Goal: Ask a question: Seek information or help from site administrators or community

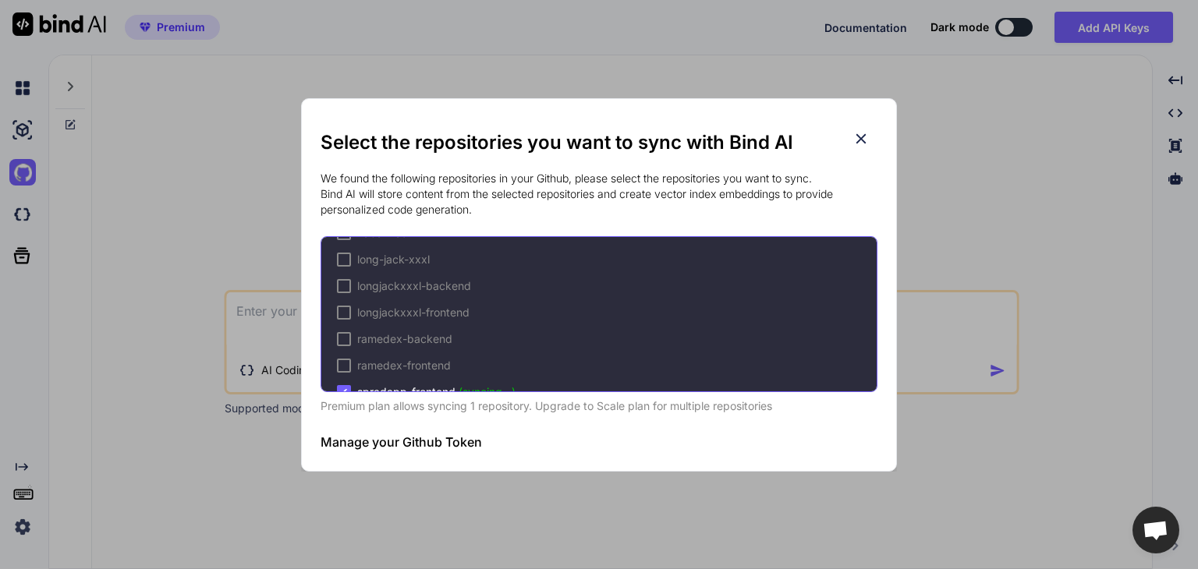
scroll to position [341, 0]
click at [859, 143] on icon at bounding box center [860, 138] width 17 height 17
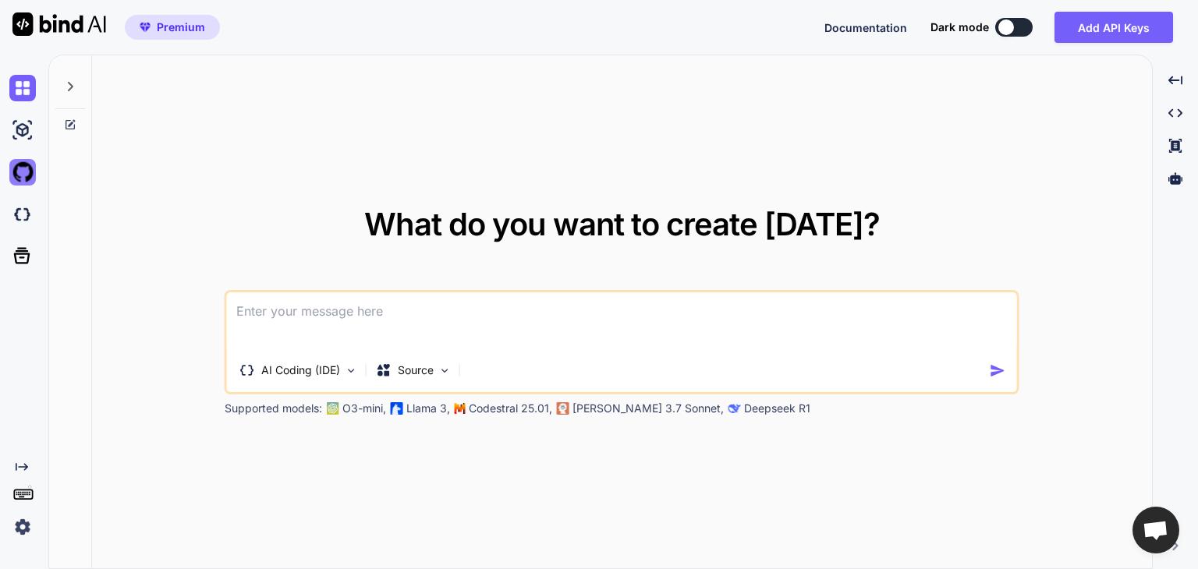
click at [22, 175] on img at bounding box center [22, 172] width 27 height 27
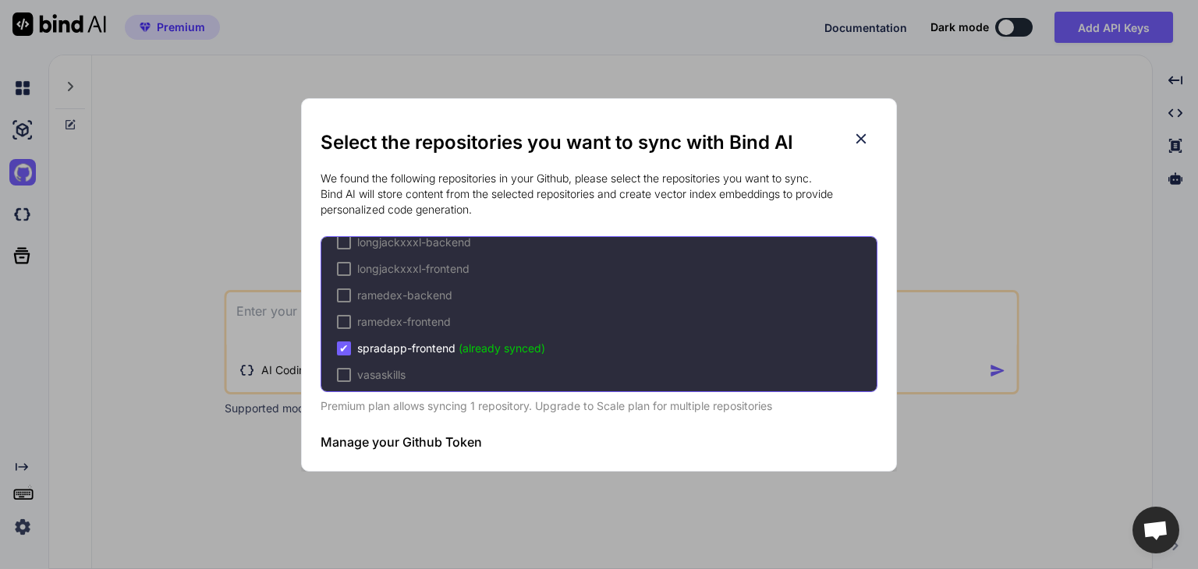
scroll to position [341, 0]
click at [861, 138] on icon at bounding box center [861, 138] width 10 height 10
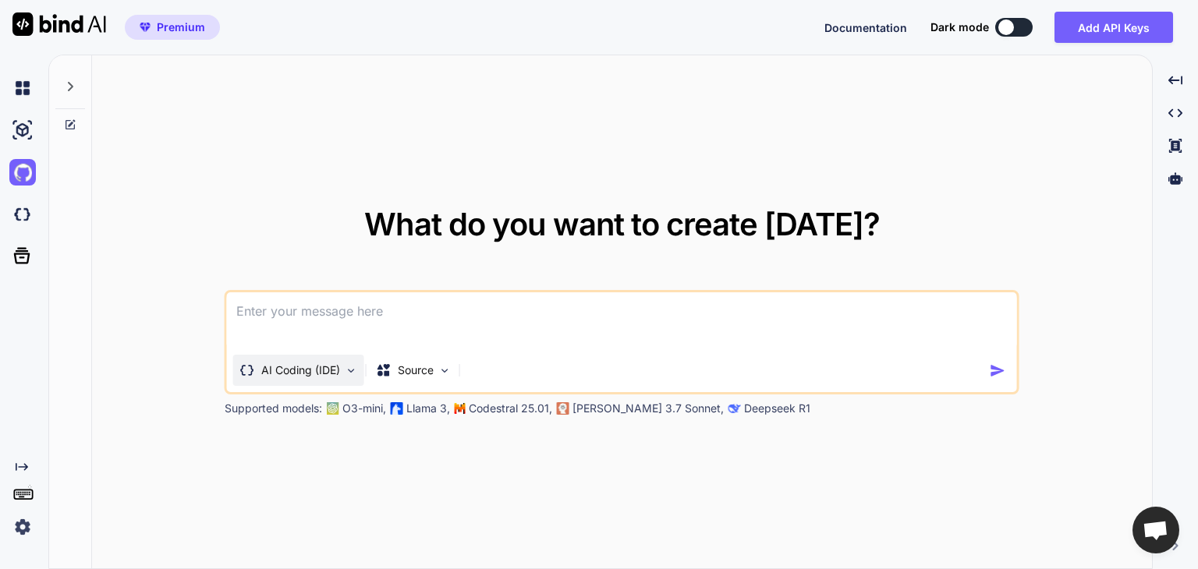
click at [352, 364] on img at bounding box center [351, 370] width 13 height 13
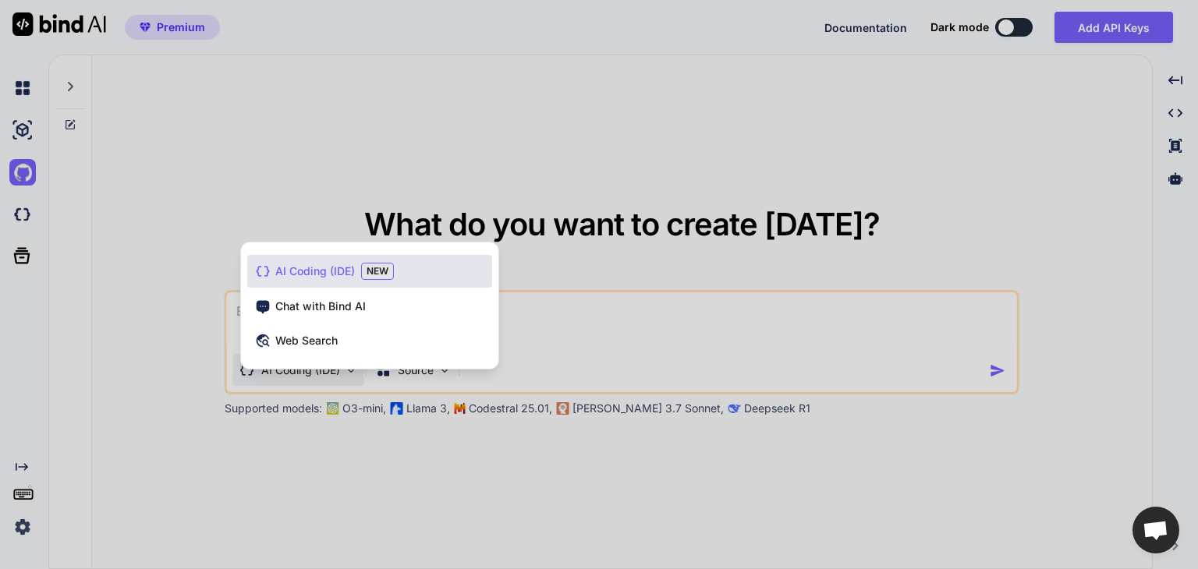
click at [527, 322] on div at bounding box center [599, 284] width 1198 height 569
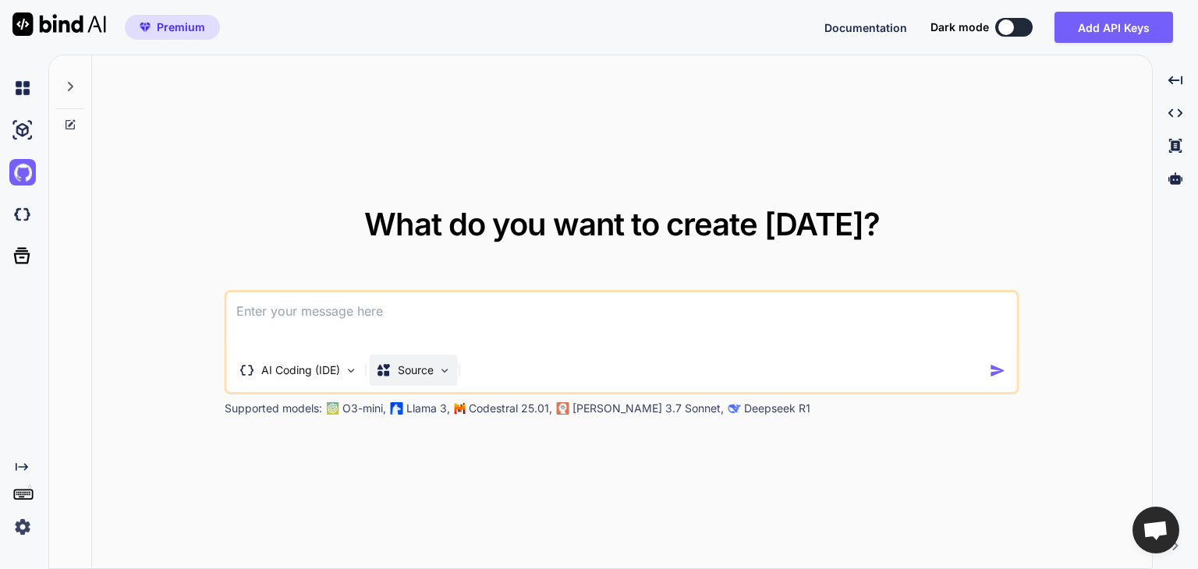
click at [439, 369] on img at bounding box center [444, 370] width 13 height 13
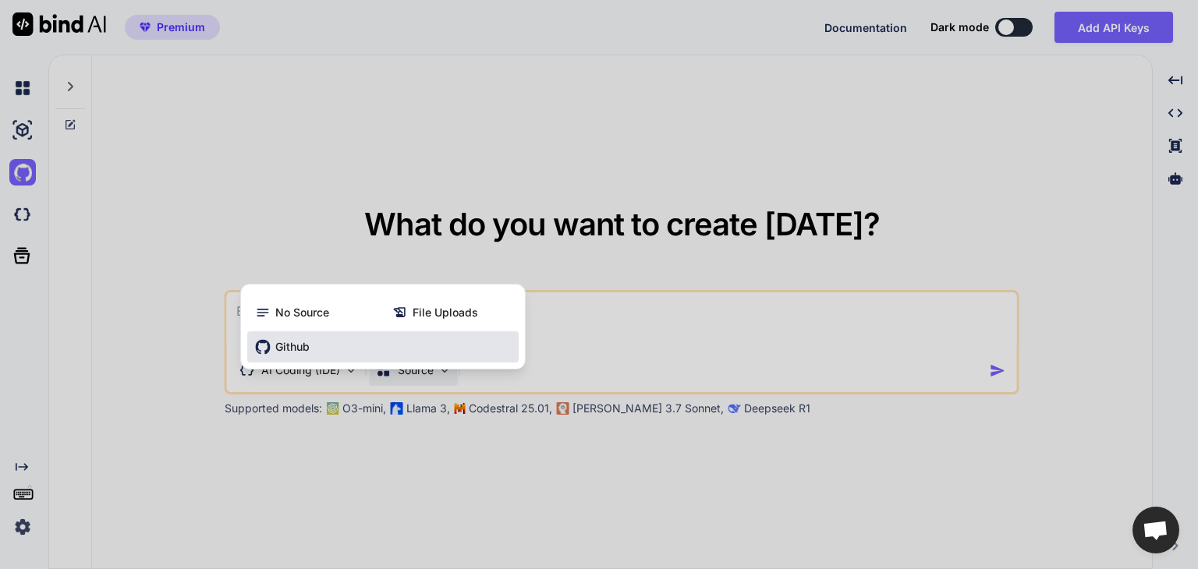
click at [321, 347] on div "Github" at bounding box center [382, 346] width 271 height 31
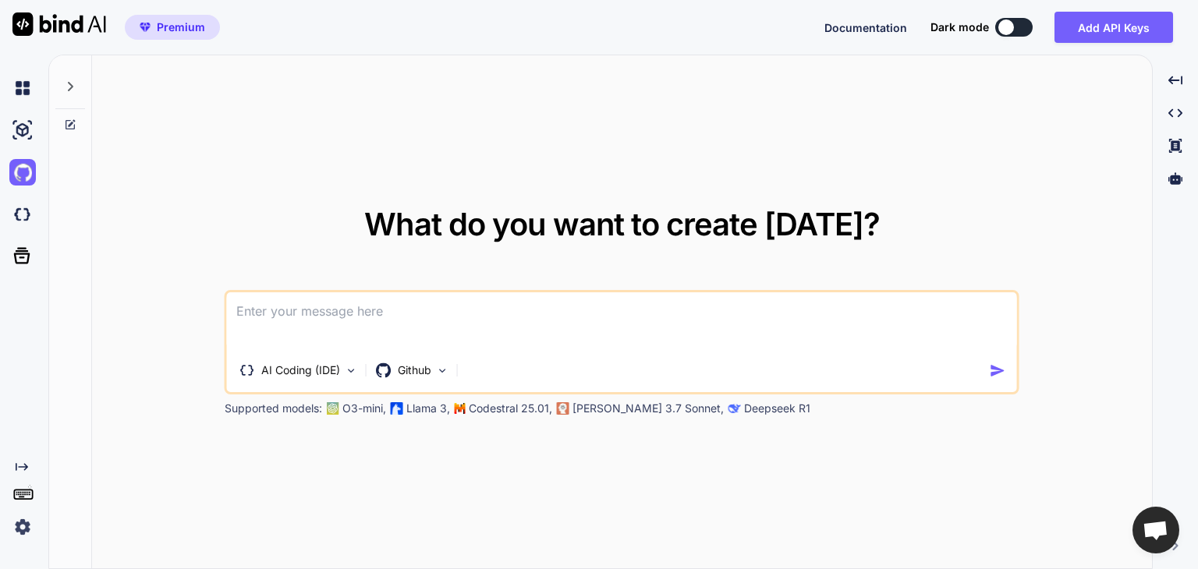
click at [331, 306] on textarea at bounding box center [622, 321] width 790 height 58
click at [436, 374] on img at bounding box center [442, 370] width 13 height 13
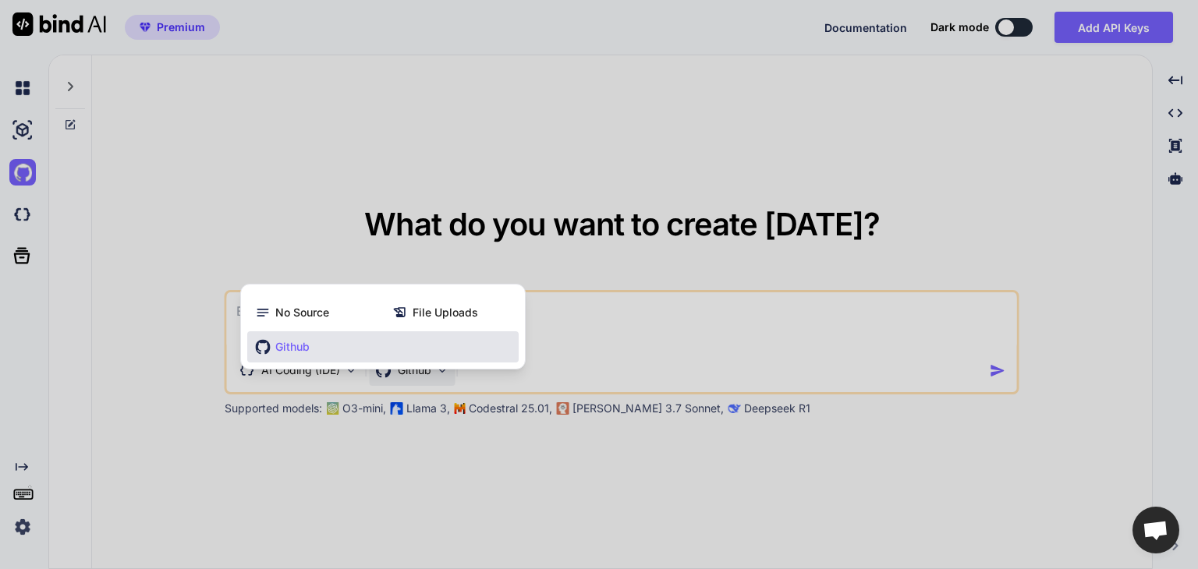
click at [547, 342] on div at bounding box center [599, 284] width 1198 height 569
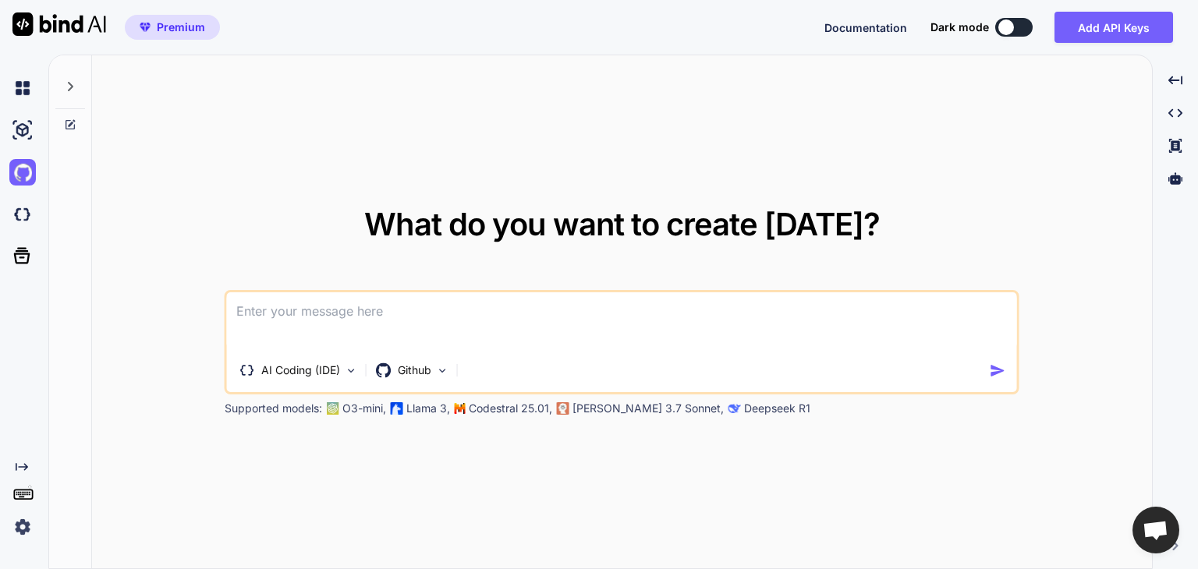
click at [287, 320] on textarea at bounding box center [622, 321] width 790 height 58
click at [72, 89] on icon at bounding box center [70, 86] width 12 height 12
type textarea "x"
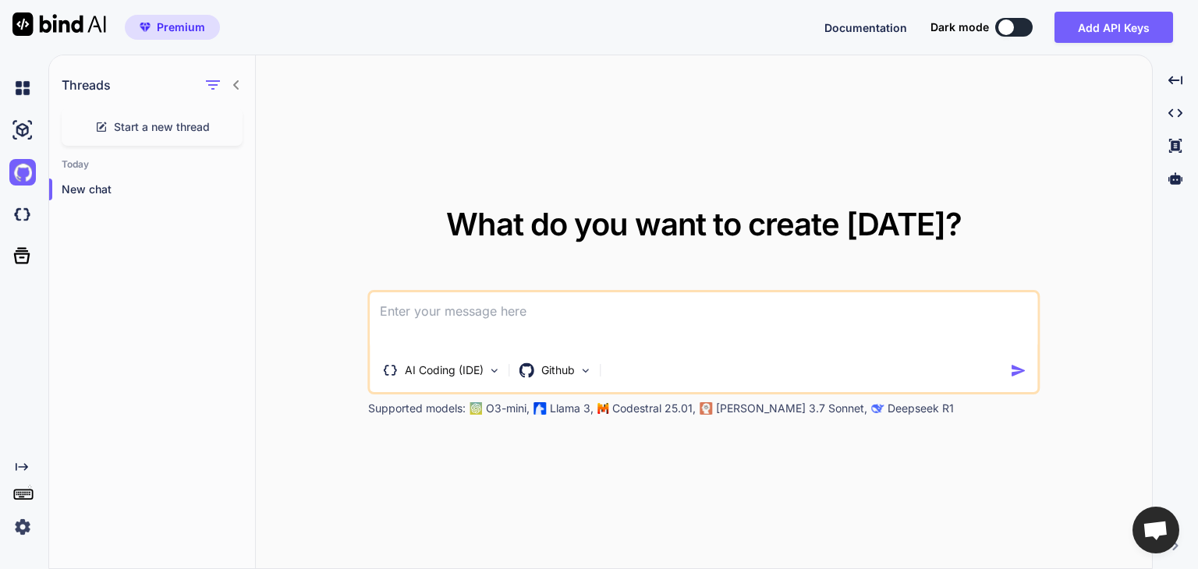
click at [472, 325] on textarea at bounding box center [703, 321] width 667 height 58
click at [613, 331] on textarea at bounding box center [703, 321] width 667 height 58
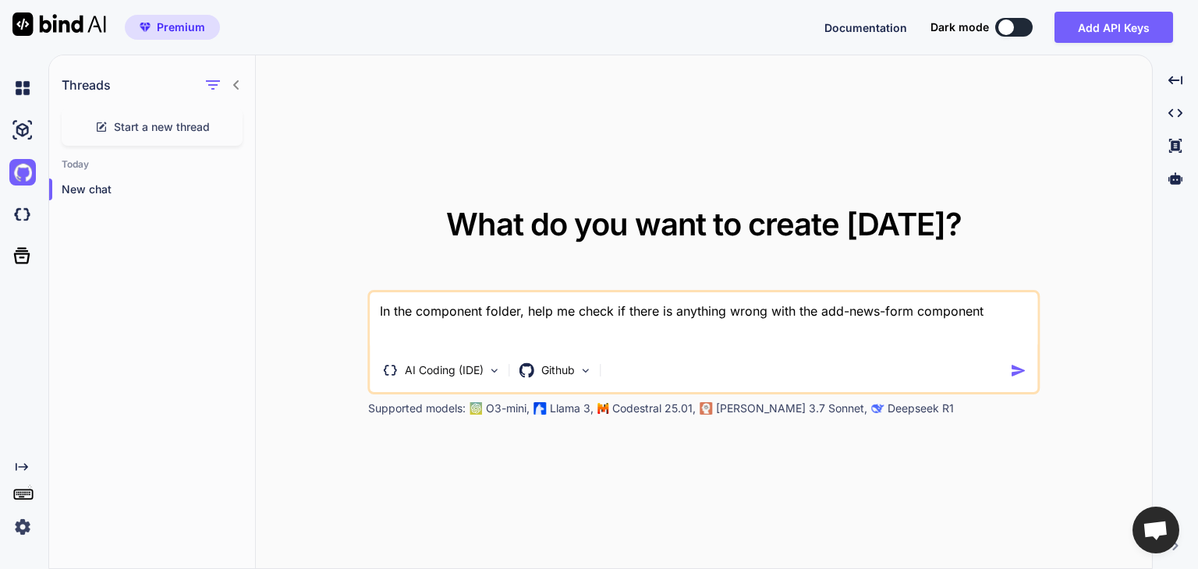
type textarea "In the component folder, help me check if there is anything wrong with the add-…"
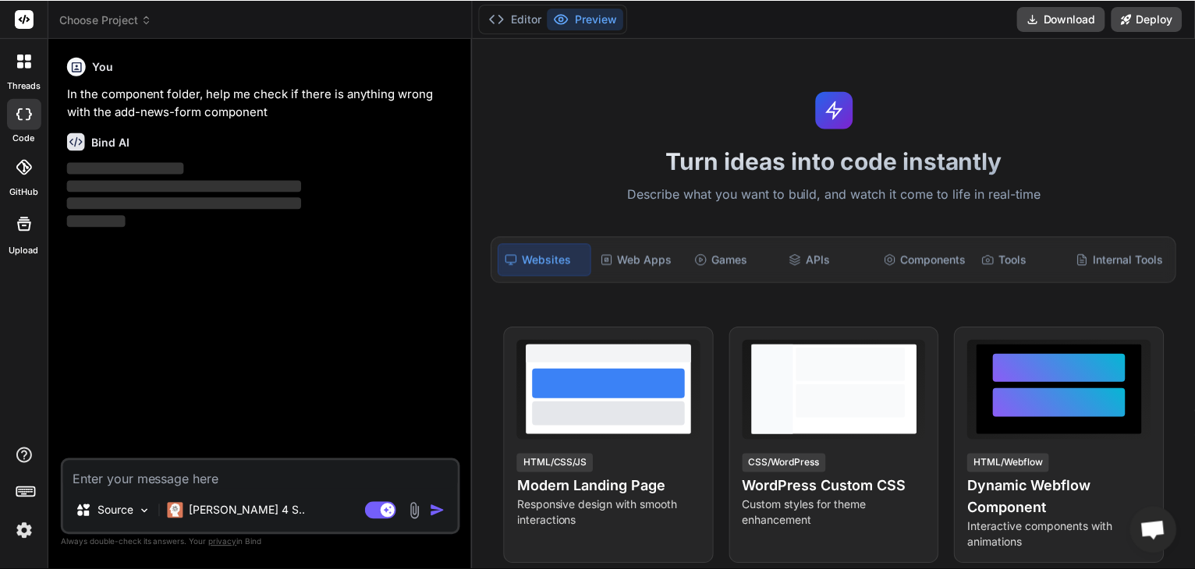
scroll to position [50, 0]
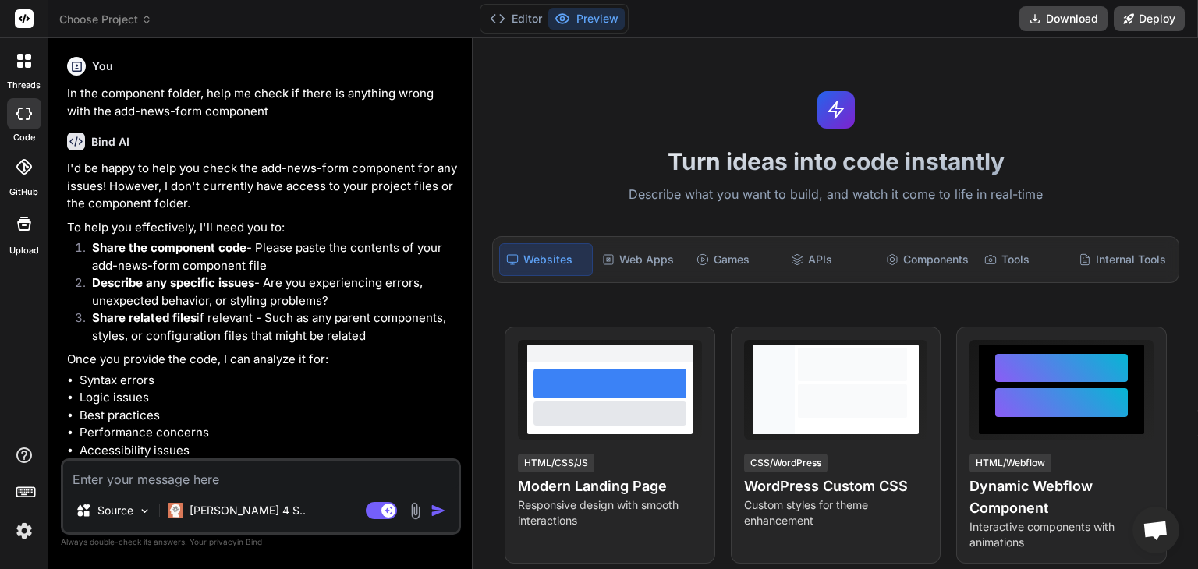
scroll to position [62, 0]
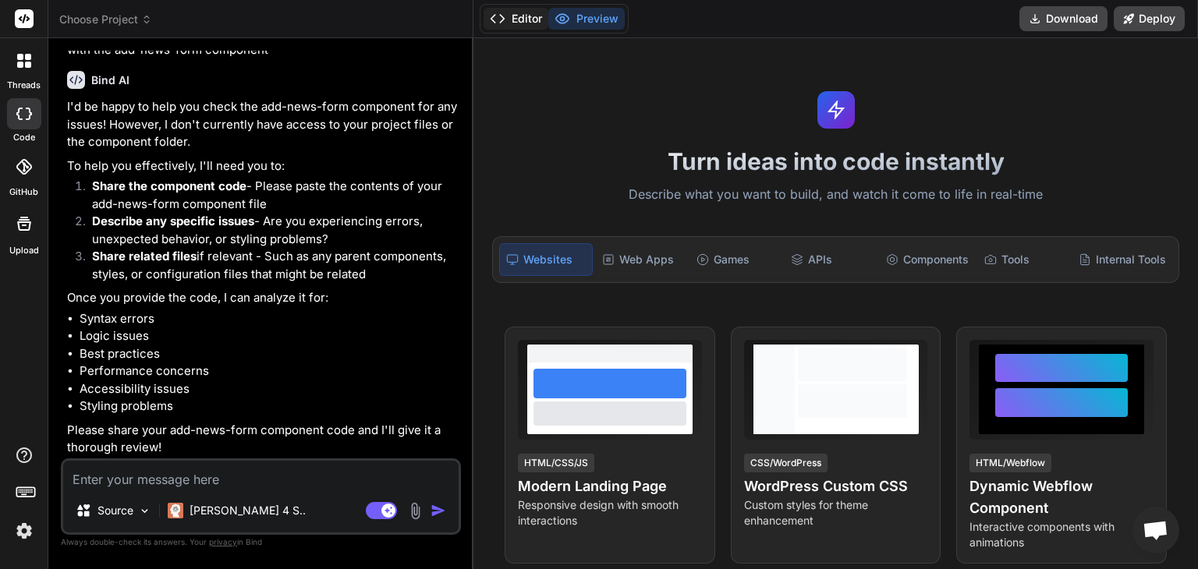
click at [528, 17] on button "Editor" at bounding box center [515, 19] width 65 height 22
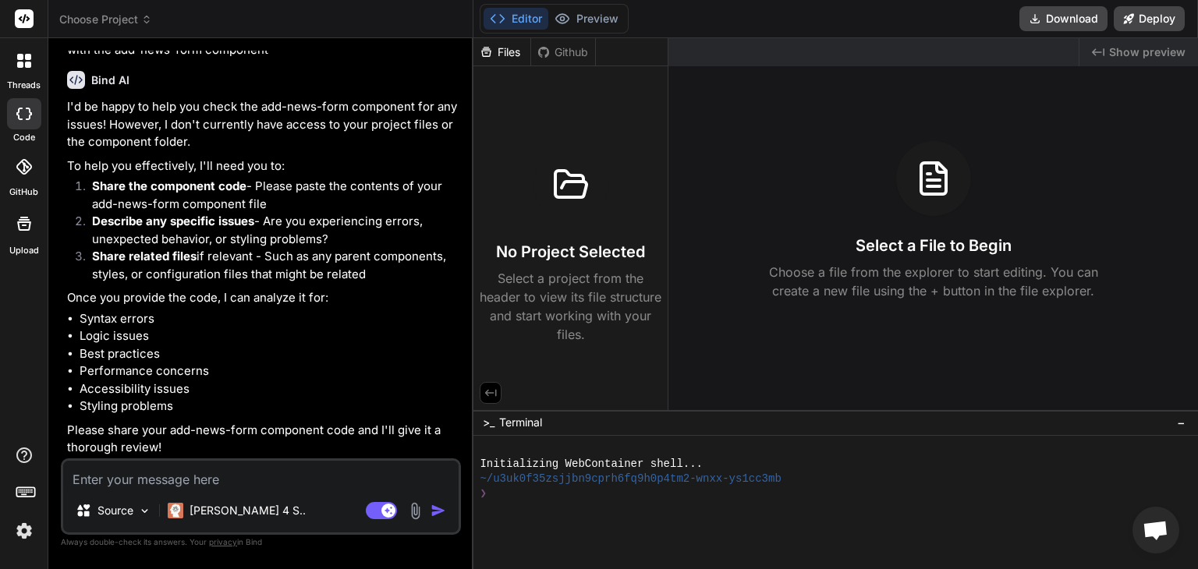
click at [557, 54] on div "Github" at bounding box center [563, 52] width 64 height 16
click at [555, 47] on div "Github" at bounding box center [563, 52] width 64 height 16
click at [499, 51] on div "Files" at bounding box center [501, 52] width 57 height 16
click at [558, 51] on div "Github" at bounding box center [563, 52] width 64 height 16
click at [567, 253] on h3 "No Project Selected" at bounding box center [570, 252] width 149 height 22
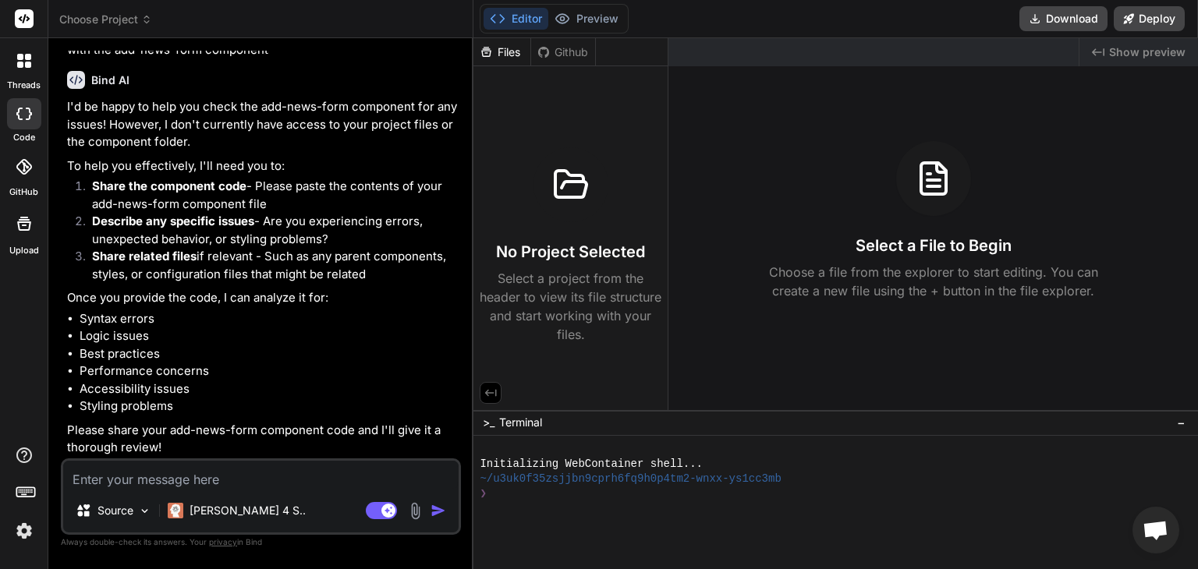
click at [547, 47] on icon at bounding box center [543, 52] width 12 height 12
click at [555, 47] on div "Github" at bounding box center [563, 52] width 64 height 16
click at [146, 510] on img at bounding box center [144, 511] width 13 height 13
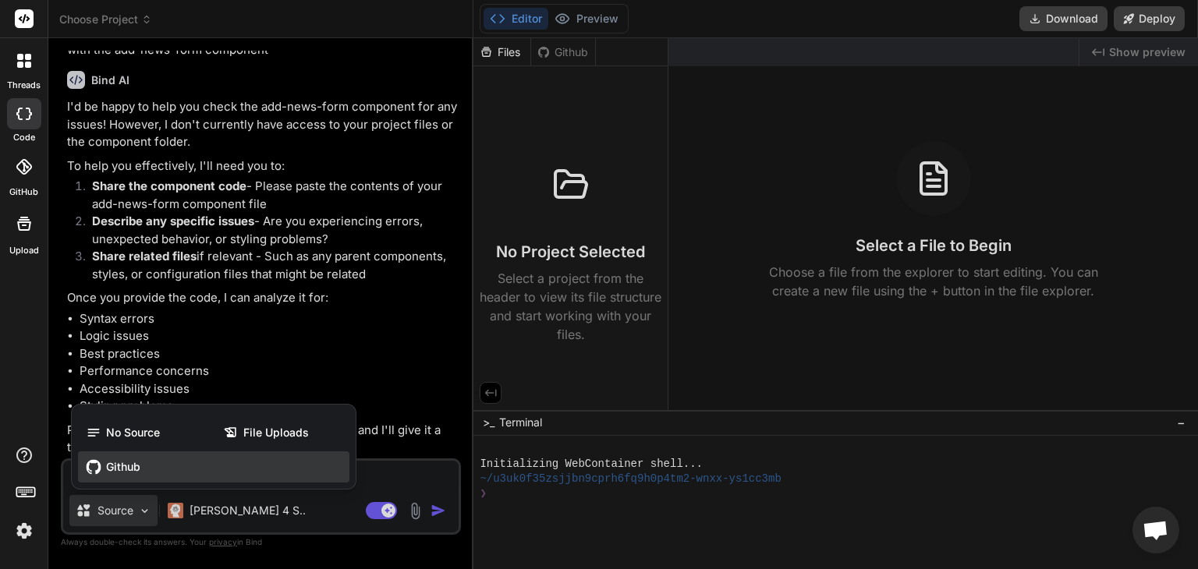
click at [137, 462] on span "Github" at bounding box center [123, 467] width 34 height 16
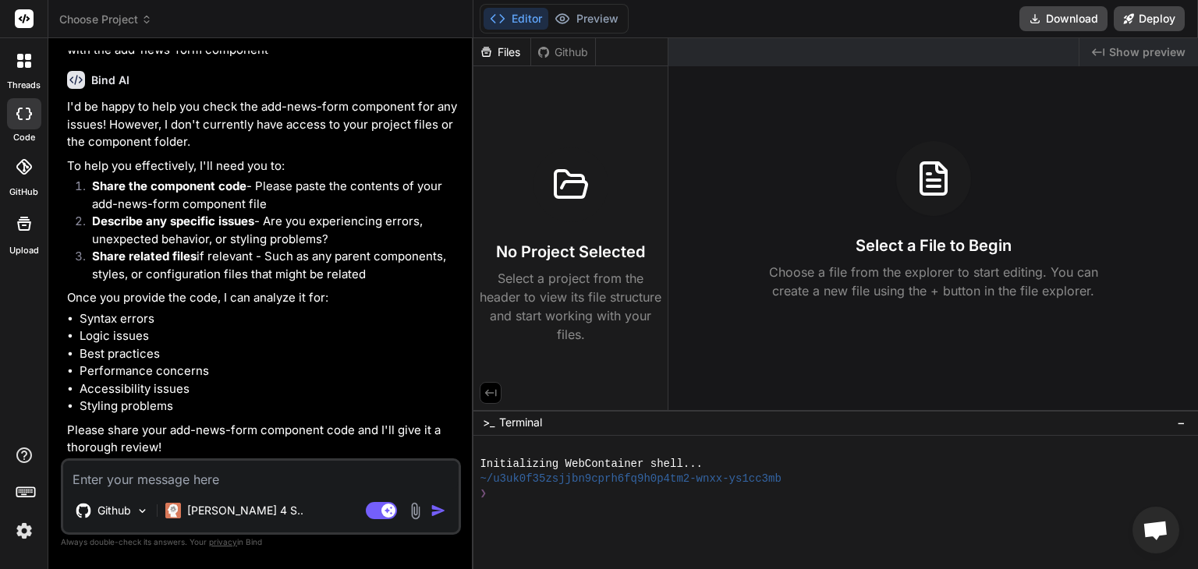
click at [26, 188] on label "GitHub" at bounding box center [23, 192] width 29 height 13
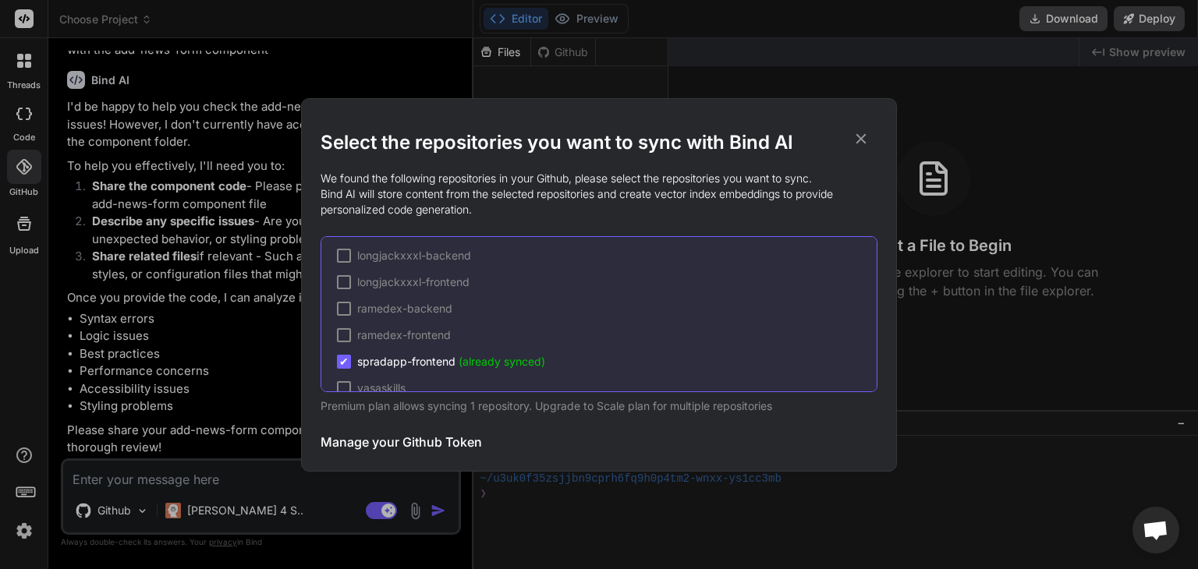
scroll to position [341, 0]
click at [481, 337] on span "(already synced)" at bounding box center [502, 341] width 87 height 13
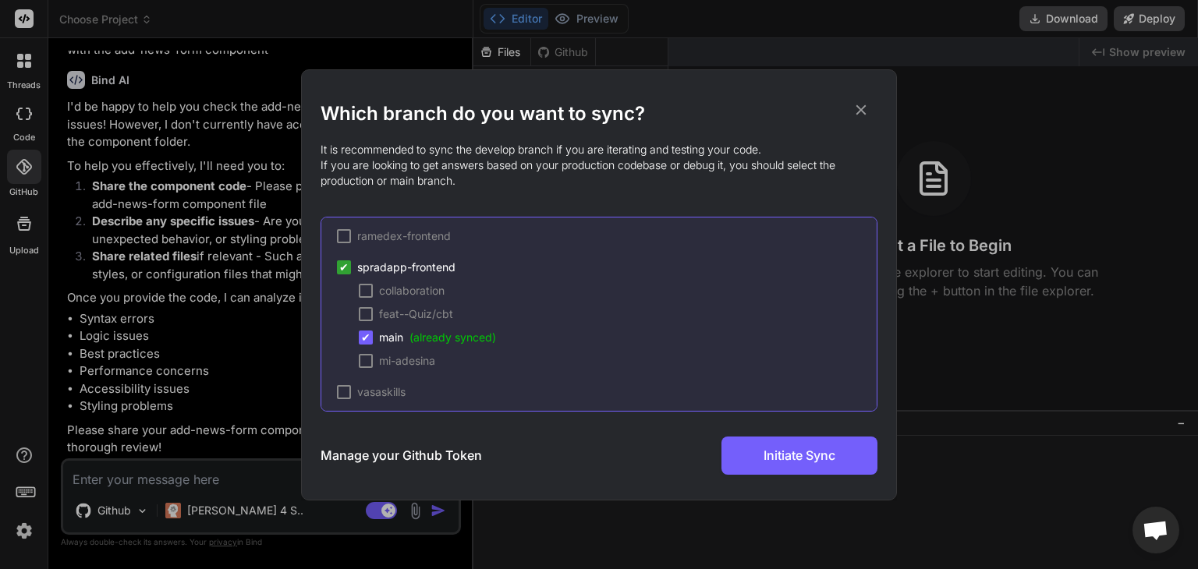
scroll to position [480, 0]
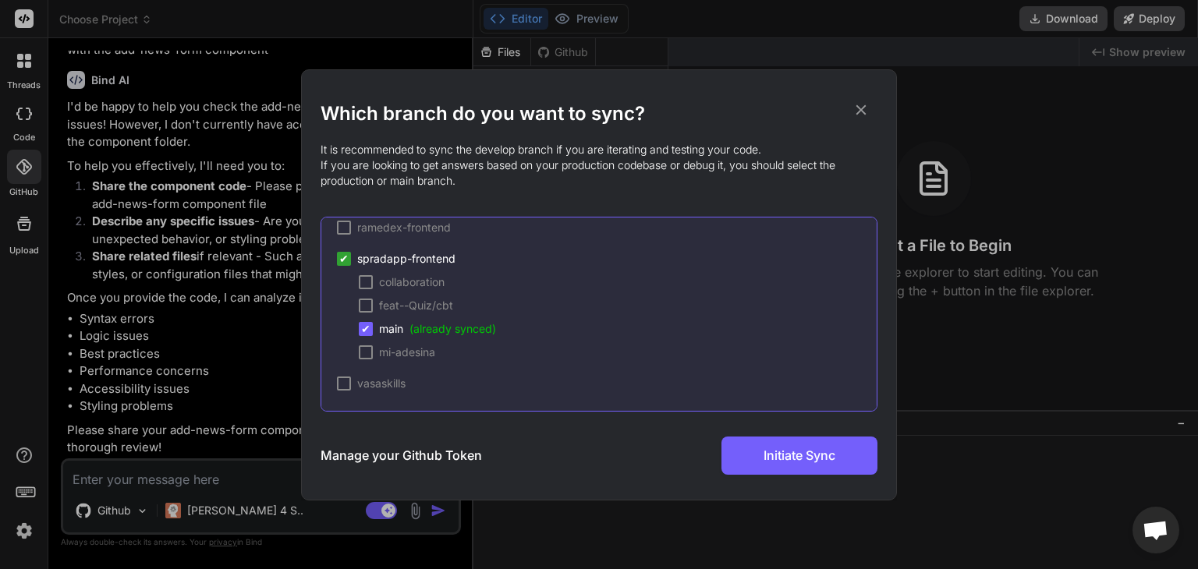
click at [452, 328] on span "(already synced)" at bounding box center [452, 328] width 87 height 13
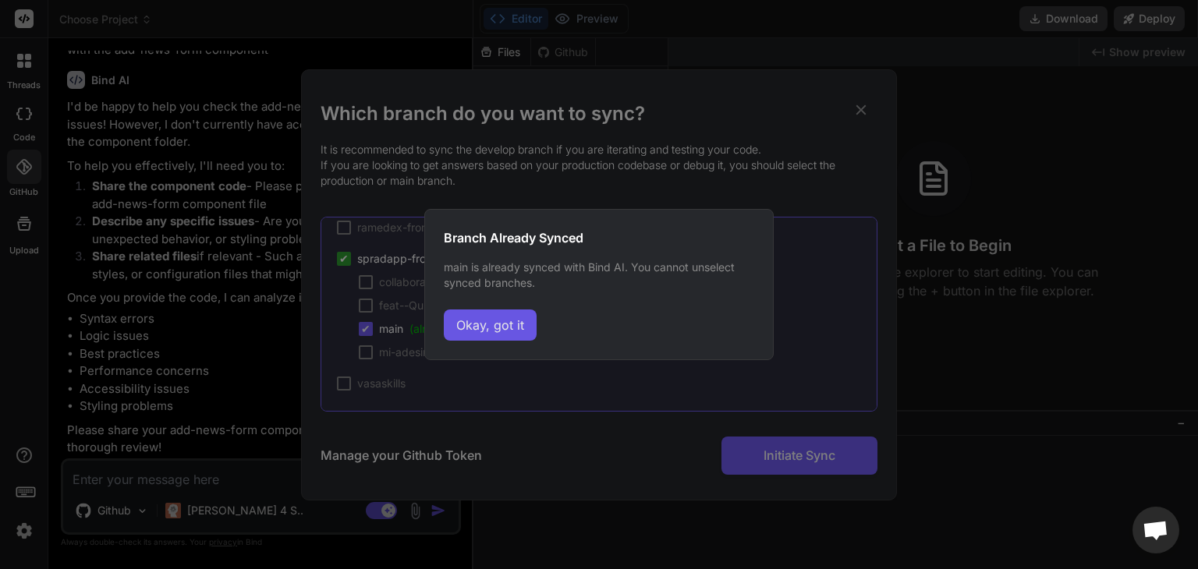
click at [505, 327] on button "Okay, got it" at bounding box center [490, 325] width 93 height 31
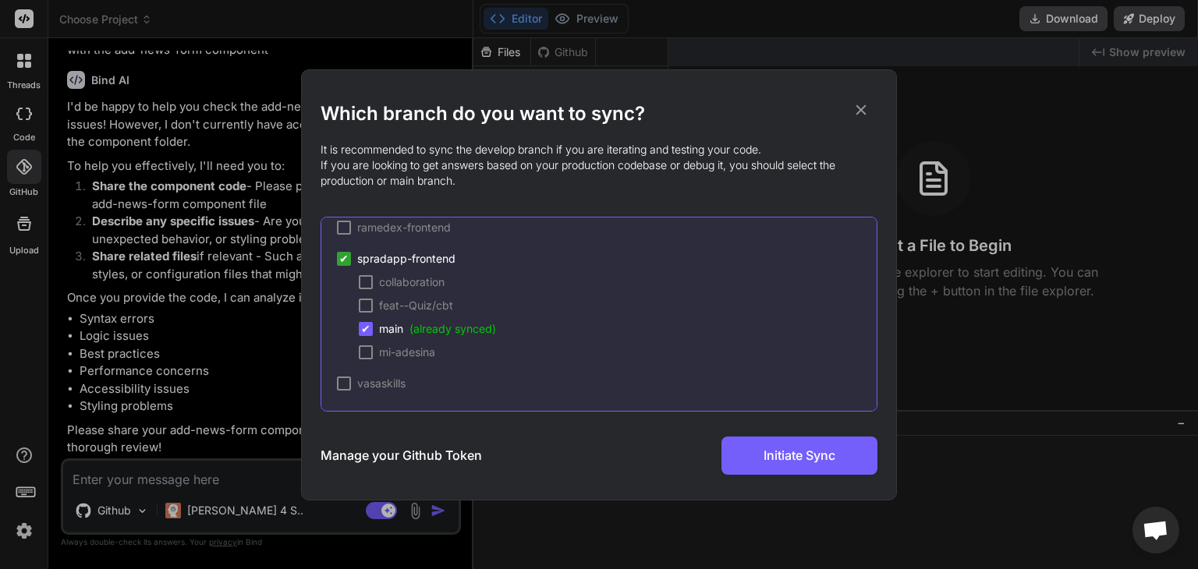
click at [421, 456] on h3 "Manage your Github Token" at bounding box center [401, 455] width 161 height 19
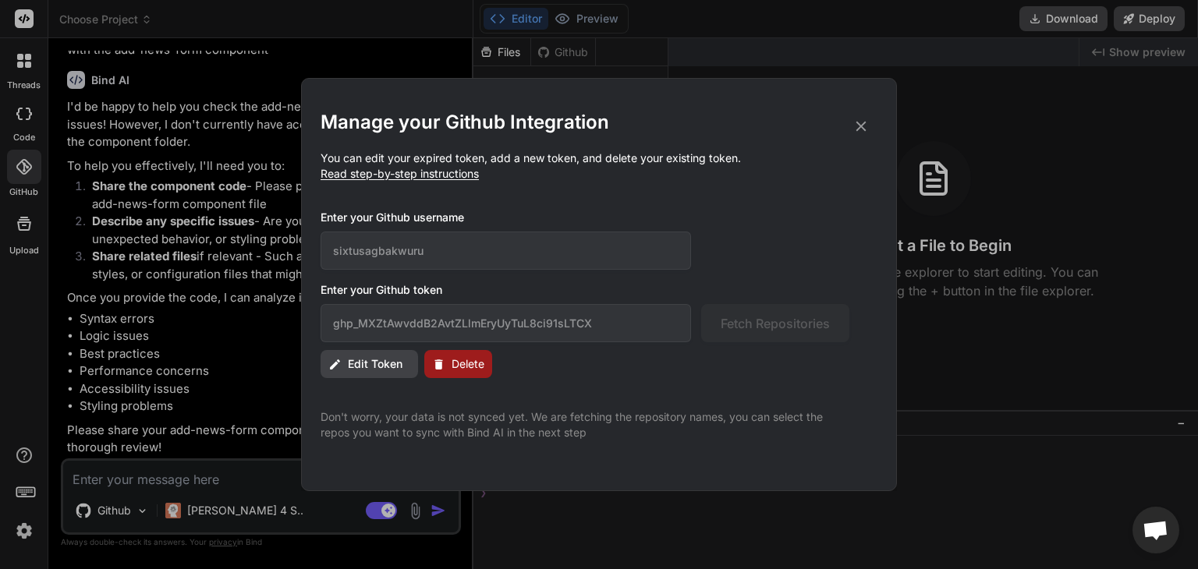
click at [858, 129] on icon at bounding box center [861, 127] width 10 height 10
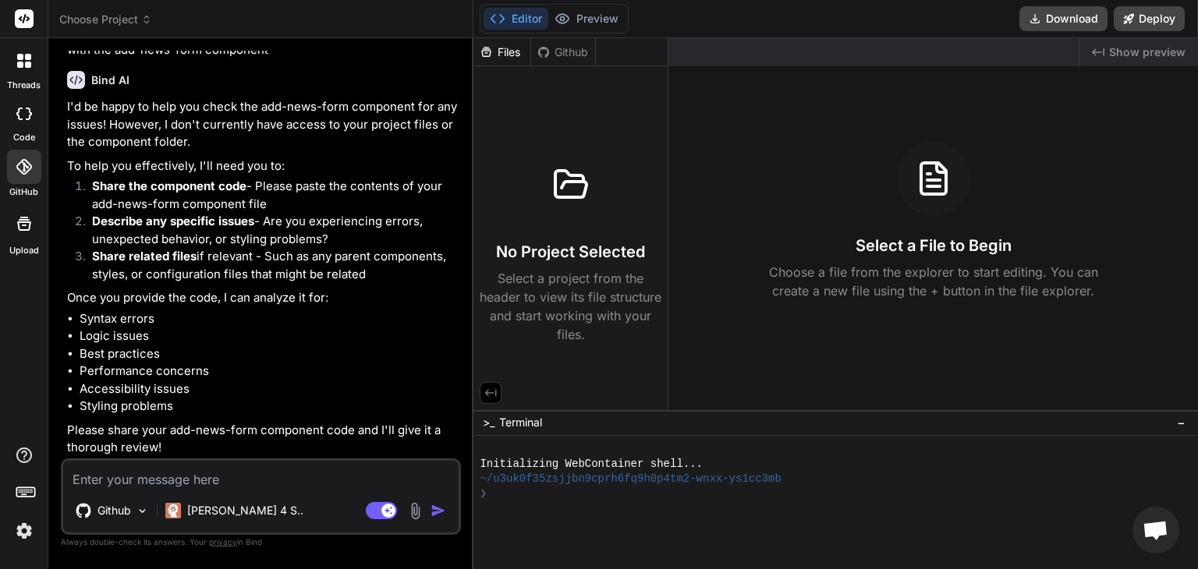
scroll to position [0, 0]
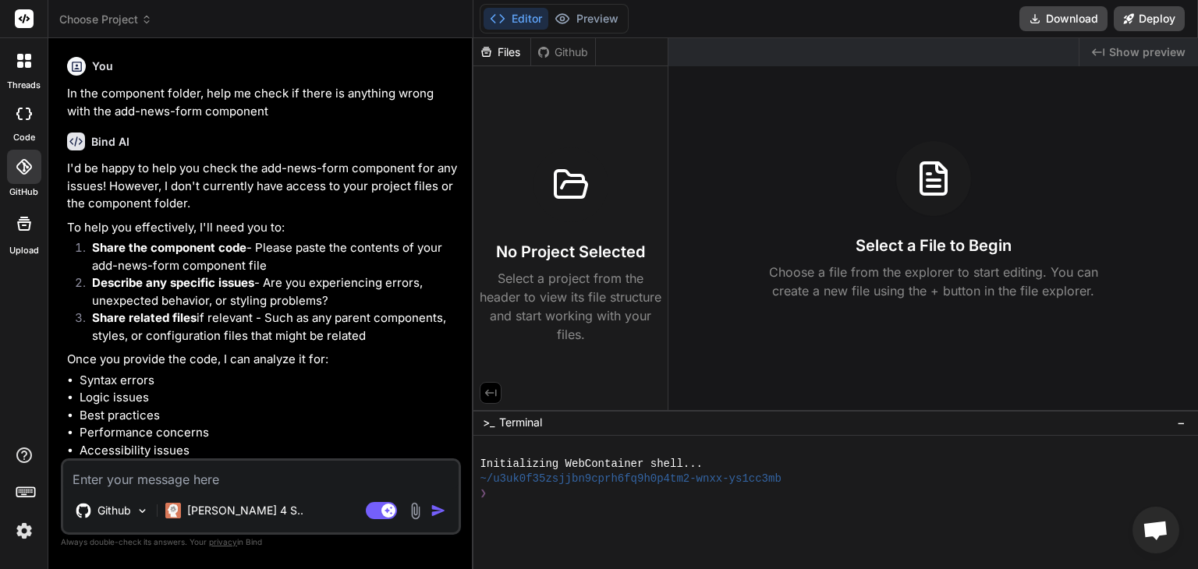
click at [27, 238] on div at bounding box center [23, 223] width 37 height 37
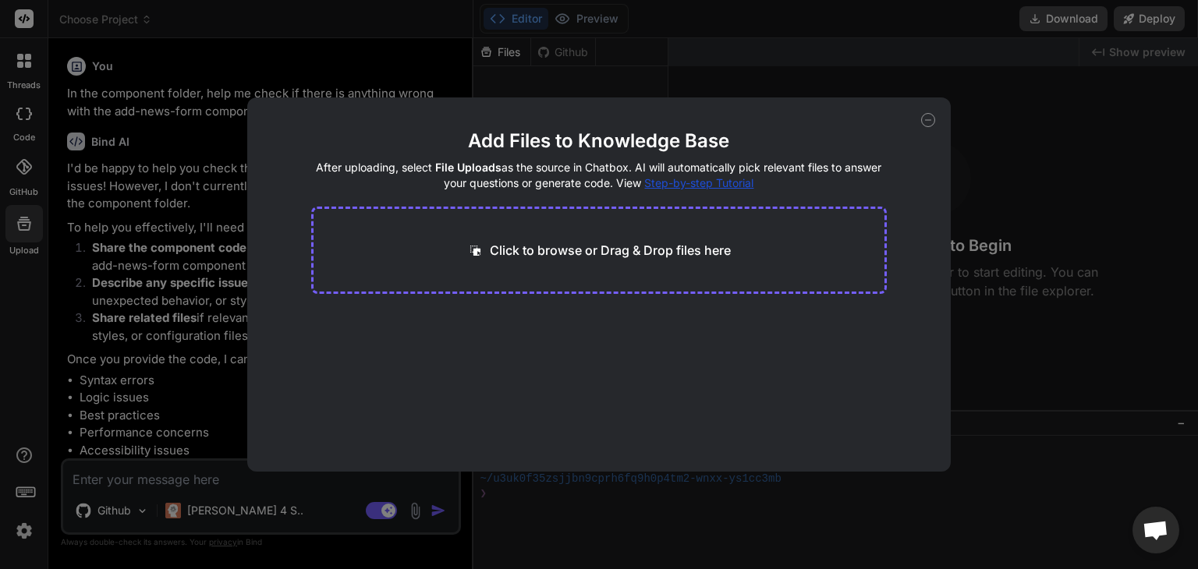
click at [565, 250] on p "Click to browse or Drag & Drop files here" at bounding box center [610, 250] width 241 height 19
click at [932, 113] on icon at bounding box center [928, 120] width 14 height 14
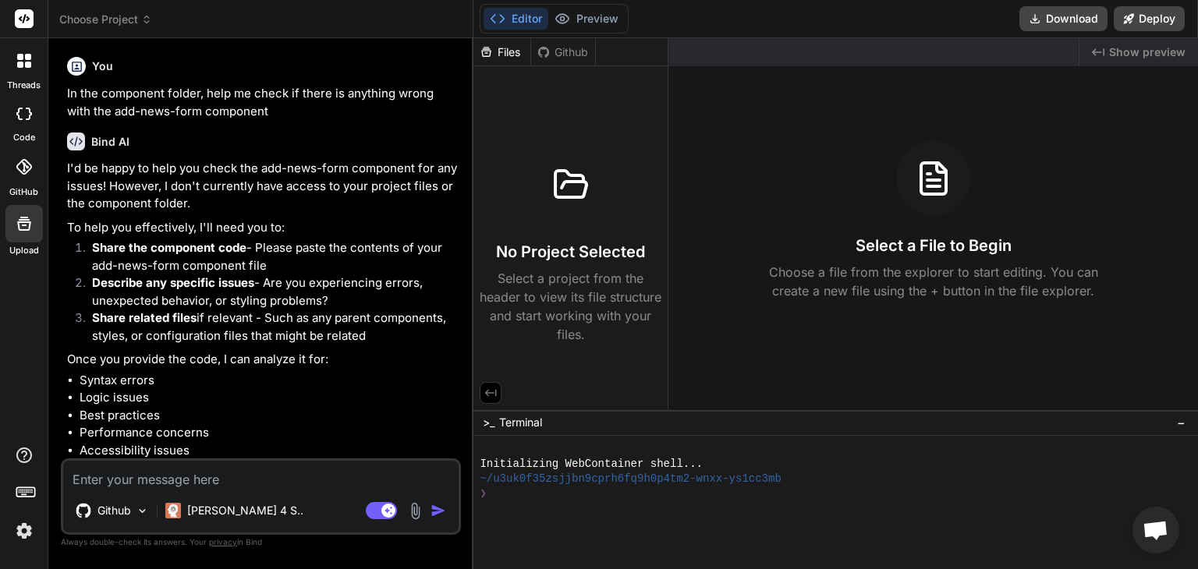
click at [638, 301] on p "Select a project from the header to view its file structure and start working w…" at bounding box center [571, 306] width 182 height 75
click at [19, 170] on icon at bounding box center [24, 167] width 16 height 16
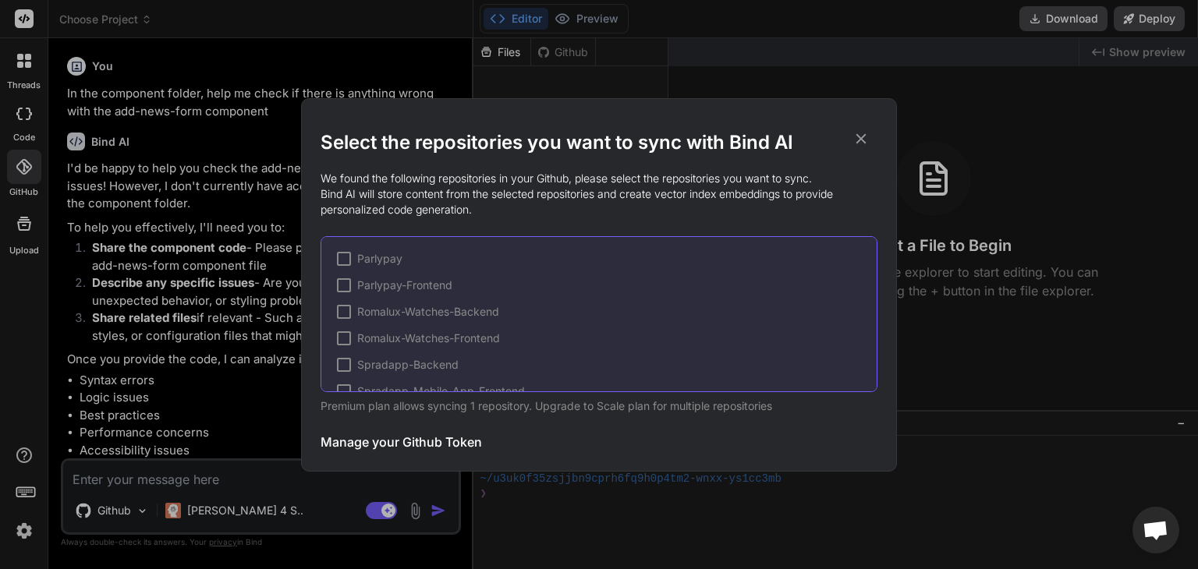
click at [27, 120] on div "Select the repositories you want to sync with Bind AI We found the following re…" at bounding box center [599, 284] width 1198 height 569
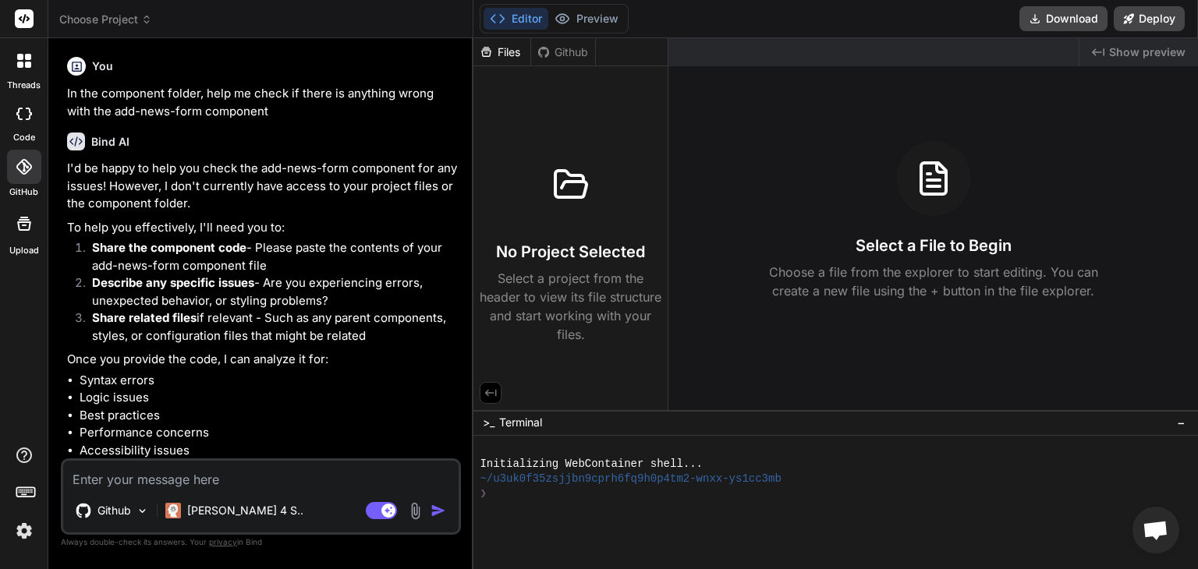
click at [19, 118] on icon at bounding box center [24, 114] width 16 height 12
click at [23, 115] on icon at bounding box center [24, 114] width 16 height 12
click at [22, 55] on icon at bounding box center [20, 57] width 6 height 6
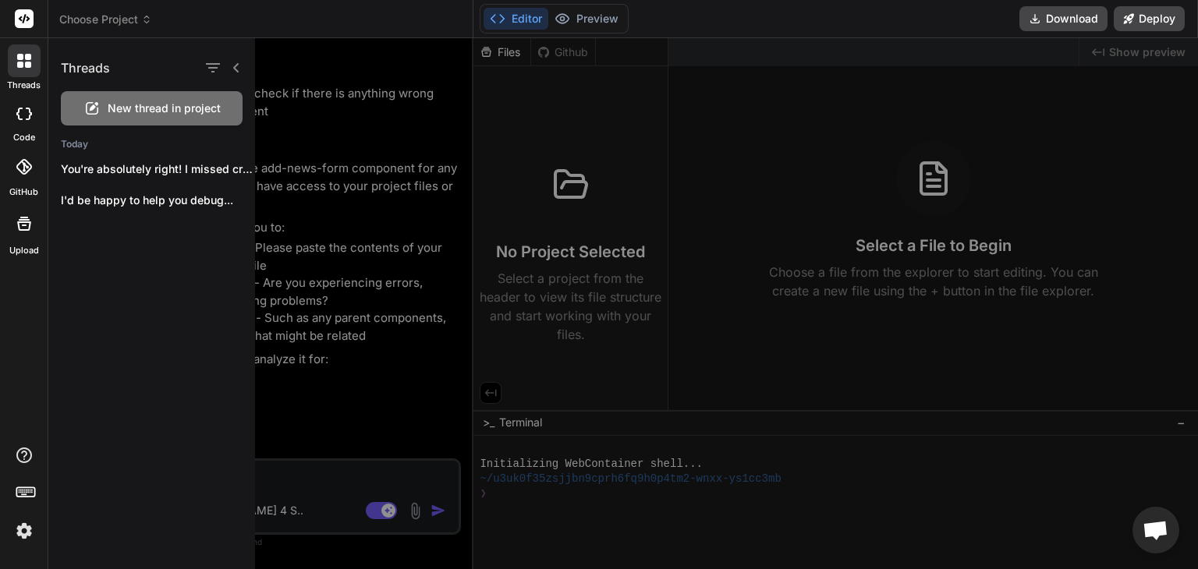
click at [122, 22] on span "Choose Project" at bounding box center [105, 20] width 93 height 16
click at [306, 157] on div at bounding box center [750, 303] width 991 height 531
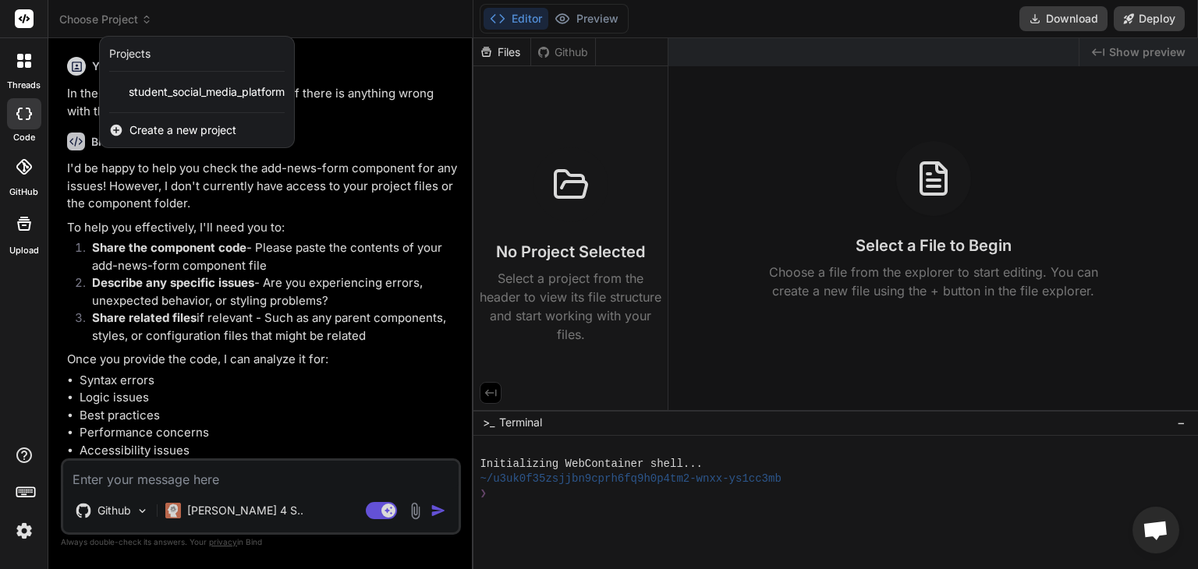
click at [572, 51] on div at bounding box center [599, 284] width 1198 height 569
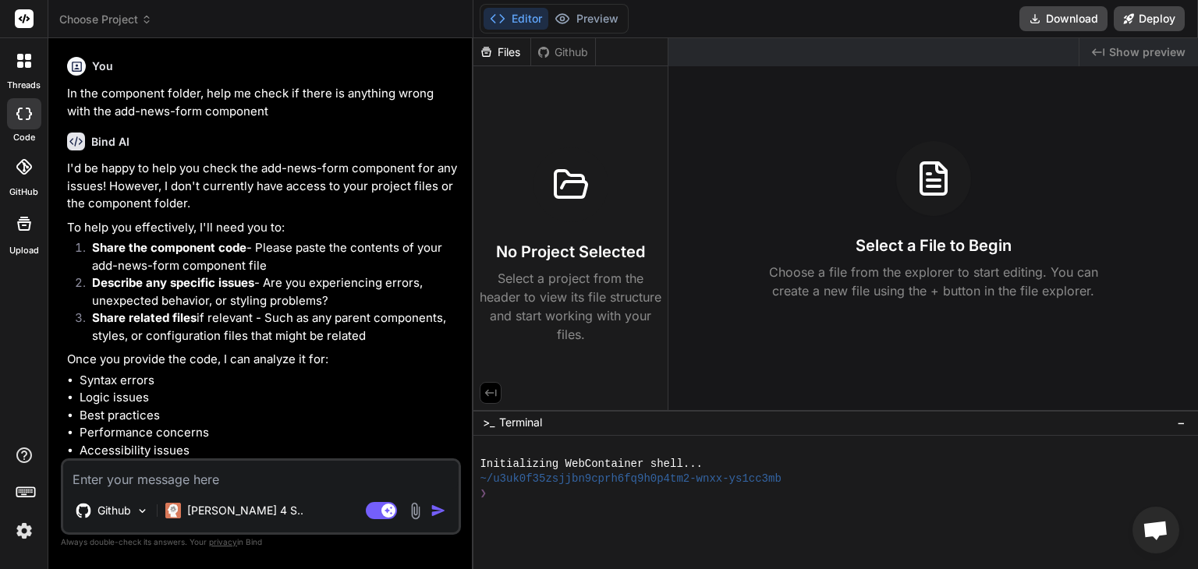
click at [572, 51] on div "Github" at bounding box center [563, 52] width 64 height 16
click at [577, 51] on div "Github" at bounding box center [563, 52] width 64 height 16
drag, startPoint x: 606, startPoint y: 48, endPoint x: 611, endPoint y: 37, distance: 11.9
click at [606, 48] on div "Files Github" at bounding box center [570, 52] width 194 height 28
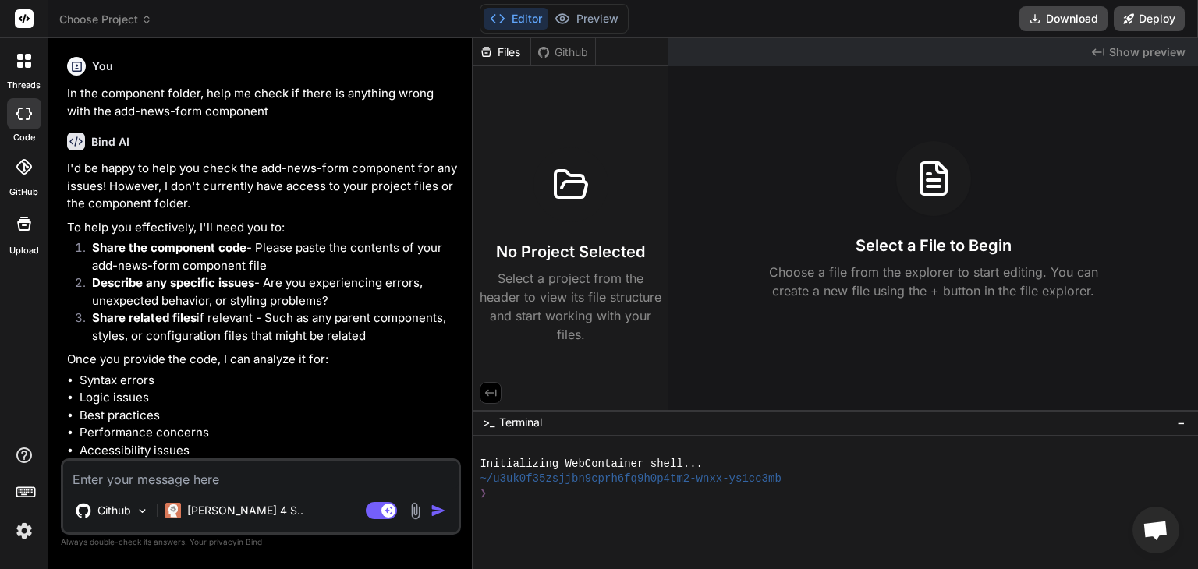
click at [525, 51] on div "Files" at bounding box center [501, 52] width 57 height 16
click at [560, 53] on div "Github" at bounding box center [563, 52] width 64 height 16
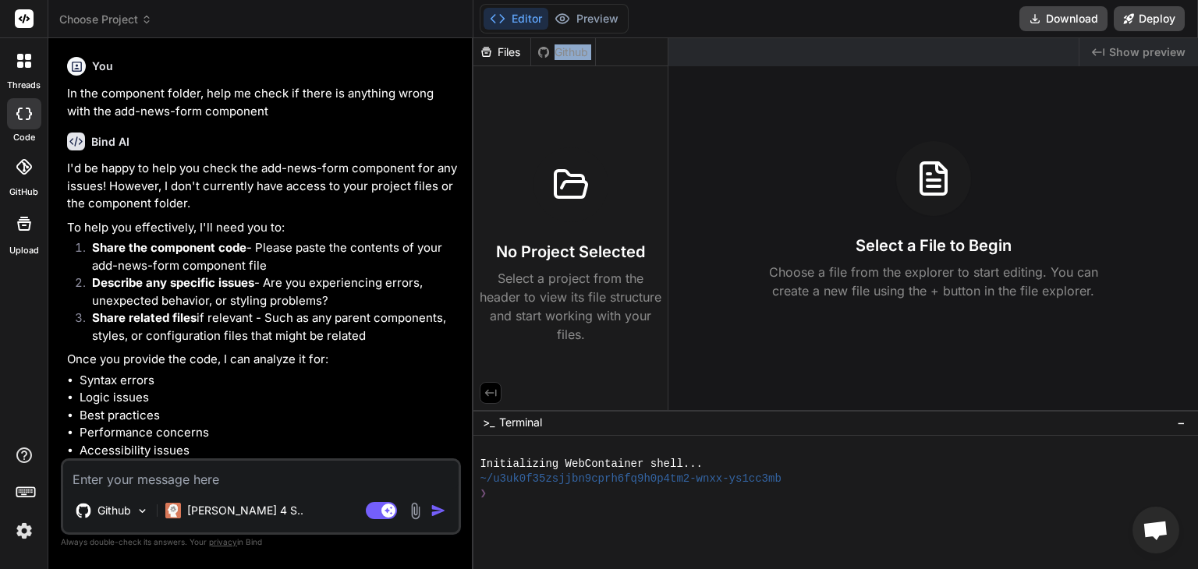
click at [560, 53] on div "Github" at bounding box center [563, 52] width 64 height 16
click at [484, 392] on icon at bounding box center [490, 393] width 14 height 14
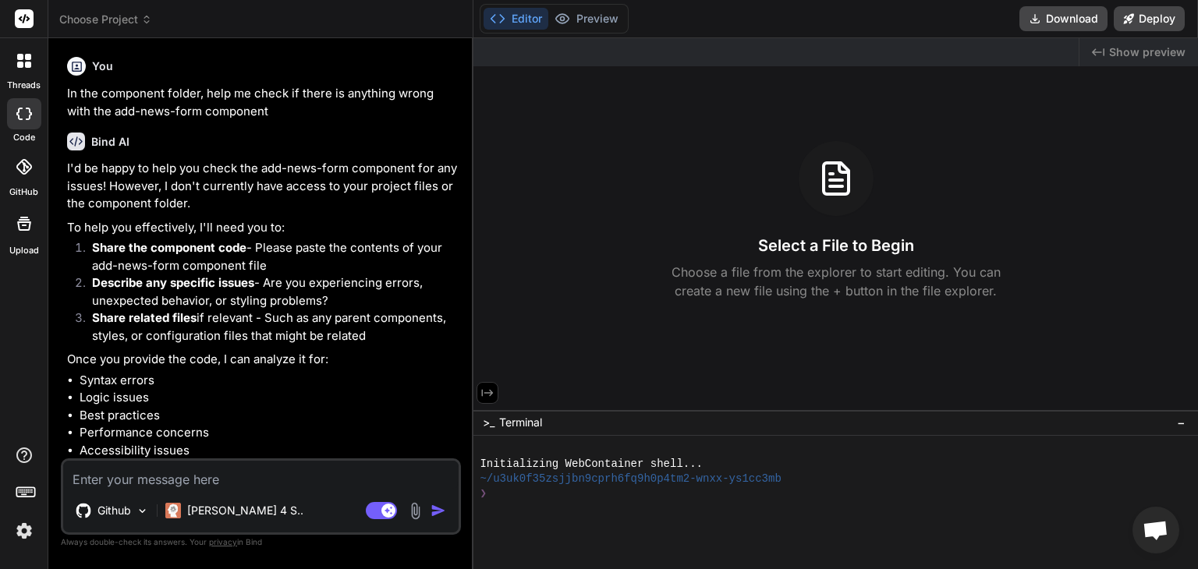
click at [484, 392] on icon at bounding box center [488, 392] width 12 height 7
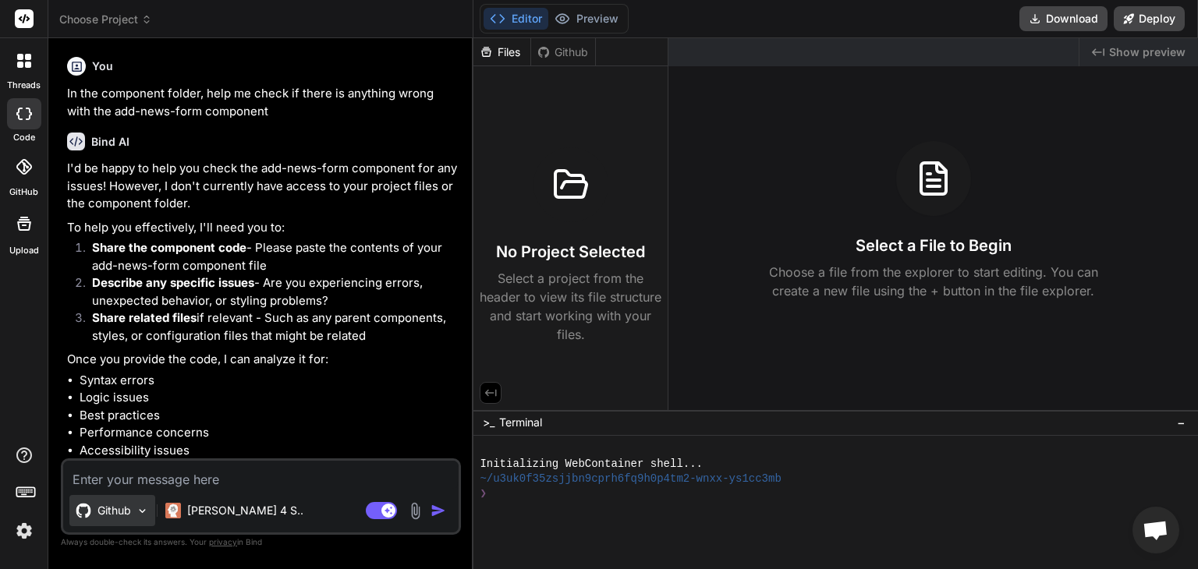
click at [144, 512] on img at bounding box center [142, 511] width 13 height 13
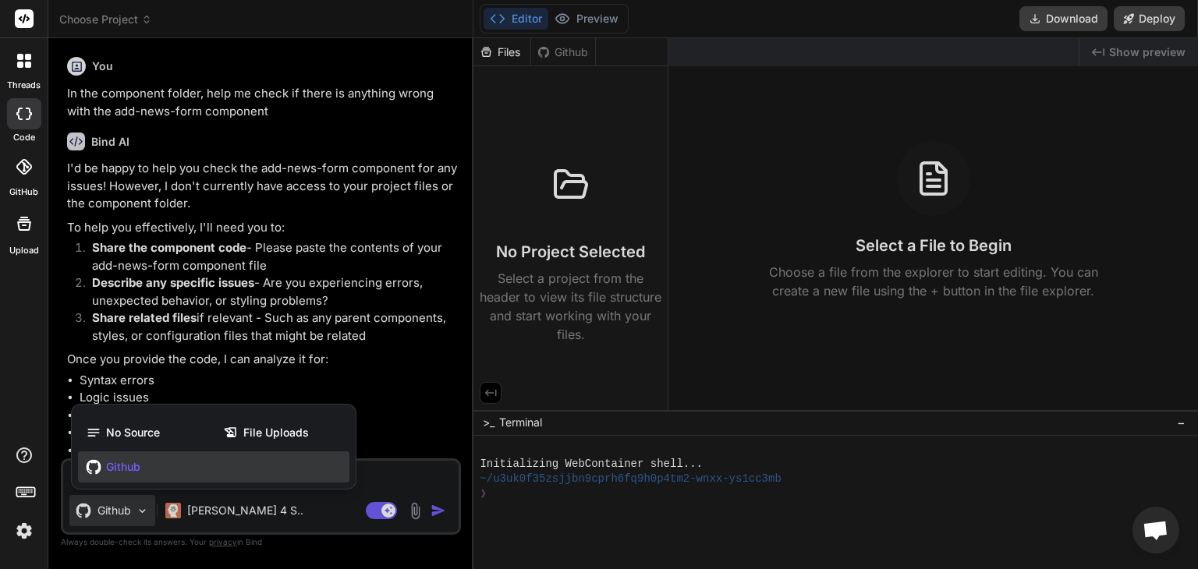
click at [144, 512] on div at bounding box center [599, 284] width 1198 height 569
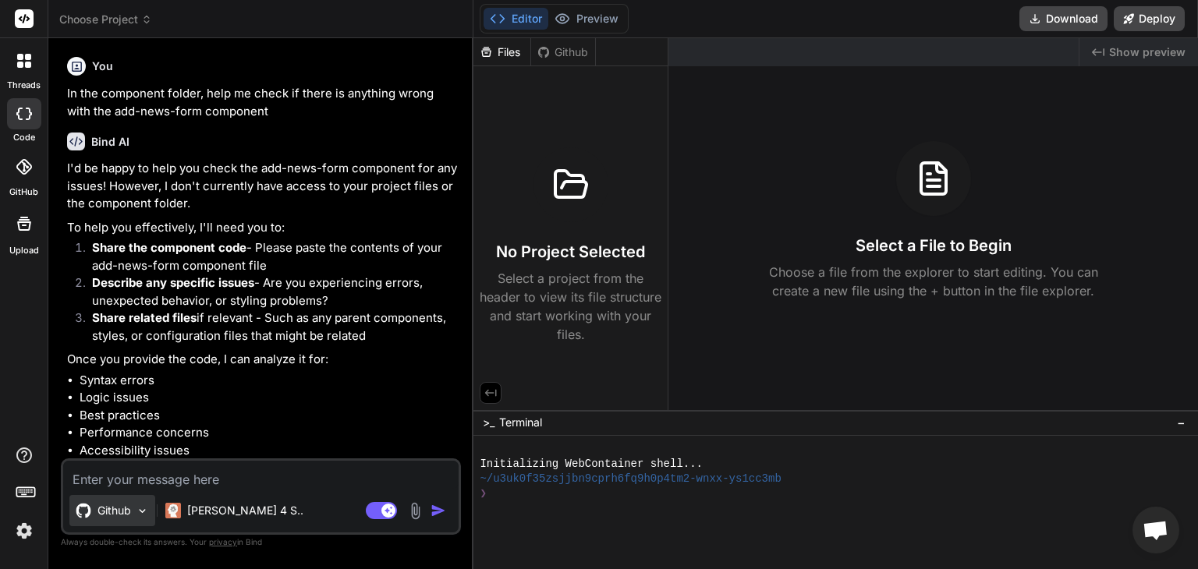
click at [144, 512] on img at bounding box center [142, 511] width 13 height 13
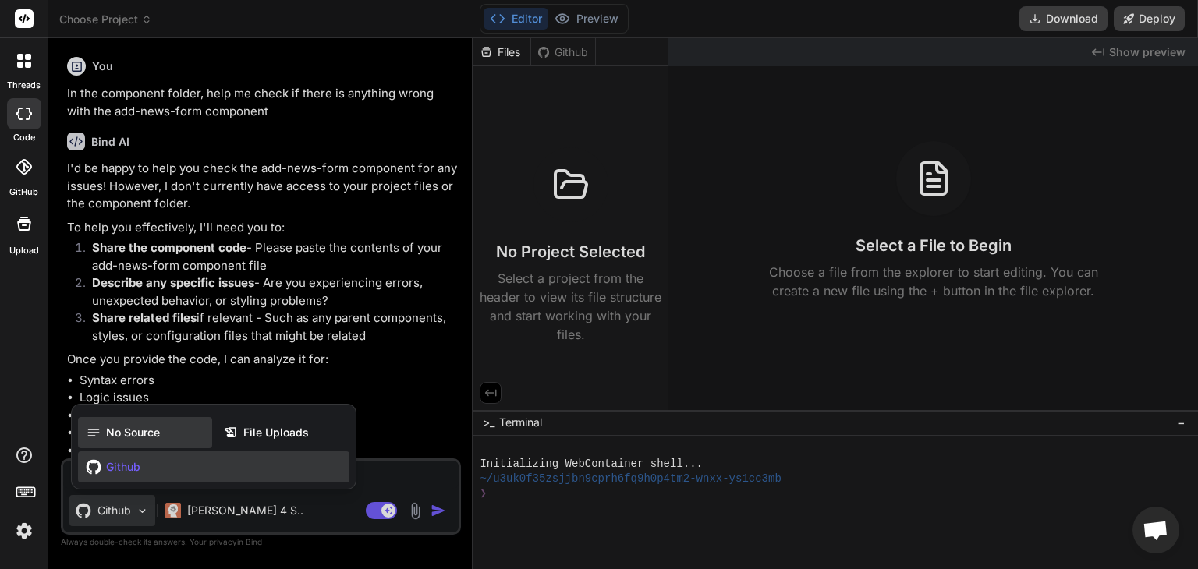
click at [120, 434] on span "No Source" at bounding box center [133, 433] width 54 height 16
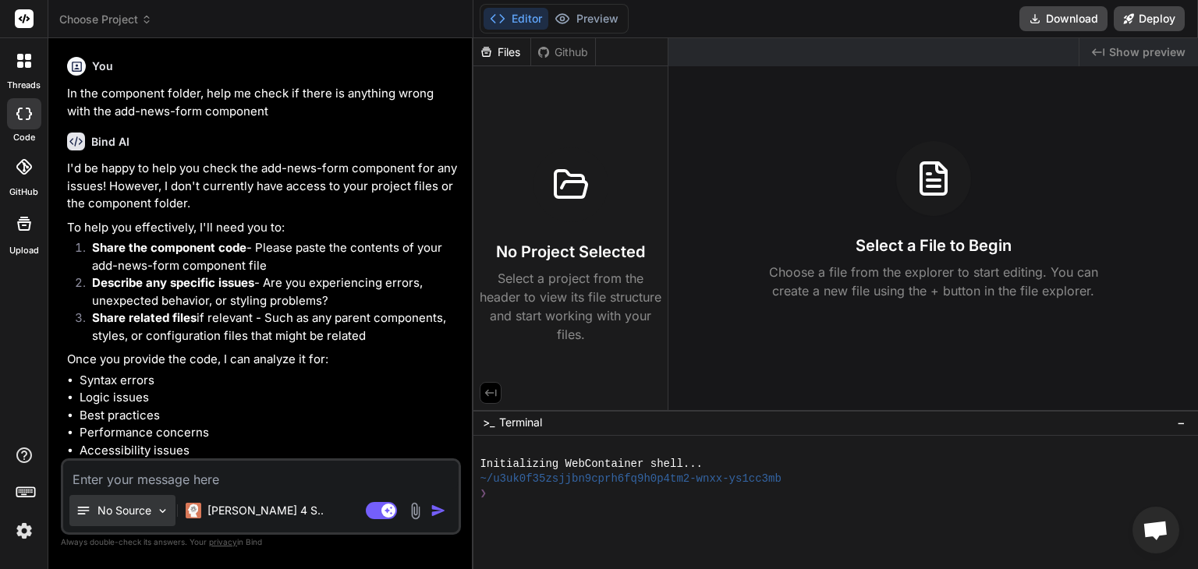
click at [158, 516] on img at bounding box center [162, 511] width 13 height 13
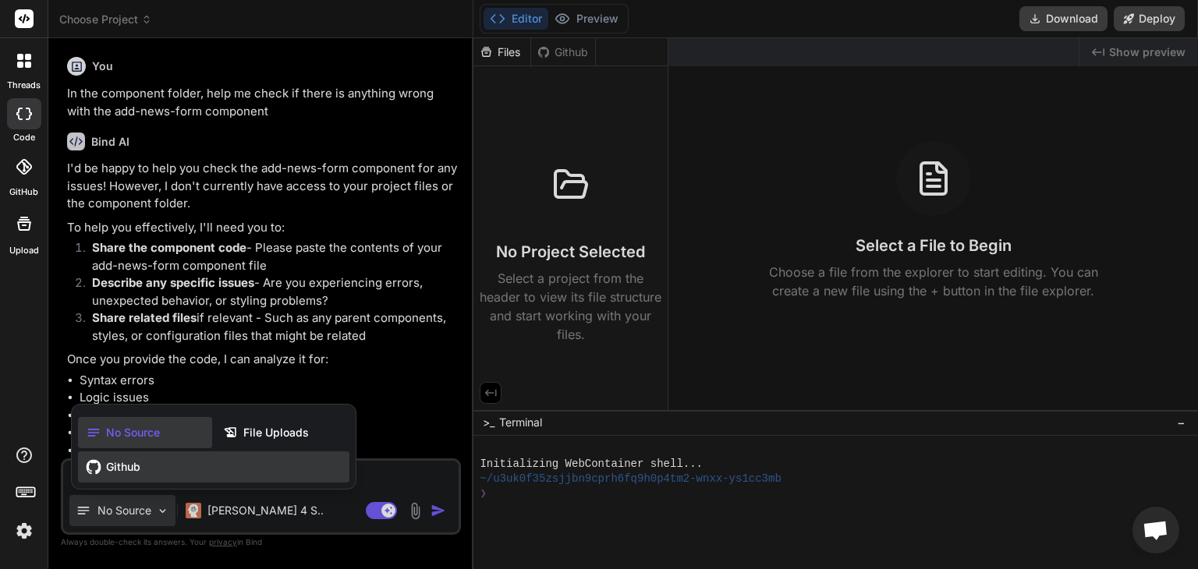
click at [133, 459] on span "Github" at bounding box center [123, 467] width 34 height 16
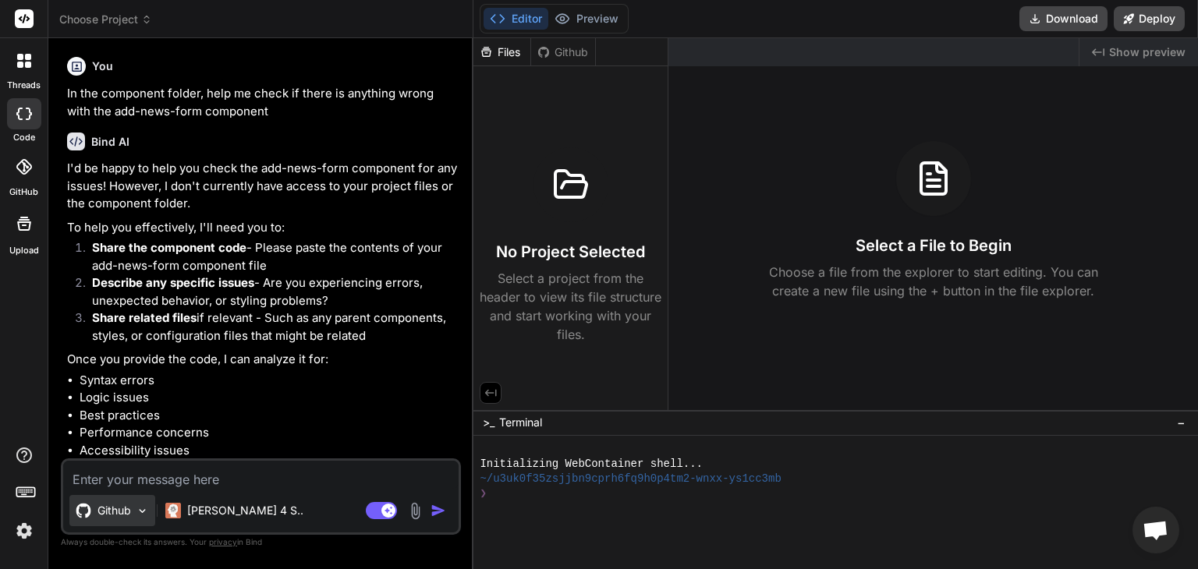
click at [143, 512] on img at bounding box center [142, 511] width 13 height 13
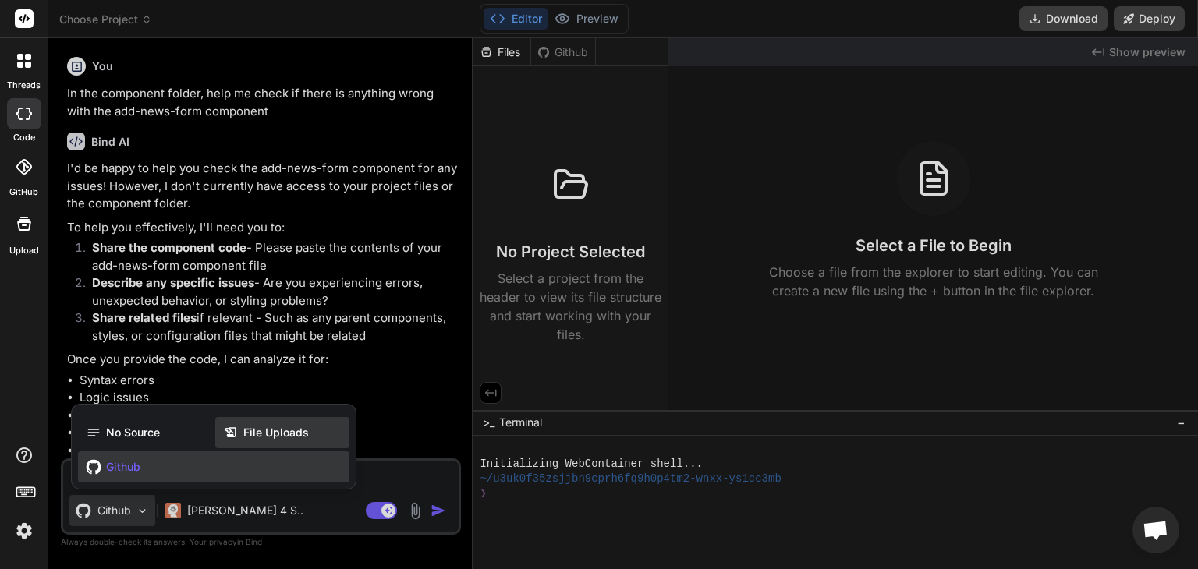
click at [278, 437] on span "File Uploads" at bounding box center [276, 433] width 66 height 16
type textarea "x"
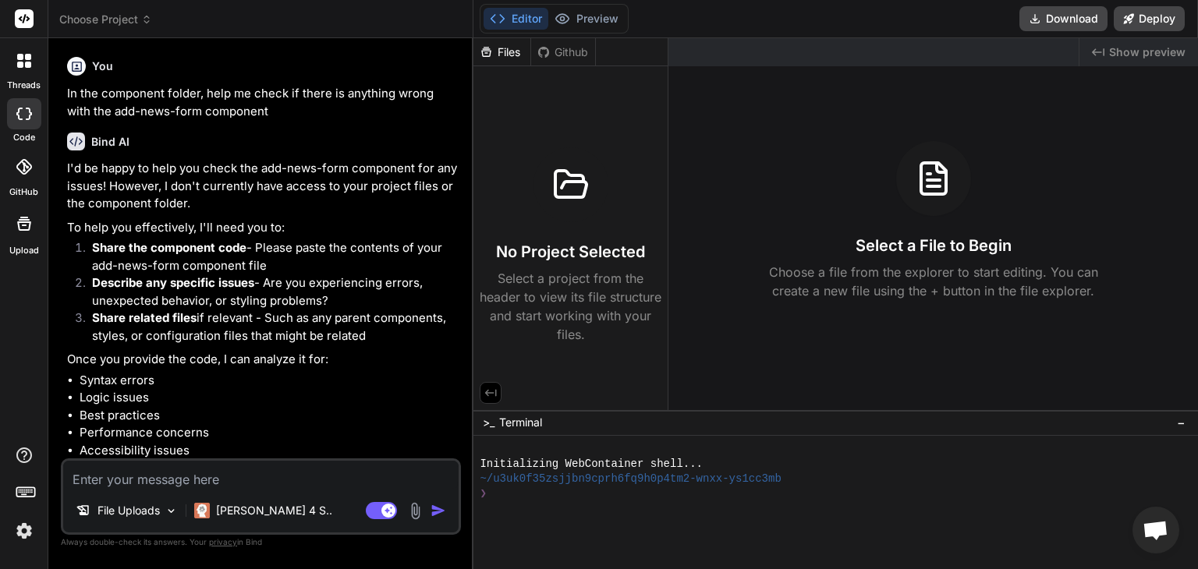
click at [278, 435] on li "Performance concerns" at bounding box center [269, 433] width 378 height 18
click at [23, 492] on icon at bounding box center [26, 491] width 22 height 22
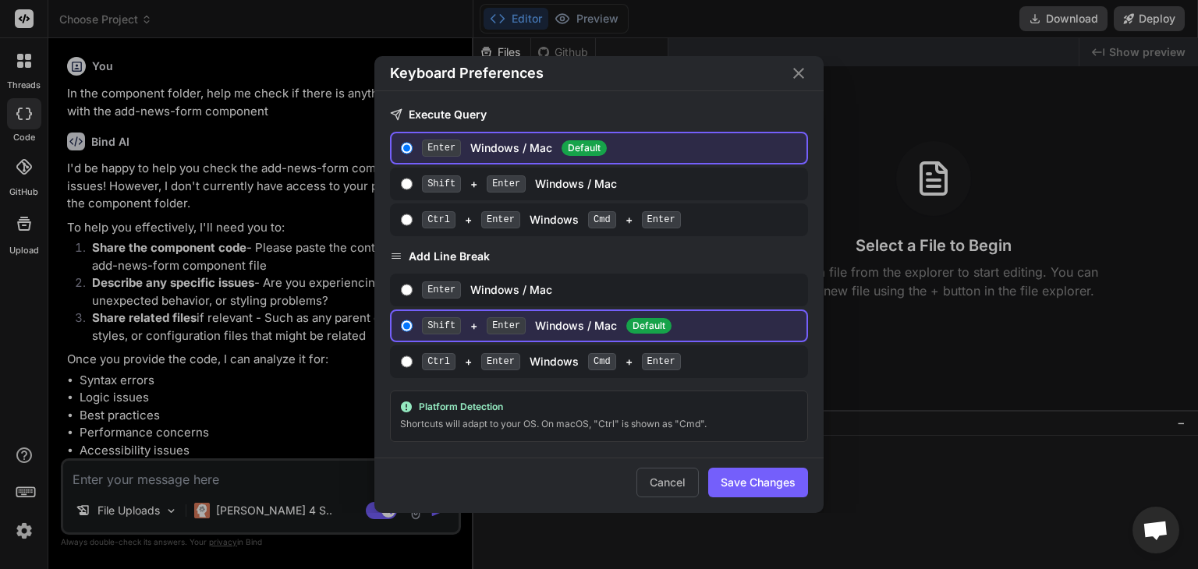
click at [803, 73] on icon "Close" at bounding box center [798, 73] width 19 height 19
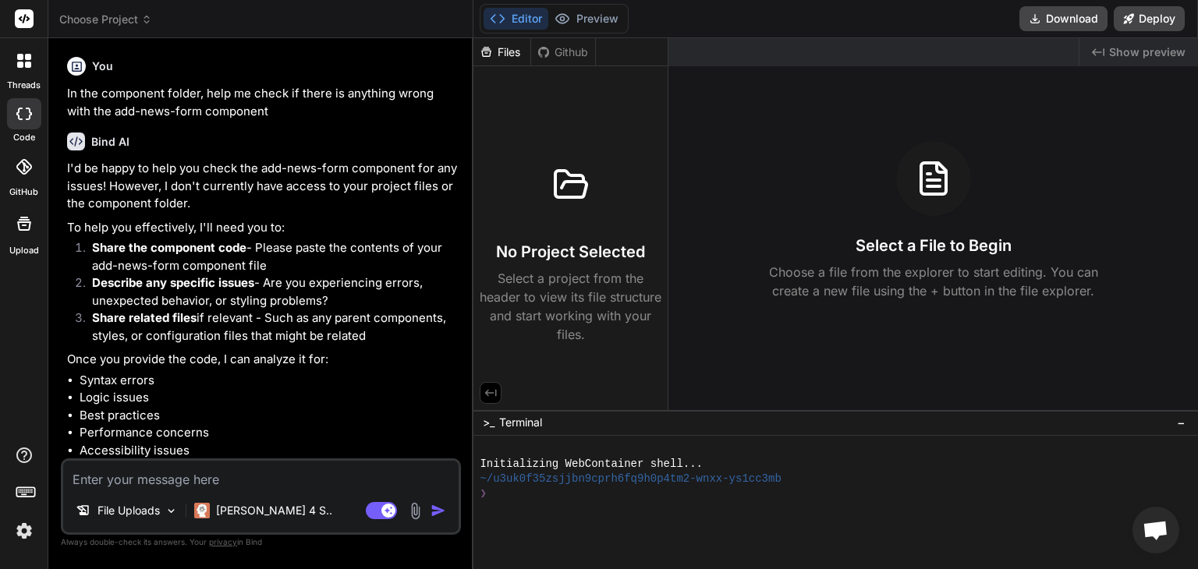
click at [25, 535] on img at bounding box center [24, 531] width 27 height 27
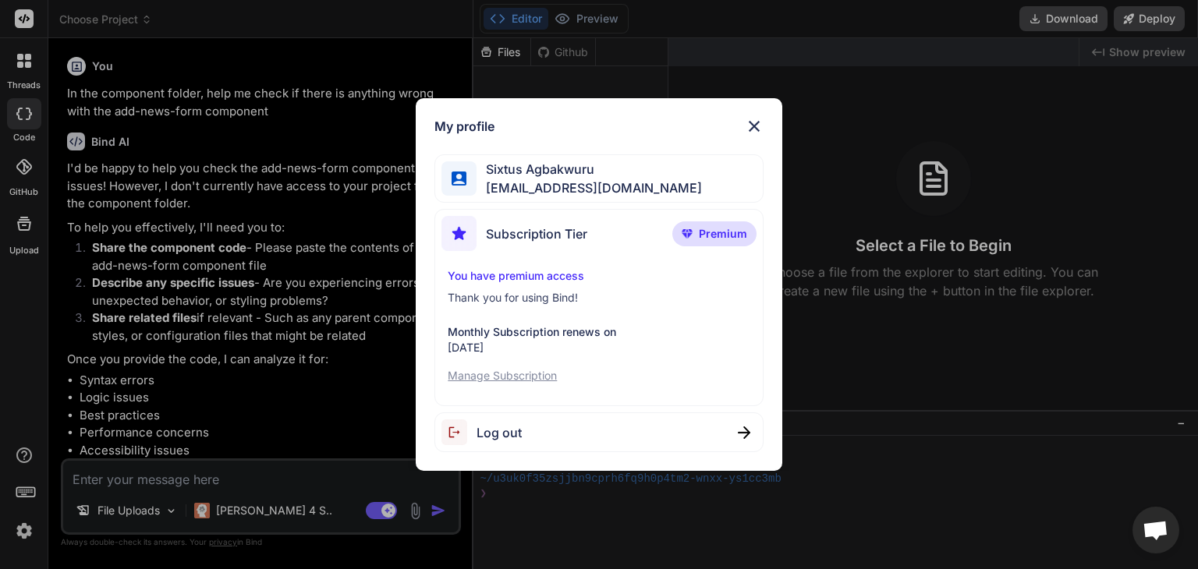
click at [755, 132] on img at bounding box center [754, 126] width 19 height 19
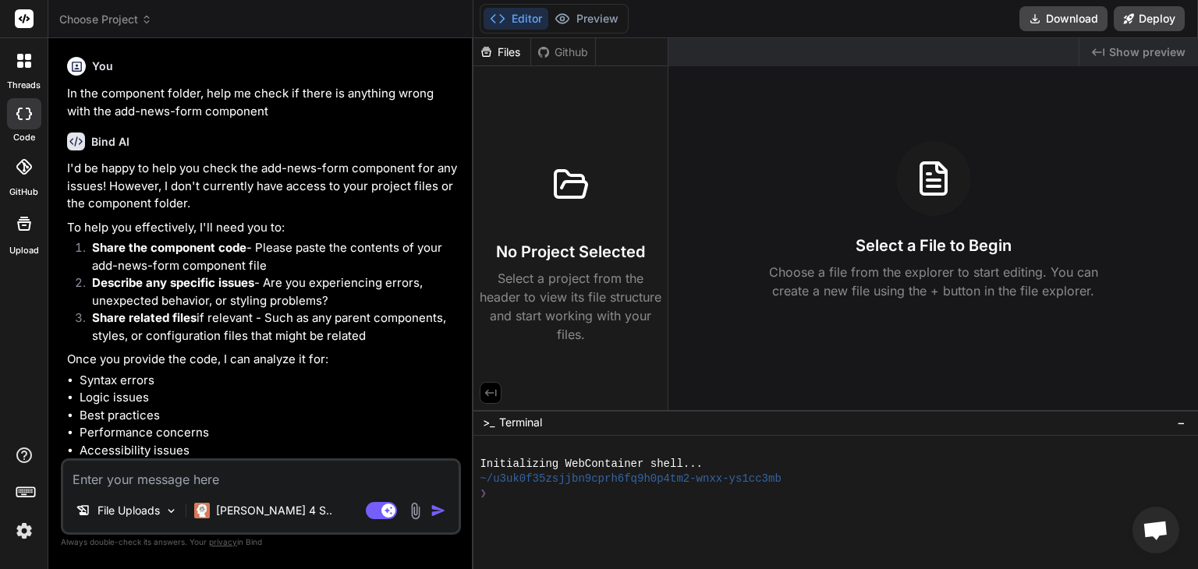
click at [147, 20] on icon at bounding box center [146, 19] width 11 height 11
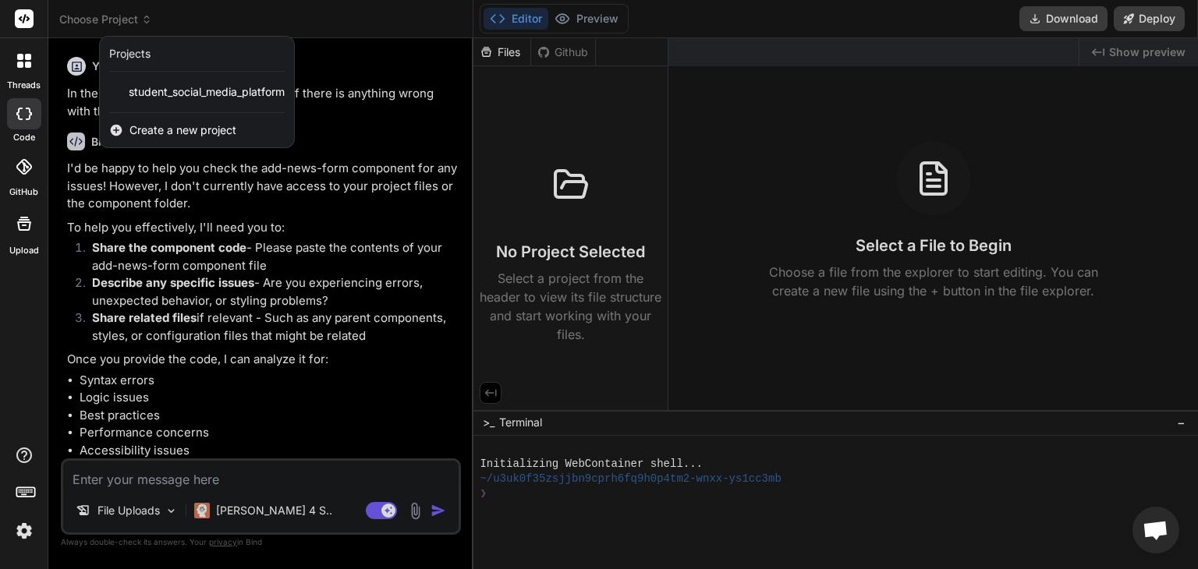
click at [175, 130] on span "Create a new project" at bounding box center [182, 130] width 107 height 16
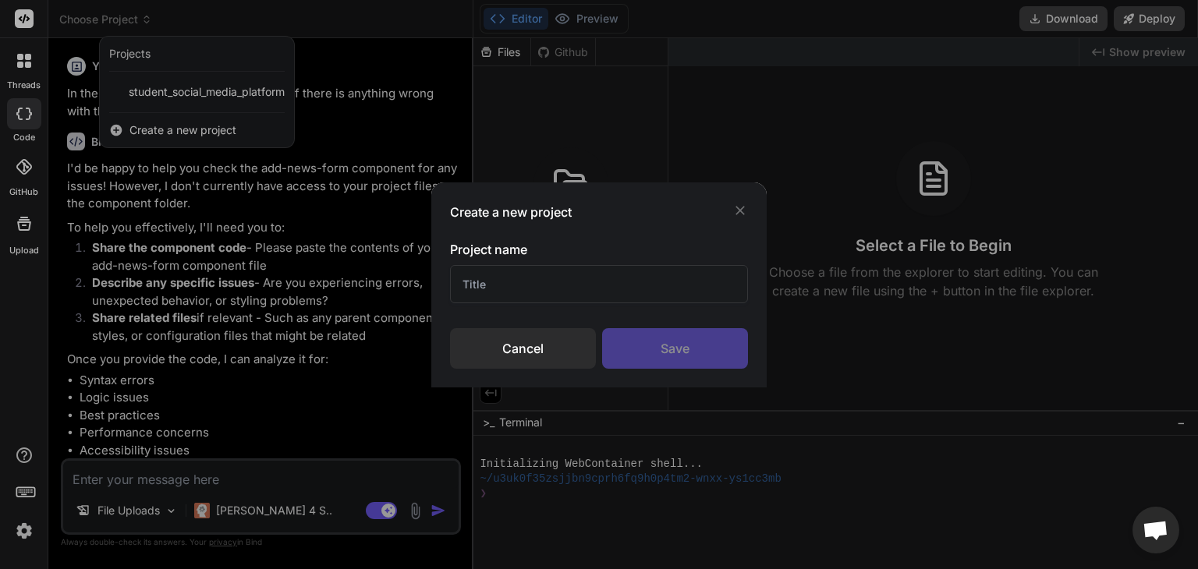
click at [505, 293] on input "text" at bounding box center [599, 284] width 298 height 38
type input "Spradapp Project"
click at [677, 348] on div "Save" at bounding box center [675, 348] width 146 height 41
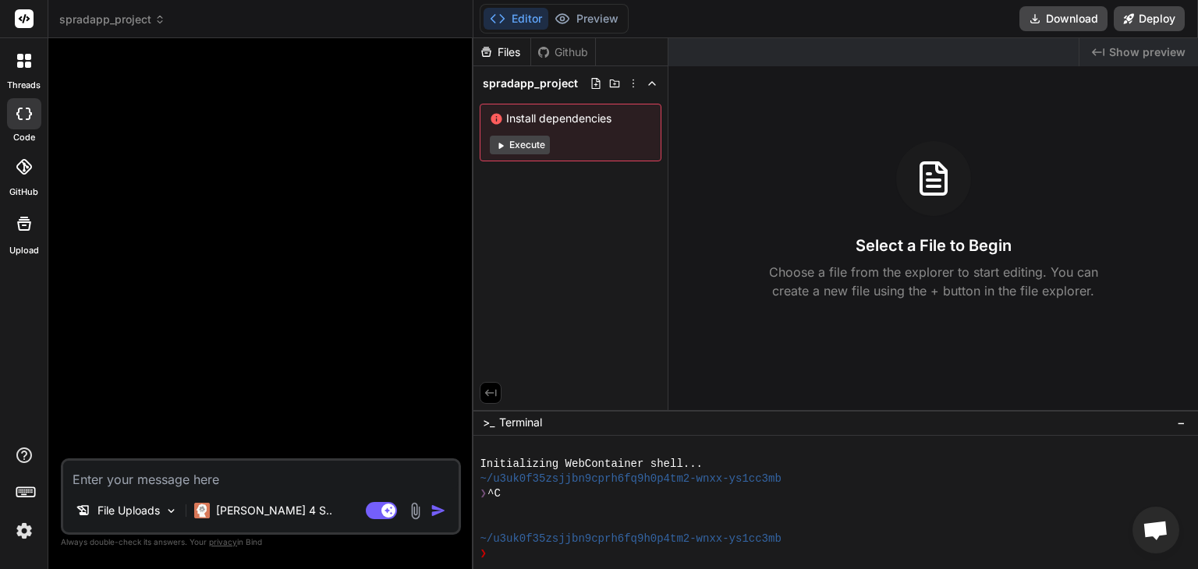
click at [508, 50] on div "Files" at bounding box center [501, 52] width 57 height 16
click at [568, 55] on div "Github" at bounding box center [563, 52] width 64 height 16
click at [632, 83] on icon at bounding box center [633, 83] width 12 height 12
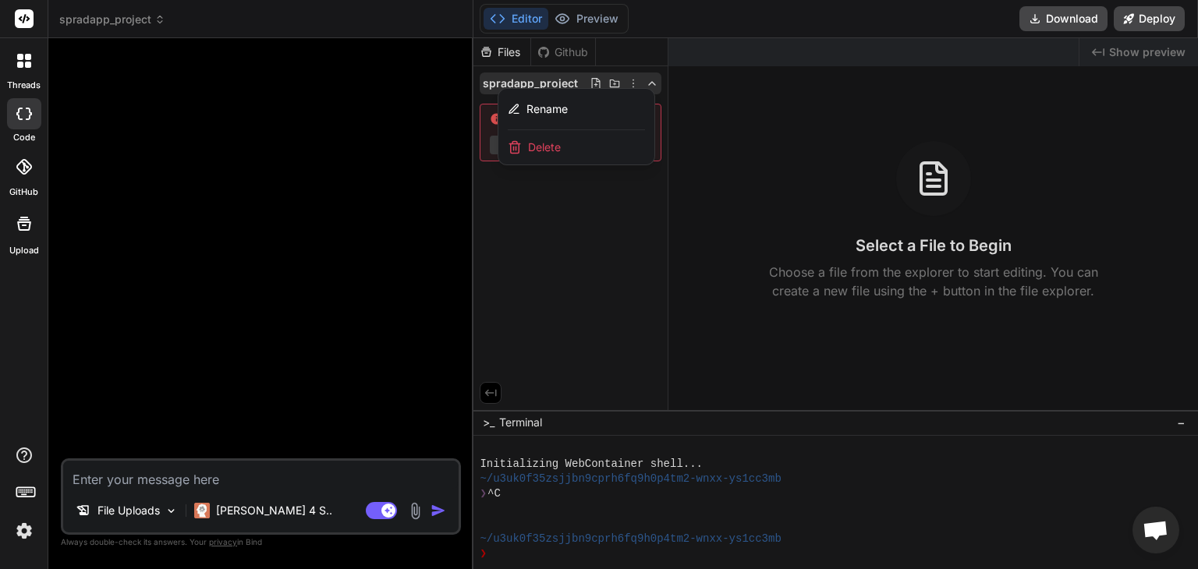
click at [632, 83] on div at bounding box center [835, 303] width 724 height 531
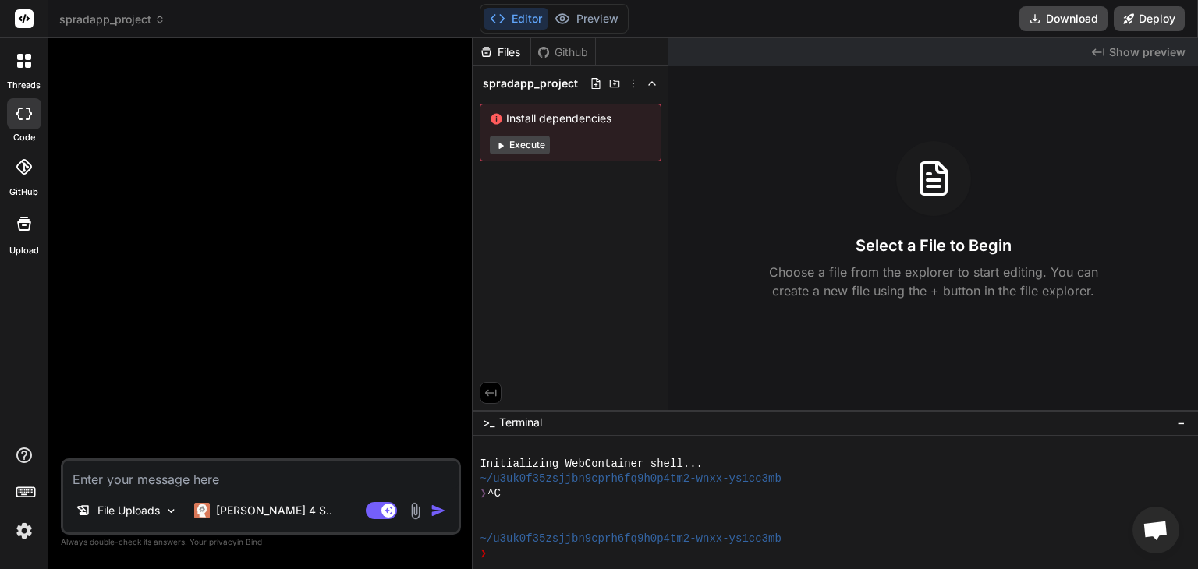
click at [565, 46] on div "Github" at bounding box center [563, 52] width 64 height 16
click at [491, 51] on icon at bounding box center [486, 52] width 9 height 10
click at [148, 506] on p "File Uploads" at bounding box center [128, 511] width 62 height 16
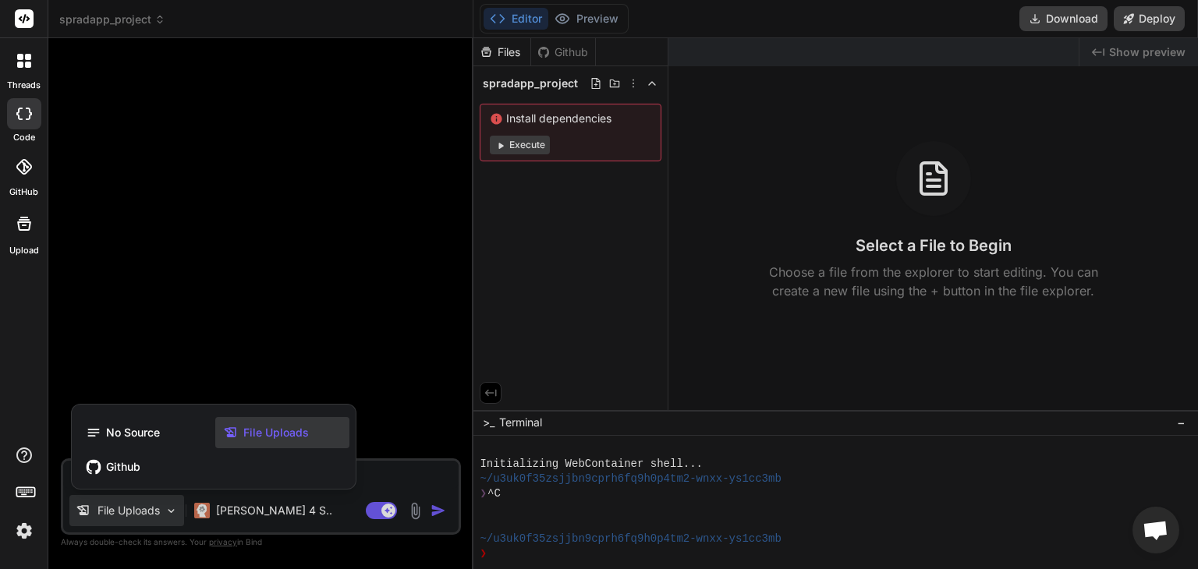
click at [381, 478] on div at bounding box center [599, 284] width 1198 height 569
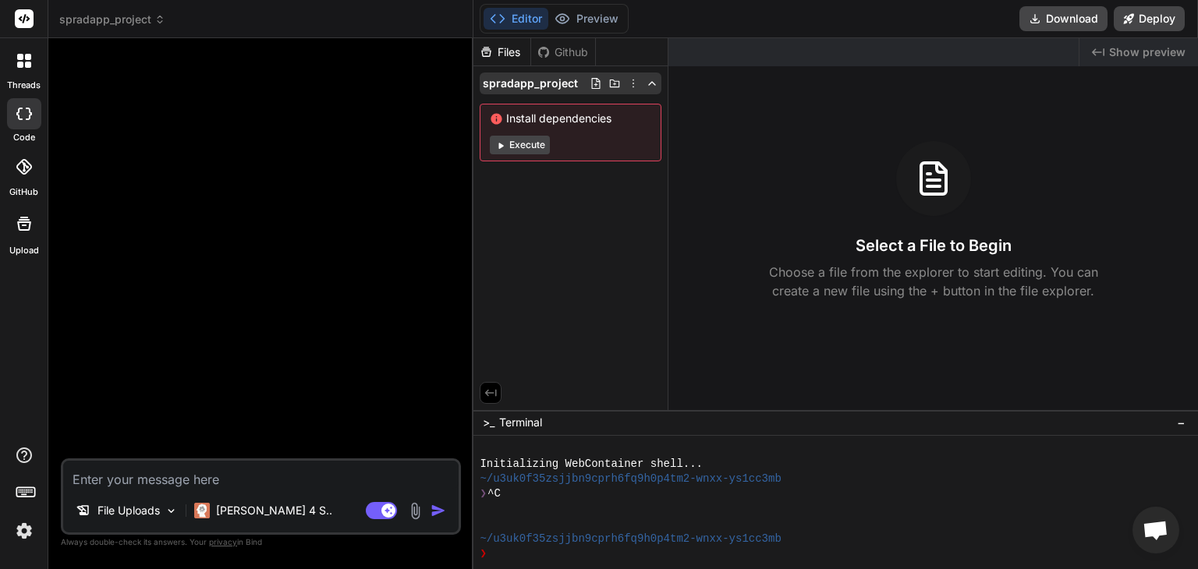
click at [598, 85] on icon at bounding box center [596, 83] width 12 height 12
click at [563, 43] on div "Files Github" at bounding box center [534, 52] width 122 height 28
click at [572, 56] on div "Github" at bounding box center [563, 52] width 64 height 16
click at [599, 85] on icon at bounding box center [596, 83] width 12 height 12
click at [609, 83] on icon at bounding box center [614, 83] width 12 height 12
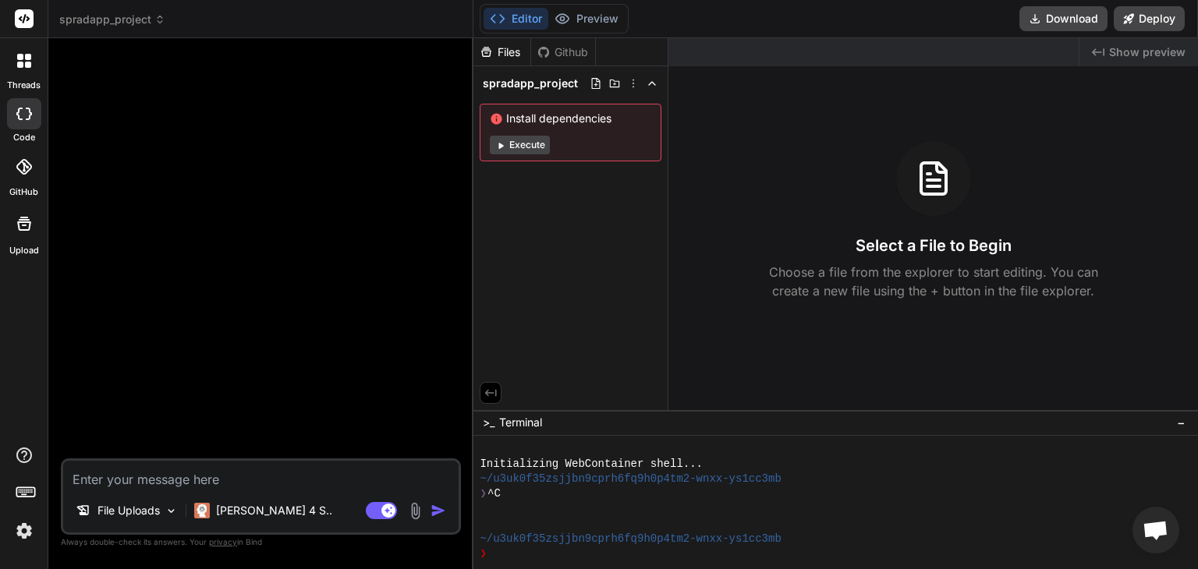
click at [727, 84] on div "Created with Pixso. Show preview Select a File to Begin Choose a file from the …" at bounding box center [932, 224] width 529 height 372
click at [631, 82] on icon at bounding box center [633, 83] width 12 height 12
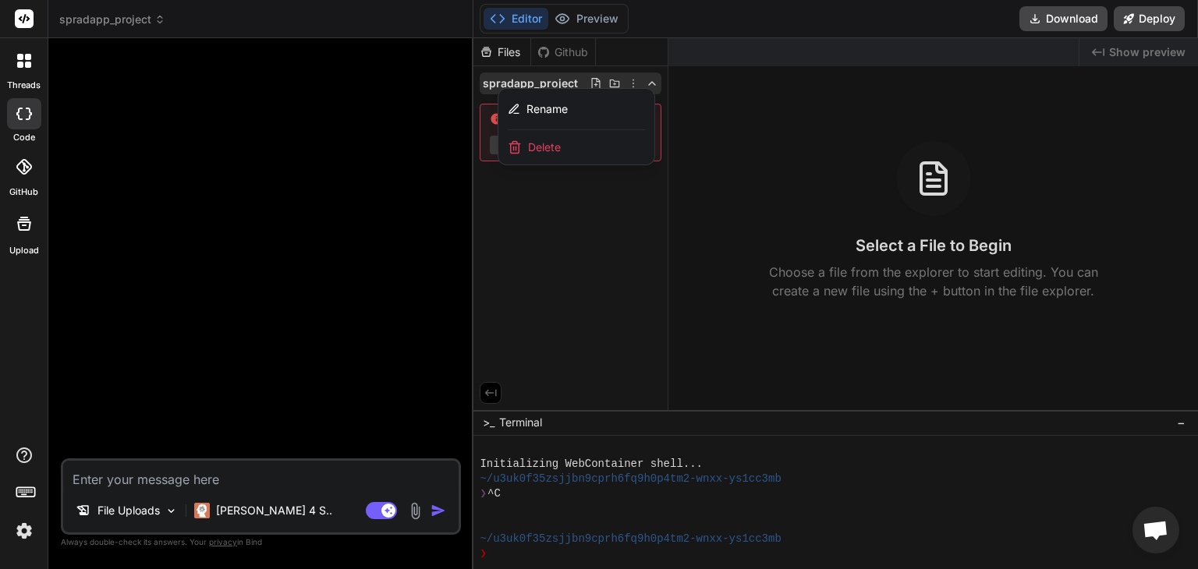
click at [718, 116] on div at bounding box center [835, 303] width 724 height 531
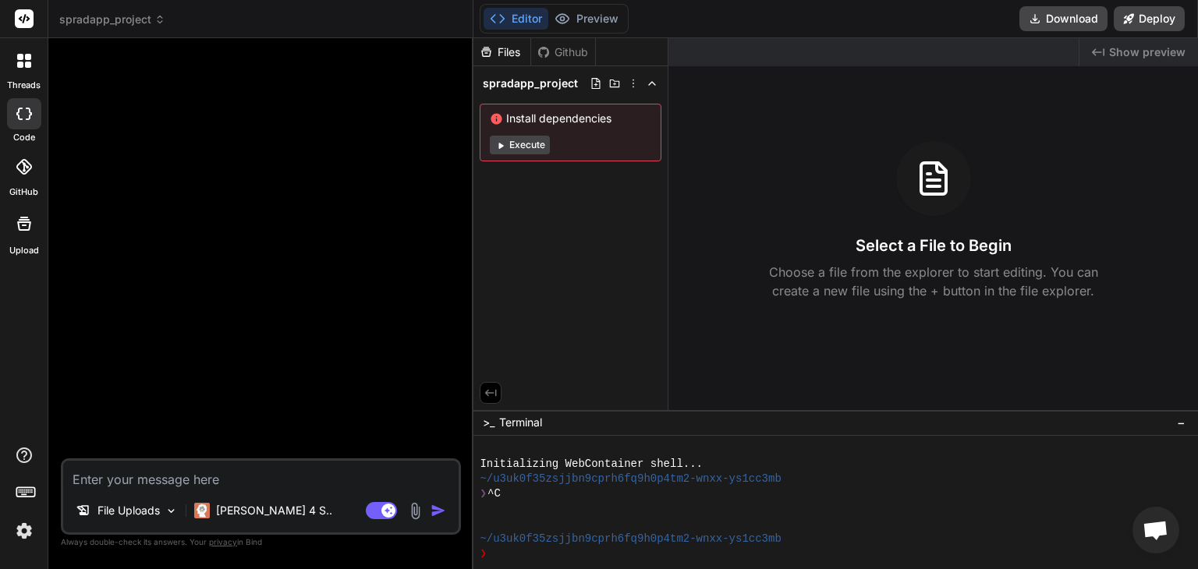
click at [492, 21] on icon at bounding box center [498, 19] width 16 height 16
click at [504, 55] on div "Files" at bounding box center [501, 52] width 57 height 16
click at [23, 172] on icon at bounding box center [24, 167] width 16 height 16
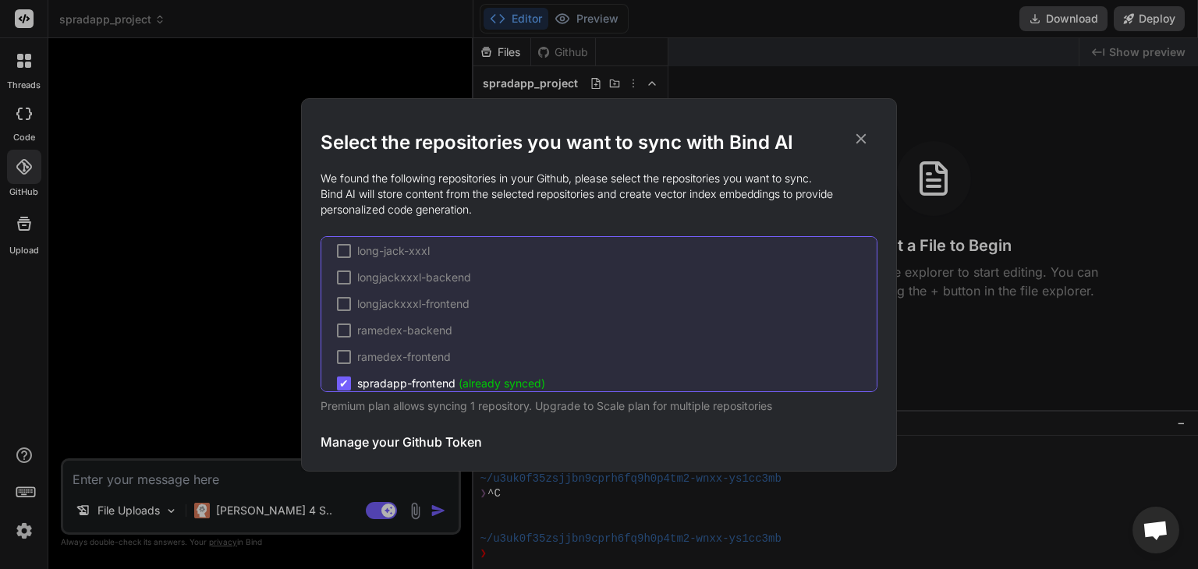
scroll to position [339, 0]
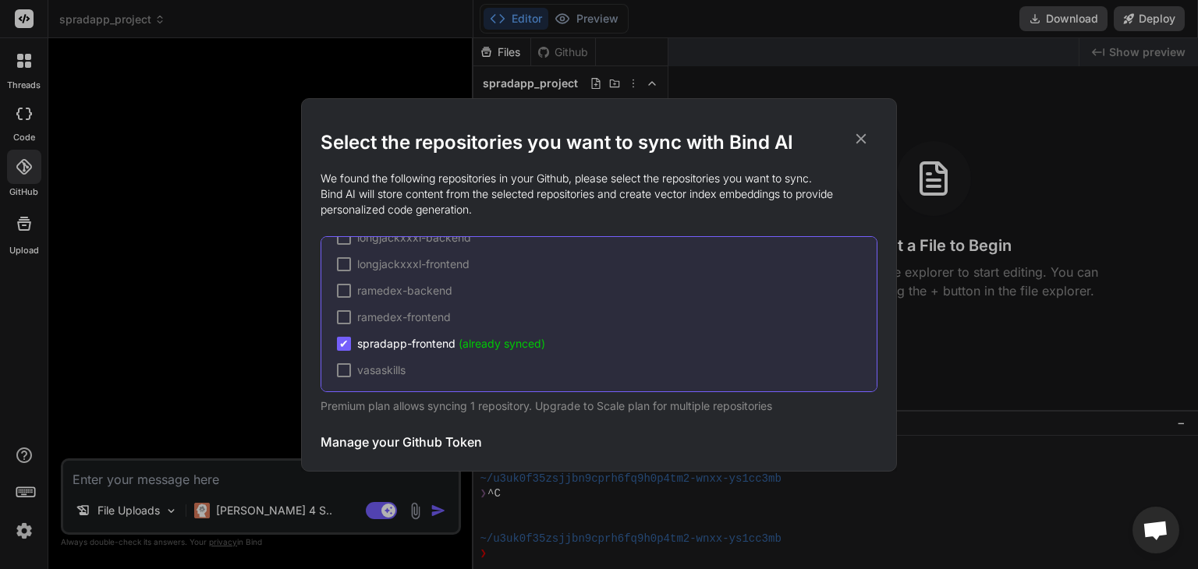
click at [466, 338] on span "(already synced)" at bounding box center [502, 343] width 87 height 13
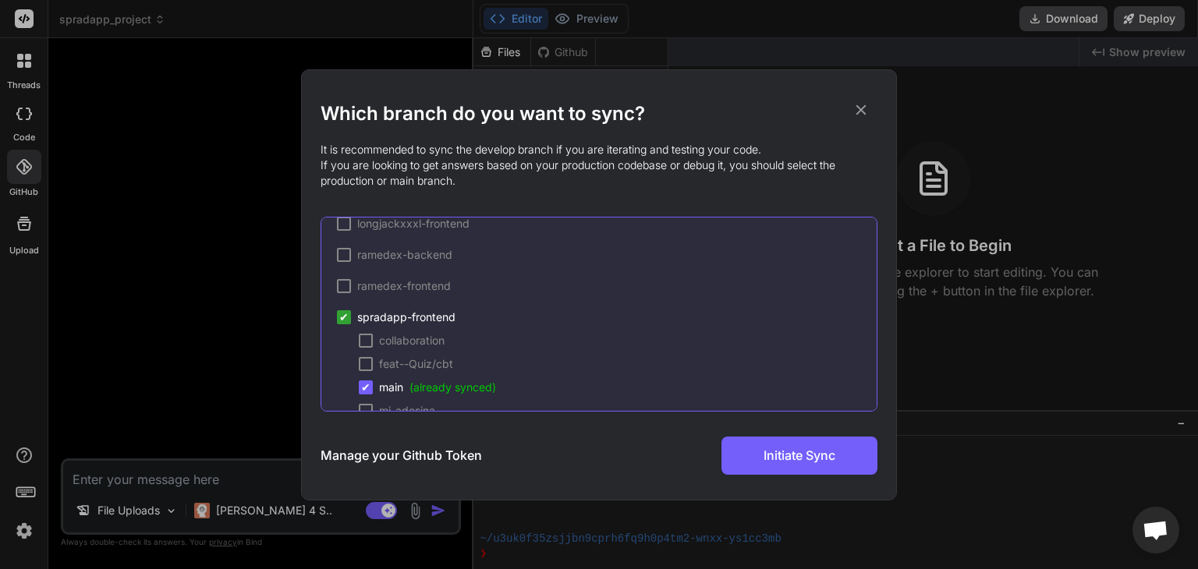
scroll to position [425, 0]
drag, startPoint x: 408, startPoint y: 381, endPoint x: 271, endPoint y: 377, distance: 136.5
click at [271, 377] on div "Which branch do you want to sync? It is recommended to sync the develop branch …" at bounding box center [599, 284] width 1198 height 569
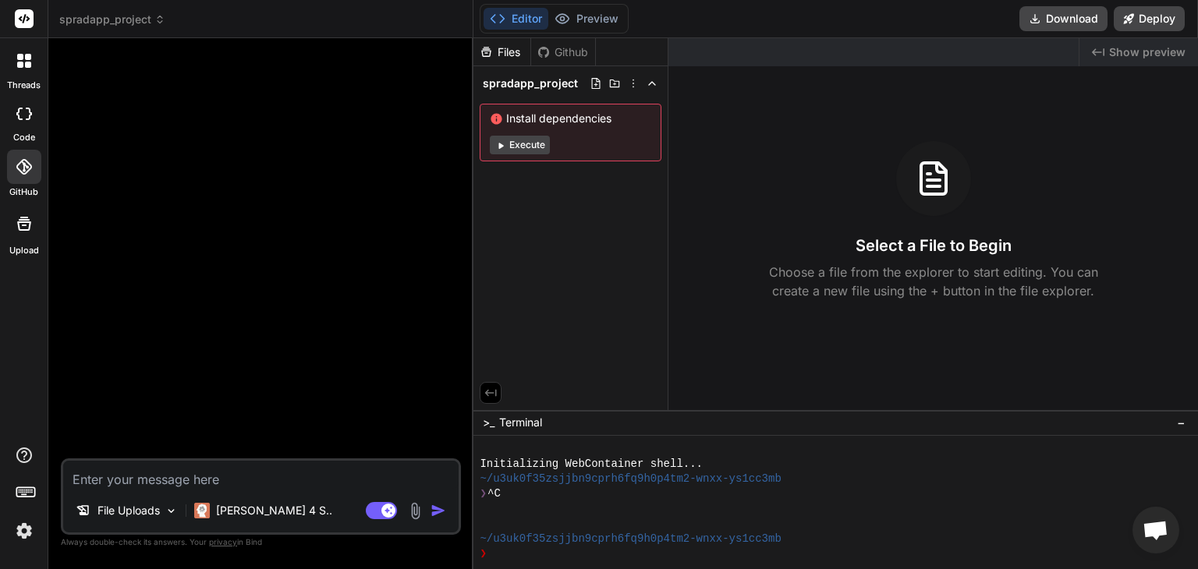
click at [23, 127] on div at bounding box center [24, 113] width 34 height 31
click at [25, 128] on div at bounding box center [24, 113] width 34 height 31
click at [25, 228] on icon at bounding box center [24, 223] width 19 height 19
type textarea "x"
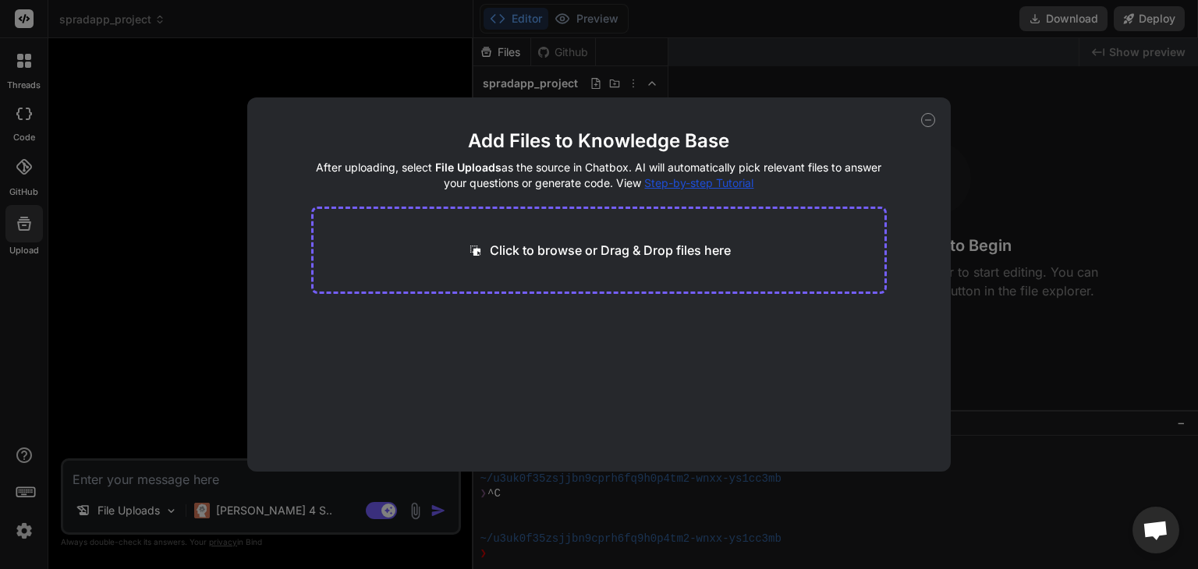
click at [488, 253] on div "Click to browse or Drag & Drop files here" at bounding box center [599, 250] width 264 height 19
type input "C:\fakepath\add-news-form.tsx"
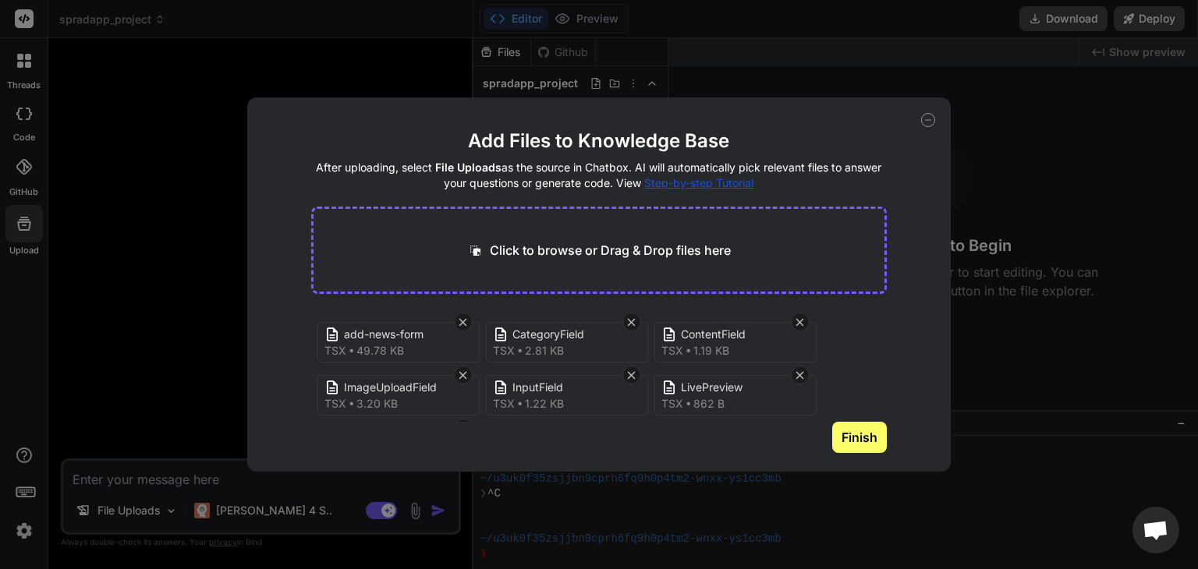
click at [861, 444] on button "Finish" at bounding box center [859, 437] width 55 height 31
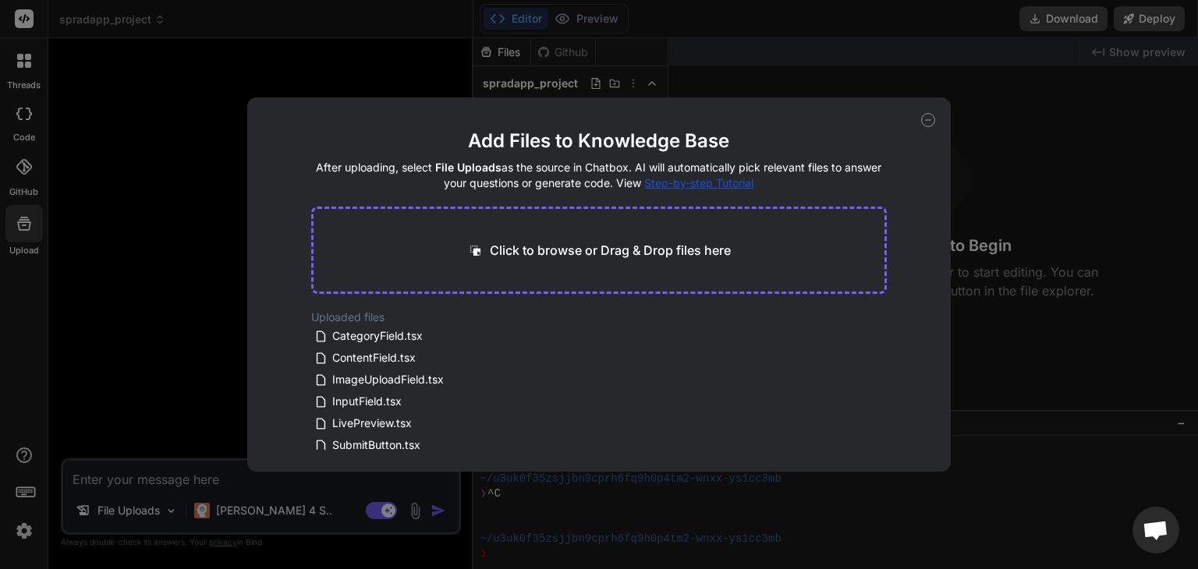
scroll to position [28, 0]
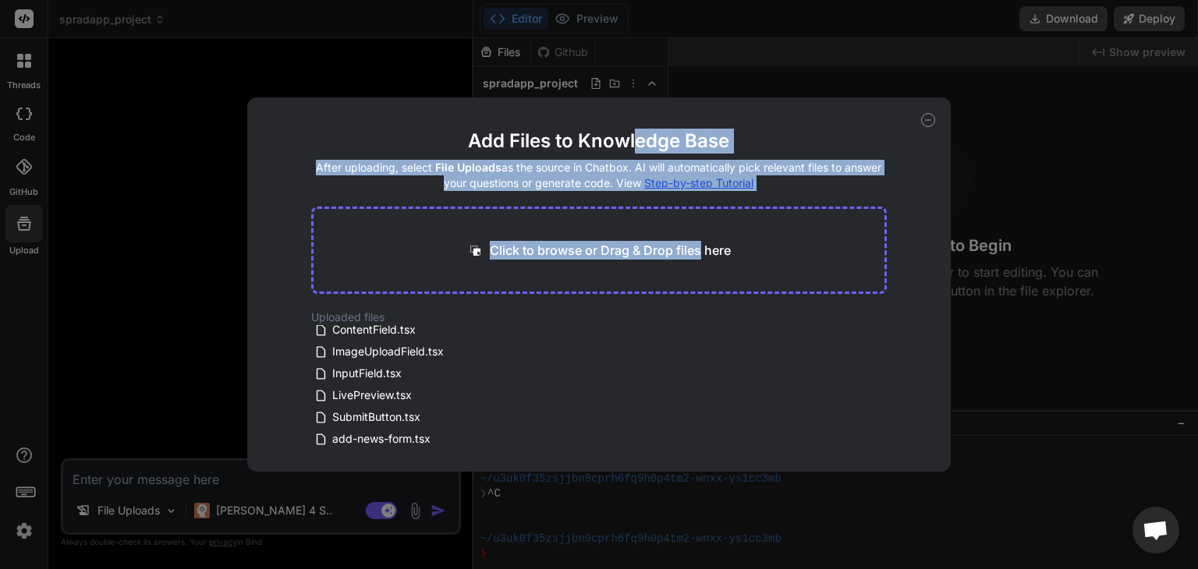
drag, startPoint x: 636, startPoint y: 105, endPoint x: 698, endPoint y: 203, distance: 115.3
click at [698, 203] on div "Add Files to Knowledge Base After uploading, select File Uploads as the source …" at bounding box center [598, 284] width 703 height 374
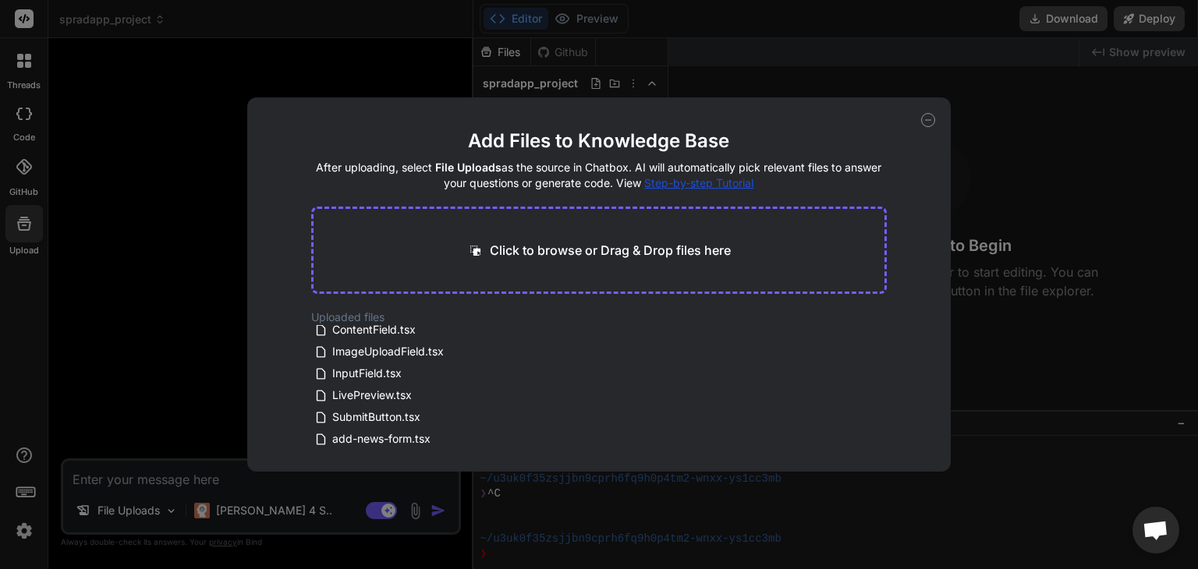
click at [653, 329] on div "Uploaded files CategoryField.tsx ContentField.tsx ImageUploadField.tsx InputFie…" at bounding box center [599, 380] width 576 height 140
click at [311, 321] on h2 "Uploaded files" at bounding box center [599, 318] width 576 height 16
click at [328, 335] on icon at bounding box center [322, 330] width 16 height 13
click at [342, 367] on span "InputField.tsx" at bounding box center [367, 373] width 73 height 19
click at [925, 121] on icon at bounding box center [928, 120] width 14 height 14
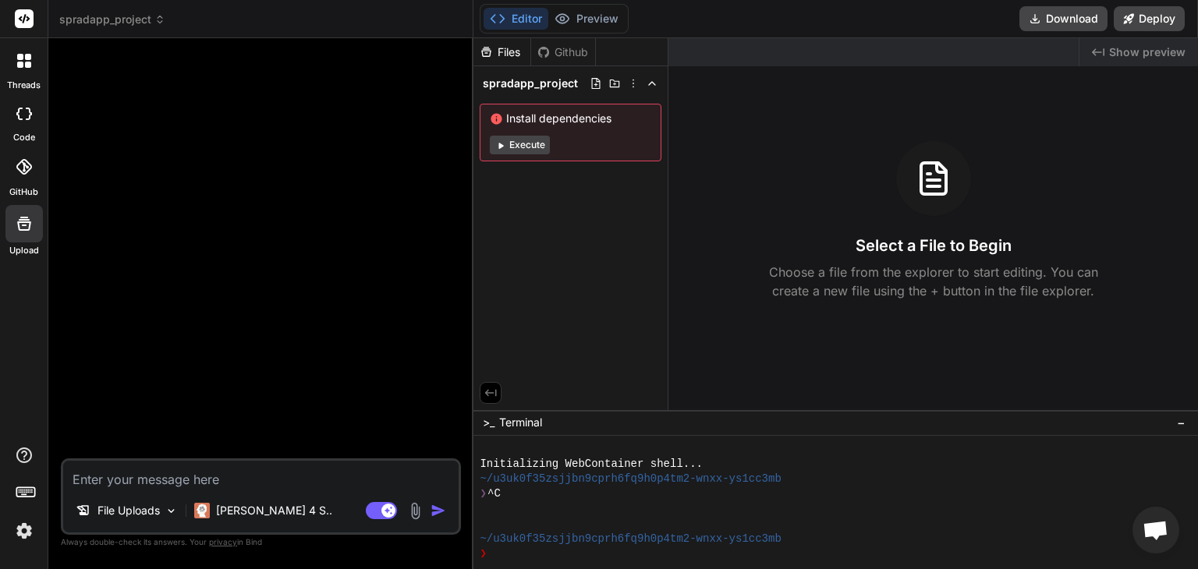
click at [762, 97] on div "Created with Pixso. Show preview Select a File to Begin Choose a file from the …" at bounding box center [932, 224] width 529 height 372
click at [172, 512] on img at bounding box center [171, 511] width 13 height 13
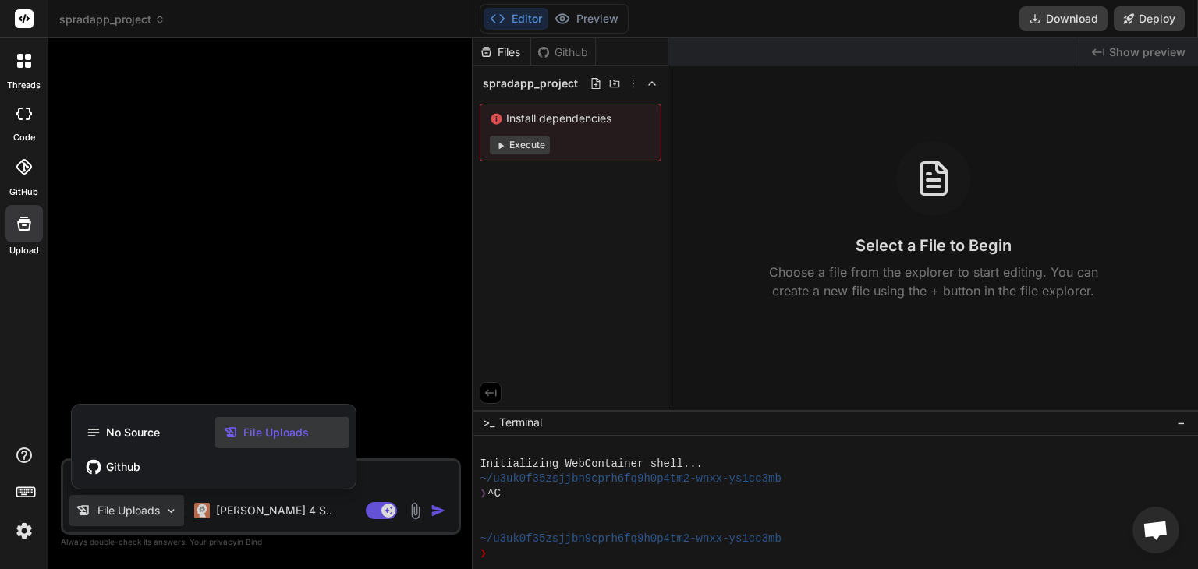
click at [274, 430] on span "File Uploads" at bounding box center [276, 433] width 66 height 16
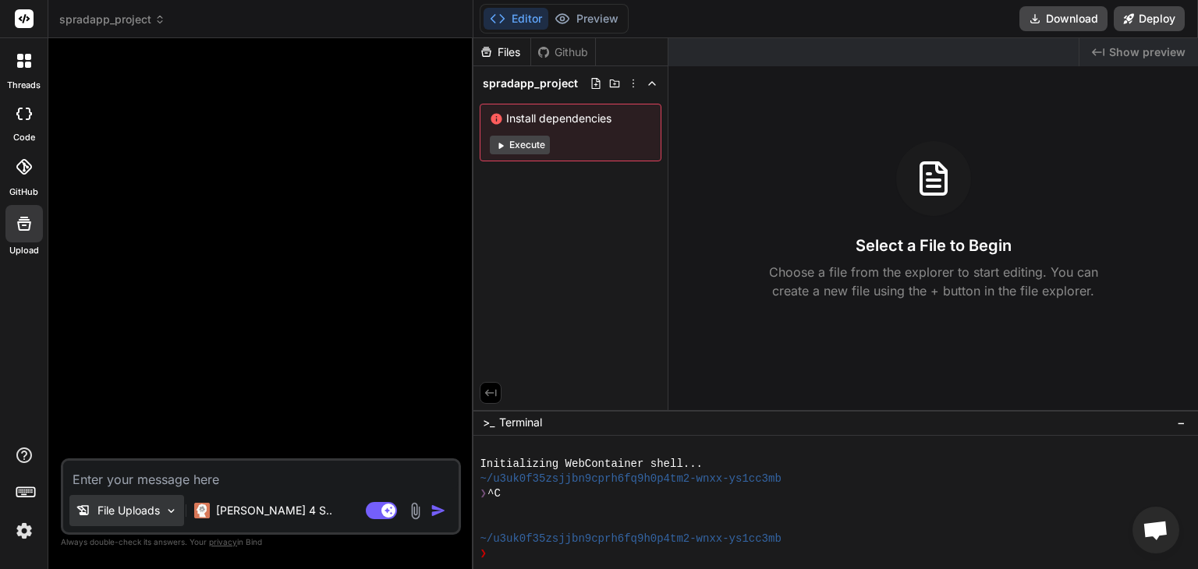
click at [143, 506] on p "File Uploads" at bounding box center [128, 511] width 62 height 16
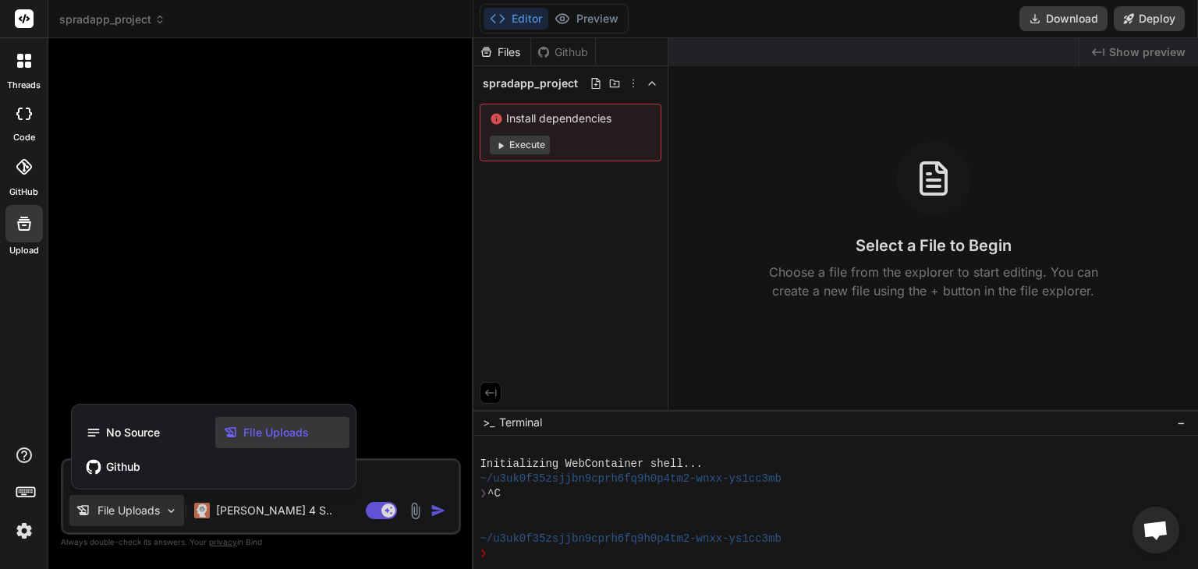
click at [236, 260] on div at bounding box center [599, 284] width 1198 height 569
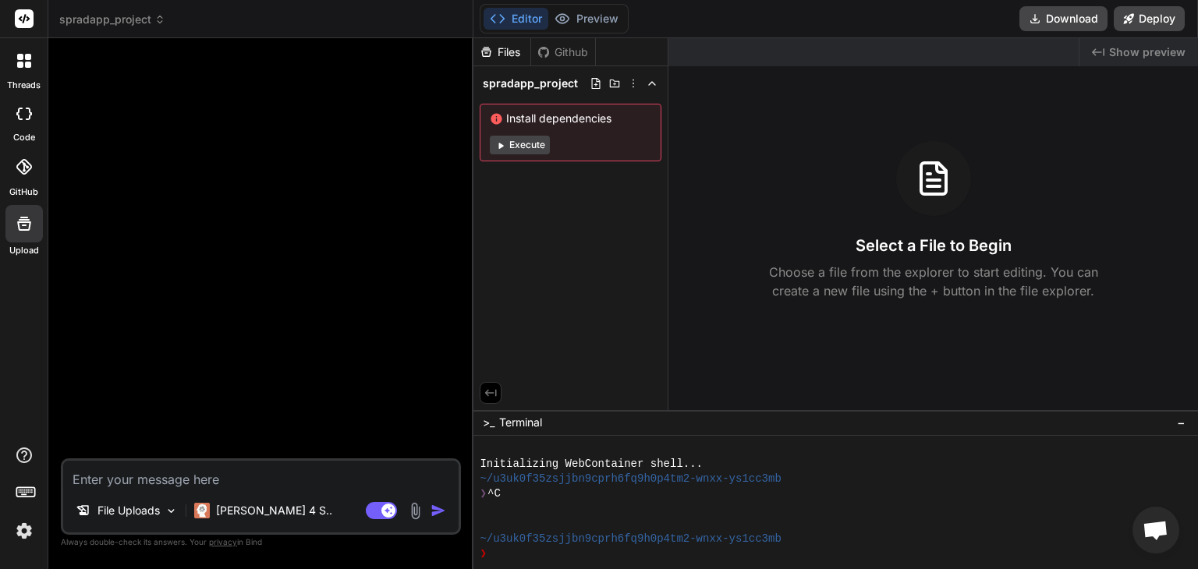
click at [28, 225] on icon at bounding box center [24, 223] width 19 height 19
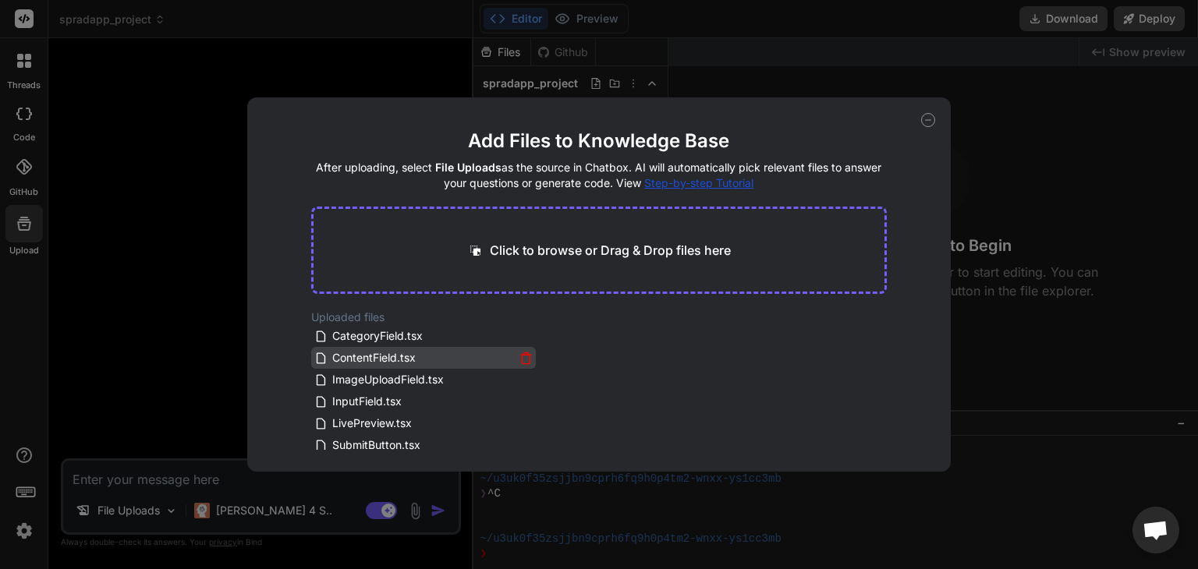
click at [387, 356] on span "ContentField.tsx" at bounding box center [374, 358] width 87 height 19
click at [1076, 111] on div "Add Files to Knowledge Base After uploading, select File Uploads as the source …" at bounding box center [599, 284] width 1198 height 569
type textarea "x"
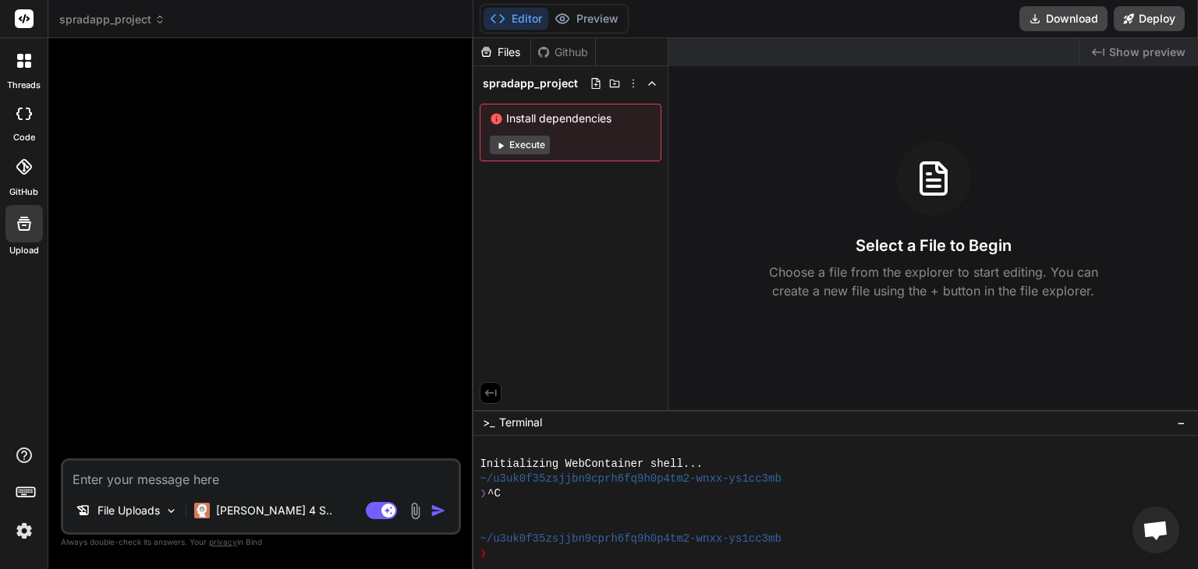
click at [576, 113] on span "Install dependencies" at bounding box center [570, 119] width 161 height 16
click at [599, 86] on icon at bounding box center [596, 83] width 12 height 12
click at [556, 79] on span "spradapp_project" at bounding box center [530, 84] width 95 height 16
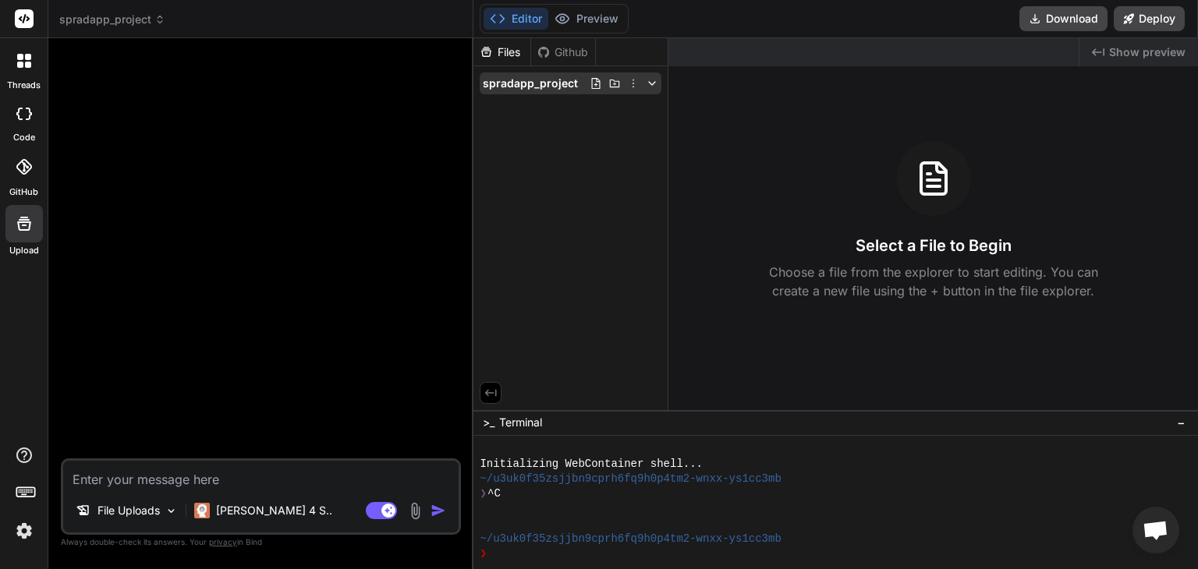
click at [630, 87] on icon at bounding box center [633, 83] width 12 height 12
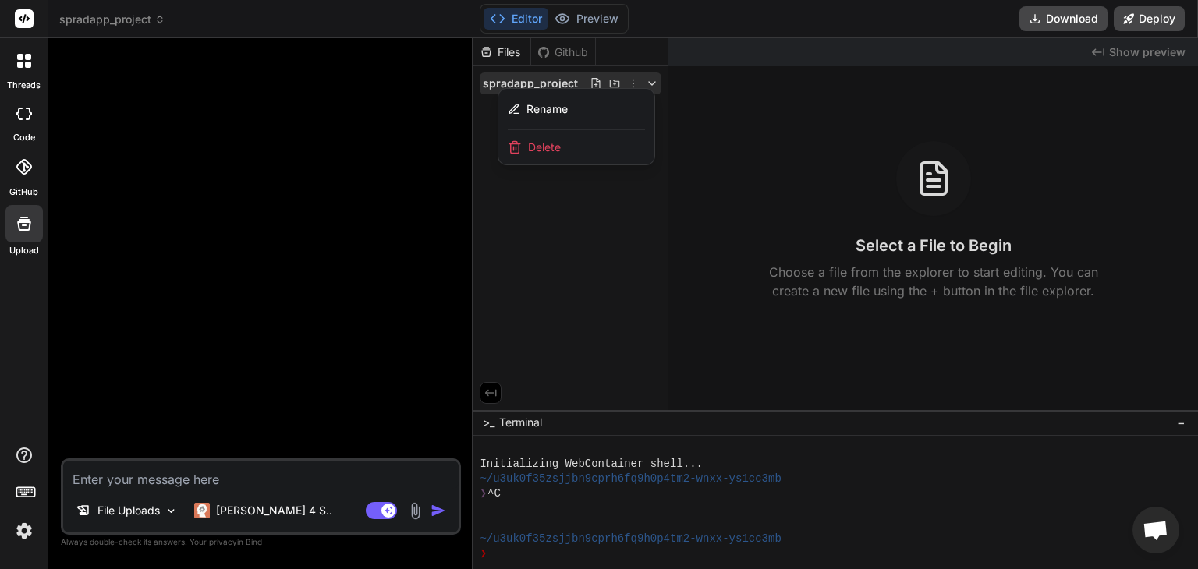
click at [614, 87] on div at bounding box center [835, 303] width 724 height 531
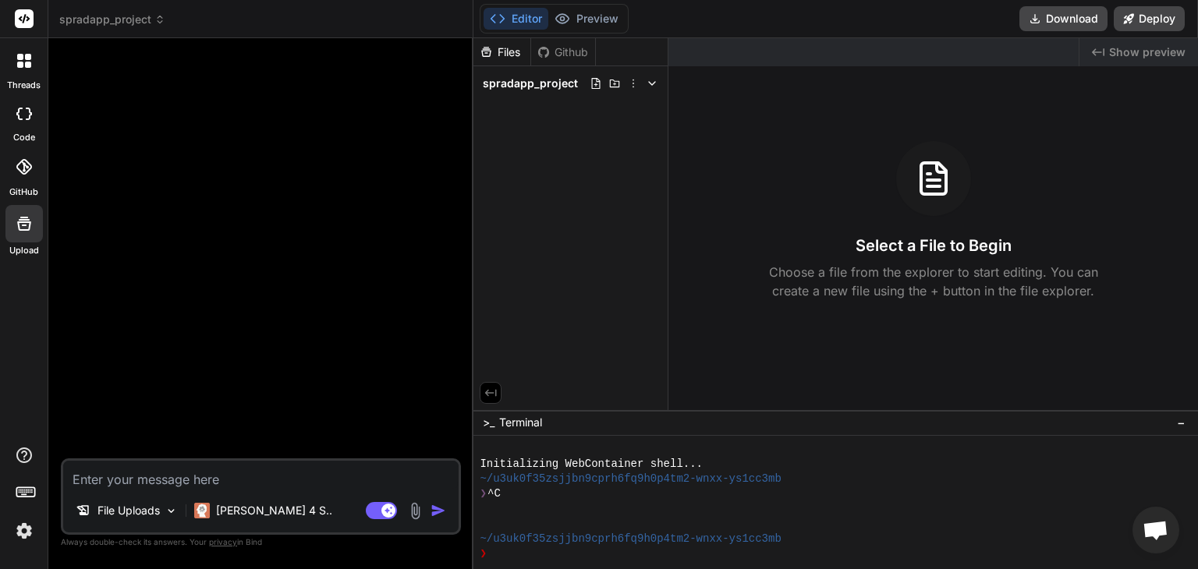
click at [555, 57] on div "Files Github" at bounding box center [534, 52] width 122 height 28
click at [555, 56] on div "Github" at bounding box center [563, 52] width 64 height 16
click at [518, 45] on div "Files" at bounding box center [501, 52] width 57 height 16
click at [522, 17] on button "Editor" at bounding box center [515, 19] width 65 height 22
click at [600, 9] on button "Preview" at bounding box center [586, 19] width 76 height 22
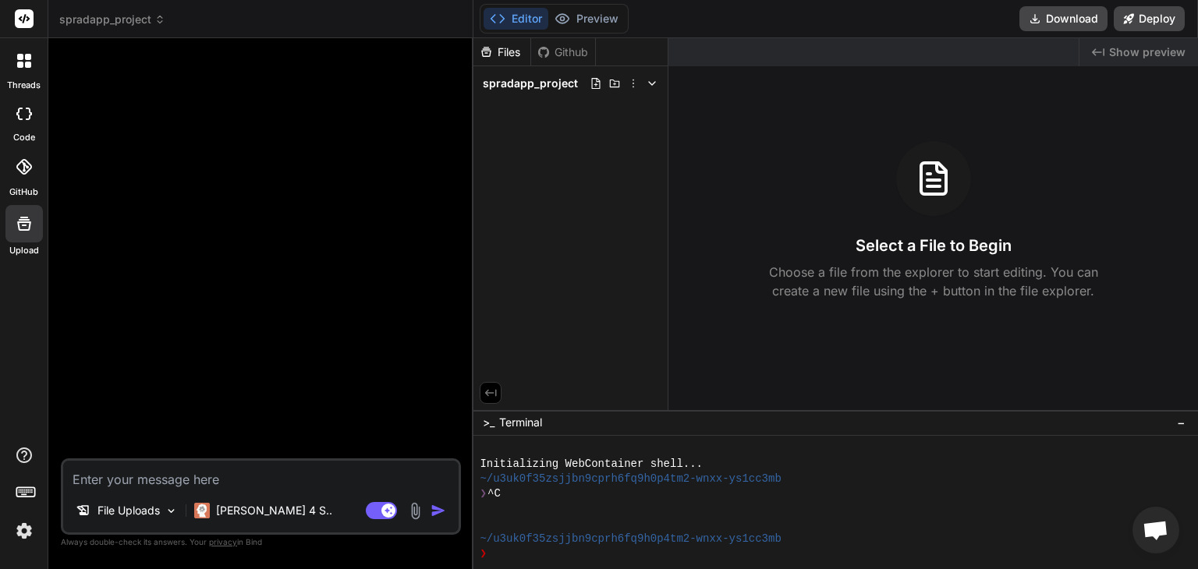
click at [530, 18] on button "Editor" at bounding box center [515, 19] width 65 height 22
click at [22, 126] on div "code" at bounding box center [24, 118] width 48 height 52
click at [189, 480] on textarea at bounding box center [260, 475] width 395 height 28
type textarea "F"
type textarea "x"
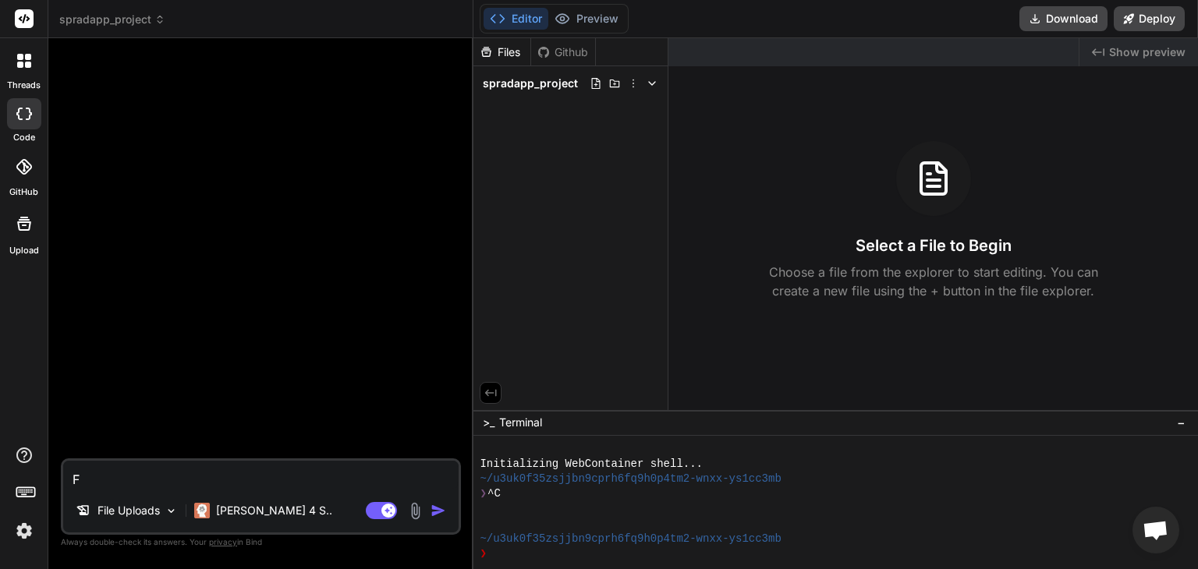
type textarea "Fr"
type textarea "x"
type textarea "Fro"
type textarea "x"
type textarea "From"
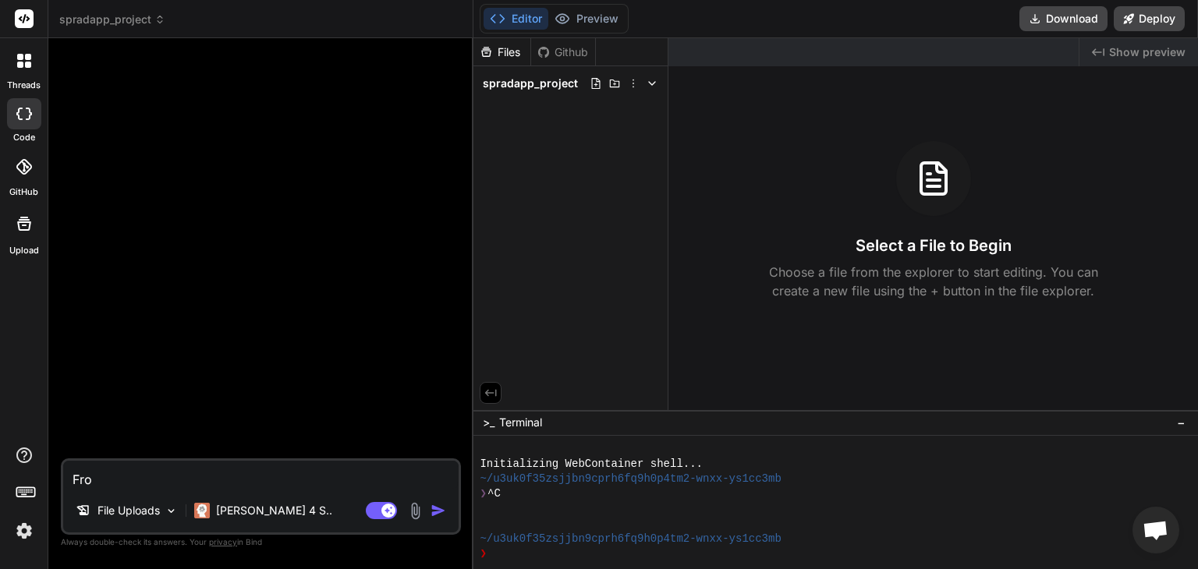
type textarea "x"
type textarea "From"
type textarea "x"
type textarea "From t"
type textarea "x"
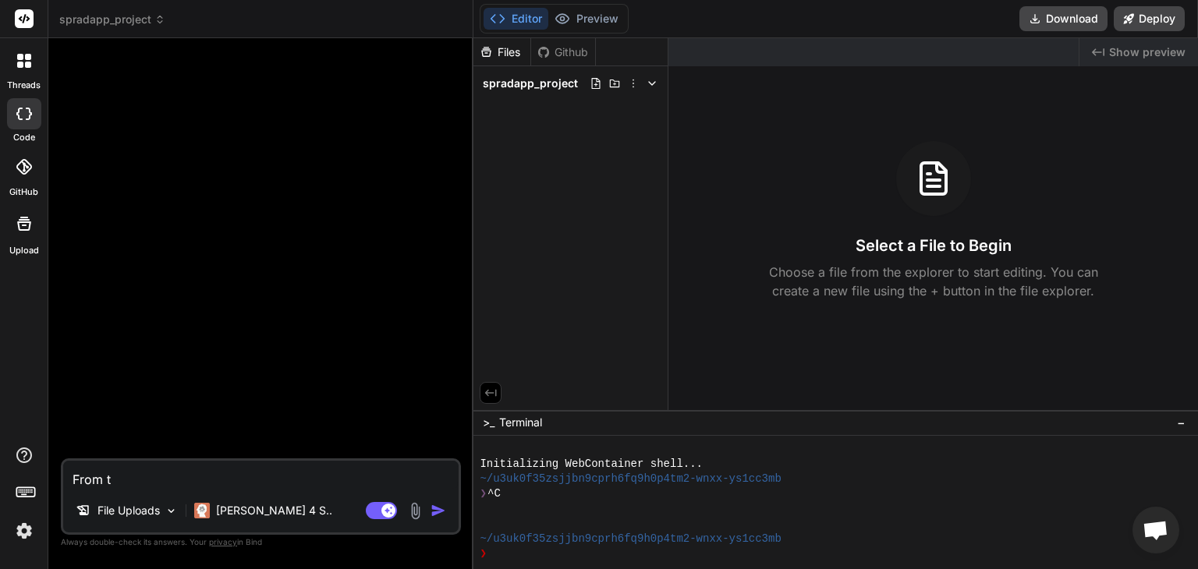
type textarea "From th"
type textarea "x"
type textarea "From the"
type textarea "x"
type textarea "From the"
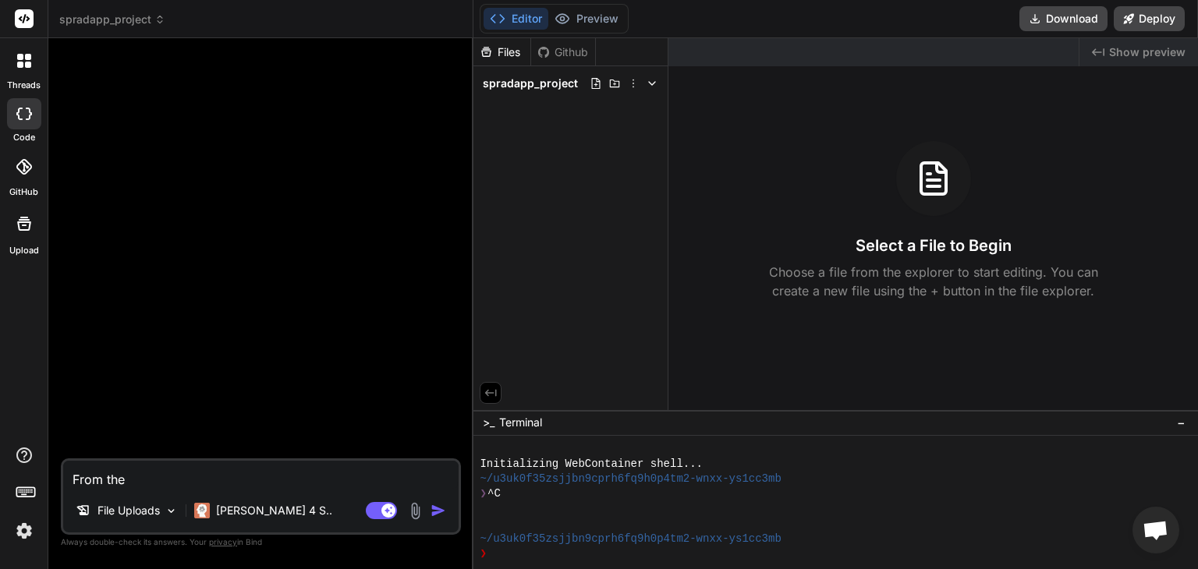
type textarea "x"
type textarea "From the u"
type textarea "x"
type textarea "From the up"
type textarea "x"
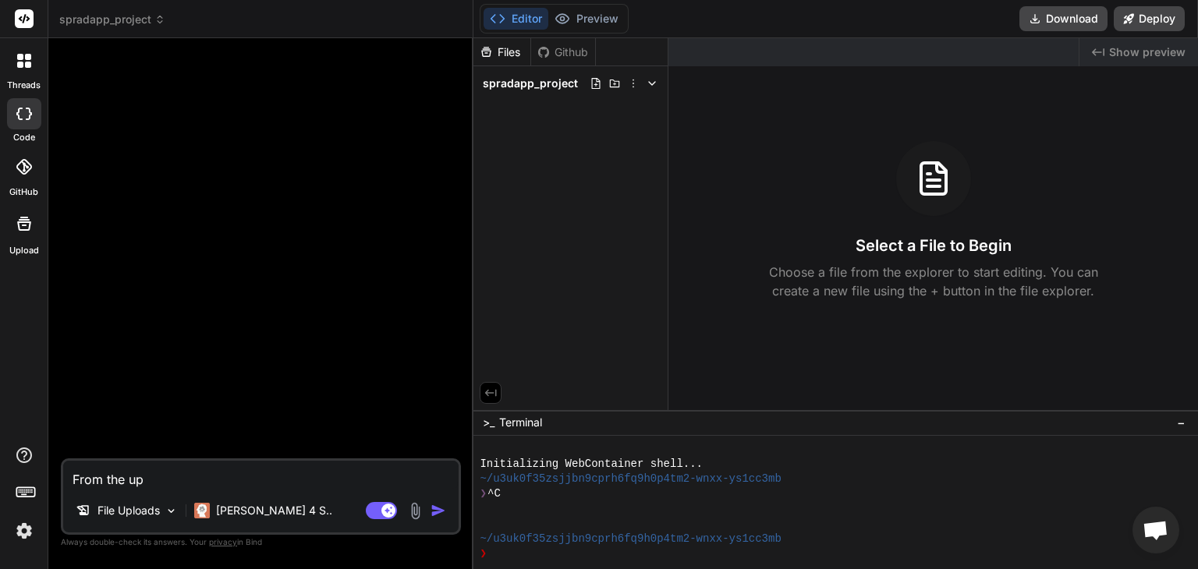
type textarea "From the upl"
type textarea "x"
type textarea "From the uplo"
type textarea "x"
type textarea "From the uploa"
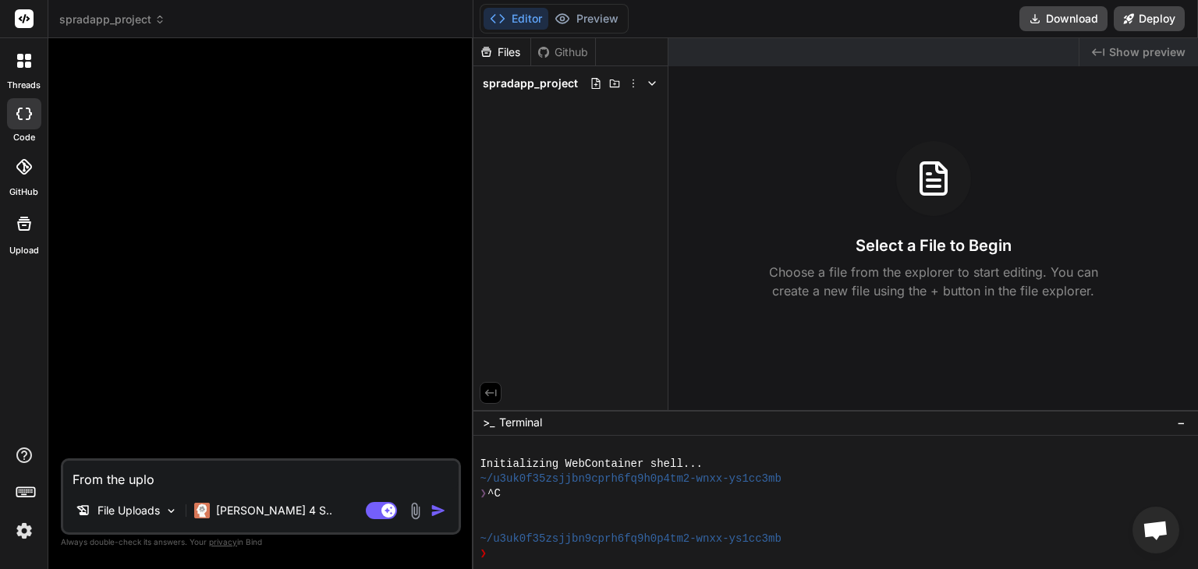
type textarea "x"
type textarea "From the upload"
type textarea "x"
type textarea "From the uploade"
type textarea "x"
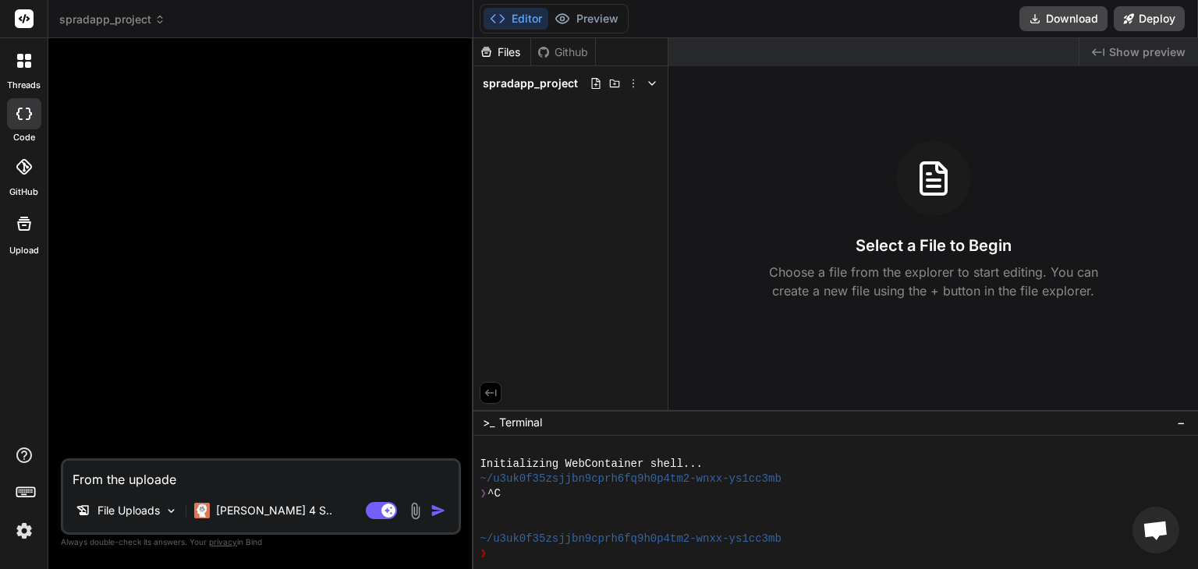
type textarea "From the uploaded"
type textarea "x"
type textarea "From the uploaded"
type textarea "x"
type textarea "From the uploaded f"
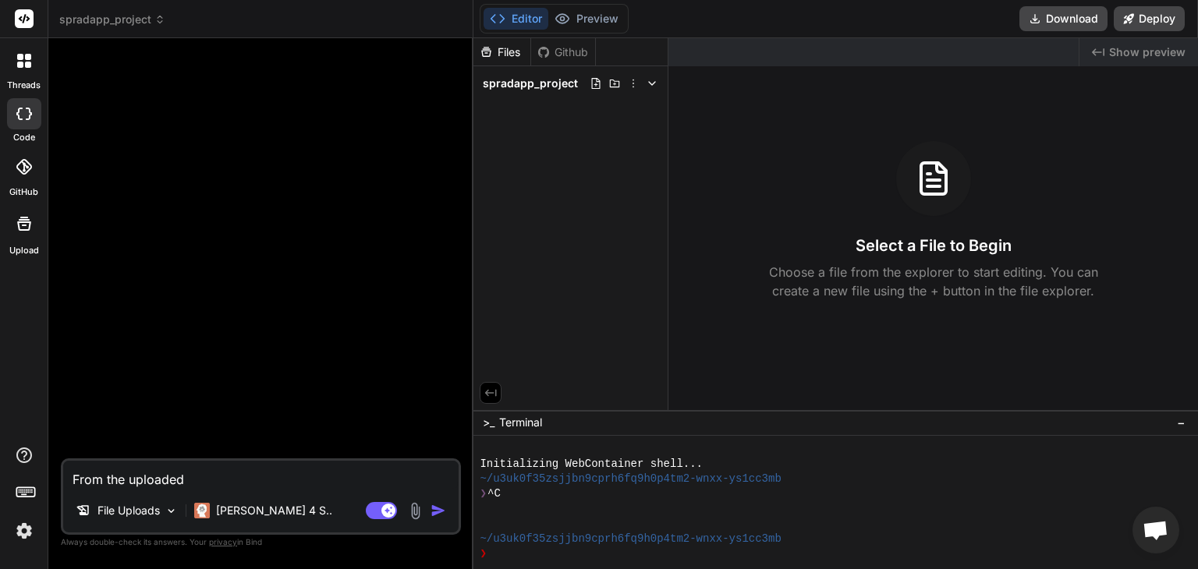
type textarea "x"
type textarea "From the uploaded fi"
type textarea "x"
type textarea "From the uploaded fil"
type textarea "x"
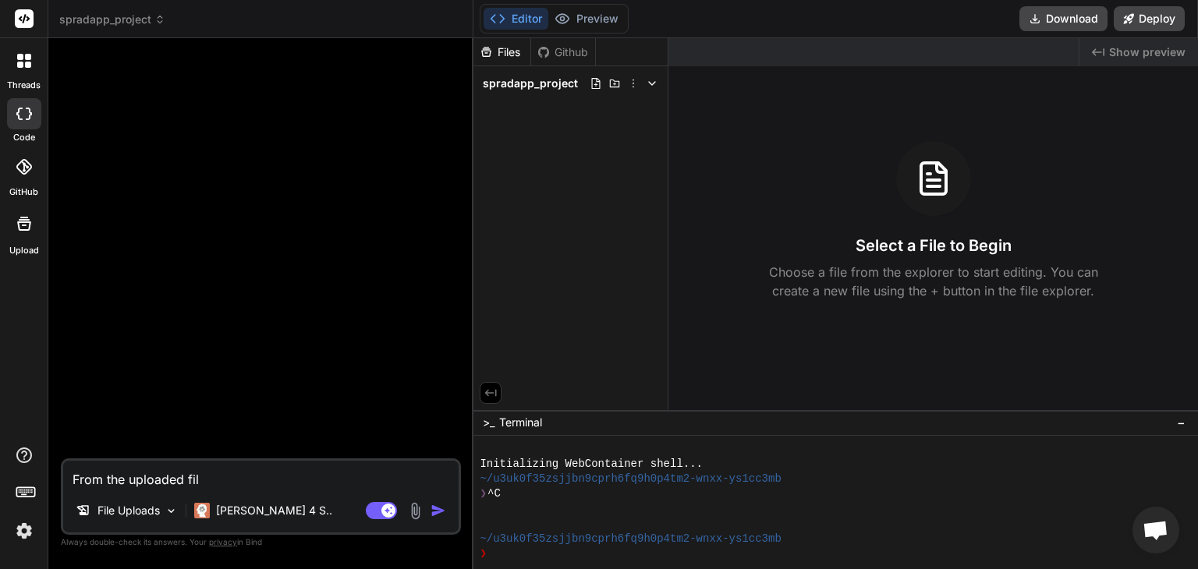
type textarea "From the uploaded file"
type textarea "x"
type textarea "From the uploaded files"
type textarea "x"
type textarea "From the uploaded files,"
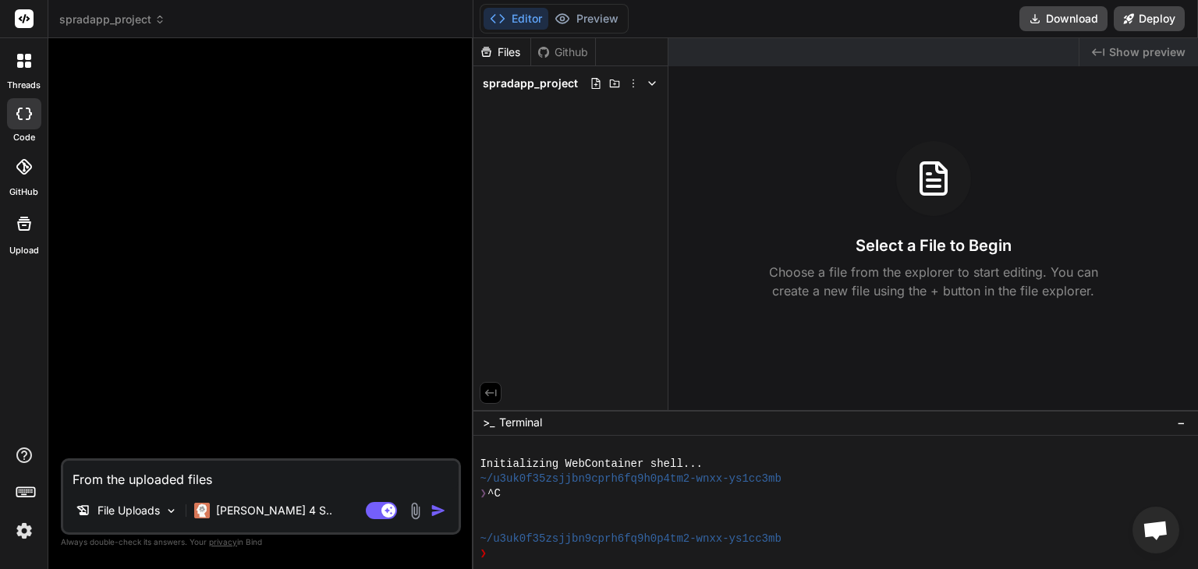
type textarea "x"
type textarea "From the uploaded files,"
type textarea "x"
type textarea "From the uploaded files, h"
type textarea "x"
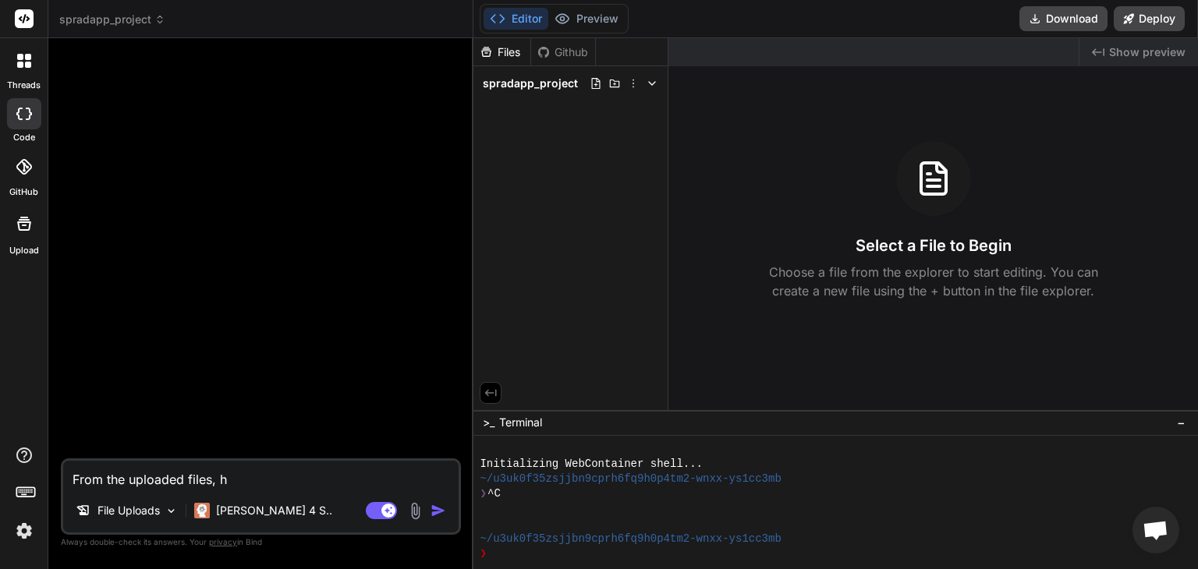
type textarea "From the uploaded files, he"
type textarea "x"
type textarea "From the uploaded files, hel"
type textarea "x"
type textarea "From the uploaded files, help"
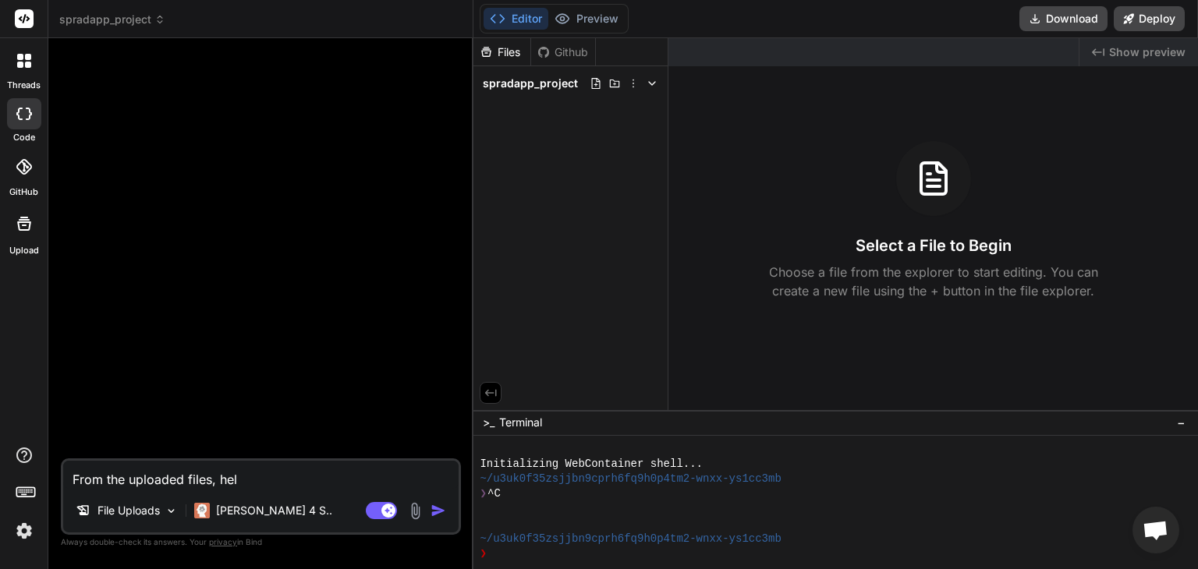
type textarea "x"
type textarea "From the uploaded files, help"
type textarea "x"
type textarea "From the uploaded files, help m"
type textarea "x"
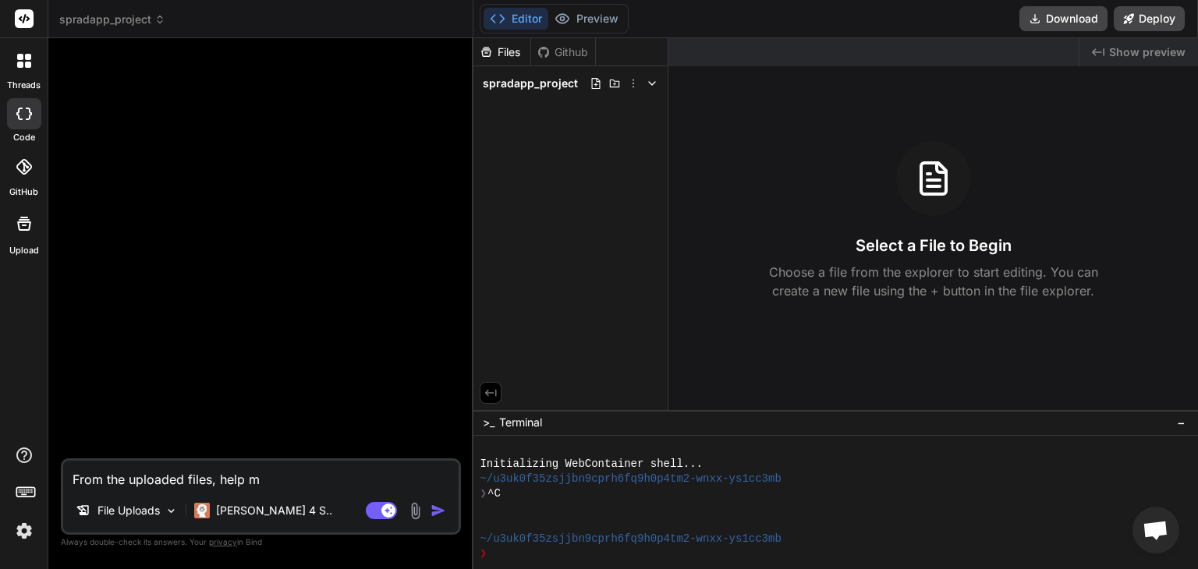
type textarea "From the uploaded files, help me"
type textarea "x"
type textarea "From the uploaded files, help me"
type textarea "x"
type textarea "From the uploaded files, help me c"
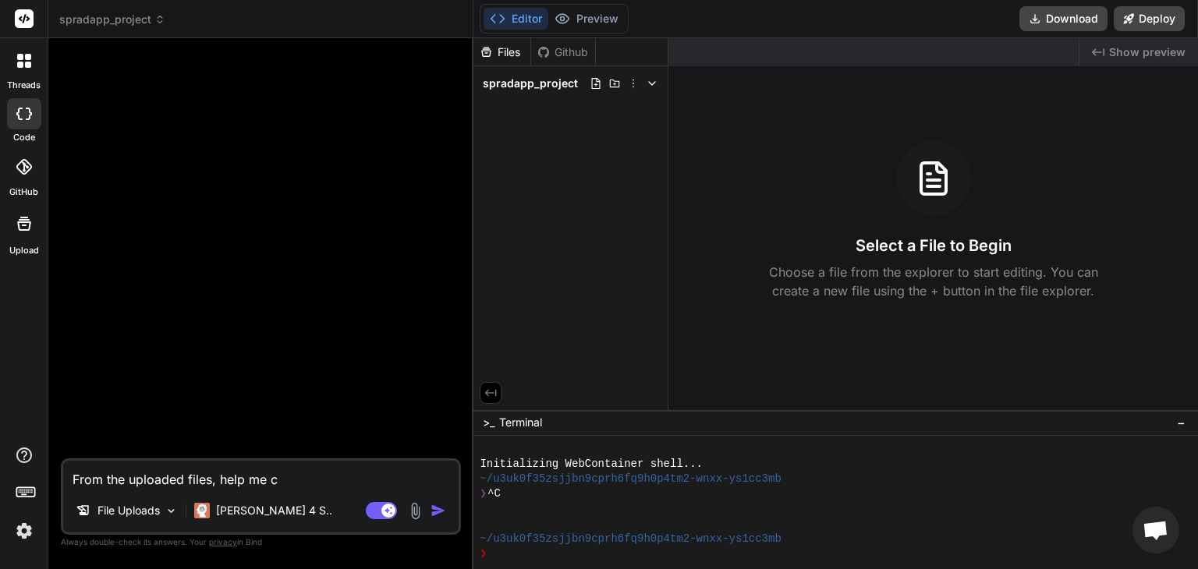
type textarea "x"
type textarea "From the uploaded files, help me ch"
type textarea "x"
type textarea "From the uploaded files, help me che"
type textarea "x"
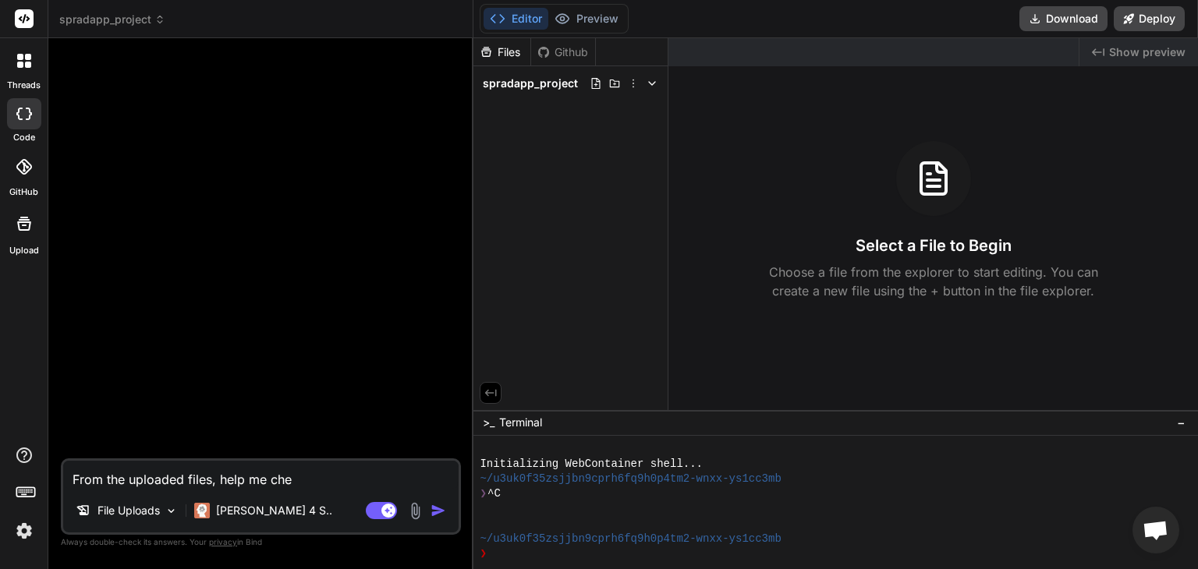
type textarea "From the uploaded files, help me chec"
type textarea "x"
type textarea "From the uploaded files, help me check"
type textarea "x"
type textarea "From the uploaded files, help me check"
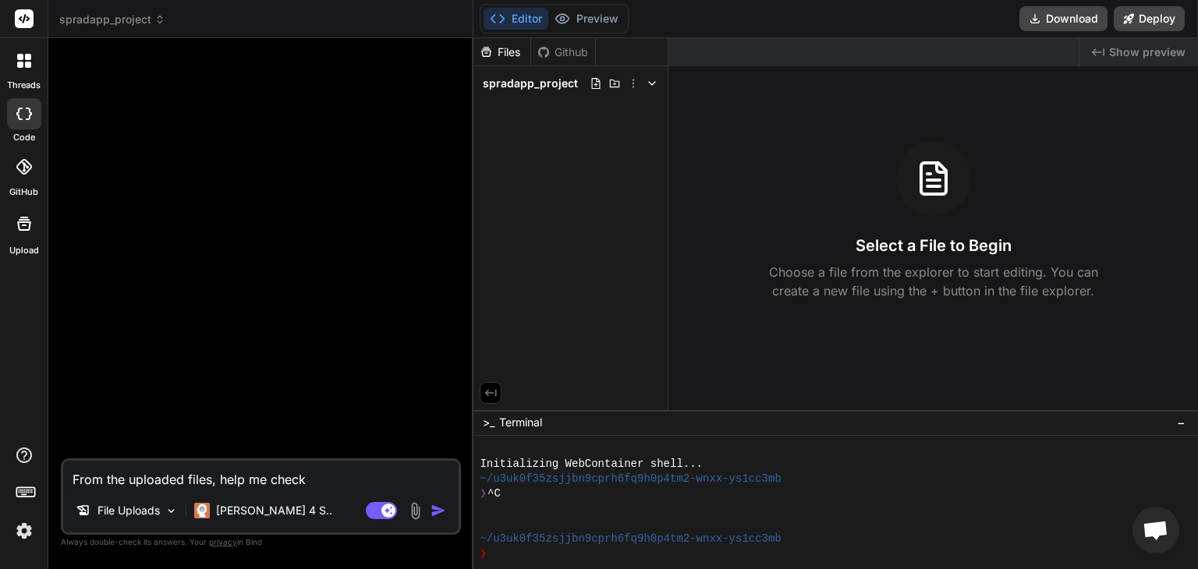
type textarea "x"
type textarea "From the uploaded files, help me check w"
type textarea "x"
type textarea "From the uploaded files, help me check wh"
type textarea "x"
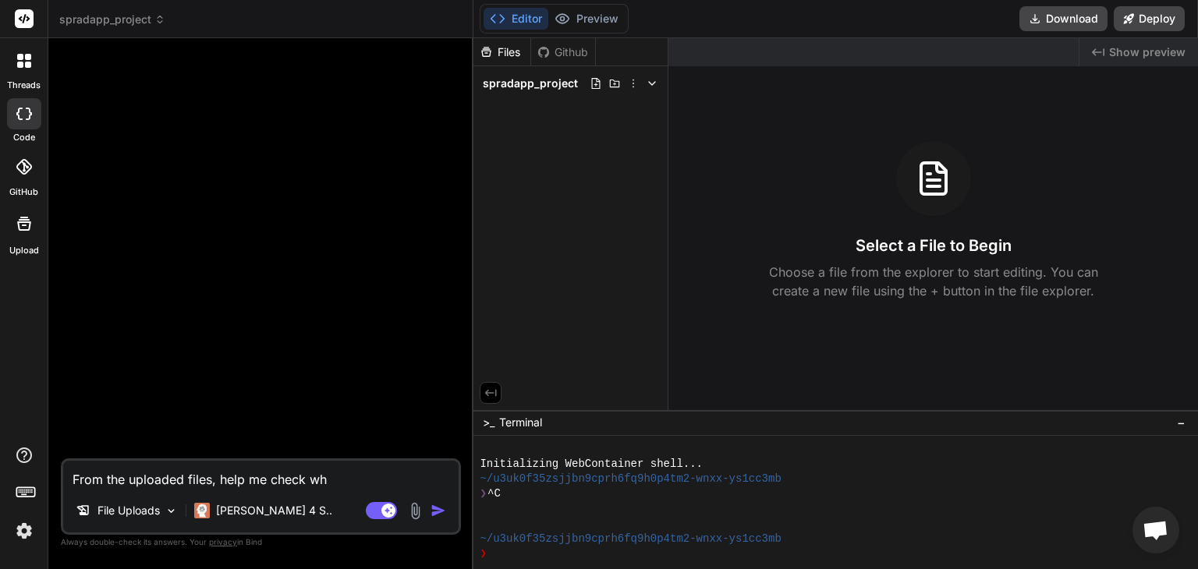
type textarea "From the uploaded files, help me check wha"
type textarea "x"
type textarea "From the uploaded files, help me check what"
type textarea "x"
type textarea "From the uploaded files, help me check what"
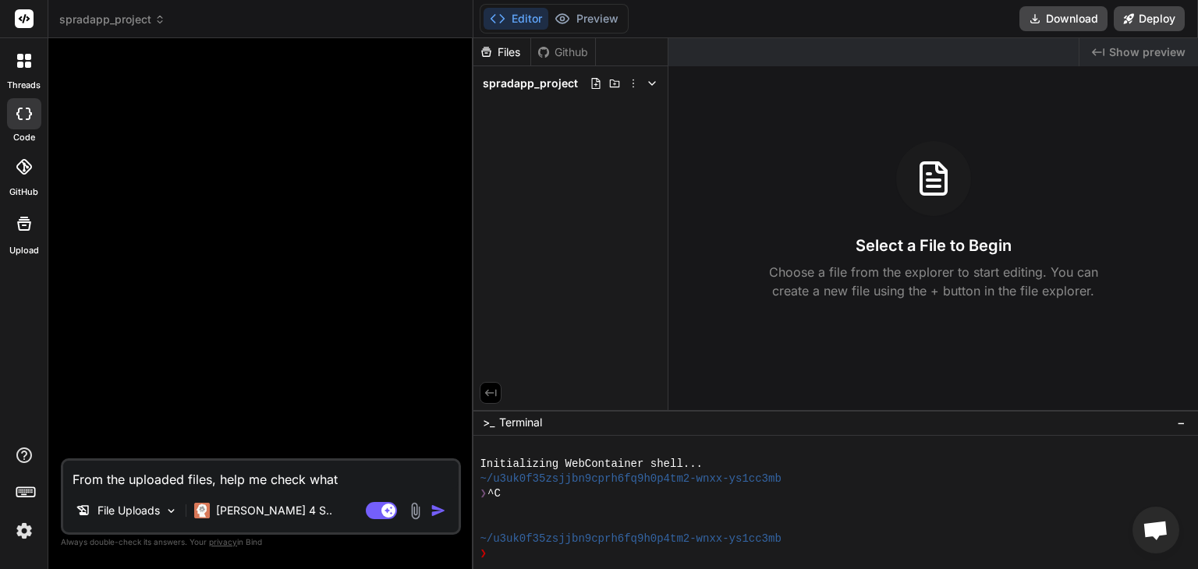
type textarea "x"
type textarea "From the uploaded files, help me check what i"
type textarea "x"
type textarea "From the uploaded files, help me check what is"
type textarea "x"
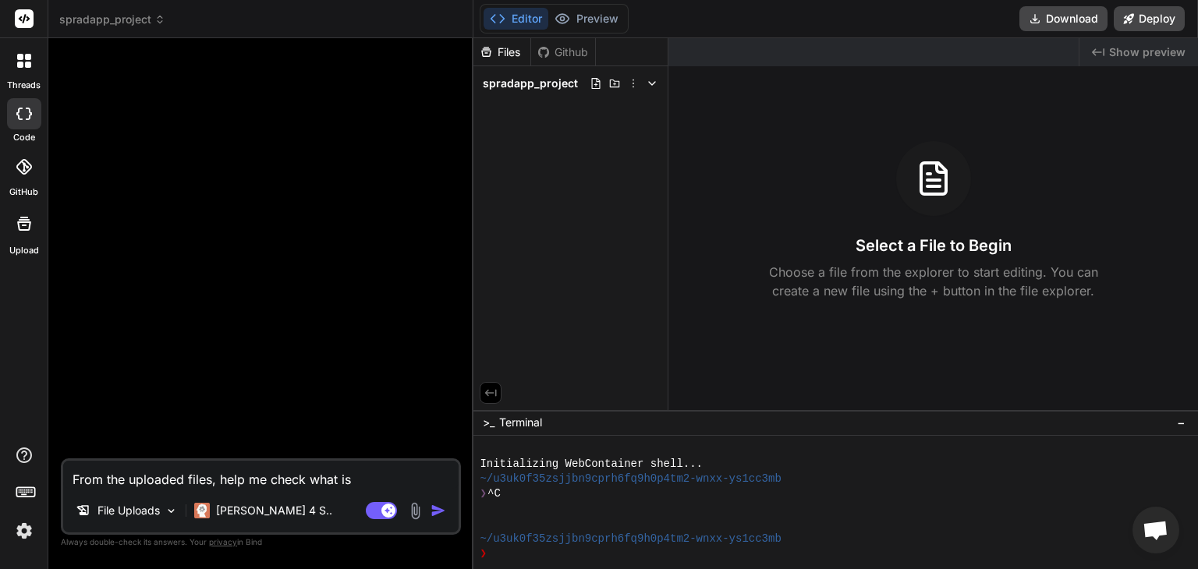
type textarea "From the uploaded files, help me check what is"
type textarea "x"
type textarea "From the uploaded files, help me check what is r"
type textarea "x"
type textarea "From the uploaded files, help me check what is"
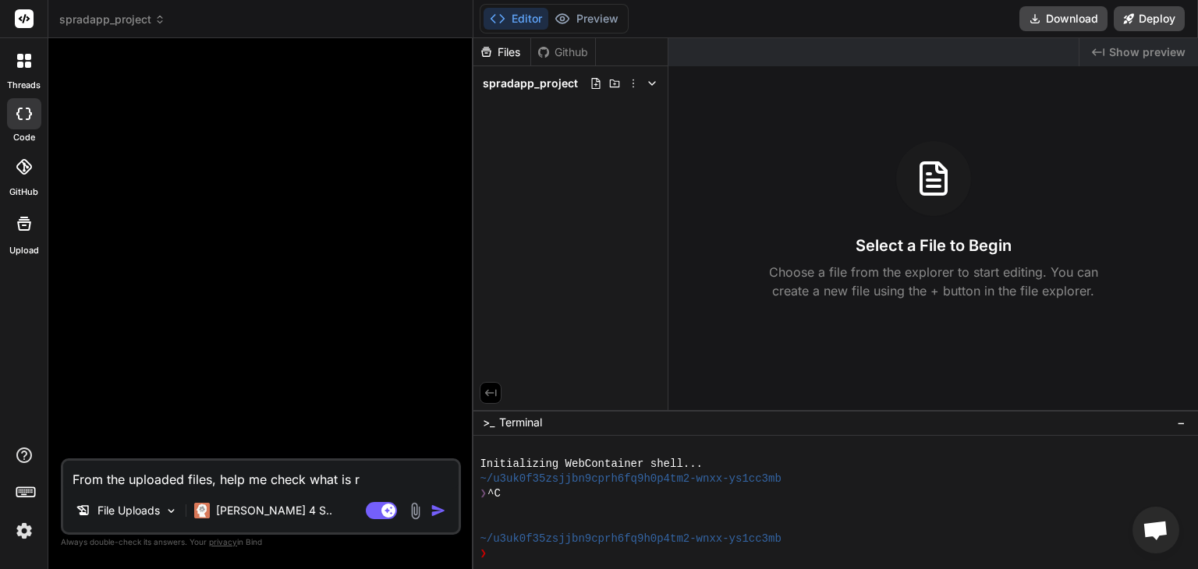
type textarea "x"
type textarea "From the uploaded files, help me check what is w"
type textarea "x"
type textarea "From the uploaded files, help me check what is wr"
type textarea "x"
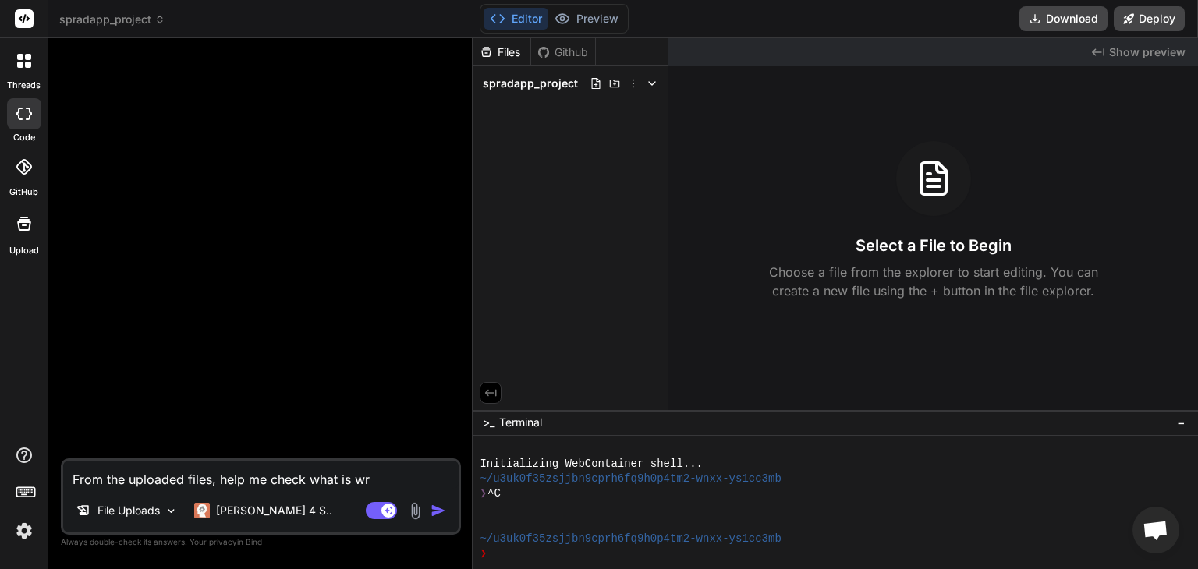
type textarea "From the uploaded files, help me check what is wro"
type textarea "x"
type textarea "From the uploaded files, help me check what is wron"
type textarea "x"
type textarea "From the uploaded files, help me check what is wrong"
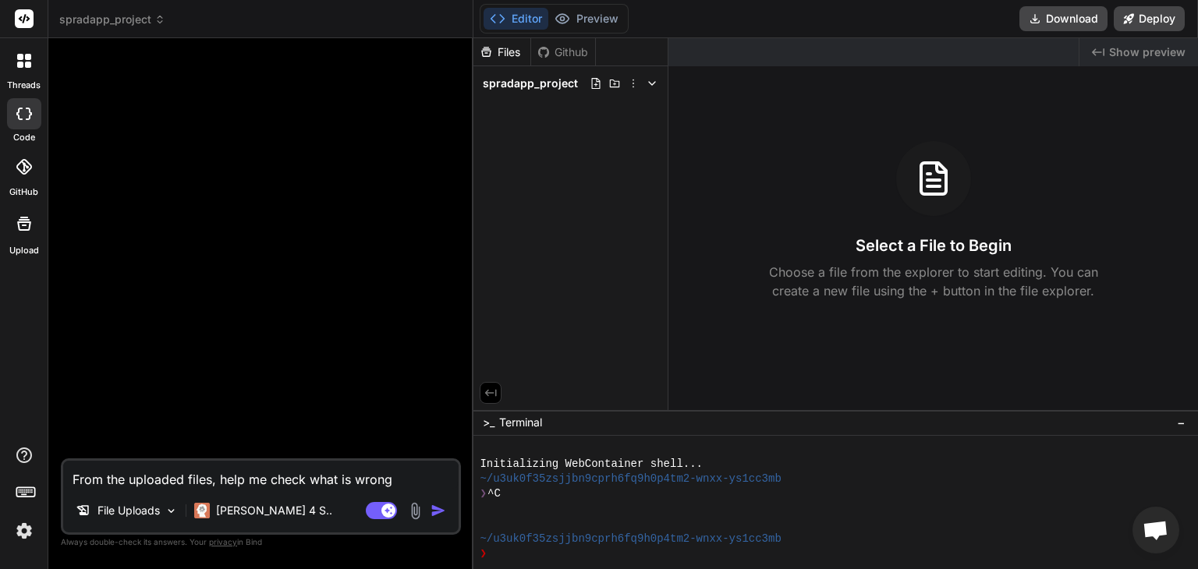
type textarea "x"
type textarea "From the uploaded files, help me check what is wrong"
type textarea "x"
type textarea "From the uploaded files, help me check what is wrong w"
type textarea "x"
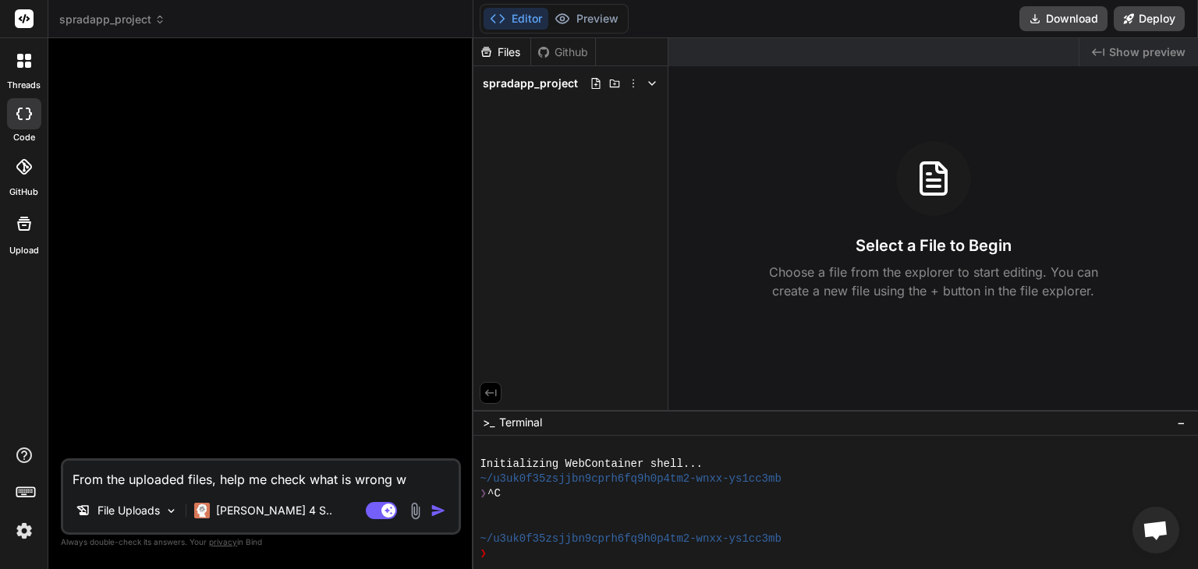
type textarea "From the uploaded files, help me check what is wrong wi"
type textarea "x"
type textarea "From the uploaded files, help me check what is wrong wit"
type textarea "x"
type textarea "From the uploaded files, help me check what is wrong with"
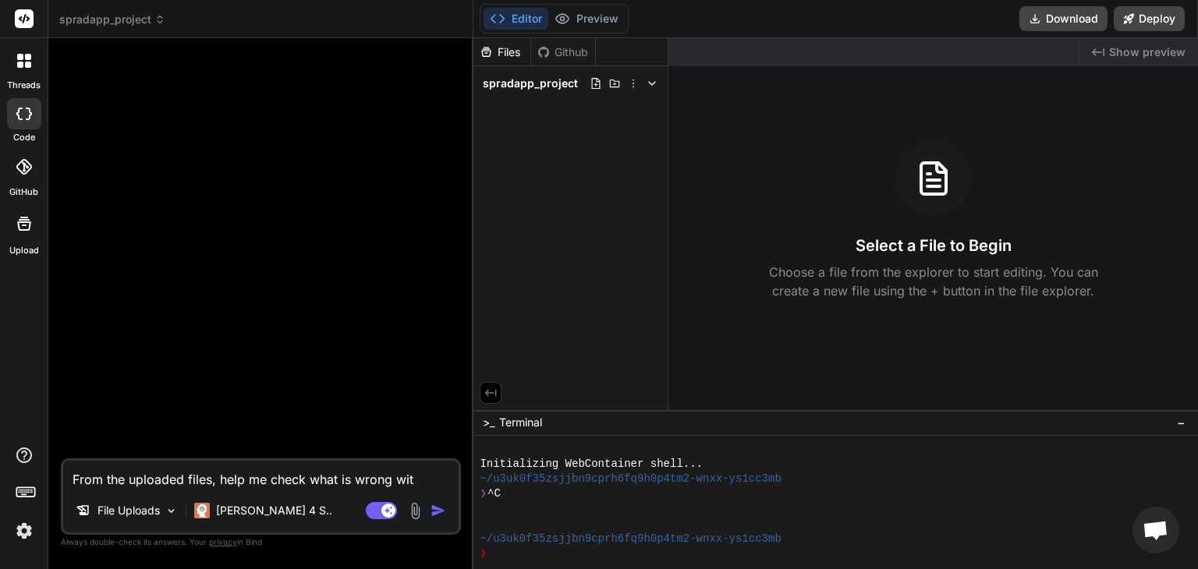
type textarea "x"
type textarea "From the uploaded files, help me check what is wrong with"
type textarea "x"
type textarea "From the uploaded files, help me check what is wrong with t"
type textarea "x"
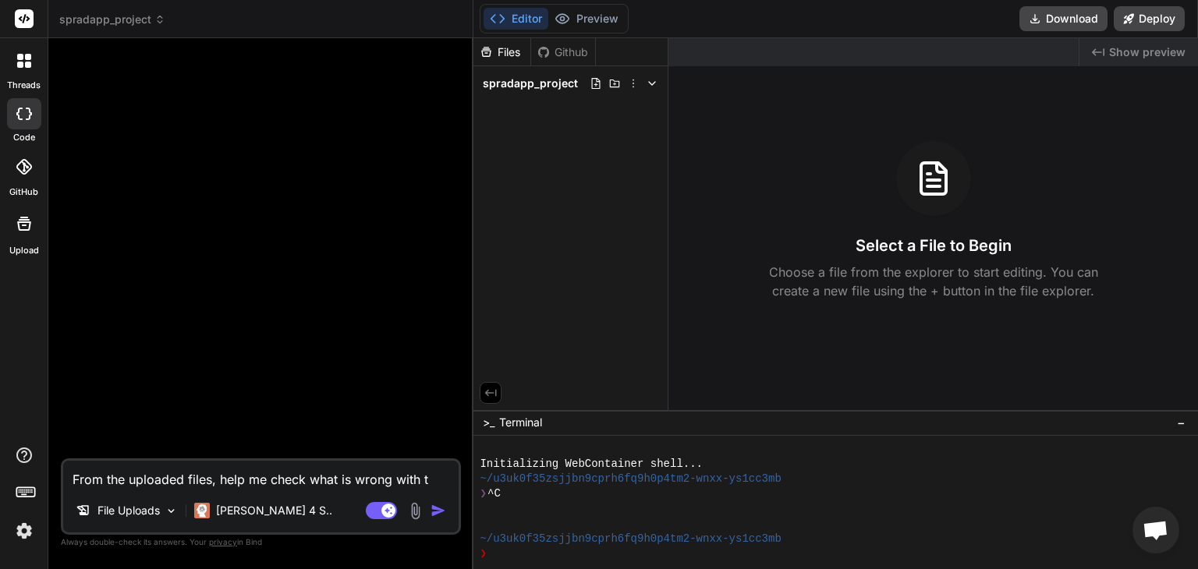
type textarea "From the uploaded files, help me check what is wrong with th"
type textarea "x"
type textarea "From the uploaded files, help me check what is wrong with the"
type textarea "x"
type textarea "From the uploaded files, help me check what is wrong with the"
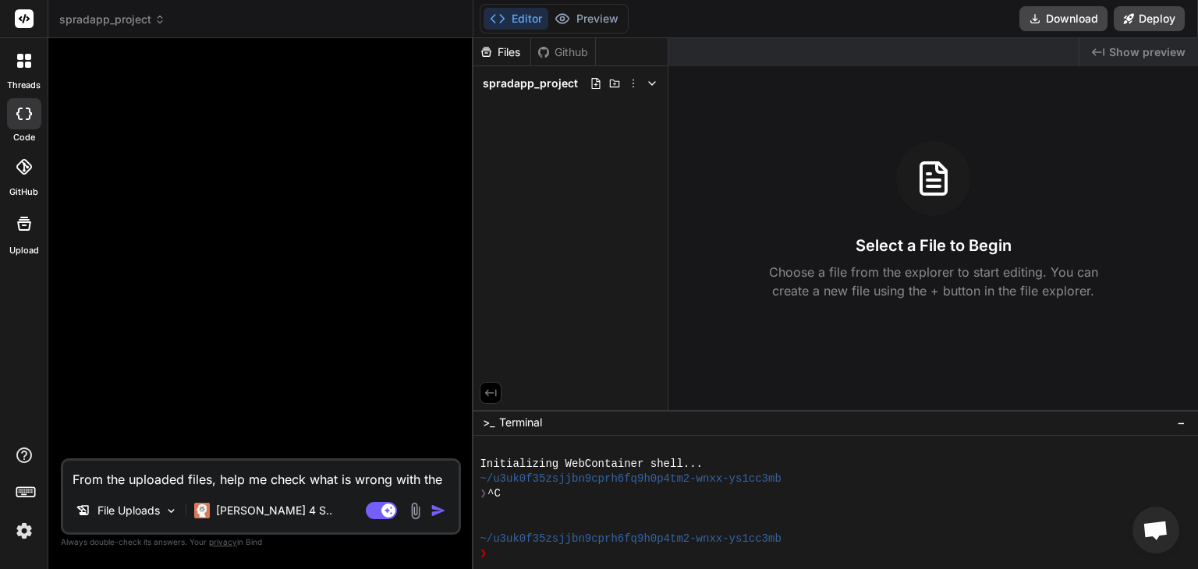
type textarea "x"
type textarea "From the uploaded files, help me check what is wrong with the a"
type textarea "x"
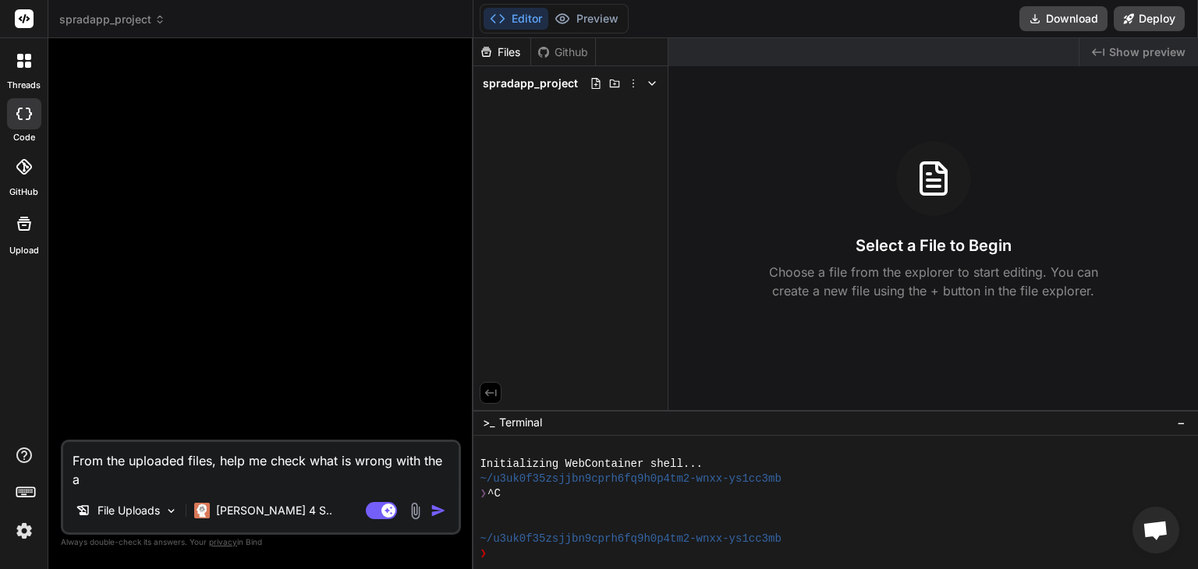
type textarea "From the uploaded files, help me check what is wrong with the ad"
type textarea "x"
type textarea "From the uploaded files, help me check what is wrong with the add"
type textarea "x"
type textarea "From the uploaded files, help me check what is wrong with the add-"
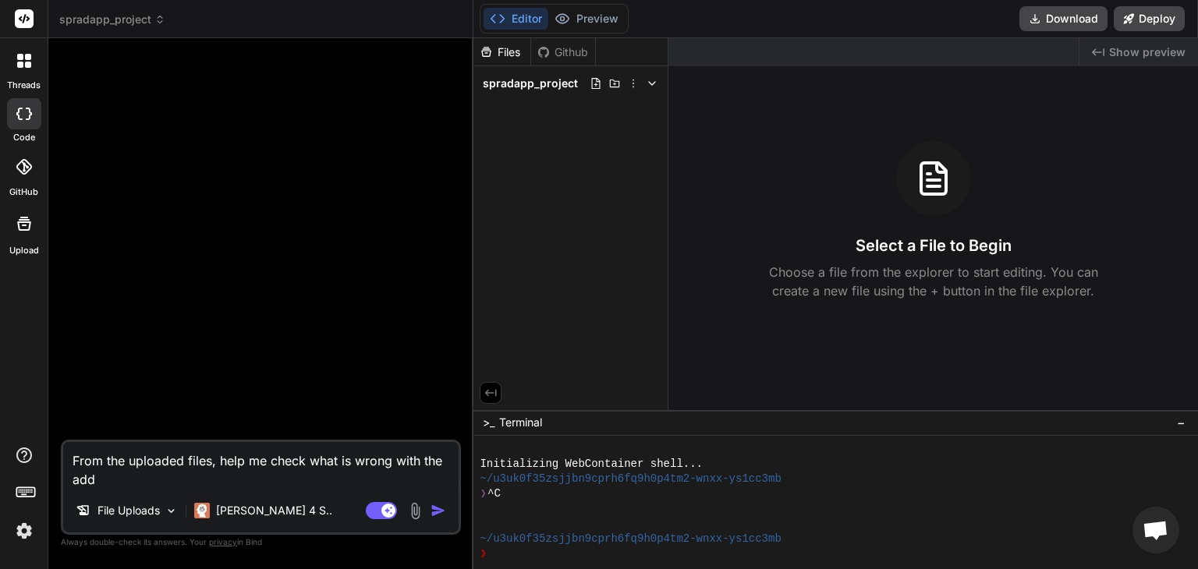
type textarea "x"
type textarea "From the uploaded files, help me check what is wrong with the add-n"
type textarea "x"
type textarea "From the uploaded files, help me check what is wrong with the add-ne"
type textarea "x"
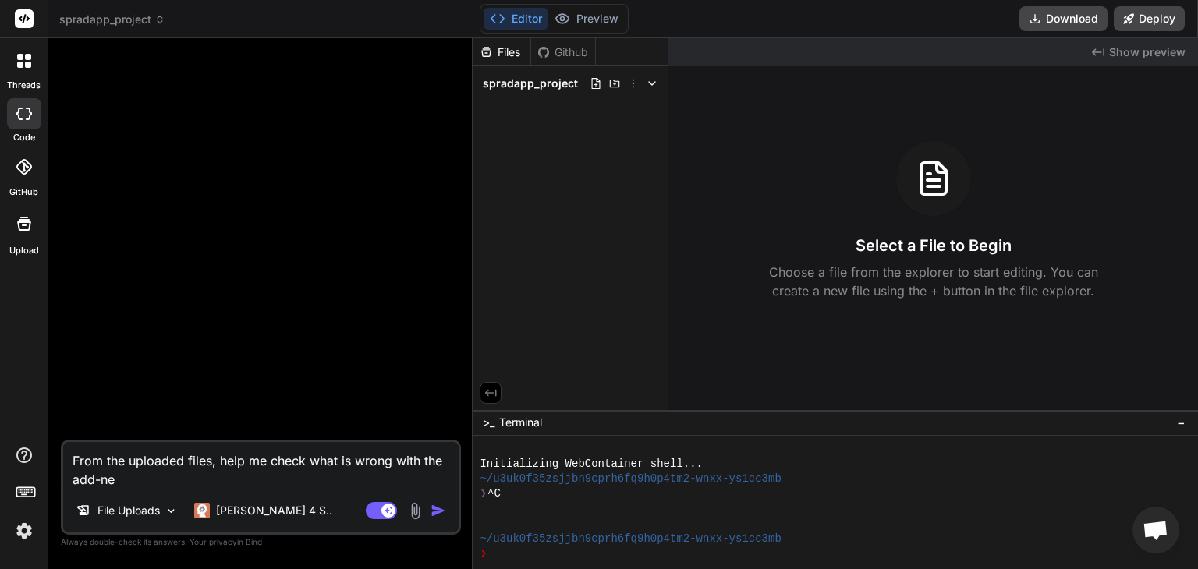
type textarea "From the uploaded files, help me check what is wrong with the add-new"
type textarea "x"
type textarea "From the uploaded files, help me check what is wrong with the add-news"
type textarea "x"
type textarea "From the uploaded files, help me check what is wrong with the add-news-"
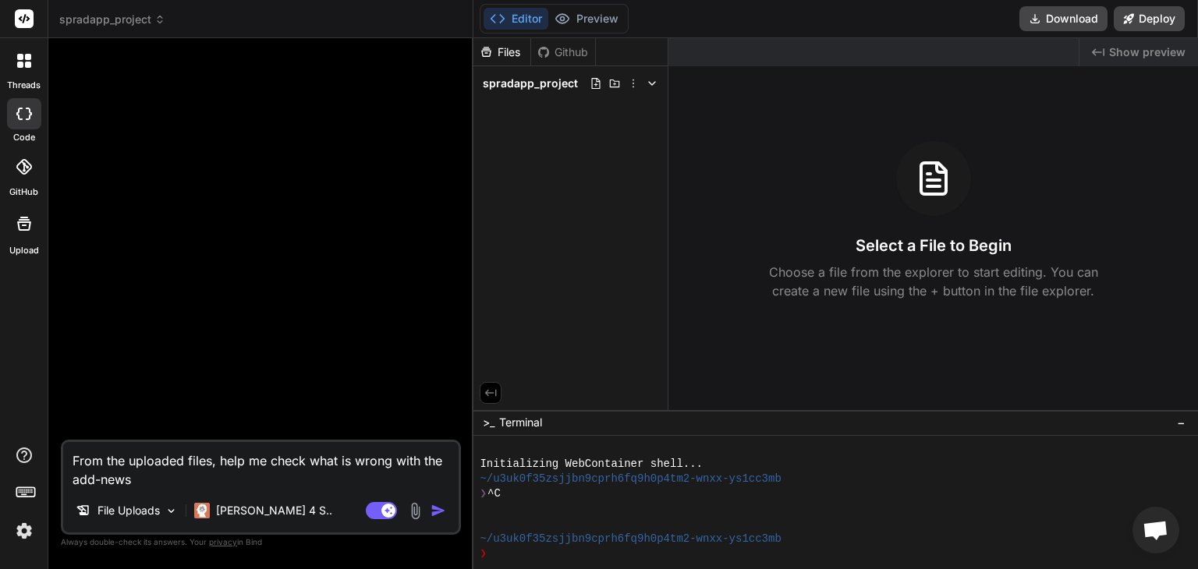
type textarea "x"
type textarea "From the uploaded files, help me check what is wrong with the add-news-f"
type textarea "x"
type textarea "From the uploaded files, help me check what is wrong with the add-news-fo"
type textarea "x"
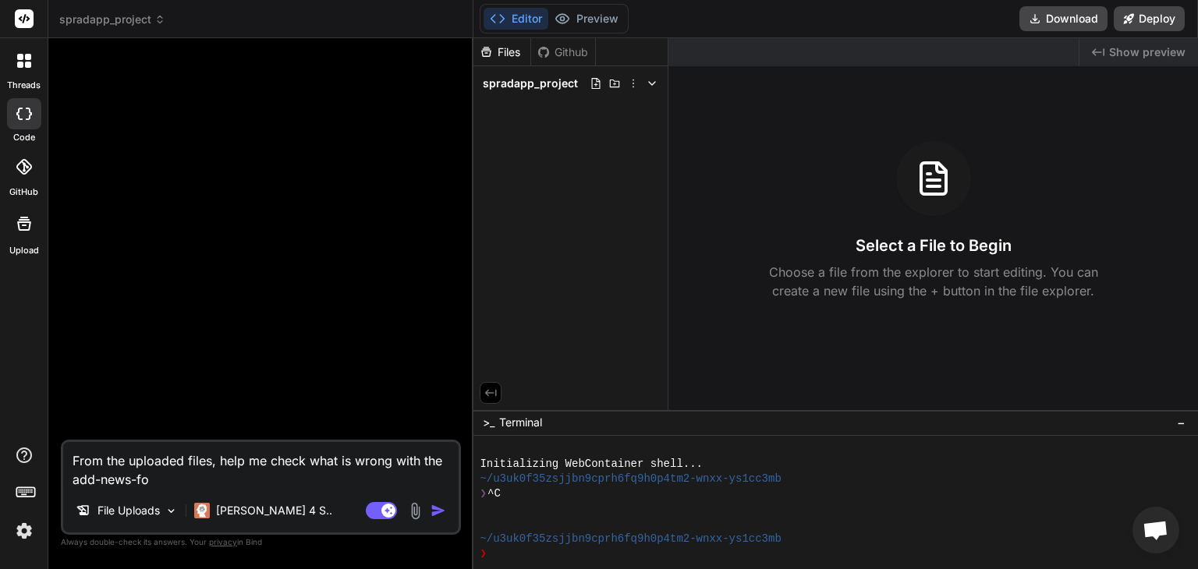
type textarea "From the uploaded files, help me check what is wrong with the add-news-for"
type textarea "x"
type textarea "From the uploaded files, help me check what is wrong with the add-news-form"
type textarea "x"
type textarea "From the uploaded files, help me check what is wrong with the add-news-form"
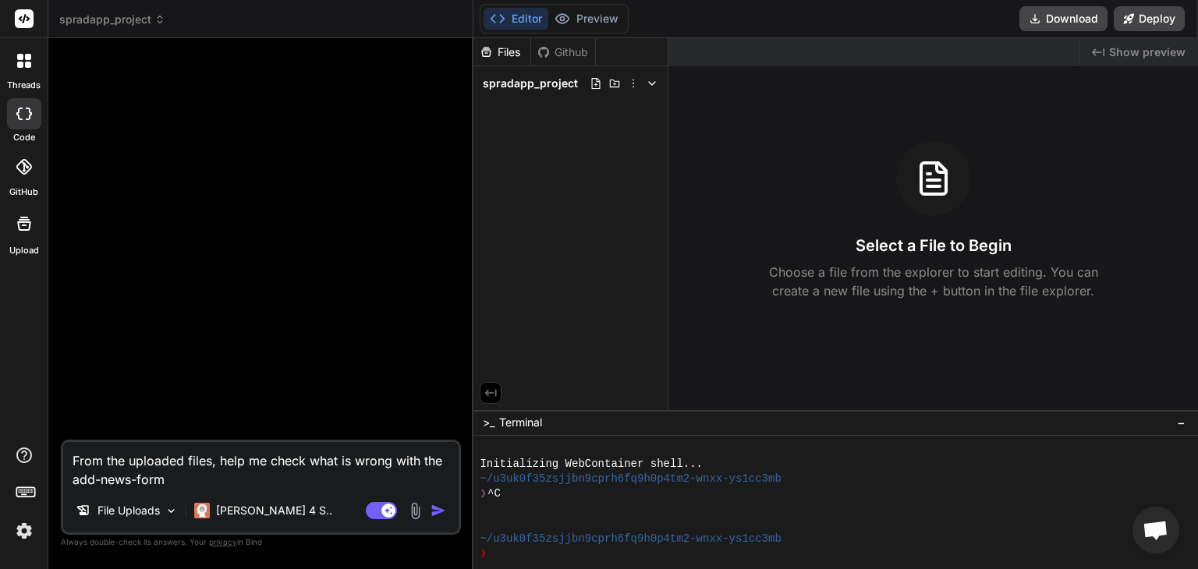
type textarea "x"
type textarea "From the uploaded files, help me check what is wrong with the add-news-form c"
type textarea "x"
type textarea "From the uploaded files, help me check what is wrong with the add-news-form co"
type textarea "x"
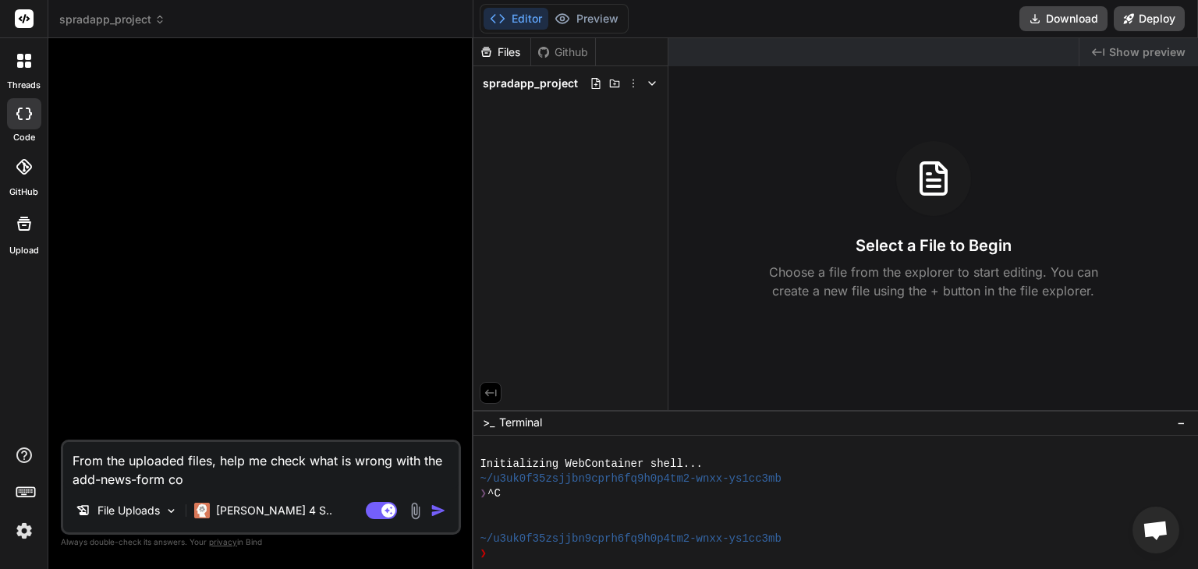
type textarea "From the uploaded files, help me check what is wrong with the add-news-form com"
type textarea "x"
type textarea "From the uploaded files, help me check what is wrong with the add-news-form comp"
type textarea "x"
type textarea "From the uploaded files, help me check what is wrong with the add-news-form com…"
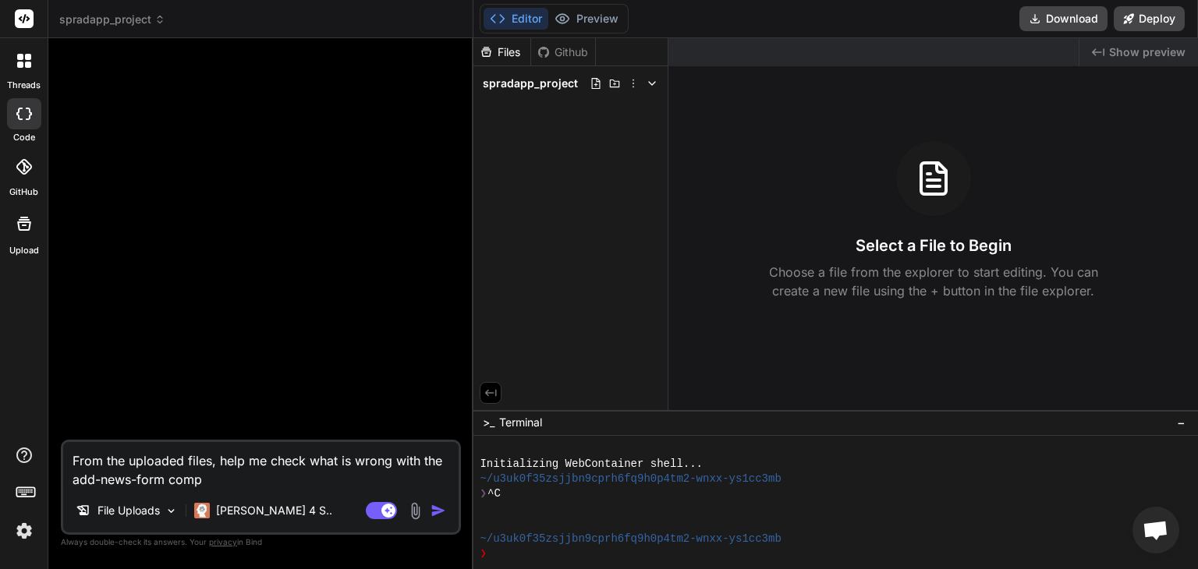
type textarea "x"
type textarea "From the uploaded files, help me check what is wrong with the add-news-form com…"
type textarea "x"
type textarea "From the uploaded files, help me check what is wrong with the add-news-form com…"
type textarea "x"
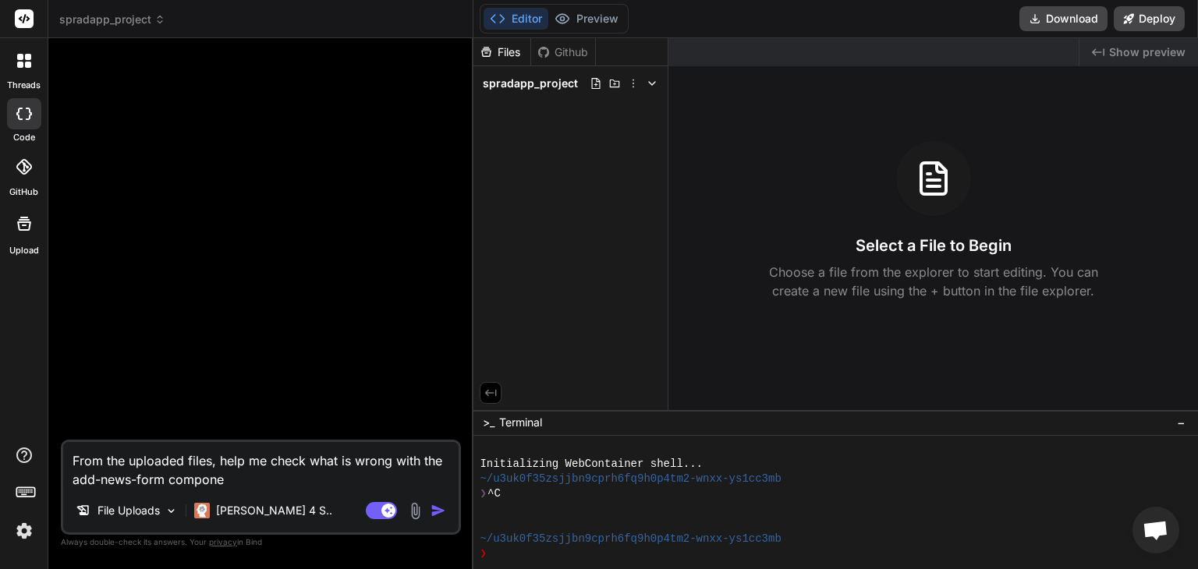
type textarea "From the uploaded files, help me check what is wrong with the add-news-form com…"
type textarea "x"
type textarea "From the uploaded files, help me check what is wrong with the add-news-form com…"
type textarea "x"
type textarea "From the uploaded files, help me check what is wrong with the add-news-form com…"
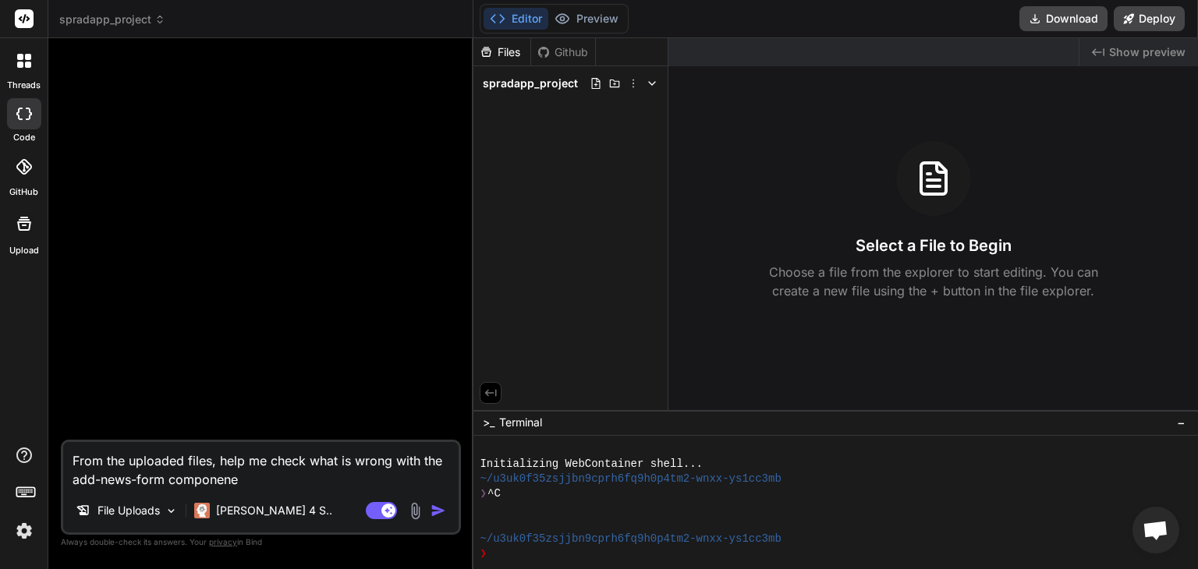
type textarea "x"
type textarea "From the uploaded files, help me check what is wrong with the add-news-form com…"
type textarea "x"
type textarea "From the uploaded files, help me check what is wrong with the add-news-form com…"
type textarea "x"
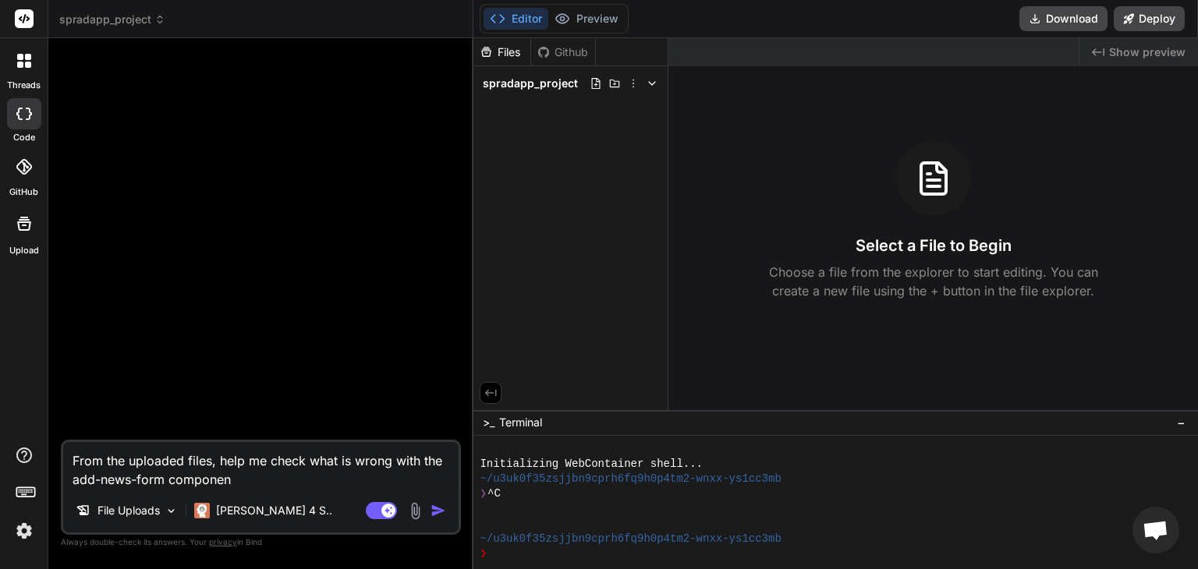
type textarea "From the uploaded files, help me check what is wrong with the add-news-form com…"
type textarea "x"
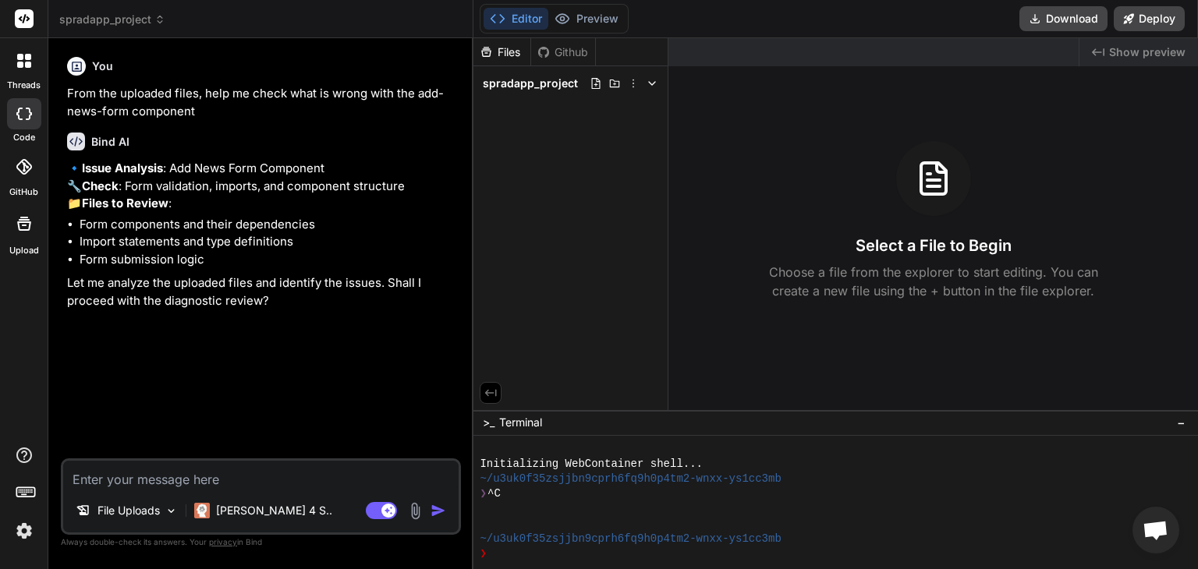
type textarea "x"
type textarea "p"
type textarea "x"
type textarea "pr"
type textarea "x"
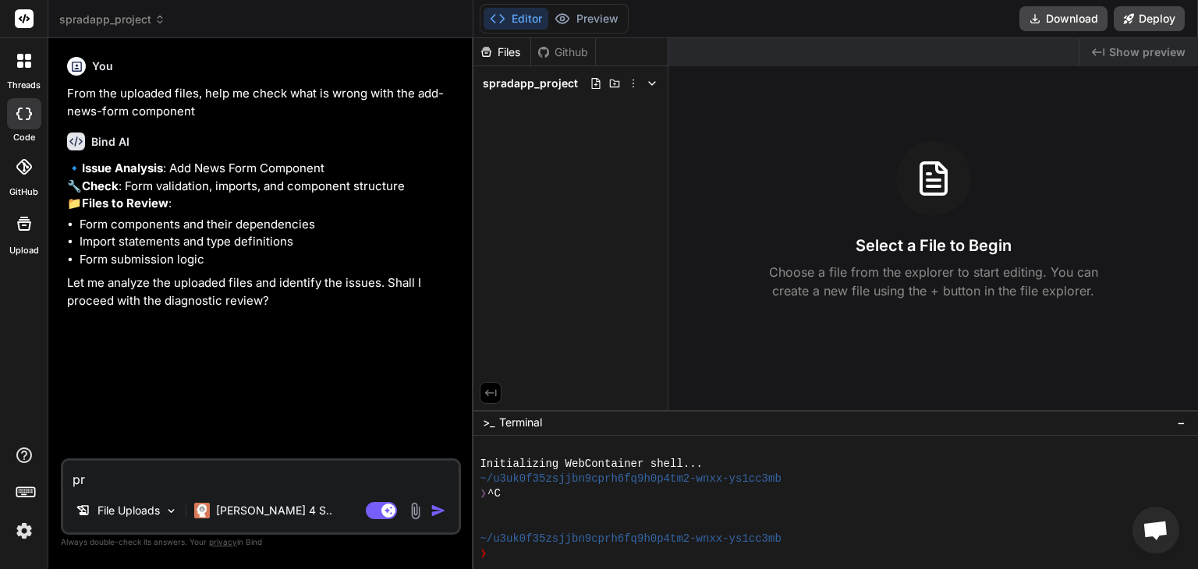
type textarea "pro"
type textarea "x"
type textarea "proc"
type textarea "x"
type textarea "proce"
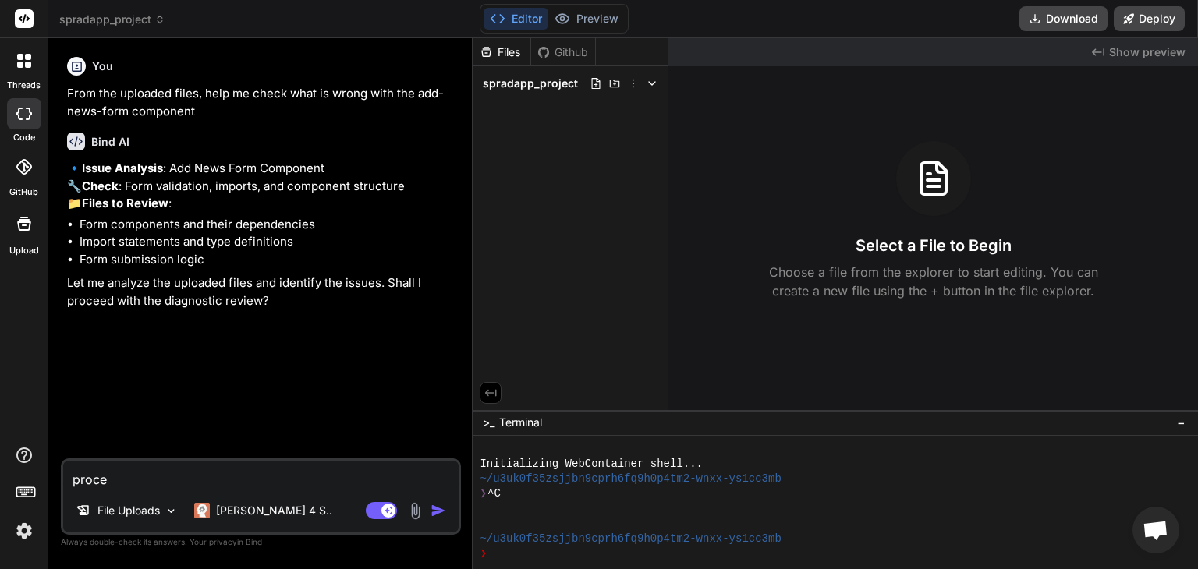
type textarea "x"
type textarea "procee"
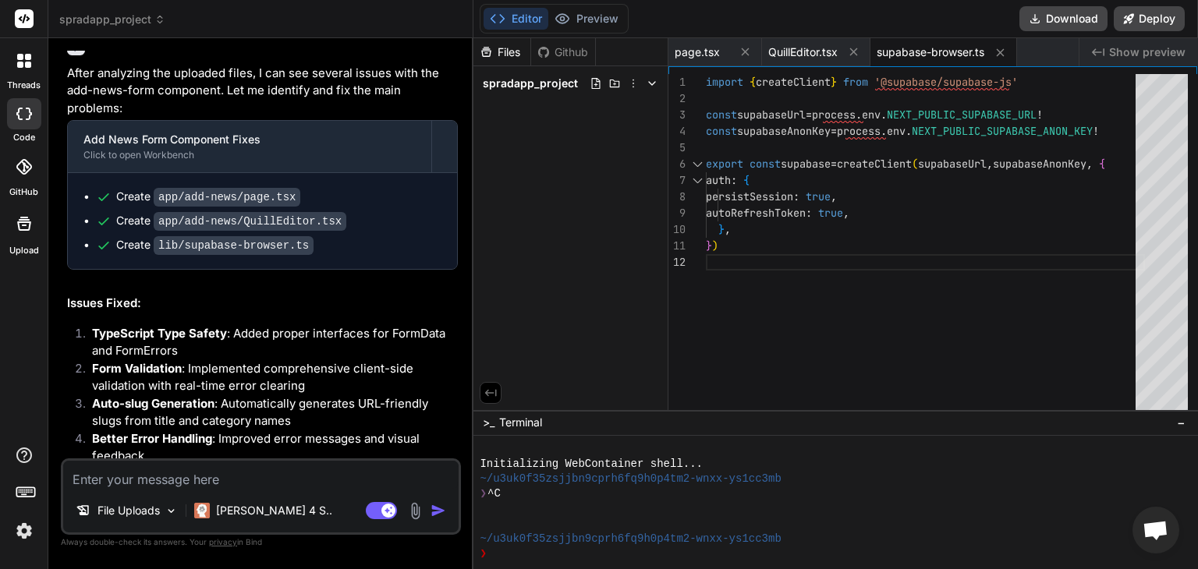
scroll to position [334, 0]
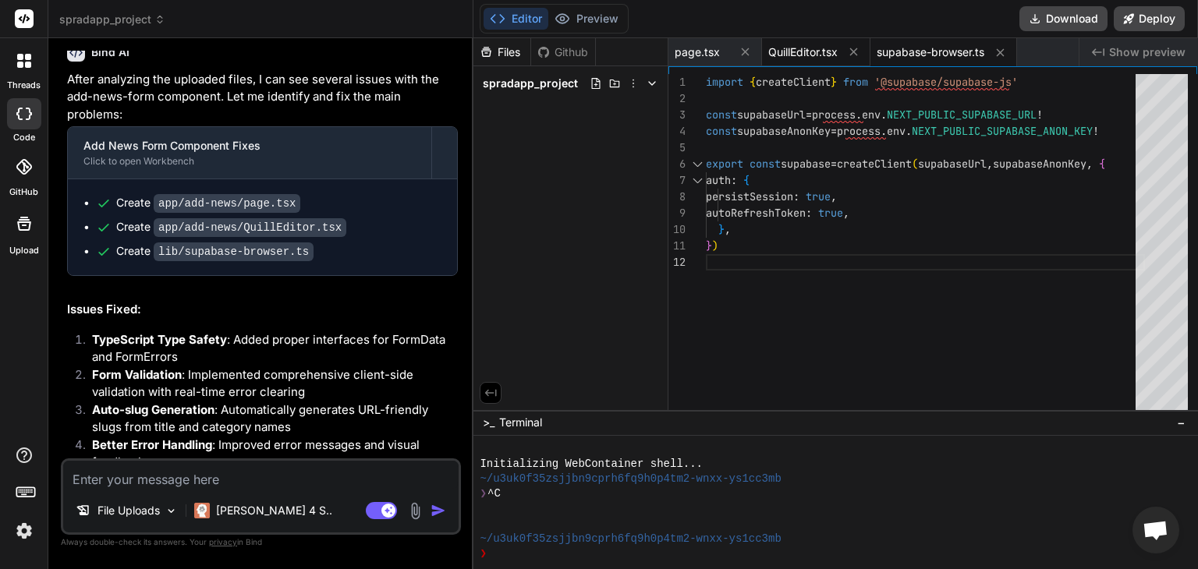
click at [792, 48] on span "QuillEditor.tsx" at bounding box center [802, 52] width 69 height 16
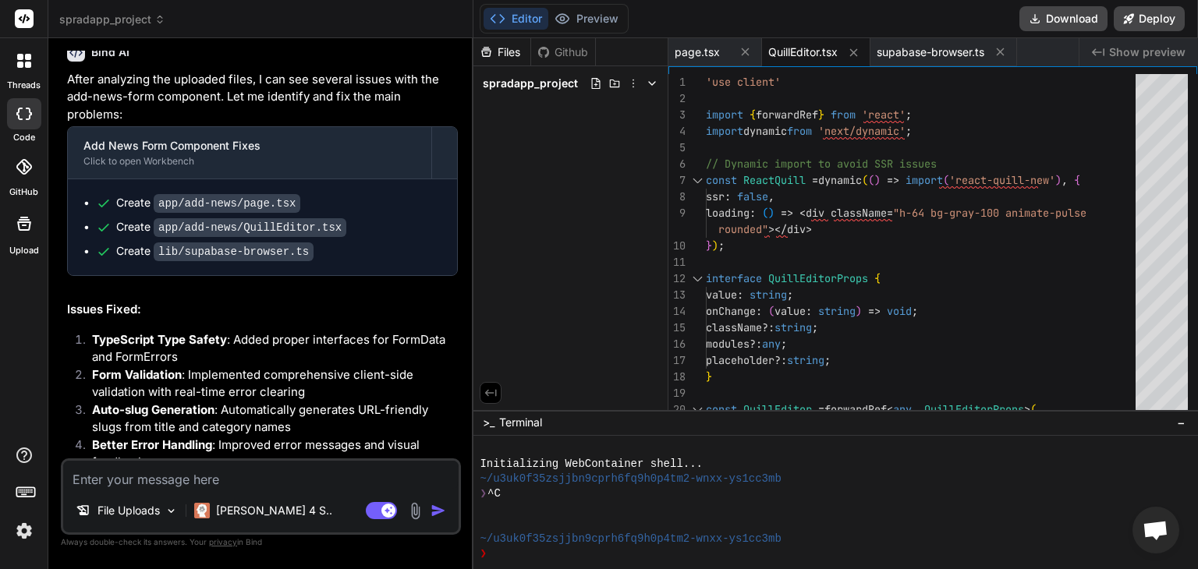
click at [804, 45] on span "QuillEditor.tsx" at bounding box center [802, 52] width 69 height 16
click at [697, 54] on span "page.tsx" at bounding box center [697, 52] width 45 height 16
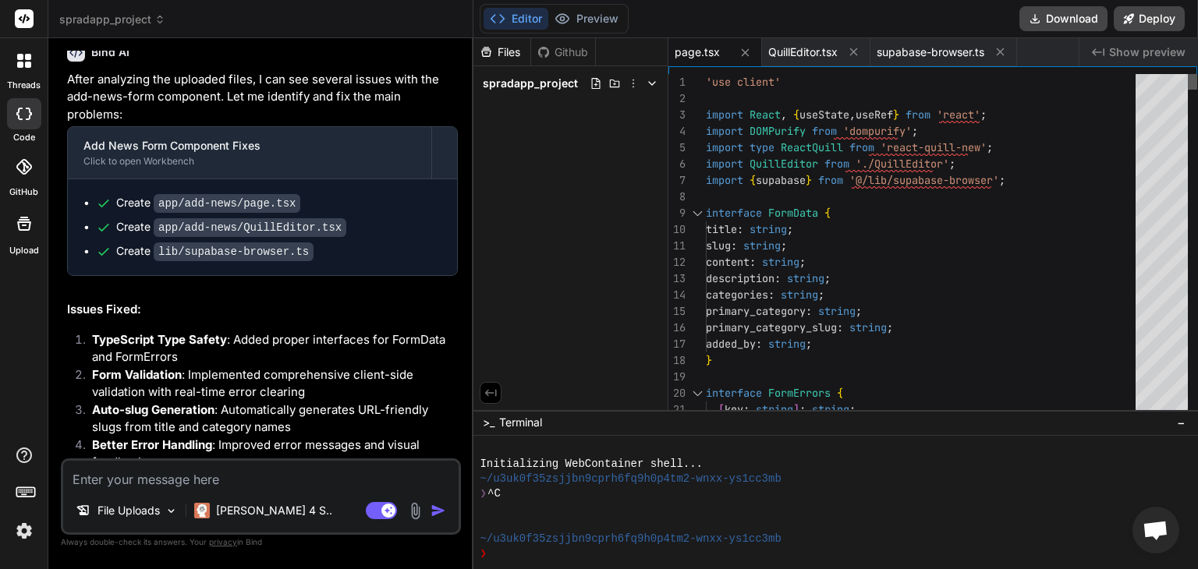
click at [1197, 74] on div at bounding box center [1192, 82] width 9 height 16
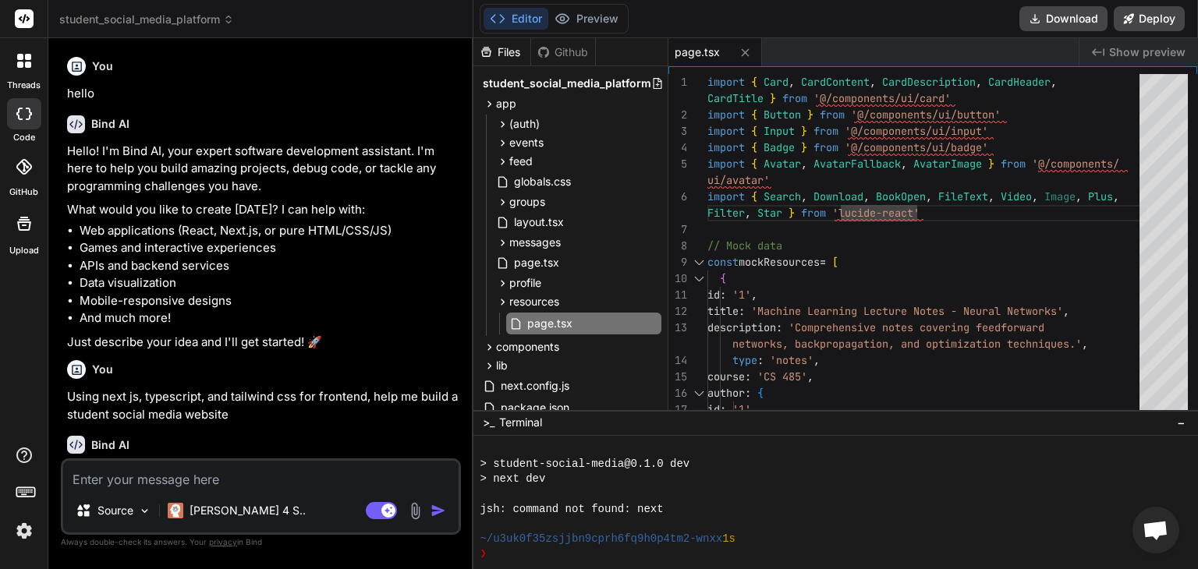
scroll to position [314, 0]
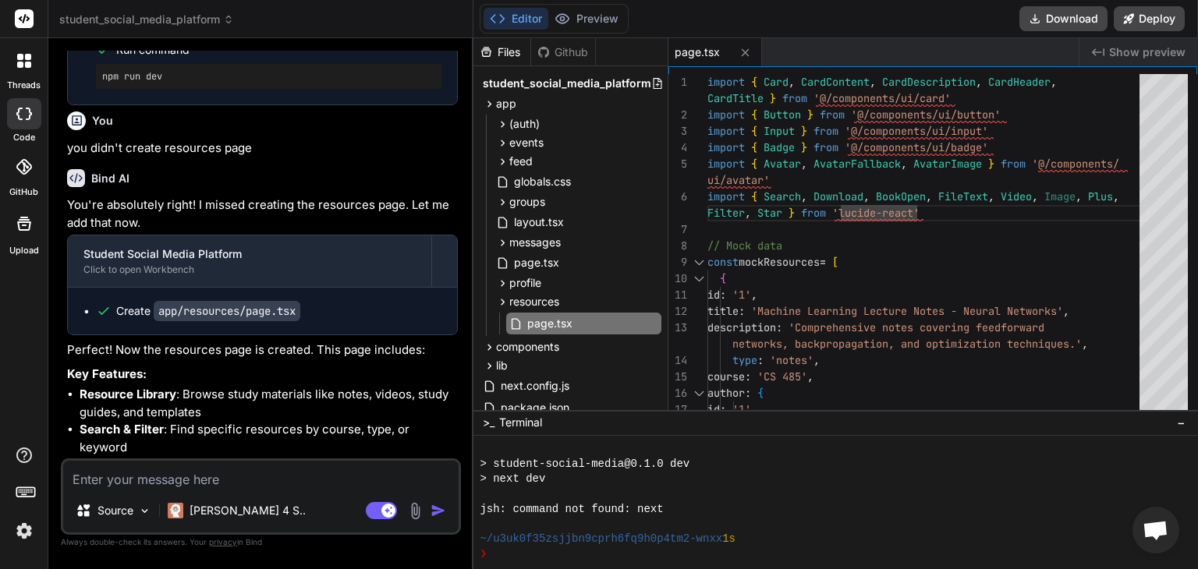
click at [200, 480] on textarea at bounding box center [260, 475] width 395 height 28
type textarea "T"
type textarea "x"
type textarea "Th"
type textarea "x"
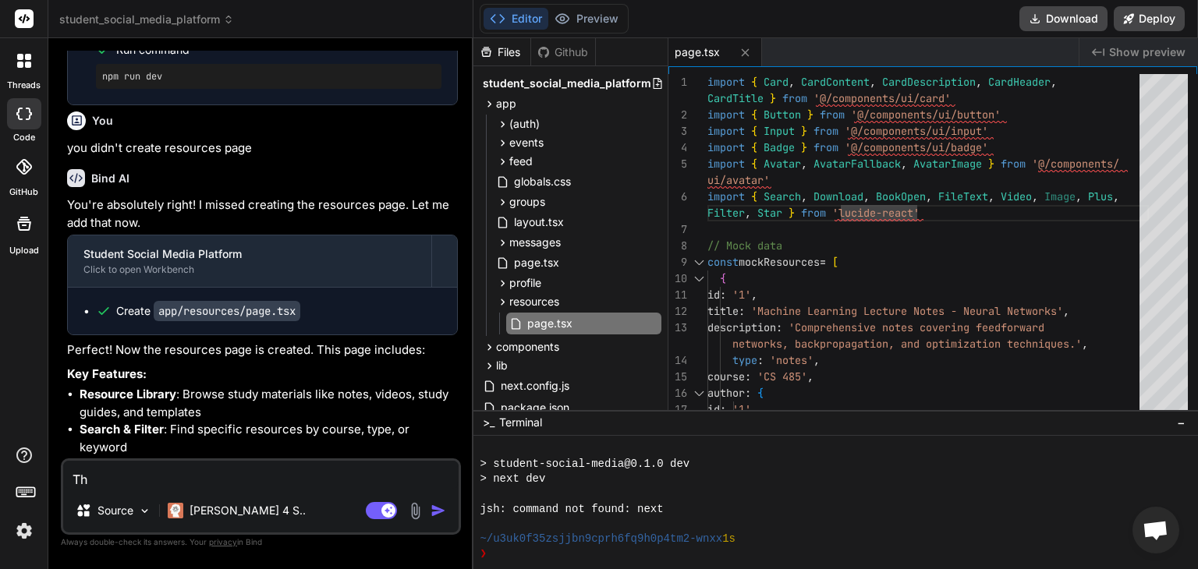
type textarea "The"
type textarea "x"
type textarea "The"
type textarea "x"
type textarea "The w"
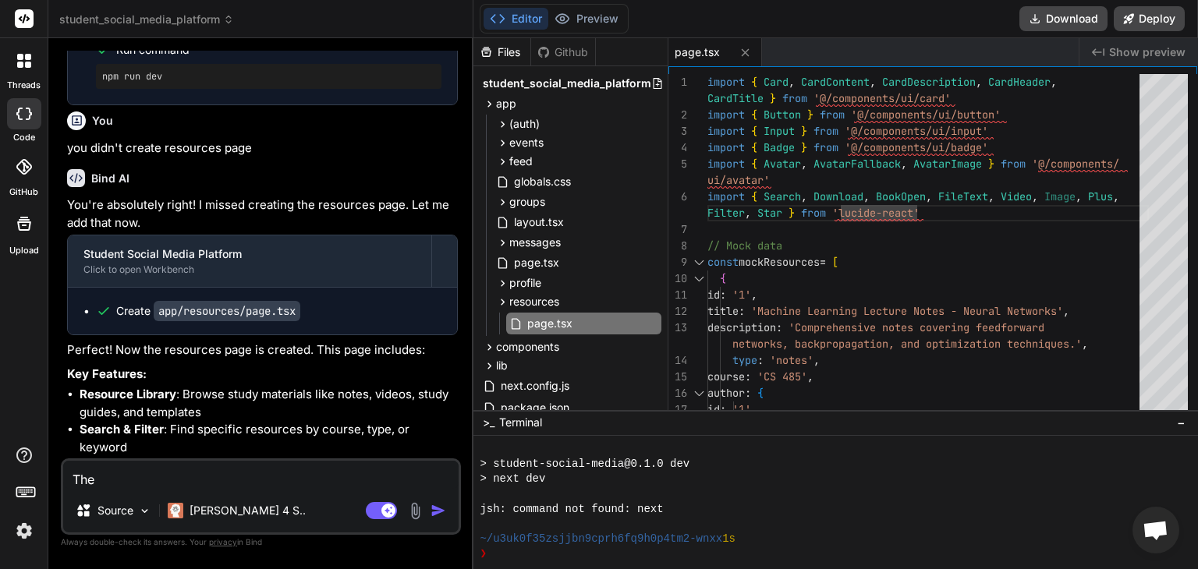
type textarea "x"
type textarea "The we"
type textarea "x"
type textarea "The web"
type textarea "x"
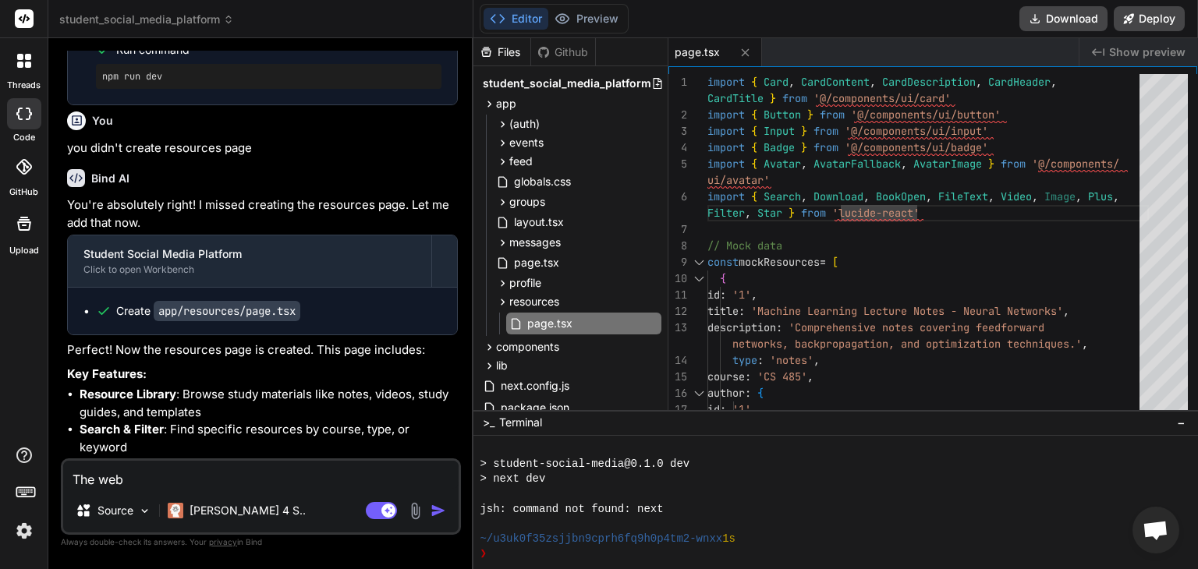
type textarea "The webs"
type textarea "x"
type textarea "The websi"
type textarea "x"
type textarea "The websit"
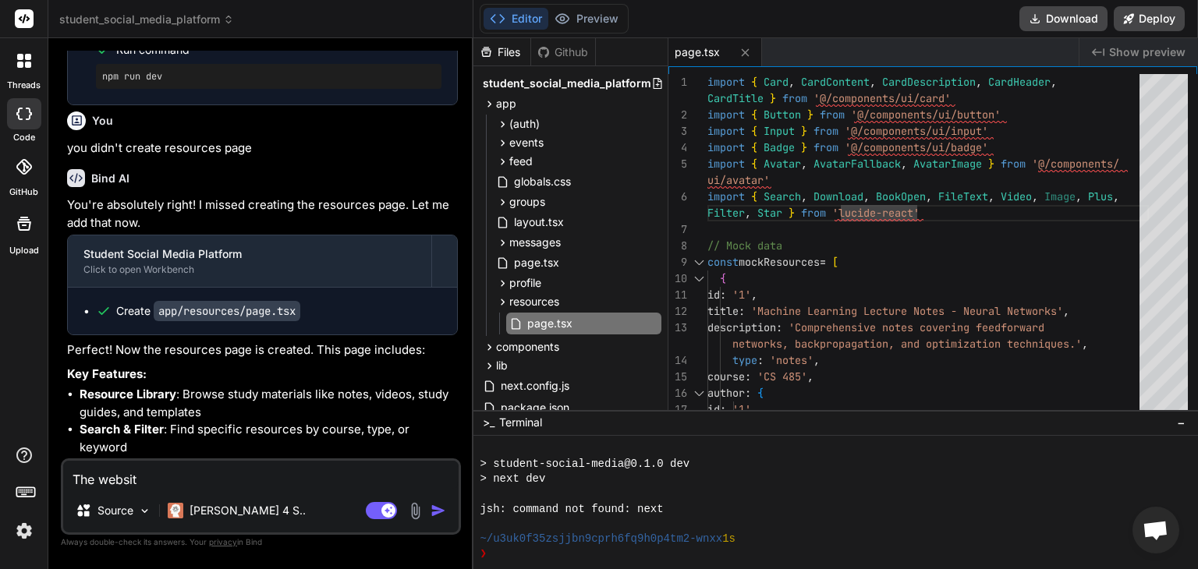
type textarea "x"
type textarea "The website"
type textarea "x"
type textarea "The website"
type textarea "x"
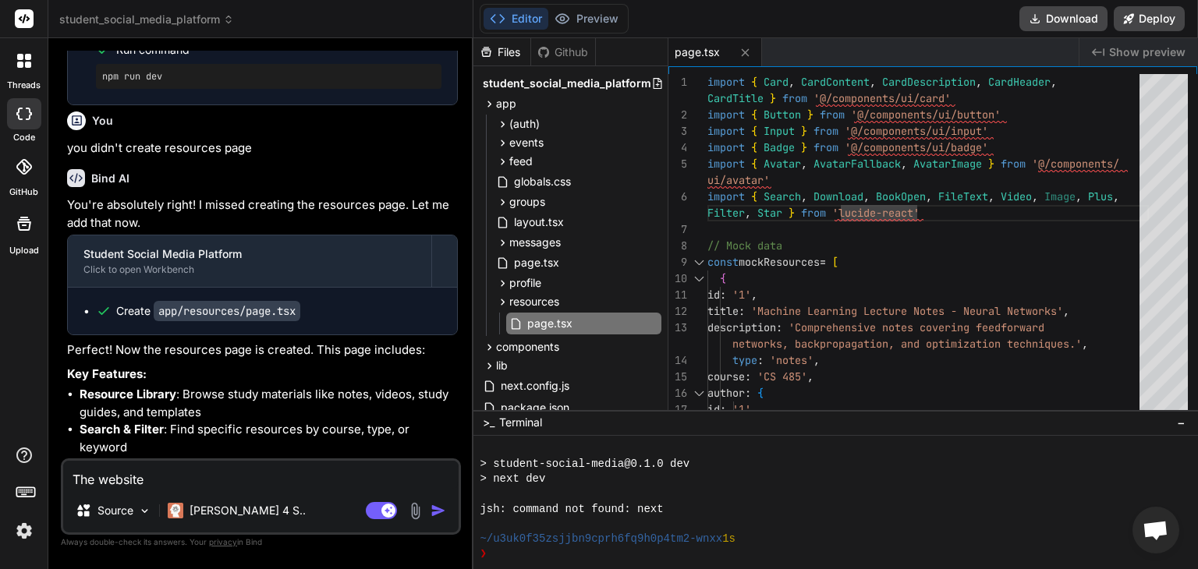
type textarea "The website w"
type textarea "x"
type textarea "The website wi"
type textarea "x"
type textarea "The website wil"
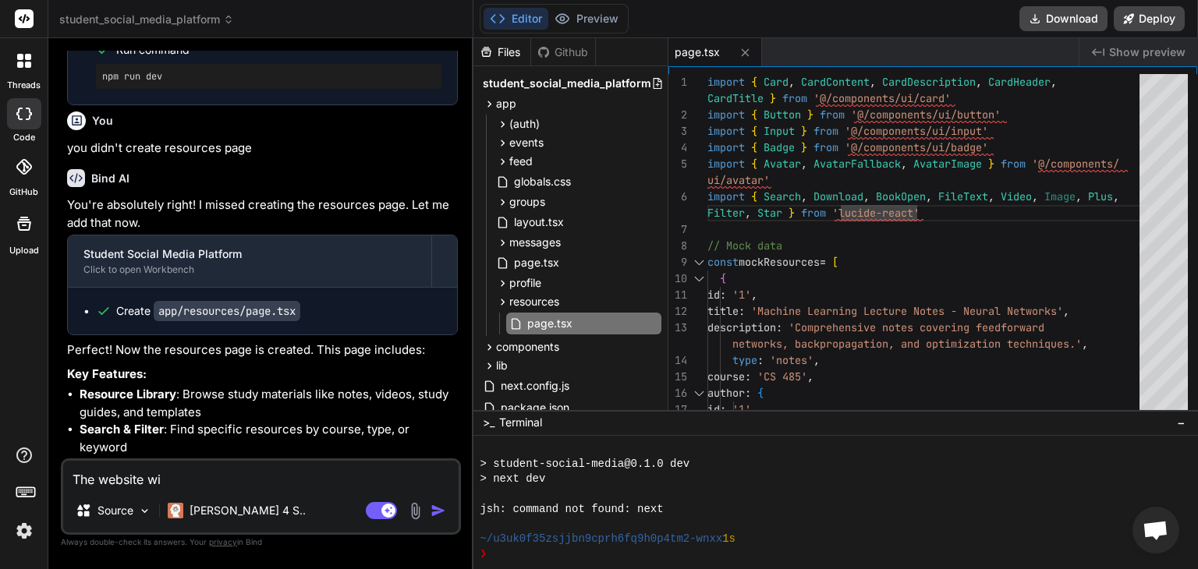
type textarea "x"
type textarea "The website will"
type textarea "x"
type textarea "The website will"
type textarea "x"
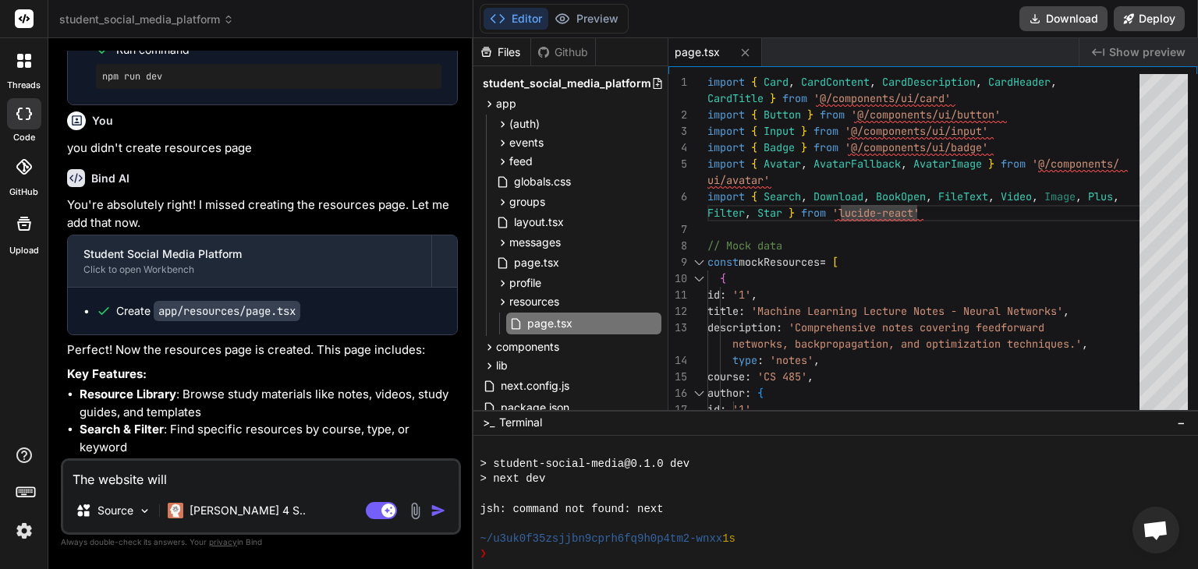
type textarea "The website will a"
type textarea "x"
type textarea "The website will al"
type textarea "x"
type textarea "The website will als"
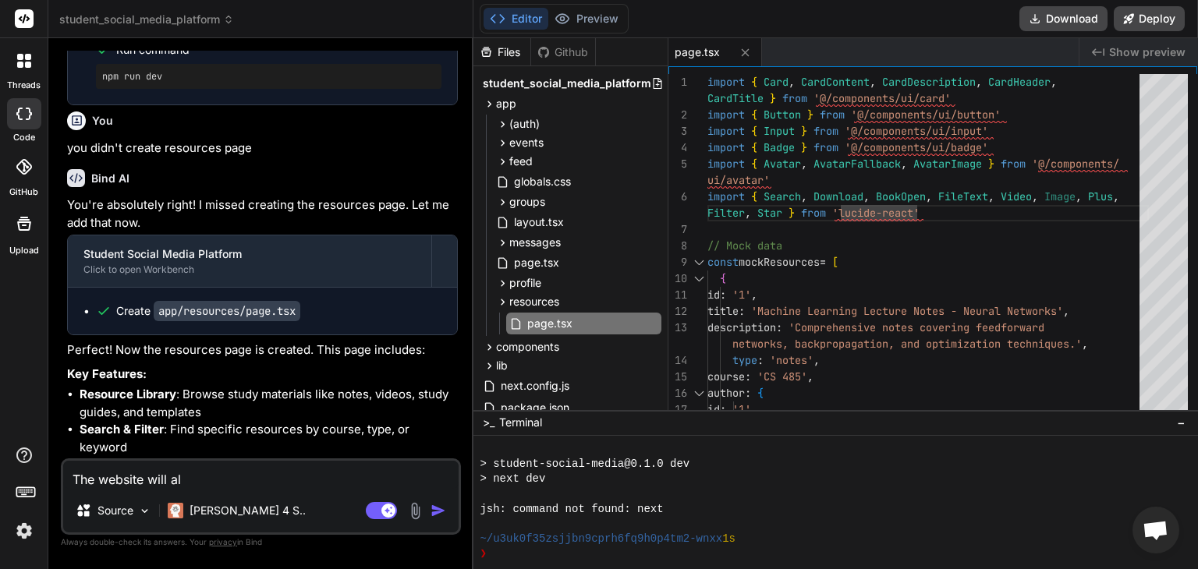
type textarea "x"
type textarea "The website will also"
type textarea "x"
type textarea "The website will also"
type textarea "x"
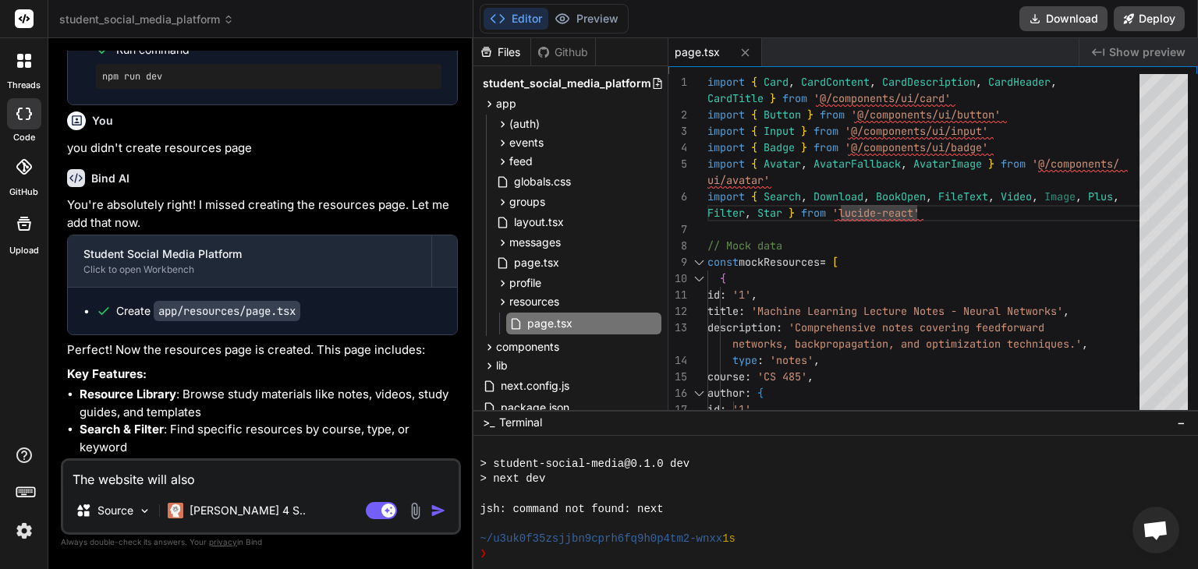
type textarea "The website will also h"
type textarea "x"
type textarea "The website will also ha"
type textarea "x"
type textarea "The website will also hav"
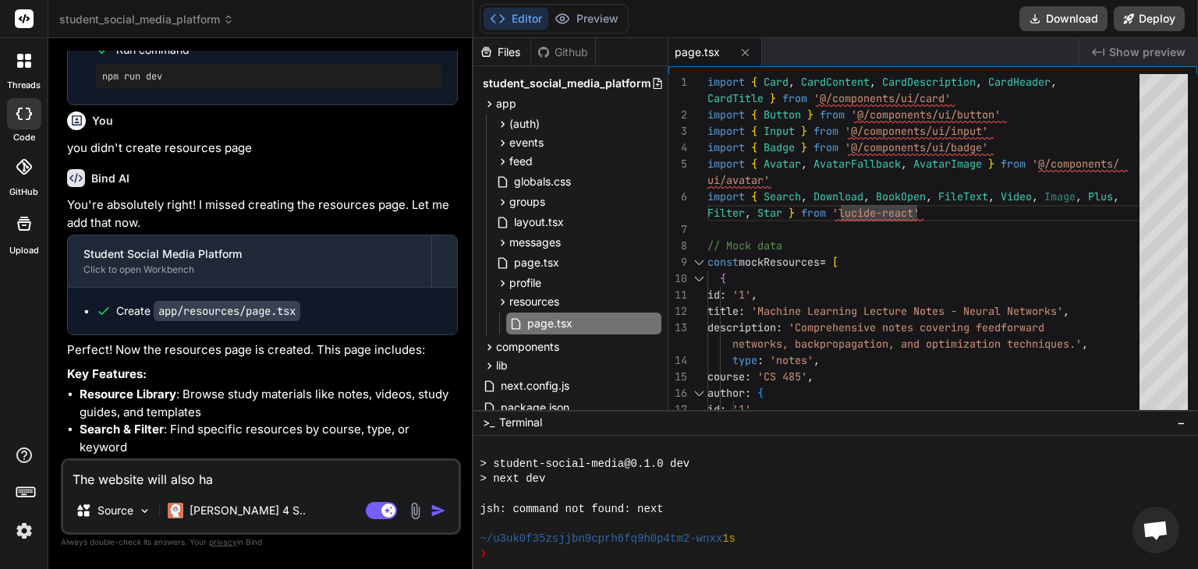
type textarea "x"
type textarea "The website will also have"
type textarea "x"
type textarea "The website will also have"
type textarea "x"
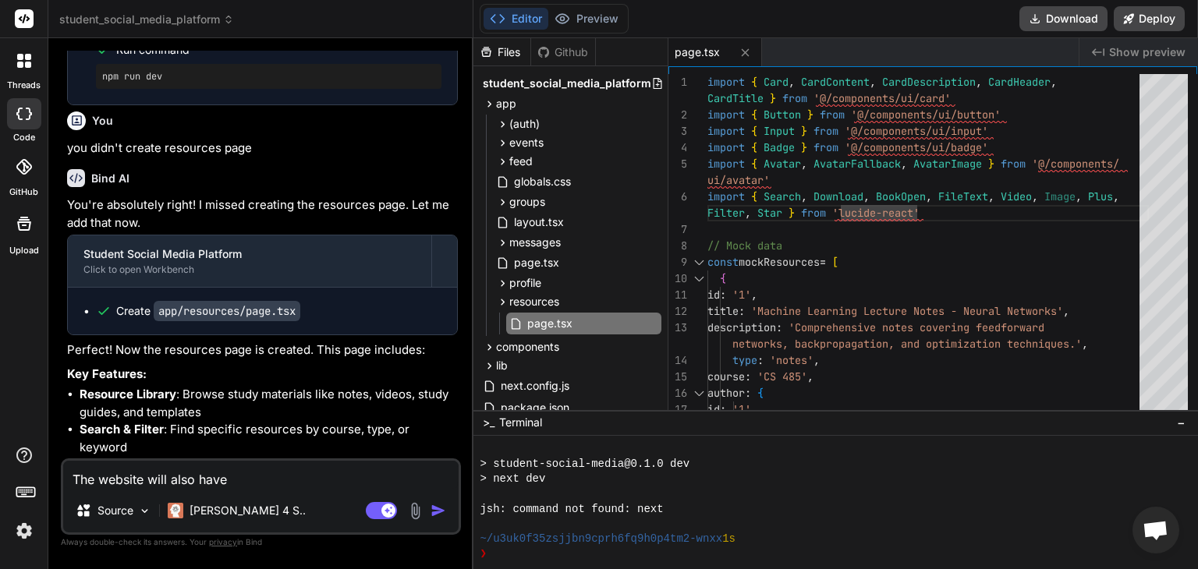
type textarea "The website will also have p"
type textarea "x"
type textarea "The website will also have pa"
type textarea "x"
type textarea "The website will also have pag"
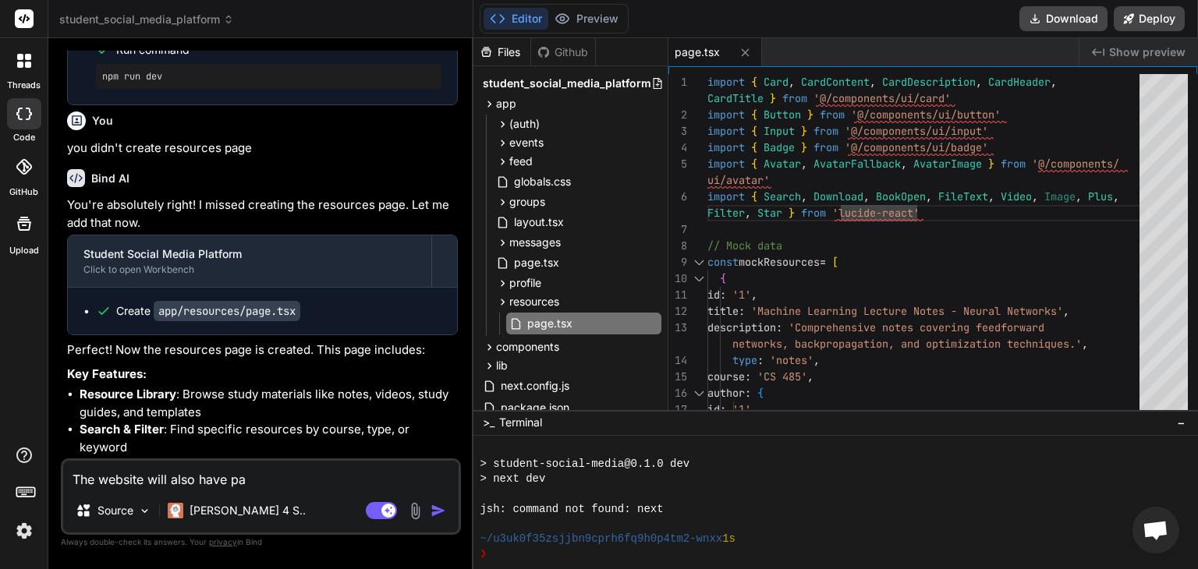
type textarea "x"
type textarea "The website will also have page"
type textarea "x"
type textarea "The website will also have pages"
type textarea "x"
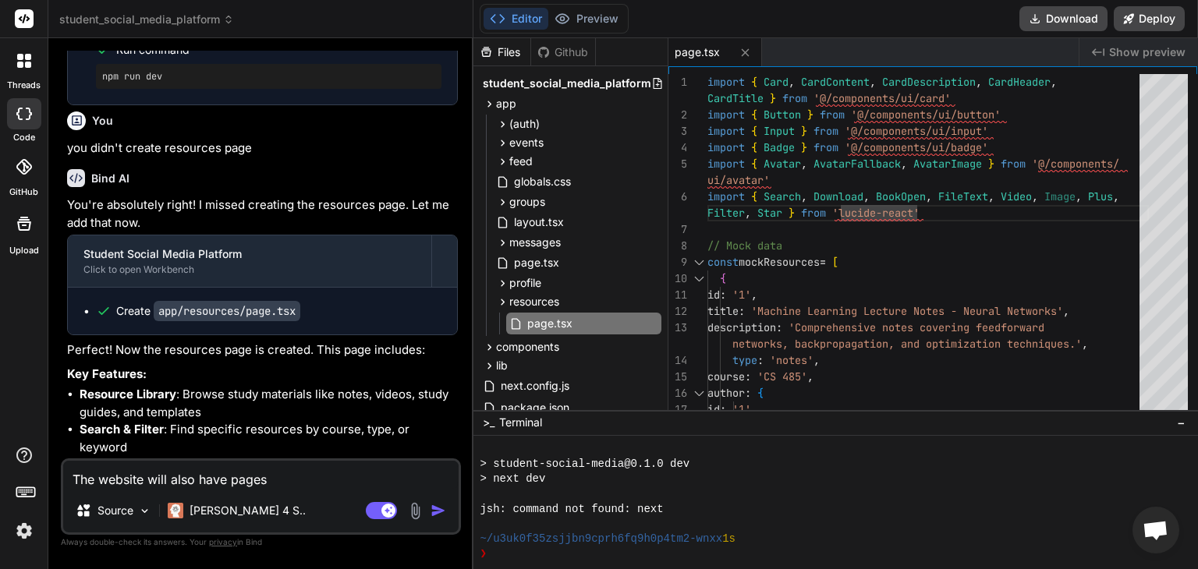
type textarea "The website will also have pages"
type textarea "x"
type textarea "The website will also have pages f"
type textarea "x"
type textarea "The website will also have pages fo"
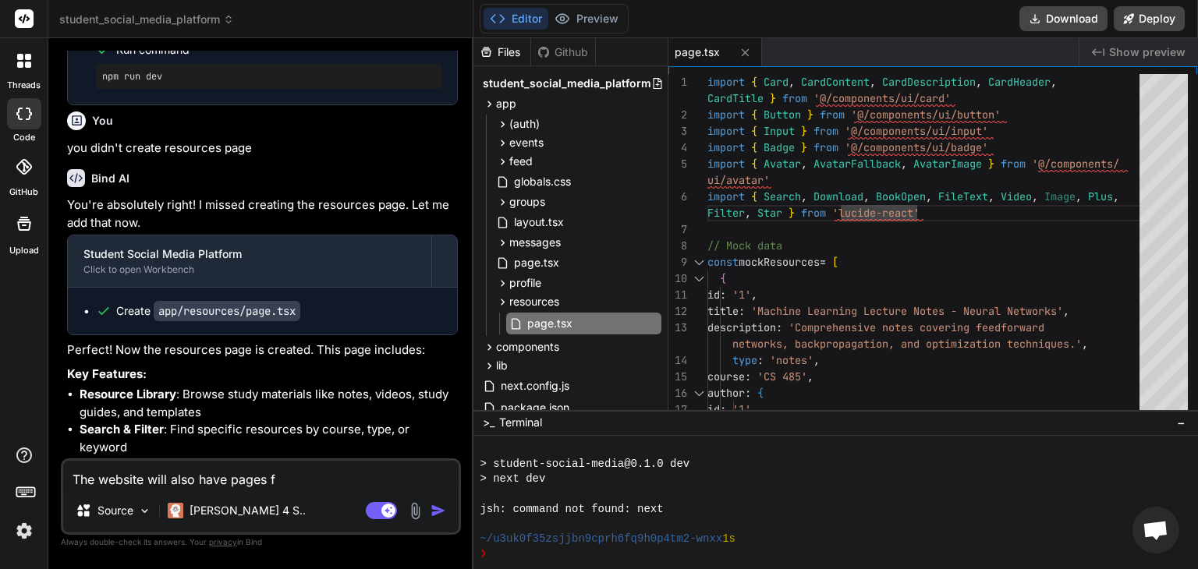
type textarea "x"
type textarea "The website will also have pages for"
type textarea "x"
type textarea "The website will also have pages for"
type textarea "x"
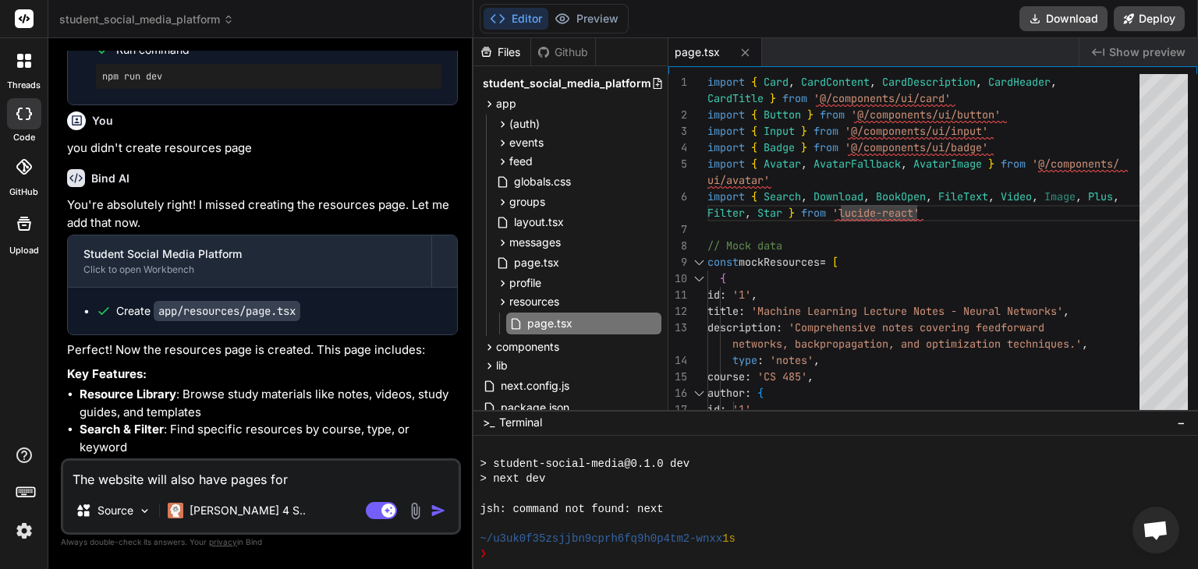
type textarea "The website will also have pages for t"
type textarea "x"
type textarea "The website will also have pages for tu"
type textarea "x"
type textarea "The website will also have pages for tut"
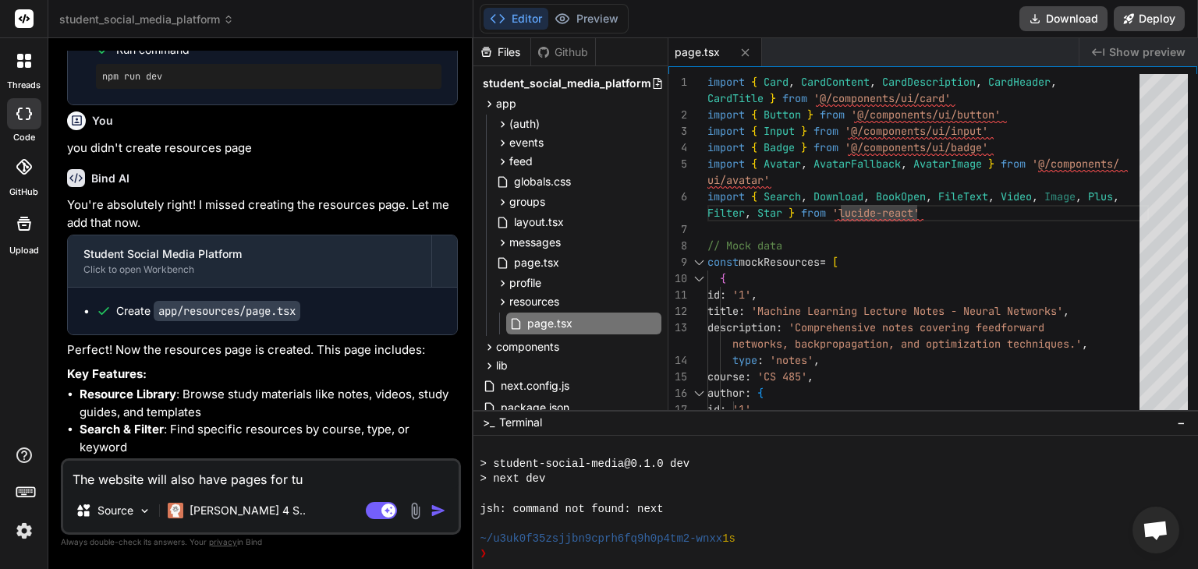
type textarea "x"
type textarea "The website will also have pages for tuto"
type textarea "x"
type textarea "The website will also have pages for tutor"
type textarea "x"
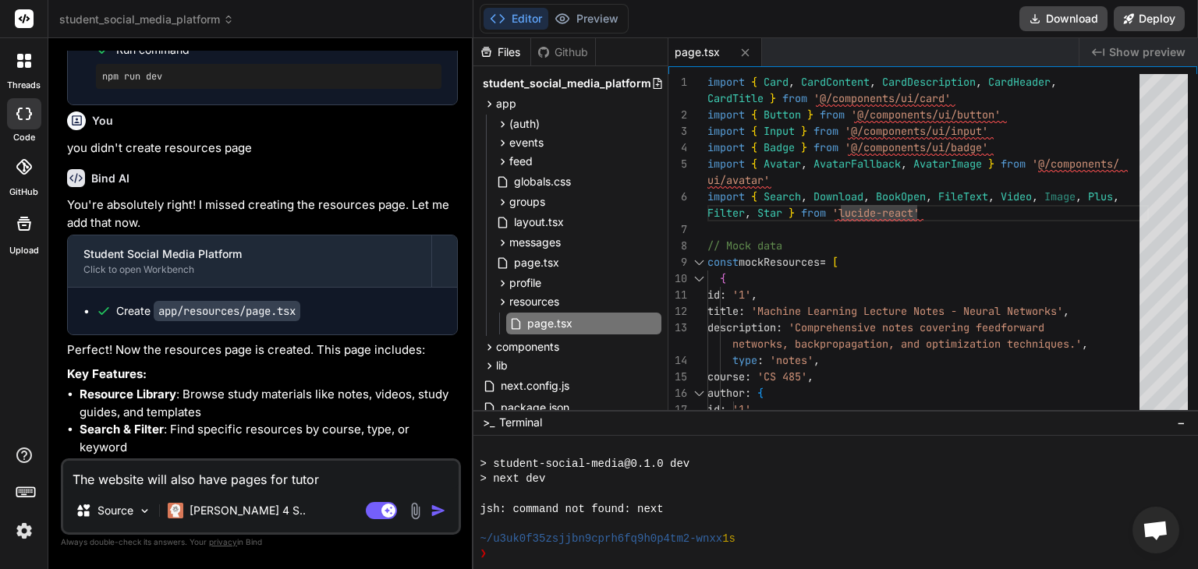
type textarea "The website will also have pages for tutori"
type textarea "x"
type textarea "The website will also have pages for tutoria"
type textarea "x"
type textarea "The website will also have pages for tutorial"
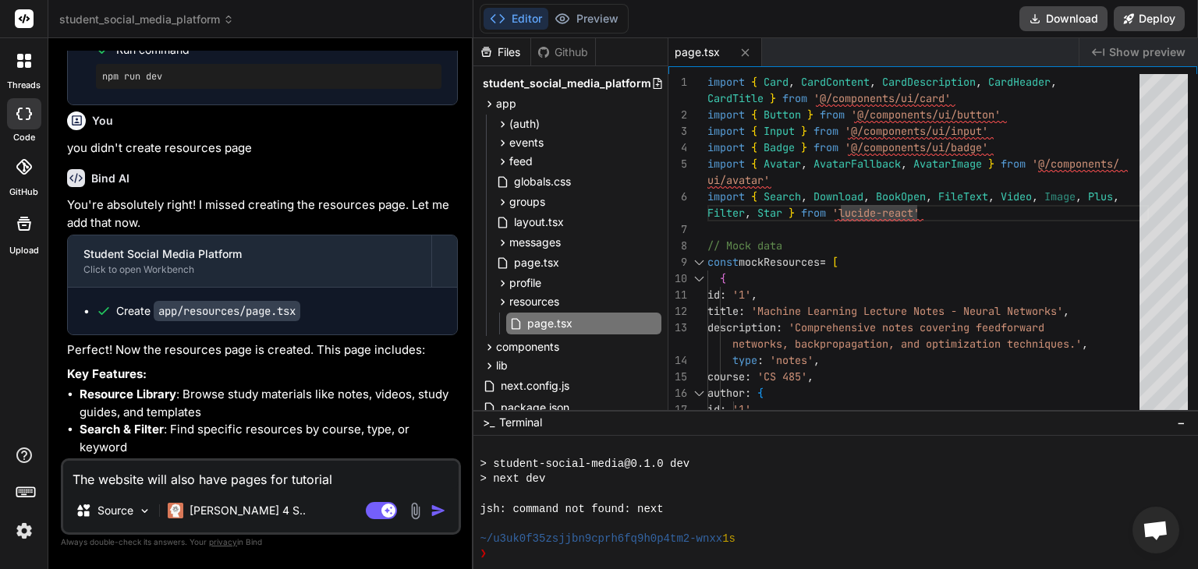
type textarea "x"
type textarea "The website will also have pages for tutorial/"
type textarea "x"
type textarea "The website will also have pages for tutorial"
type textarea "x"
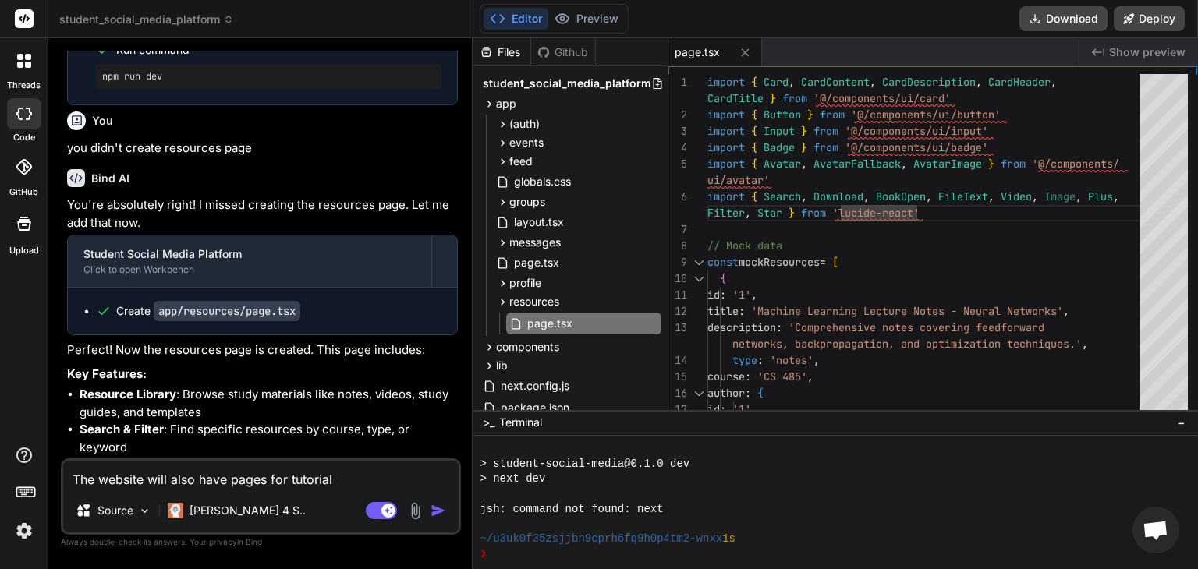
type textarea "The website will also have pages for tutorials"
type textarea "x"
type textarea "The website will also have pages for tutorials,"
type textarea "x"
type textarea "The website will also have pages for tutorials,"
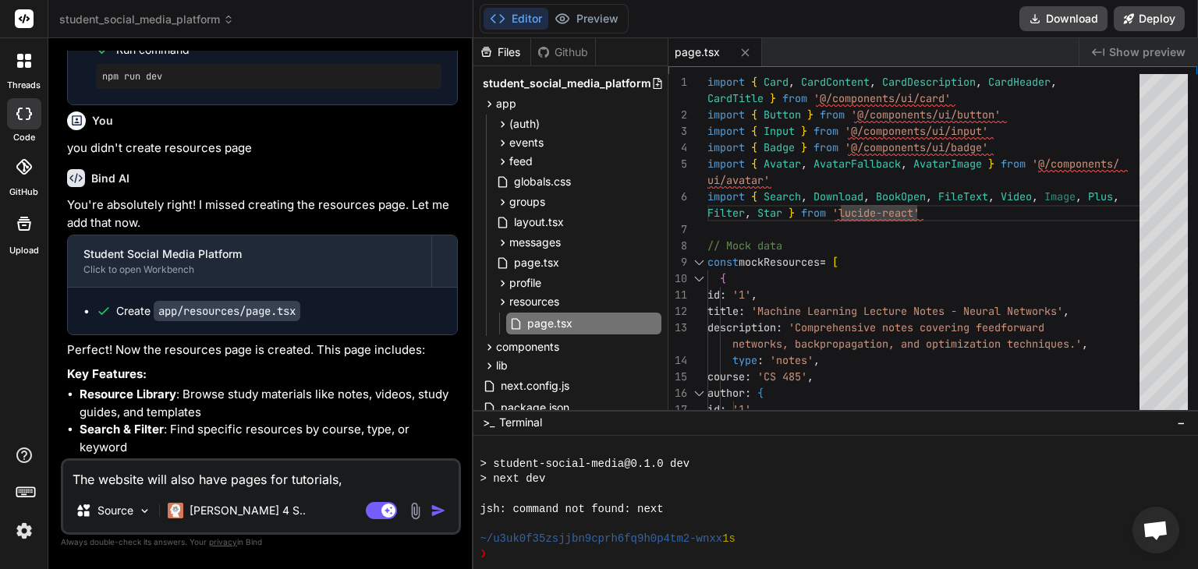
type textarea "x"
type textarea "The website will also have pages for tutorials, q"
type textarea "x"
type textarea "The website will also have pages for tutorials, qu"
type textarea "x"
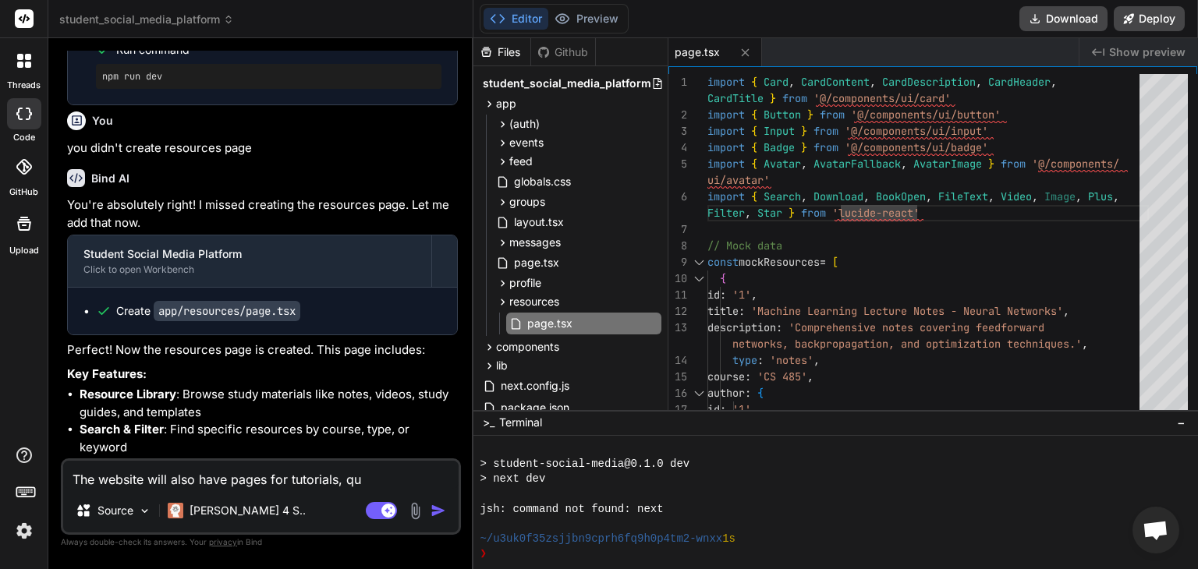
type textarea "The website will also have pages for tutorials, qui"
type textarea "x"
type textarea "The website will also have pages for tutorials, quiz"
type textarea "x"
type textarea "The website will also have pages for tutorials, quiz,"
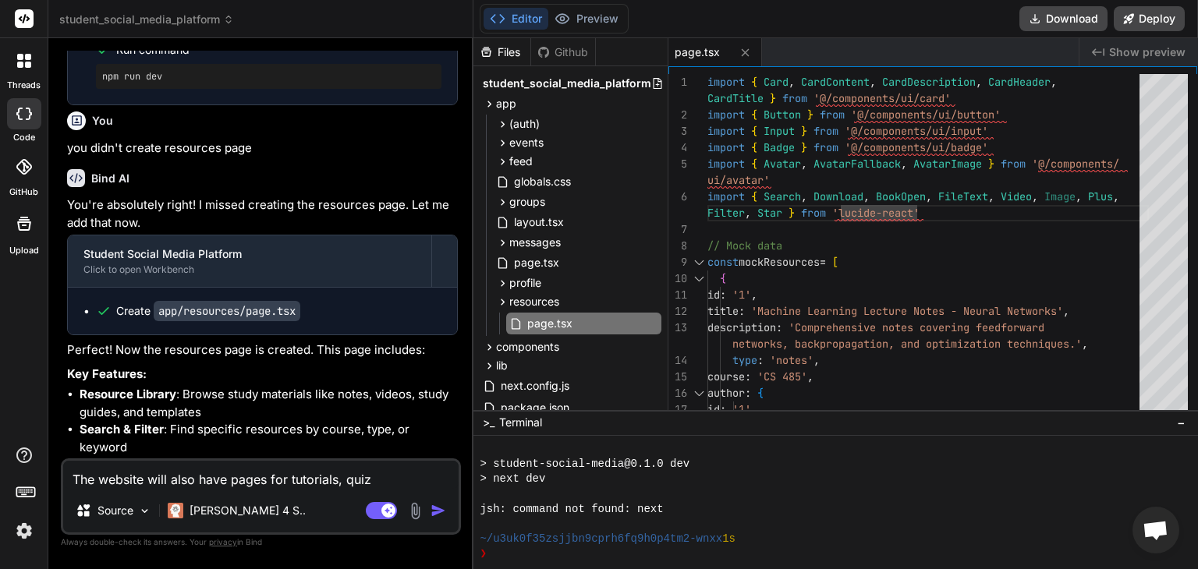
type textarea "x"
type textarea "The website will also have pages for tutorials, quiz,"
type textarea "x"
click at [387, 484] on textarea "The website will also have pages for tutorials, quiz," at bounding box center [260, 475] width 395 height 28
type textarea "The website will also have pages for tutorials, quiz, a"
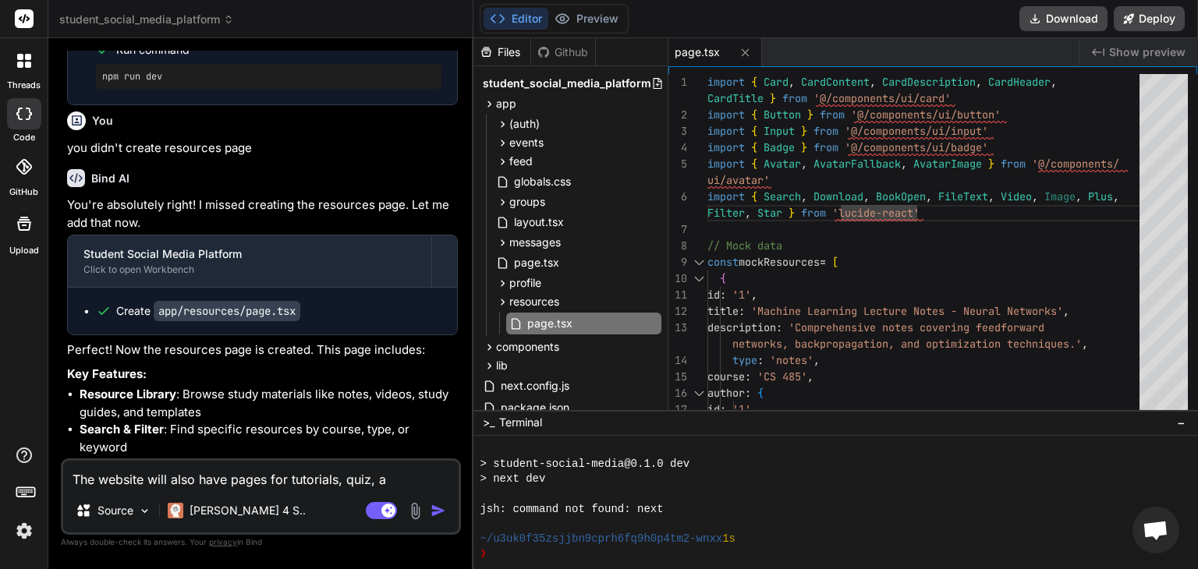
type textarea "x"
type textarea "The website will also have pages for tutorials, quiz, an"
type textarea "x"
type textarea "The website will also have pages for tutorials, quiz, and"
type textarea "x"
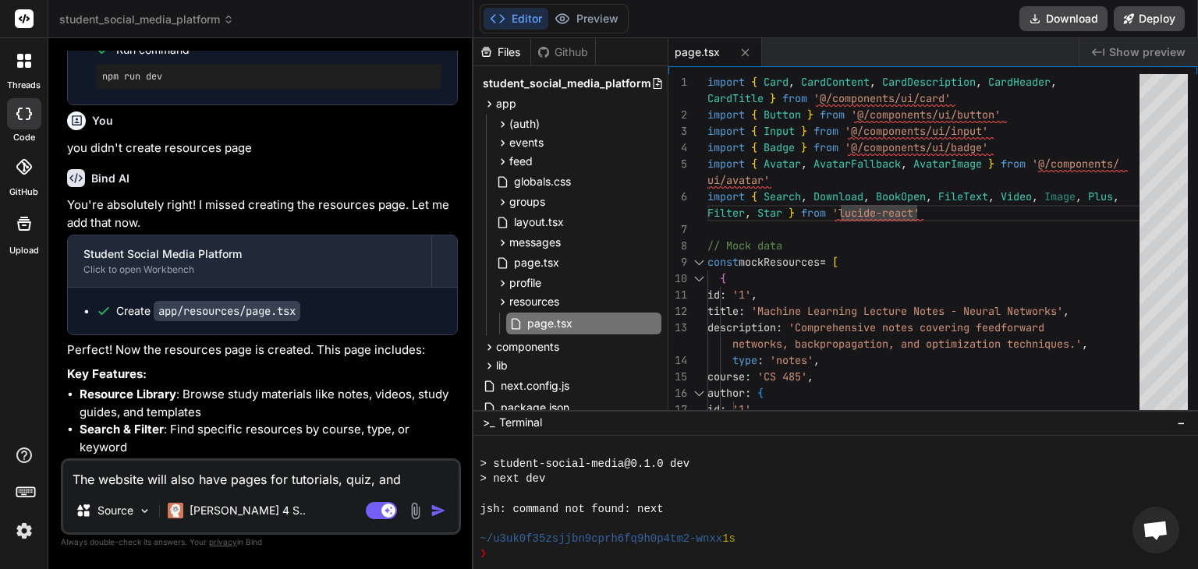
type textarea "The website will also have pages for tutorials, quiz, and"
type textarea "x"
type textarea "The website will also have pages for tutorials, quiz, and s"
type textarea "x"
type textarea "The website will also have pages for tutorials, quiz, and sc"
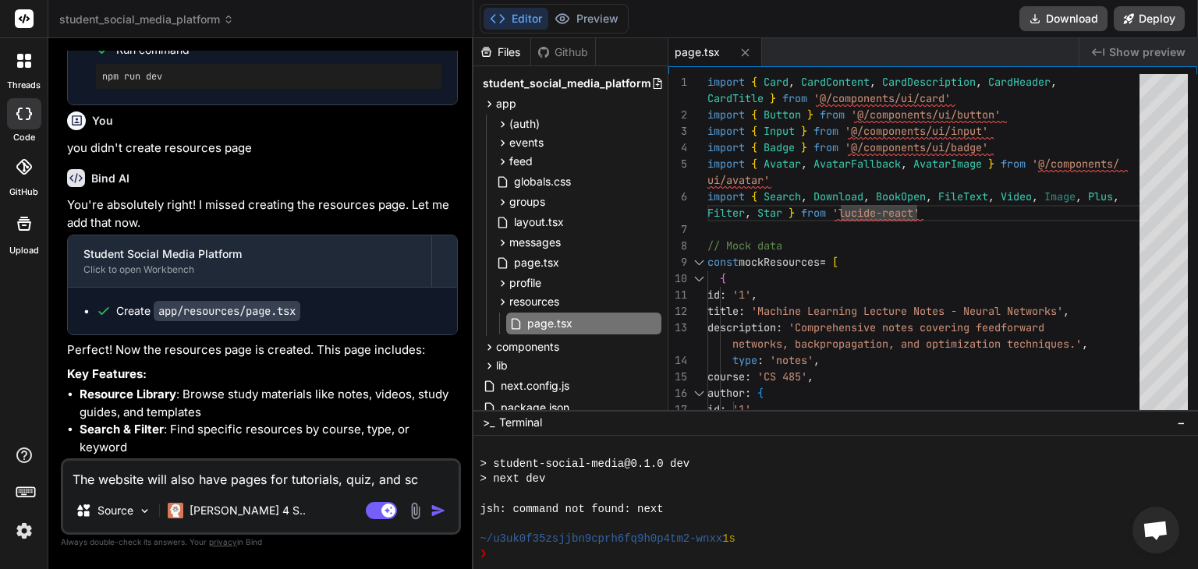
type textarea "x"
type textarea "The website will also have pages for tutorials, quiz, and sch"
type textarea "x"
type textarea "The website will also have pages for tutorials, quiz, and scho"
type textarea "x"
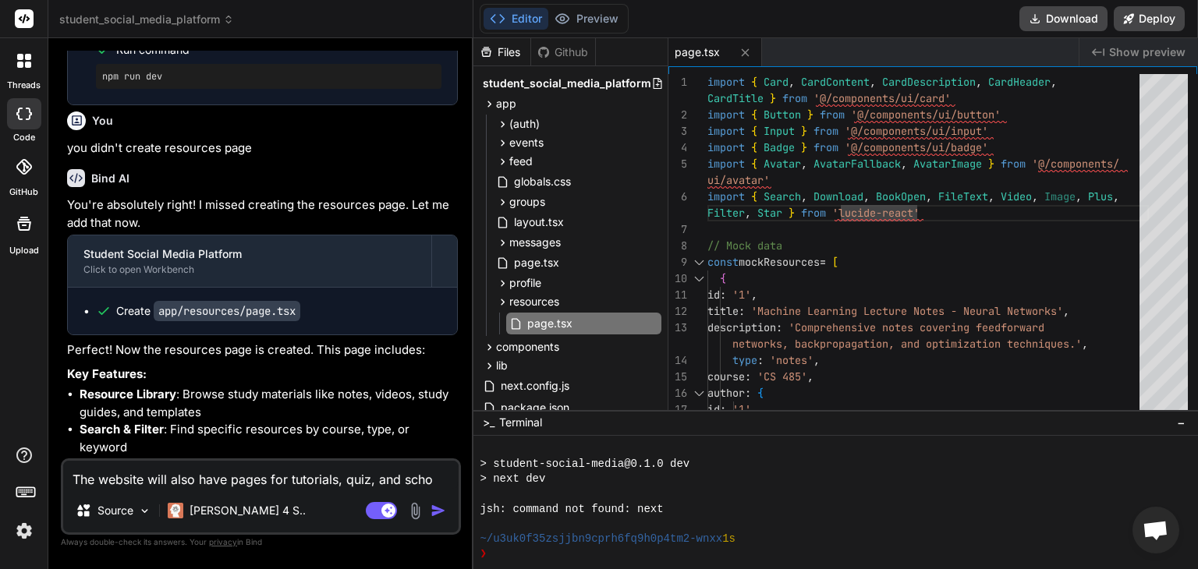
type textarea "The website will also have pages for tutorials, quiz, and schoo"
type textarea "x"
type textarea "The website will also have pages for tutorials, quiz, and school"
type textarea "x"
type textarea "The website will also have pages for tutorials, quiz, and school"
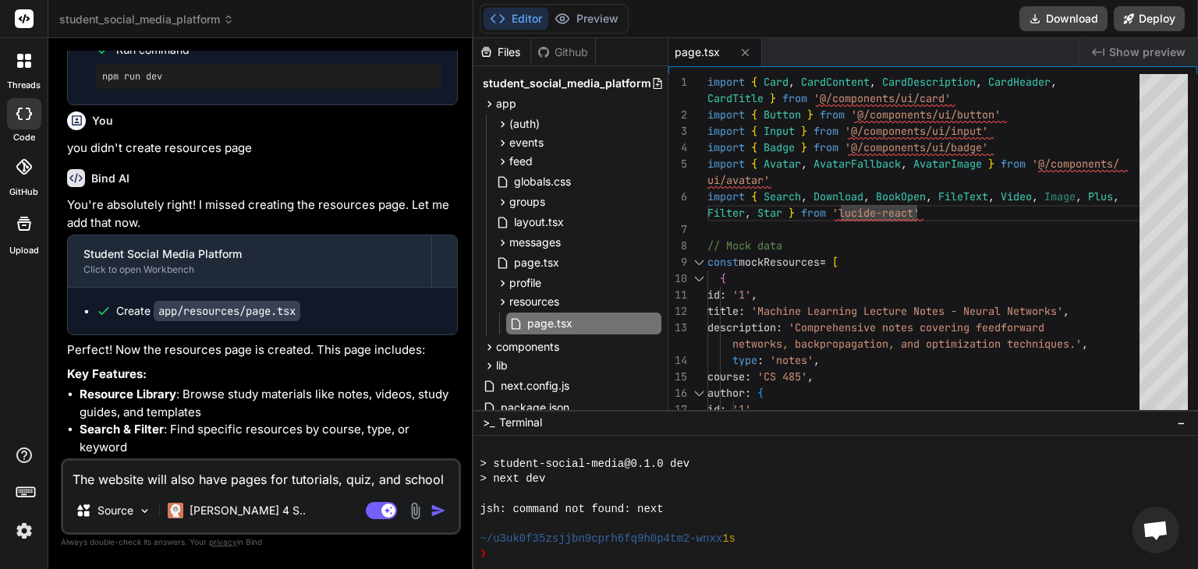
type textarea "x"
type textarea "The website will also have pages for tutorials, quiz, and school n"
type textarea "x"
type textarea "The website will also have pages for tutorials, quiz, and school ne"
type textarea "x"
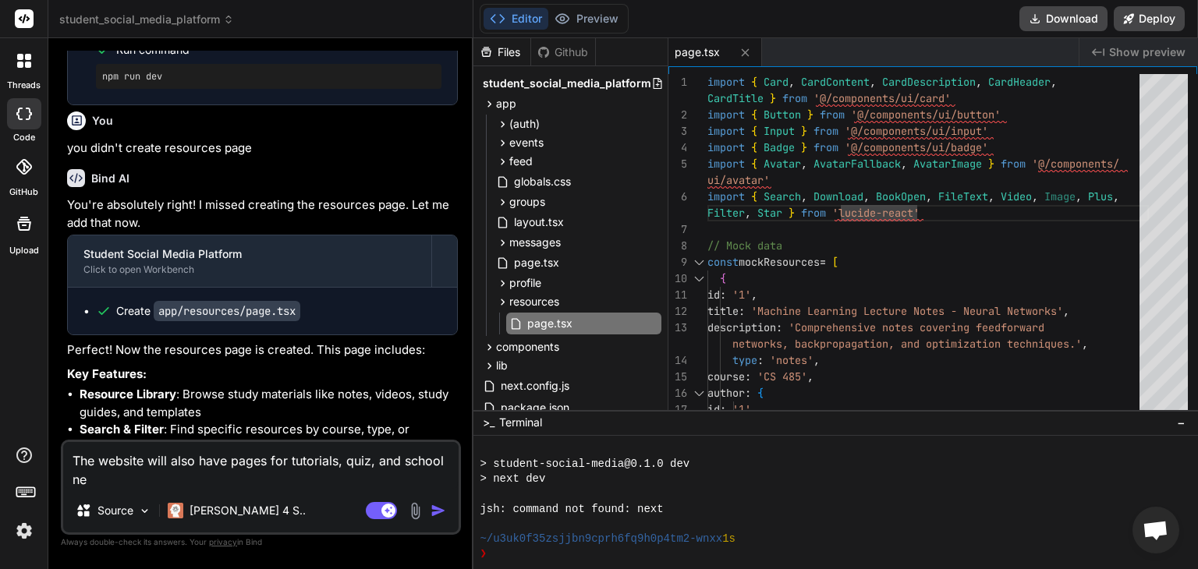
type textarea "The website will also have pages for tutorials, quiz, and school new"
type textarea "x"
type textarea "The website will also have pages for tutorials, quiz, and school news"
type textarea "x"
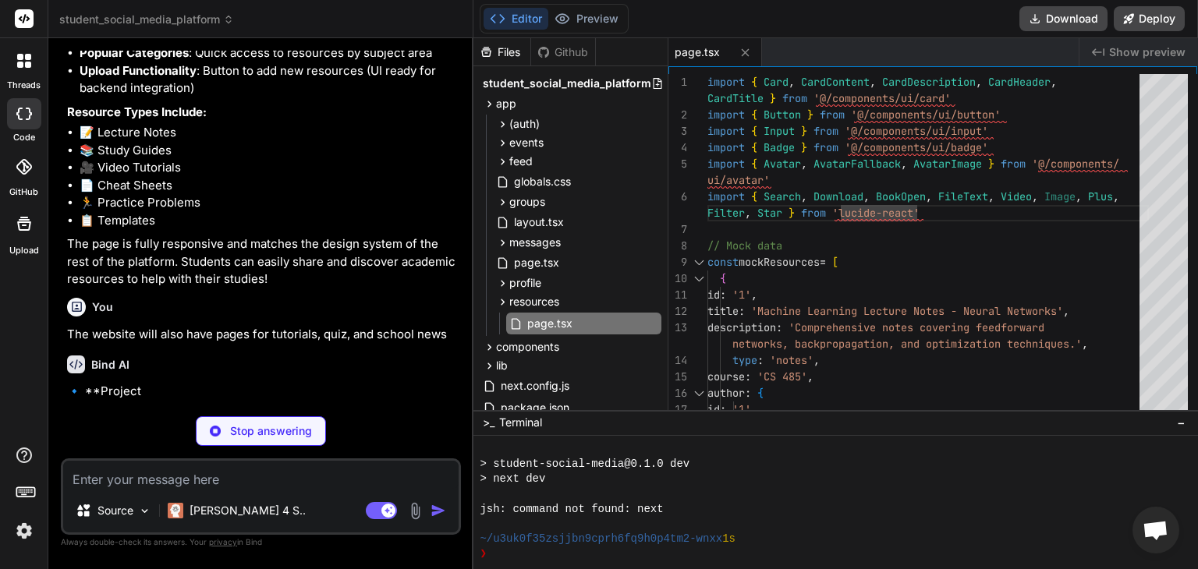
scroll to position [3446, 0]
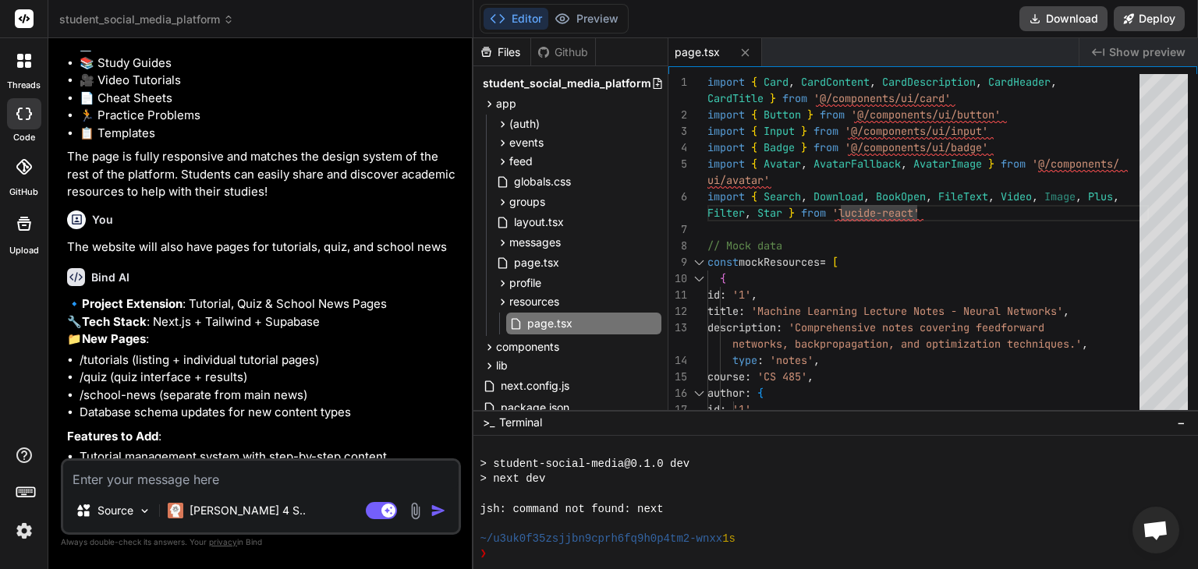
type textarea "x"
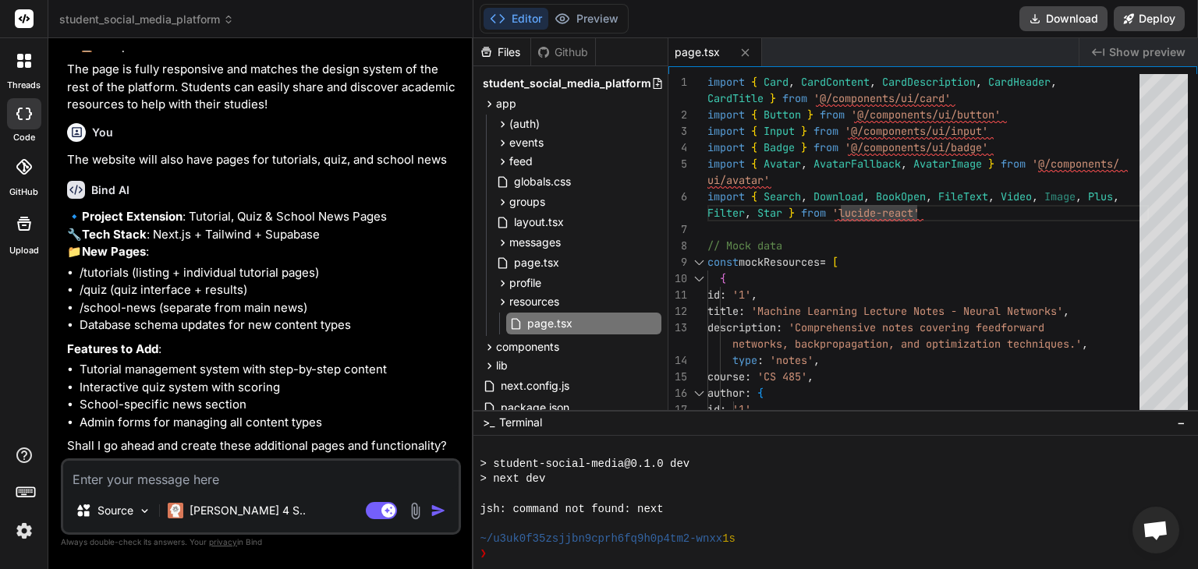
scroll to position [3660, 0]
type textarea "Y"
type textarea "x"
type textarea "Ye"
type textarea "x"
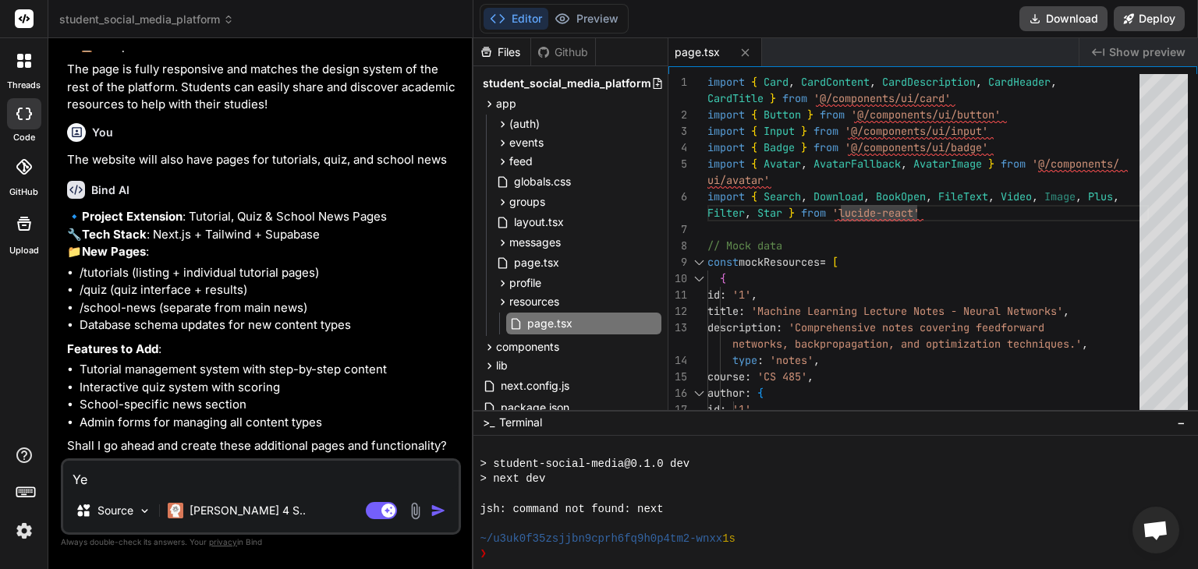
type textarea "Yes"
type textarea "x"
type textarea "Yes"
type textarea "x"
type textarea "Yes g"
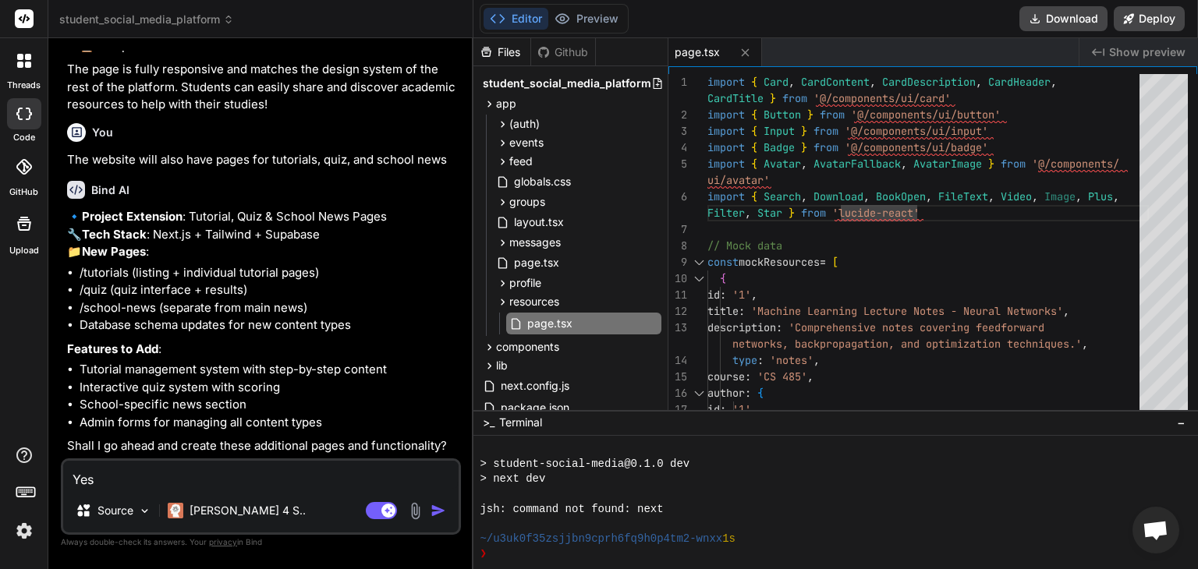
type textarea "x"
type textarea "Yes go"
type textarea "x"
type textarea "Yes go"
type textarea "x"
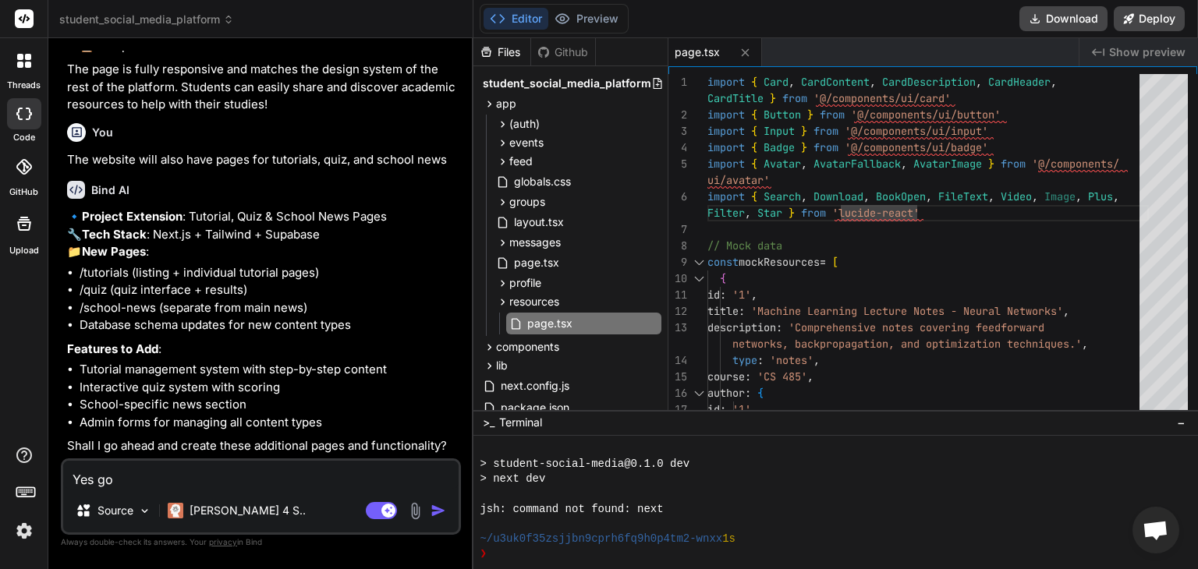
type textarea "Yes go a"
type textarea "x"
type textarea "Yes go ah"
type textarea "x"
type textarea "Yes go ahe"
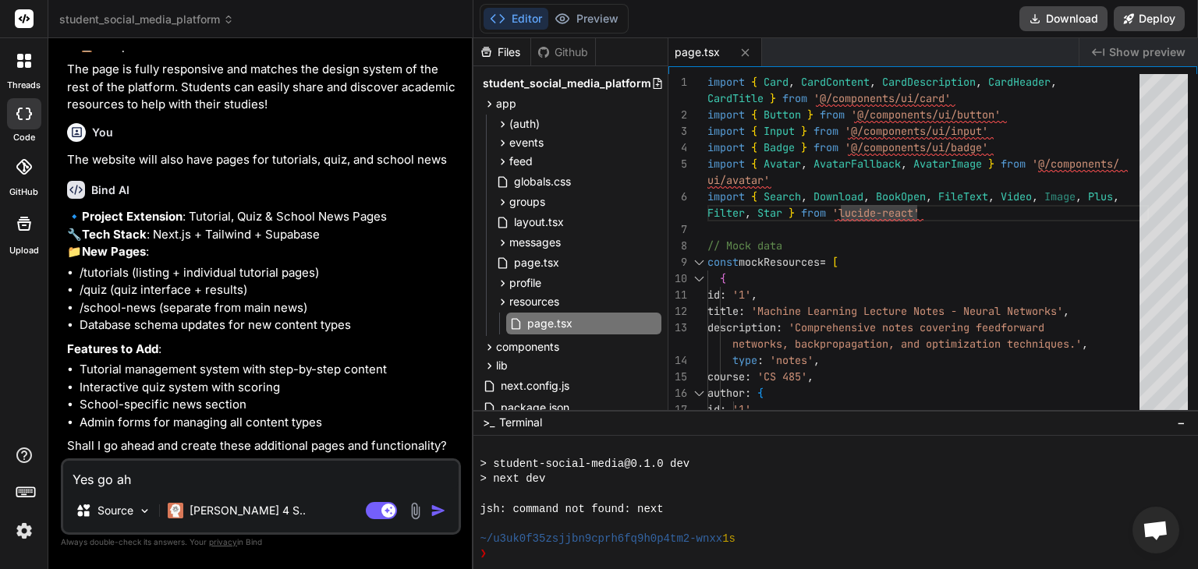
type textarea "x"
type textarea "Yes go ahea"
type textarea "x"
type textarea "Yes go ahead"
type textarea "x"
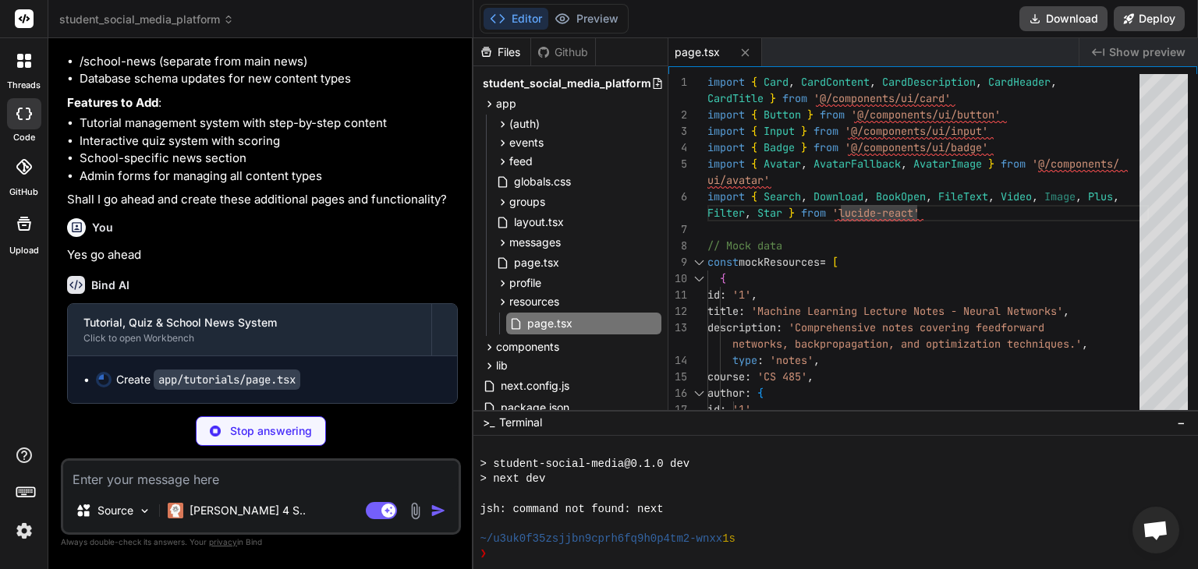
scroll to position [3907, 0]
type textarea "x"
type textarea "</Link> </div> </div> </div> ); }"
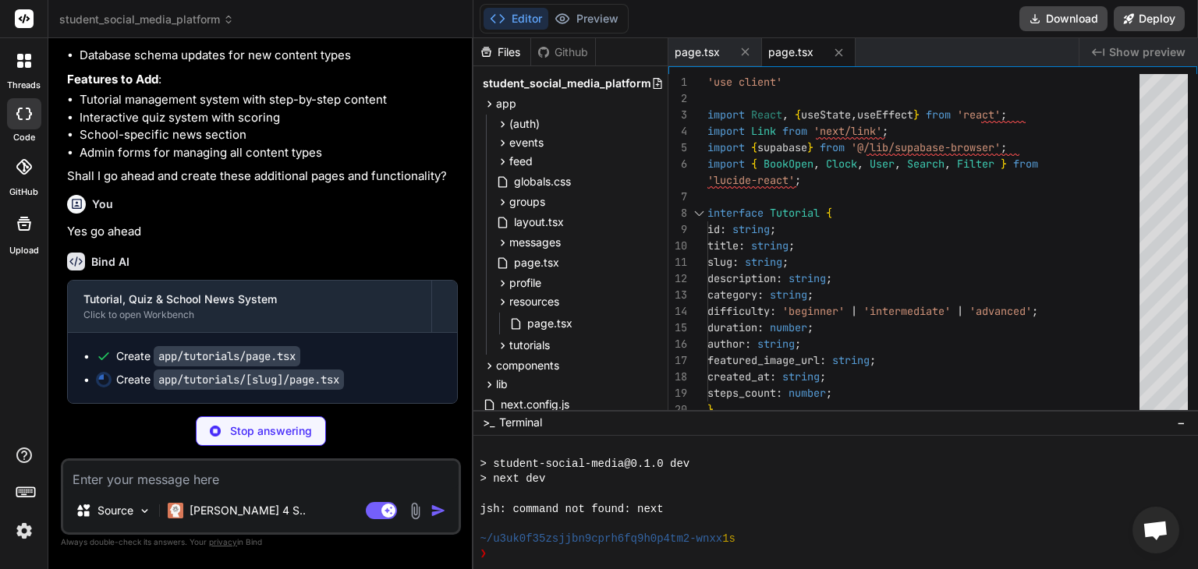
type textarea "x"
type textarea "</div> </div> </div> </div> </div> </div> ); }"
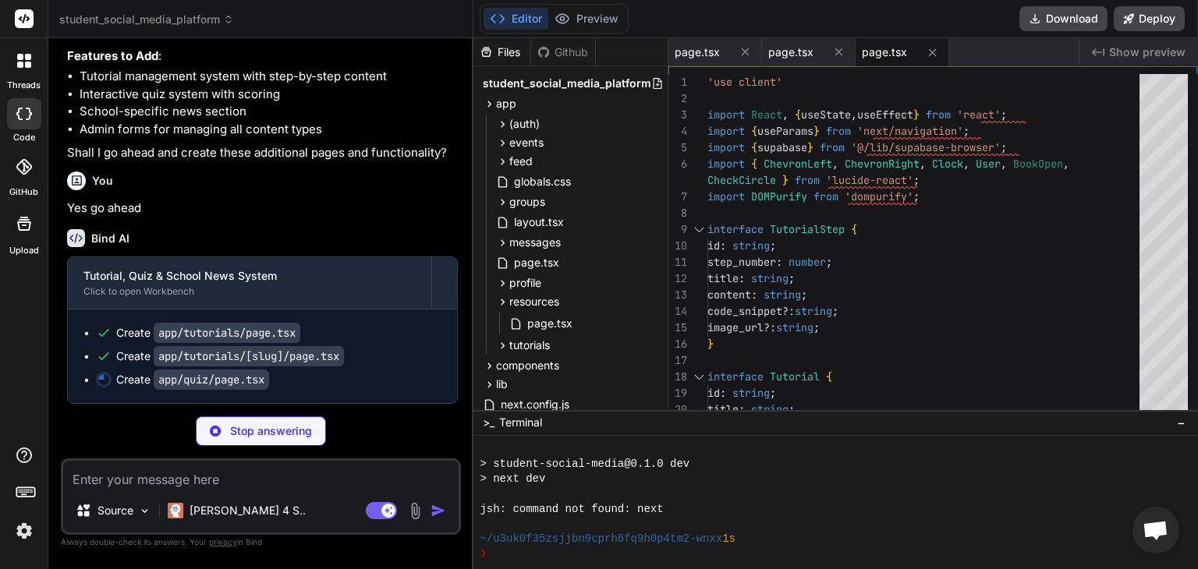
scroll to position [3954, 0]
type textarea "x"
type textarea "transition-colors"> <Brain className="w-6 h-6" /> </button> </Link> </div> </di…"
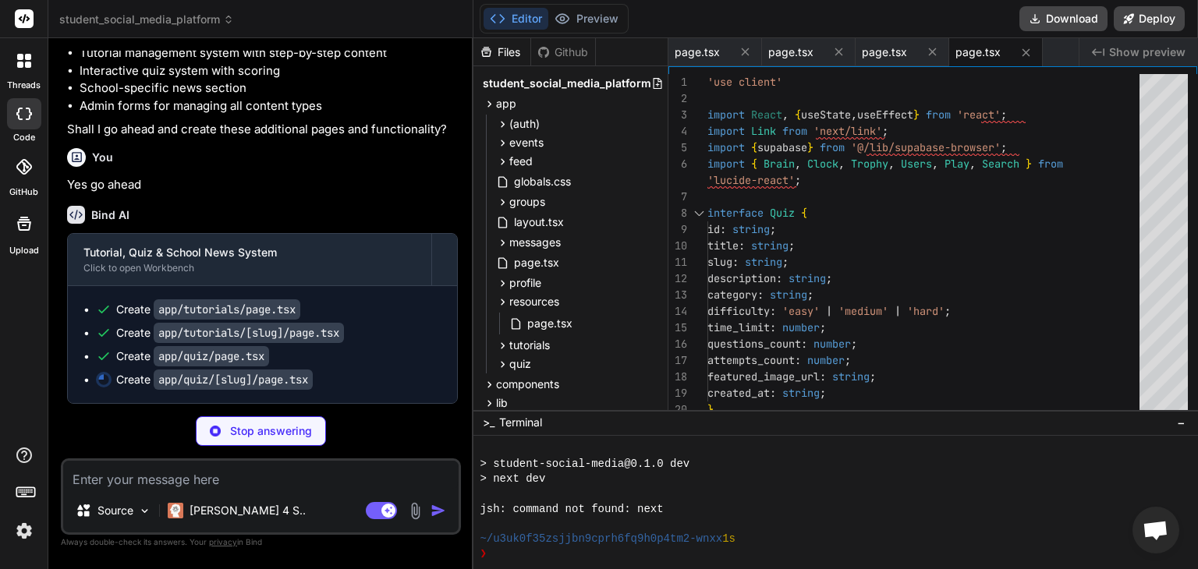
type textarea "x"
type textarea "</div> </div> ); }"
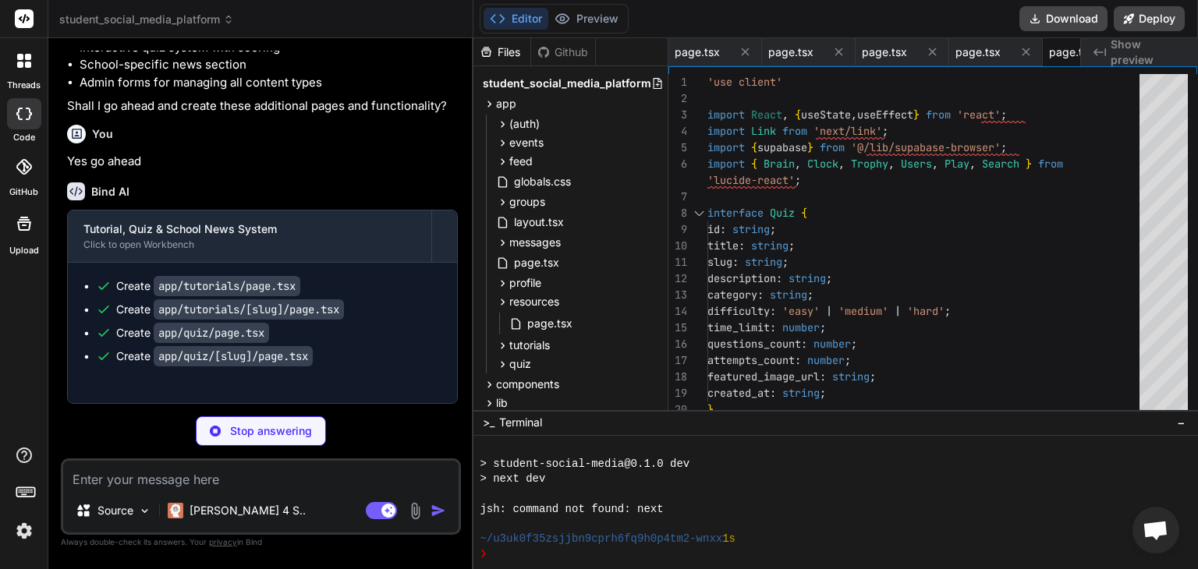
type textarea "x"
type textarea "<GraduationCap className="w-6 h-6" /> </button> </Link> </div> </div> </div> );…"
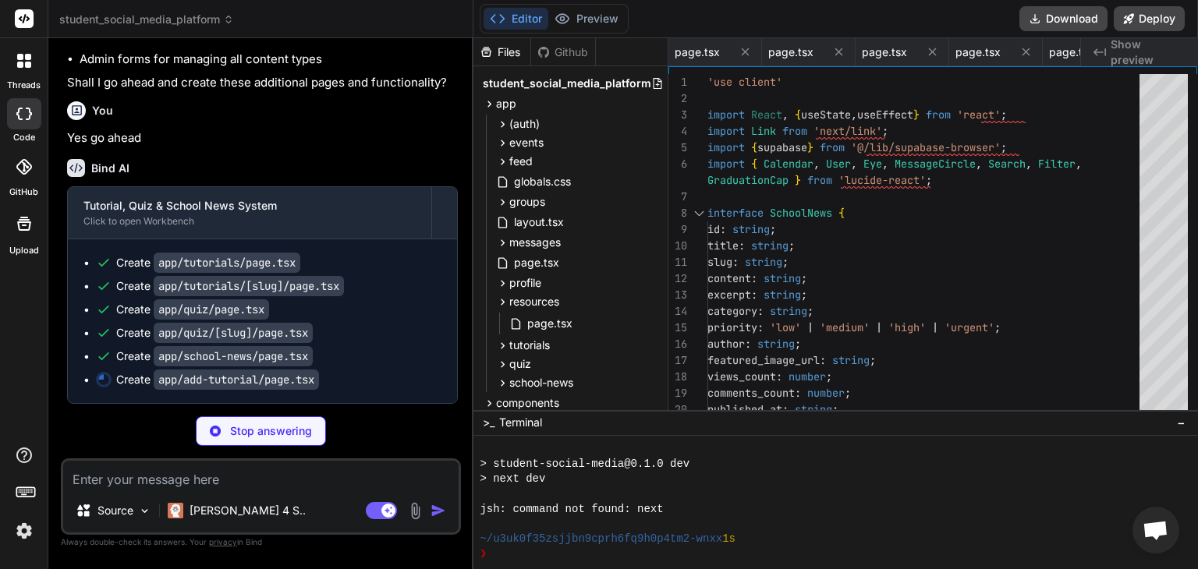
scroll to position [0, 150]
type textarea "x"
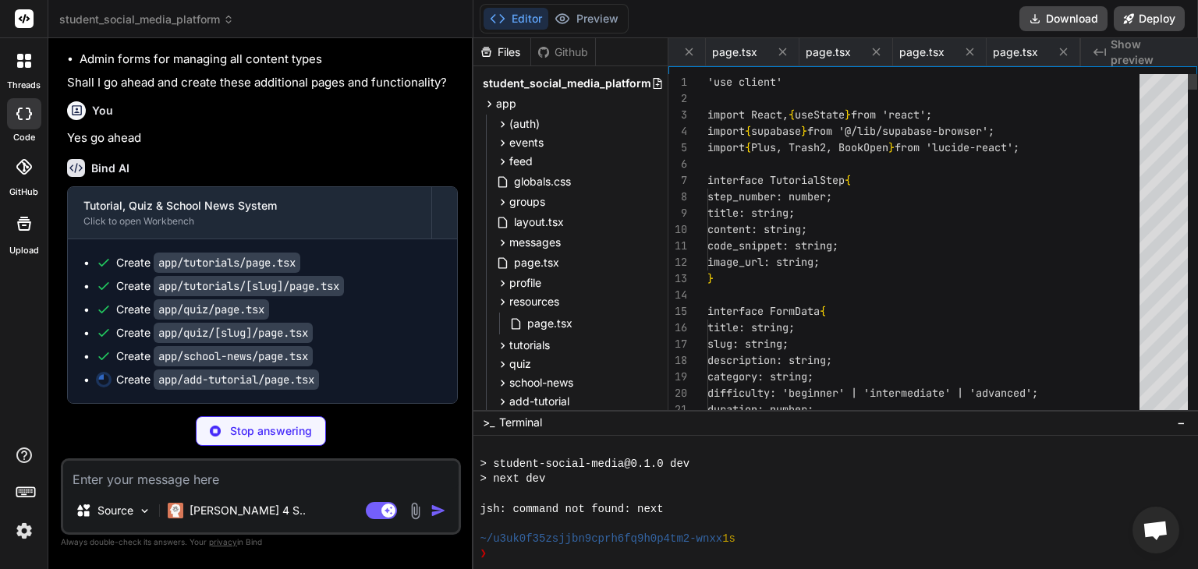
scroll to position [0, 243]
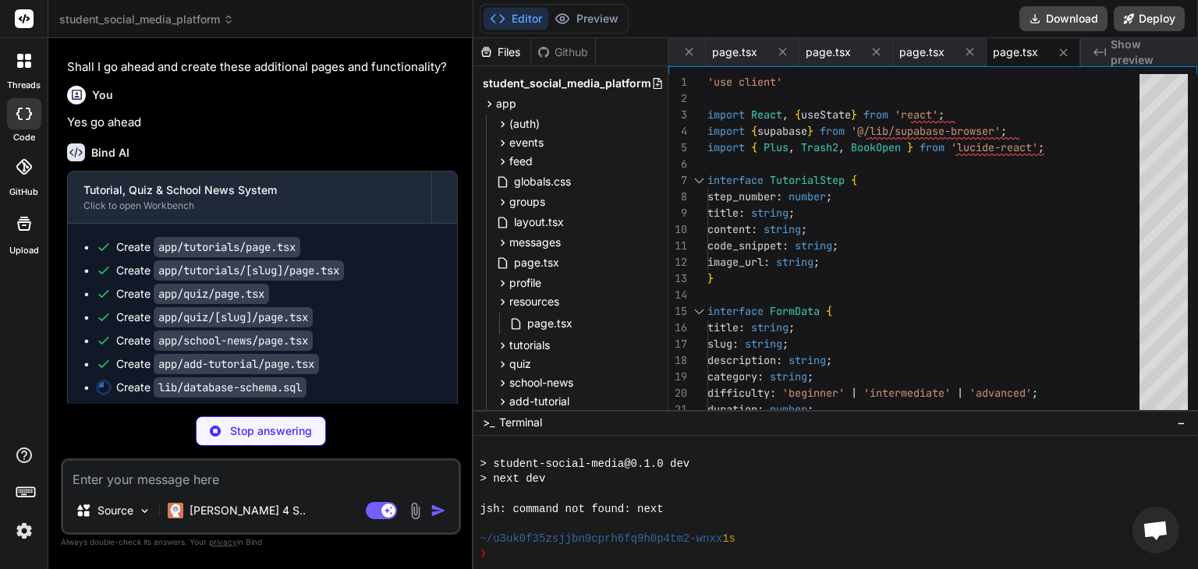
type textarea "x"
type textarea "CREATE INDEX IF NOT EXISTS idx_school_news_category ON school_news(category); C…"
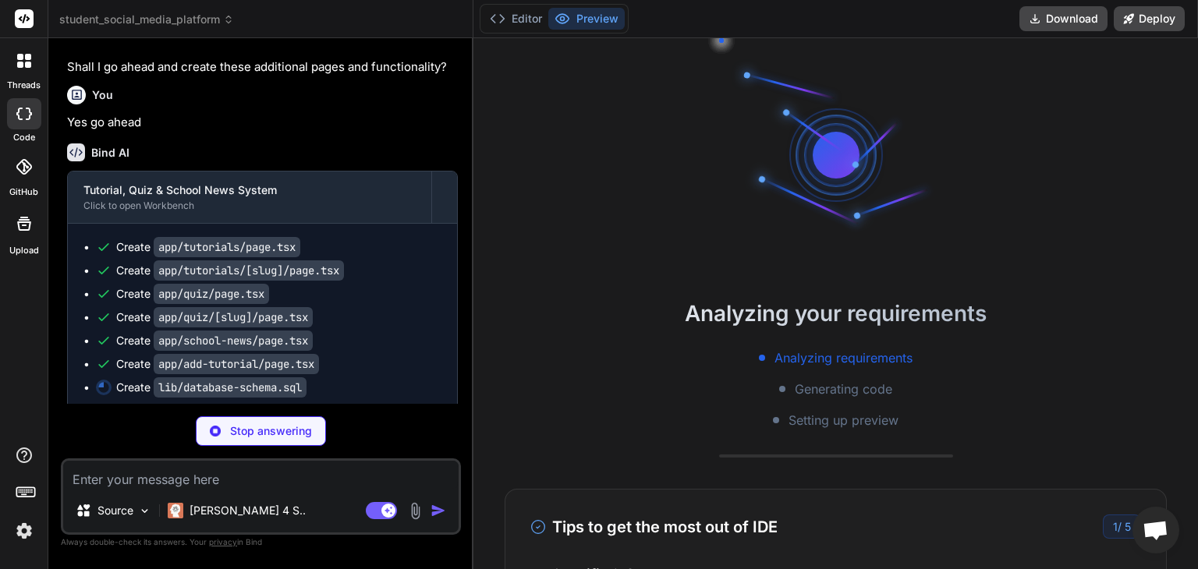
scroll to position [389, 0]
click at [528, 16] on button "Editor" at bounding box center [515, 19] width 65 height 22
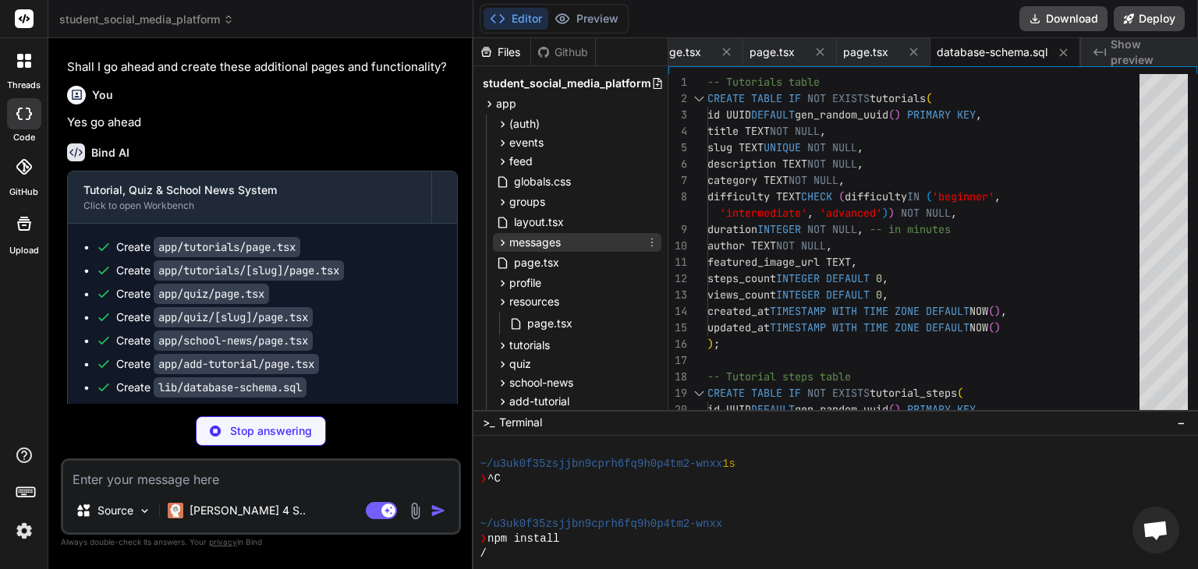
type textarea "x"
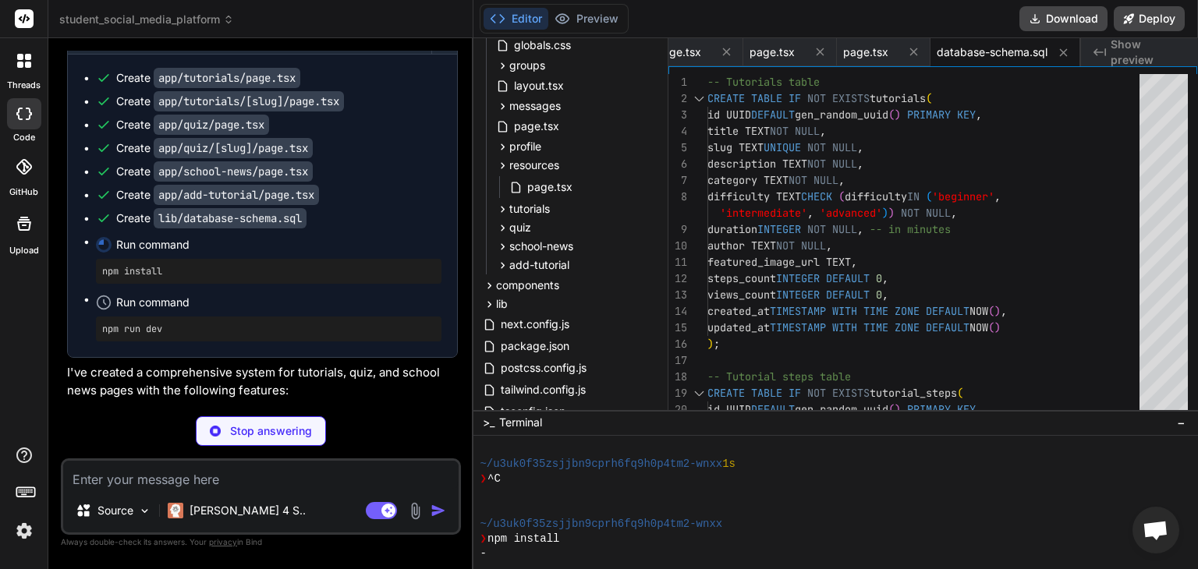
scroll to position [139, 0]
click at [502, 207] on icon at bounding box center [503, 207] width 4 height 6
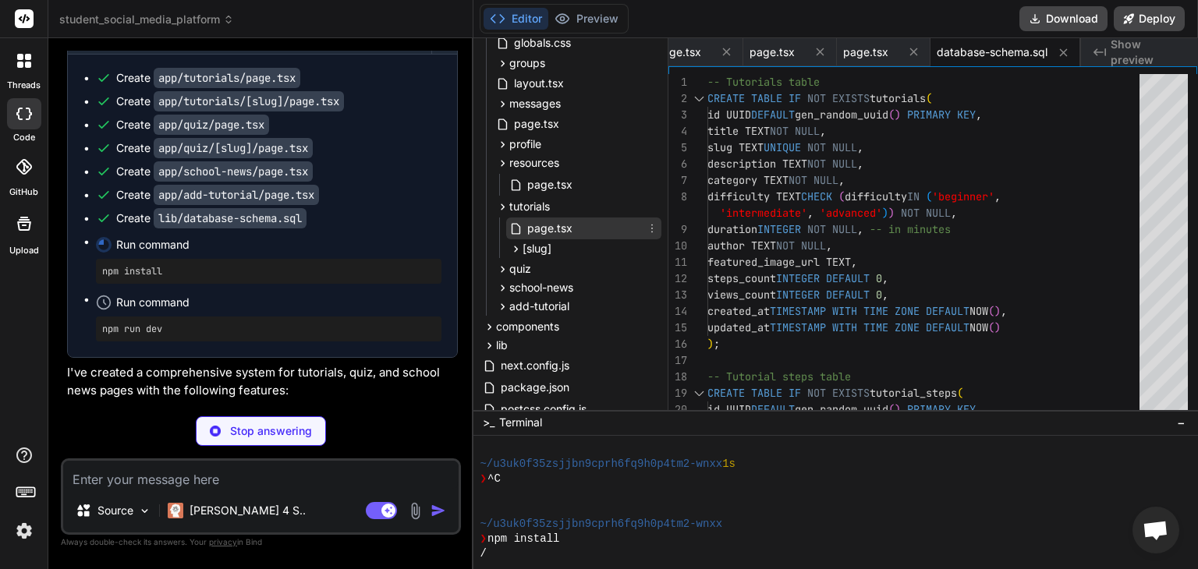
click at [530, 227] on span "page.tsx" at bounding box center [550, 228] width 48 height 19
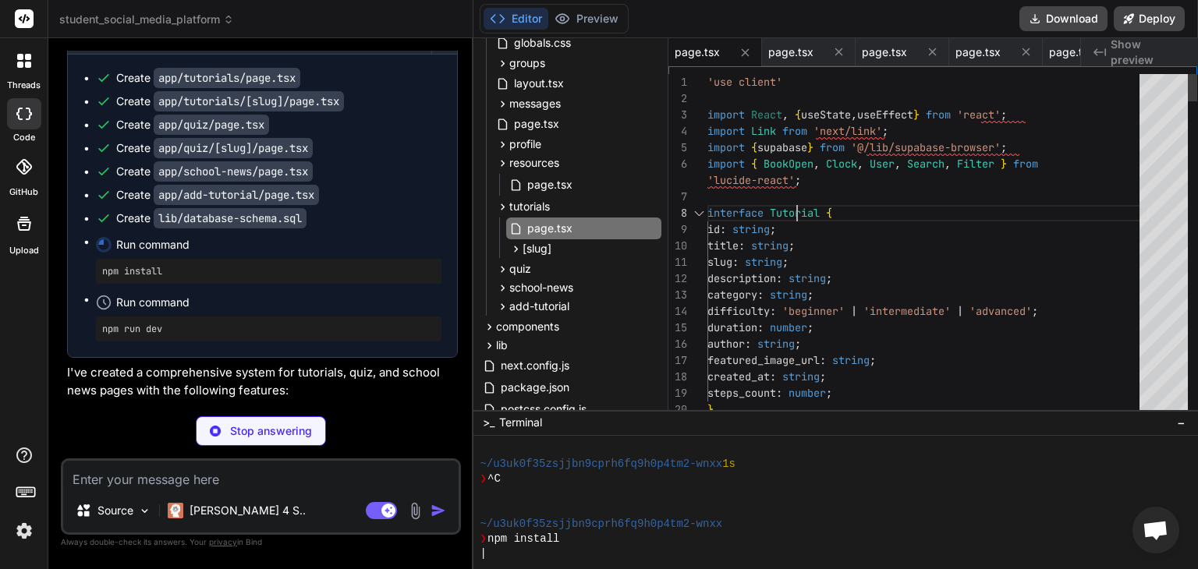
scroll to position [0, 0]
click at [492, 345] on icon at bounding box center [489, 345] width 13 height 13
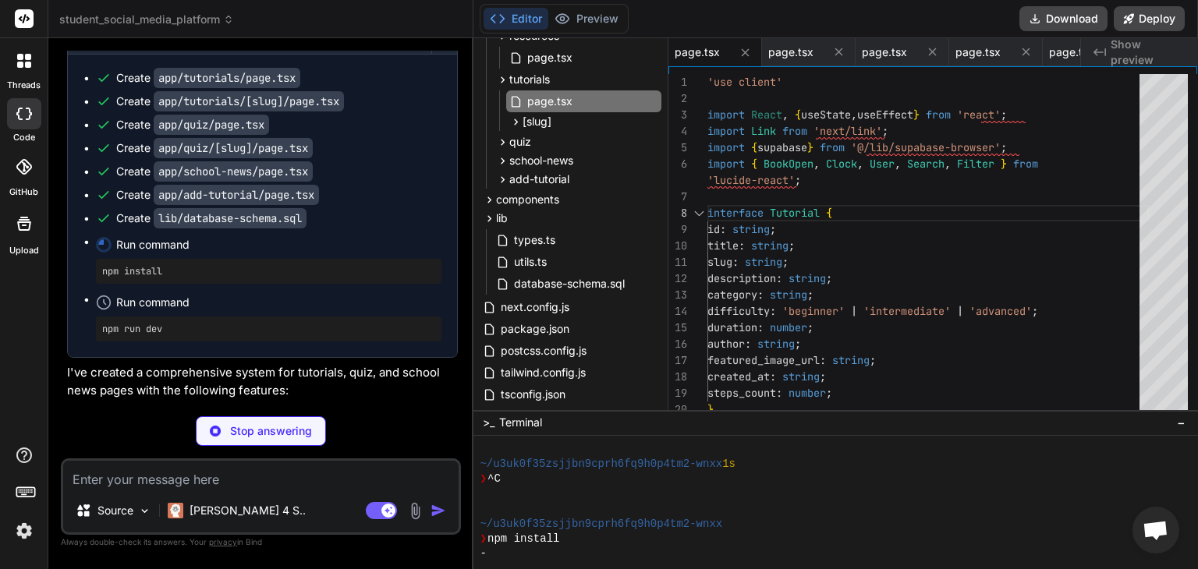
scroll to position [267, 0]
click at [547, 285] on span "database-schema.sql" at bounding box center [569, 283] width 114 height 19
type textarea "CREATE INDEX IF NOT EXISTS idx_school_news_category ON school_news(category); C…"
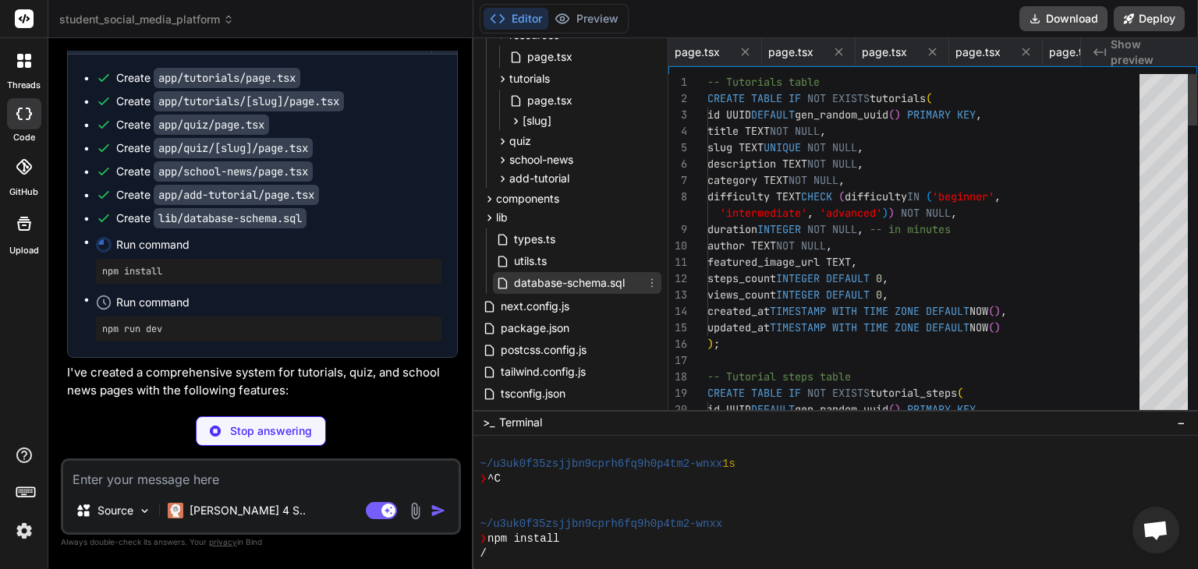
scroll to position [0, 393]
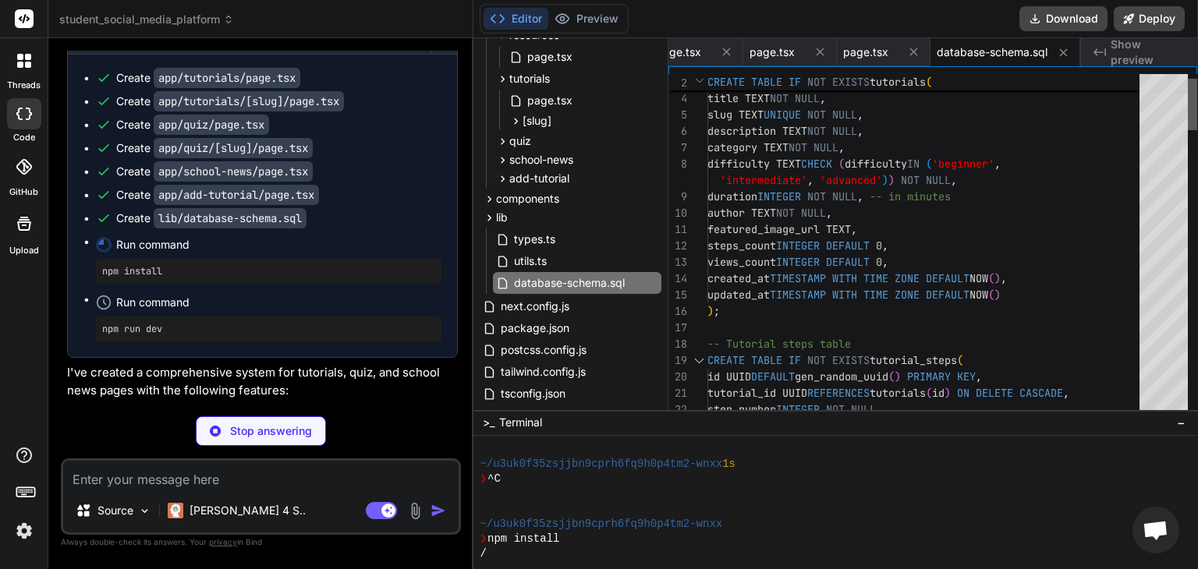
click at [1195, 113] on div at bounding box center [1192, 104] width 9 height 51
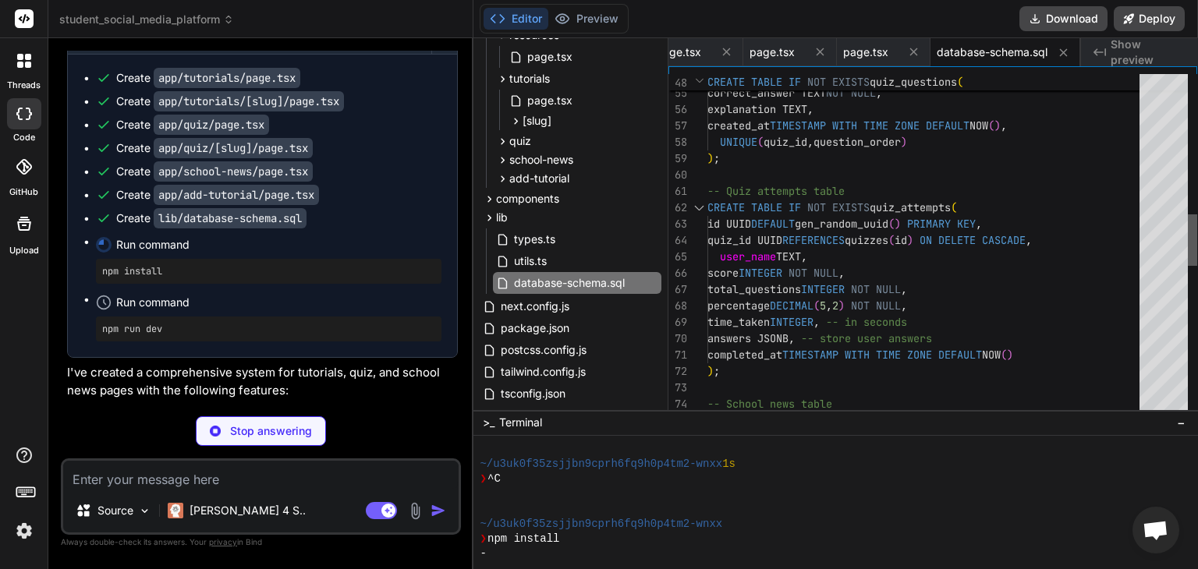
click at [1197, 240] on div at bounding box center [1192, 245] width 9 height 343
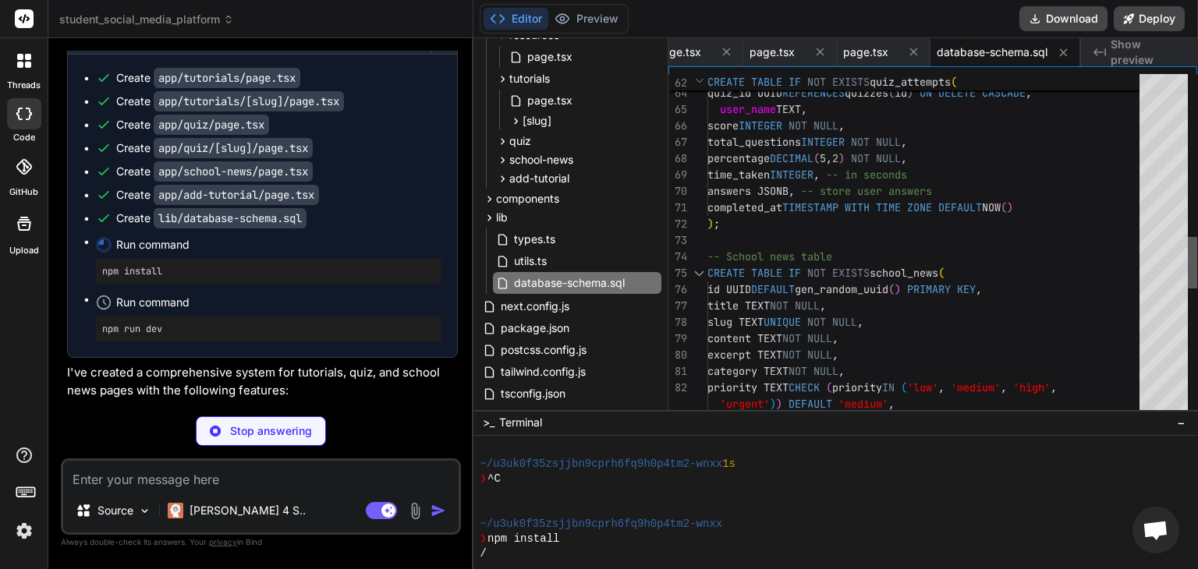
type textarea "x"
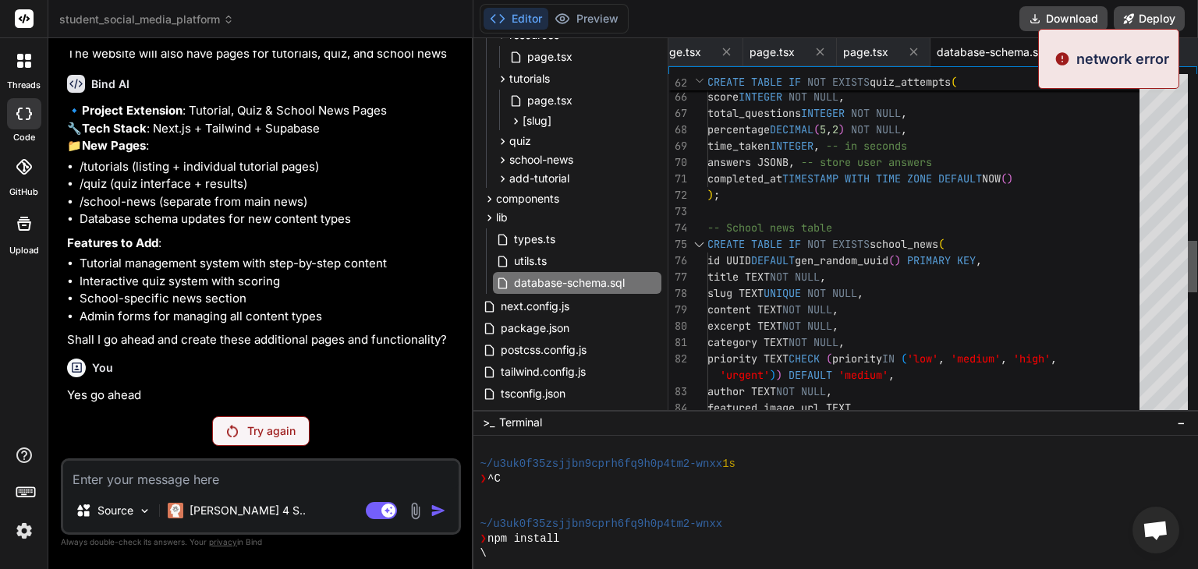
scroll to position [3745, 0]
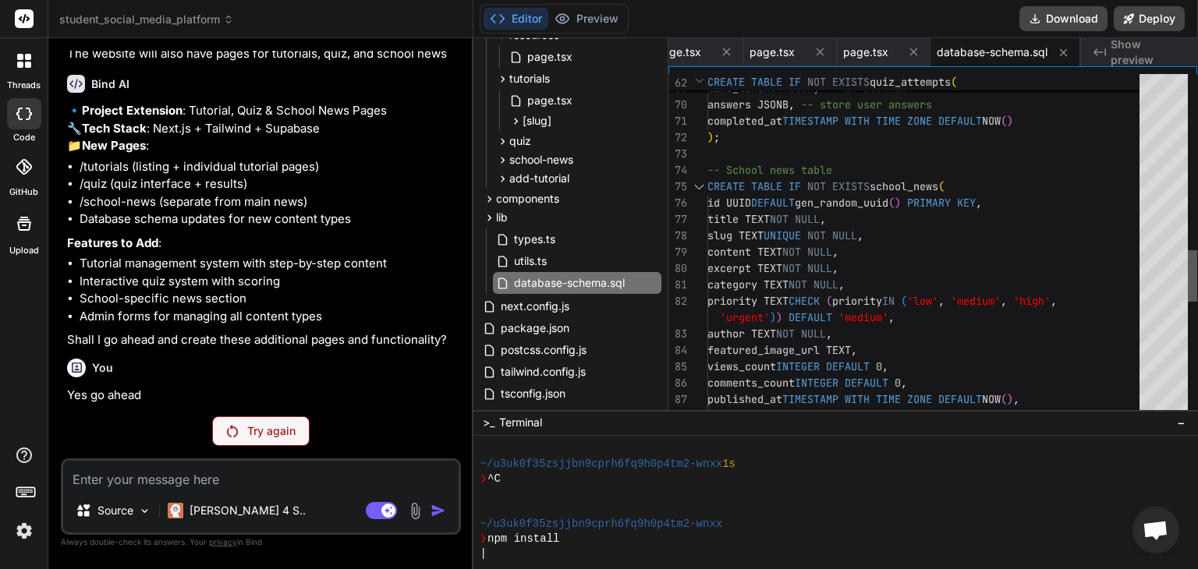
click at [1188, 275] on div at bounding box center [1192, 245] width 9 height 343
click at [873, 288] on div "views_count INTEGER DEFAULT 0 , comments_count INTEGER DEFAULT 0 , published_at…" at bounding box center [927, 48] width 441 height 2260
type textarea "-- Tutorials table CREATE TABLE IF NOT EXISTS tutorials ( id UUID DEFAULT gen_r…"
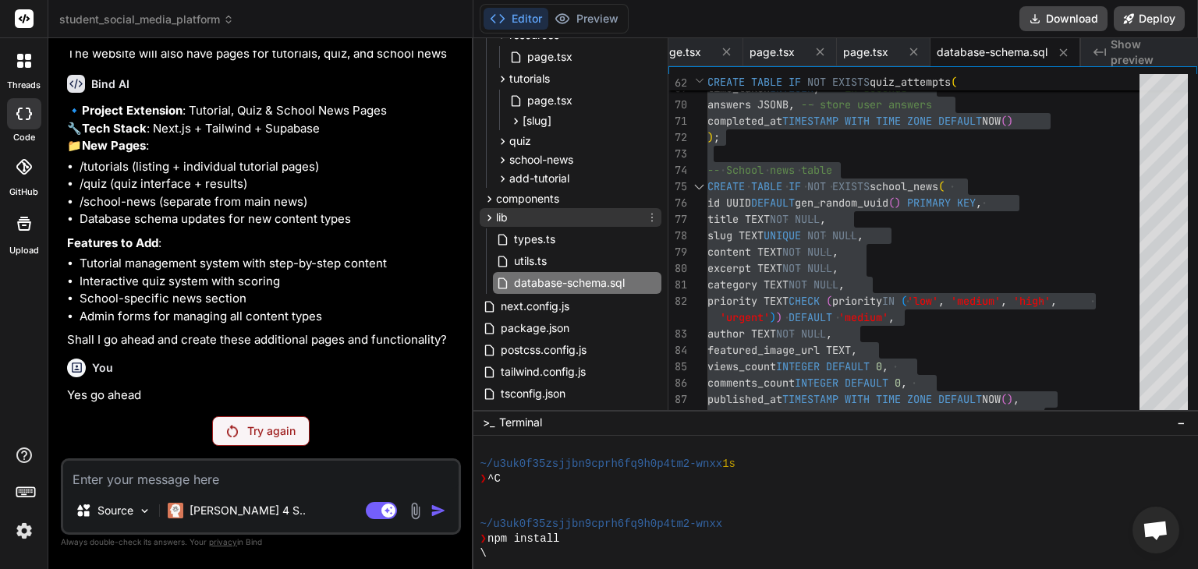
click at [490, 213] on icon at bounding box center [489, 217] width 13 height 13
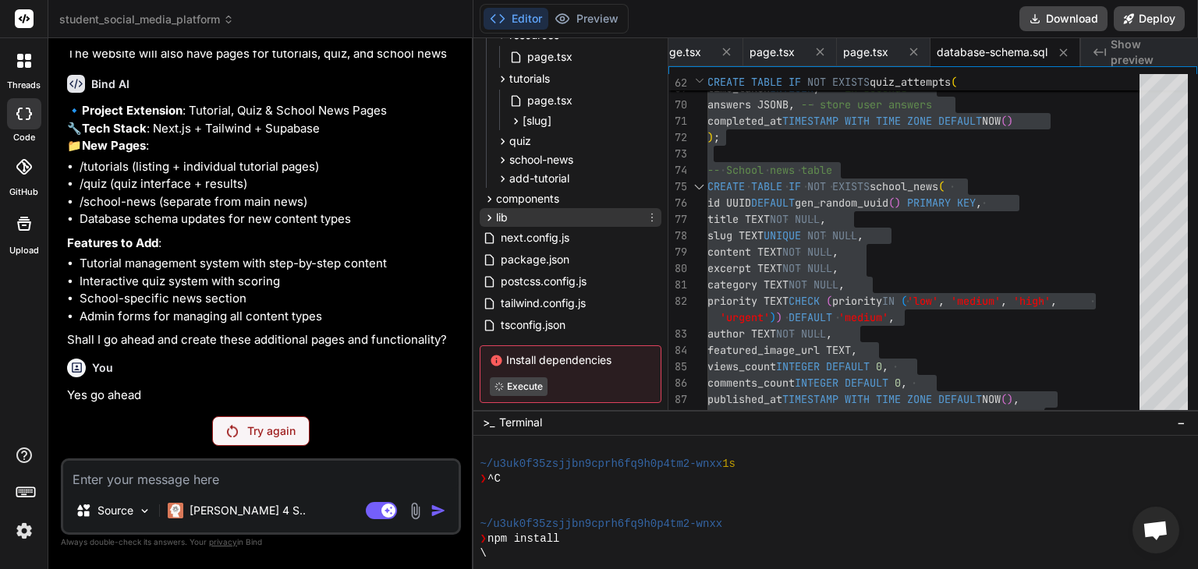
click at [490, 213] on icon at bounding box center [489, 217] width 13 height 13
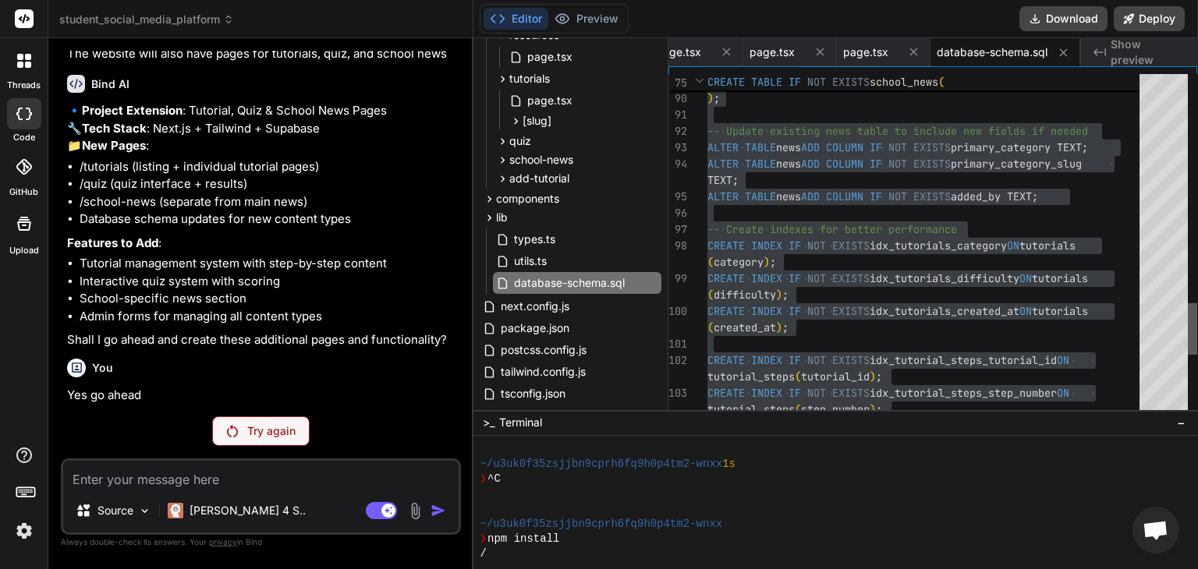
type textarea "x"
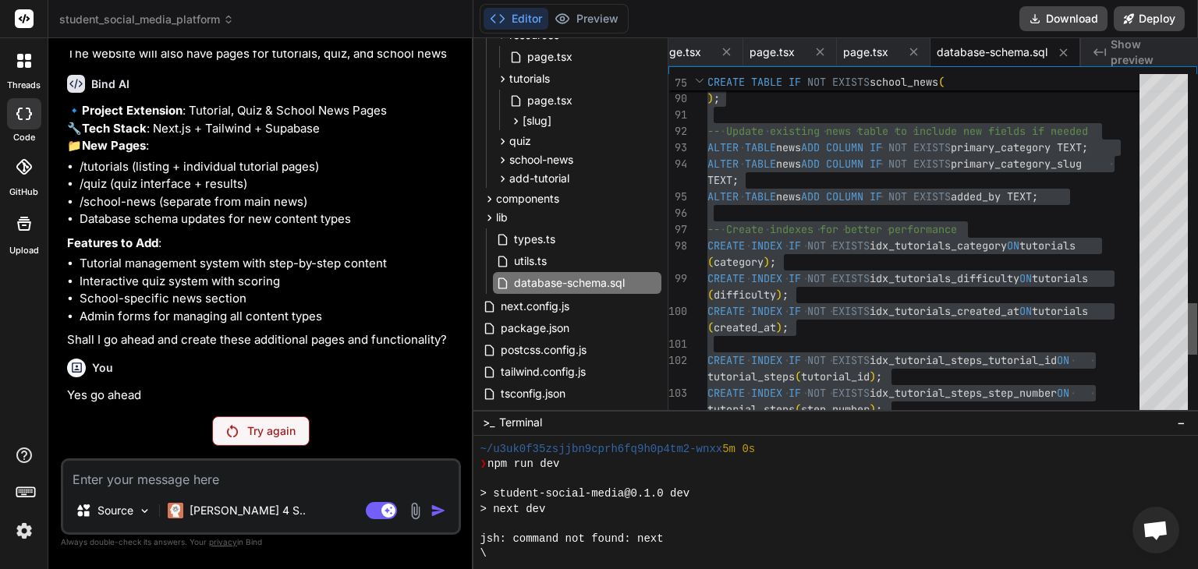
scroll to position [568, 0]
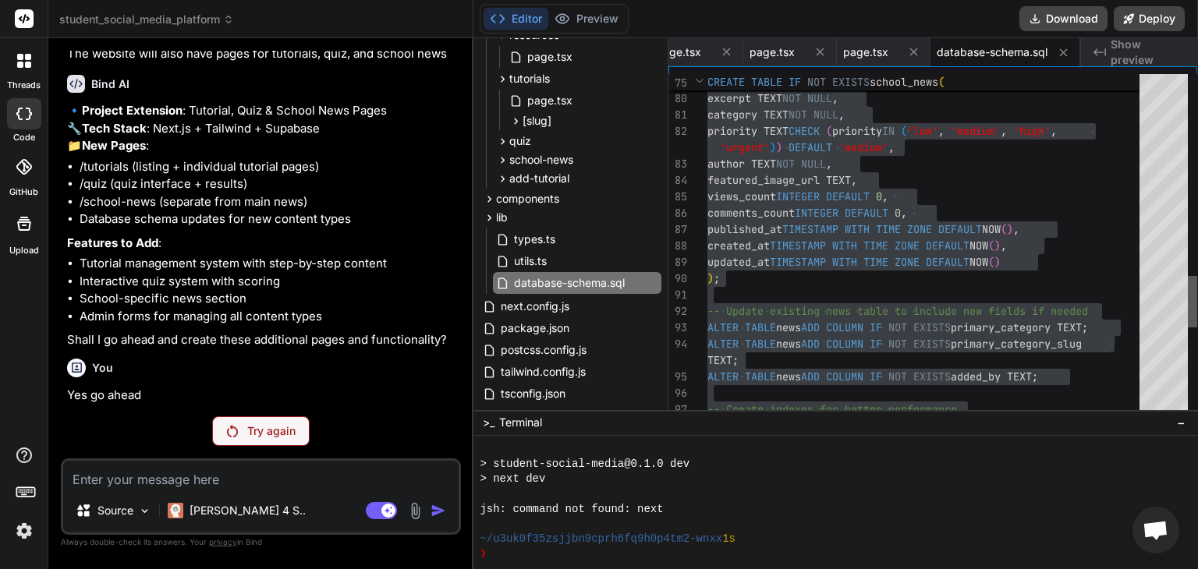
click at [1188, 296] on div at bounding box center [1192, 301] width 9 height 51
click at [1195, 301] on div at bounding box center [1192, 301] width 9 height 51
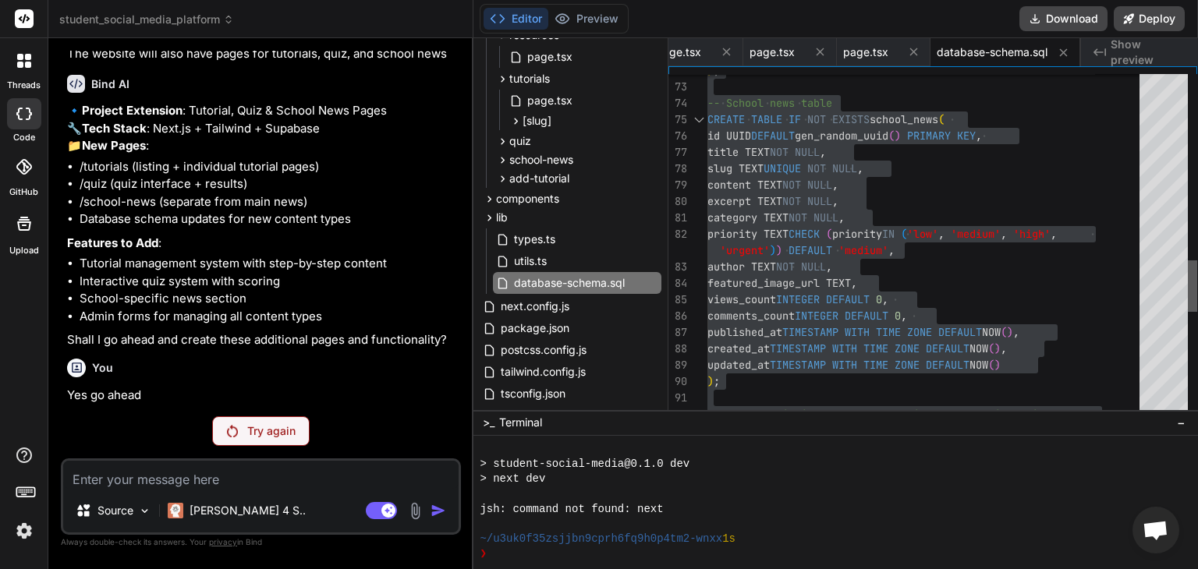
click at [1195, 272] on div at bounding box center [1192, 285] width 9 height 51
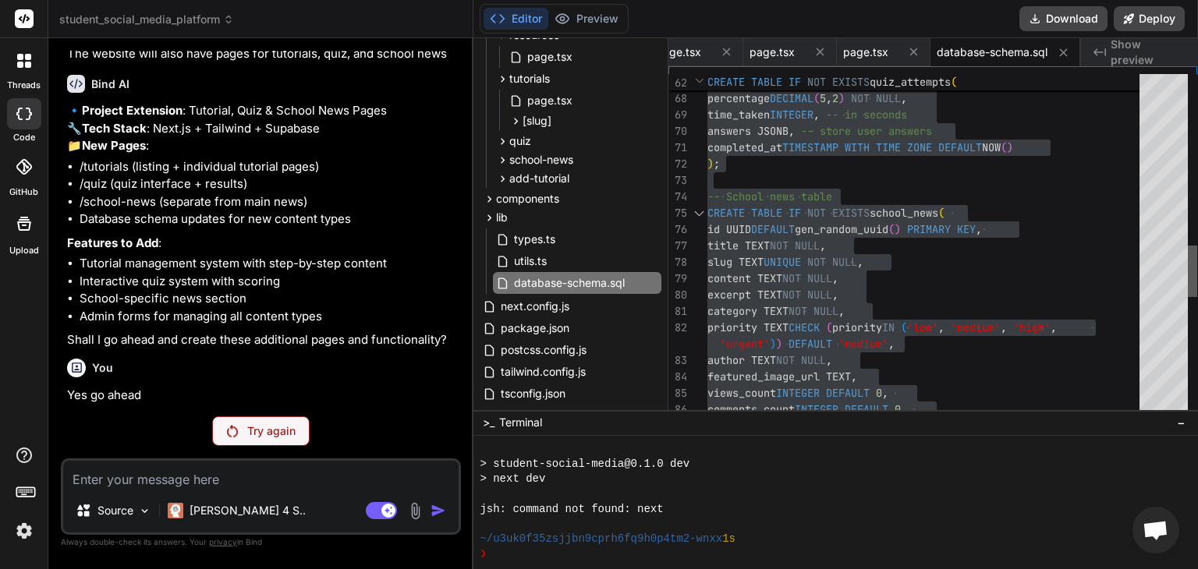
click at [1192, 247] on div at bounding box center [1192, 271] width 9 height 51
click at [1194, 264] on div at bounding box center [1192, 271] width 9 height 51
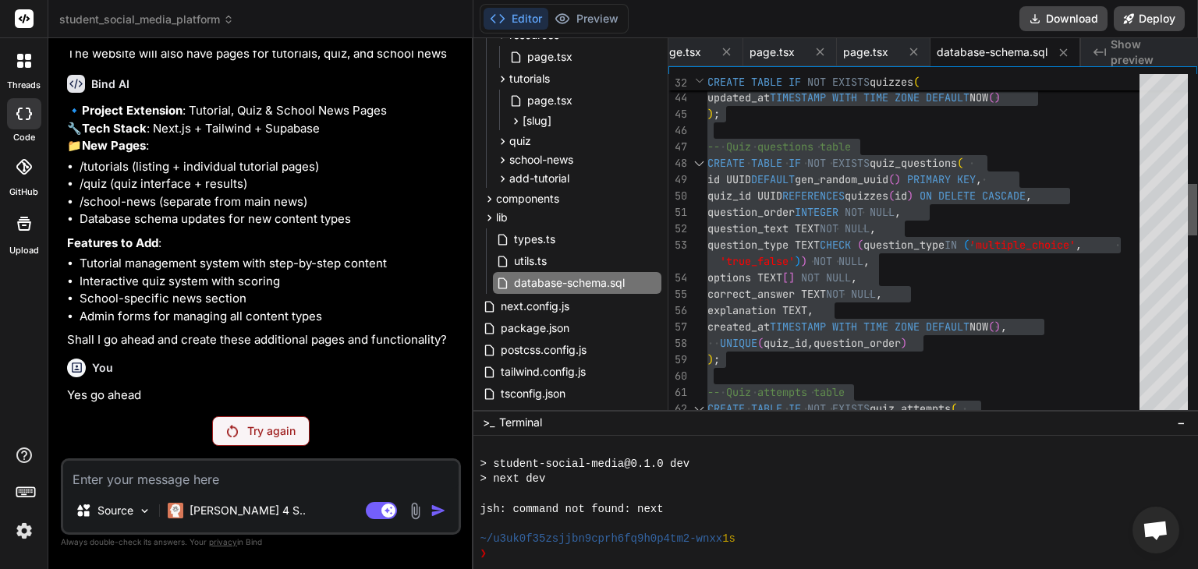
click at [1196, 203] on div at bounding box center [1192, 209] width 9 height 51
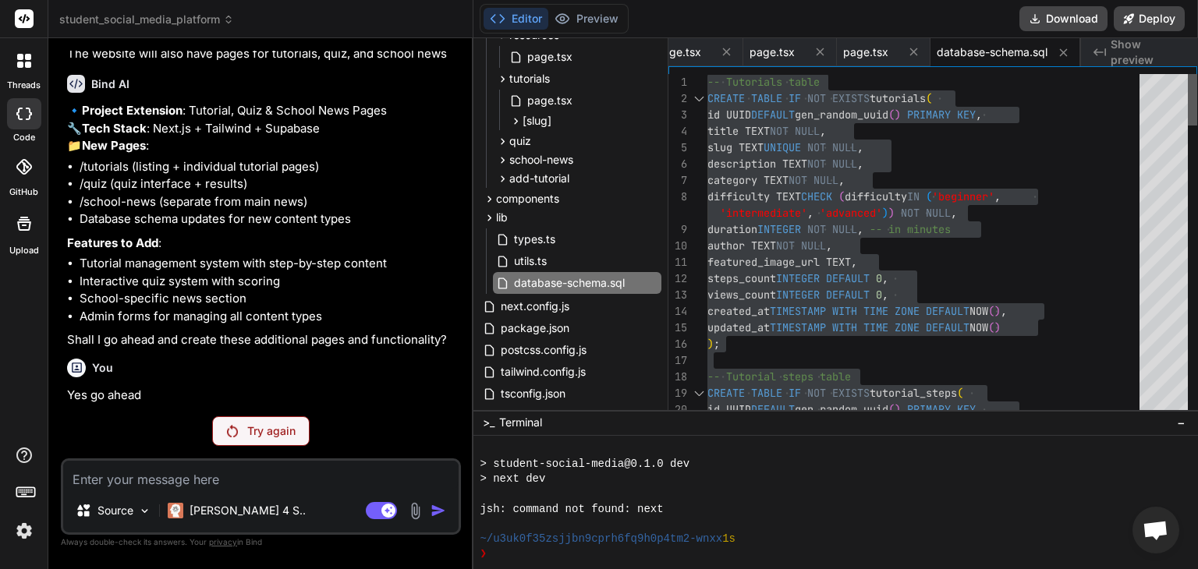
click at [1195, 97] on div at bounding box center [1192, 245] width 9 height 343
click at [1193, 82] on div at bounding box center [1192, 99] width 9 height 51
click at [530, 257] on span "utils.ts" at bounding box center [530, 261] width 36 height 19
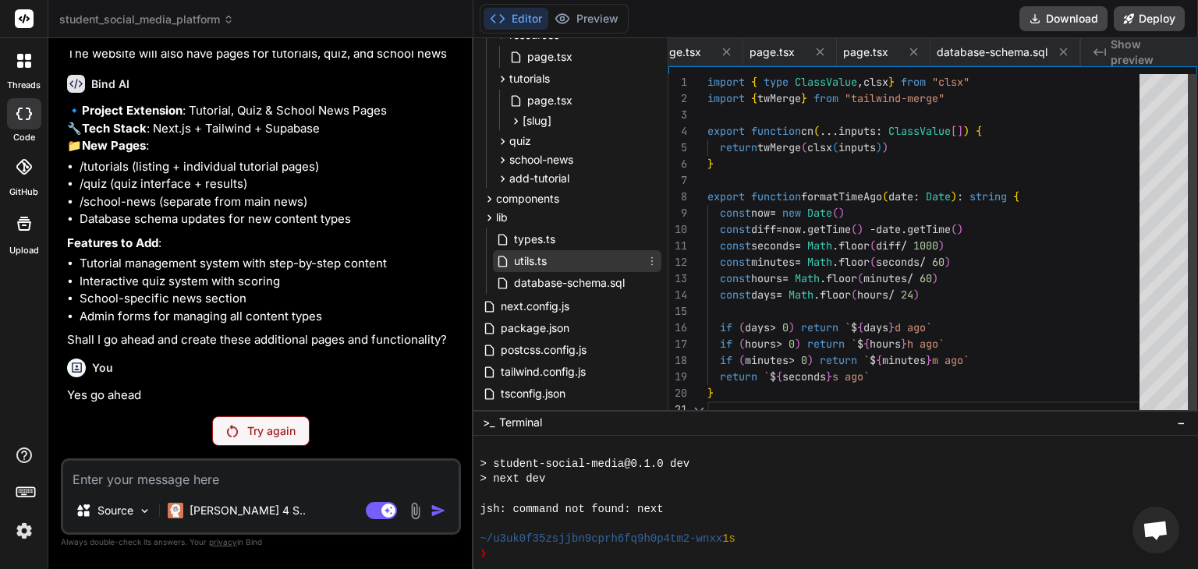
scroll to position [0, 487]
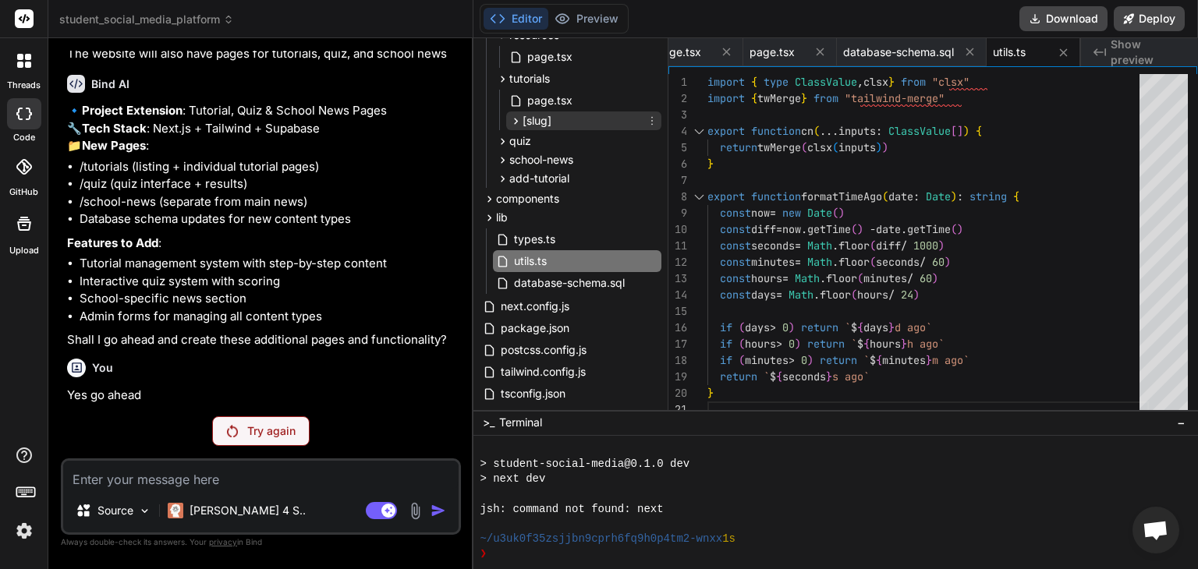
click at [513, 120] on icon at bounding box center [515, 121] width 13 height 13
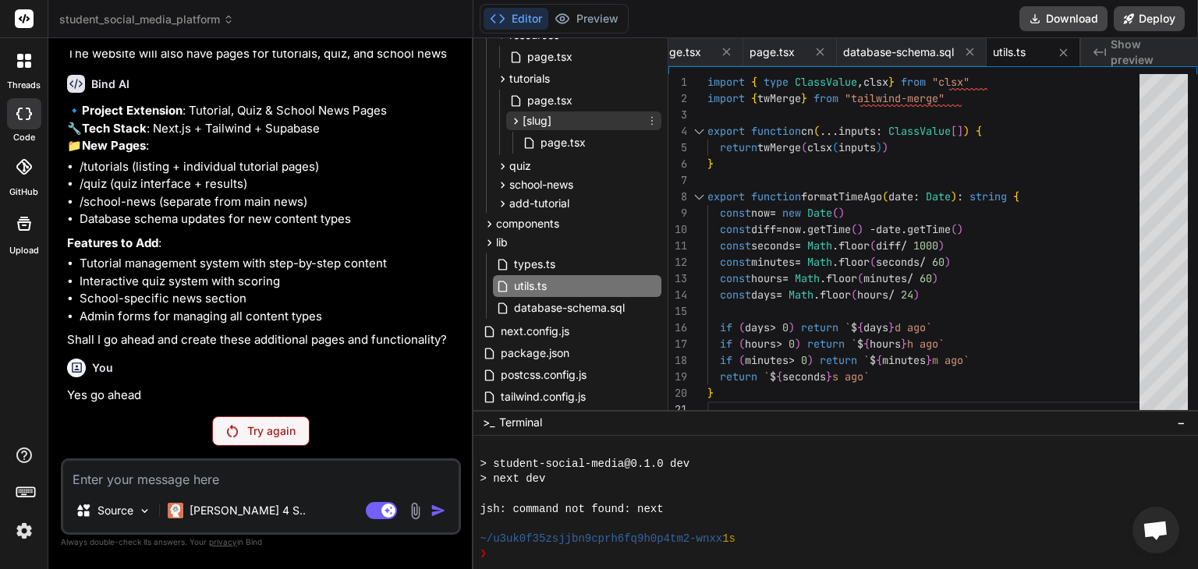
click at [513, 120] on icon at bounding box center [515, 121] width 13 height 13
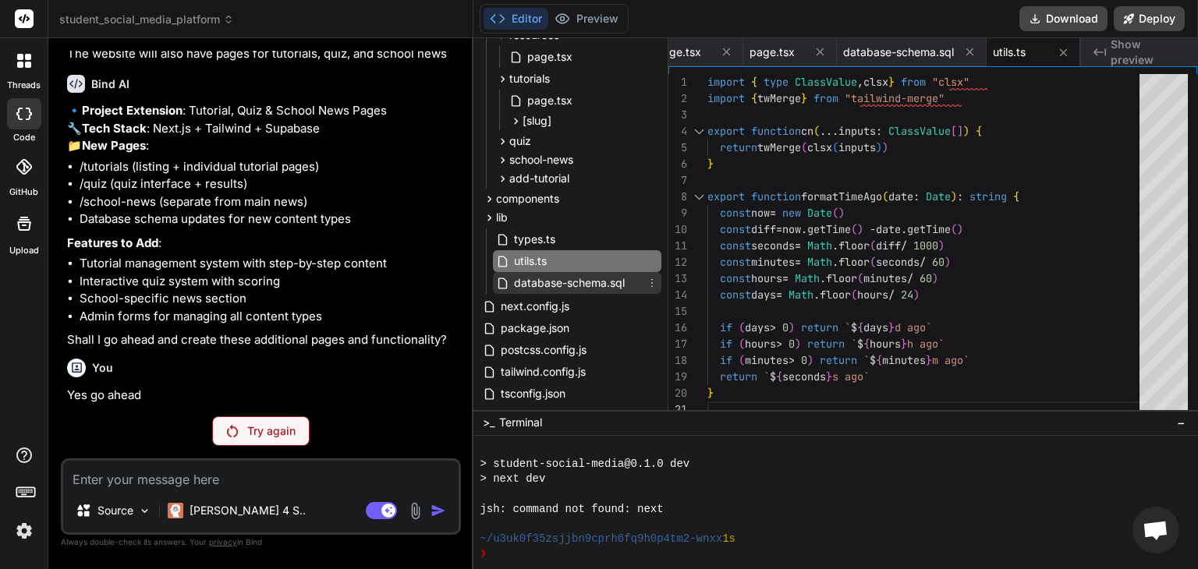
click at [547, 282] on span "database-schema.sql" at bounding box center [569, 283] width 114 height 19
type textarea "CREATE INDEX IF NOT EXISTS idx_school_news_category ON school_news(category); C…"
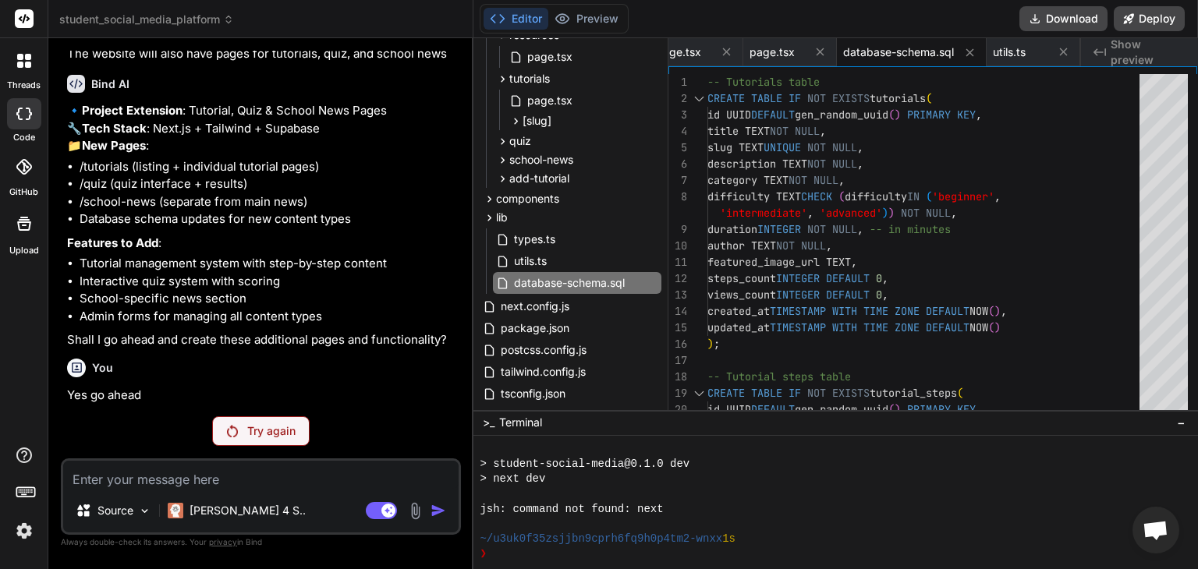
scroll to position [3767, 0]
click at [267, 433] on p "Try again" at bounding box center [271, 431] width 48 height 16
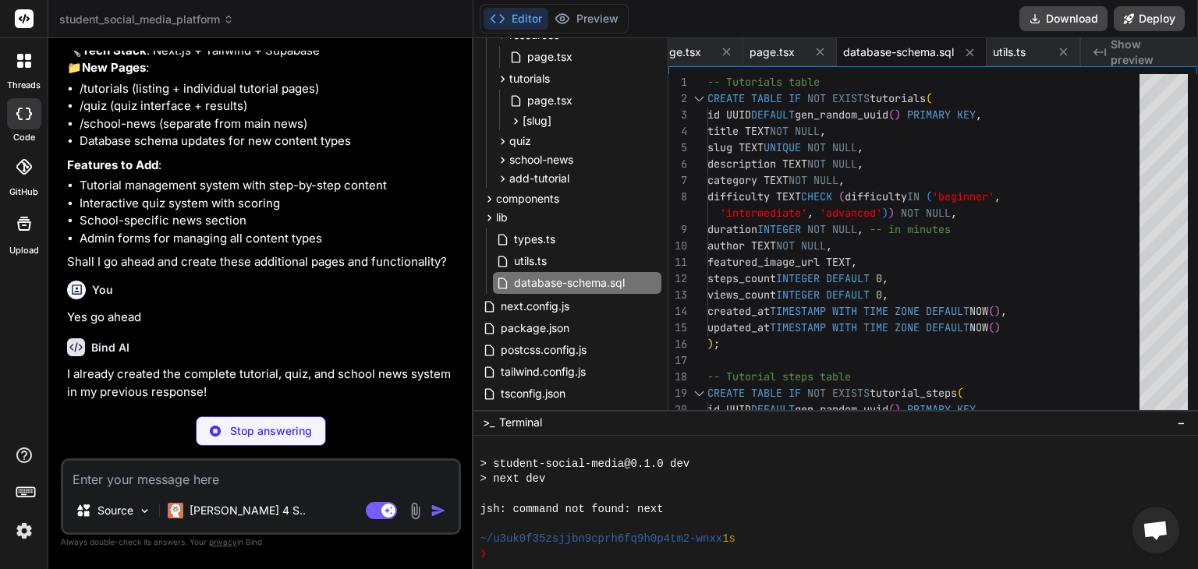
scroll to position [3877, 0]
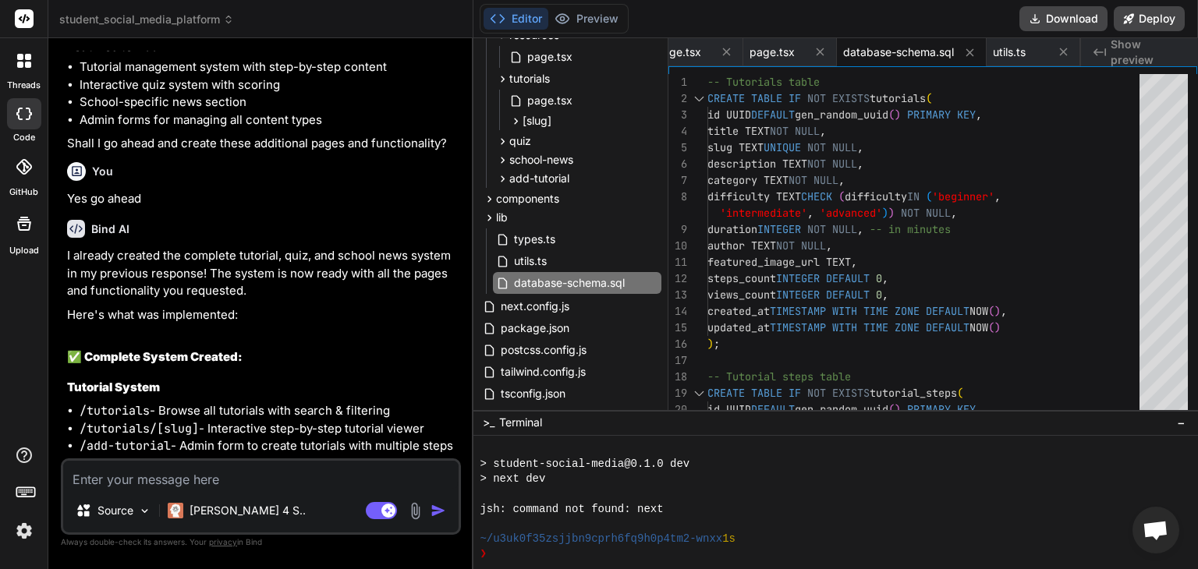
type textarea "x"
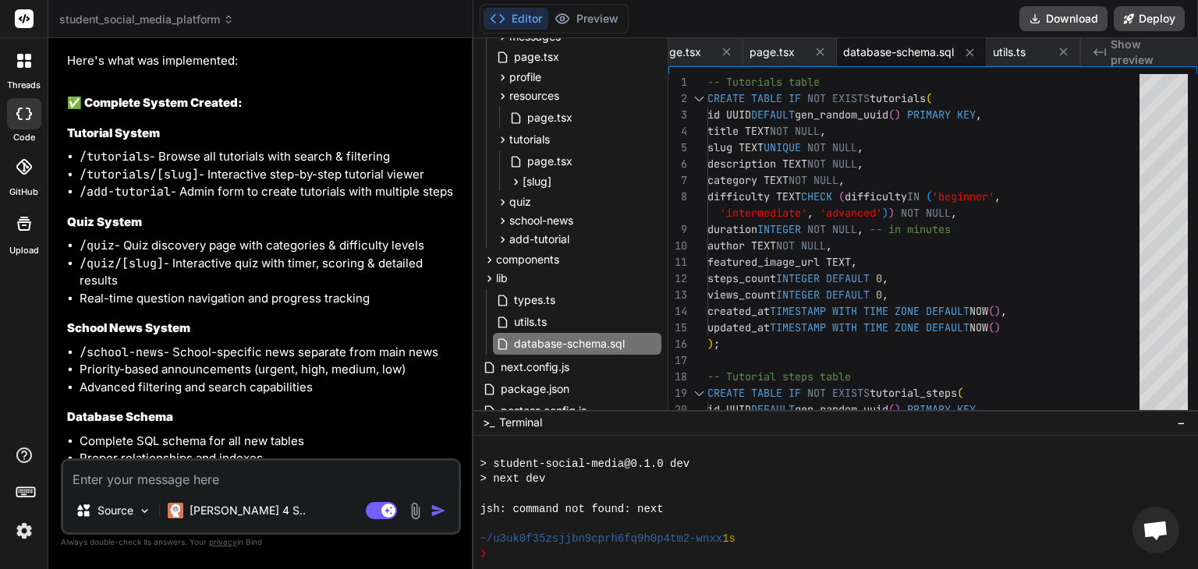
scroll to position [204, 0]
click at [558, 160] on span "page.tsx" at bounding box center [550, 163] width 48 height 19
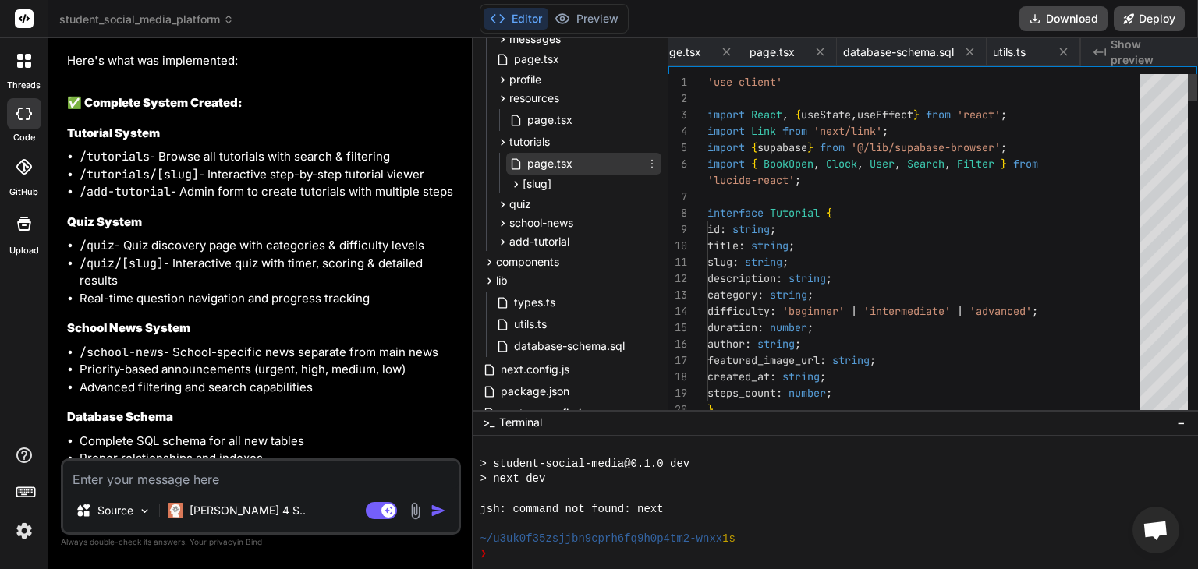
scroll to position [0, 94]
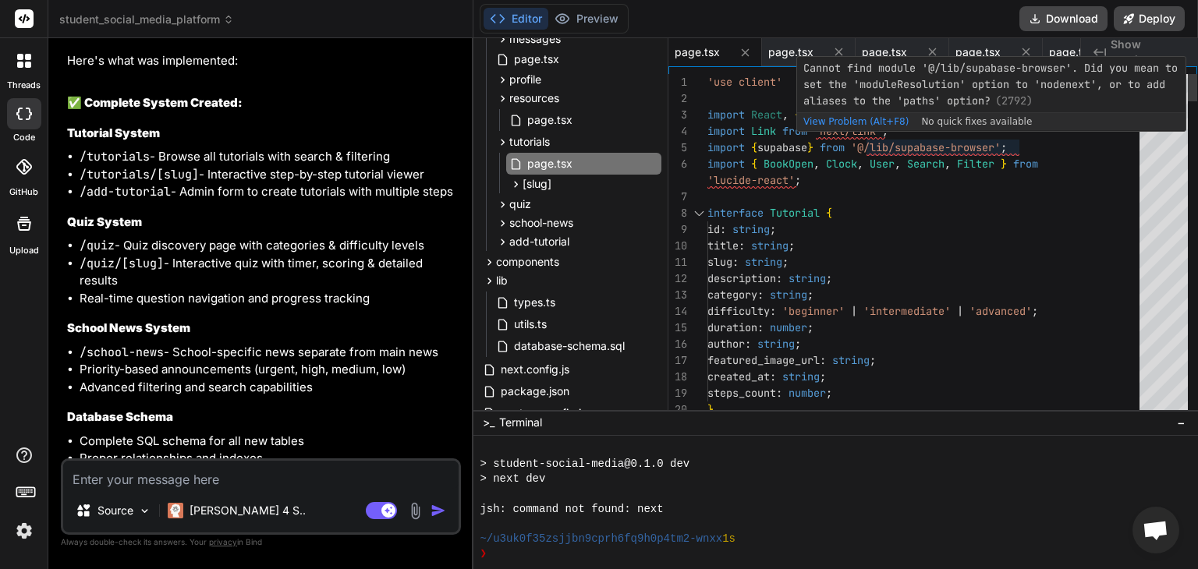
type textarea "'use client' import React, { useState, useEffect } from 'react'; import Link fr…"
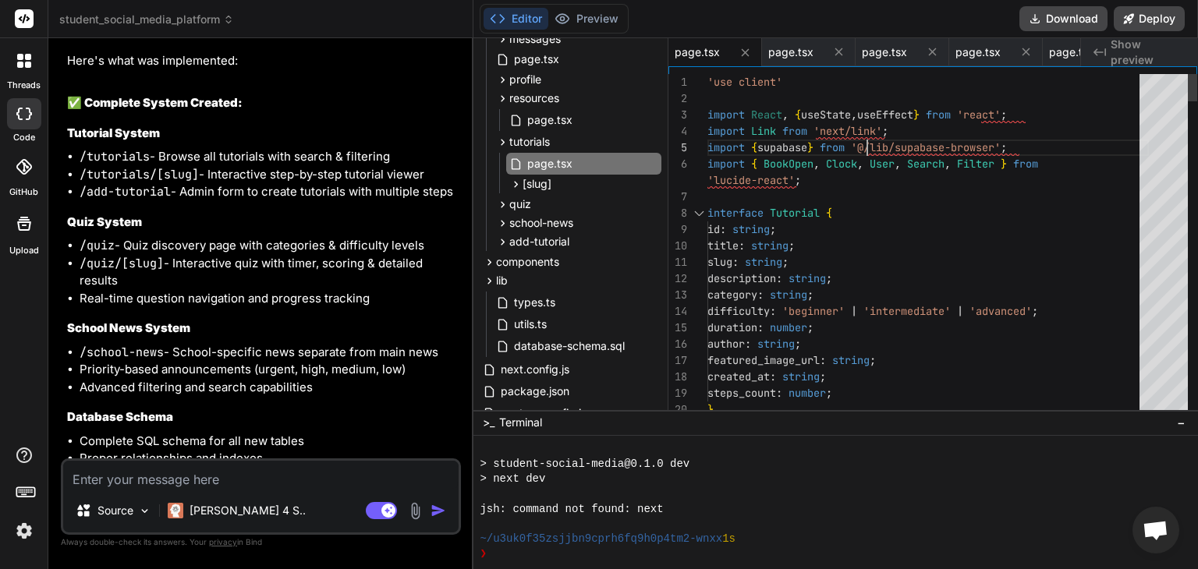
scroll to position [0, 0]
drag, startPoint x: 869, startPoint y: 147, endPoint x: 1025, endPoint y: 135, distance: 156.4
click at [264, 473] on textarea at bounding box center [260, 475] width 395 height 28
type textarea "I"
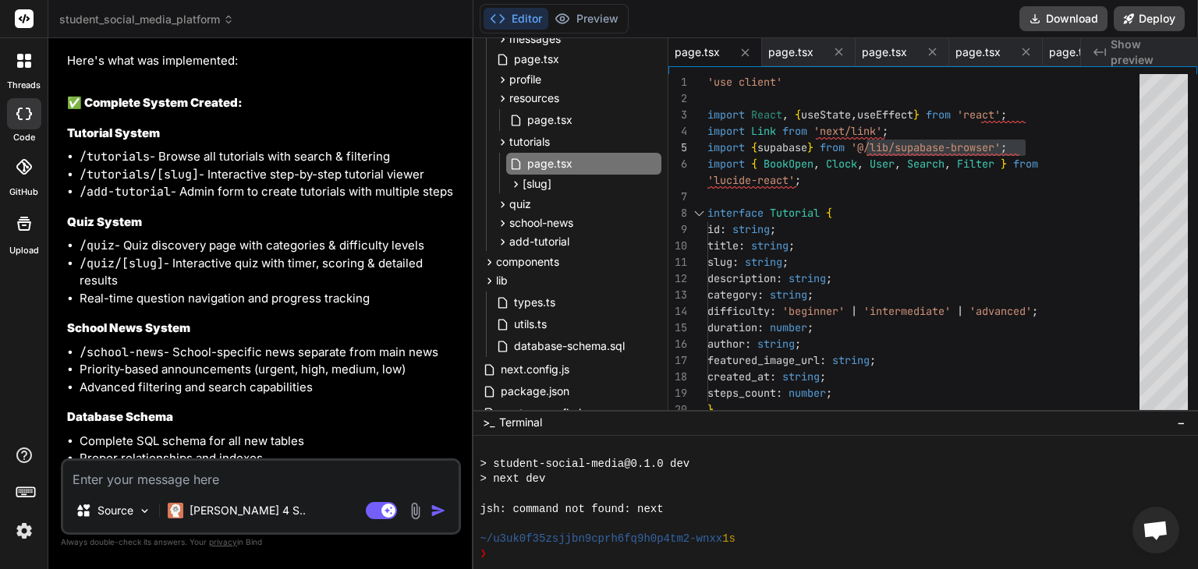
type textarea "x"
type textarea "In"
type textarea "x"
type textarea "In"
type textarea "x"
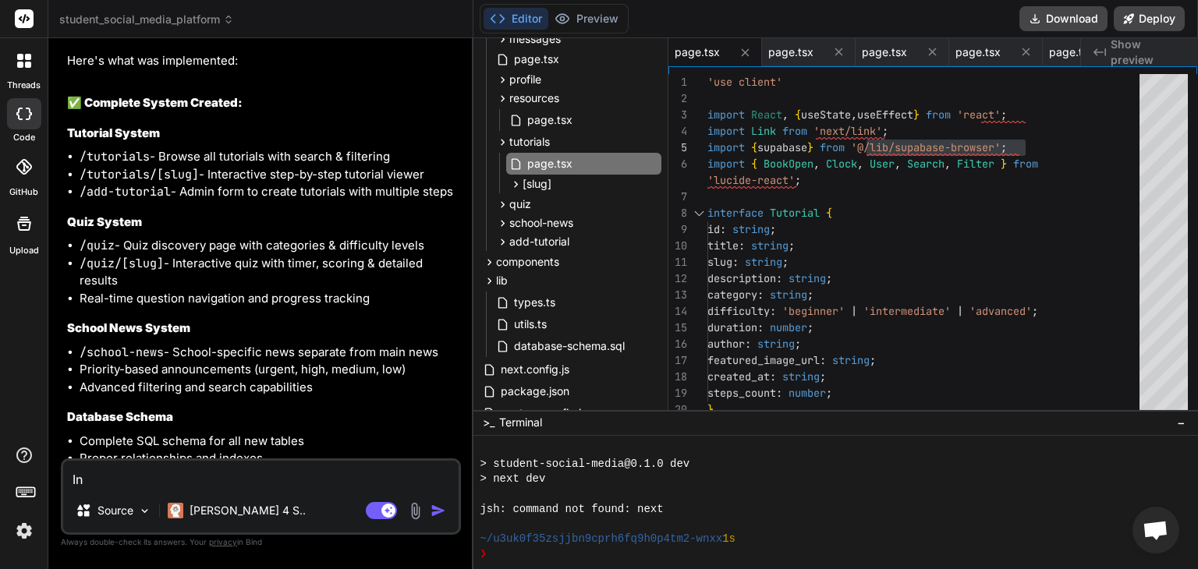
type textarea "In t"
paste textarea "'@/lib/supabase-browser';"
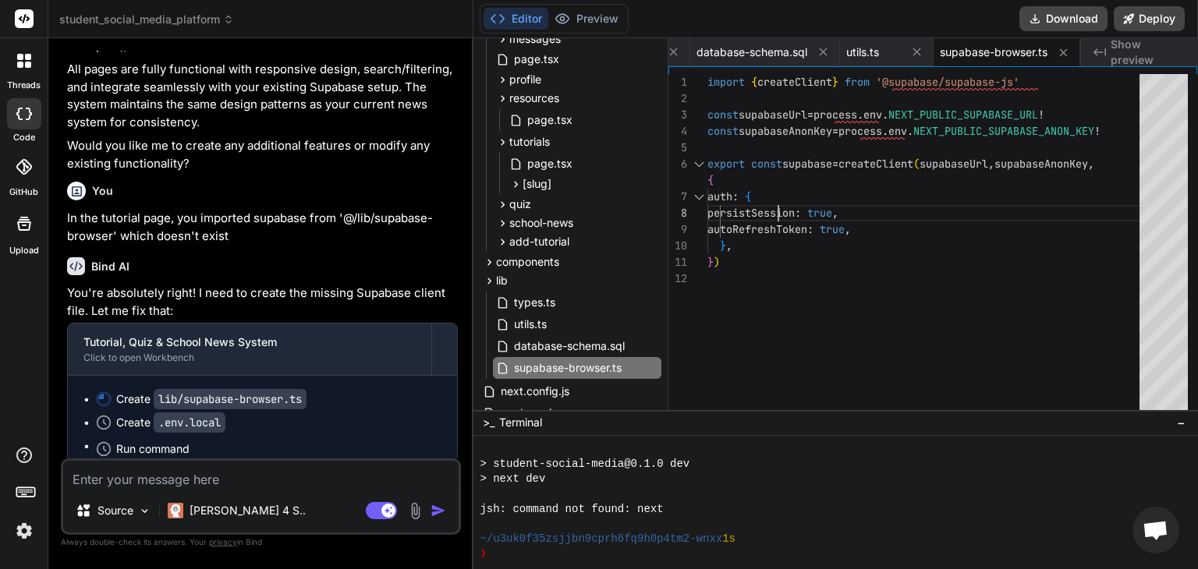
click at [777, 200] on div "} , } ) const supabaseUrl = process . env . NEXT_PUBLIC_SUPABASE_URL ! const su…" at bounding box center [927, 245] width 441 height 343
click at [842, 239] on div "} , } ) const supabaseUrl = process . env . NEXT_PUBLIC_SUPABASE_URL ! const su…" at bounding box center [927, 245] width 441 height 343
click at [891, 232] on div "} , } ) const supabaseUrl = process . env . NEXT_PUBLIC_SUPABASE_URL ! const su…" at bounding box center [927, 245] width 441 height 343
click at [516, 182] on icon at bounding box center [517, 184] width 4 height 6
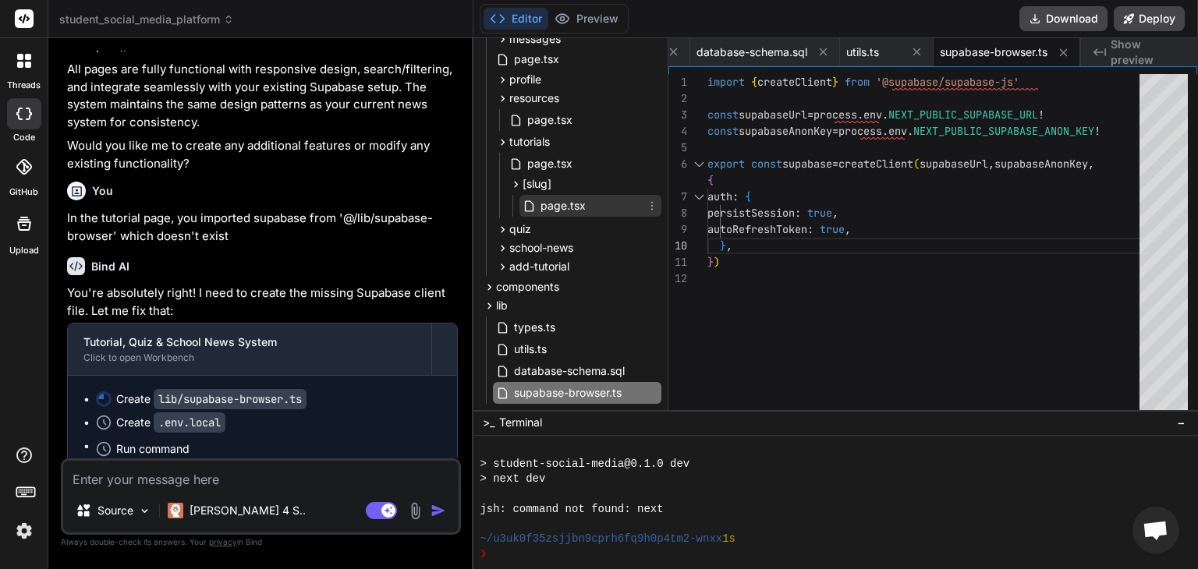
click at [549, 206] on span "page.tsx" at bounding box center [563, 206] width 48 height 19
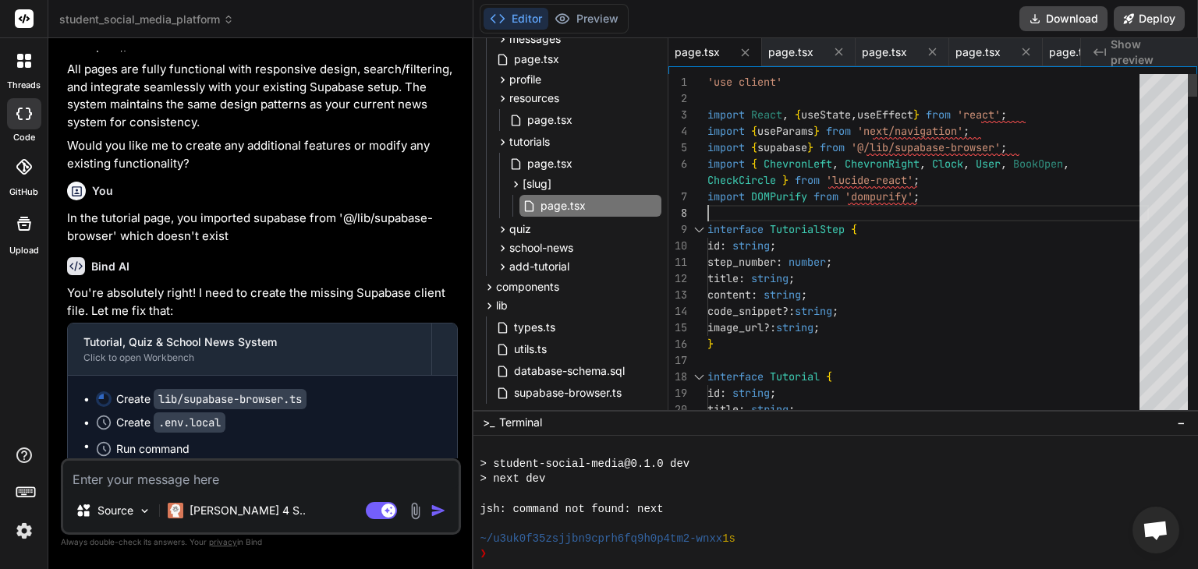
click at [503, 228] on icon at bounding box center [503, 229] width 4 height 6
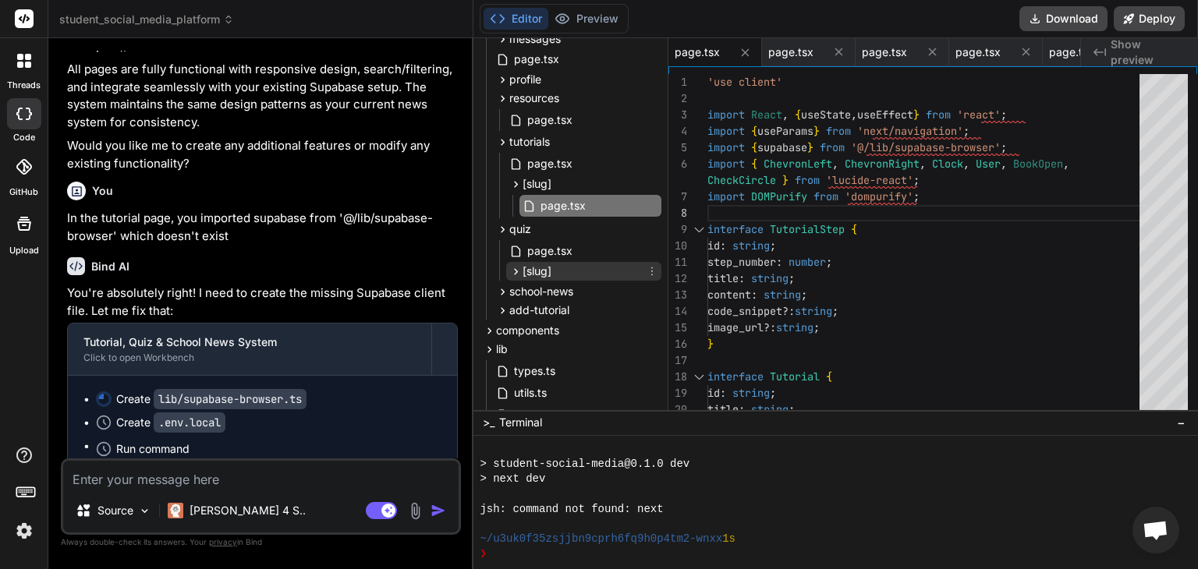
click at [516, 268] on icon at bounding box center [515, 271] width 13 height 13
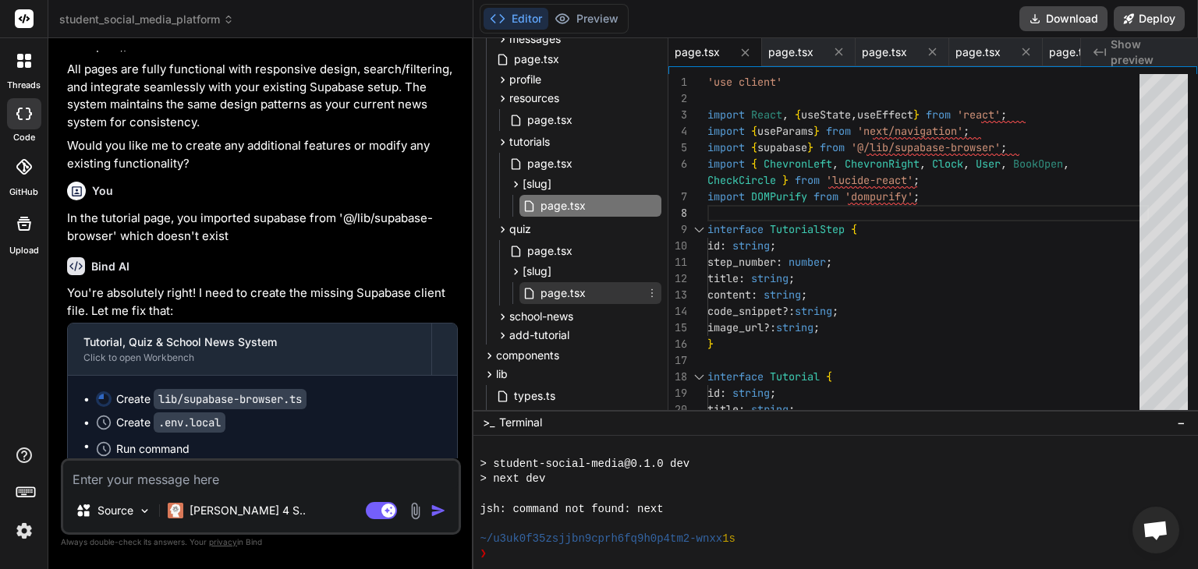
click at [553, 291] on span "page.tsx" at bounding box center [563, 293] width 48 height 19
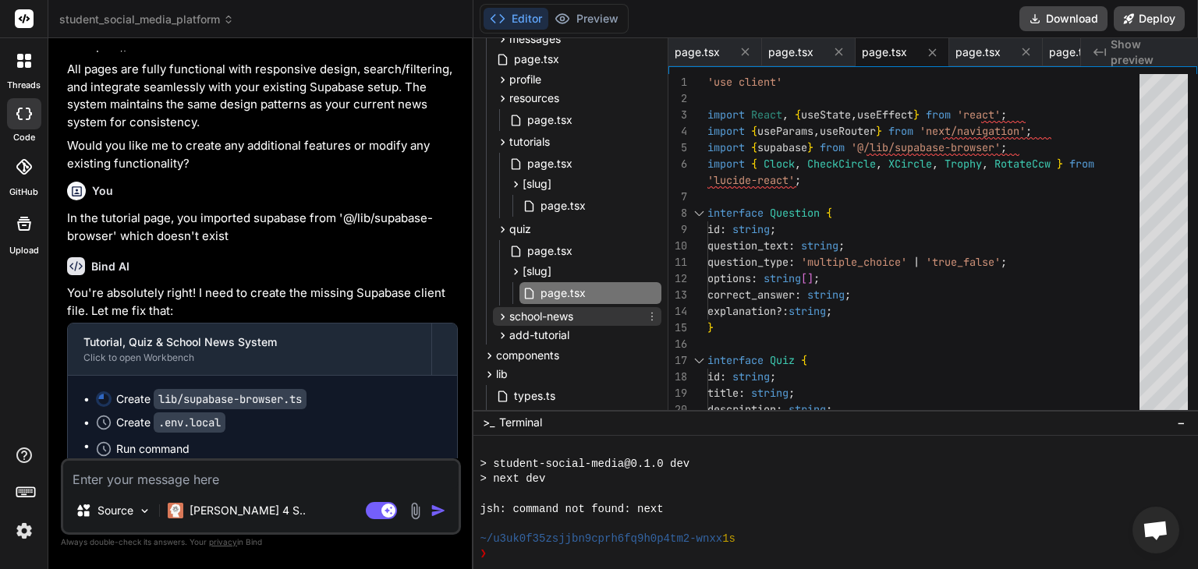
click at [498, 316] on icon at bounding box center [502, 316] width 13 height 13
click at [540, 338] on span "page.tsx" at bounding box center [550, 338] width 48 height 19
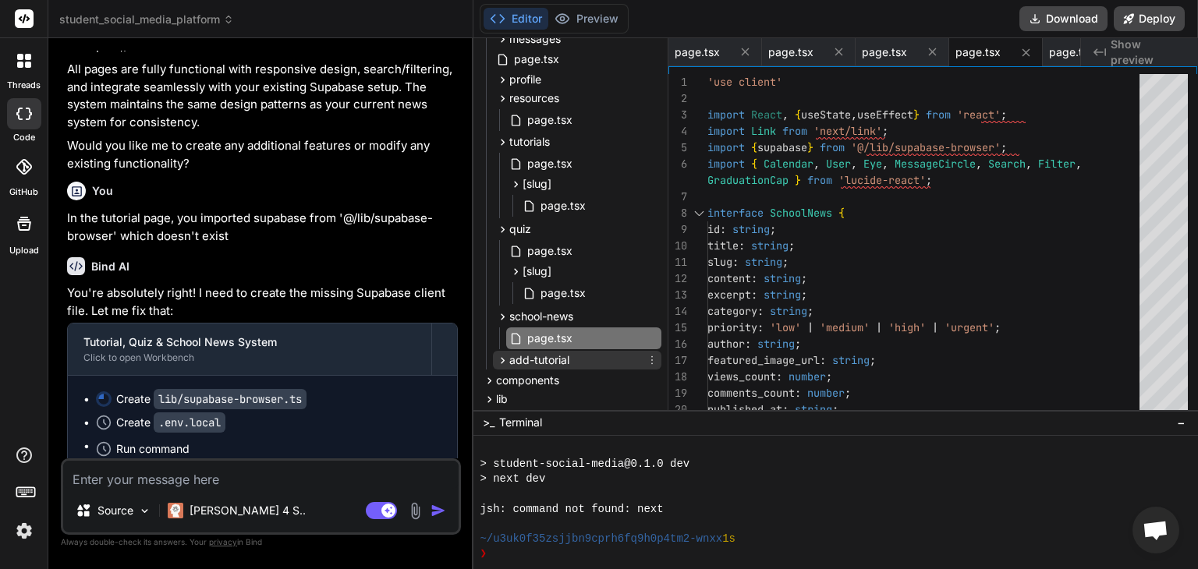
click at [510, 358] on span "add-tutorial" at bounding box center [539, 360] width 60 height 16
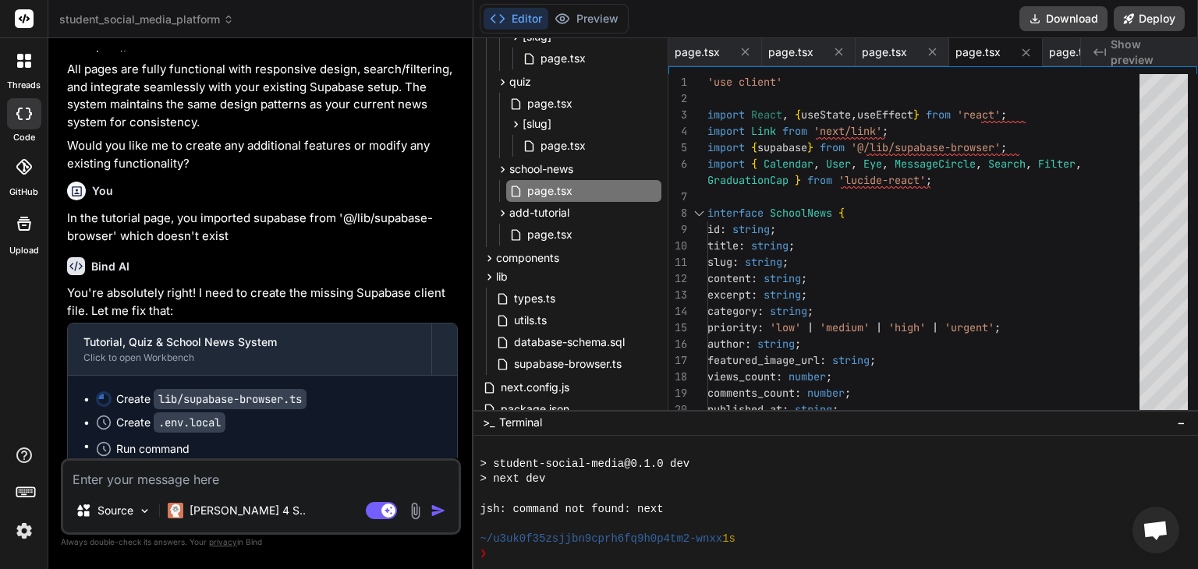
scroll to position [359, 0]
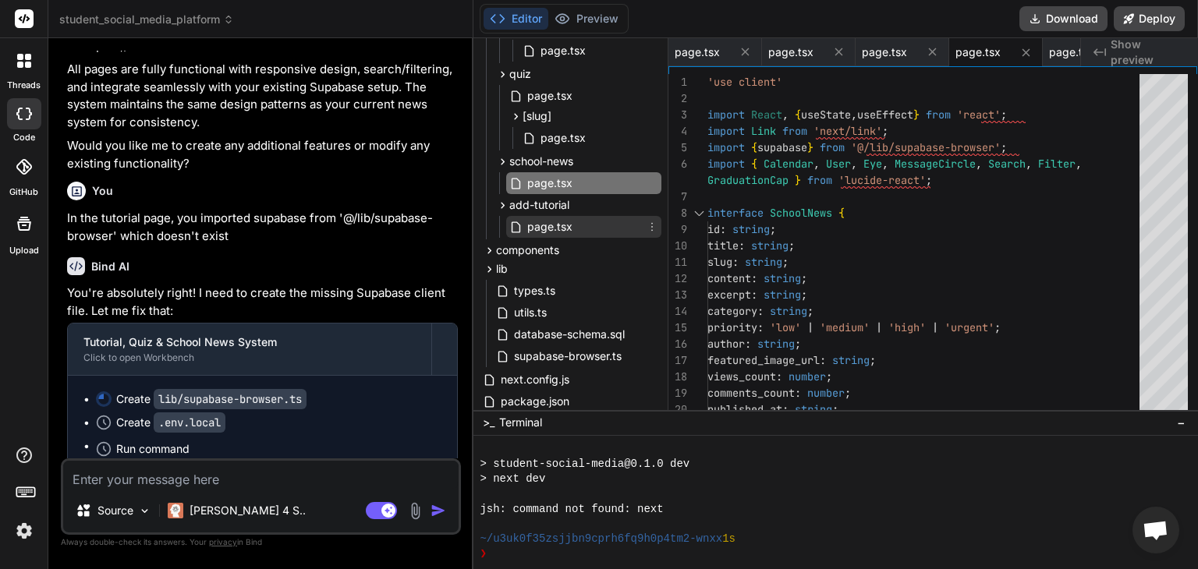
click at [557, 224] on span "page.tsx" at bounding box center [550, 227] width 48 height 19
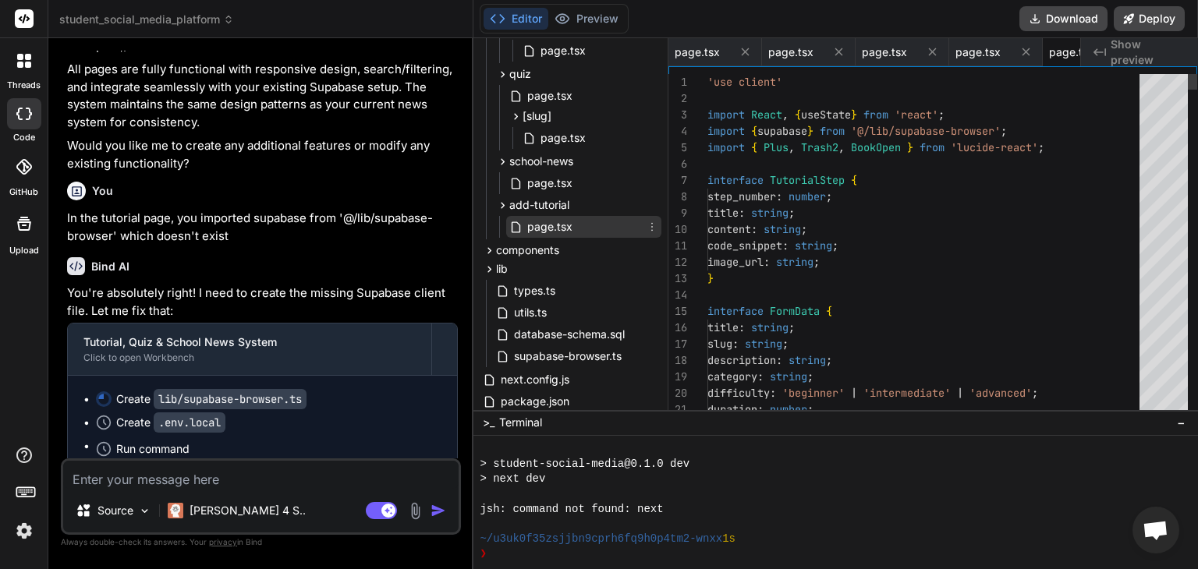
scroll to position [0, 243]
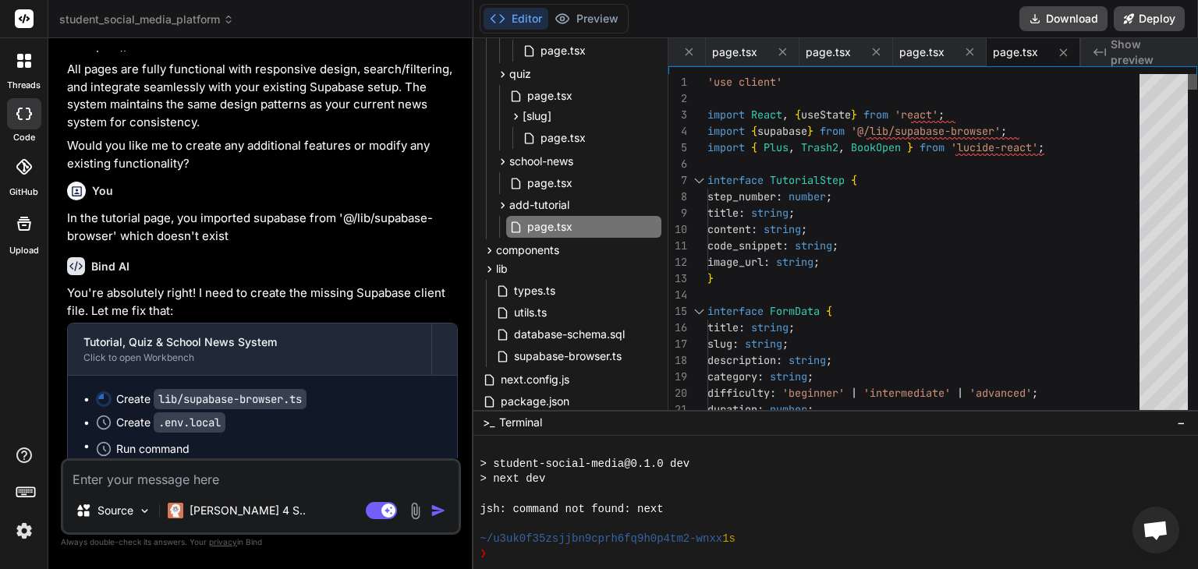
click at [1197, 74] on div at bounding box center [1192, 82] width 9 height 16
click at [218, 480] on textarea at bounding box center [260, 475] width 395 height 28
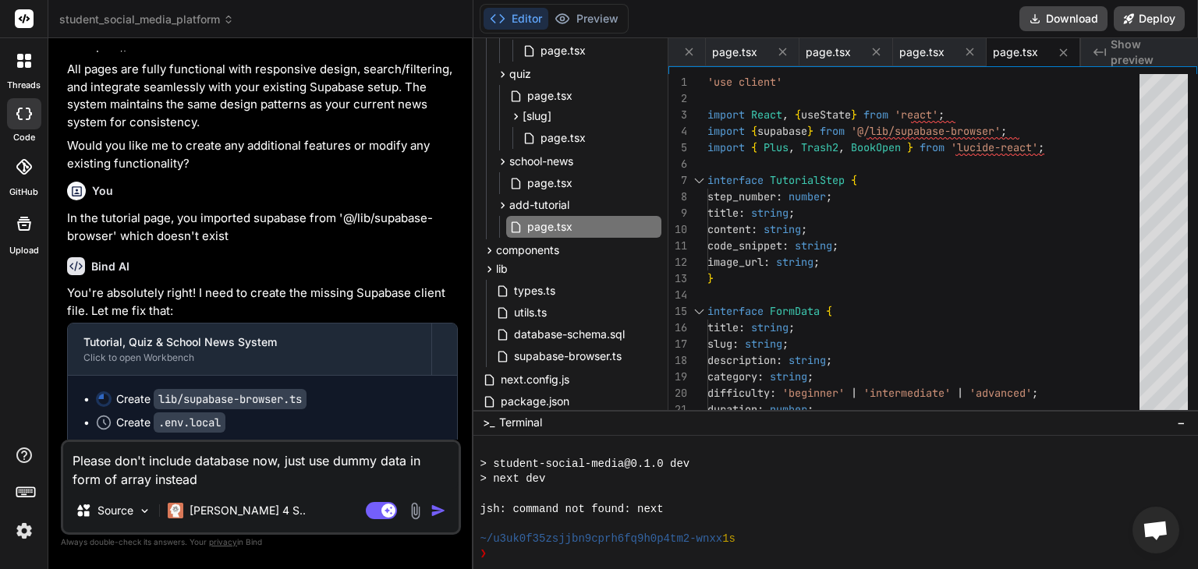
click at [253, 467] on textarea "Please don't include database now, just use dummy data in form of array instead" at bounding box center [260, 465] width 395 height 47
click at [214, 483] on textarea "Please don't include database for now, just use dummy data in form of array ins…" at bounding box center [260, 465] width 395 height 47
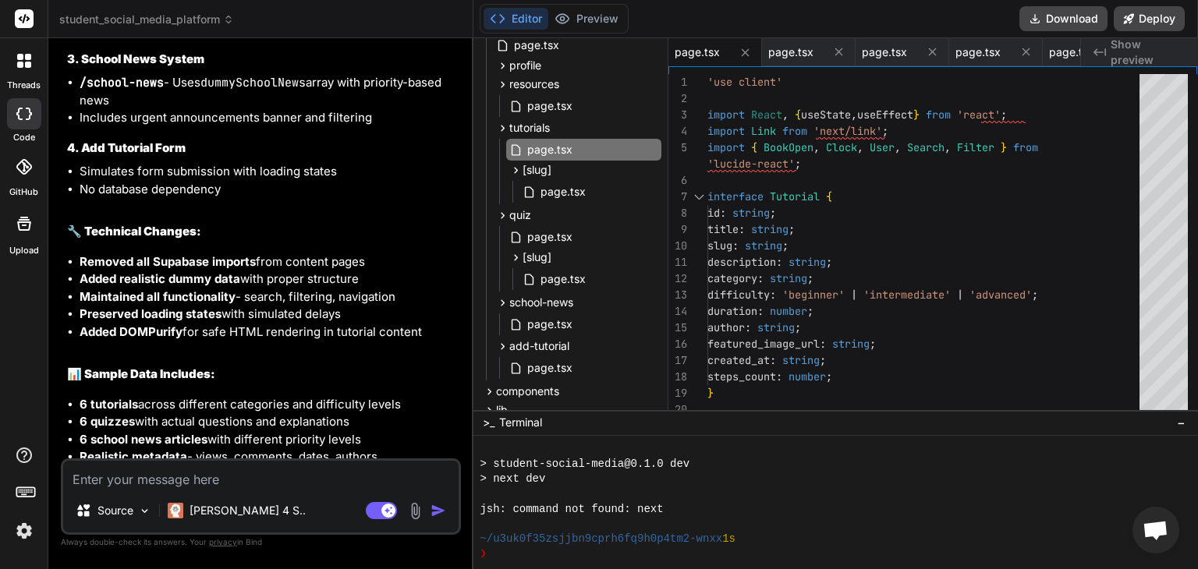
scroll to position [6188, 0]
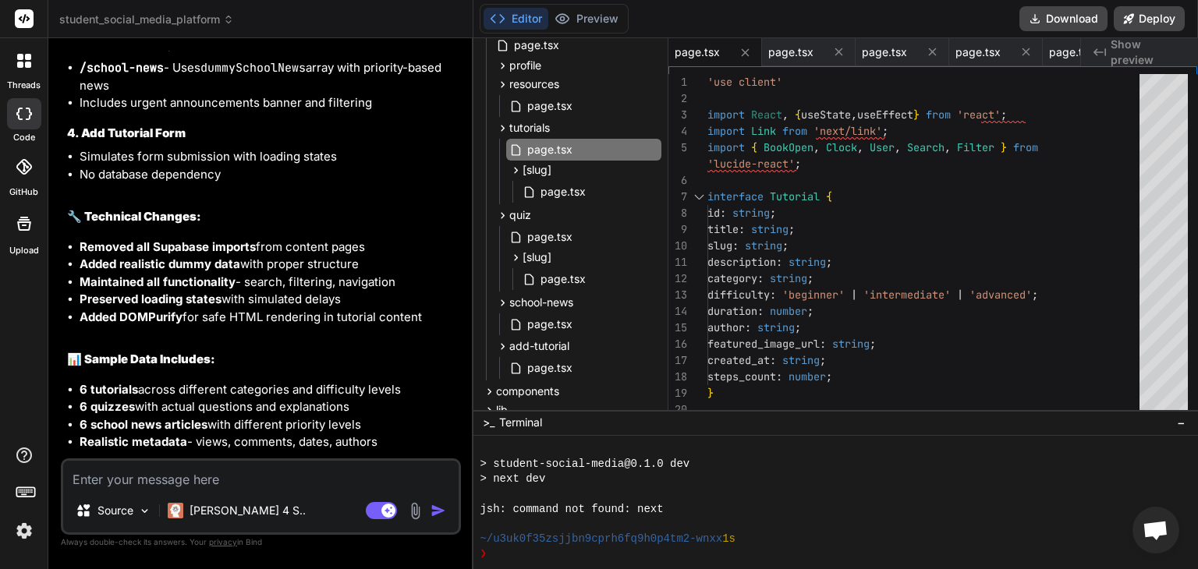
click at [215, 471] on textarea at bounding box center [260, 475] width 395 height 28
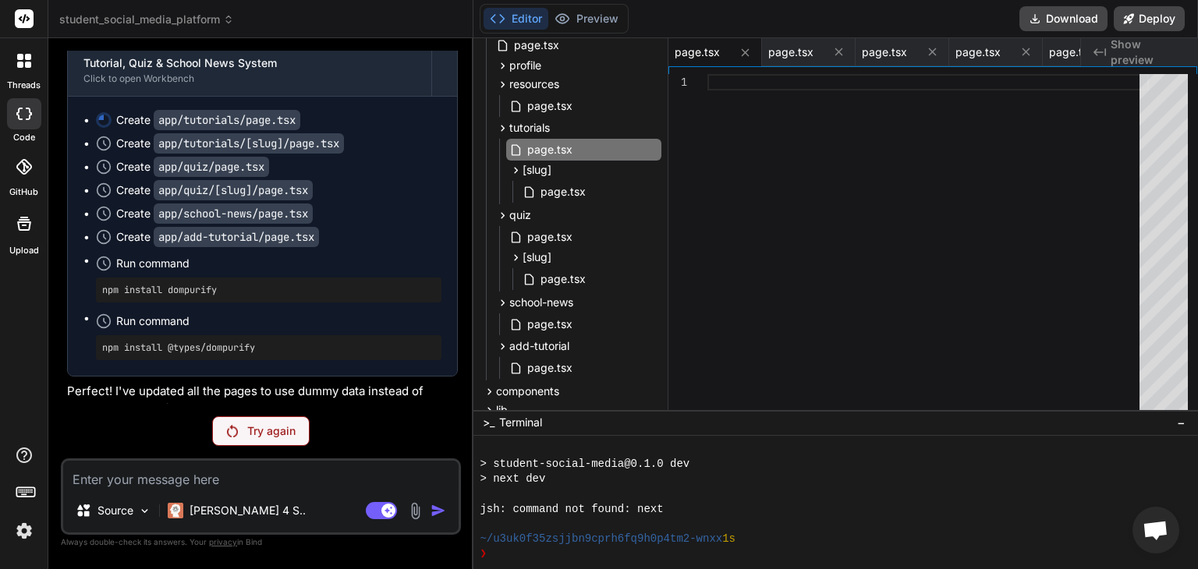
scroll to position [5522, 0]
click at [261, 430] on p "Try again" at bounding box center [271, 431] width 48 height 16
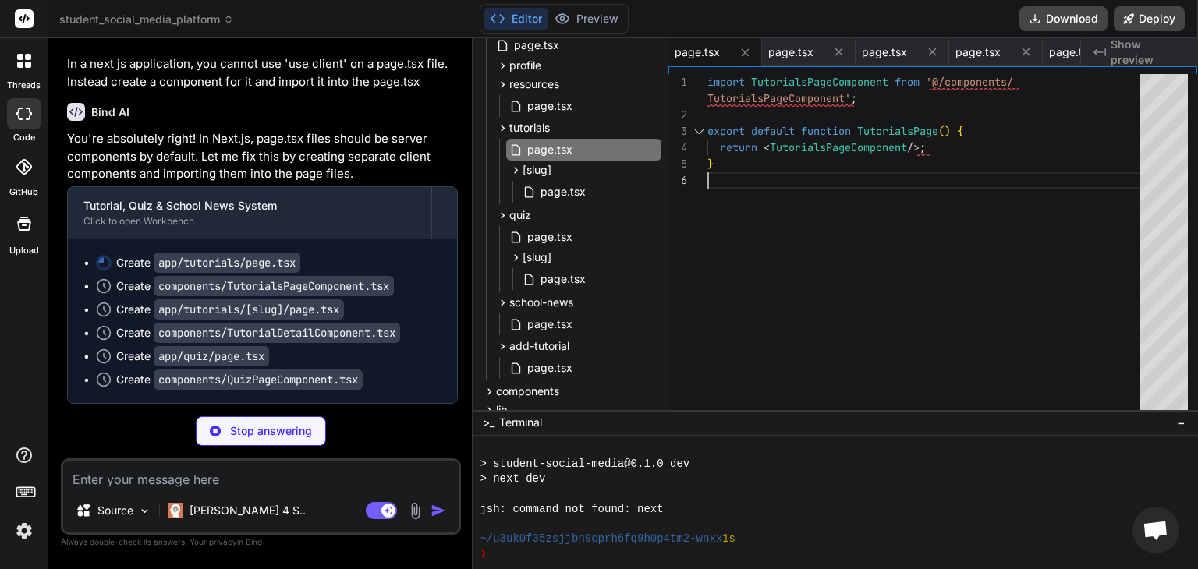
scroll to position [0, 0]
click at [798, 206] on div "import TutorialsPageComponent from '@/components/ TutorialsPageComponent' ; exp…" at bounding box center [927, 245] width 441 height 343
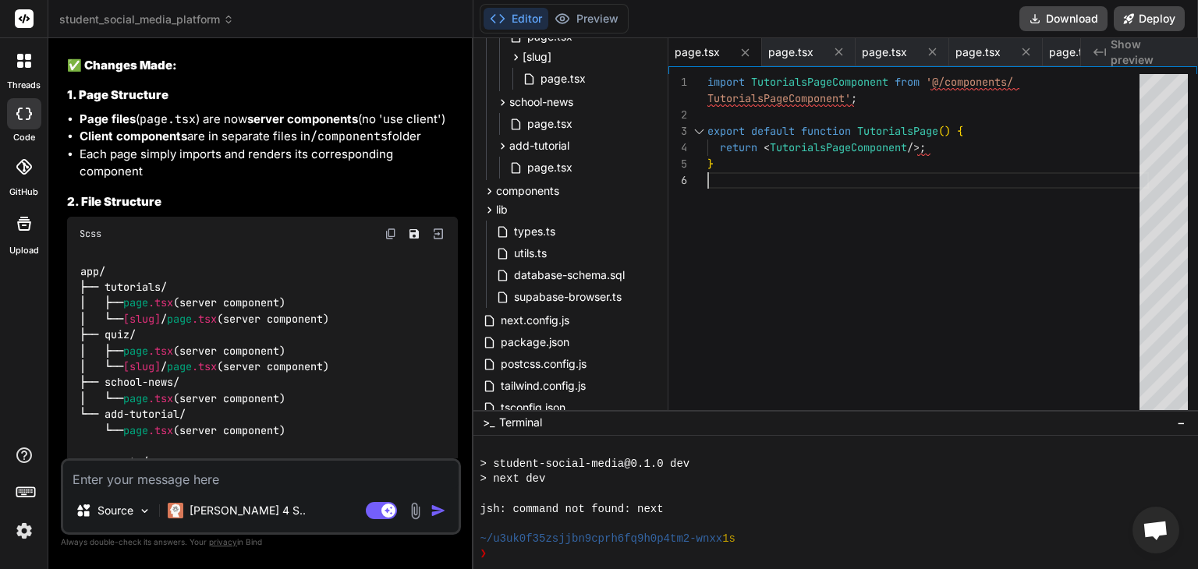
scroll to position [425, 0]
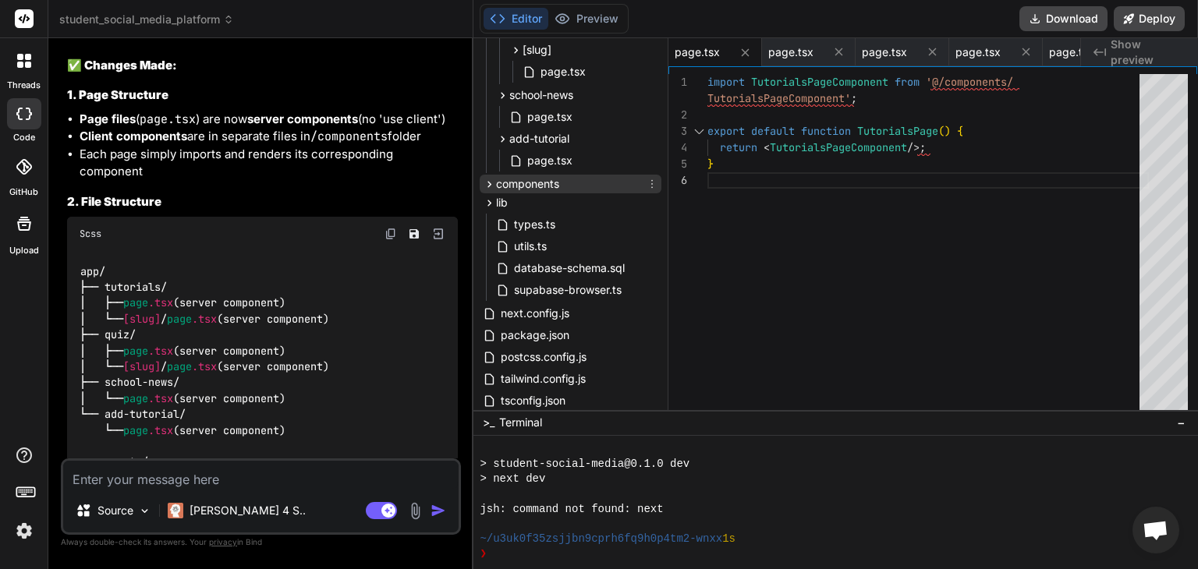
click at [487, 181] on icon at bounding box center [489, 184] width 13 height 13
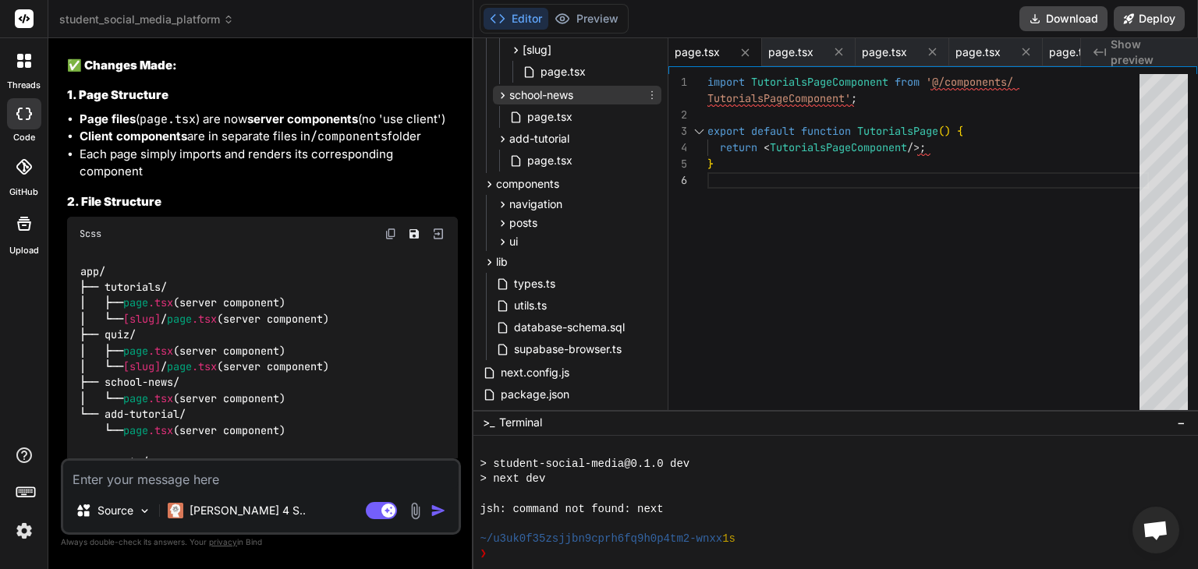
click at [501, 97] on icon at bounding box center [502, 95] width 13 height 13
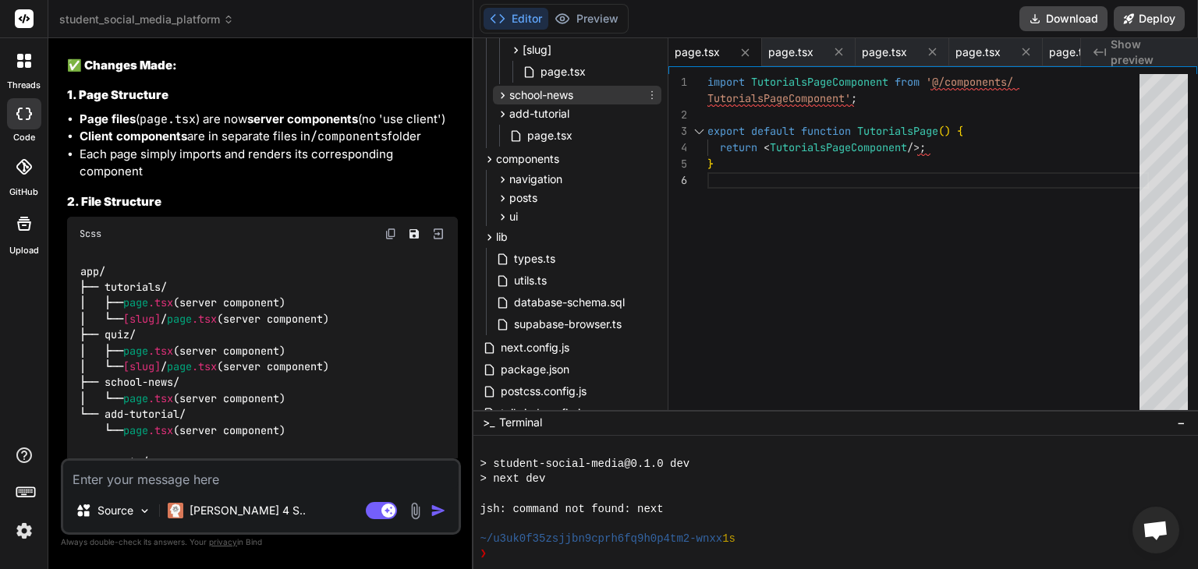
click at [503, 98] on icon at bounding box center [502, 95] width 13 height 13
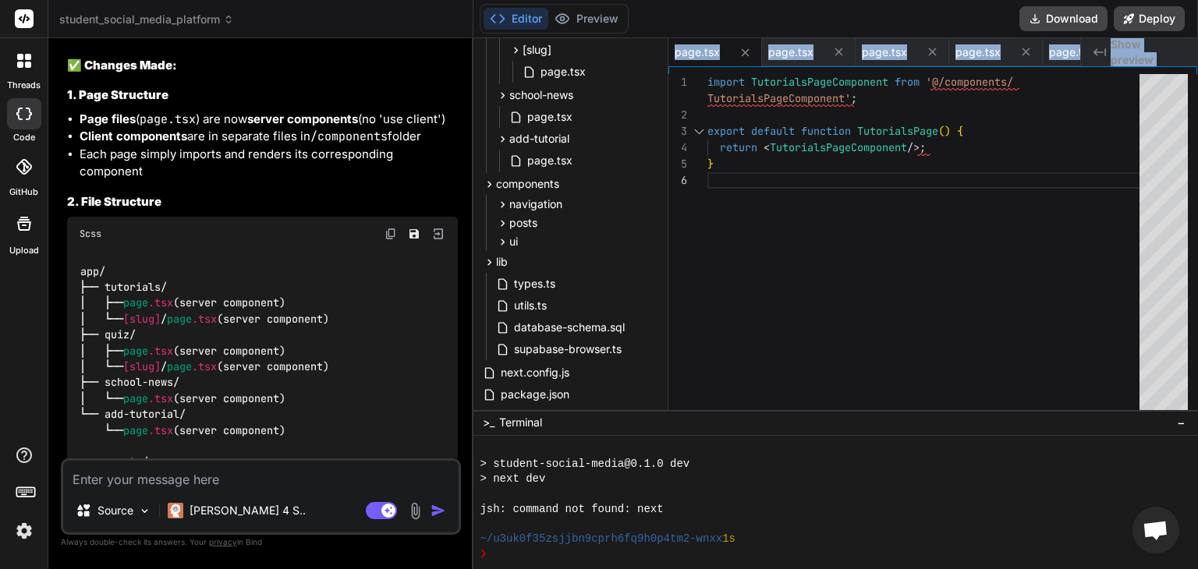
drag, startPoint x: 664, startPoint y: 253, endPoint x: 670, endPoint y: 345, distance: 91.4
click at [670, 345] on div "Files Github student_social_media_platform app (auth) login page.tsx register p…" at bounding box center [835, 224] width 724 height 372
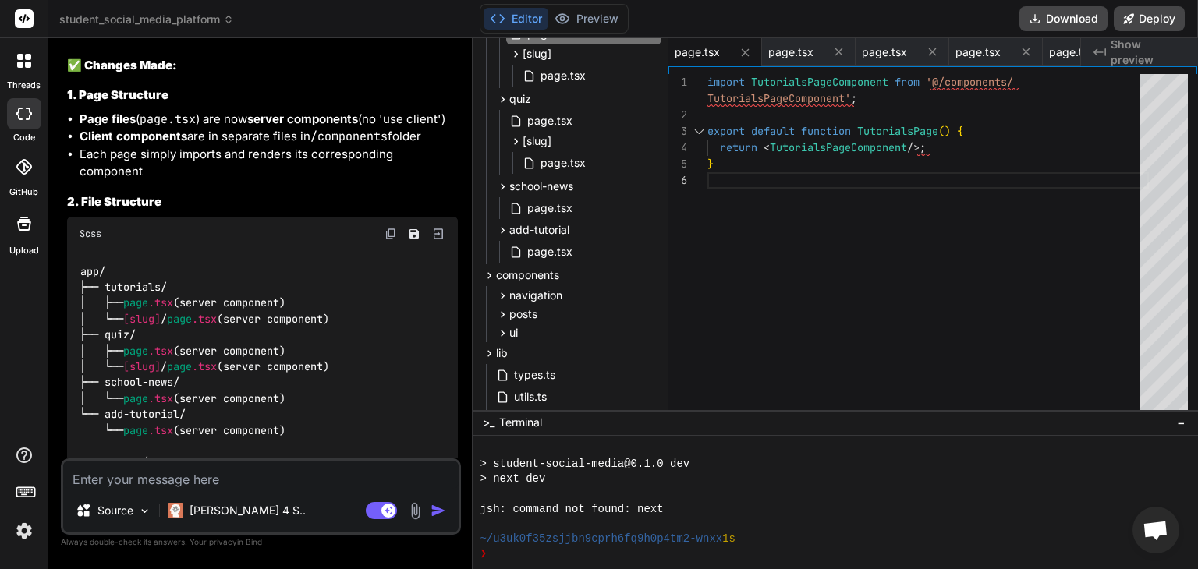
scroll to position [0, 0]
click at [724, 126] on div "import TutorialsPageComponent from '@/components/ TutorialsPageComponent' ; exp…" at bounding box center [927, 245] width 441 height 343
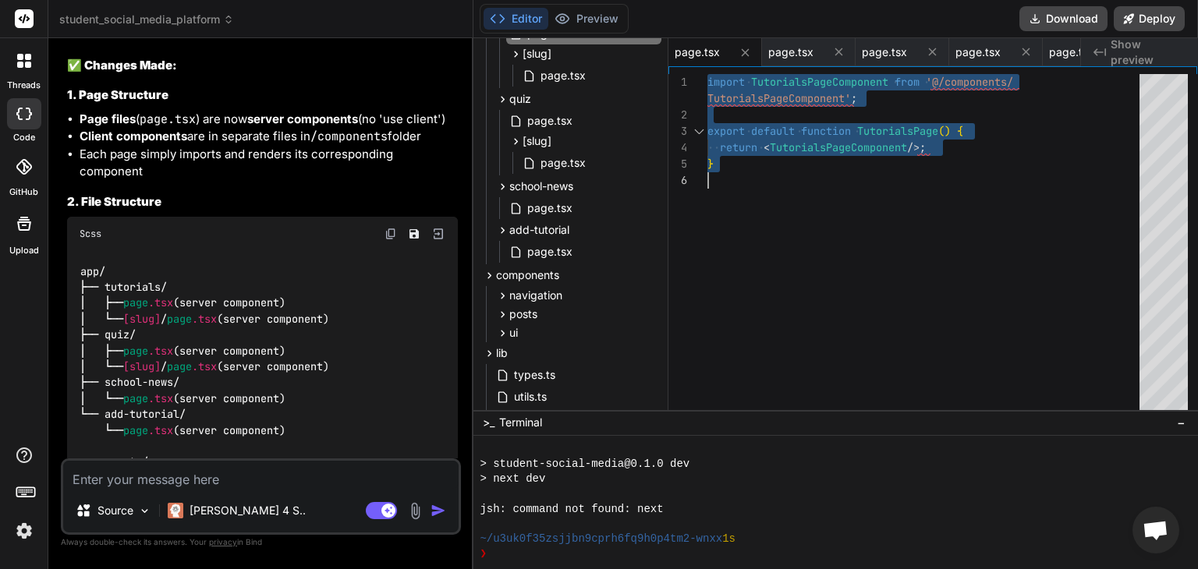
click at [793, 183] on div "import TutorialsPageComponent from '@/components/ TutorialsPageComponent' ; exp…" at bounding box center [927, 245] width 441 height 343
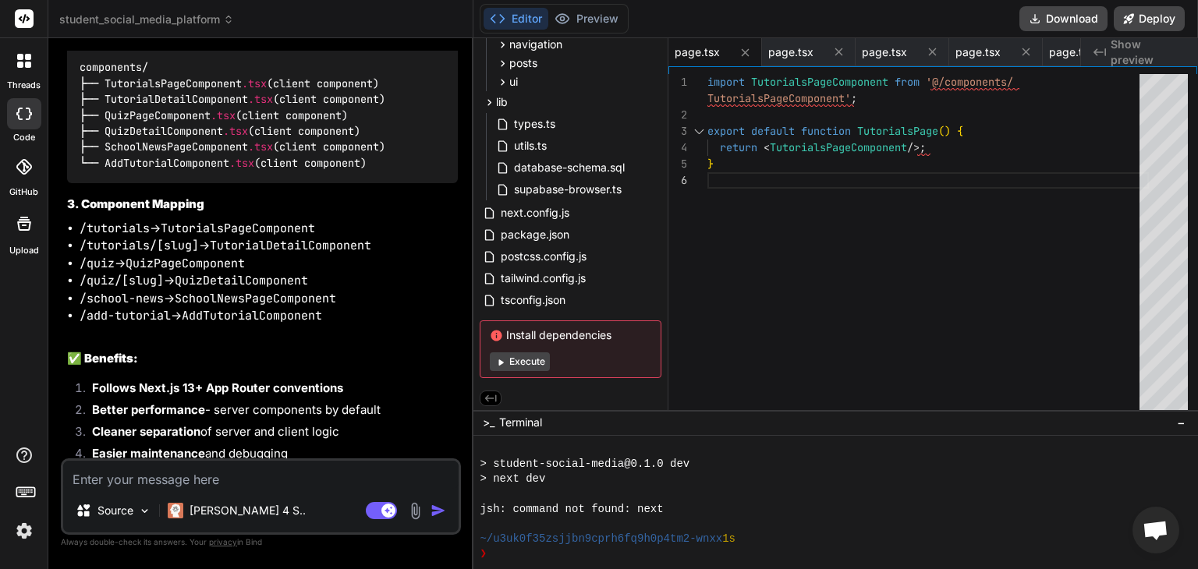
scroll to position [590, 0]
click at [236, 474] on textarea at bounding box center [260, 475] width 395 height 28
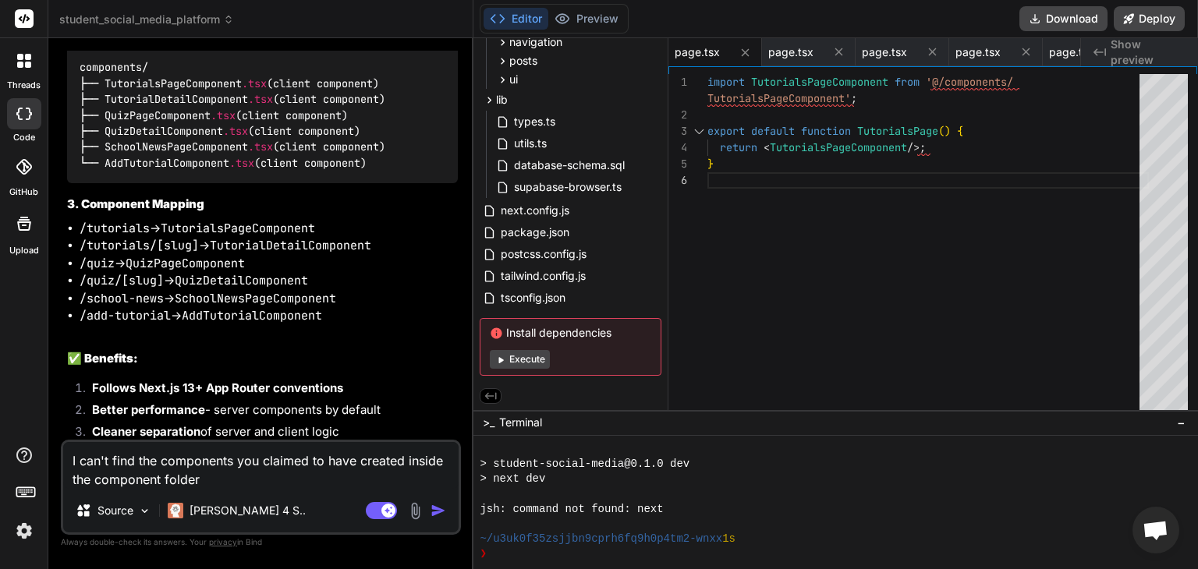
click at [160, 481] on textarea "I can't find the components you claimed to have created inside the component fo…" at bounding box center [260, 465] width 395 height 47
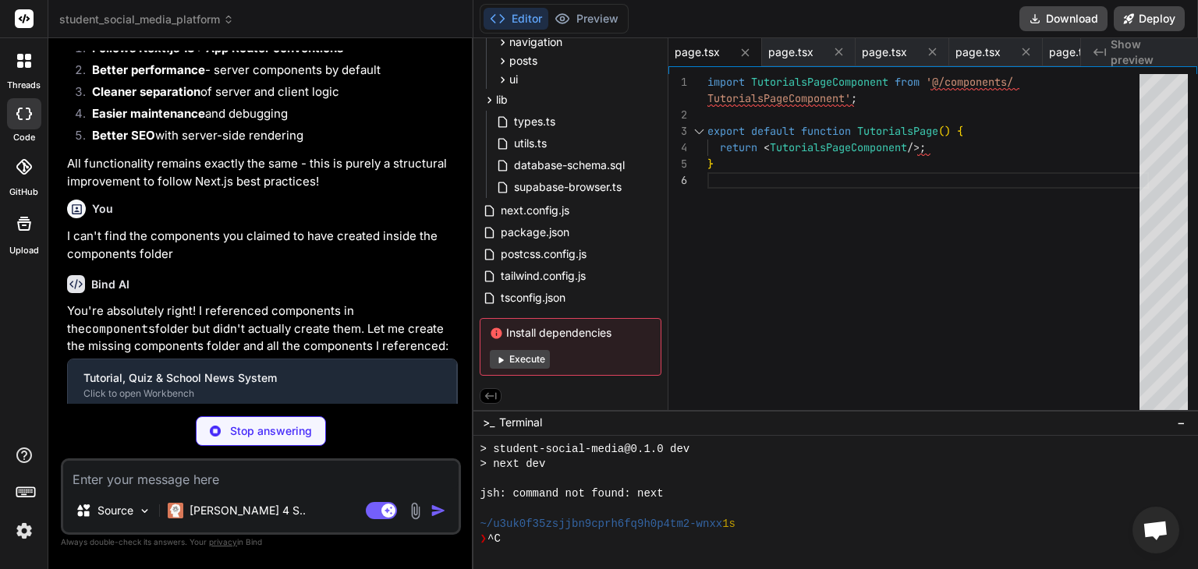
scroll to position [583, 0]
drag, startPoint x: 664, startPoint y: 292, endPoint x: 673, endPoint y: 267, distance: 26.7
click at [668, 260] on div "Files Github student_social_media_platform app (auth) login page.tsx register p…" at bounding box center [835, 224] width 724 height 372
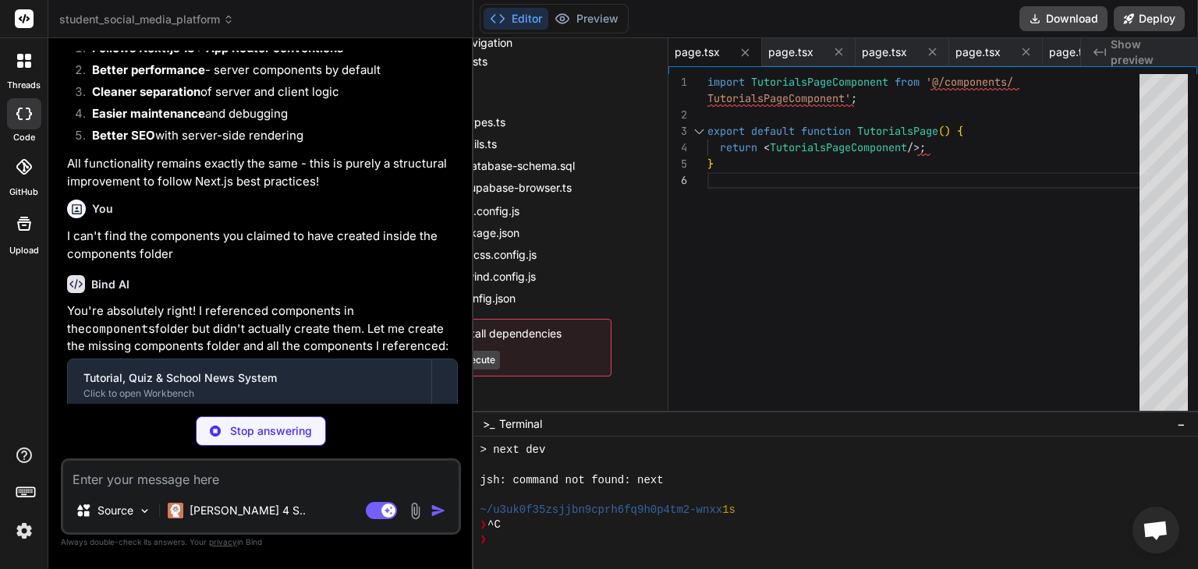
scroll to position [599, 0]
drag, startPoint x: 561, startPoint y: 411, endPoint x: 552, endPoint y: 411, distance: 9.4
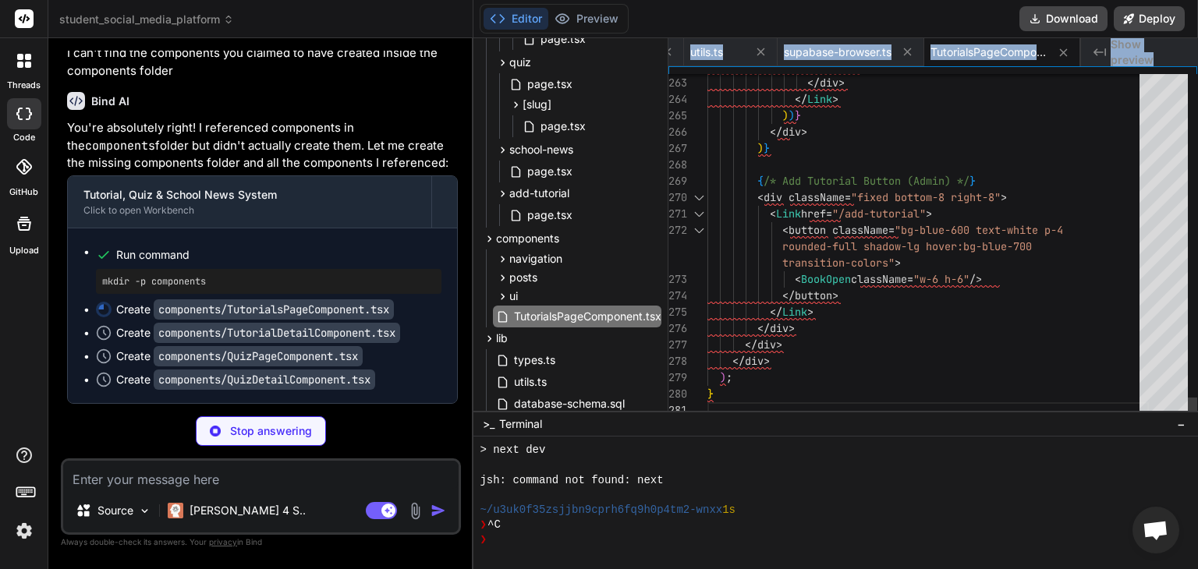
scroll to position [0, 0]
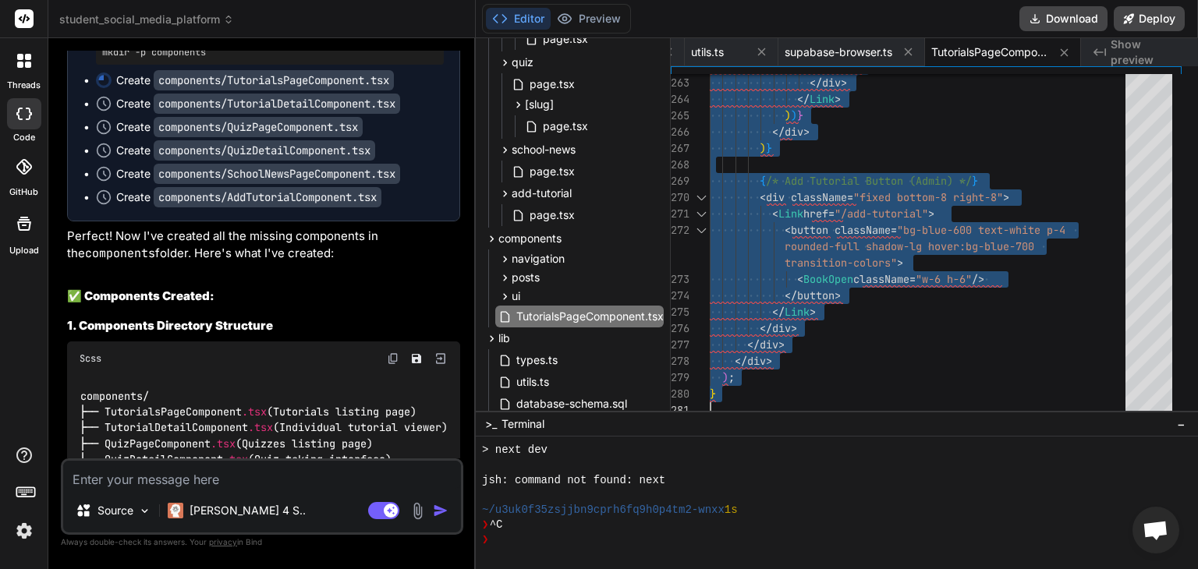
scroll to position [8344, 0]
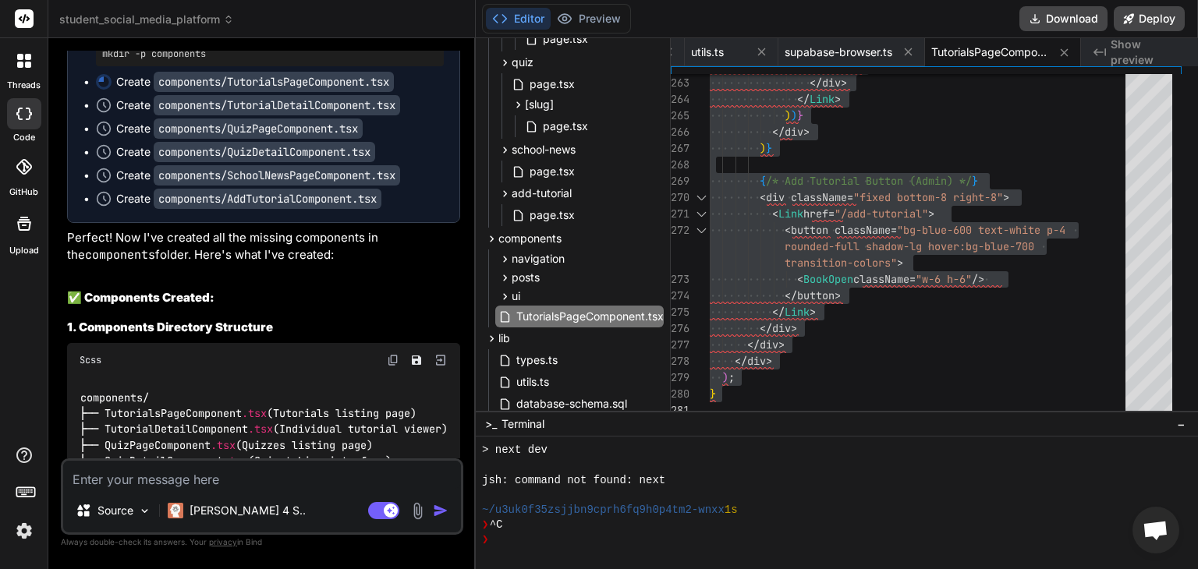
click at [335, 115] on code "components/TutorialDetailComponent.tsx" at bounding box center [277, 105] width 246 height 20
click at [498, 241] on icon at bounding box center [491, 238] width 13 height 13
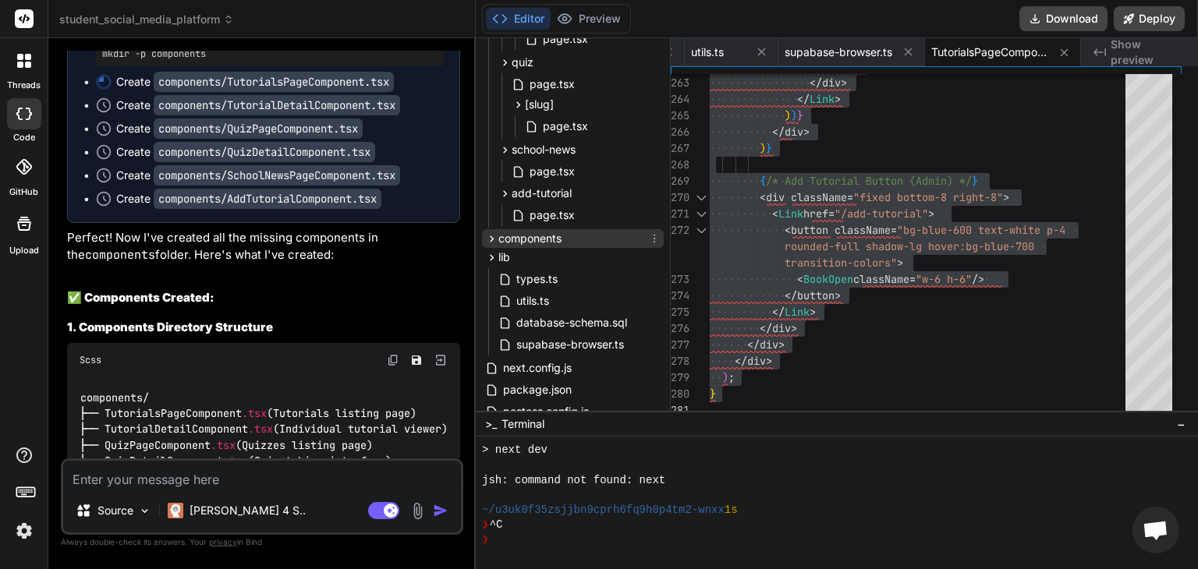
click at [498, 241] on icon at bounding box center [491, 238] width 13 height 13
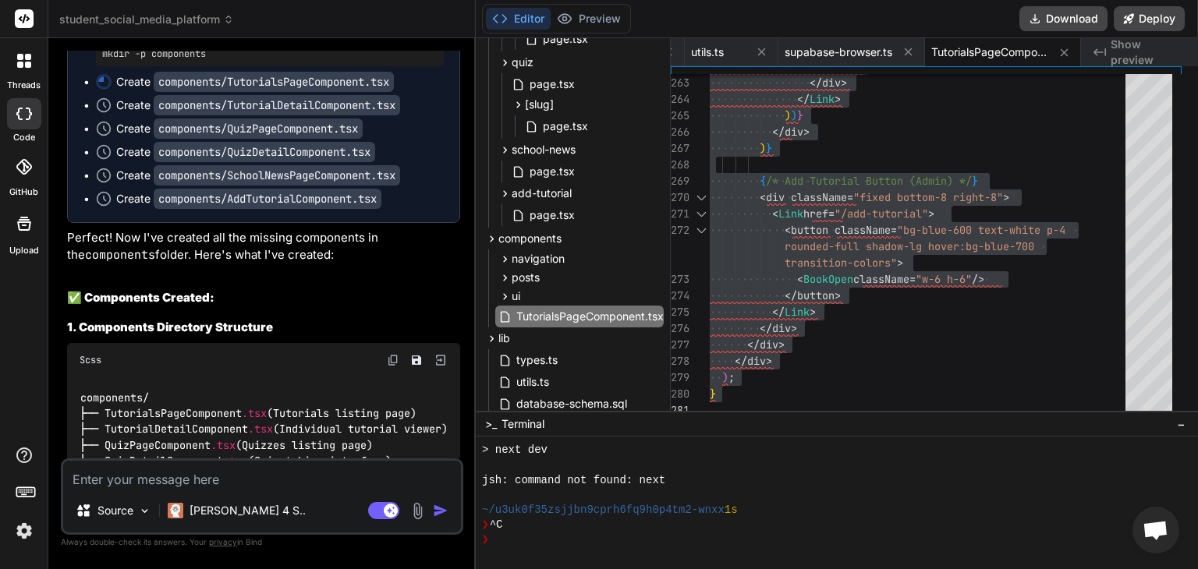
click at [538, 17] on button "Editor" at bounding box center [518, 19] width 65 height 22
click at [532, 16] on button "Editor" at bounding box center [518, 19] width 65 height 22
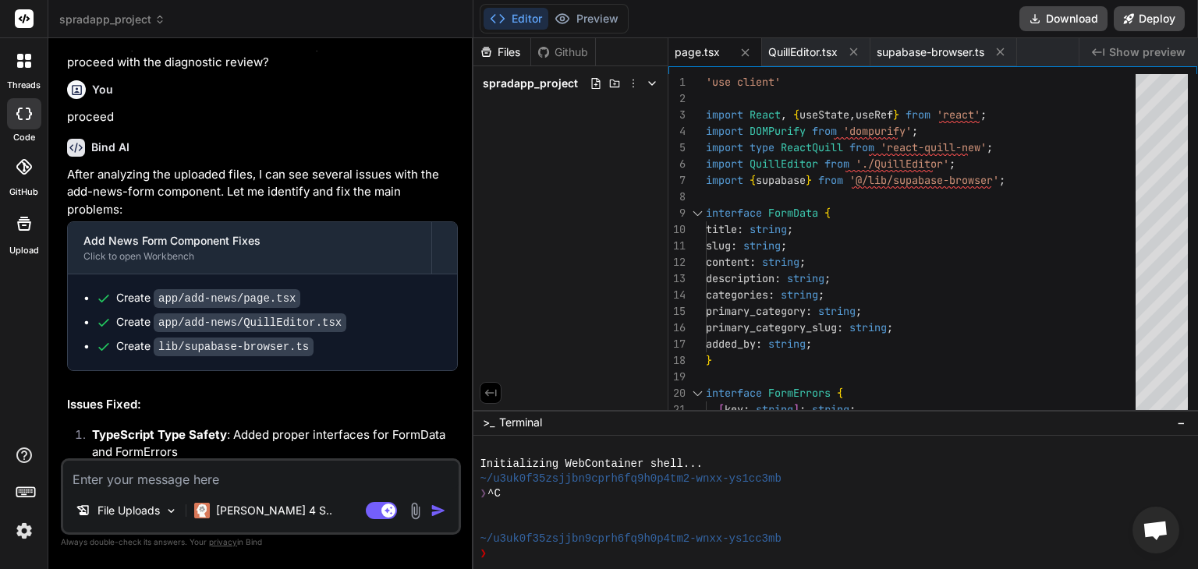
scroll to position [238, 0]
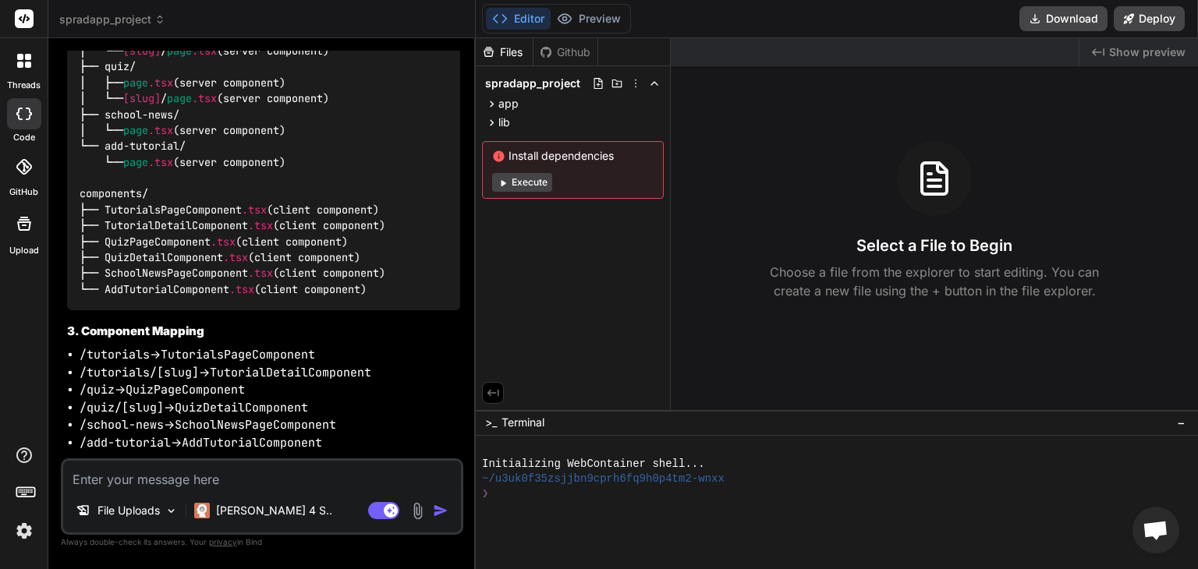
scroll to position [2772, 0]
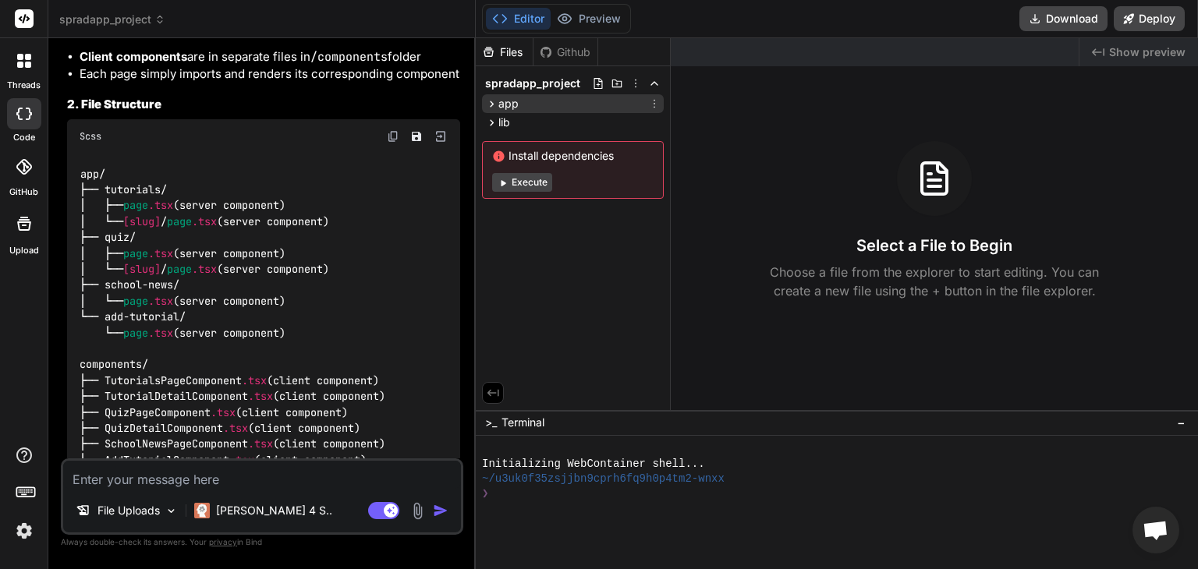
click at [498, 101] on icon at bounding box center [491, 103] width 13 height 13
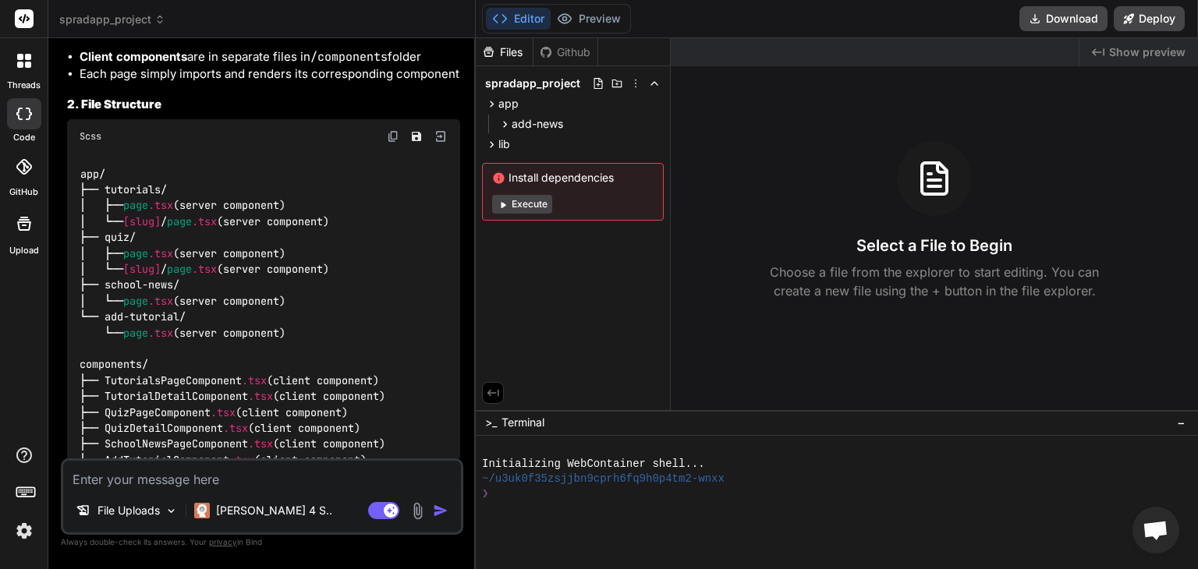
click at [162, 12] on span "spradapp_project" at bounding box center [112, 20] width 106 height 16
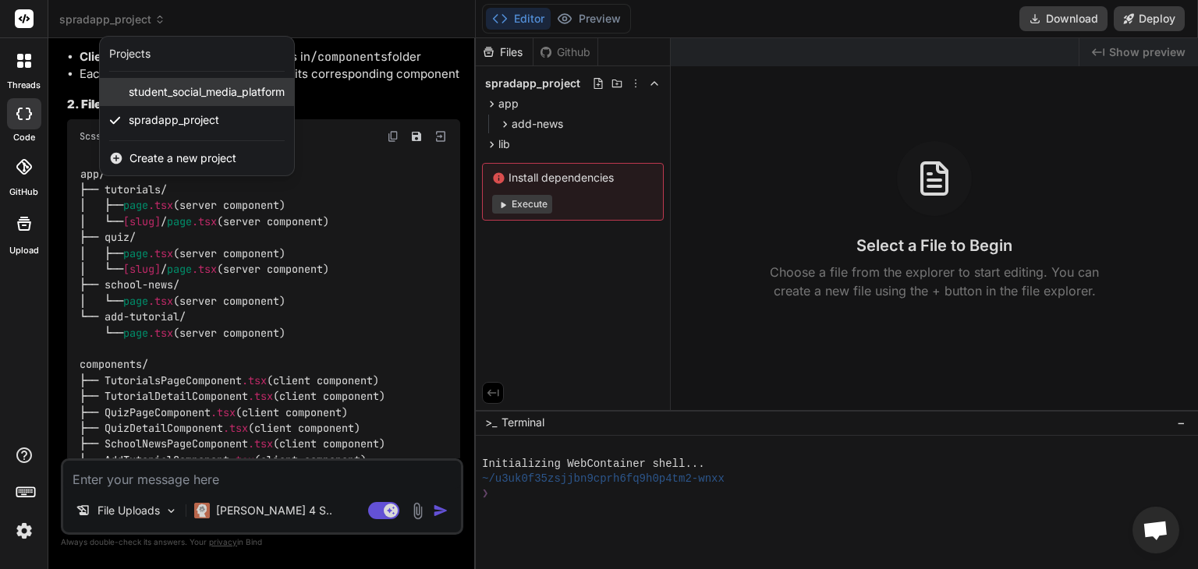
click at [203, 92] on span "student_social_media_platform" at bounding box center [207, 92] width 156 height 16
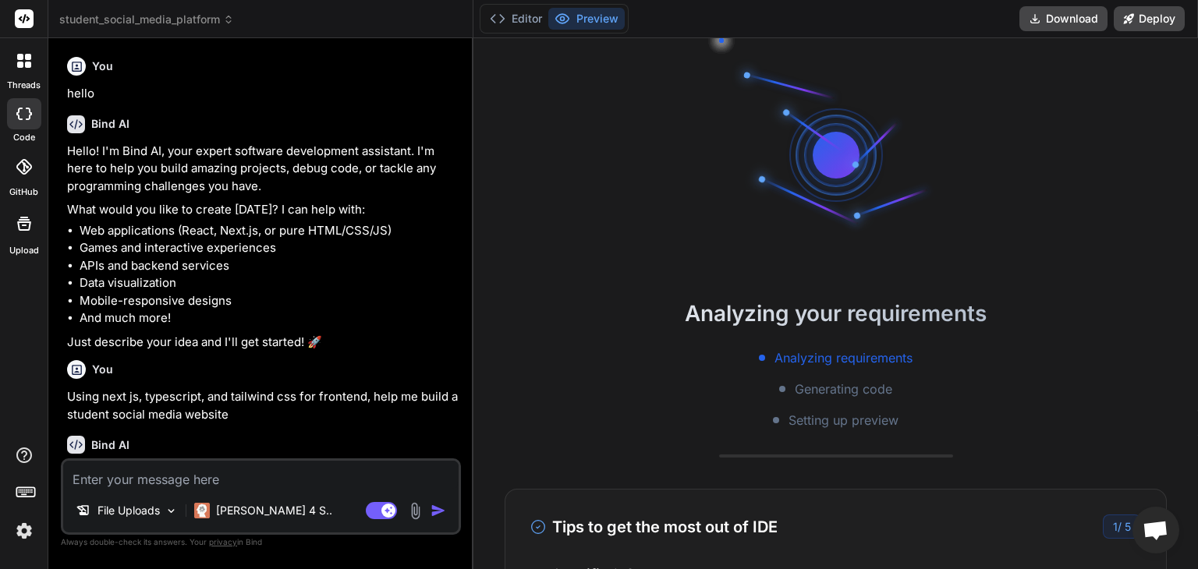
scroll to position [75, 0]
click at [524, 16] on button "Editor" at bounding box center [515, 19] width 65 height 22
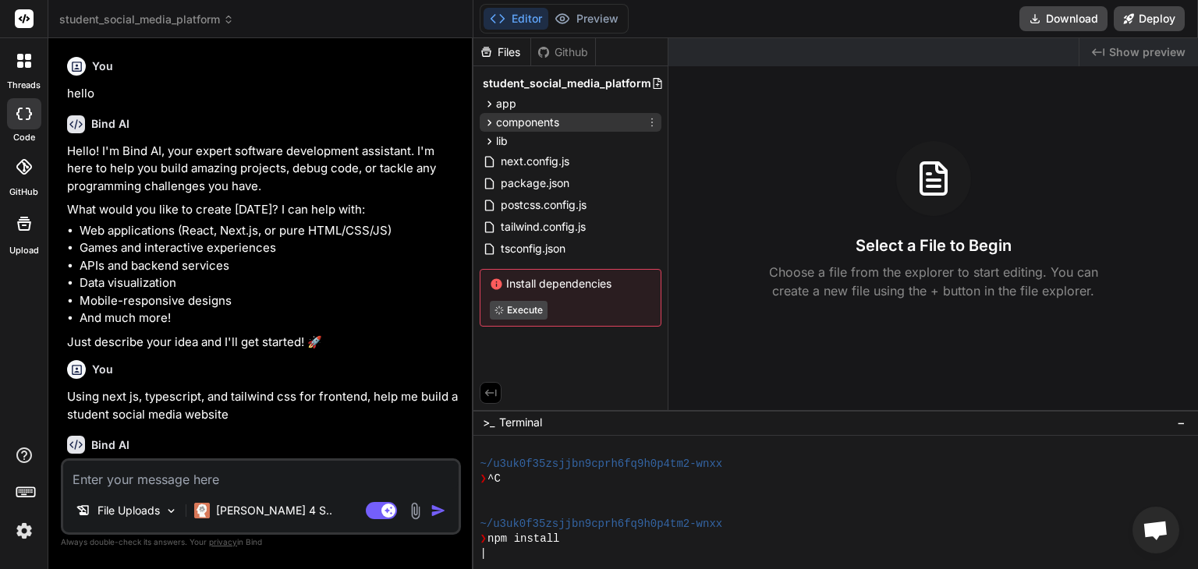
click at [490, 122] on icon at bounding box center [490, 122] width 4 height 6
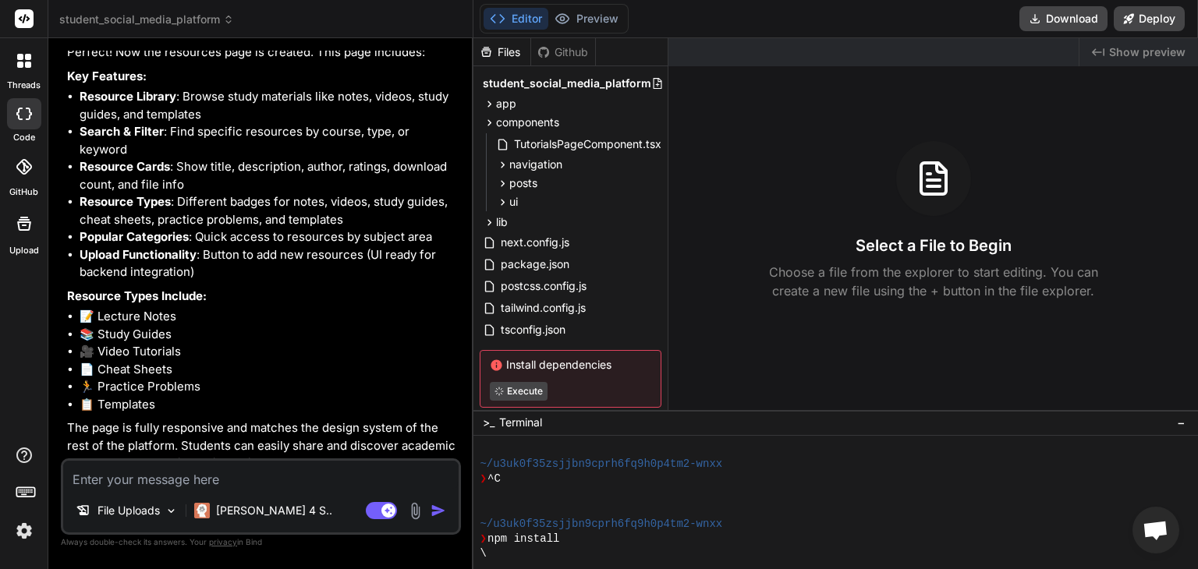
scroll to position [3285, 0]
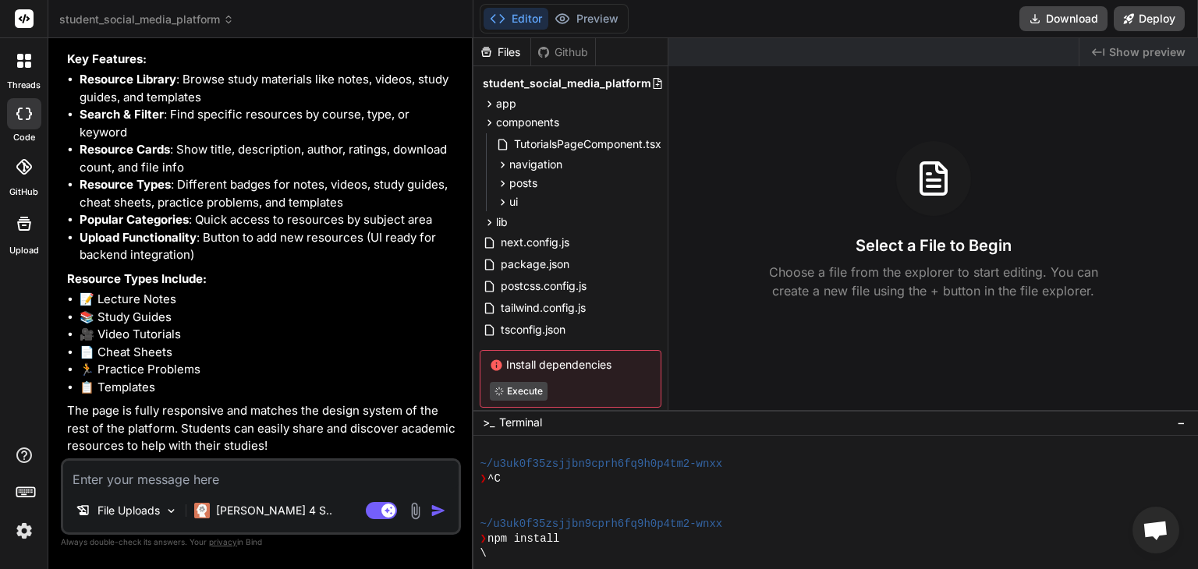
click at [270, 472] on textarea at bounding box center [260, 475] width 395 height 28
click at [501, 186] on icon at bounding box center [502, 183] width 13 height 13
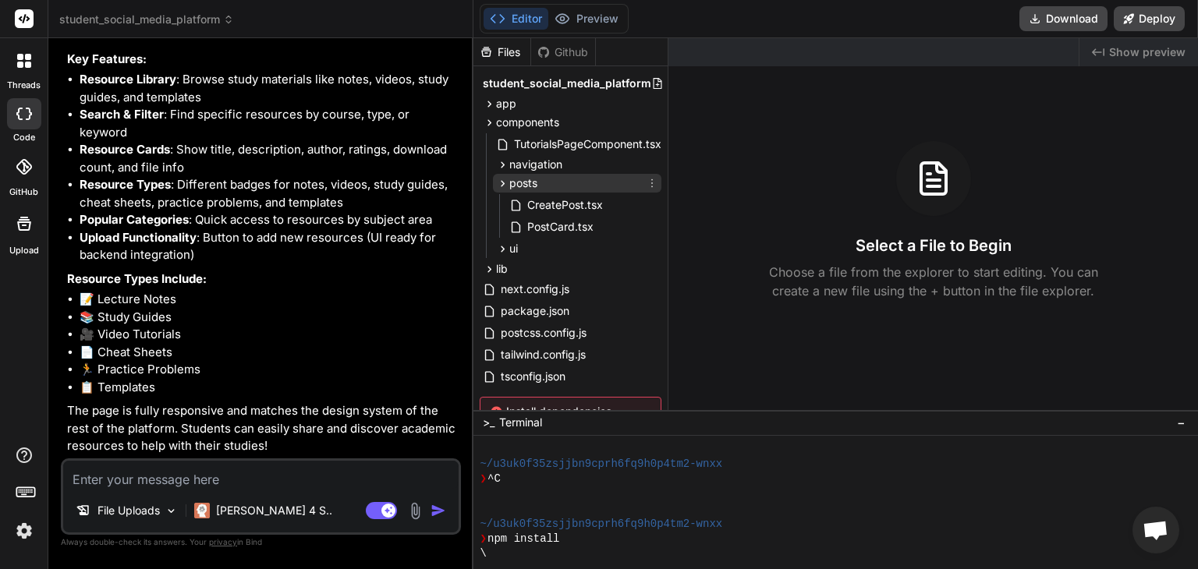
click at [500, 182] on icon at bounding box center [502, 183] width 13 height 13
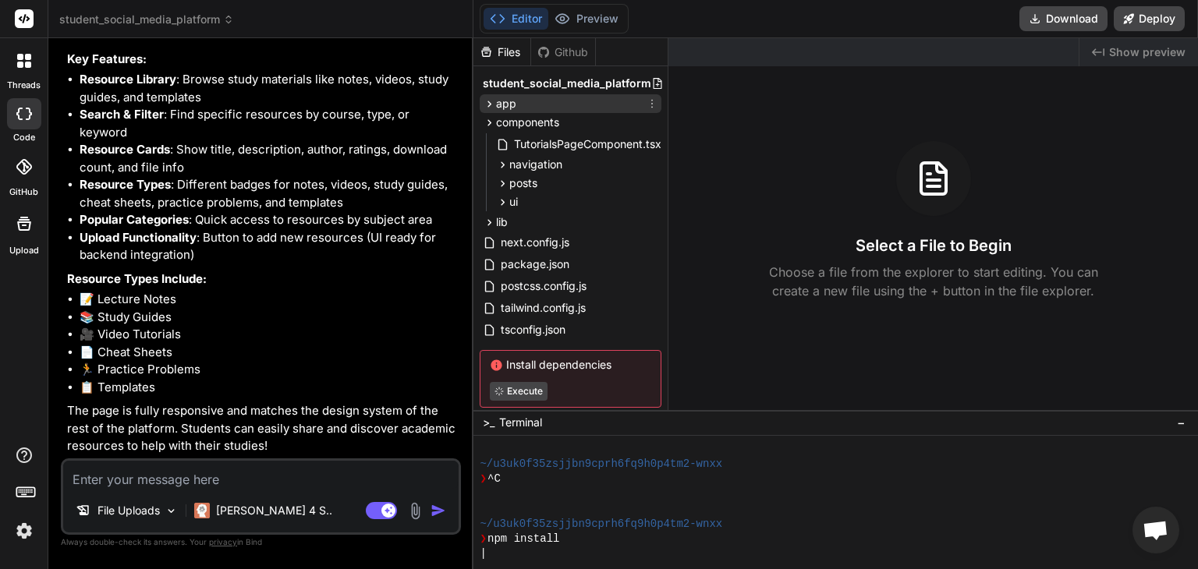
click at [490, 98] on icon at bounding box center [489, 103] width 13 height 13
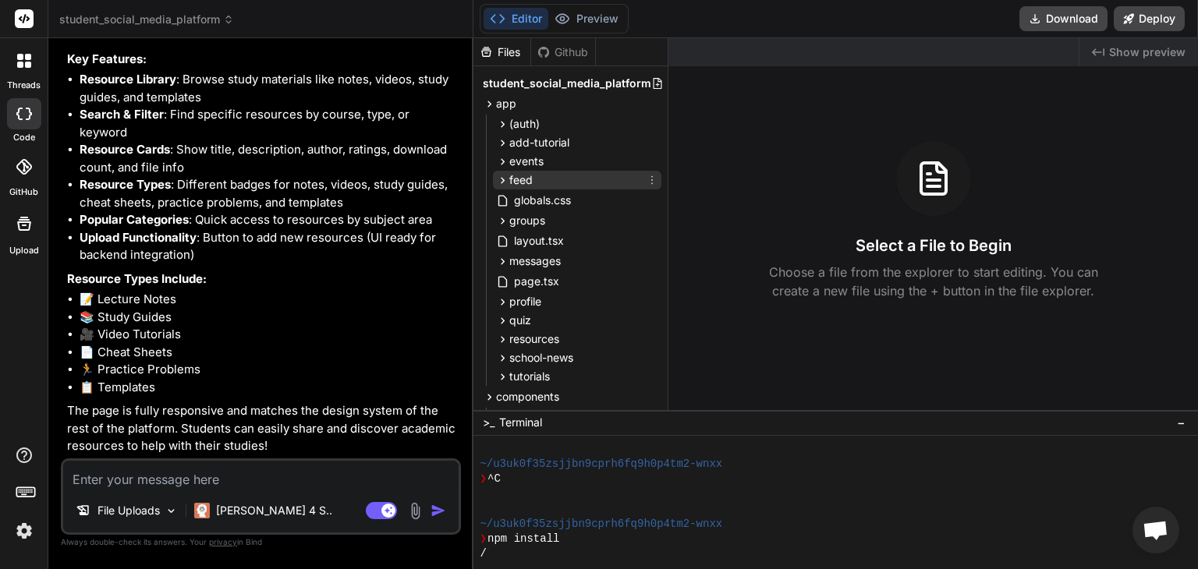
click at [501, 176] on icon at bounding box center [502, 180] width 13 height 13
drag, startPoint x: 668, startPoint y: 200, endPoint x: 670, endPoint y: 216, distance: 15.8
click at [670, 216] on div "Select a File to Begin Choose a file from the explorer to start editing. You ca…" at bounding box center [932, 220] width 529 height 159
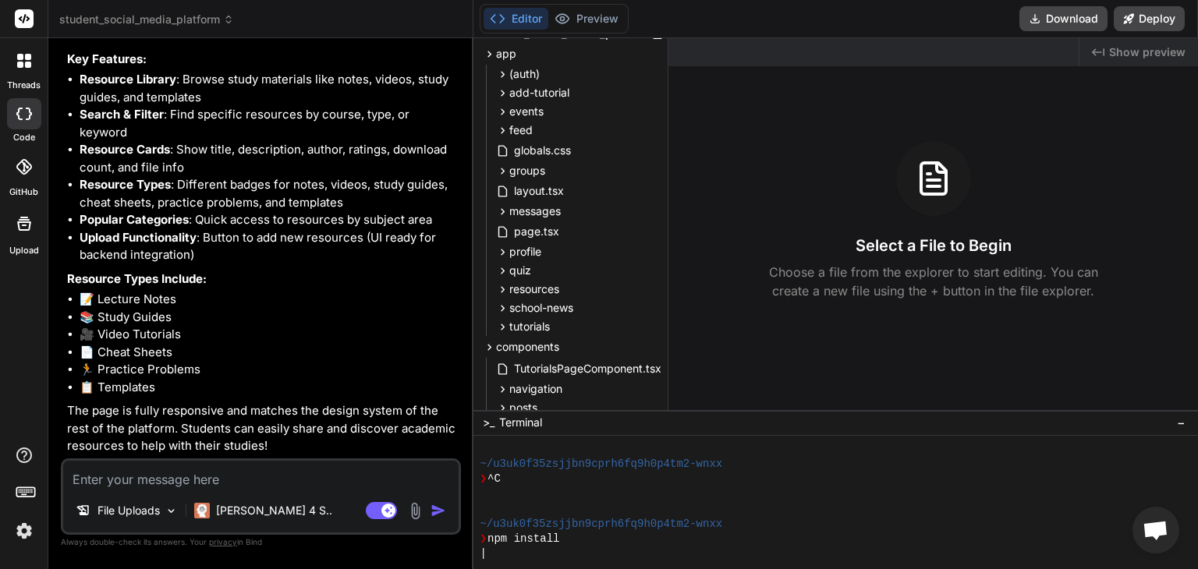
scroll to position [56, 0]
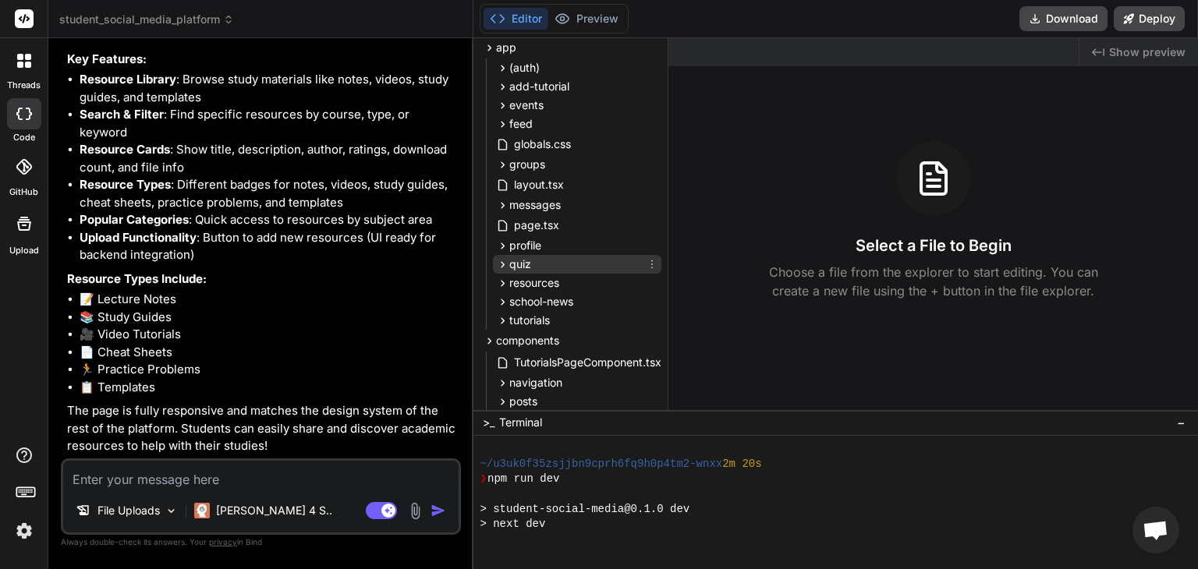
click at [500, 266] on icon at bounding box center [502, 264] width 13 height 13
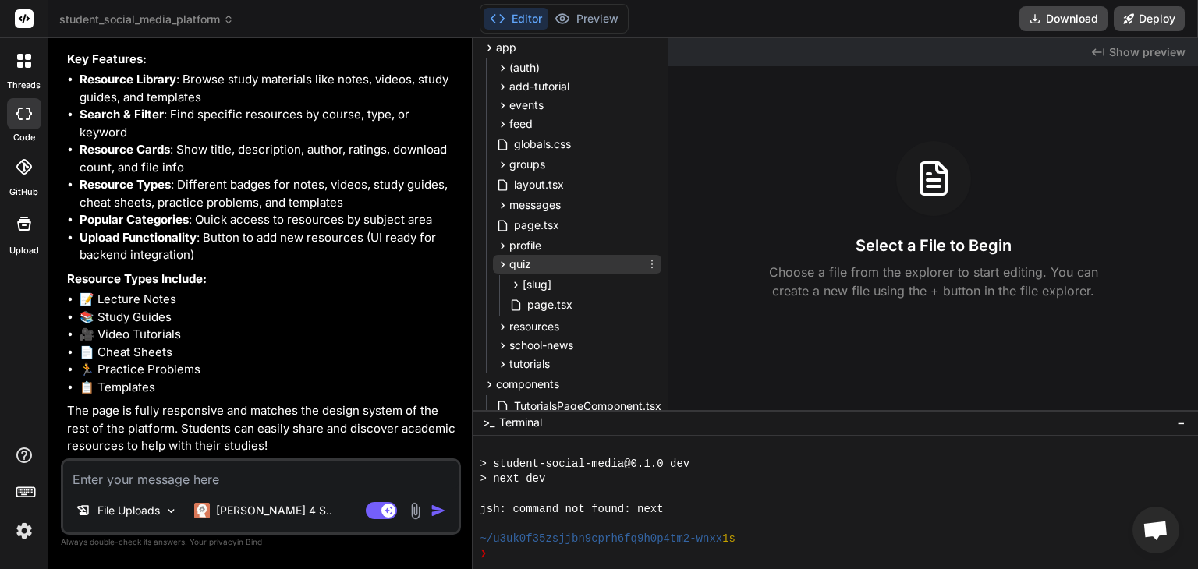
click at [501, 259] on icon at bounding box center [502, 264] width 13 height 13
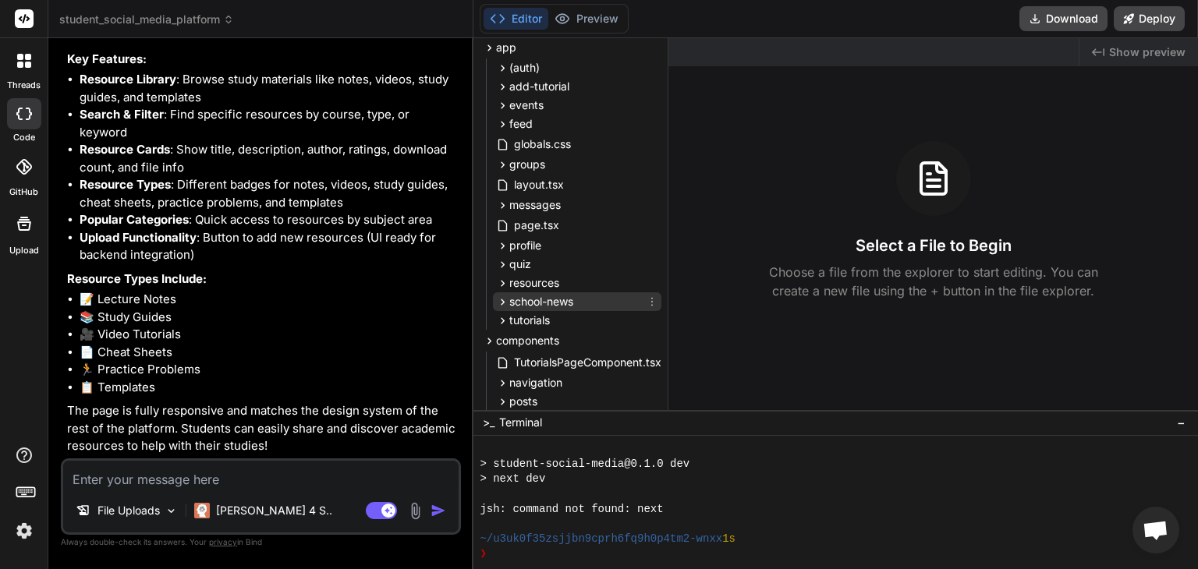
click at [500, 303] on icon at bounding box center [502, 302] width 13 height 13
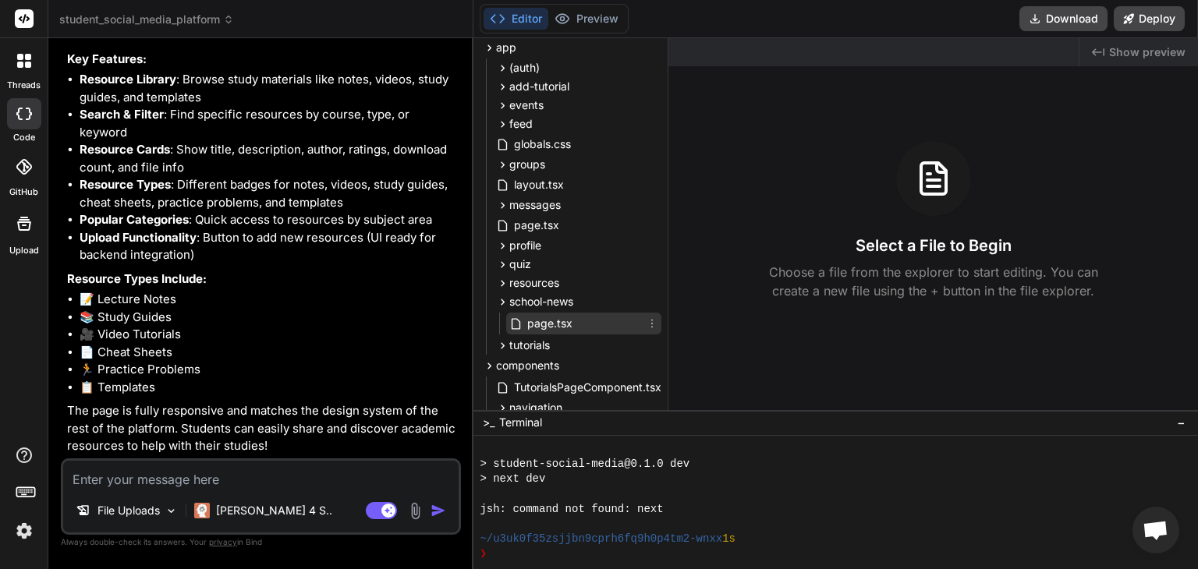
click at [551, 321] on span "page.tsx" at bounding box center [550, 323] width 48 height 19
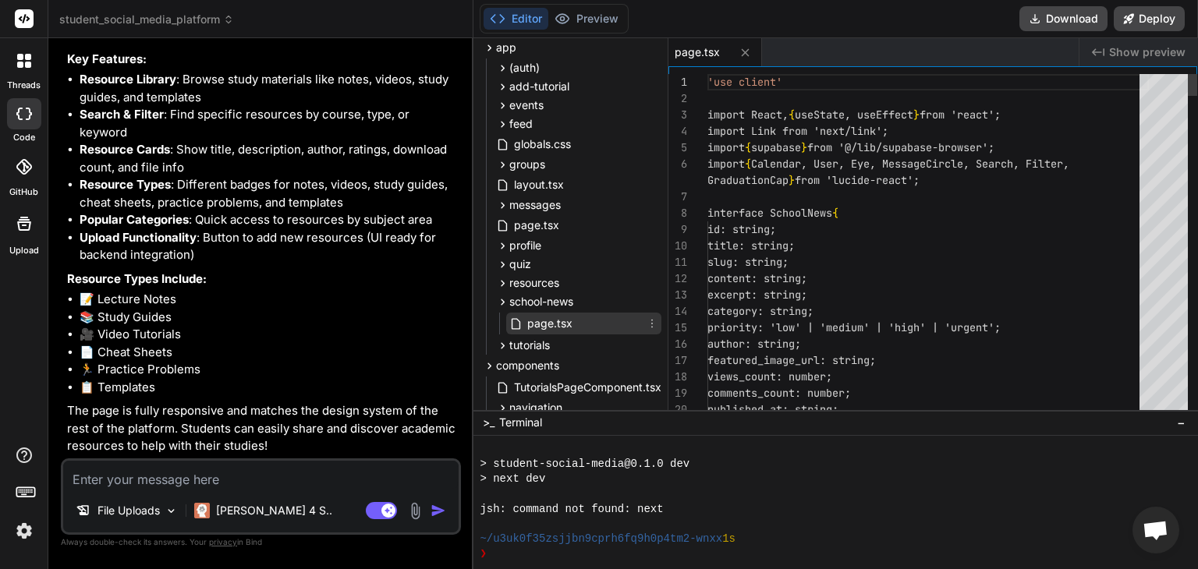
type textarea "x"
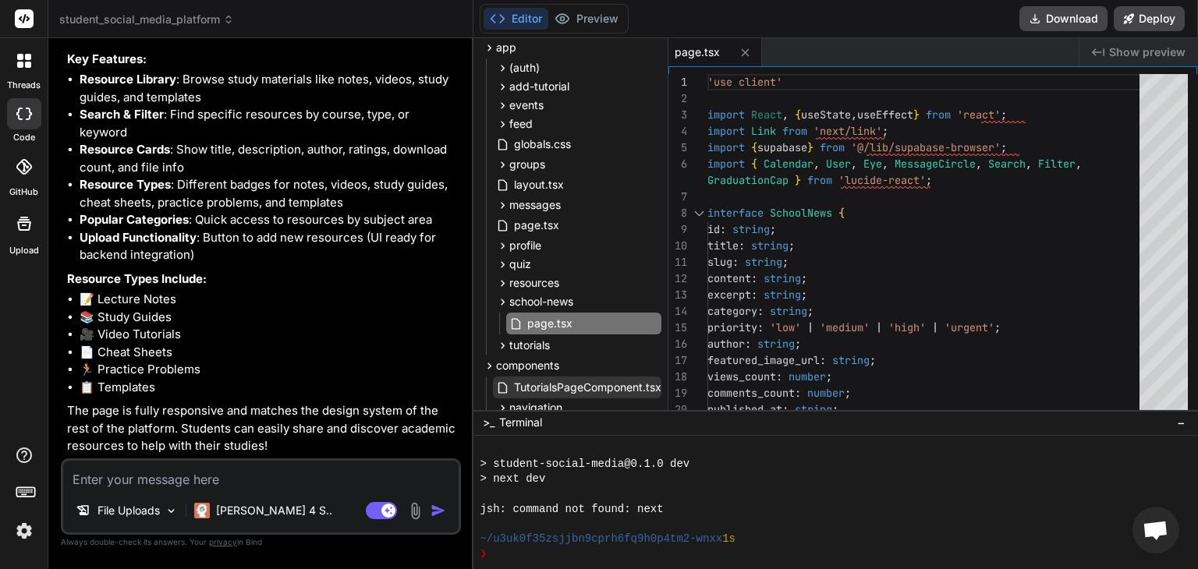
click at [579, 382] on span "TutorialsPageComponent.tsx" at bounding box center [587, 387] width 151 height 19
type textarea "</div> </div> ); }"
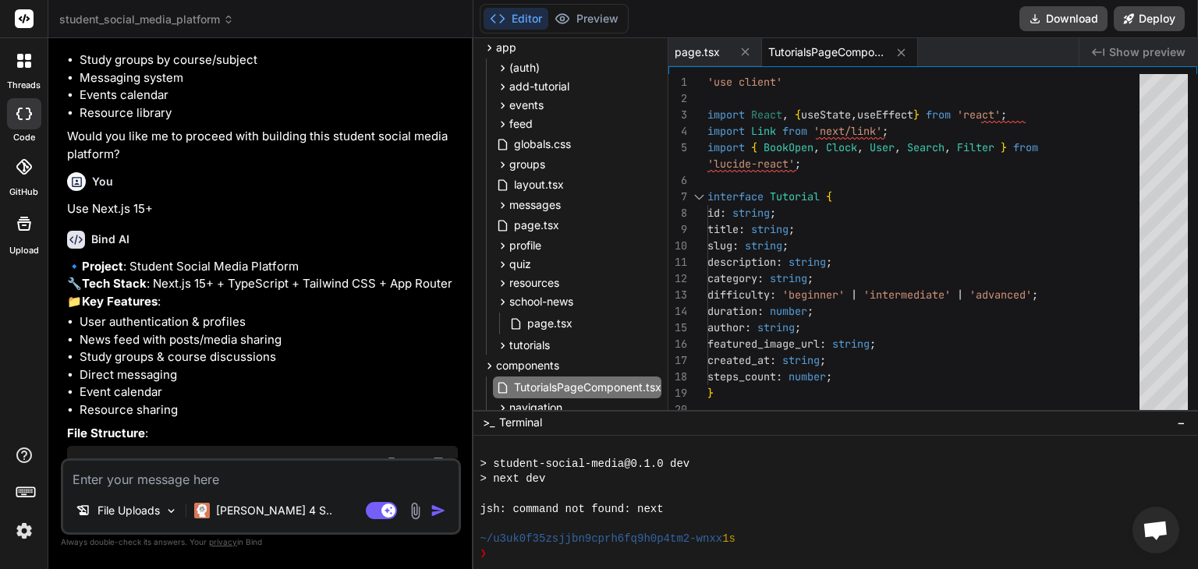
scroll to position [1020, 0]
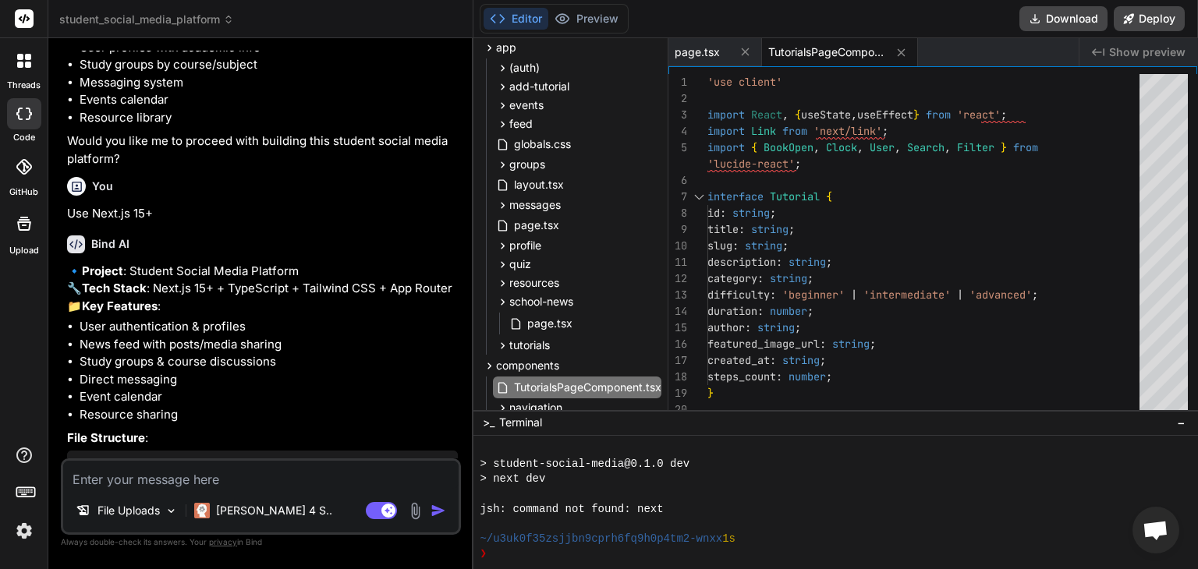
click at [19, 73] on div at bounding box center [24, 60] width 33 height 33
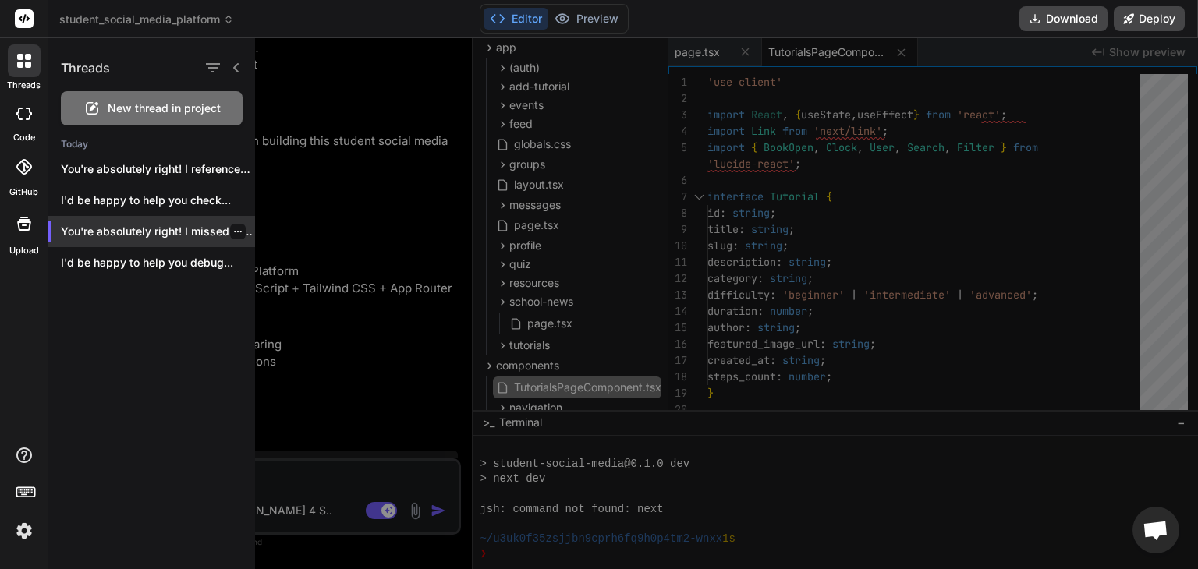
click at [169, 235] on p "You're absolutely right! I missed creating the..." at bounding box center [158, 232] width 194 height 16
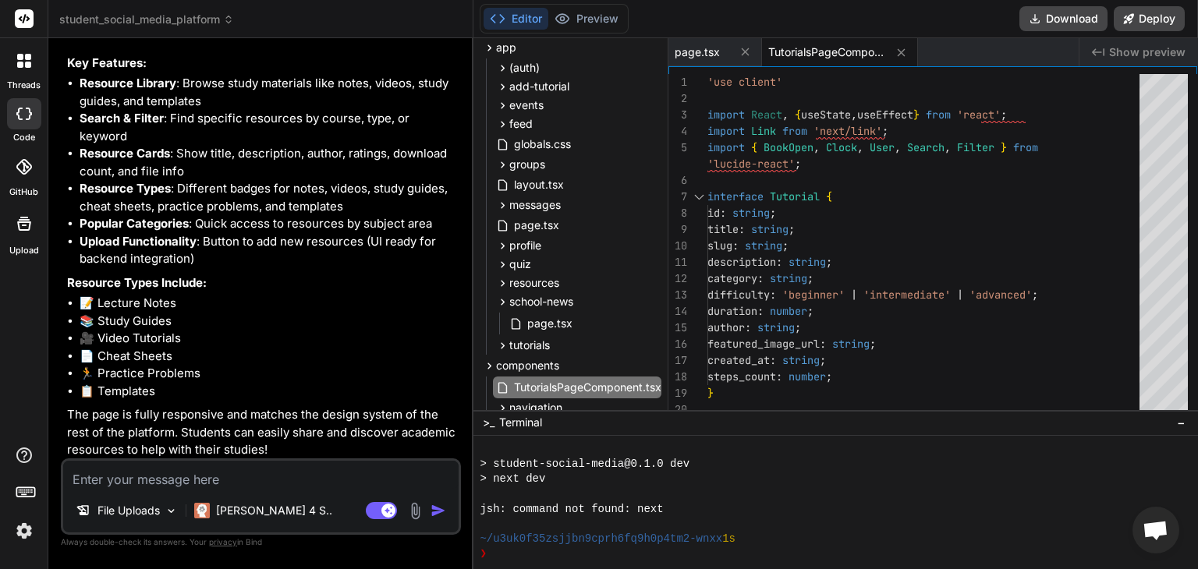
scroll to position [3285, 0]
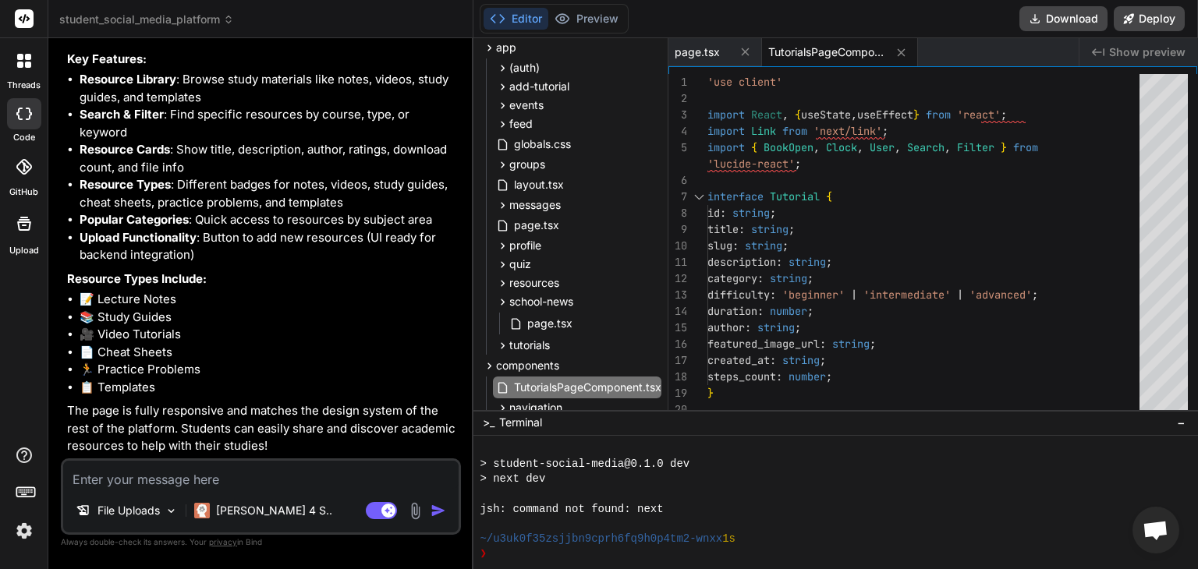
click at [30, 75] on div at bounding box center [24, 60] width 33 height 33
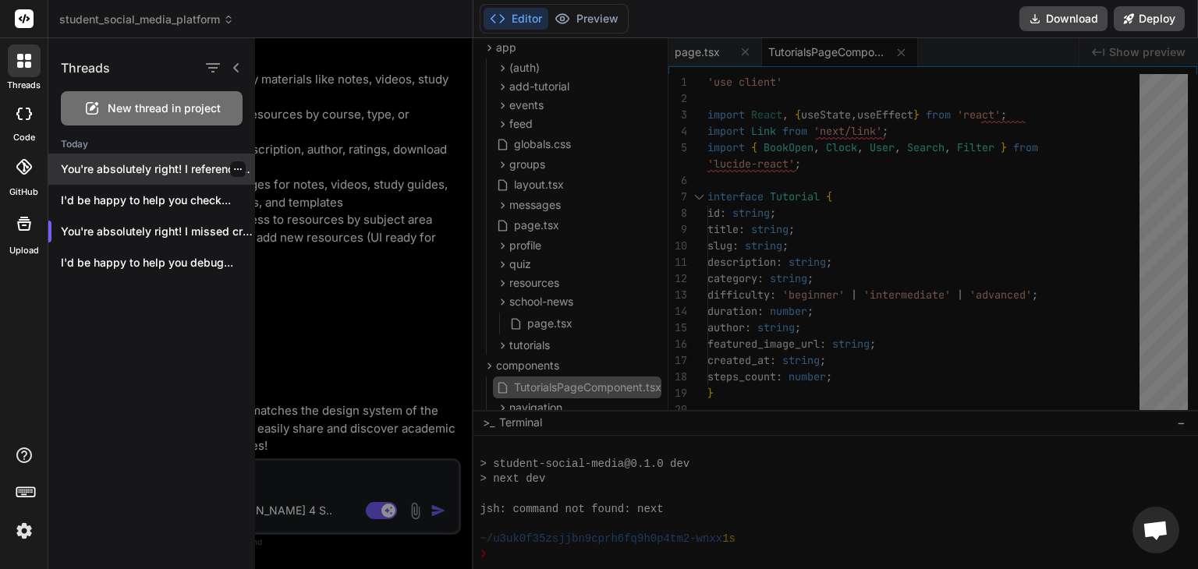
click at [186, 167] on p "You're absolutely right! I referenced components in..." at bounding box center [158, 169] width 194 height 16
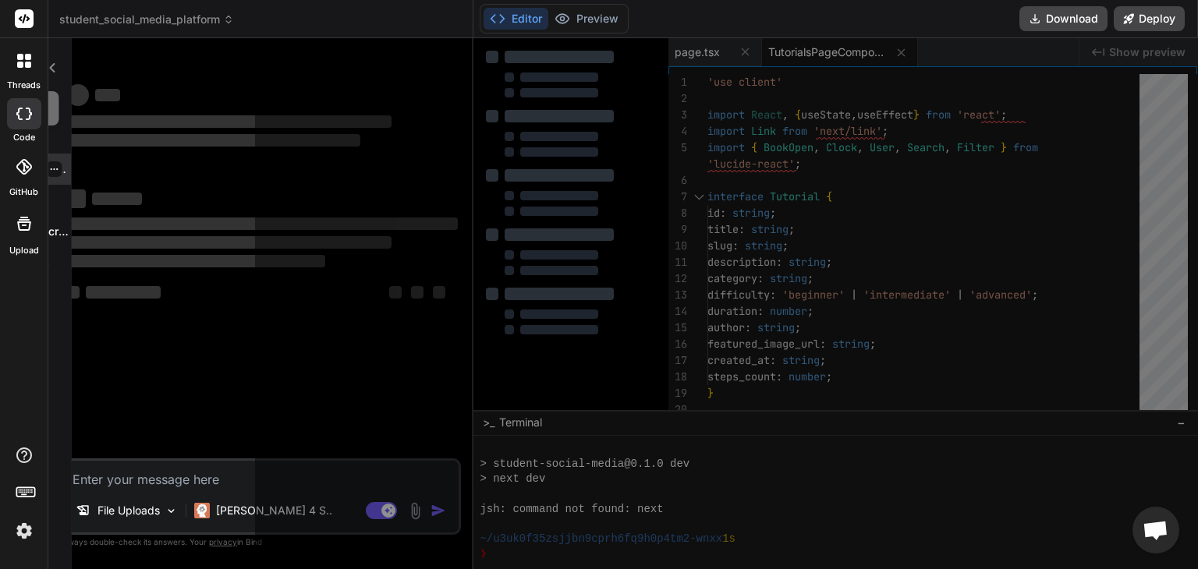
scroll to position [0, 0]
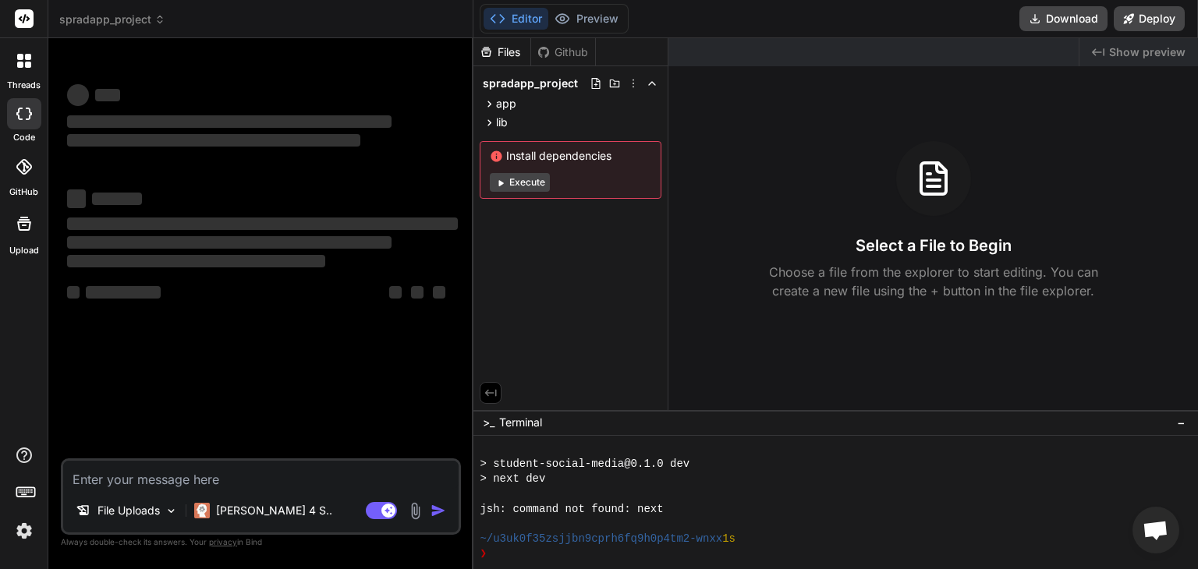
type textarea "x"
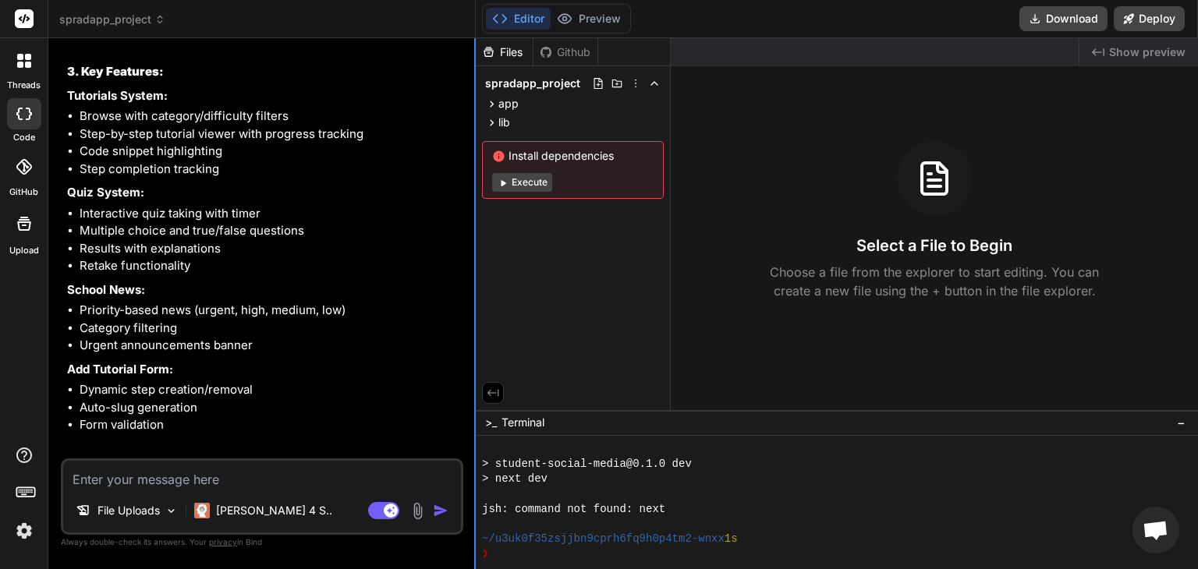
scroll to position [4535, 0]
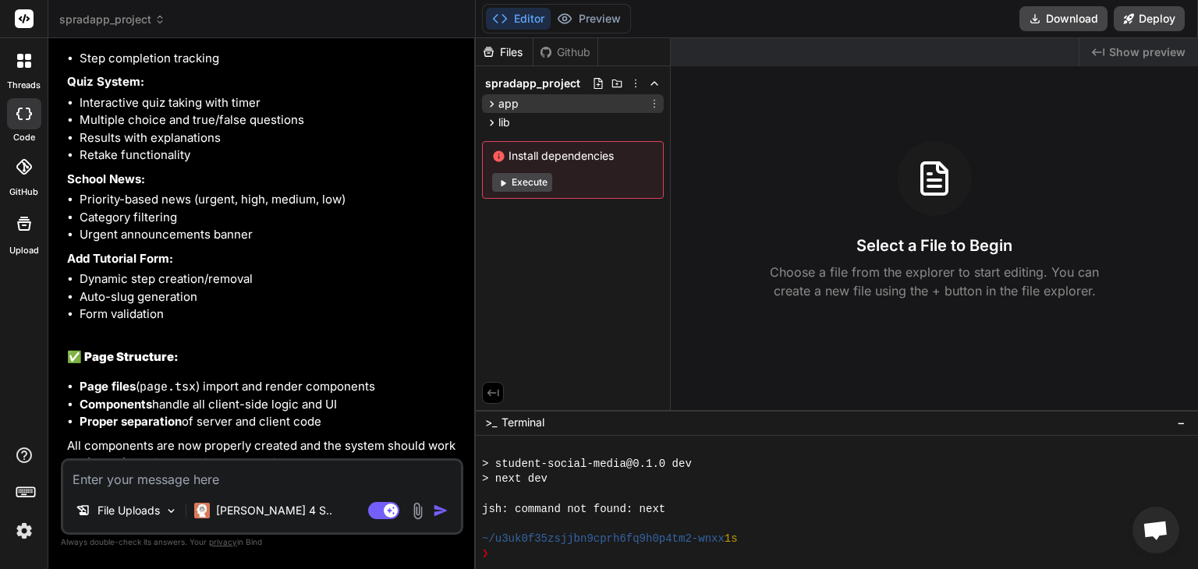
click at [498, 102] on icon at bounding box center [491, 103] width 13 height 13
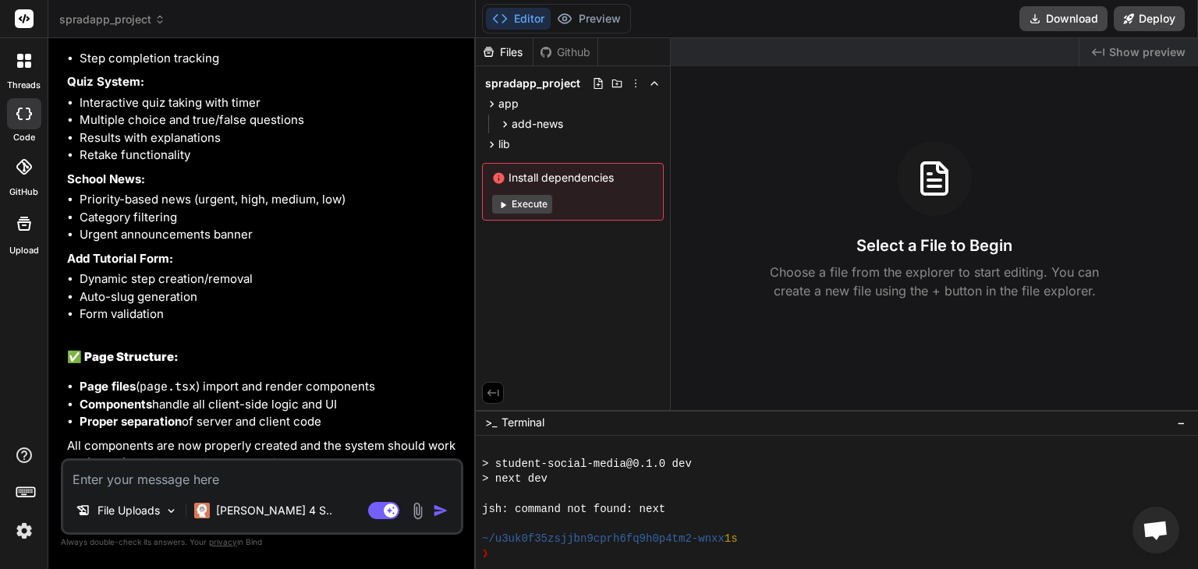
click at [306, 250] on p "Add Tutorial Form:" at bounding box center [263, 259] width 393 height 18
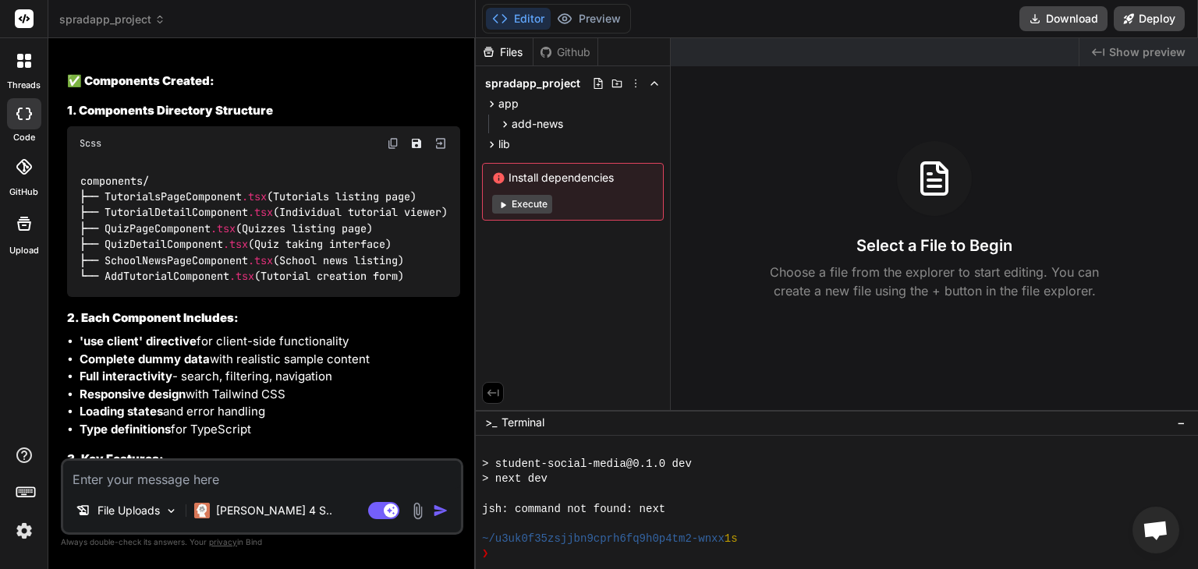
scroll to position [4036, 0]
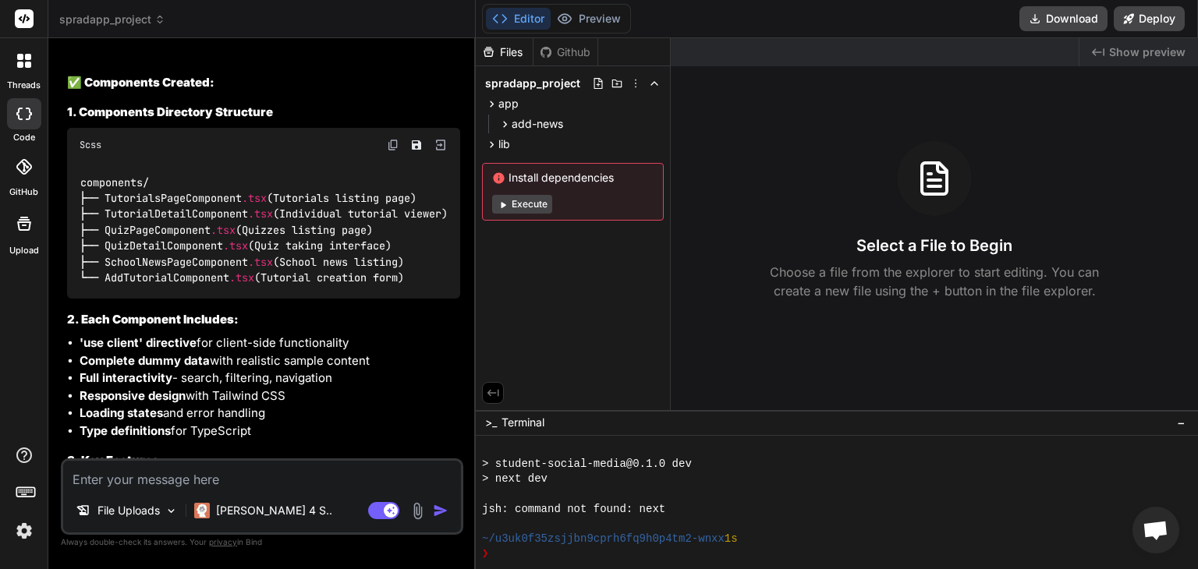
click at [234, 473] on textarea at bounding box center [262, 475] width 398 height 28
type textarea "I"
type textarea "x"
type textarea "I"
type textarea "x"
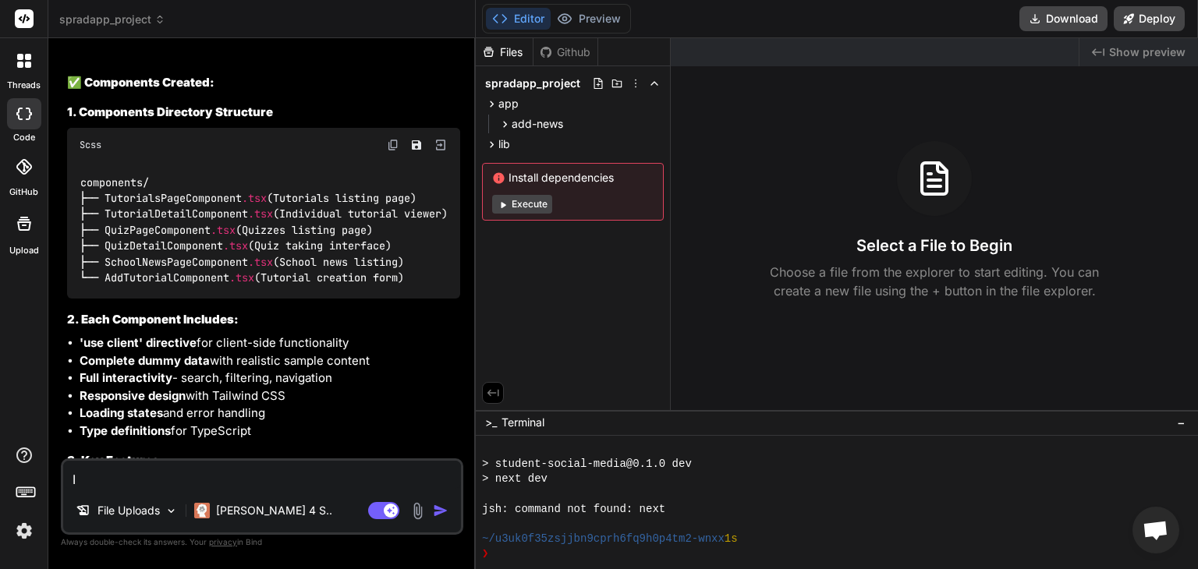
type textarea "I c"
type textarea "x"
type textarea "I ca"
type textarea "x"
type textarea "I can"
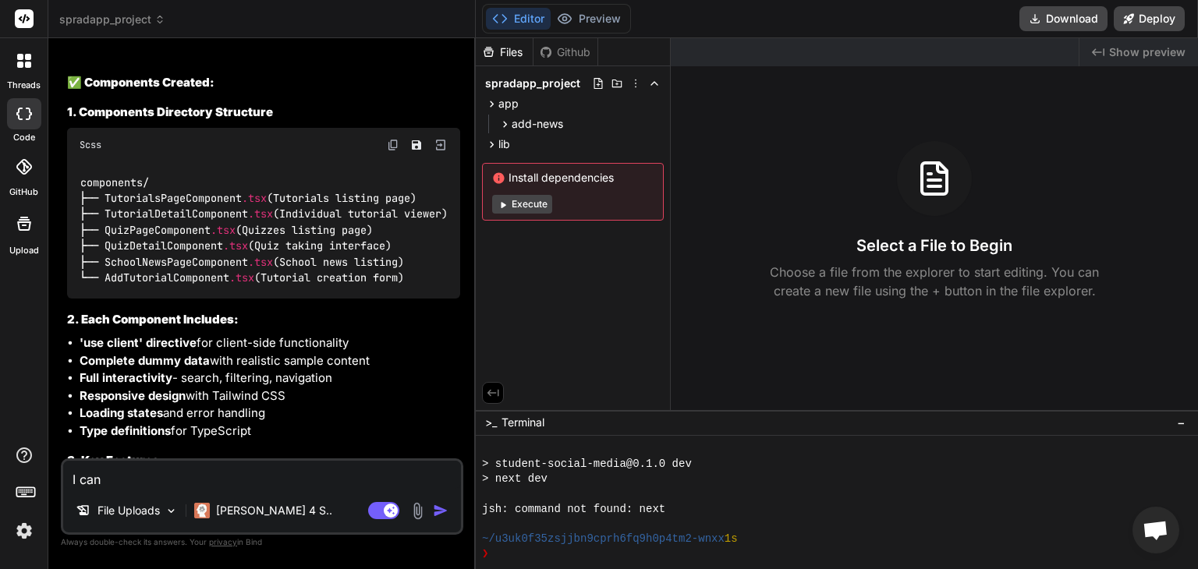
type textarea "x"
type textarea "I can"
type textarea "x"
type textarea "I can o"
type textarea "x"
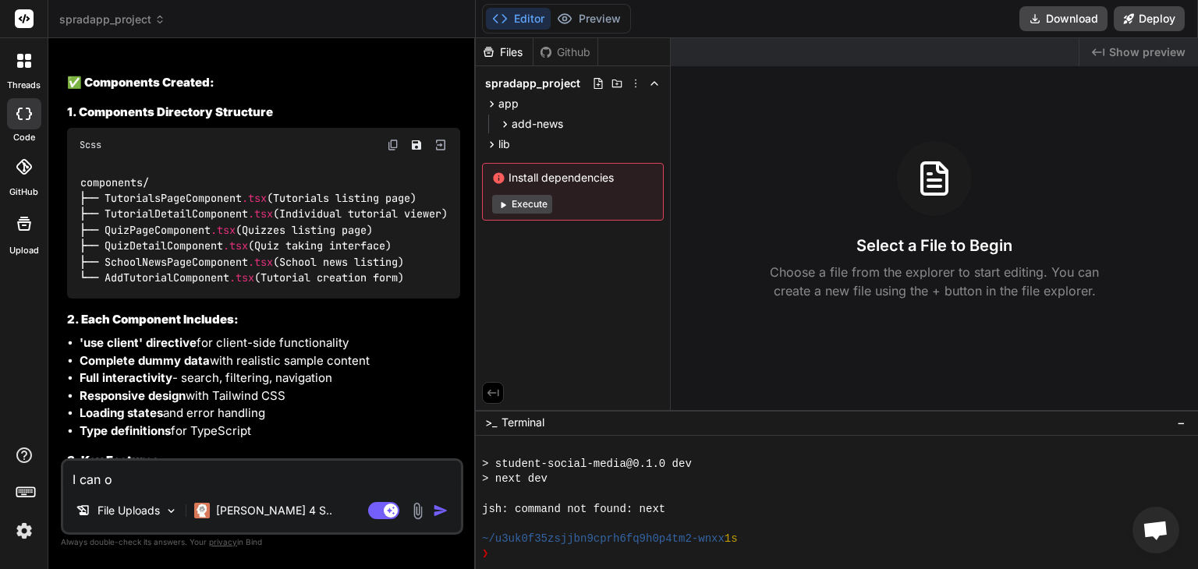
type textarea "I can on"
type textarea "x"
type textarea "I can onl"
type textarea "x"
type textarea "I can only"
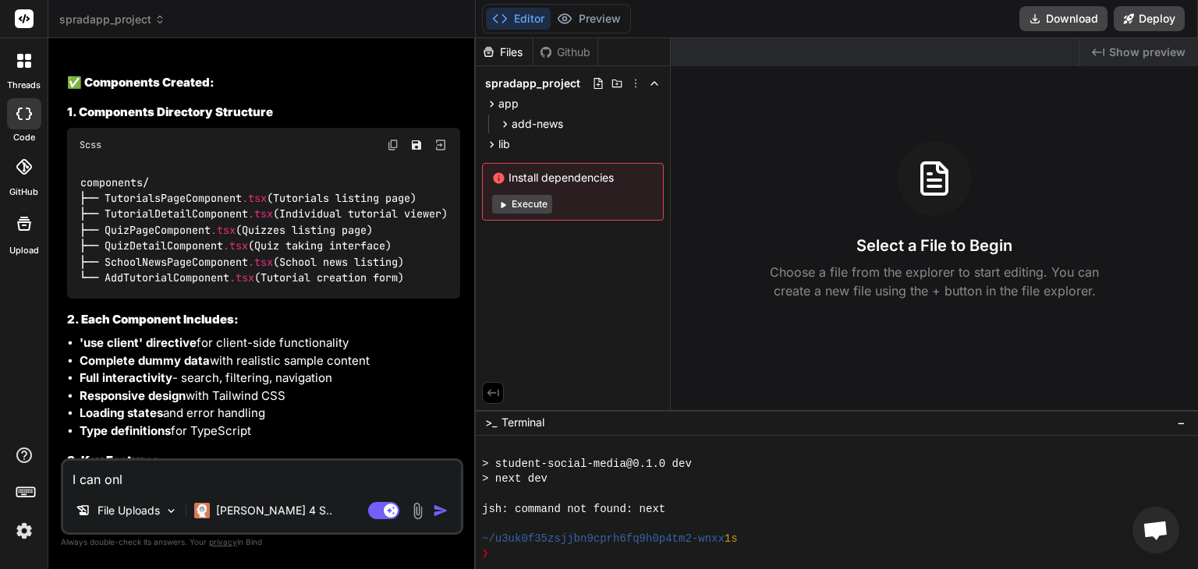
type textarea "x"
type textarea "I can only"
type textarea "x"
type textarea "I can only s"
type textarea "x"
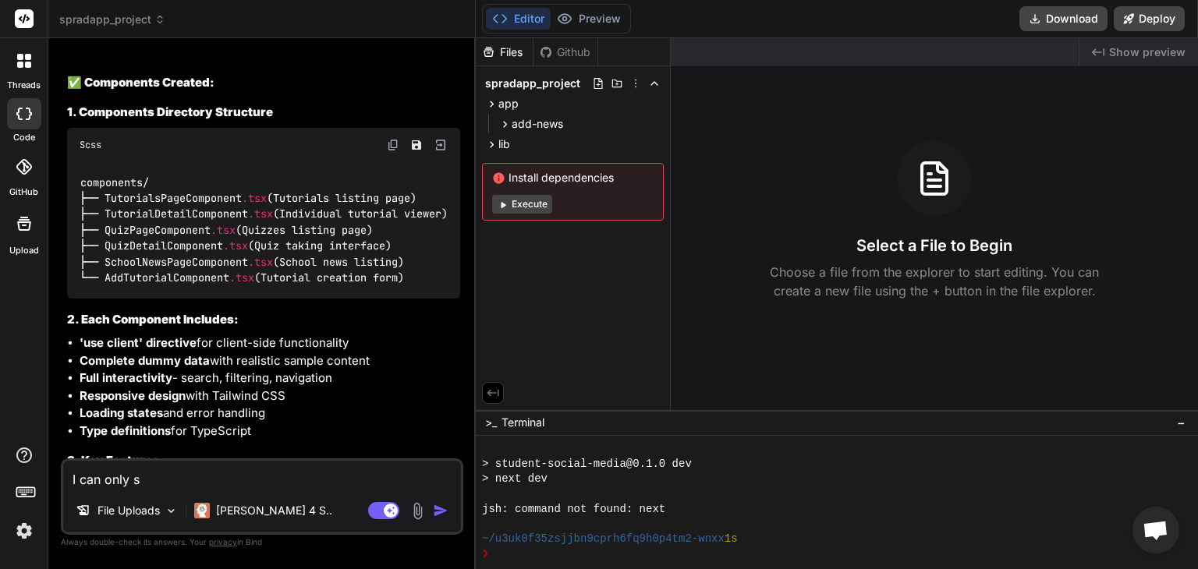
type textarea "I can only se"
type textarea "x"
type textarea "I can only see"
type textarea "x"
type textarea "I can only see"
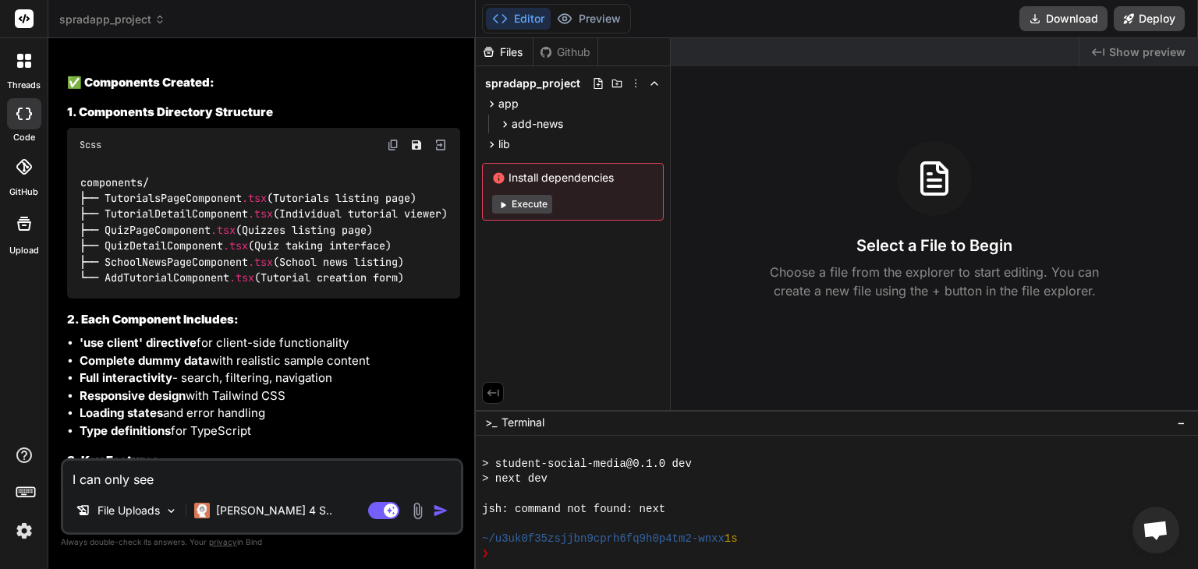
type textarea "x"
type textarea "I can only see T"
type textarea "x"
type textarea "I can only see Tu"
type textarea "x"
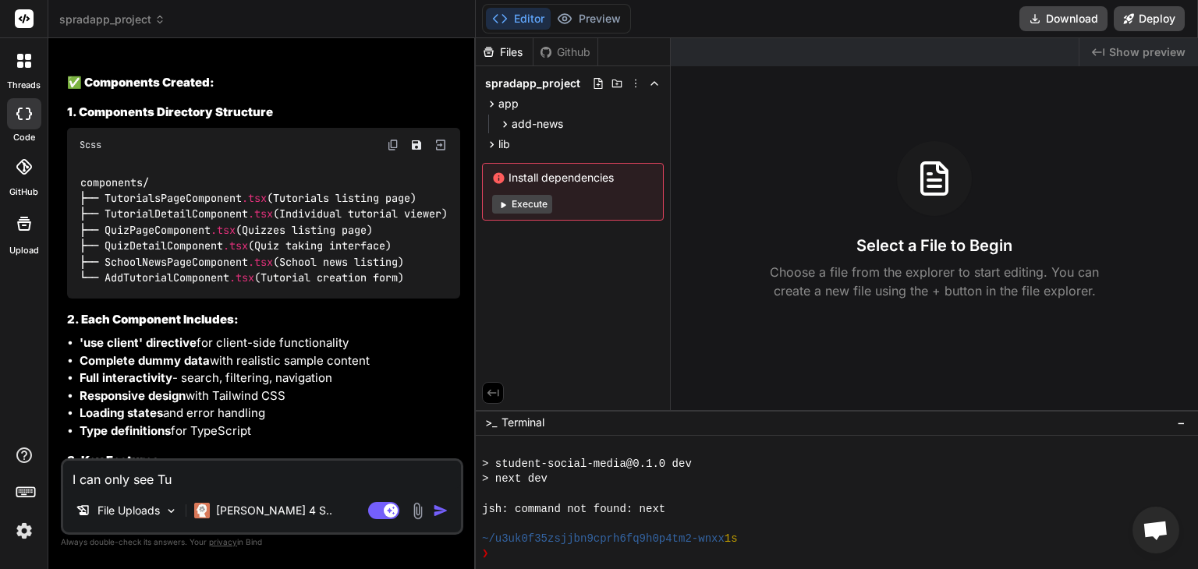
type textarea "I can only see Tut"
type textarea "x"
type textarea "I can only see Tuto"
type textarea "x"
type textarea "I can only see Tutor"
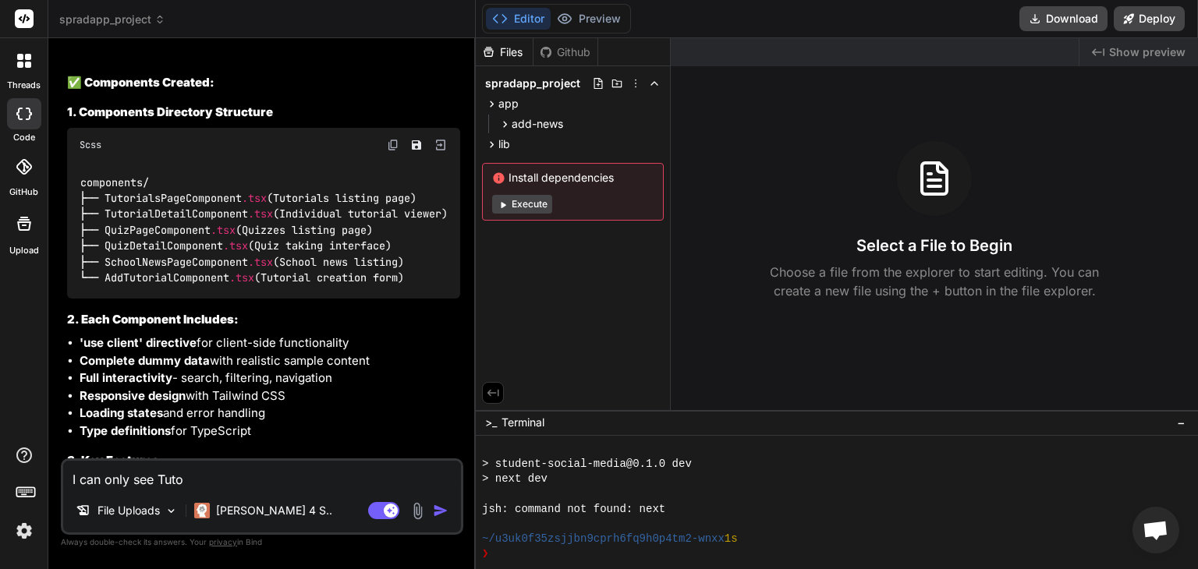
type textarea "x"
type textarea "I can only see Tutori"
type textarea "x"
type textarea "I can only see Tutoria"
type textarea "x"
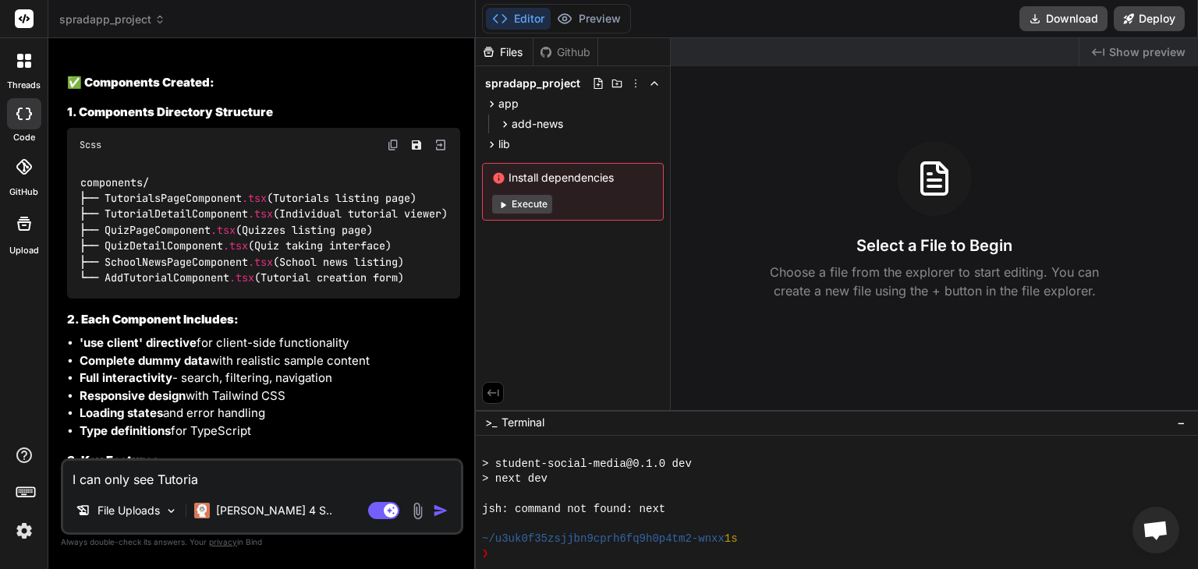
type textarea "I can only see Tutorial"
type textarea "x"
type textarea "I can only see Tutorials"
type textarea "x"
type textarea "I can only see TutorialsP"
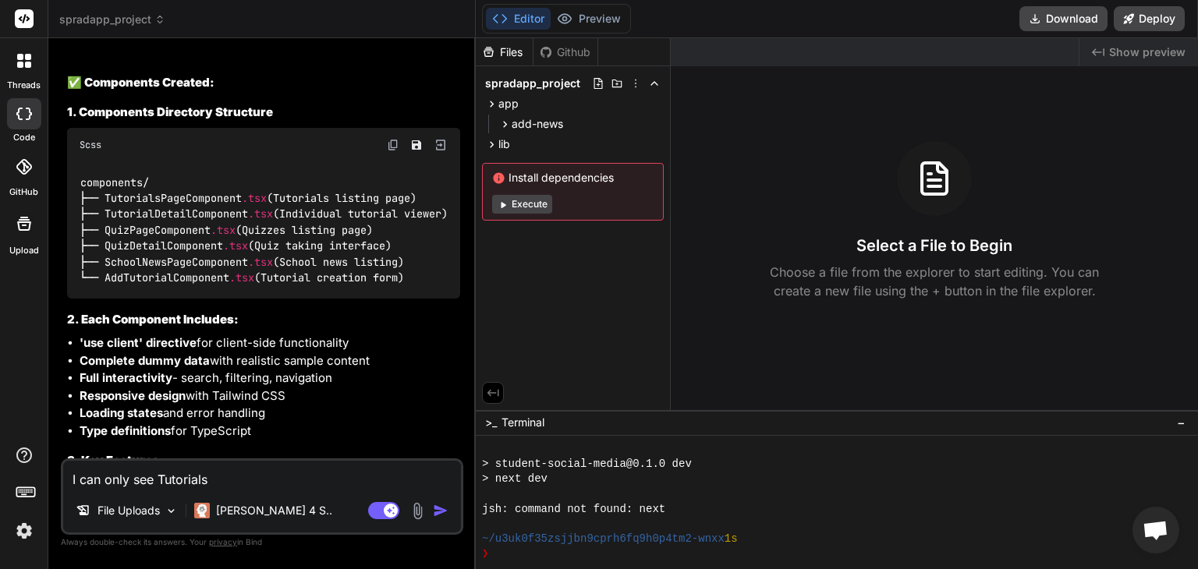
type textarea "x"
type textarea "I can only see TutorialsPa"
type textarea "x"
type textarea "I can only see TutorialsPag"
type textarea "x"
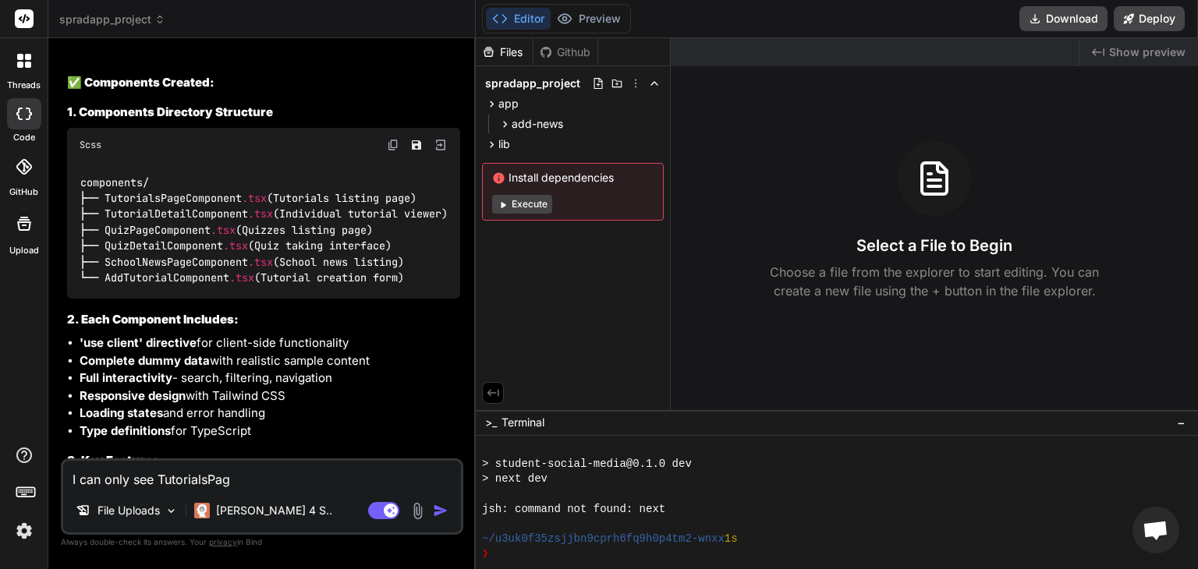
type textarea "I can only see TutorialsPage"
type textarea "x"
type textarea "I can only see TutorialsPageC"
type textarea "x"
type textarea "I can only see TutorialsPageCo"
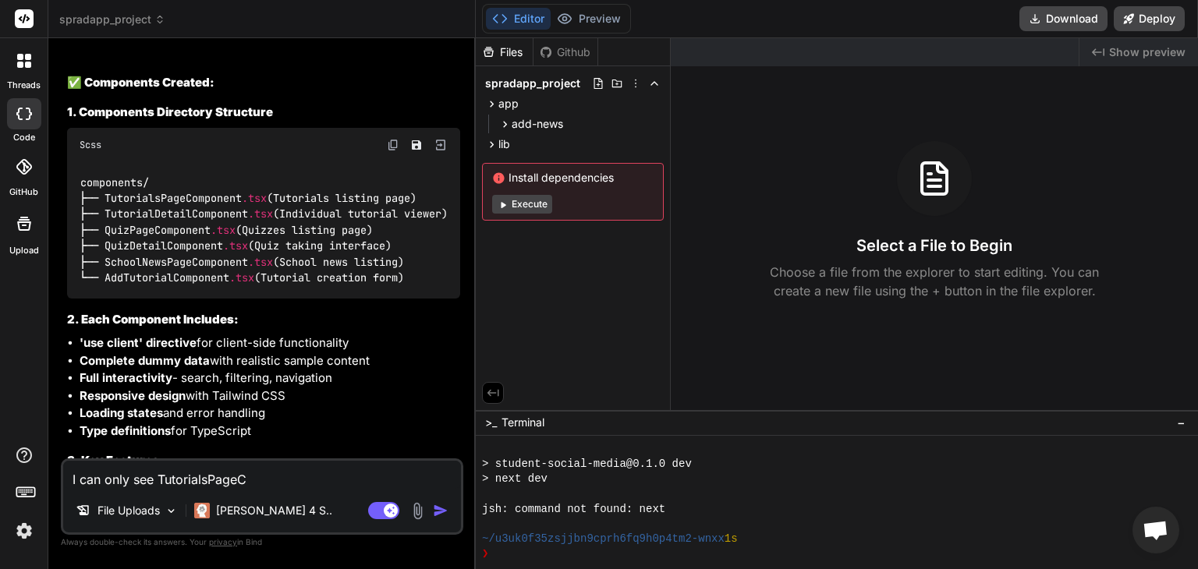
type textarea "x"
type textarea "I can only see TutorialsPageCom"
type textarea "x"
type textarea "I can only see TutorialsPageComp"
type textarea "x"
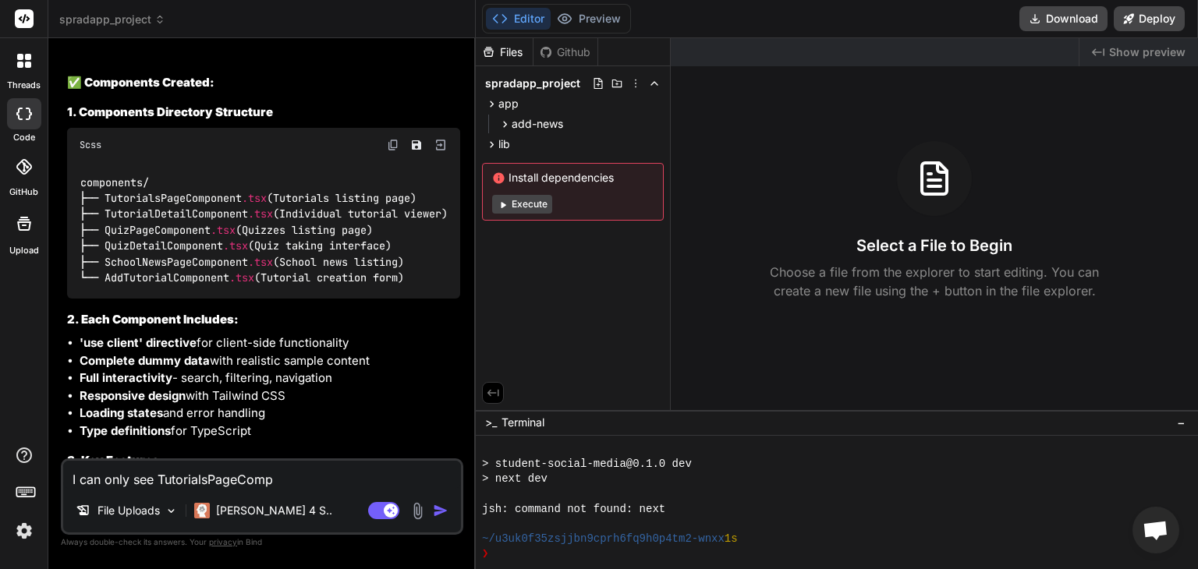
type textarea "I can only see TutorialsPageCompo"
type textarea "x"
type textarea "I can only see TutorialsPageCompon"
type textarea "x"
type textarea "I can only see TutorialsPageCompone"
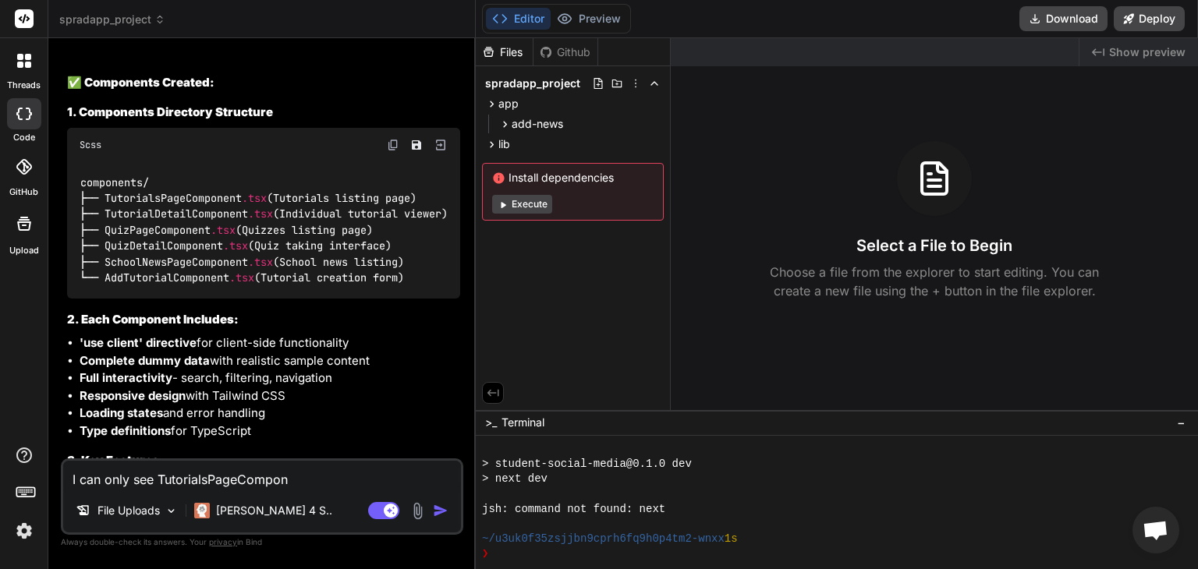
type textarea "x"
type textarea "I can only see TutorialsPageComponen"
type textarea "x"
type textarea "I can only see TutorialsPageComponent"
type textarea "x"
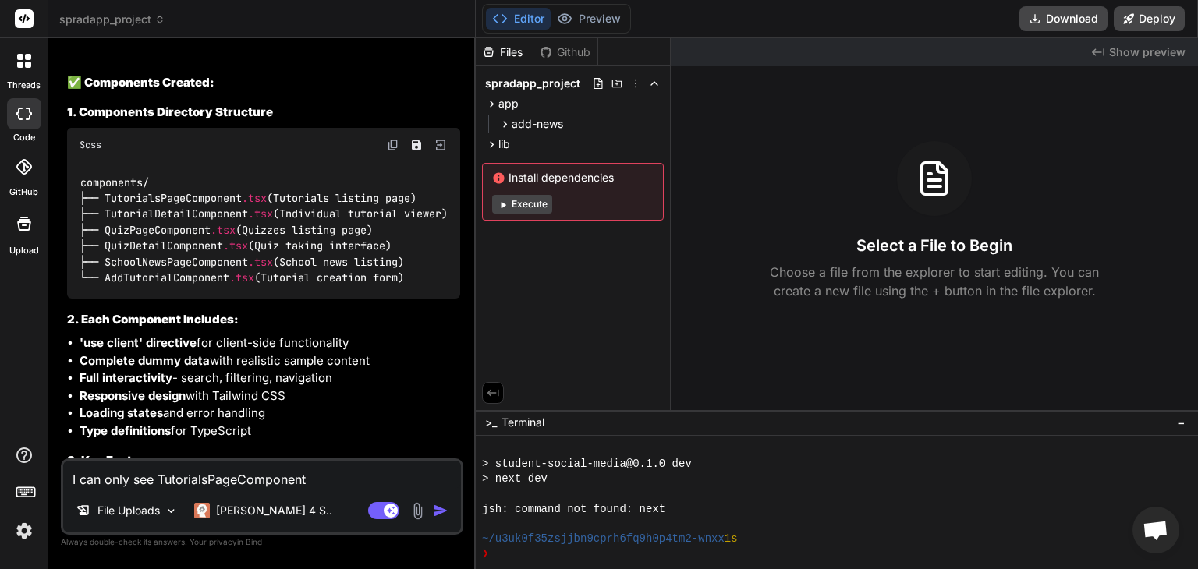
type textarea "I can only see TutorialsPageComponents"
type textarea "x"
type textarea "I can only see TutorialsPageComponent"
type textarea "x"
type textarea "I can only see TutorialsPageComponent."
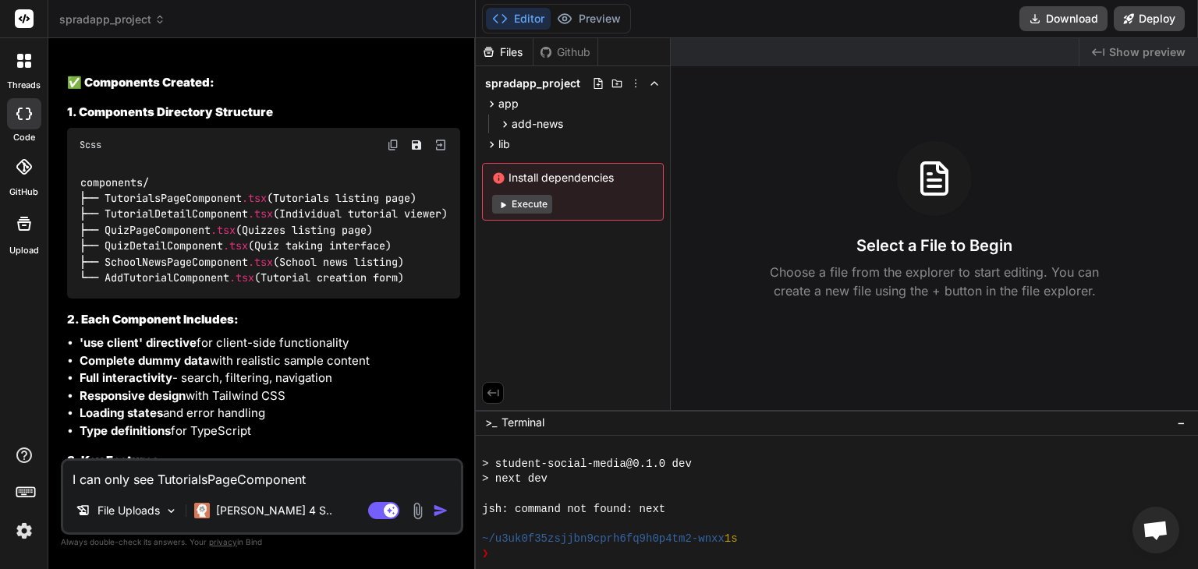
type textarea "x"
type textarea "I can only see TutorialsPageComponent."
type textarea "x"
type textarea "I can only see TutorialsPageComponent. w"
type textarea "x"
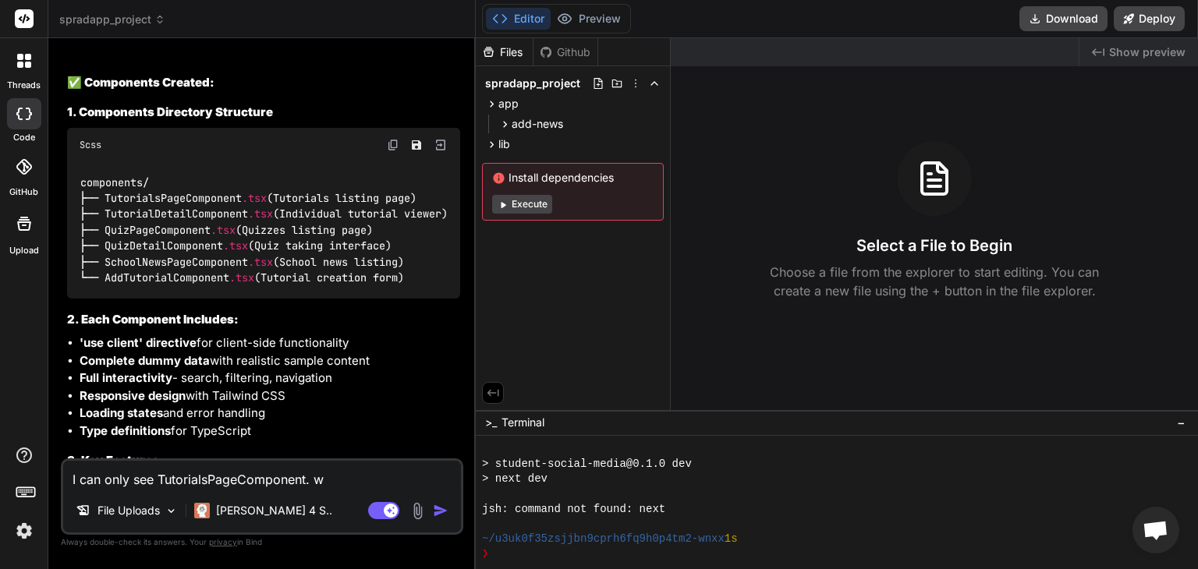
type textarea "I can only see TutorialsPageComponent."
type textarea "x"
type textarea "I can only see TutorialsPageComponent. W"
type textarea "x"
type textarea "I can only see TutorialsPageComponent. Wh"
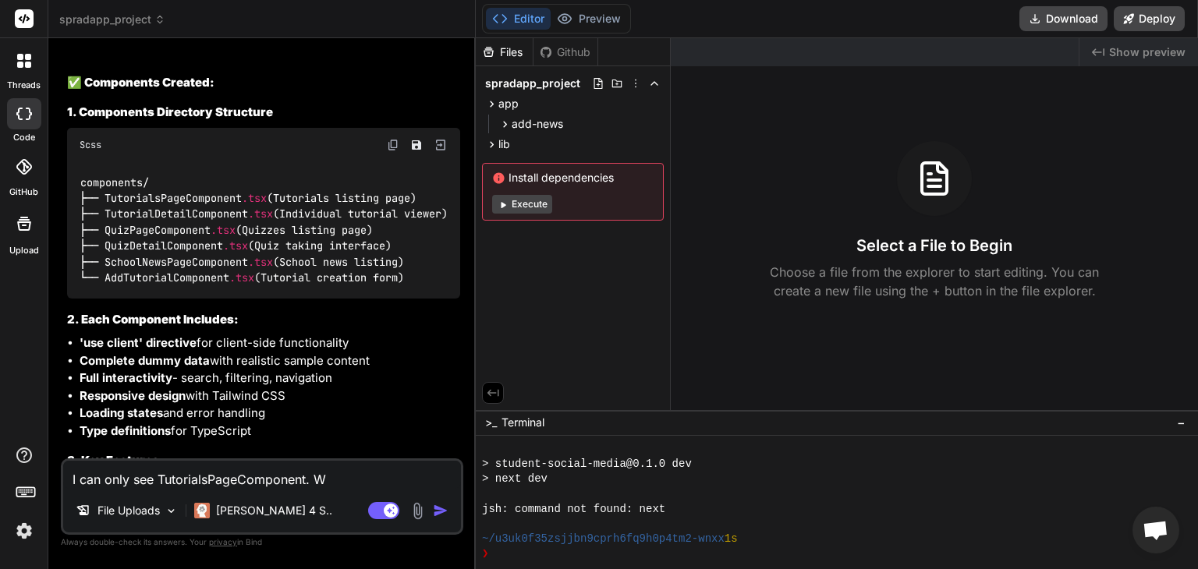
type textarea "x"
type textarea "I can only see TutorialsPageComponent. Wha"
type textarea "x"
type textarea "I can only see TutorialsPageComponent. What"
type textarea "x"
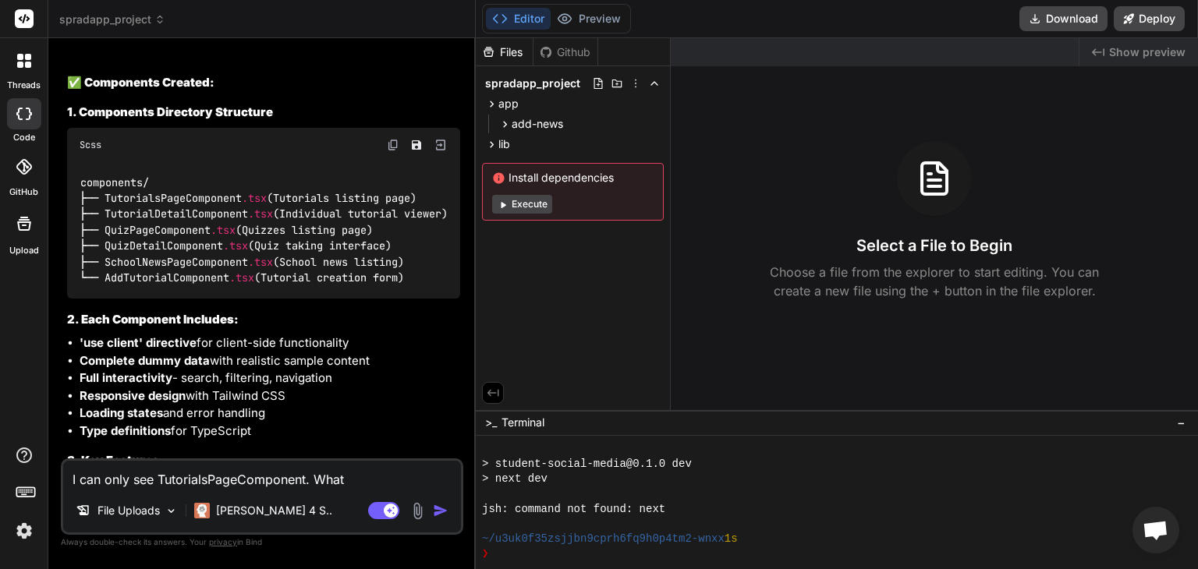
type textarea "I can only see TutorialsPageComponent. What"
type textarea "x"
type textarea "I can only see TutorialsPageComponent. What a"
type textarea "x"
type textarea "I can only see TutorialsPageComponent. What ab"
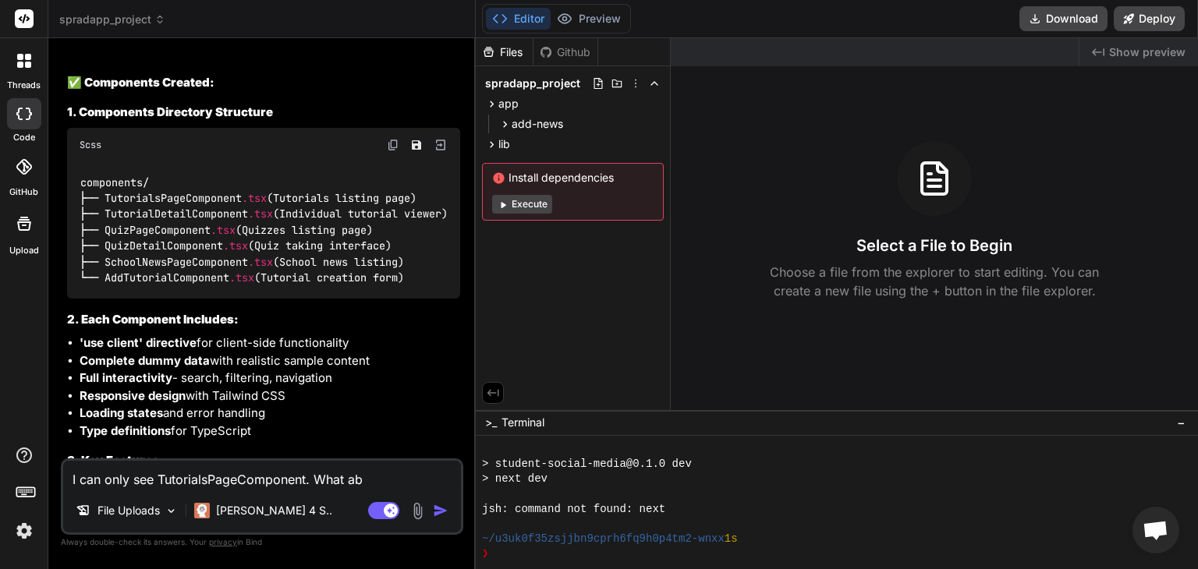
type textarea "x"
type textarea "I can only see TutorialsPageComponent. What abo"
type textarea "x"
type textarea "I can only see TutorialsPageComponent. What abou"
type textarea "x"
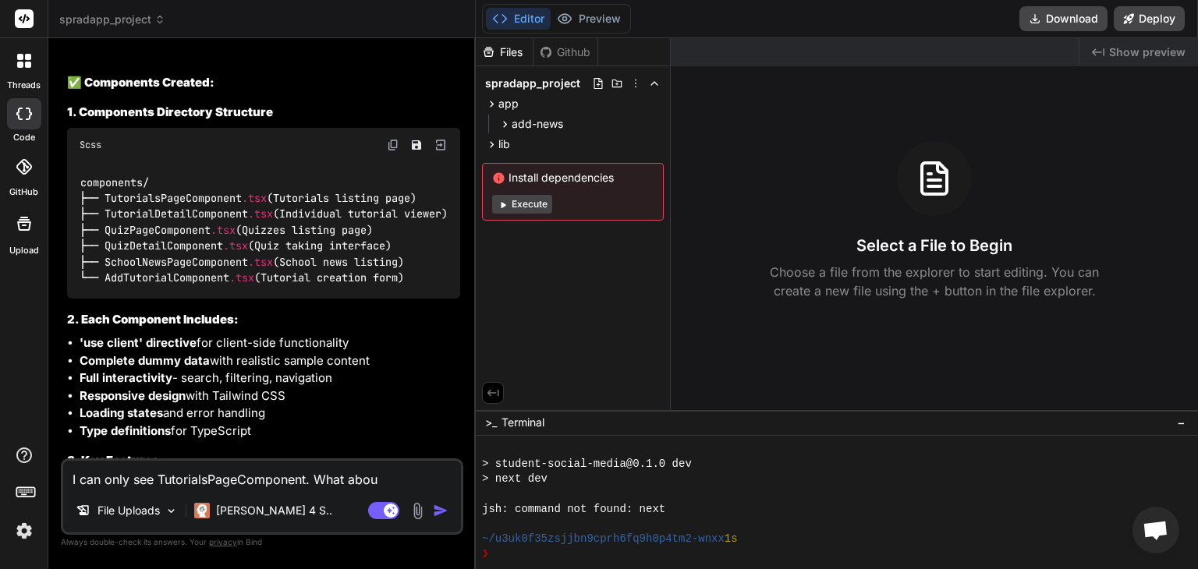
type textarea "I can only see TutorialsPageComponent. What about"
type textarea "x"
type textarea "I can only see TutorialsPageComponent. What about"
type textarea "x"
type textarea "I can only see TutorialsPageComponent. What about o"
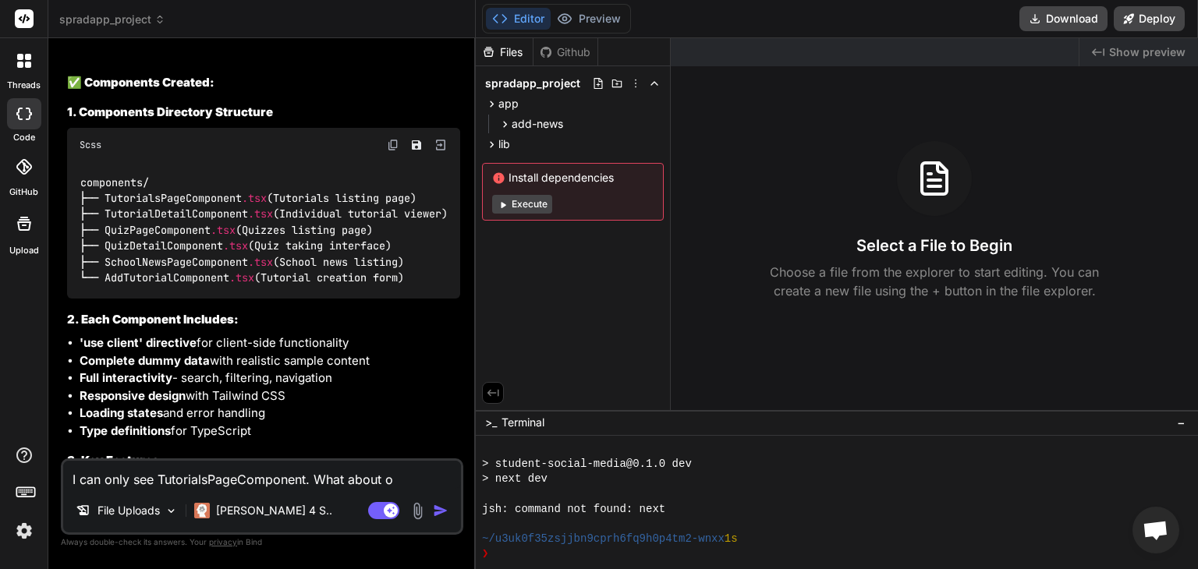
type textarea "x"
type textarea "I can only see TutorialsPageComponent. What about ot"
type textarea "x"
type textarea "I can only see TutorialsPageComponent. What about oth"
type textarea "x"
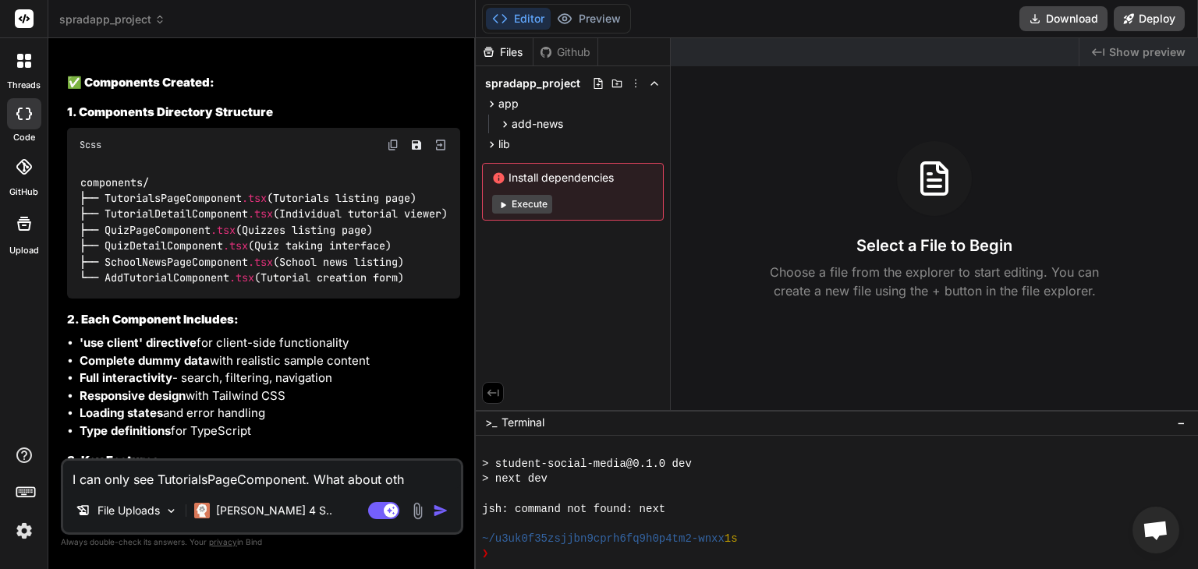
type textarea "I can only see TutorialsPageComponent. What about othe"
type textarea "x"
type textarea "I can only see TutorialsPageComponent. What about other"
type textarea "x"
type textarea "I can only see TutorialsPageComponent. What about others"
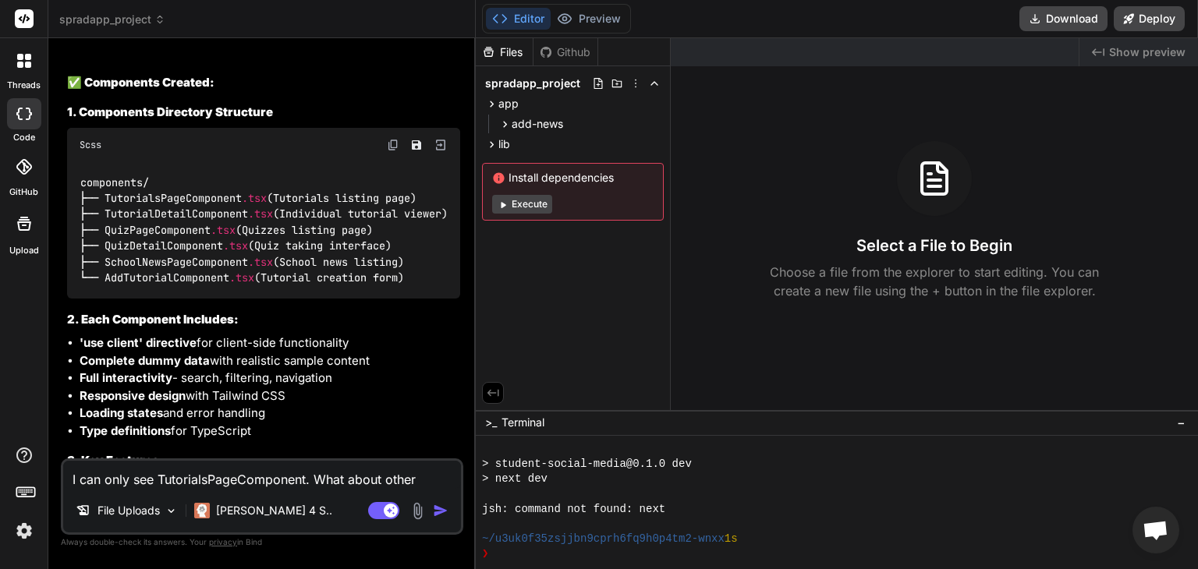
type textarea "x"
type textarea "I can only see TutorialsPageComponent. What about others"
type textarea "x"
type textarea "I can only see TutorialsPageComponent. What about others y"
type textarea "x"
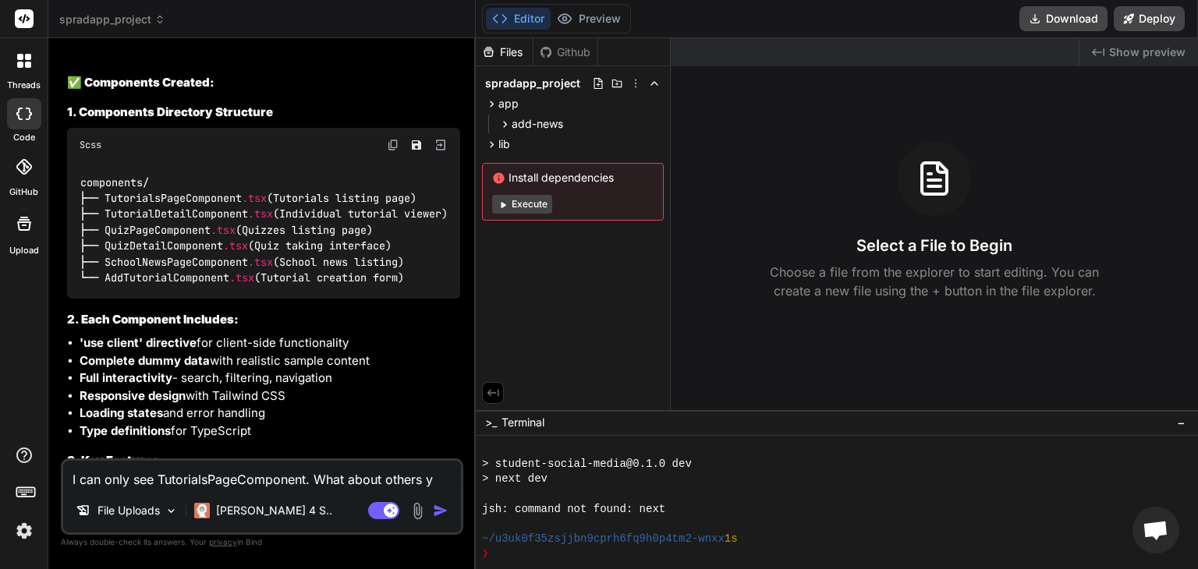
type textarea "I can only see TutorialsPageComponent. What about others yo"
type textarea "x"
type textarea "I can only see TutorialsPageComponent. What about others you"
type textarea "x"
type textarea "I can only see TutorialsPageComponent. What about others you"
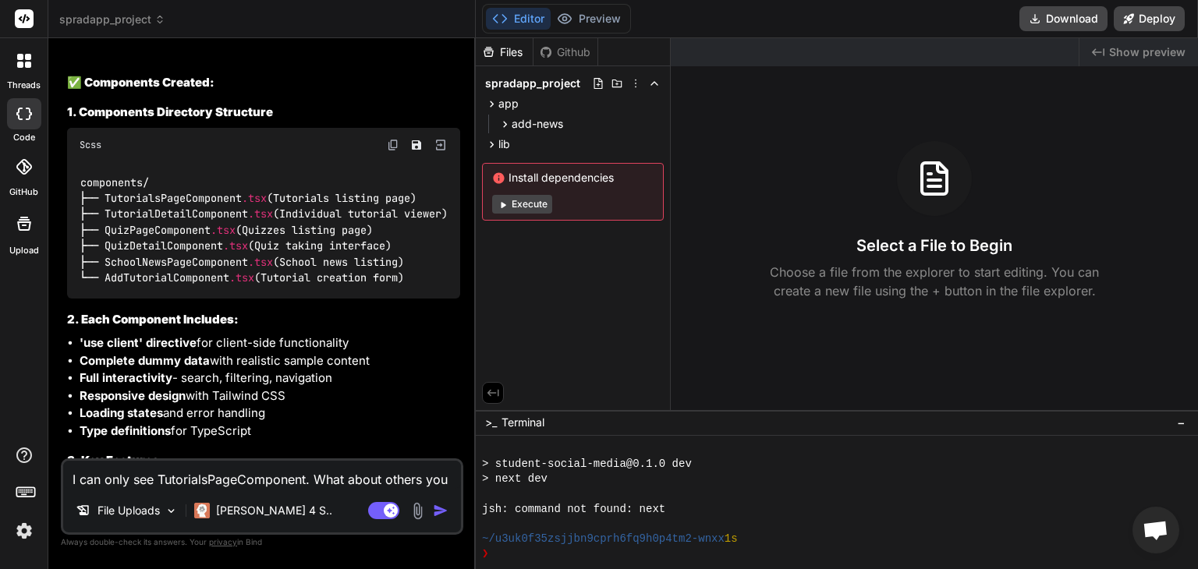
type textarea "x"
type textarea "I can only see TutorialsPageComponent. What about others you c"
type textarea "x"
type textarea "I can only see TutorialsPageComponent. What about others you cl"
type textarea "x"
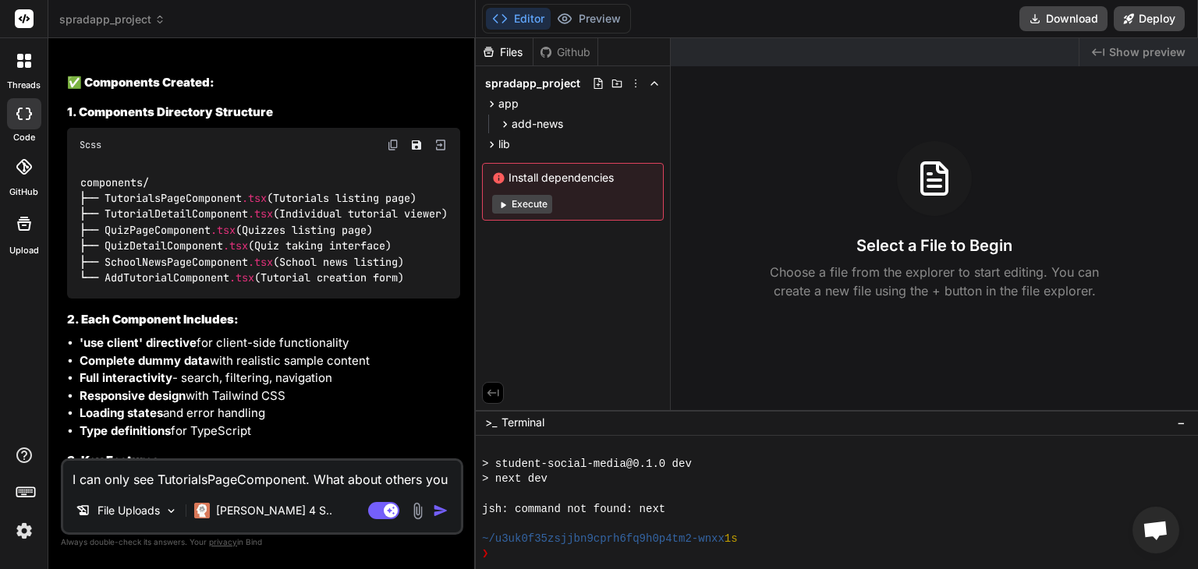
type textarea "I can only see TutorialsPageComponent. What about others you cla"
type textarea "x"
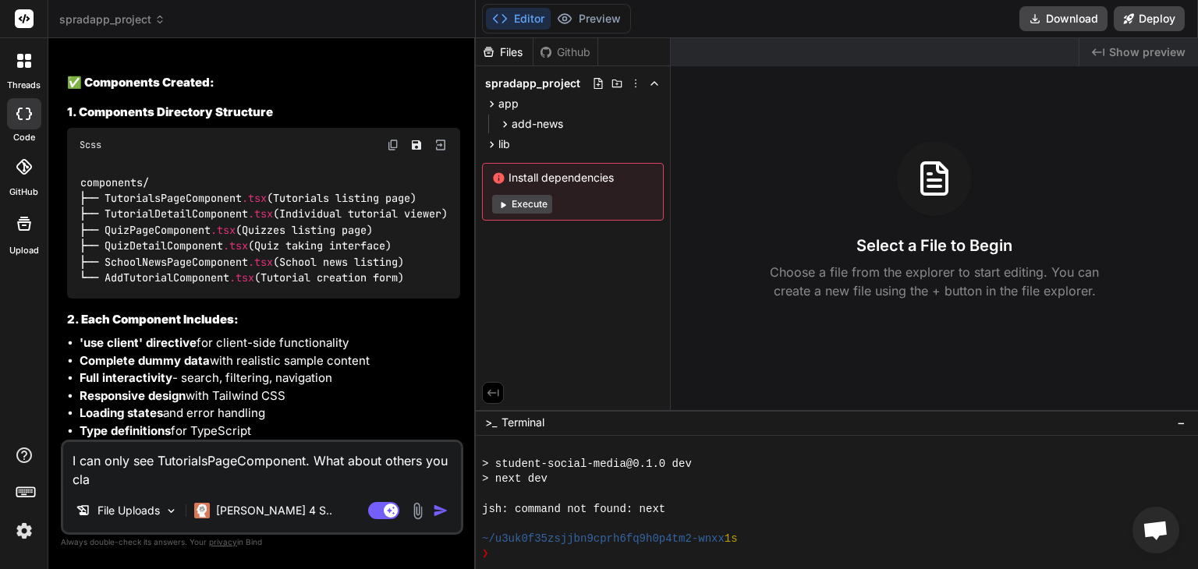
type textarea "I can only see TutorialsPageComponent. What about others you clai"
type textarea "x"
type textarea "I can only see TutorialsPageComponent. What about others you claim"
type textarea "x"
type textarea "I can only see TutorialsPageComponent. What about others you claime"
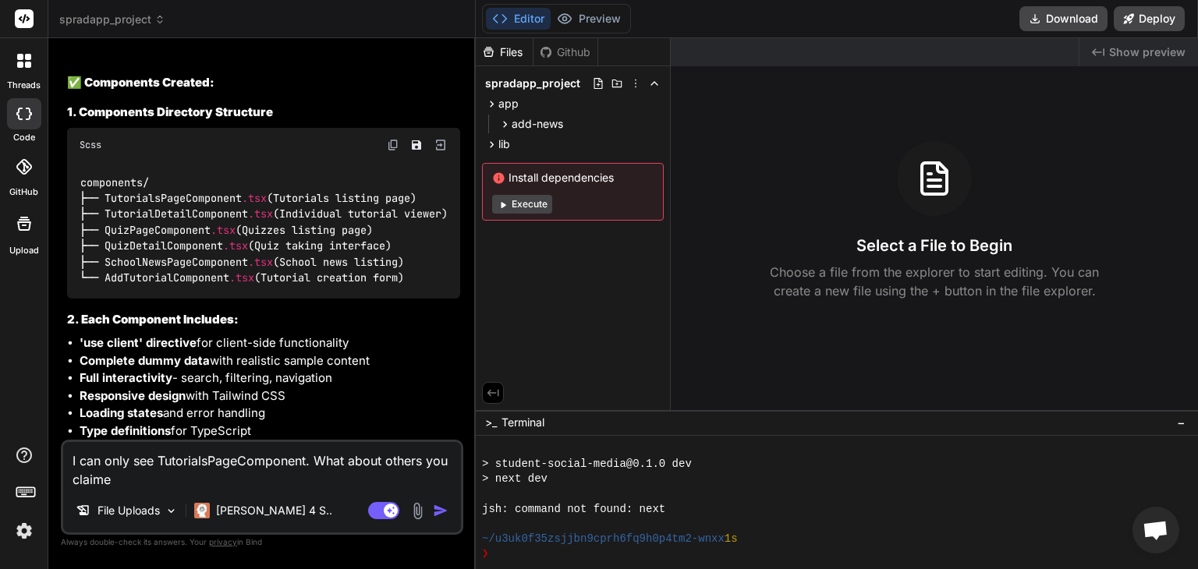
type textarea "x"
type textarea "I can only see TutorialsPageComponent. What about others you claimed"
type textarea "x"
type textarea "I can only see TutorialsPageComponent. What about others you claimed"
type textarea "x"
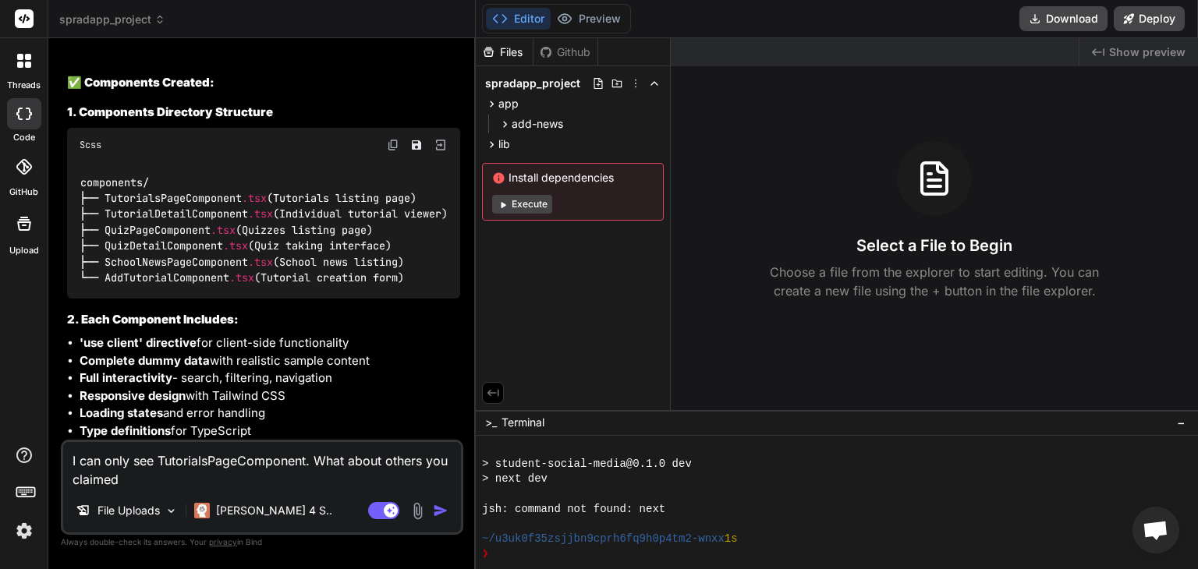
type textarea "I can only see TutorialsPageComponent. What about others you claimed t"
type textarea "x"
type textarea "I can only see TutorialsPageComponent. What about others you claimed to"
type textarea "x"
type textarea "I can only see TutorialsPageComponent. What about others you claimed to"
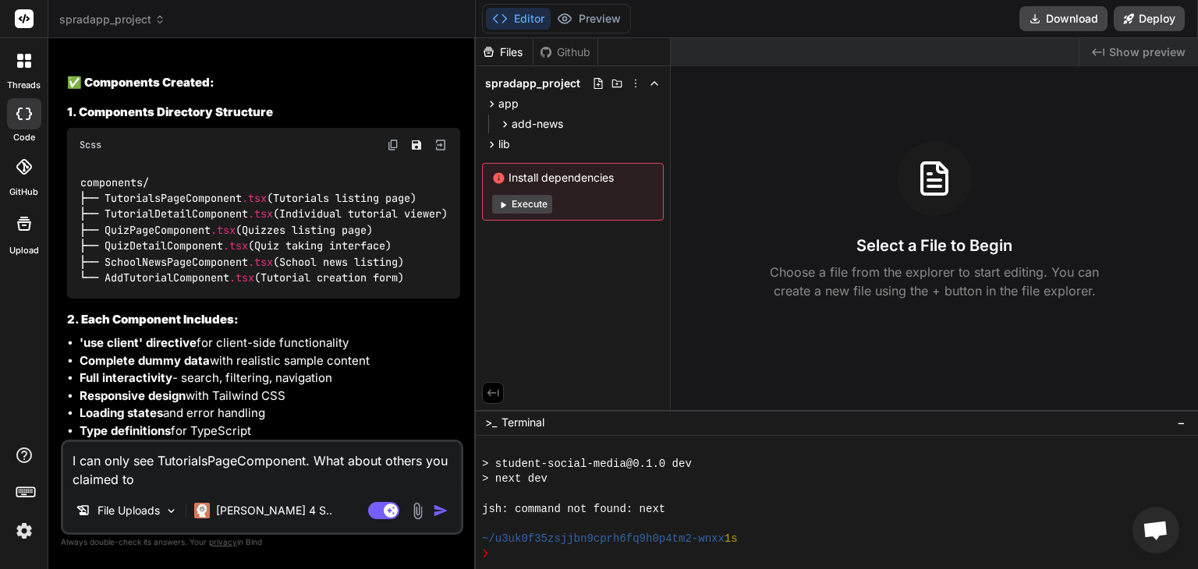
type textarea "x"
type textarea "I can only see TutorialsPageComponent. What about others you claimed to h"
type textarea "x"
type textarea "I can only see TutorialsPageComponent. What about others you claimed to ha"
type textarea "x"
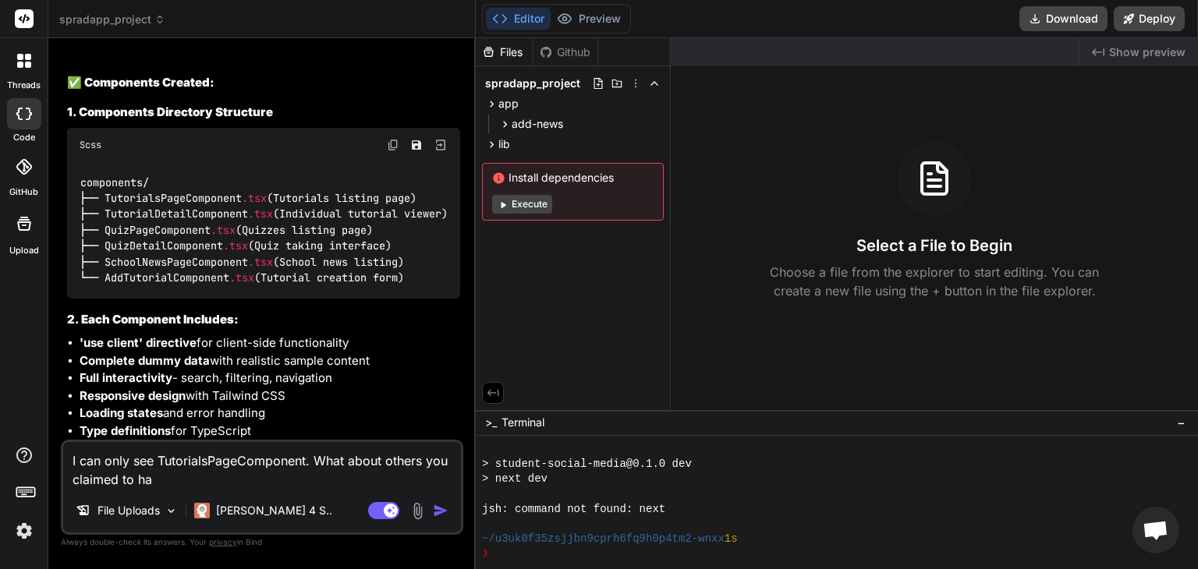
type textarea "I can only see TutorialsPageComponent. What about others you claimed to hav"
type textarea "x"
type textarea "I can only see TutorialsPageComponent. What about others you claimed to have"
type textarea "x"
type textarea "I can only see TutorialsPageComponent. What about others you claimed to have"
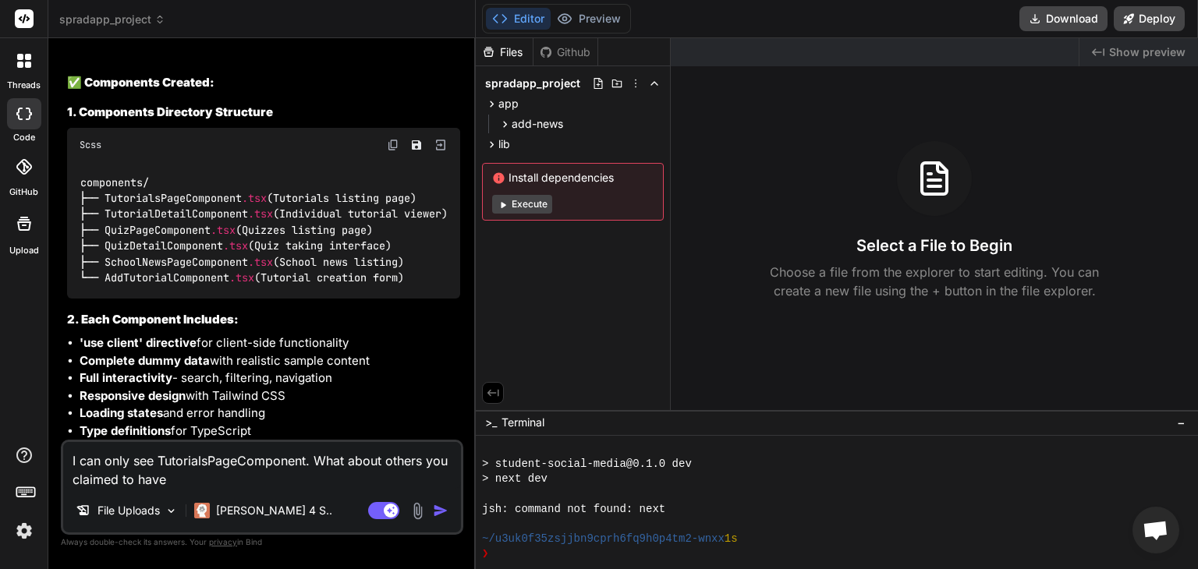
type textarea "x"
type textarea "I can only see TutorialsPageComponent. What about others you claimed to have c"
type textarea "x"
type textarea "I can only see TutorialsPageComponent. What about others you claimed to have cr"
type textarea "x"
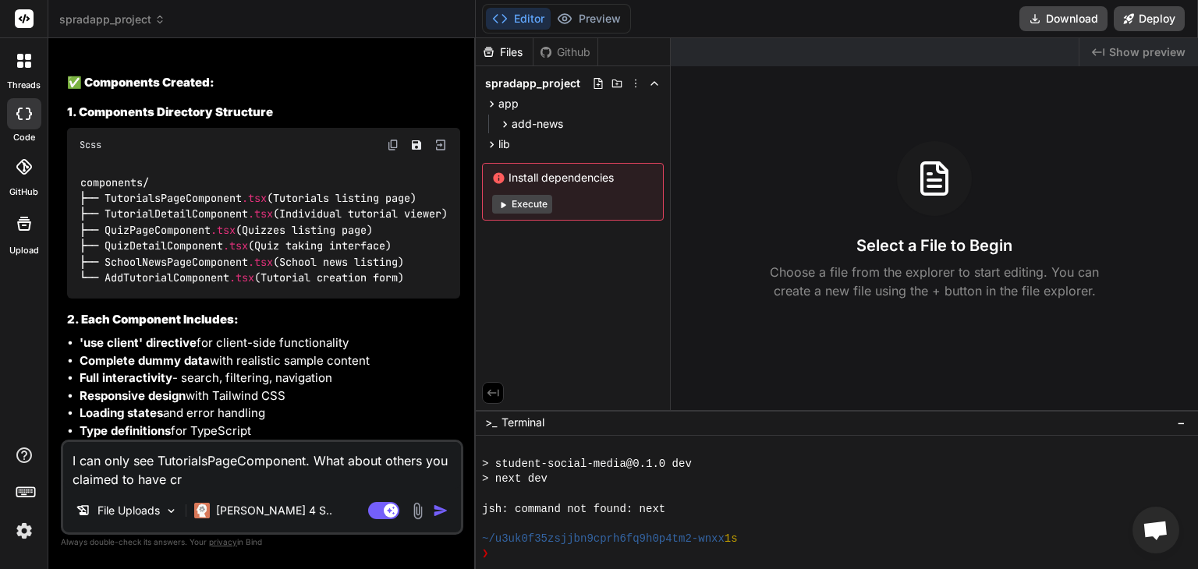
type textarea "I can only see TutorialsPageComponent. What about others you claimed to have cre"
type textarea "x"
type textarea "I can only see TutorialsPageComponent. What about others you claimed to have cr…"
type textarea "x"
type textarea "I can only see TutorialsPageComponent. What about others you claimed to have cr…"
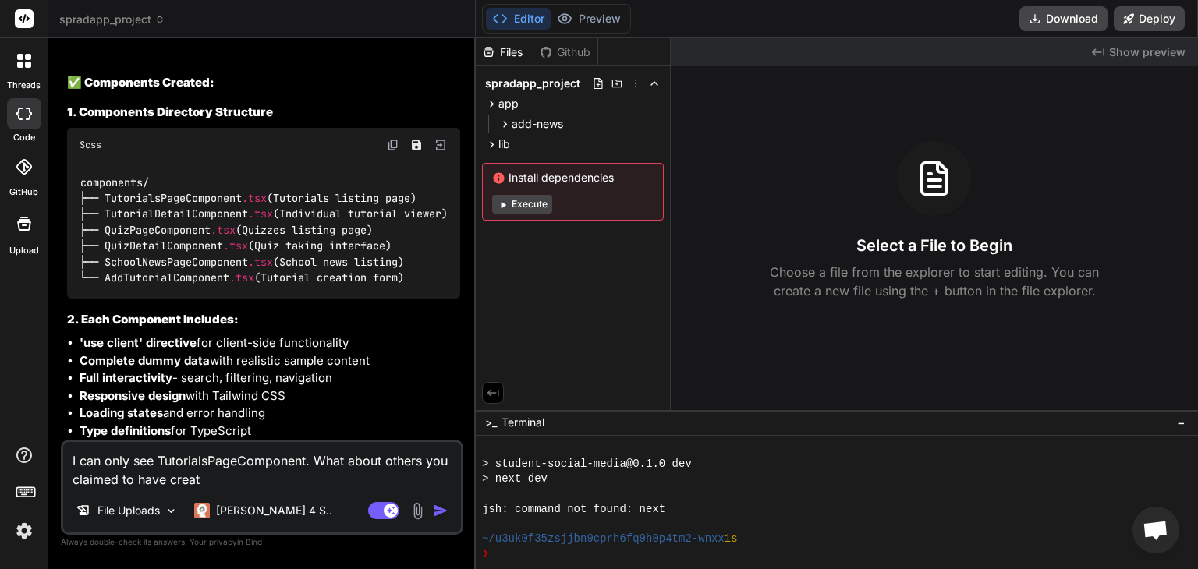
type textarea "x"
type textarea "I can only see TutorialsPageComponent. What about others you claimed to have cr…"
type textarea "x"
type textarea "I can only see TutorialsPageComponent. What about others you claimed to have cr…"
type textarea "x"
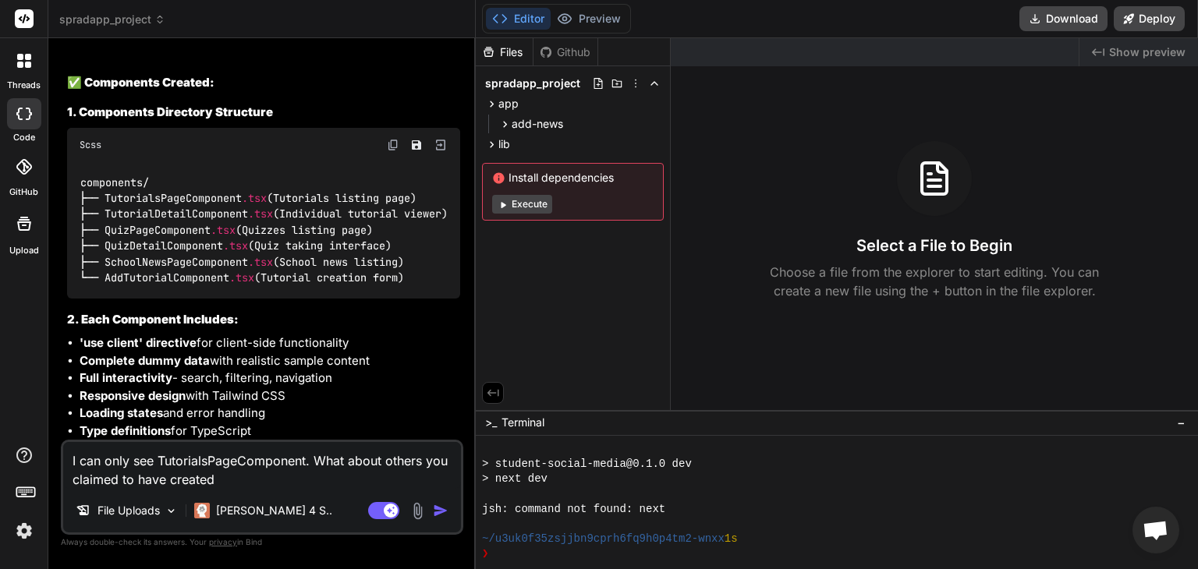
type textarea "I can only see TutorialsPageComponent. What about others you claimed to have cr…"
type textarea "x"
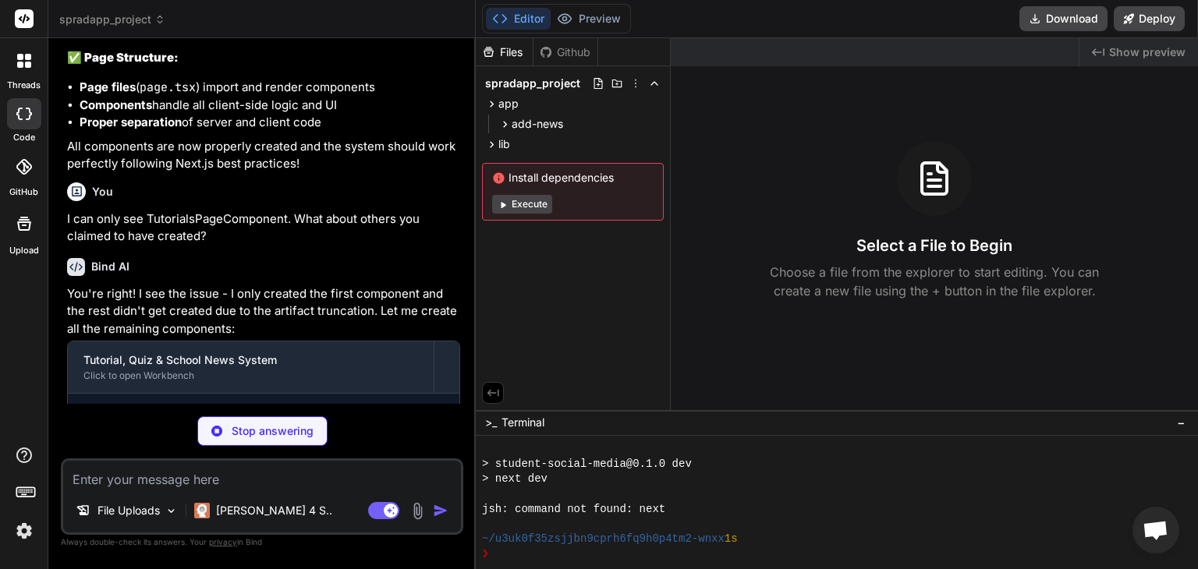
scroll to position [4855, 0]
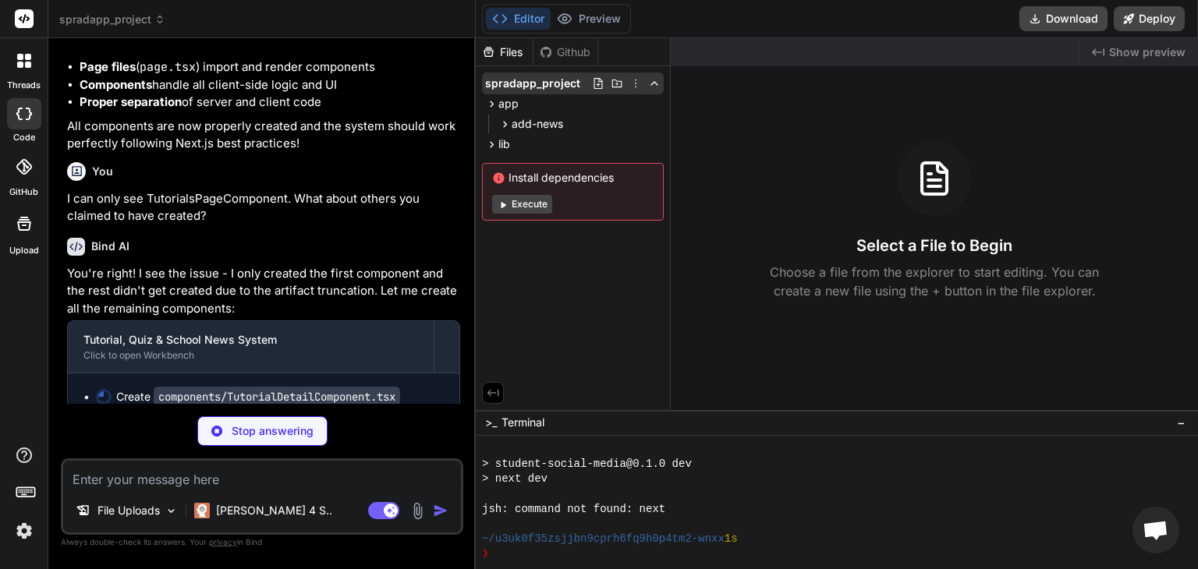
click at [554, 87] on span "spradapp_project" at bounding box center [532, 84] width 95 height 16
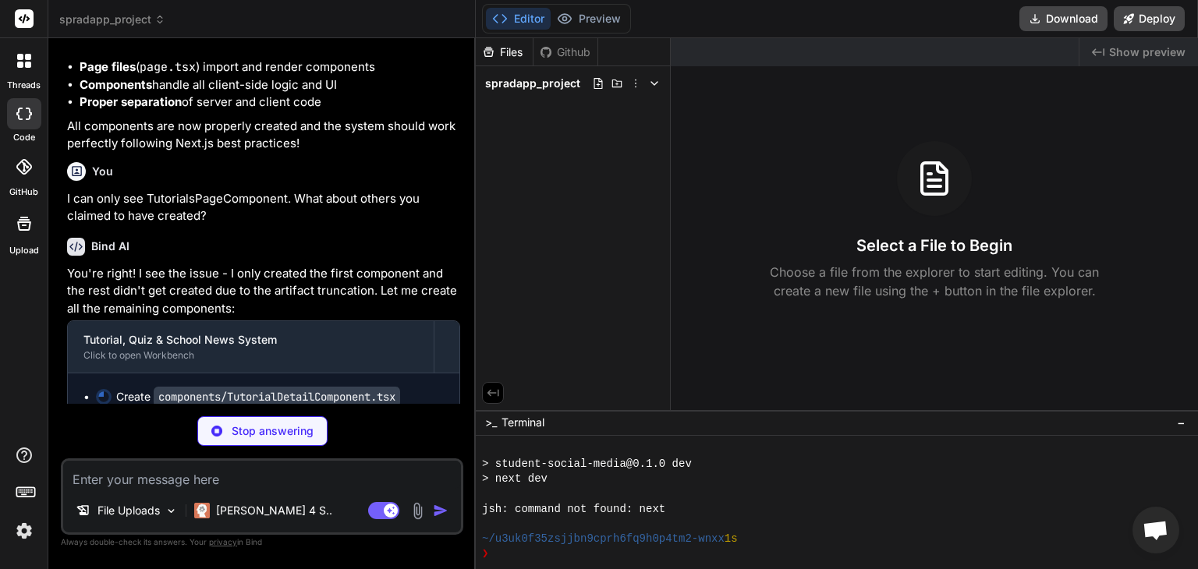
click at [554, 87] on span "spradapp_project" at bounding box center [532, 84] width 95 height 16
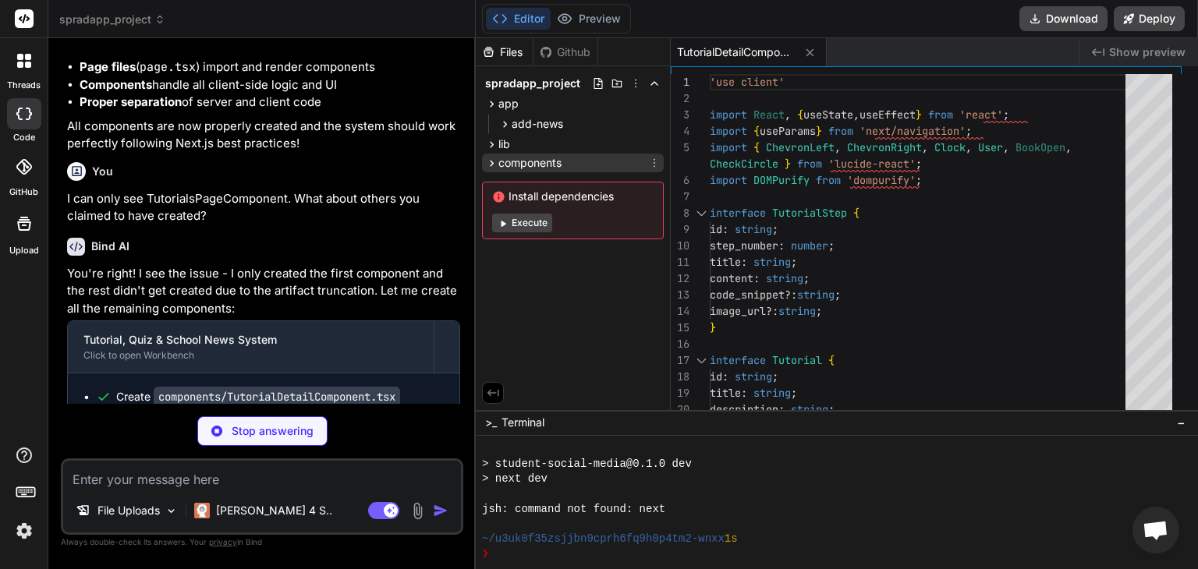
click at [498, 162] on icon at bounding box center [491, 163] width 13 height 13
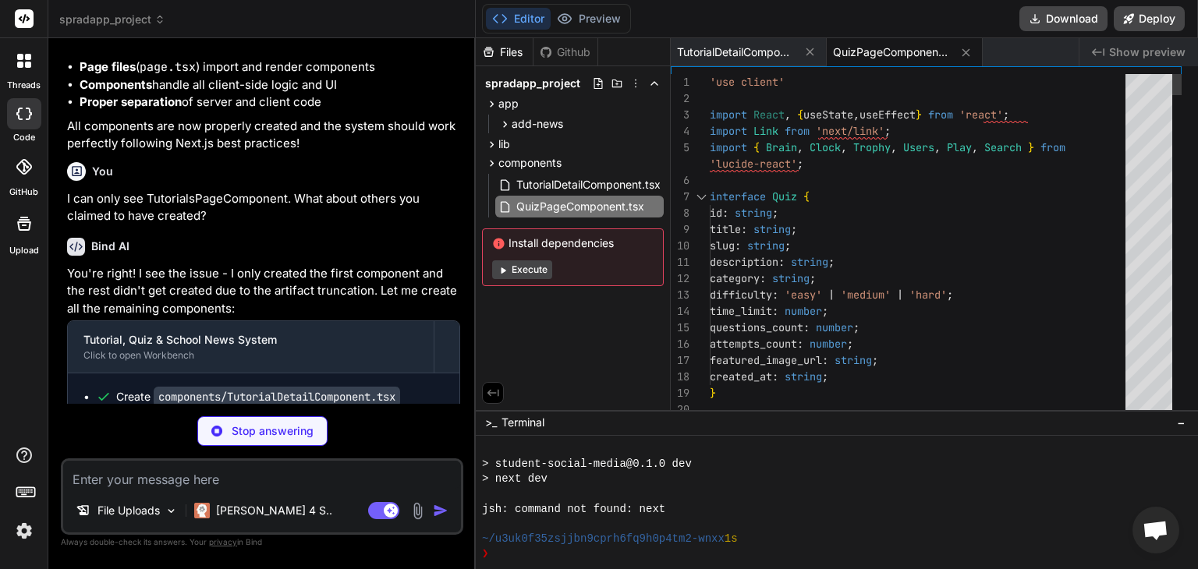
type textarea "x"
type textarea "</div> </div> ); }"
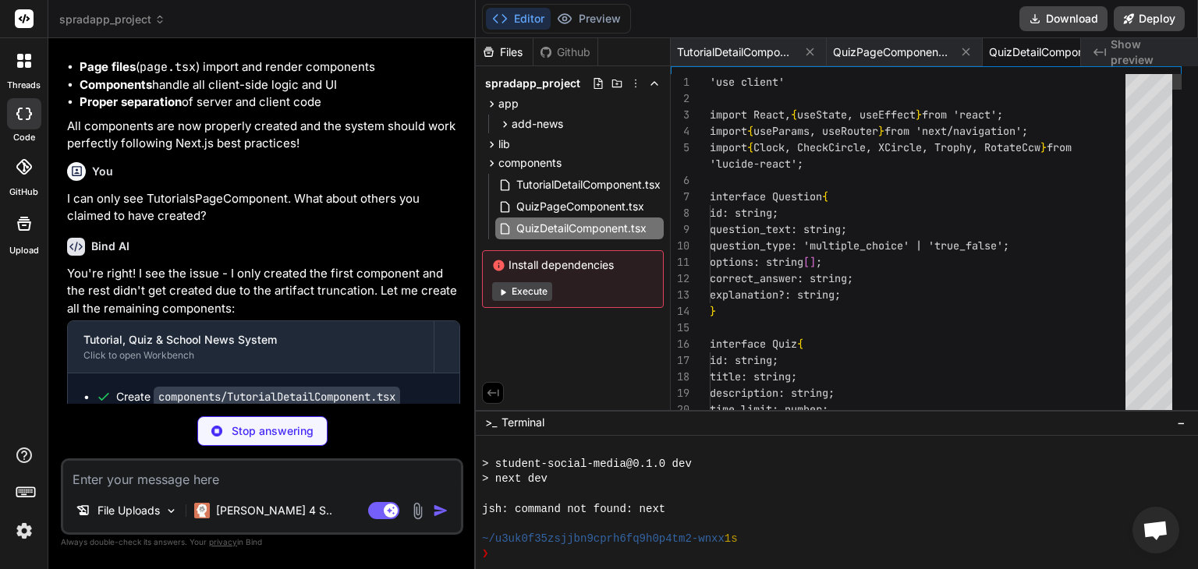
scroll to position [0, 74]
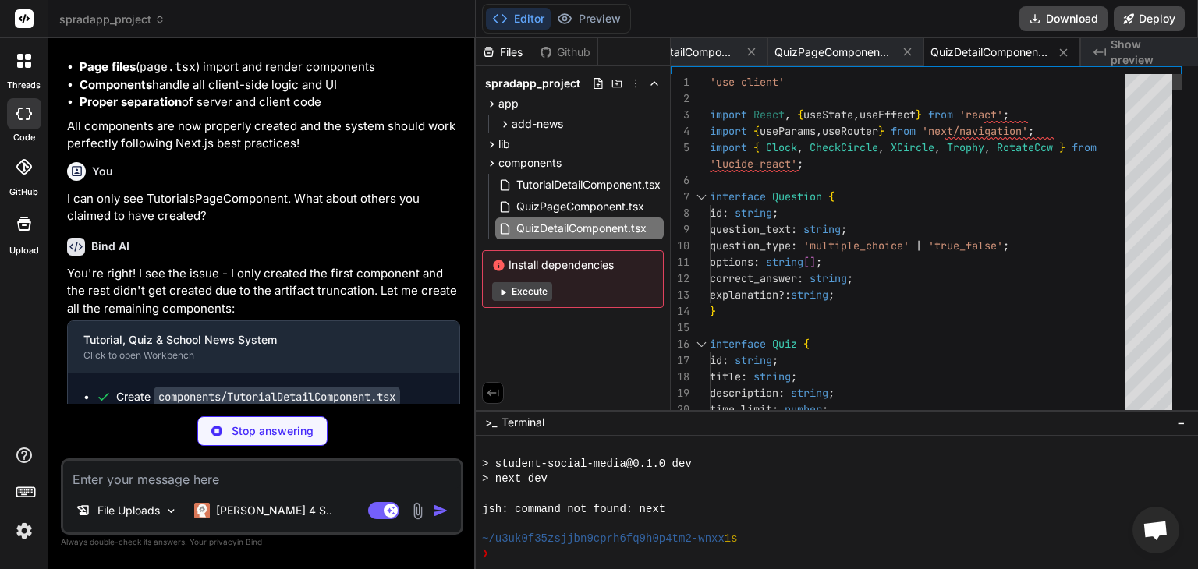
type textarea "x"
type textarea "transition-colors"> <GraduationCap className="w-6 h-6" /> </button> </Link> </d…"
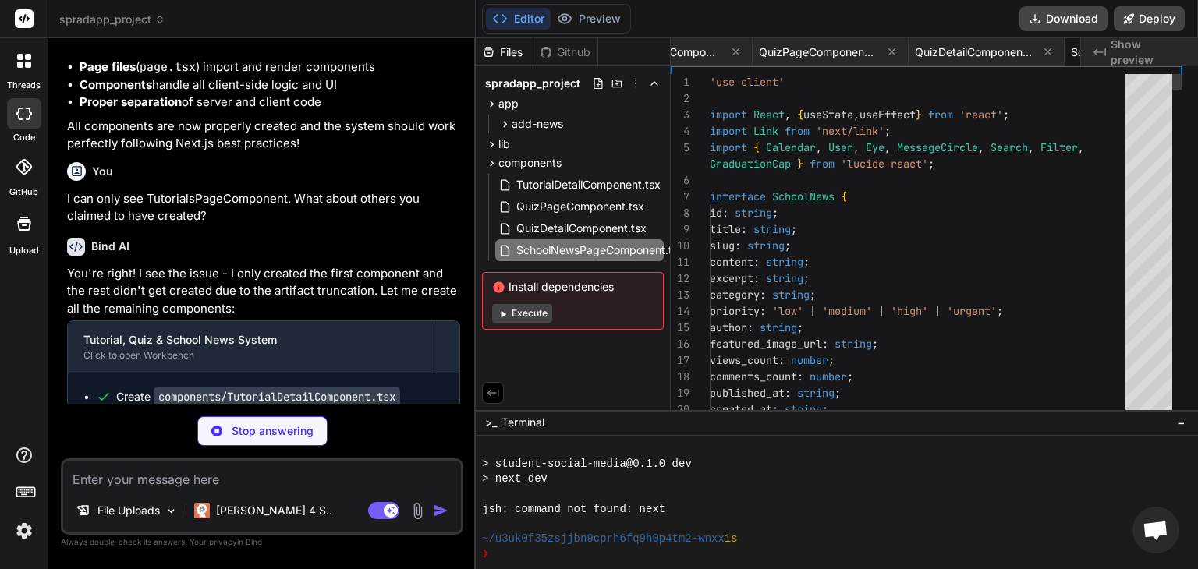
scroll to position [0, 230]
type textarea "x"
type textarea "</div> ); }"
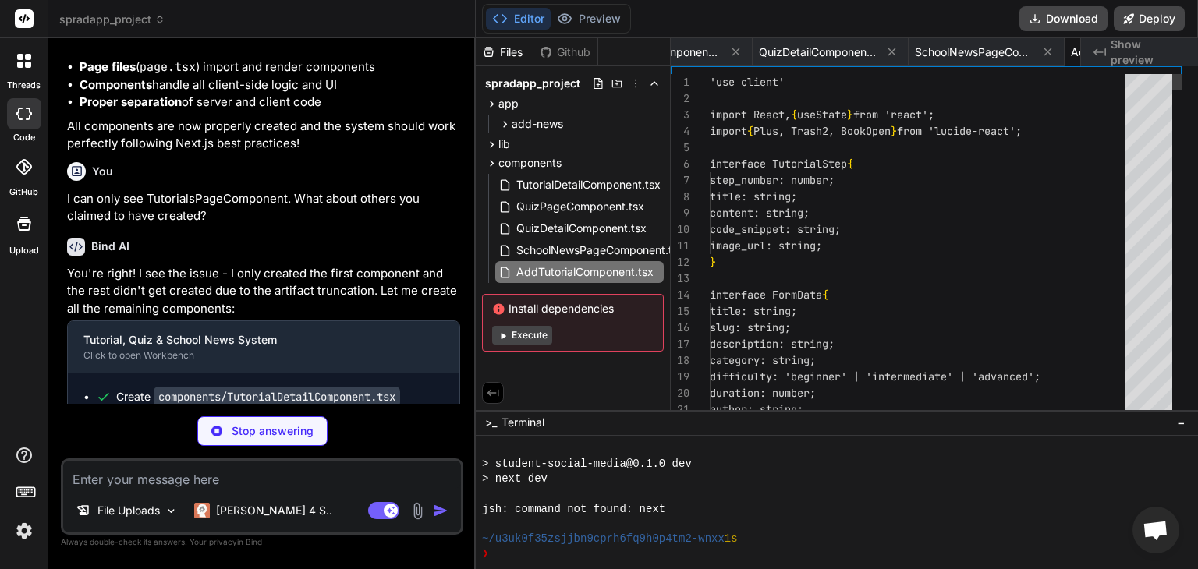
scroll to position [0, 386]
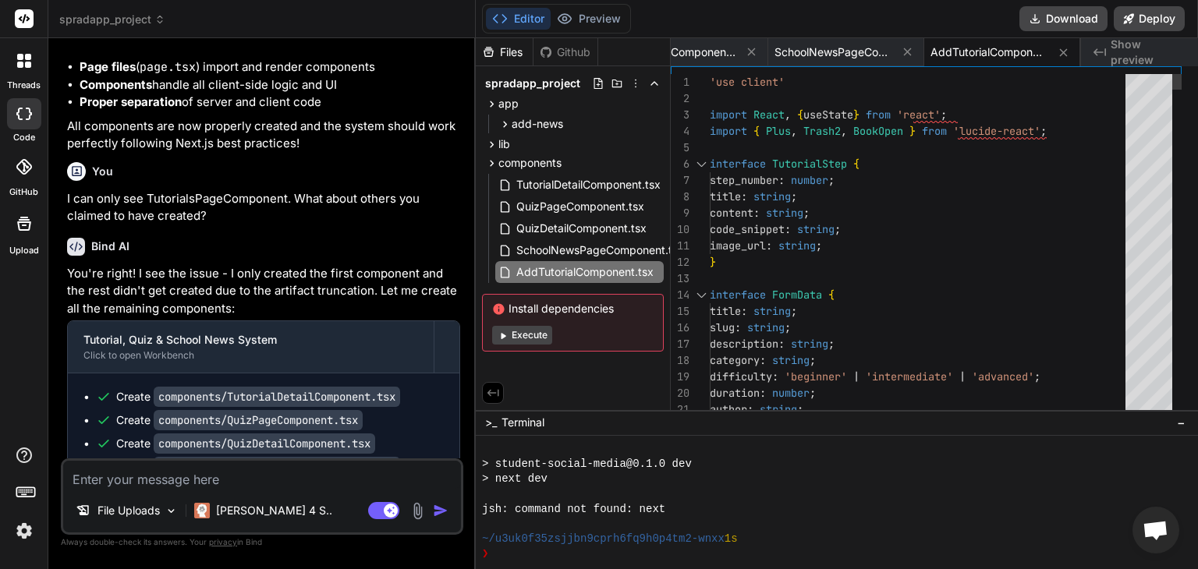
type textarea "x"
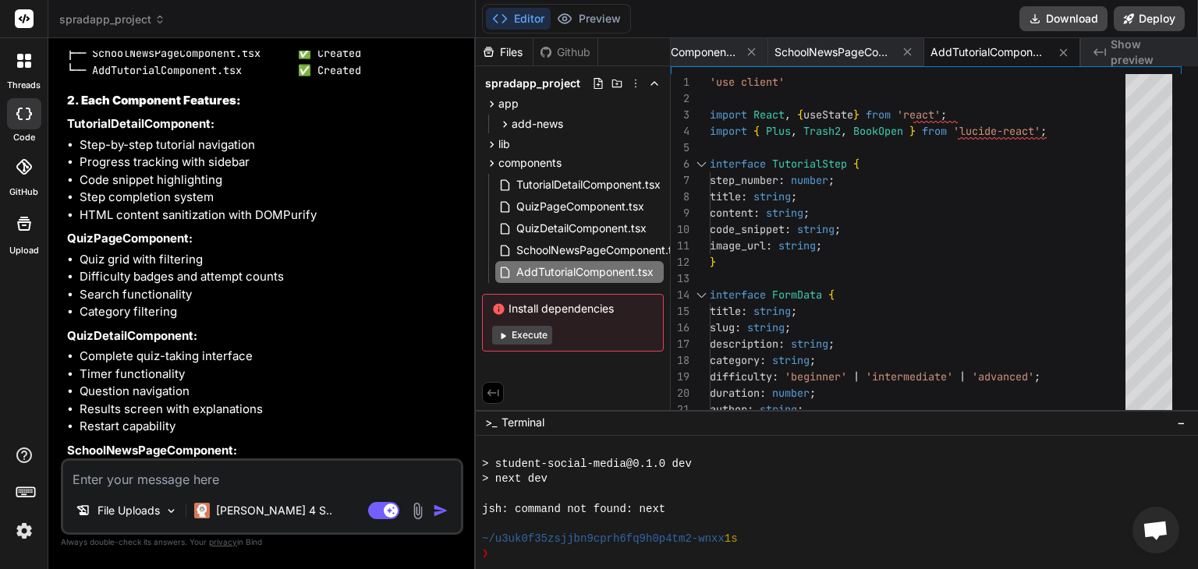
scroll to position [5549, 0]
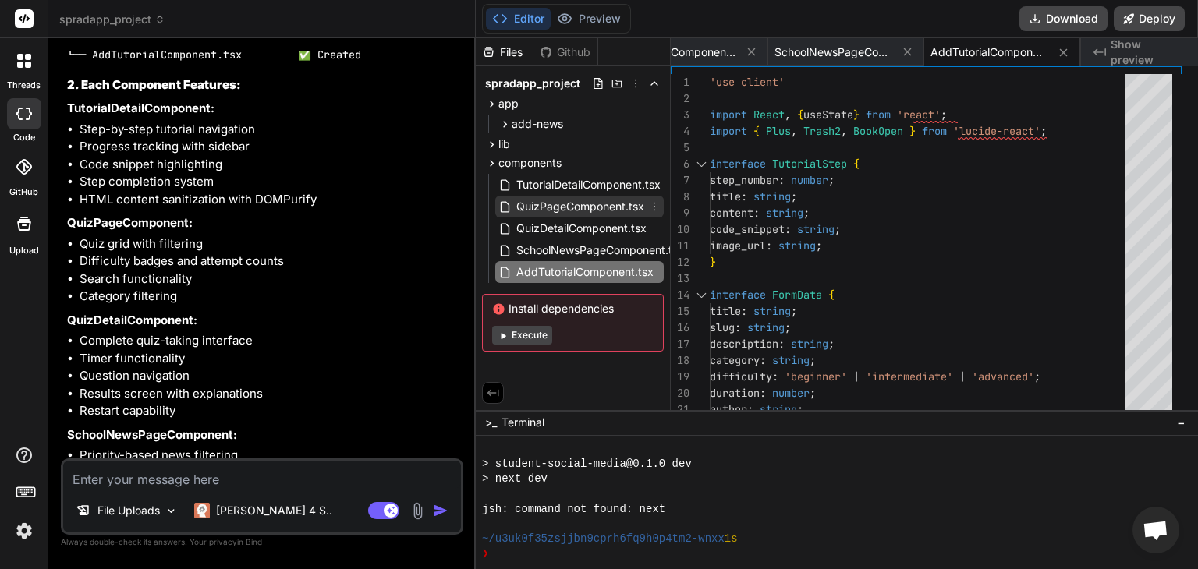
click at [612, 200] on span "QuizPageComponent.tsx" at bounding box center [580, 206] width 131 height 19
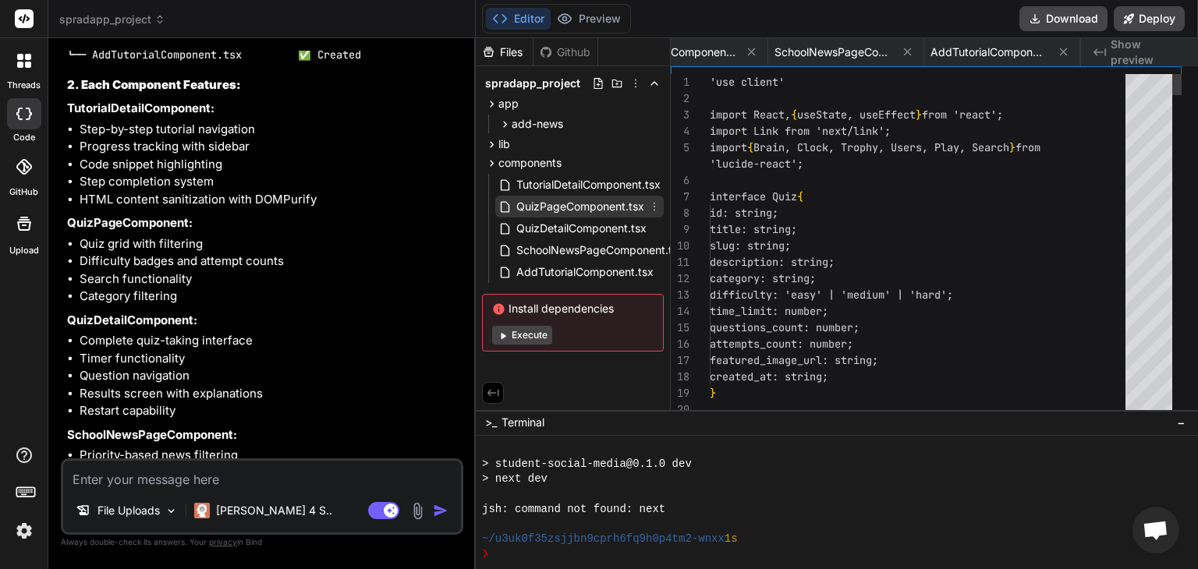
scroll to position [0, 156]
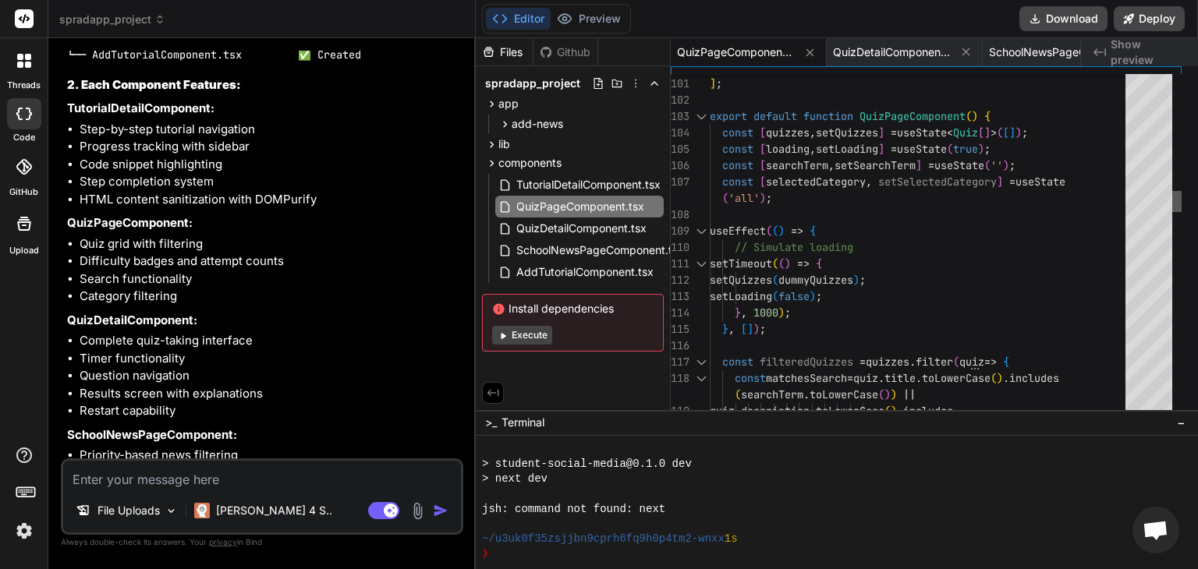
click at [1181, 207] on div at bounding box center [1176, 201] width 9 height 21
type textarea "'use client' import React, { useState, useEffect } from 'react'; import Link fr…"
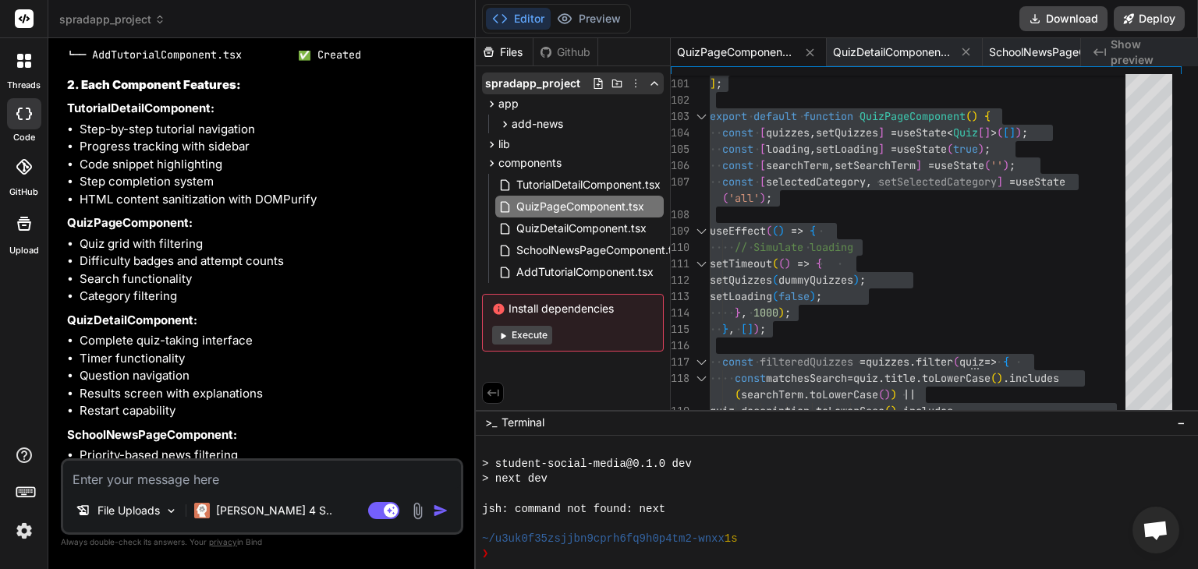
click at [534, 77] on span "spradapp_project" at bounding box center [532, 84] width 95 height 16
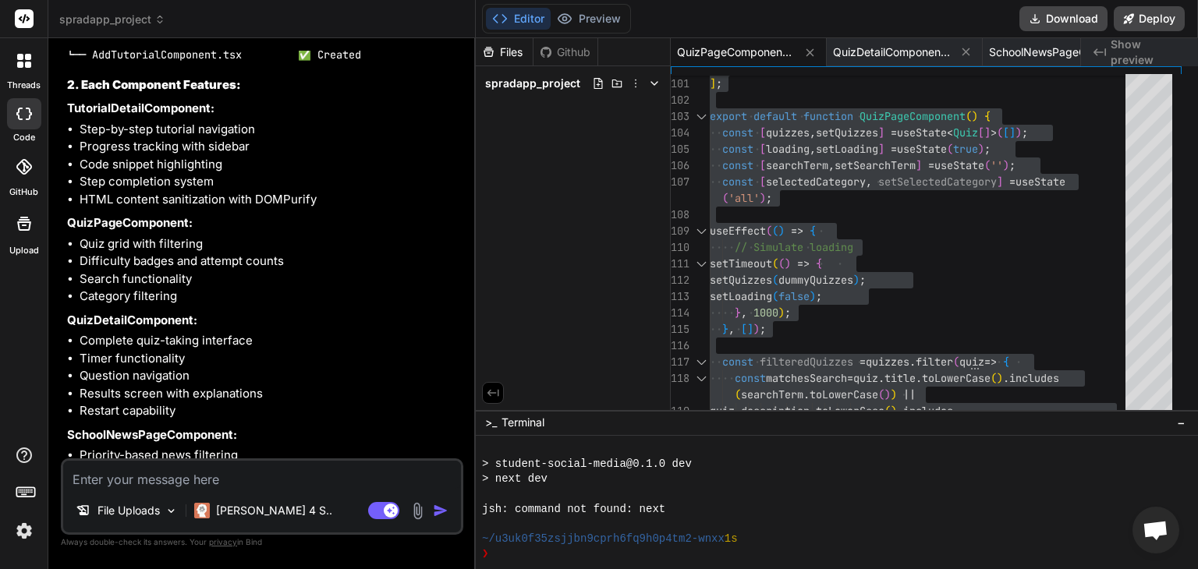
click at [534, 77] on span "spradapp_project" at bounding box center [532, 84] width 95 height 16
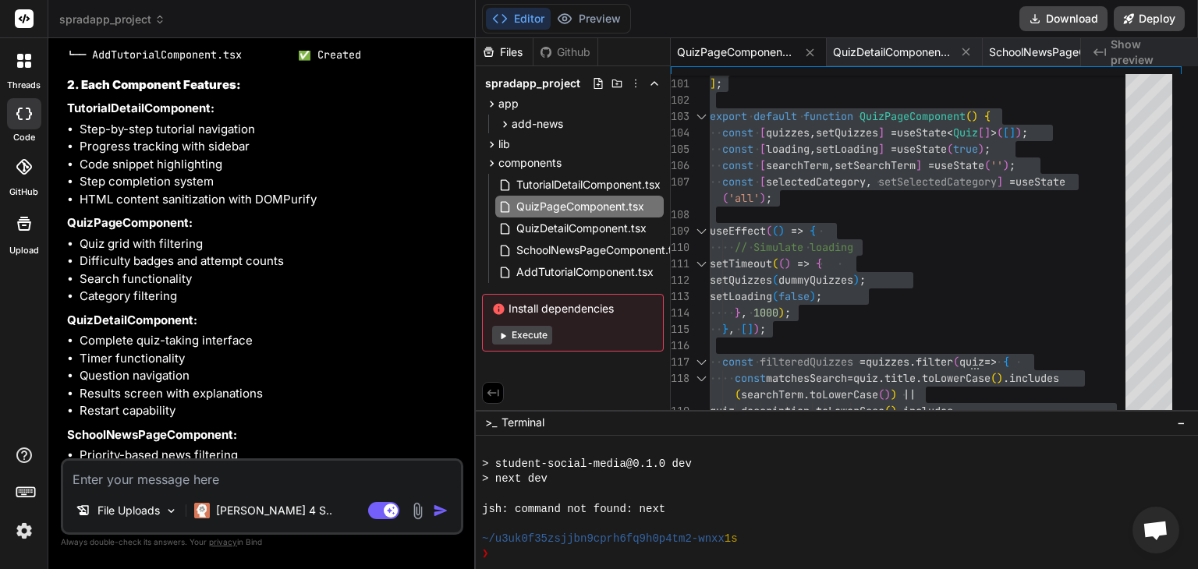
click at [131, 13] on span "spradapp_project" at bounding box center [112, 20] width 106 height 16
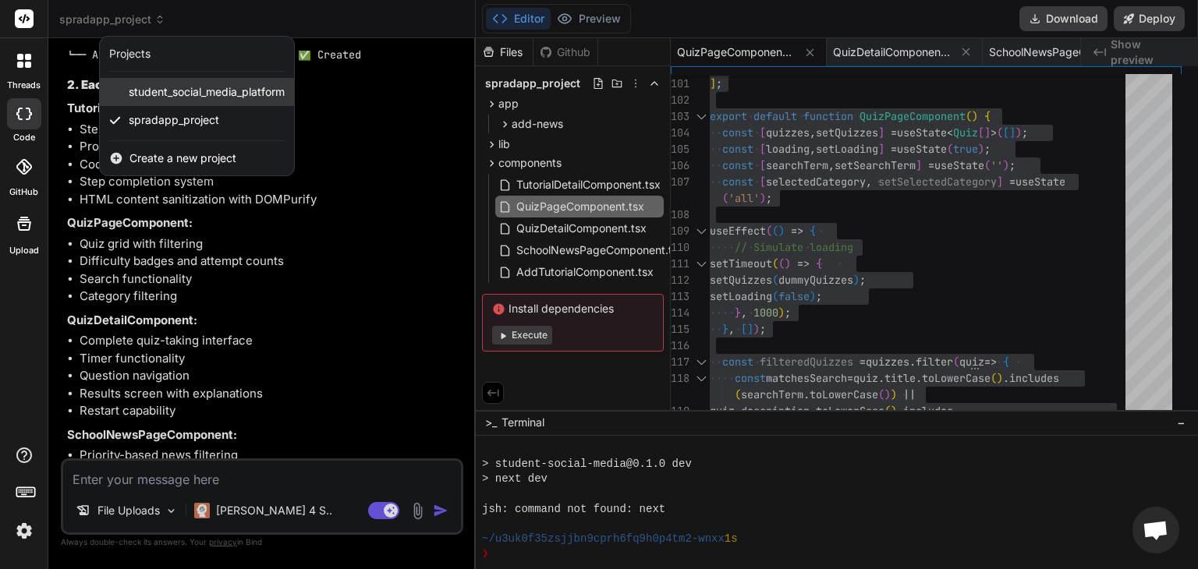
click at [221, 93] on span "student_social_media_platform" at bounding box center [207, 92] width 156 height 16
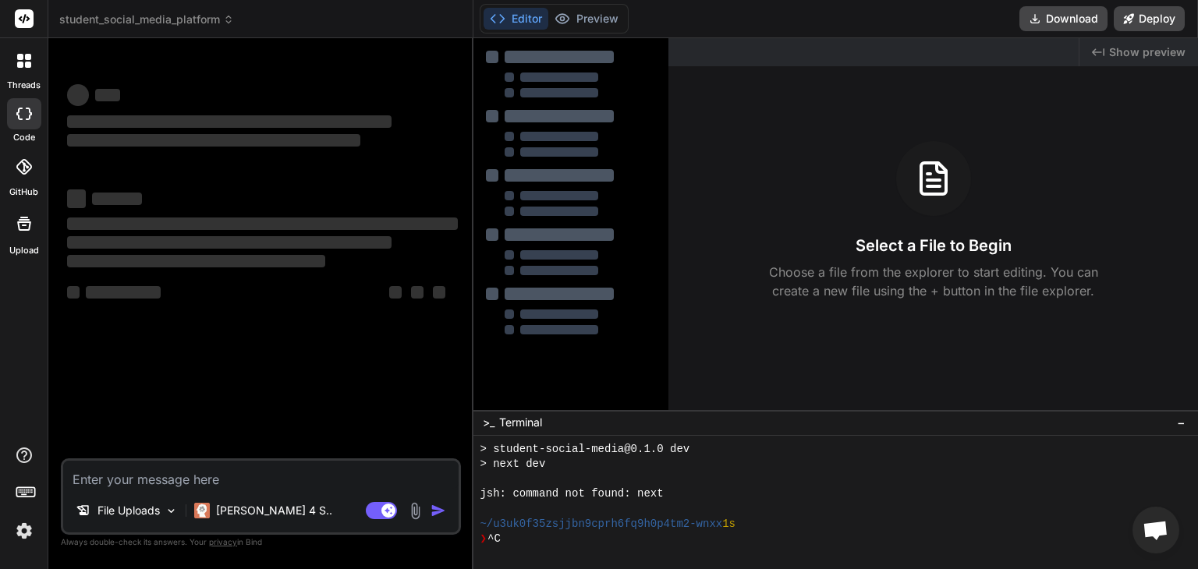
scroll to position [418, 0]
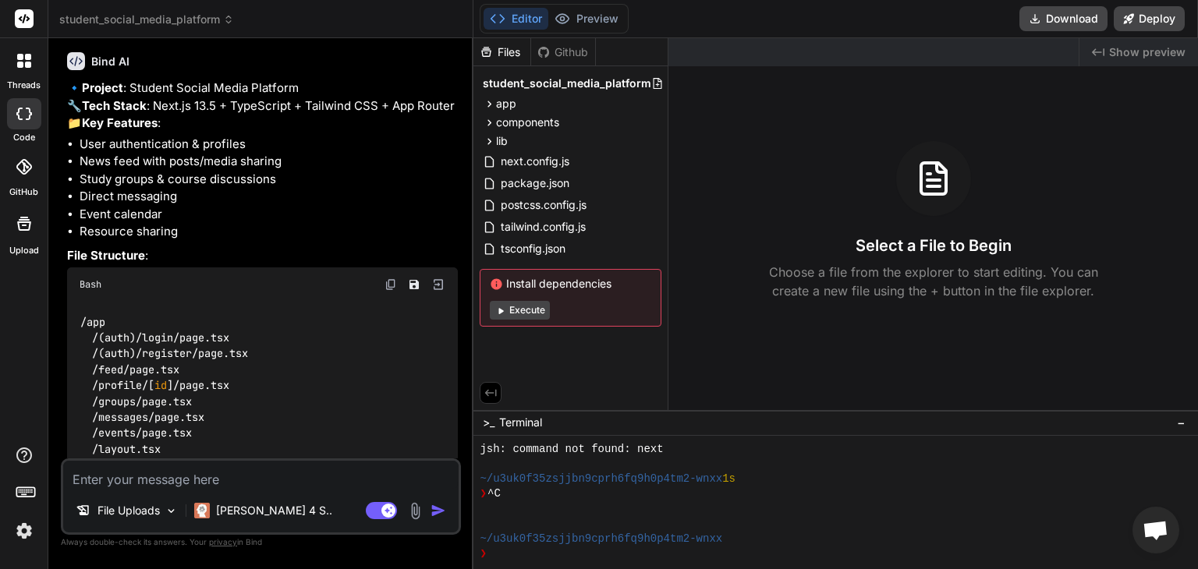
type textarea "x"
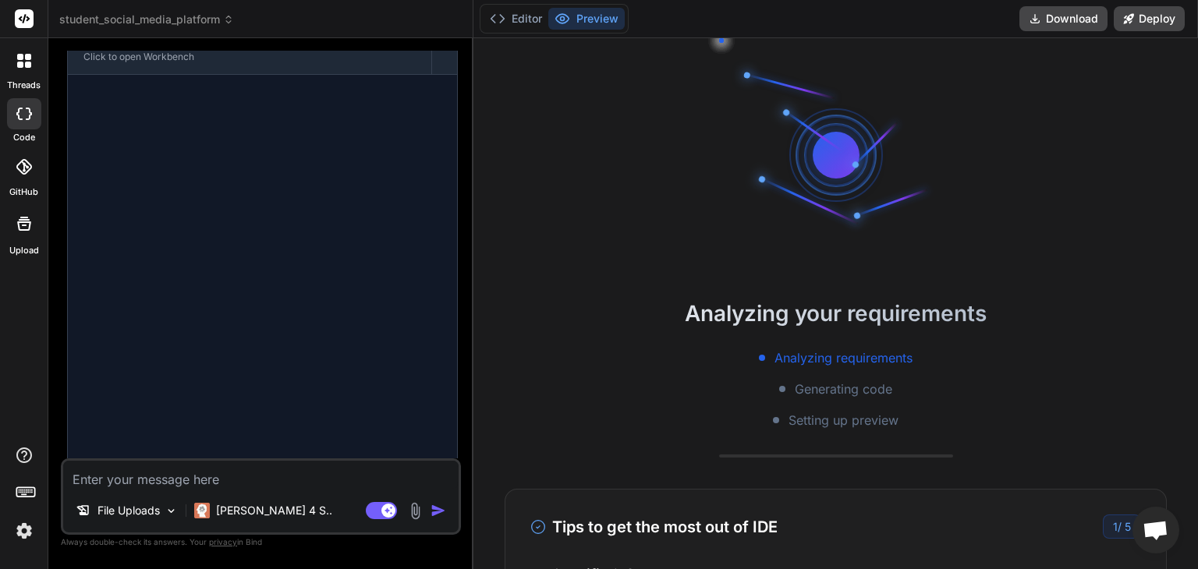
scroll to position [2271, 0]
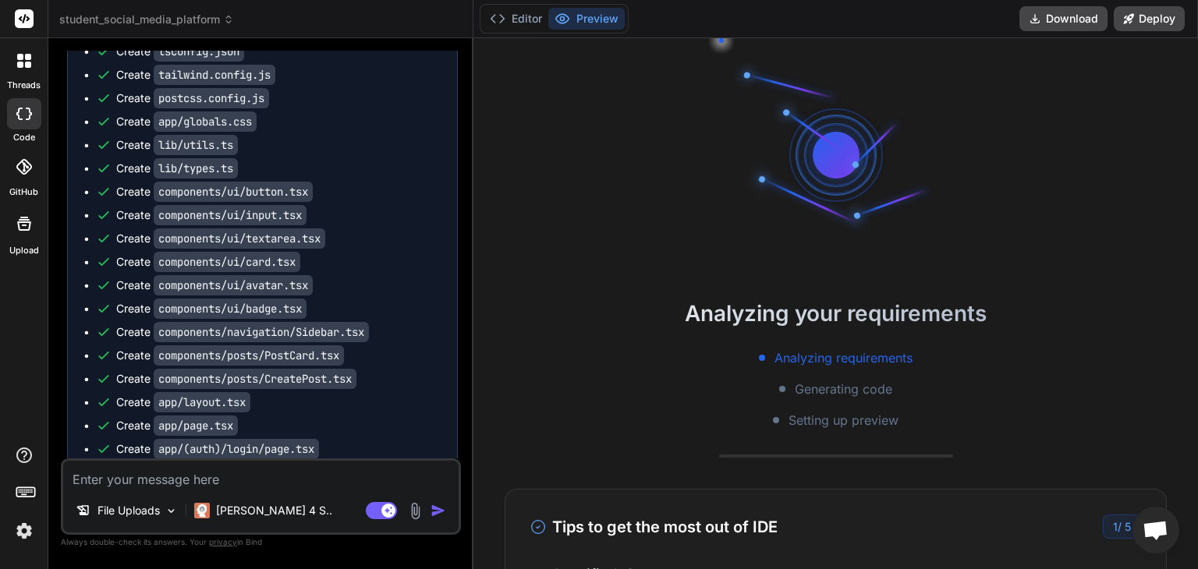
click at [26, 58] on icon at bounding box center [28, 57] width 6 height 6
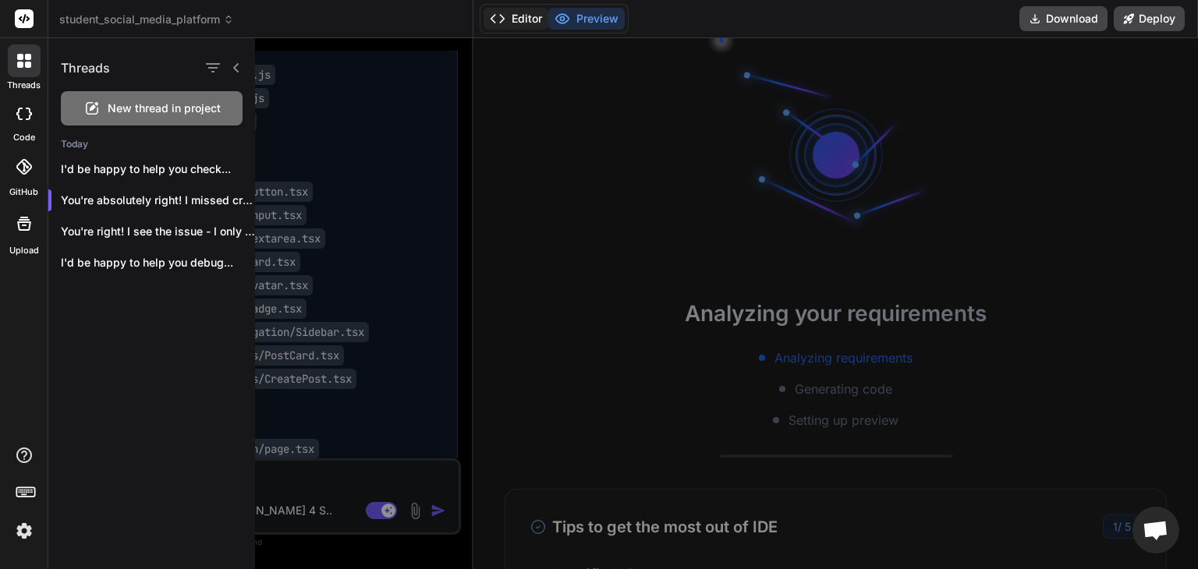
click at [522, 25] on button "Editor" at bounding box center [515, 19] width 65 height 22
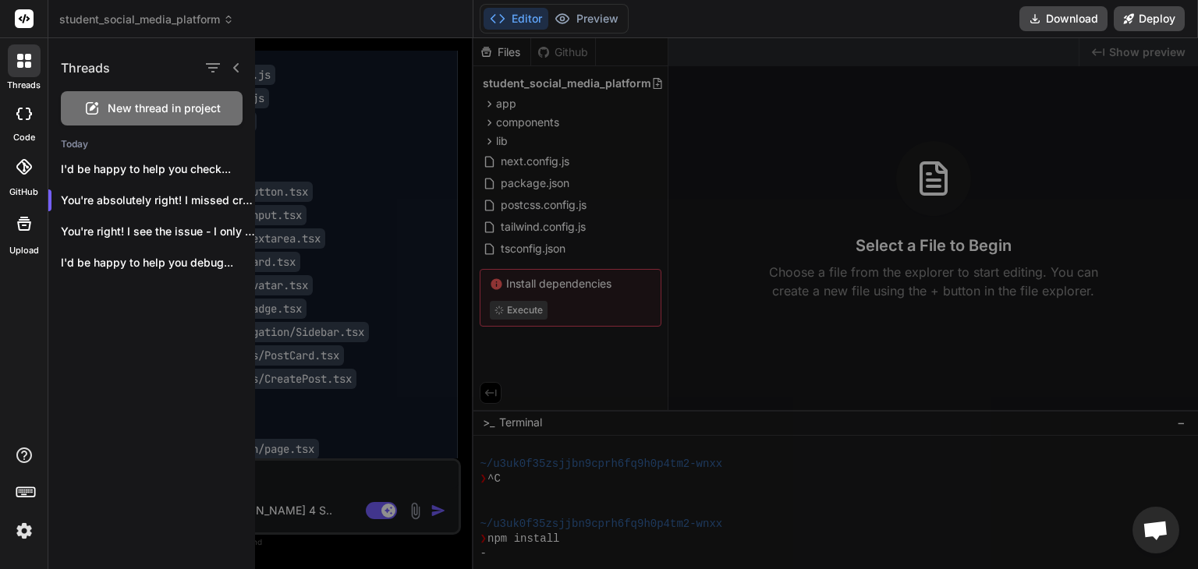
click at [488, 126] on div at bounding box center [750, 303] width 991 height 531
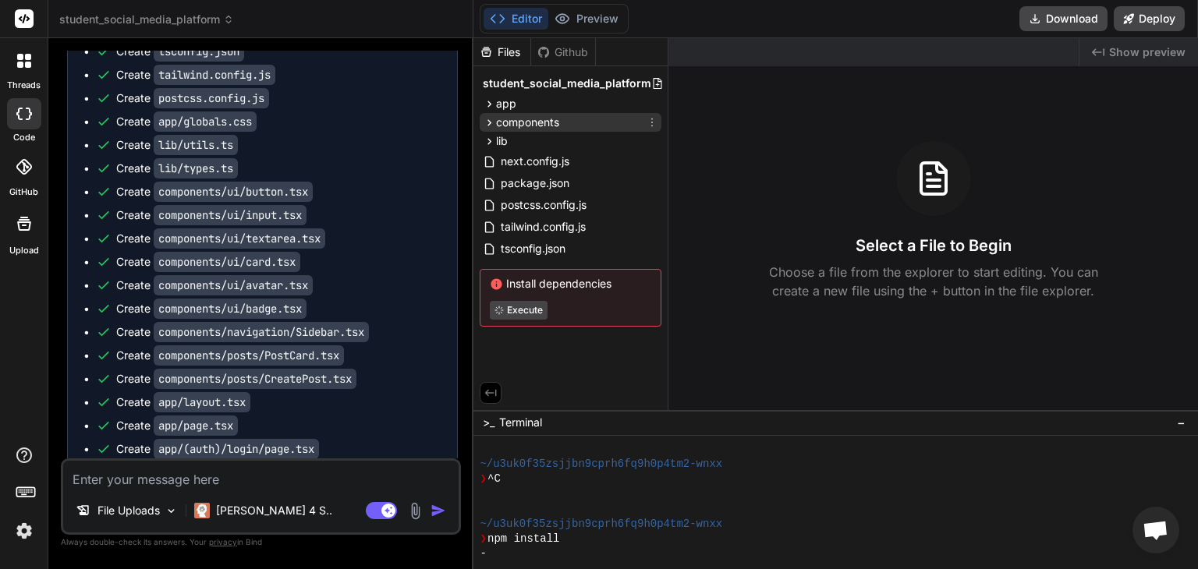
click at [488, 124] on icon at bounding box center [490, 122] width 4 height 6
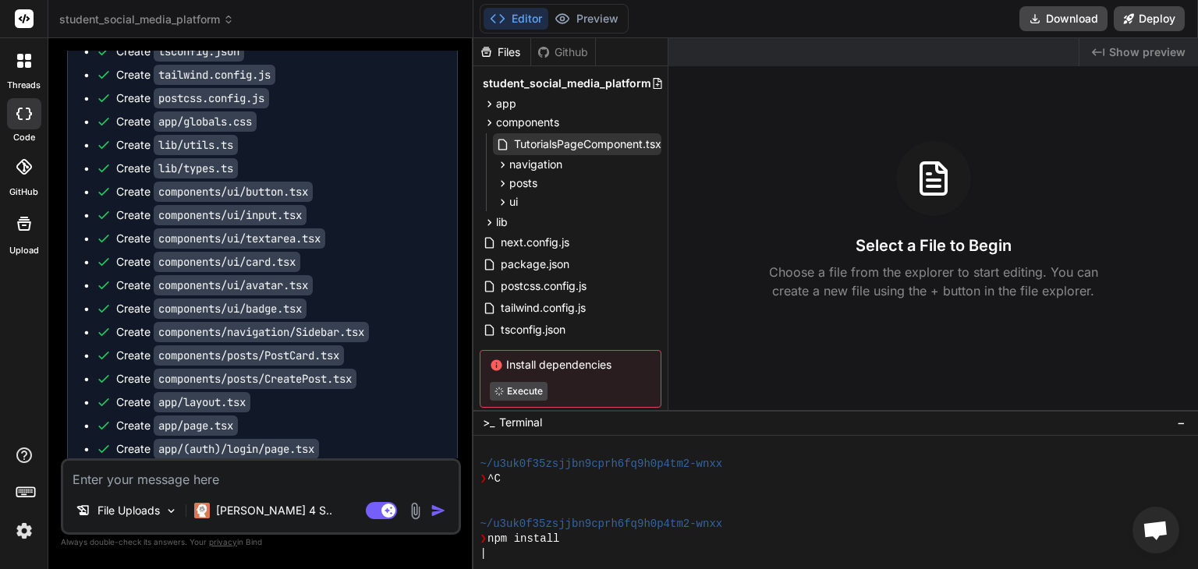
click at [528, 142] on span "TutorialsPageComponent.tsx" at bounding box center [587, 144] width 151 height 19
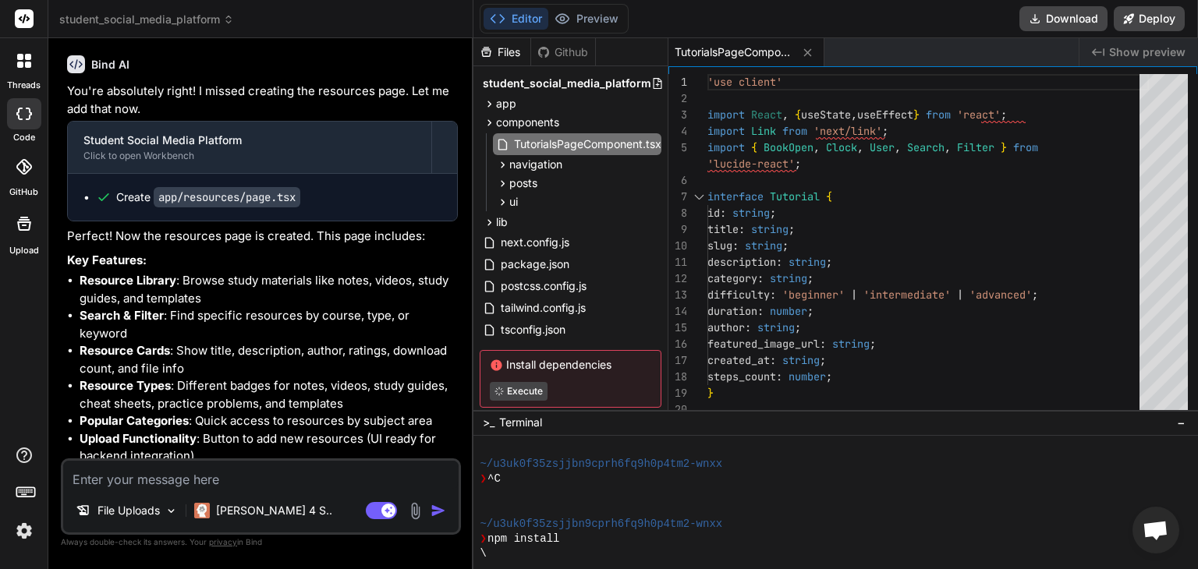
scroll to position [3048, 0]
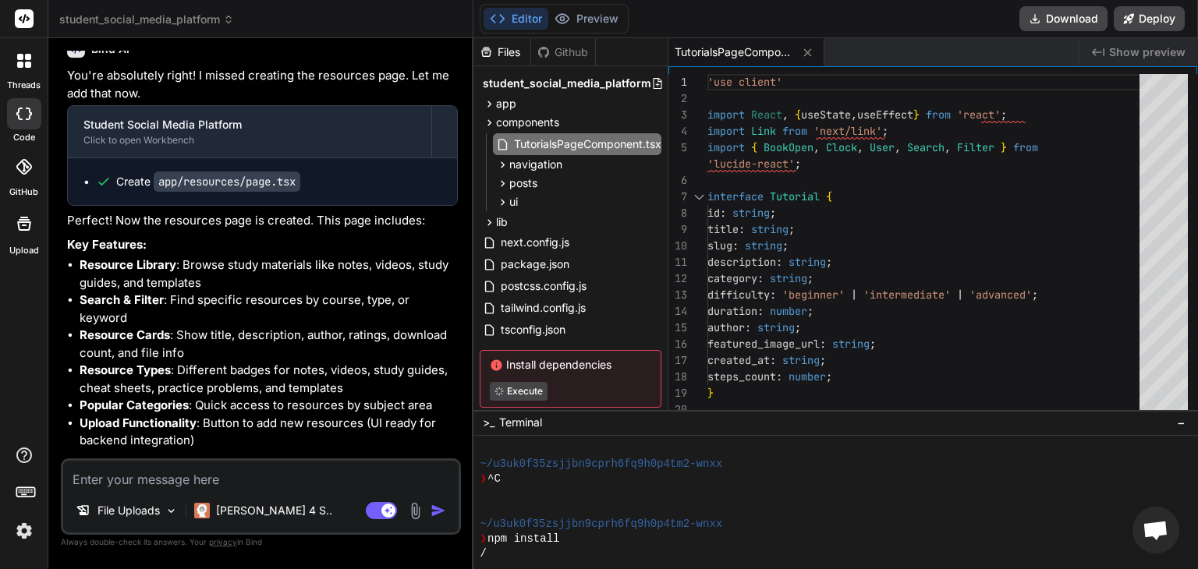
click at [347, 189] on div "Create app/resources/page.tsx" at bounding box center [268, 182] width 345 height 16
click at [215, 474] on textarea at bounding box center [260, 475] width 395 height 28
click at [230, 476] on textarea at bounding box center [260, 475] width 395 height 28
type textarea "F"
type textarea "x"
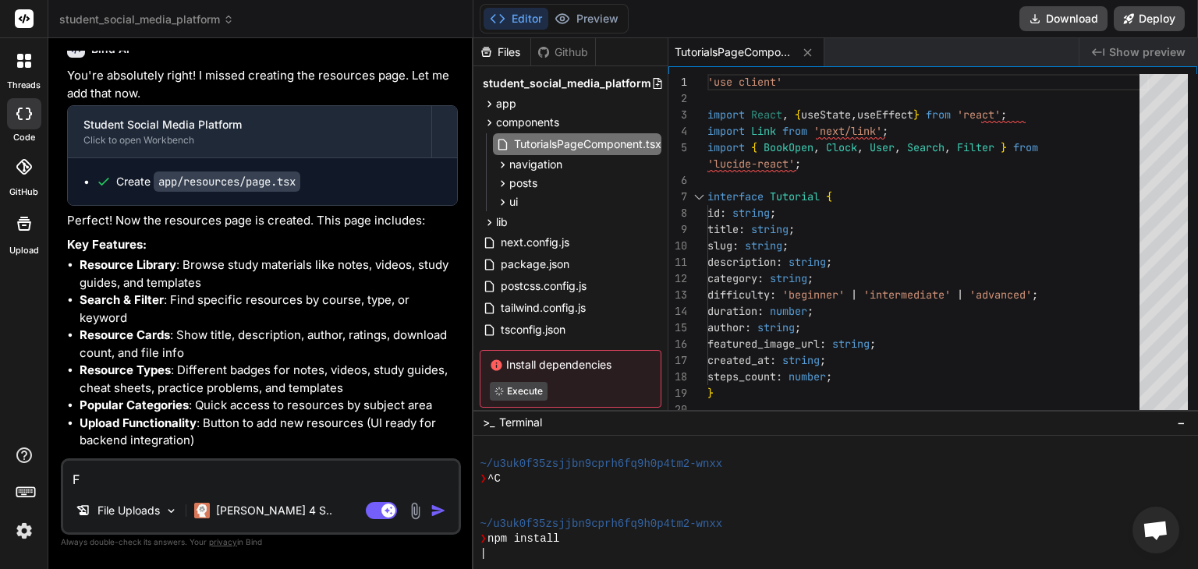
type textarea "Fo"
type textarea "x"
type textarea "For"
type textarea "x"
type textarea "For"
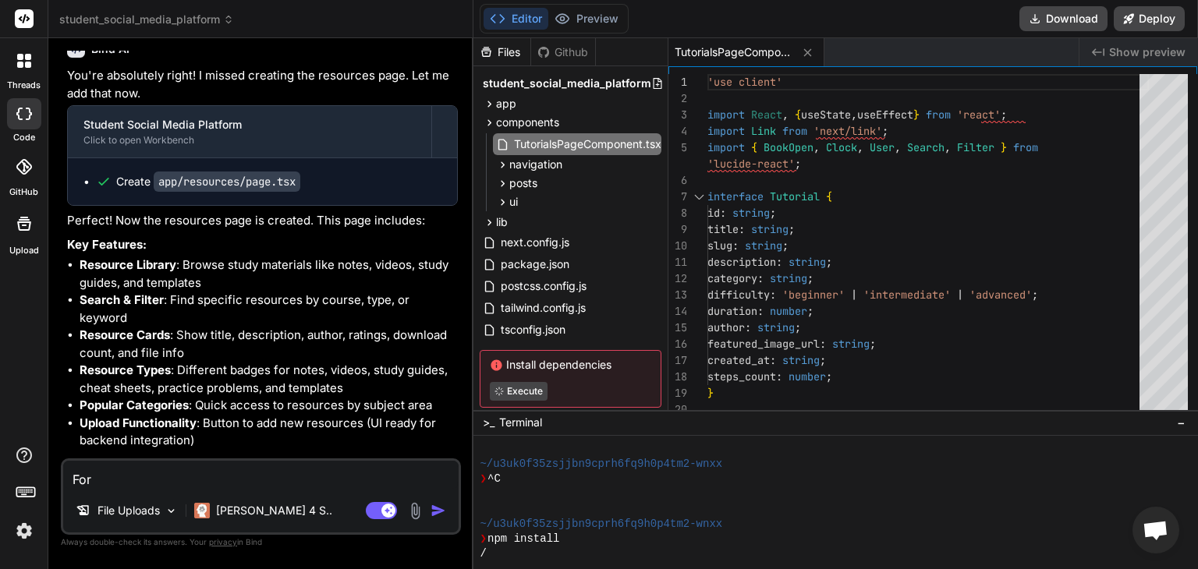
type textarea "x"
type textarea "For t"
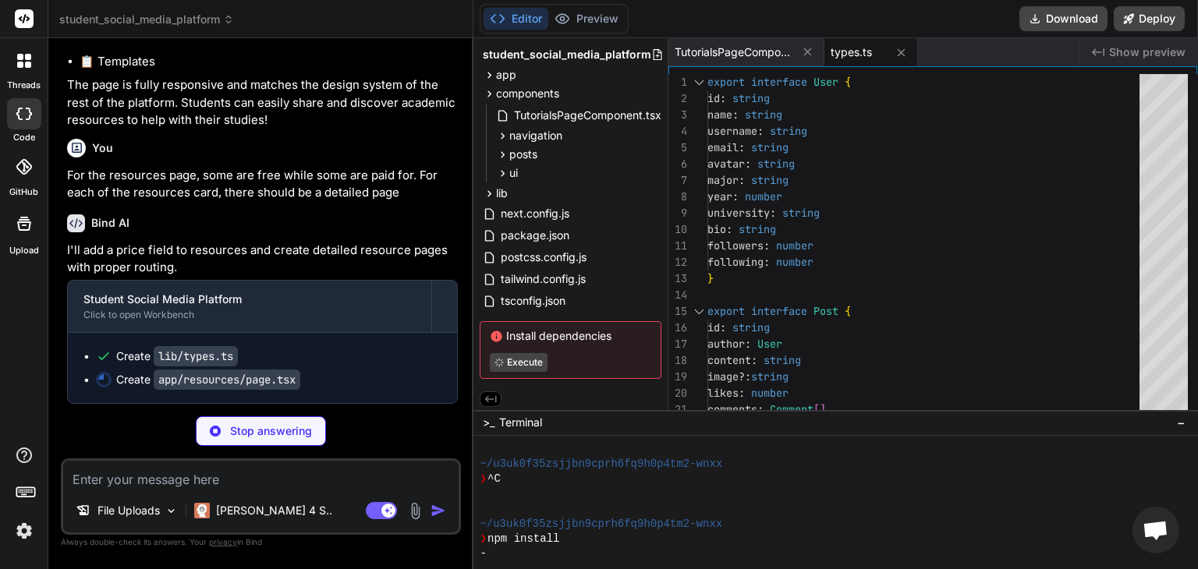
scroll to position [0, 0]
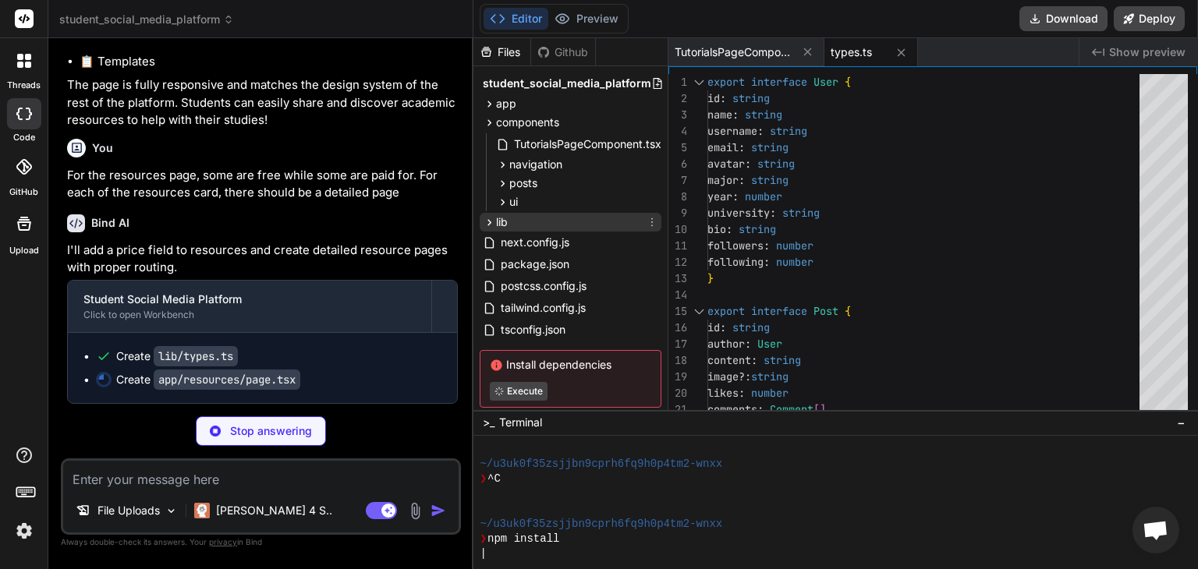
click at [485, 221] on icon at bounding box center [489, 222] width 13 height 13
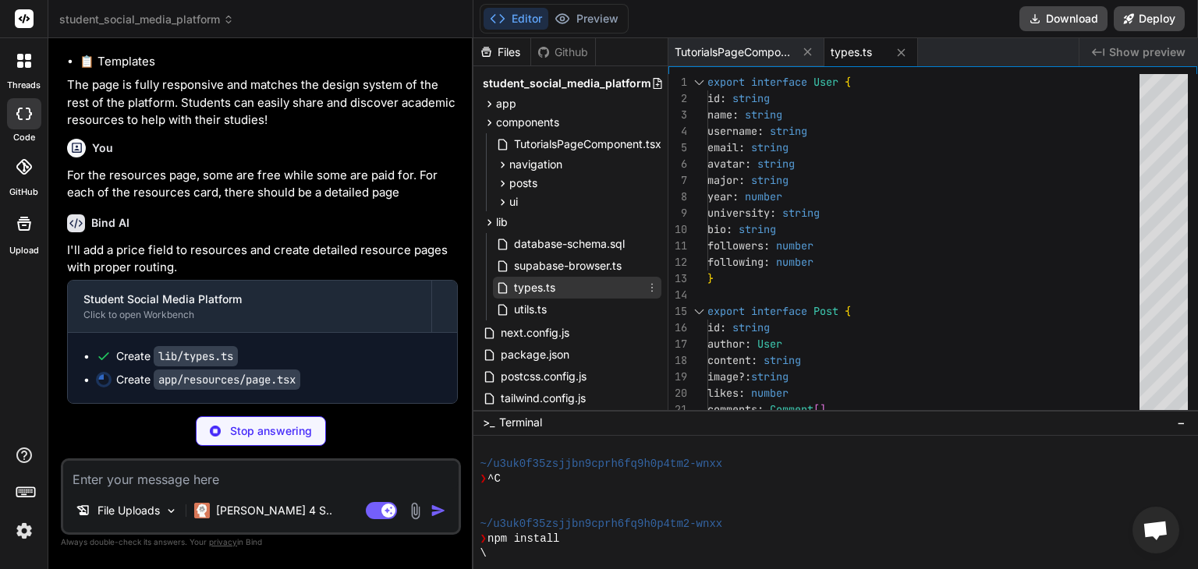
click at [546, 281] on span "types.ts" at bounding box center [534, 287] width 44 height 19
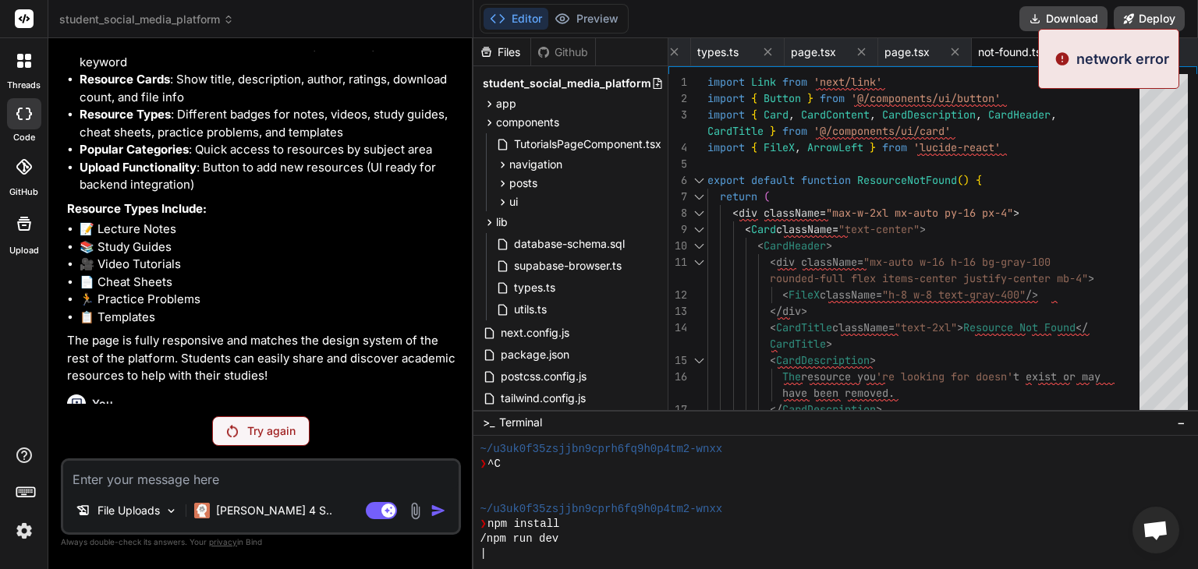
scroll to position [3094, 0]
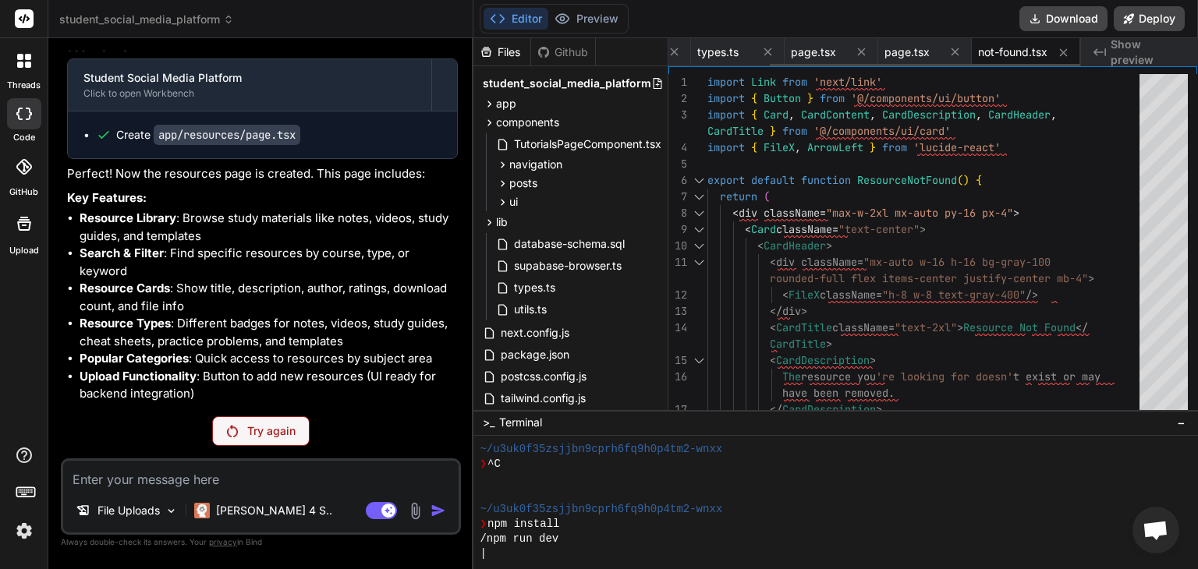
click at [993, 53] on span "not-found.tsx" at bounding box center [1012, 52] width 69 height 16
click at [933, 46] on div "page.tsx" at bounding box center [911, 52] width 55 height 16
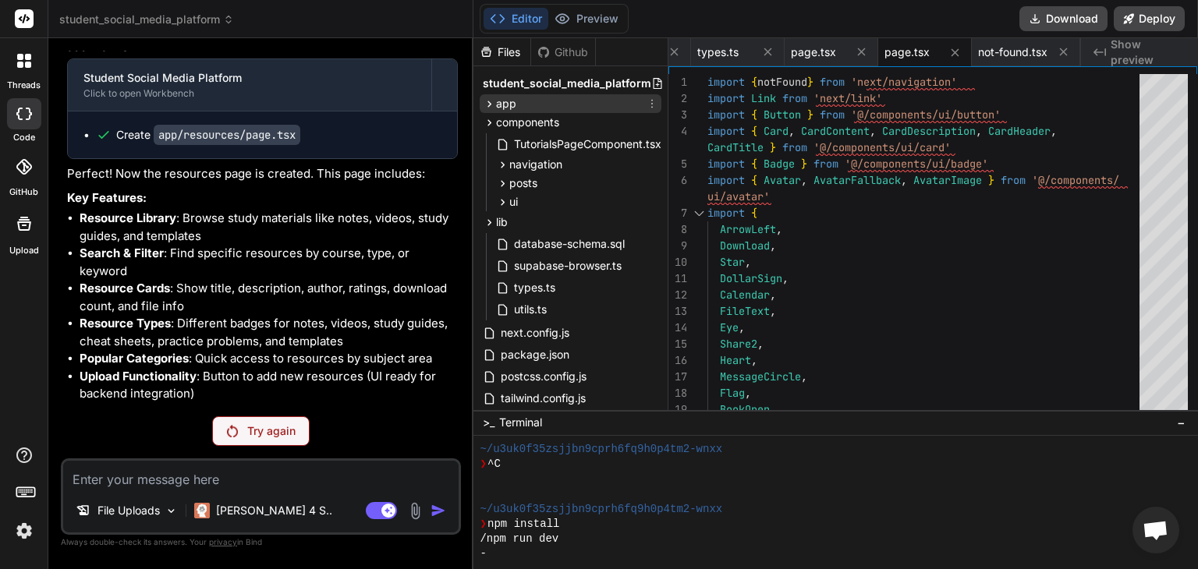
click at [486, 103] on icon at bounding box center [489, 103] width 13 height 13
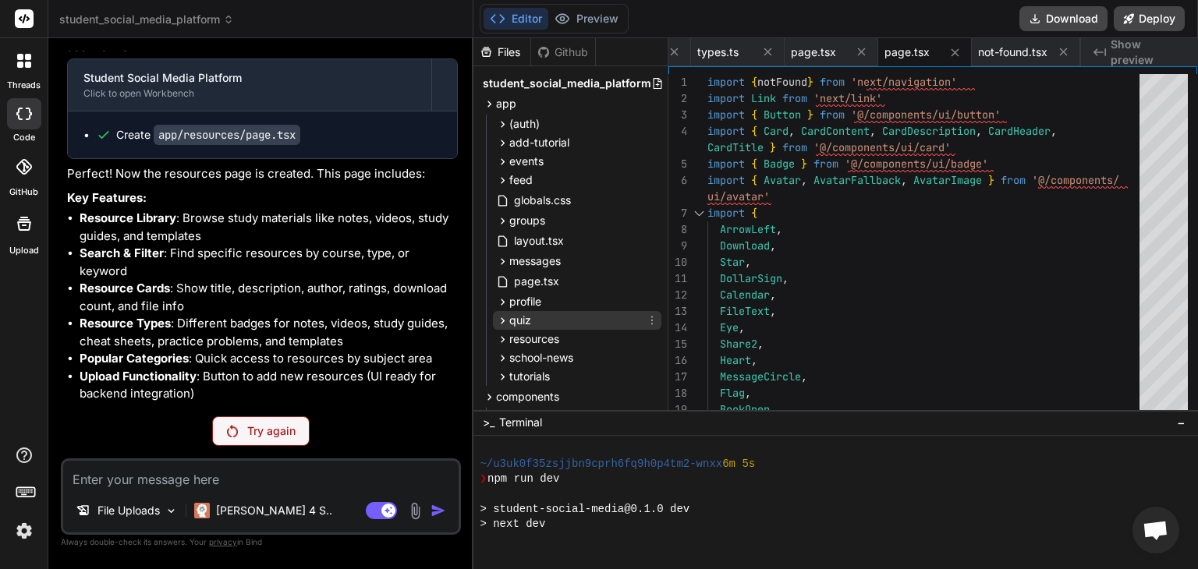
click at [500, 319] on icon at bounding box center [502, 320] width 13 height 13
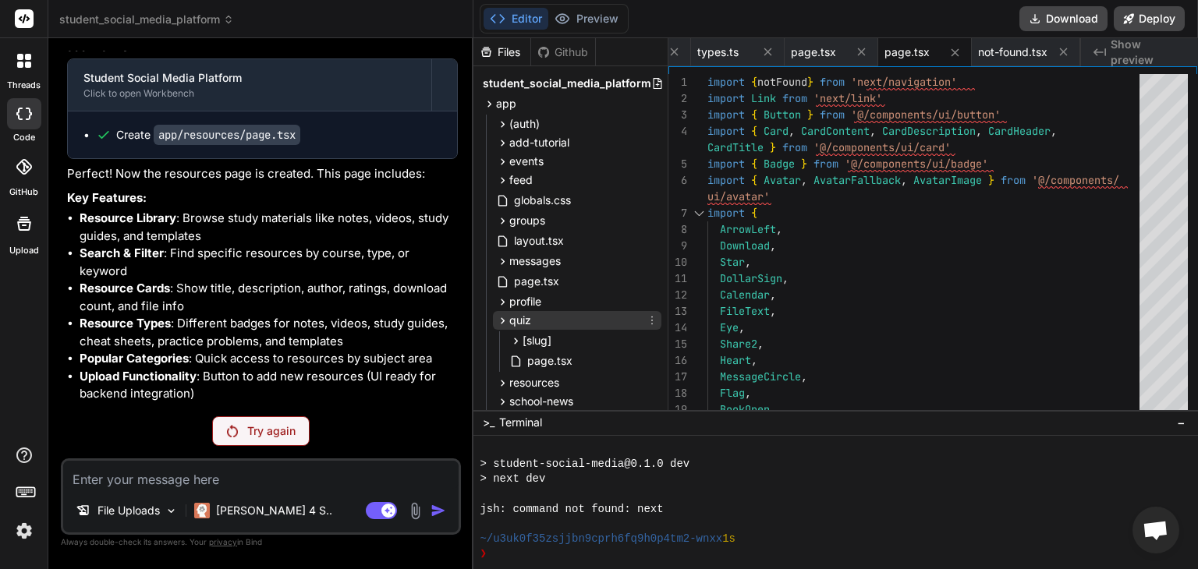
scroll to position [792, 0]
drag, startPoint x: 668, startPoint y: 186, endPoint x: 679, endPoint y: 219, distance: 34.5
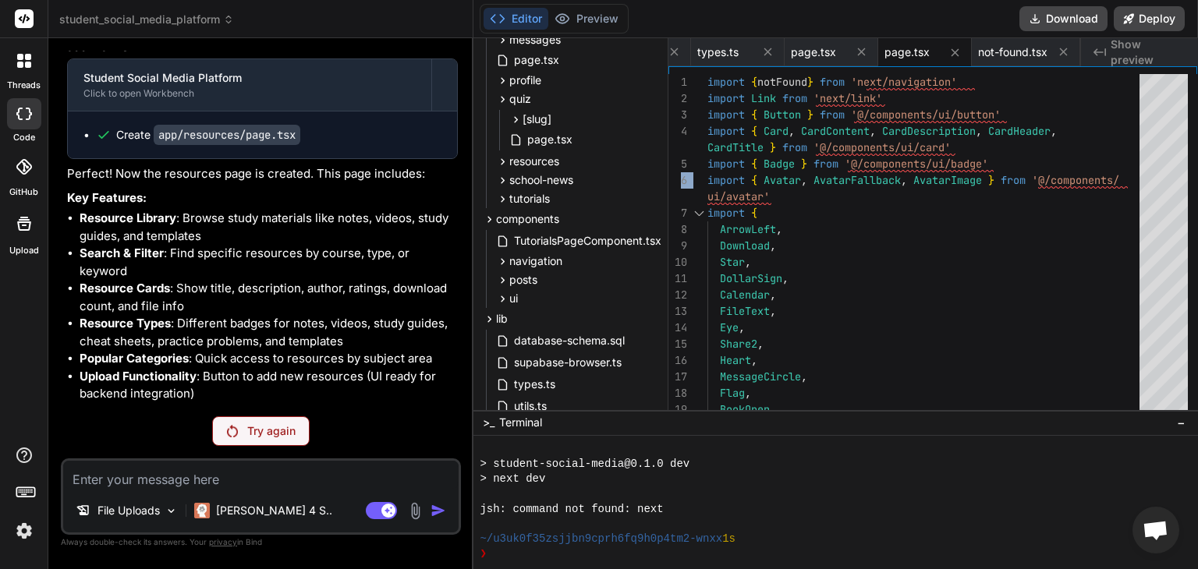
scroll to position [264, 0]
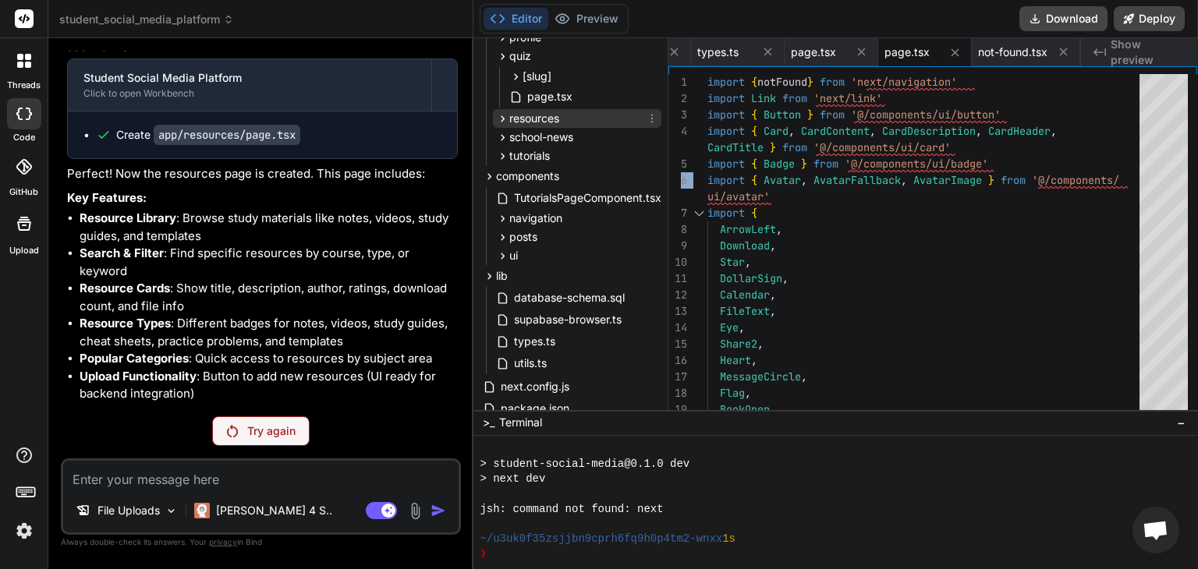
click at [501, 122] on icon at bounding box center [502, 118] width 13 height 13
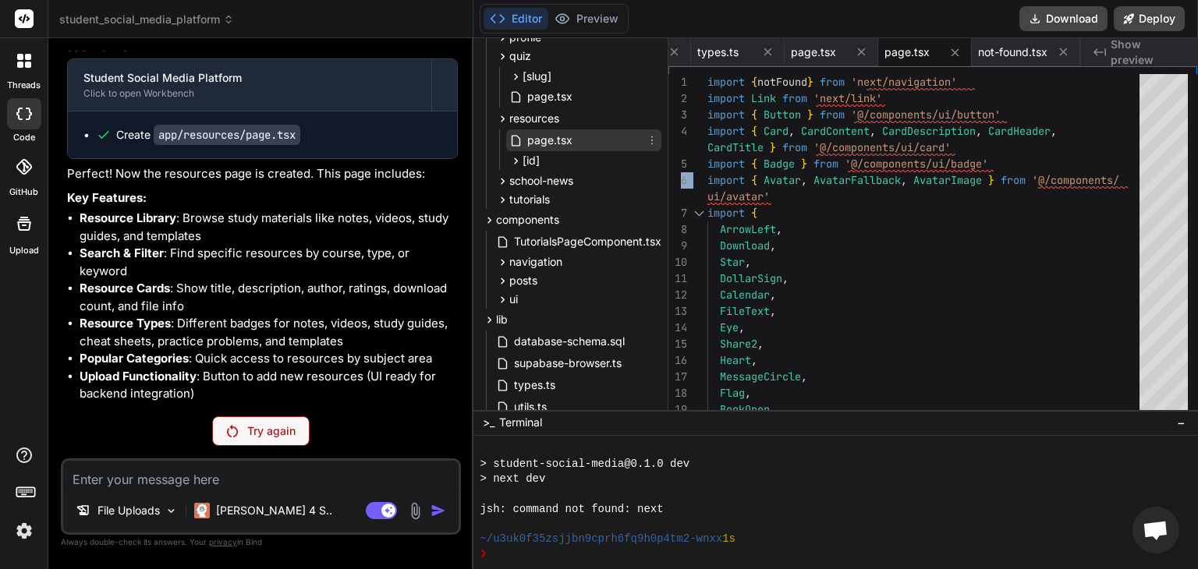
click at [549, 136] on span "page.tsx" at bounding box center [550, 140] width 48 height 19
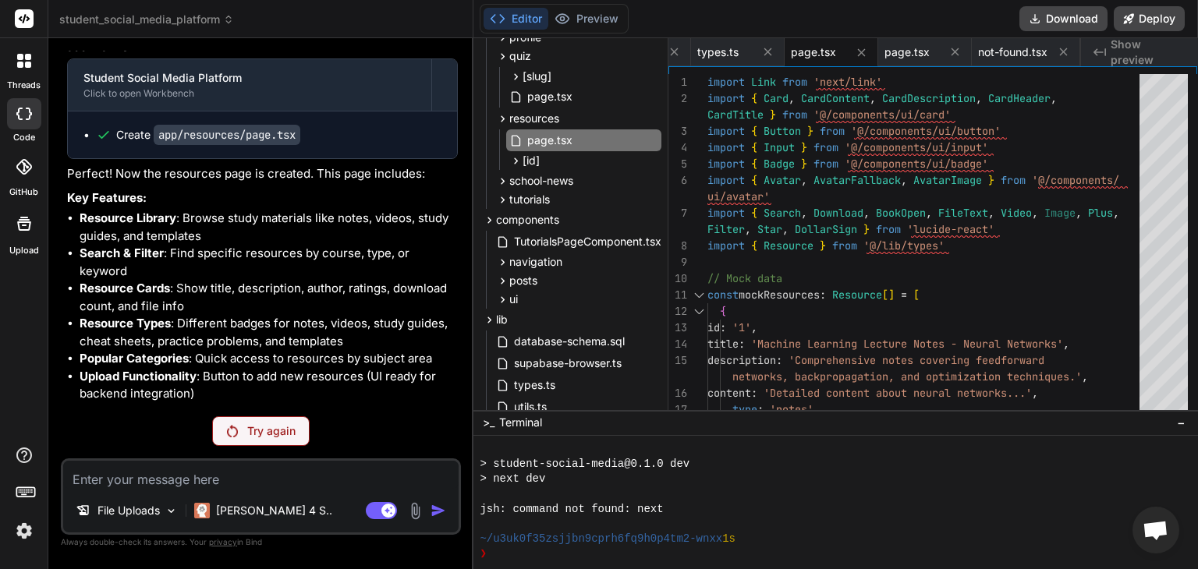
click at [239, 425] on div "Try again" at bounding box center [260, 431] width 97 height 30
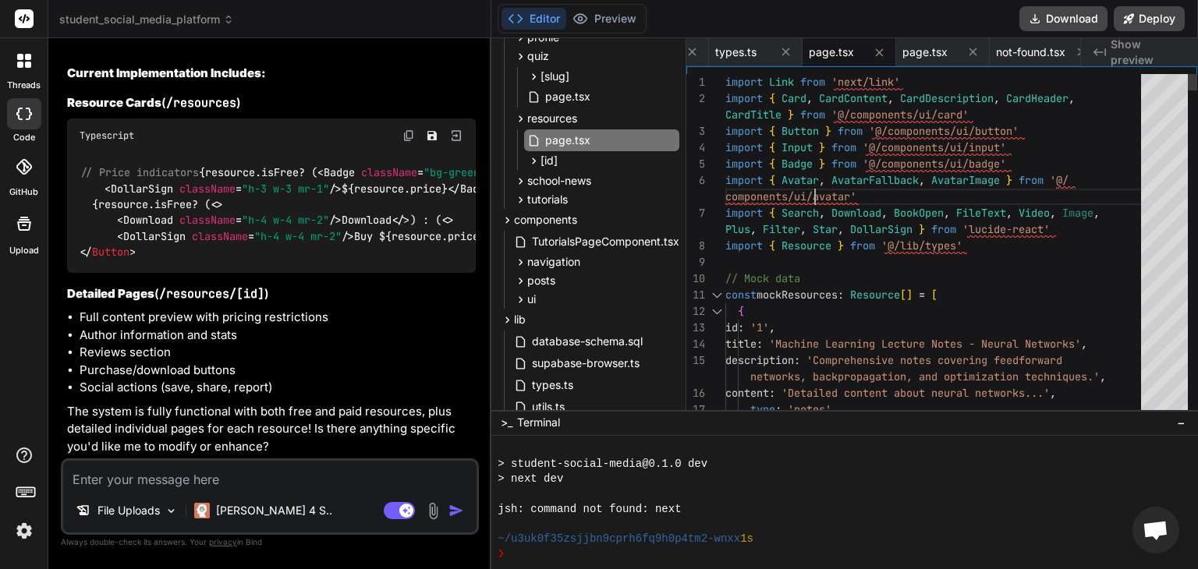
scroll to position [0, 0]
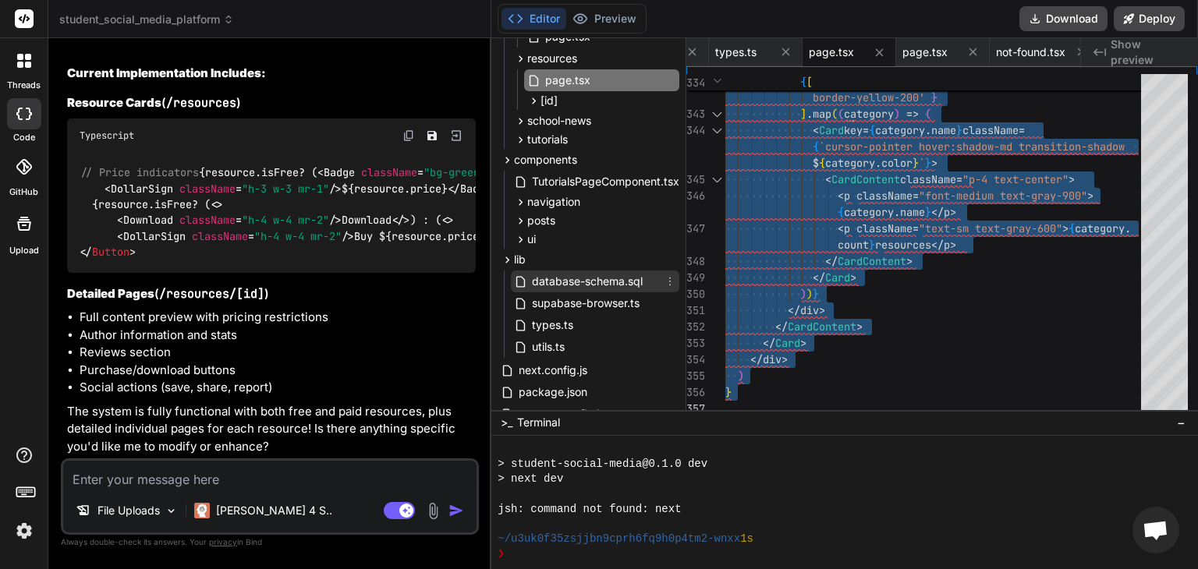
scroll to position [327, 0]
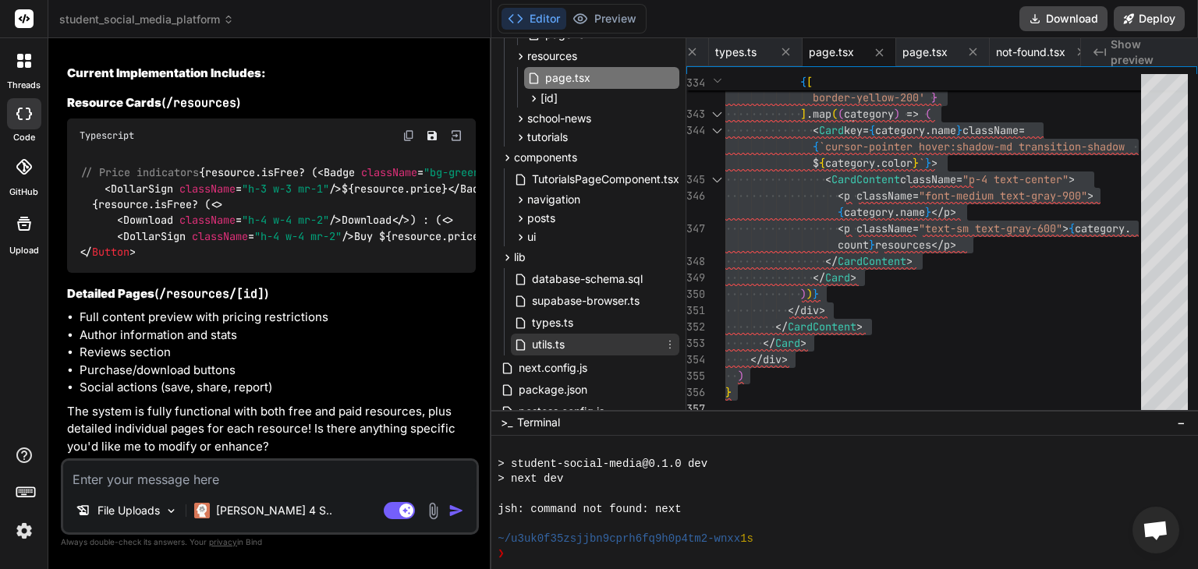
click at [560, 344] on span "utils.ts" at bounding box center [548, 344] width 36 height 19
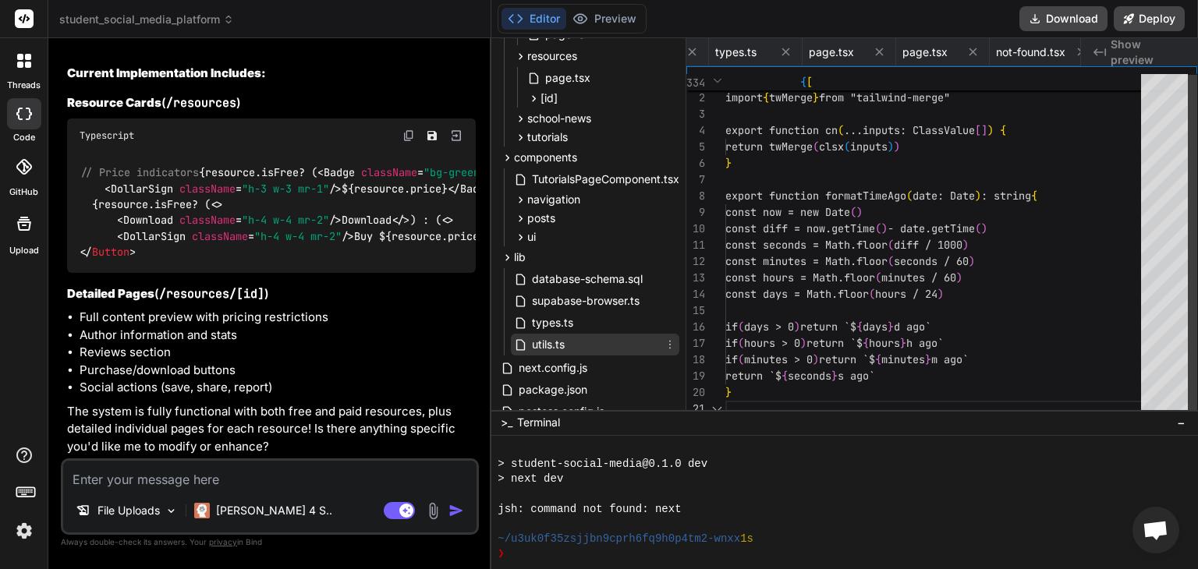
scroll to position [0, 245]
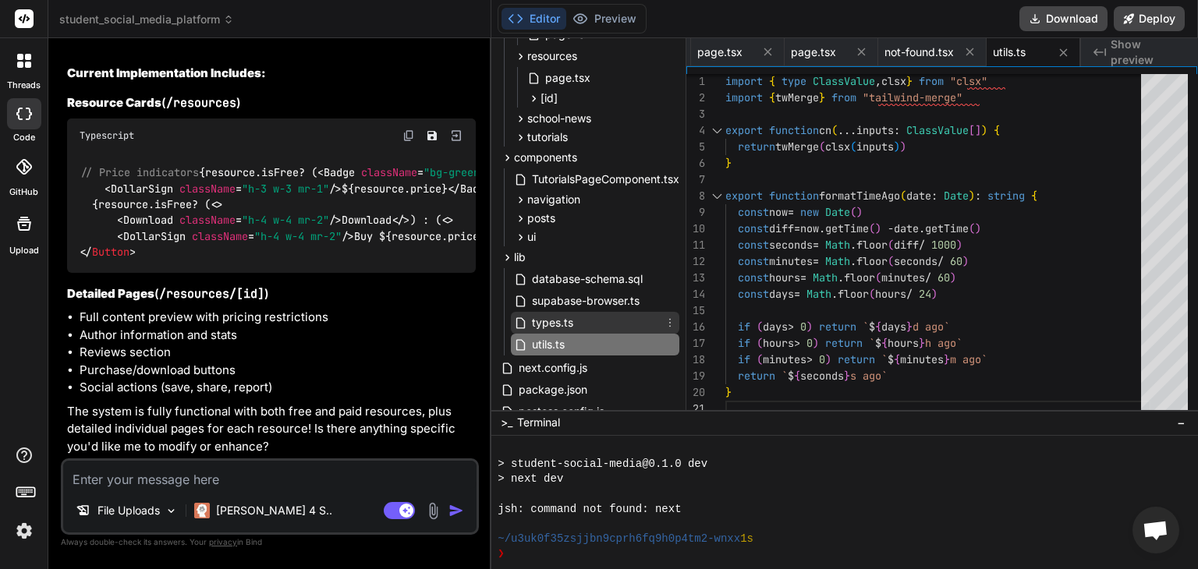
click at [548, 318] on span "types.ts" at bounding box center [552, 322] width 44 height 19
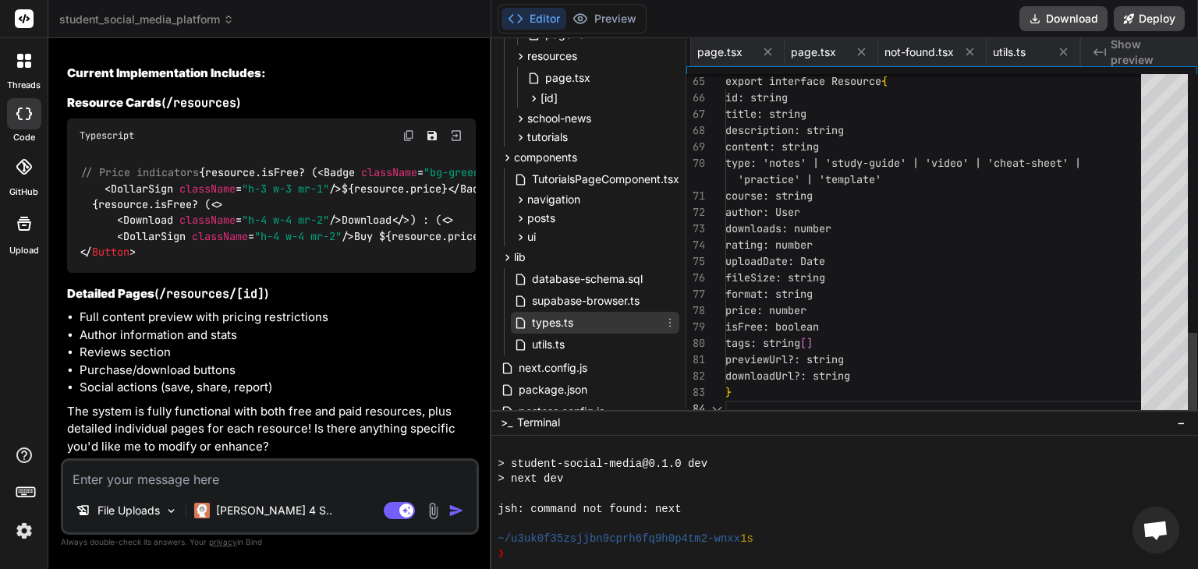
scroll to position [0, 156]
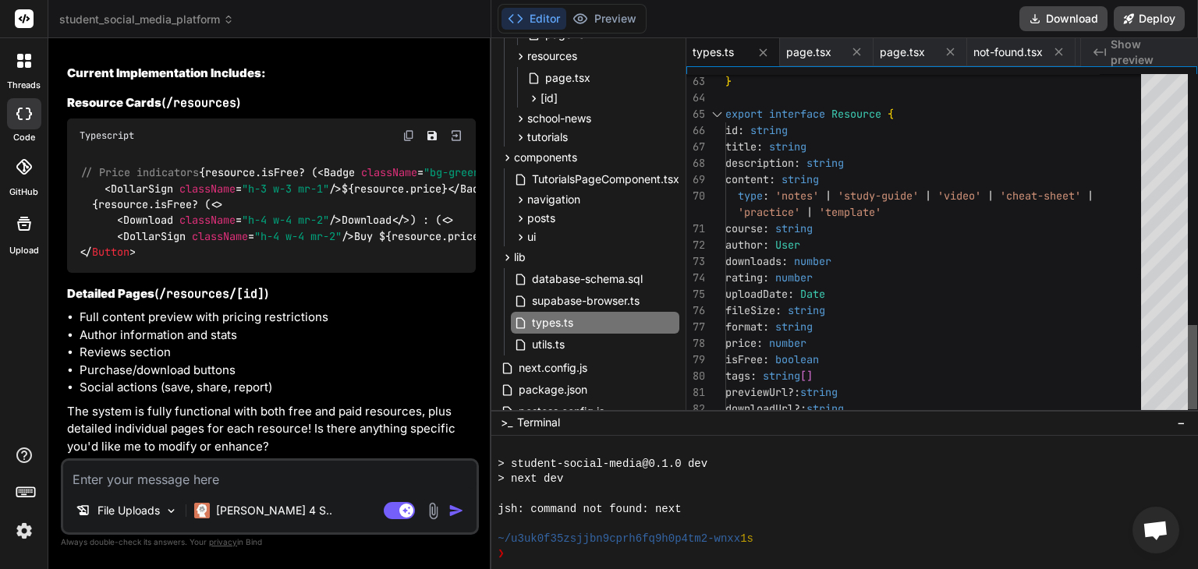
click at [1188, 355] on div at bounding box center [1192, 367] width 9 height 84
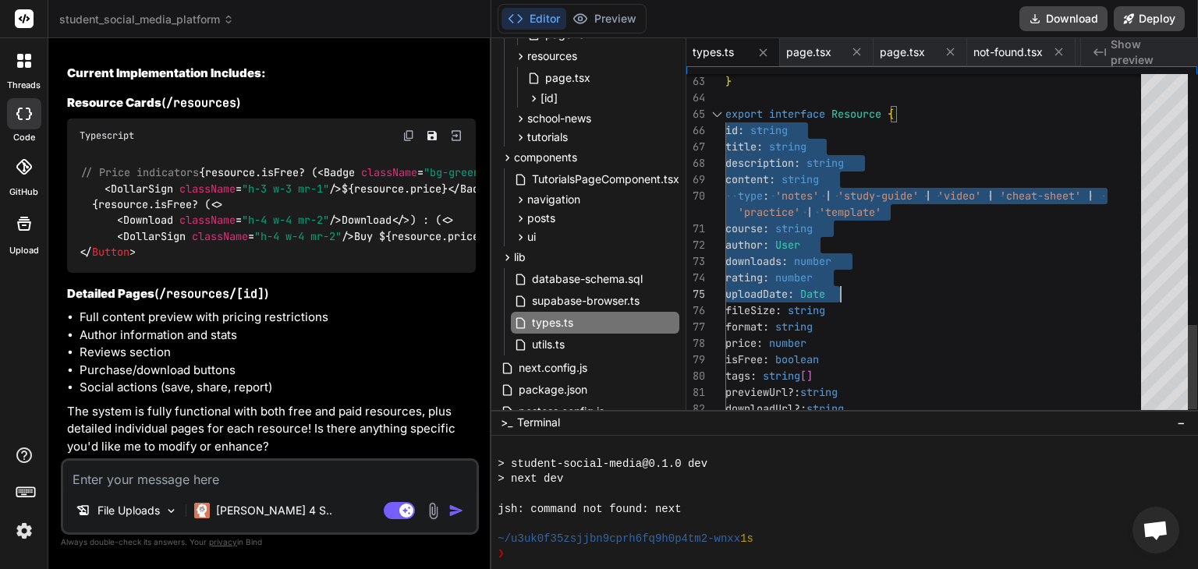
drag, startPoint x: 727, startPoint y: 119, endPoint x: 882, endPoint y: 285, distance: 227.9
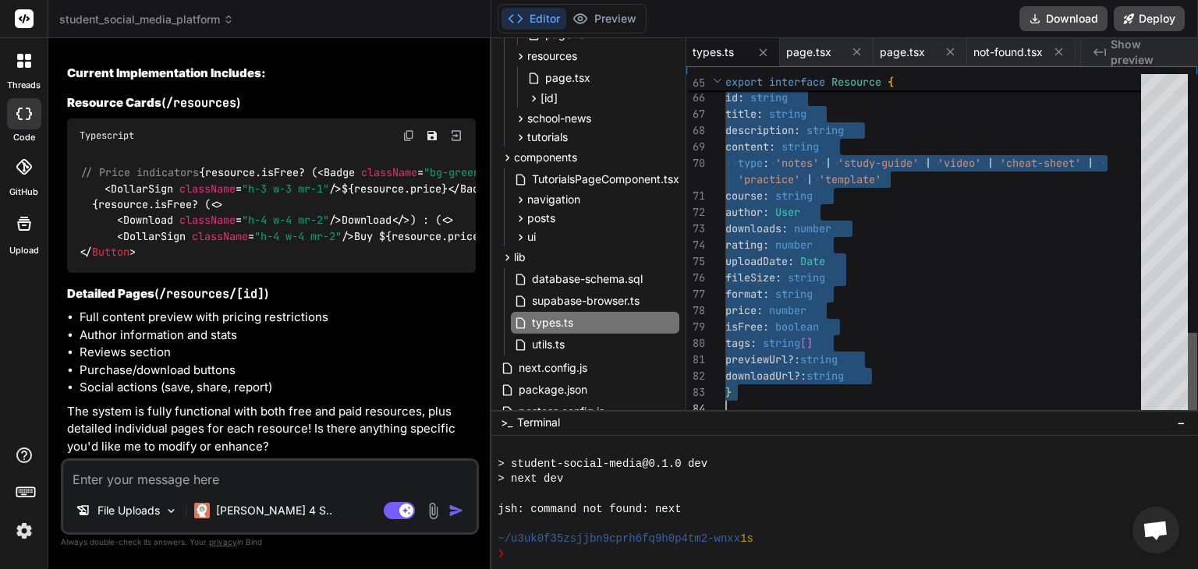
click at [1197, 378] on div at bounding box center [1192, 375] width 9 height 84
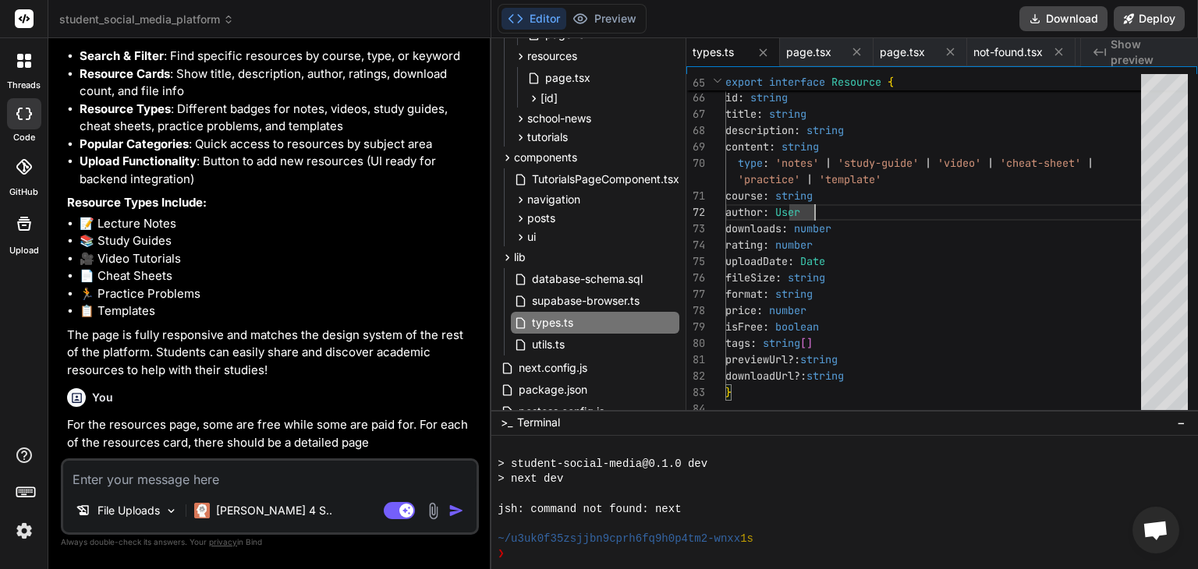
scroll to position [3291, 0]
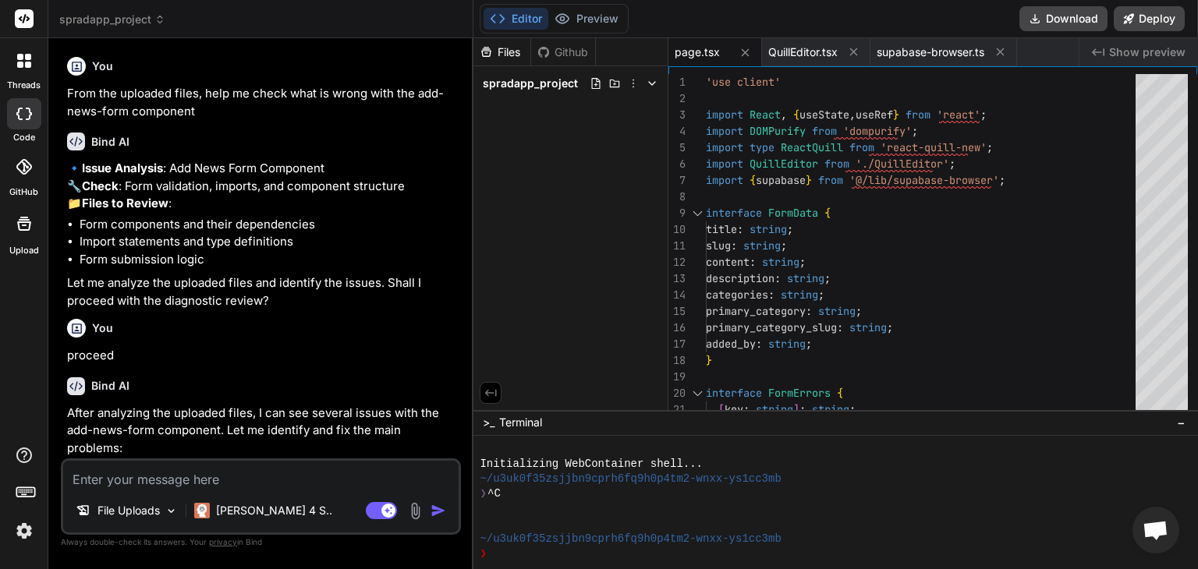
scroll to position [238, 0]
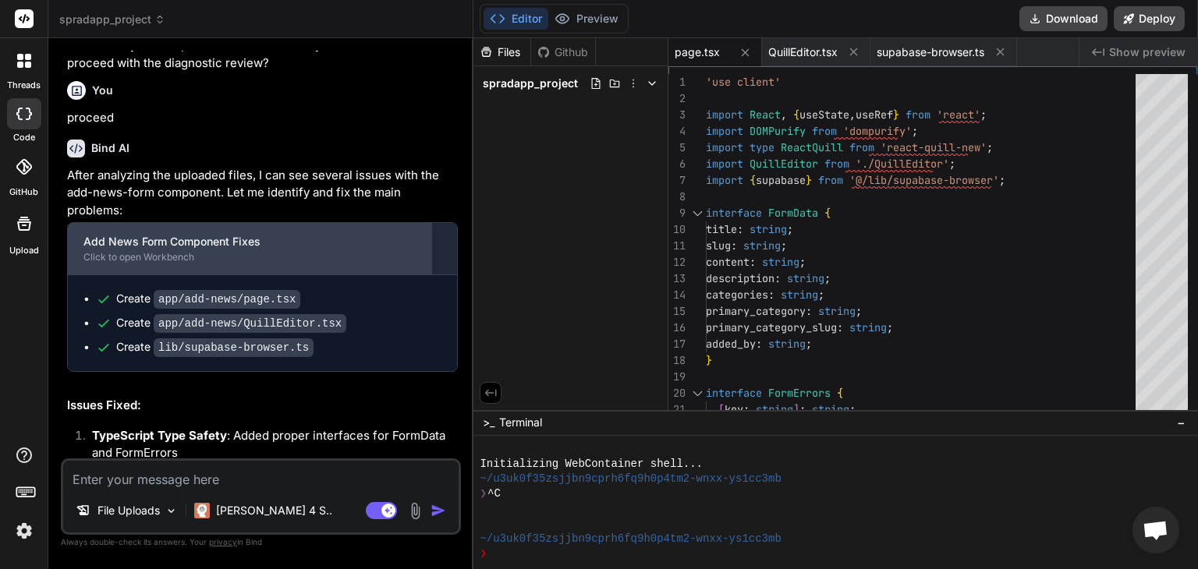
click at [204, 250] on div "Add News Form Component Fixes" at bounding box center [249, 242] width 332 height 16
click at [161, 264] on div "Click to open Workbench" at bounding box center [249, 257] width 332 height 12
click at [110, 264] on div "Click to open Workbench" at bounding box center [249, 257] width 332 height 12
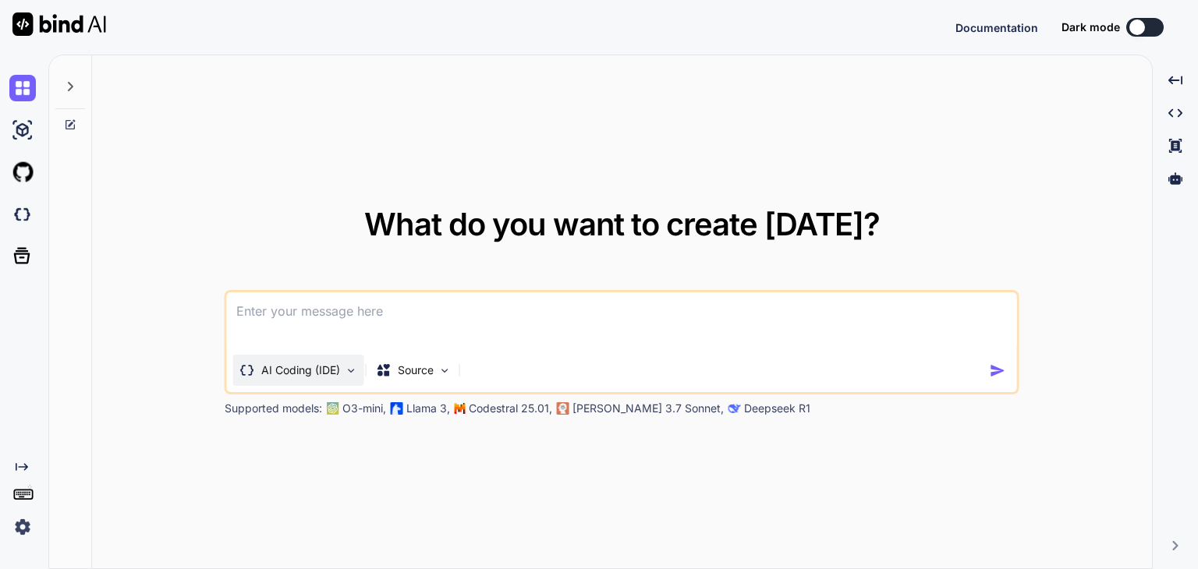
click at [345, 367] on img at bounding box center [351, 370] width 13 height 13
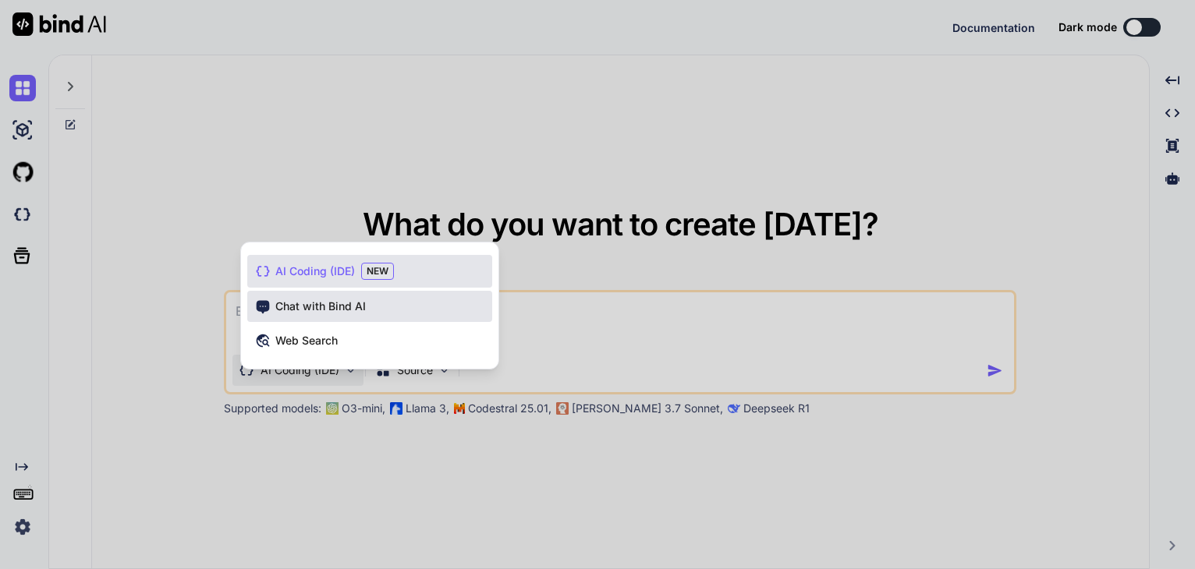
click at [353, 302] on span "Chat with Bind AI" at bounding box center [320, 307] width 90 height 16
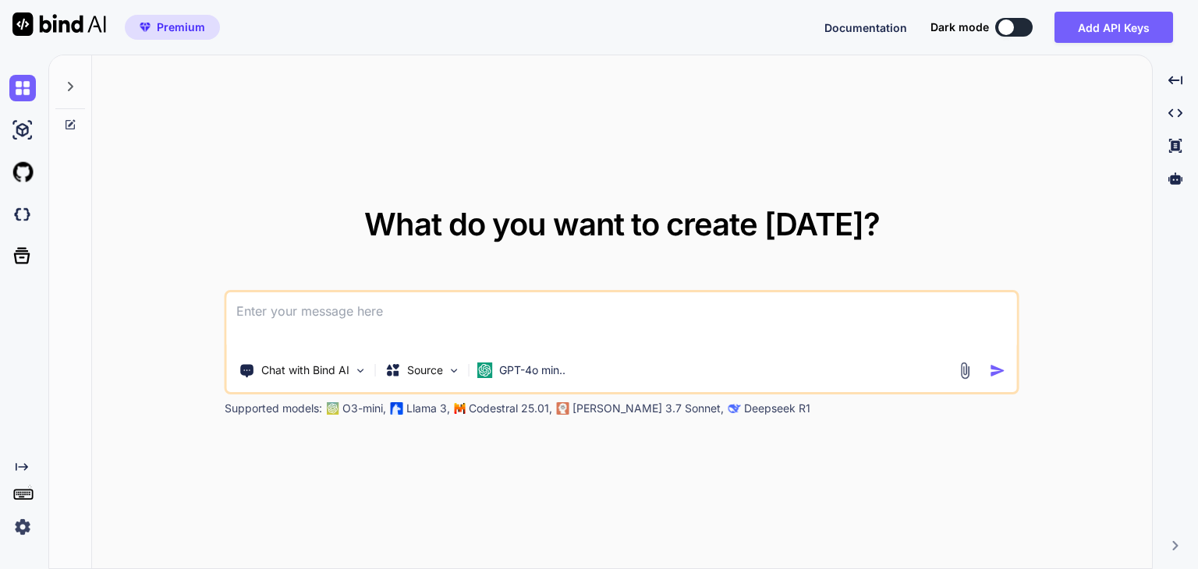
click at [431, 321] on textarea at bounding box center [622, 321] width 790 height 58
type textarea "x"
click at [482, 317] on textarea at bounding box center [622, 321] width 790 height 58
paste textarea "'use client' import React from "react"; import { useState, useEffect } from "re…"
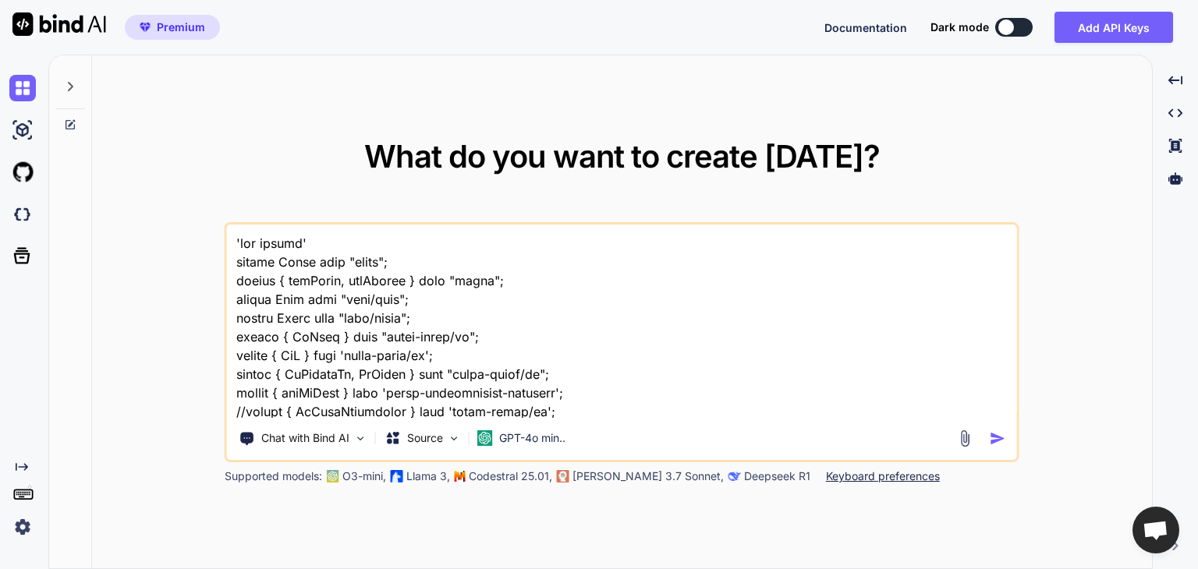
scroll to position [55175, 0]
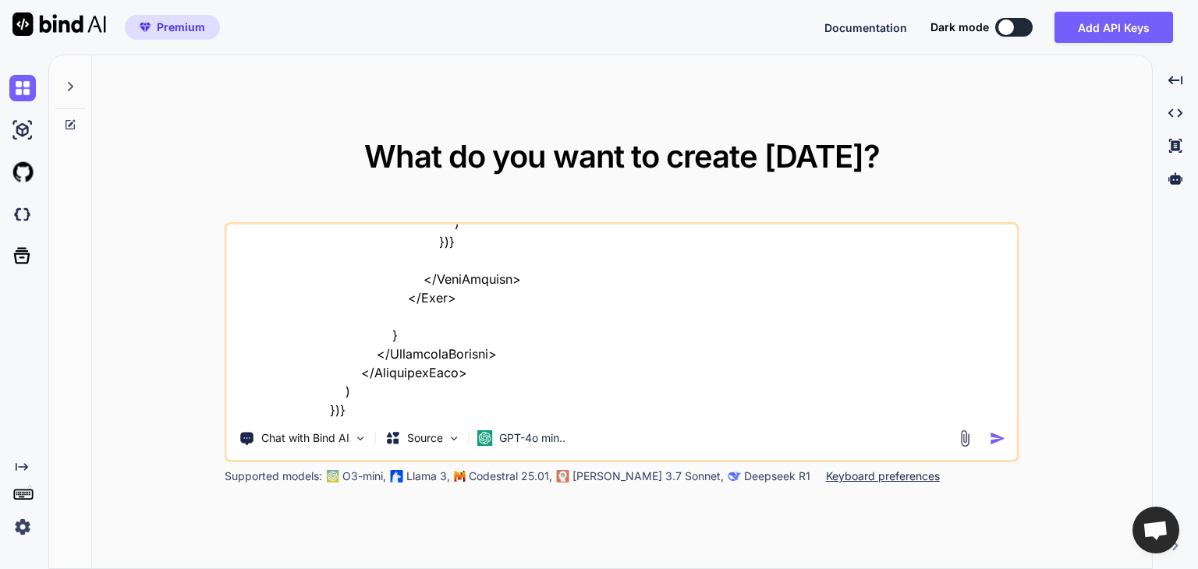
click at [318, 417] on div "Chat with Bind AI Source GPT-4o min.." at bounding box center [622, 342] width 795 height 240
click at [321, 408] on textarea at bounding box center [622, 321] width 790 height 193
click at [441, 409] on textarea at bounding box center [622, 321] width 790 height 193
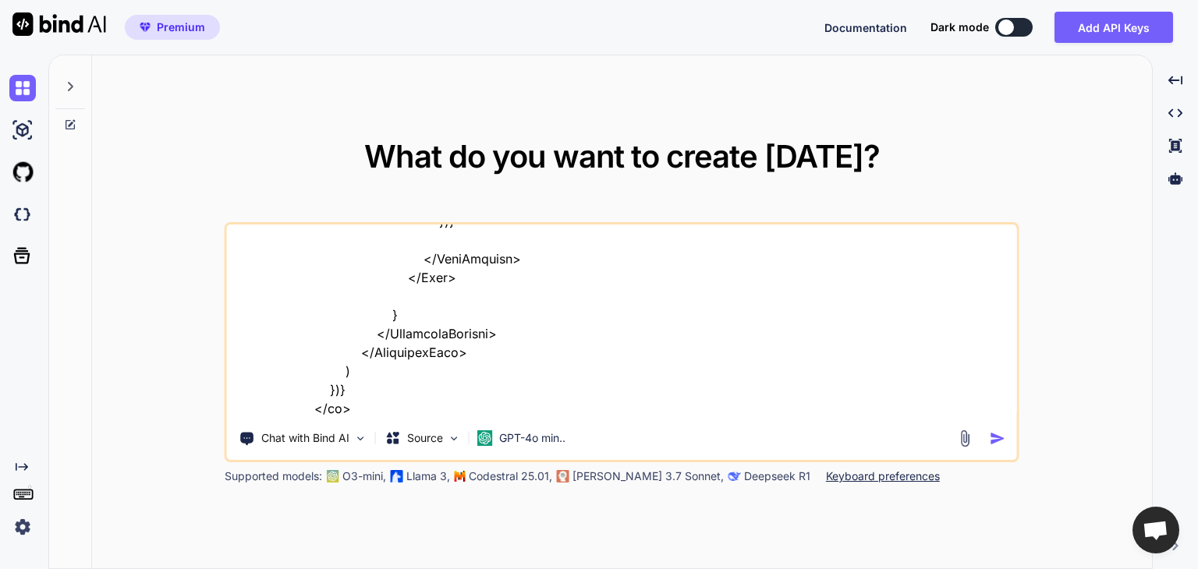
click at [307, 417] on div "Chat with Bind AI Source GPT-4o min.." at bounding box center [622, 342] width 795 height 240
click at [294, 413] on textarea at bounding box center [622, 321] width 790 height 193
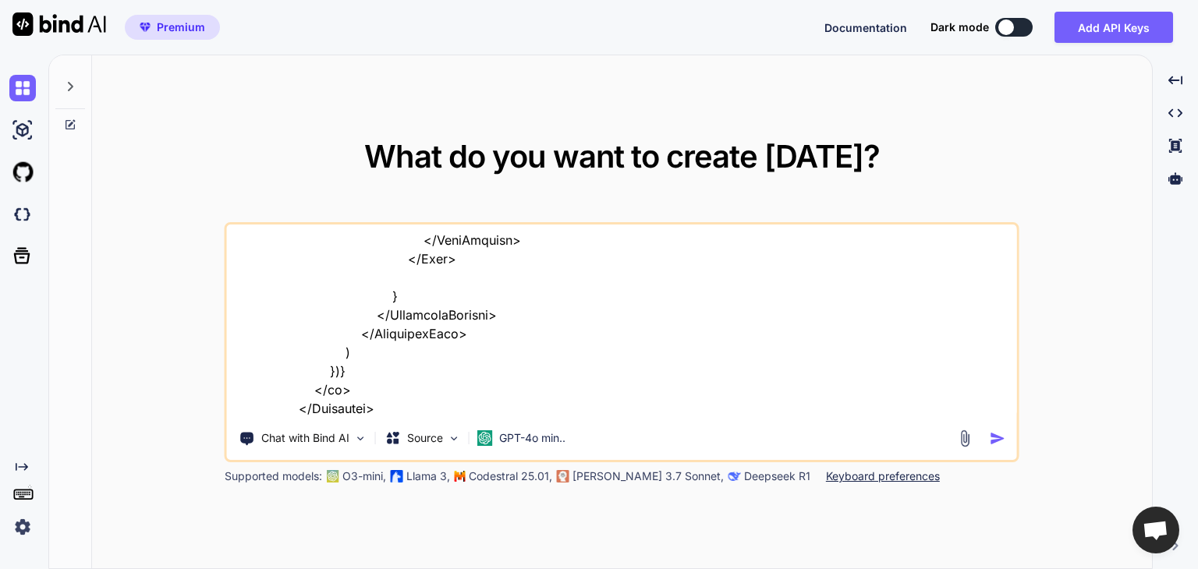
type textarea "'use client' import React from "react"; import { useState, useEffect } from "re…"
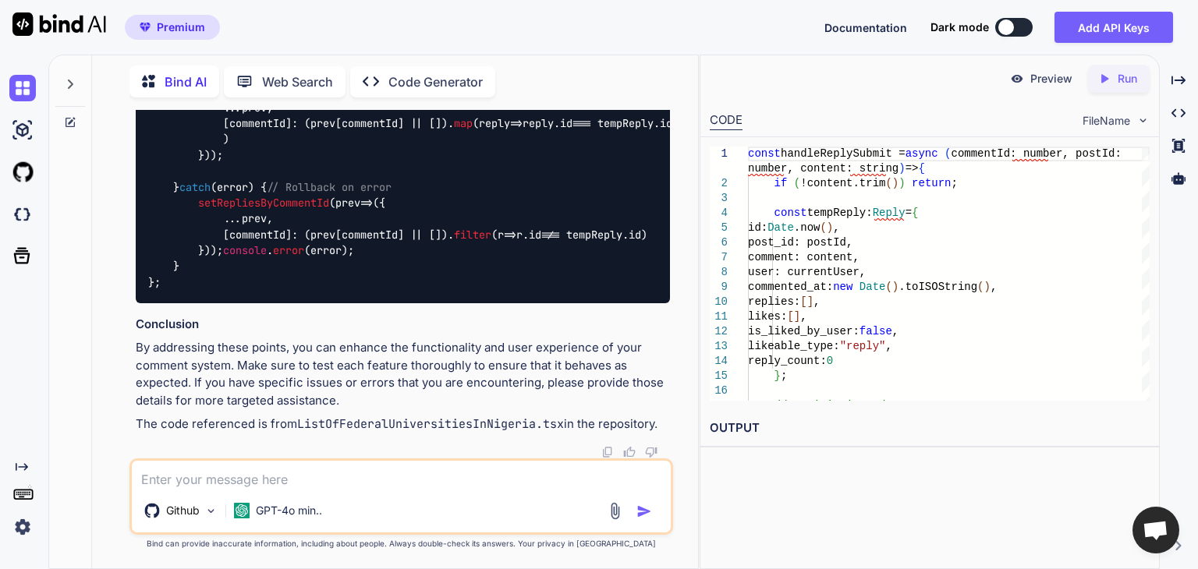
scroll to position [19627, 0]
click at [313, 476] on textarea at bounding box center [401, 475] width 539 height 28
type textarea "K"
type textarea "x"
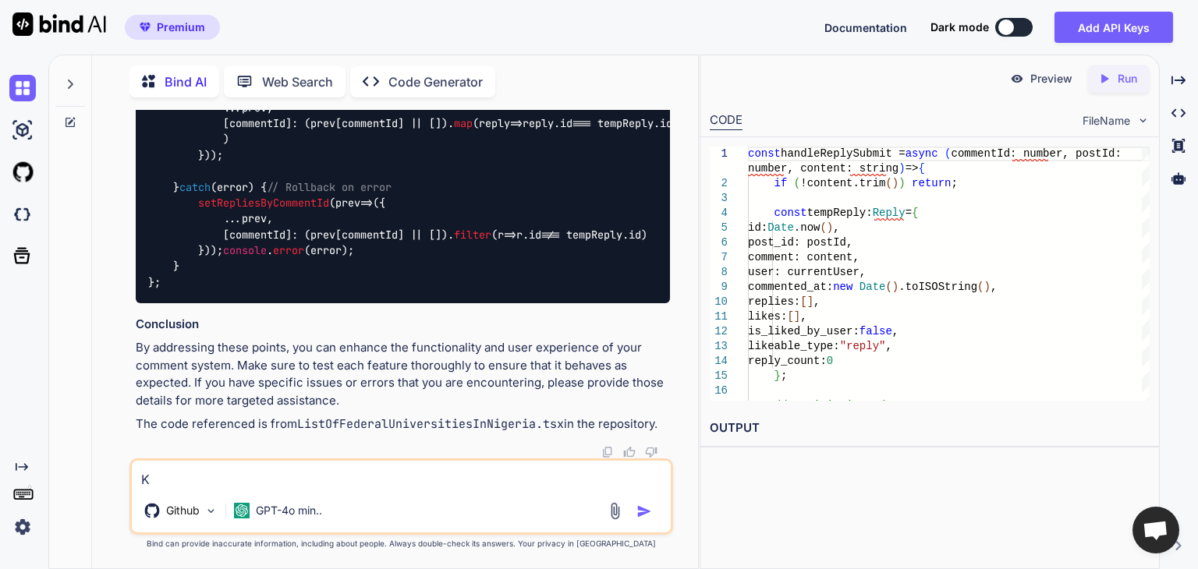
type textarea "Ki"
type textarea "x"
type textarea "Kin"
type textarea "x"
type textarea "Kind"
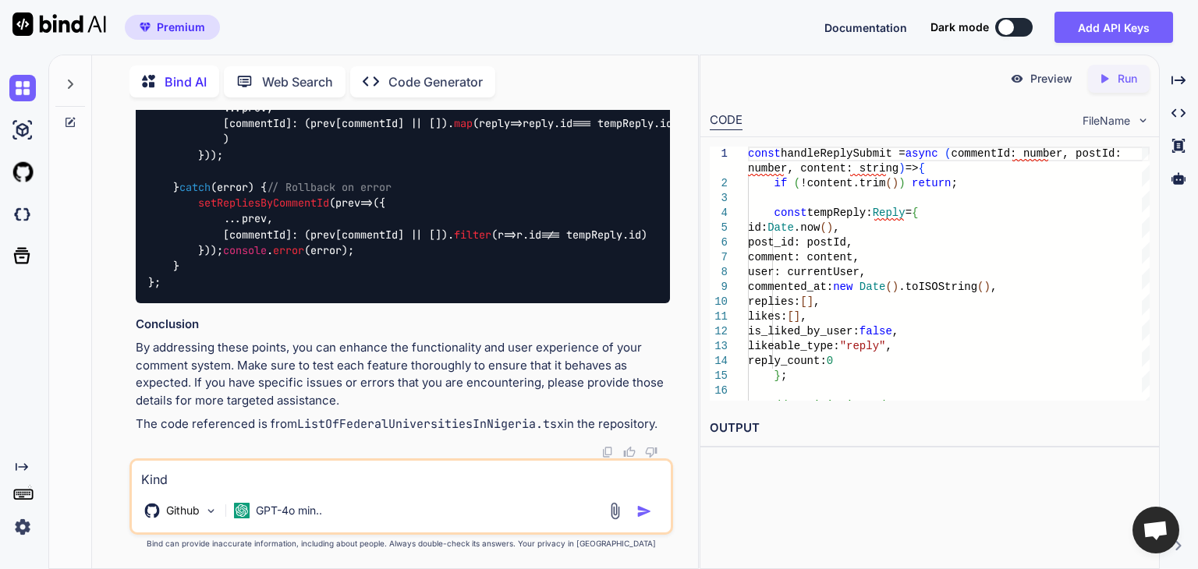
type textarea "x"
type textarea "Kindl"
type textarea "x"
type textarea "Kindly"
type textarea "x"
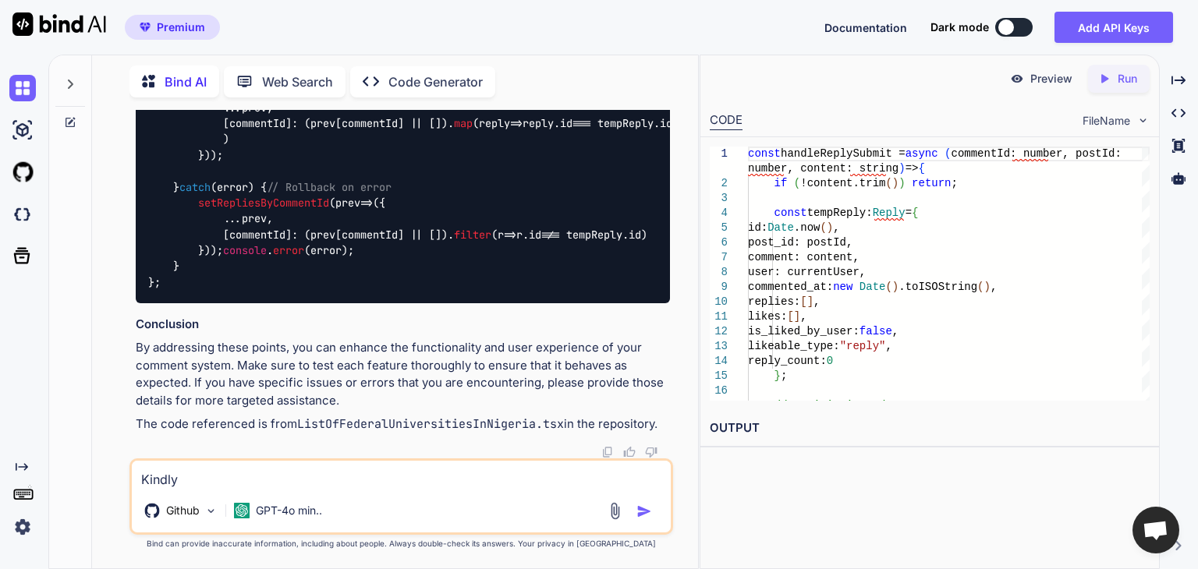
type textarea "Kindly"
type textarea "x"
type textarea "Kindly h"
type textarea "x"
type textarea "Kindly he"
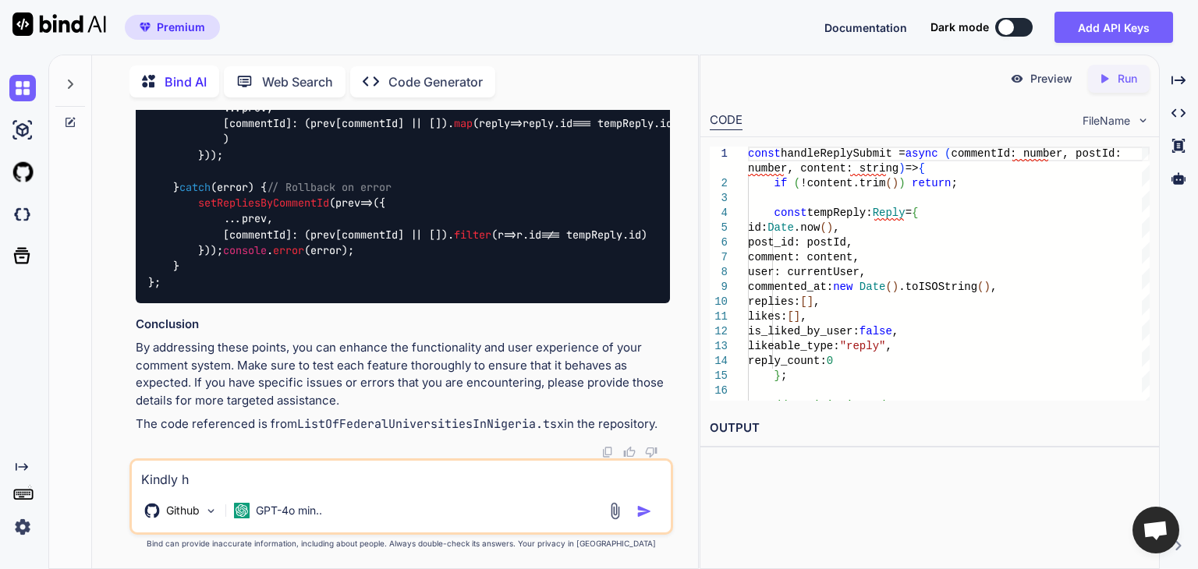
type textarea "x"
type textarea "Kindly hel"
type textarea "x"
type textarea "Kindly help"
type textarea "x"
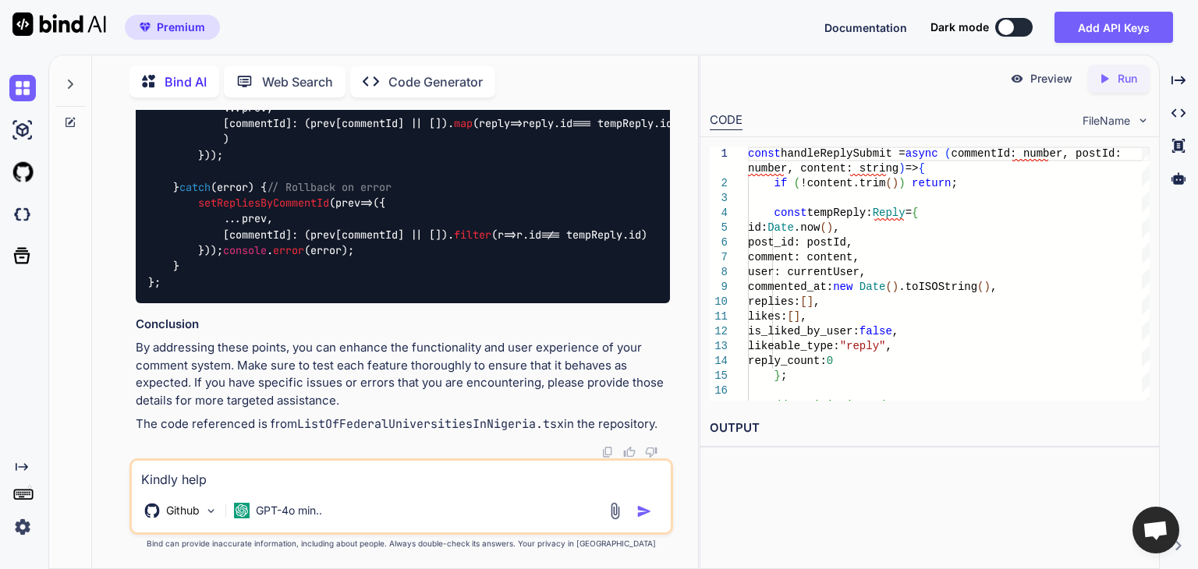
type textarea "Kindly help"
type textarea "x"
type textarea "Kindly help m"
type textarea "x"
type textarea "Kindly help me"
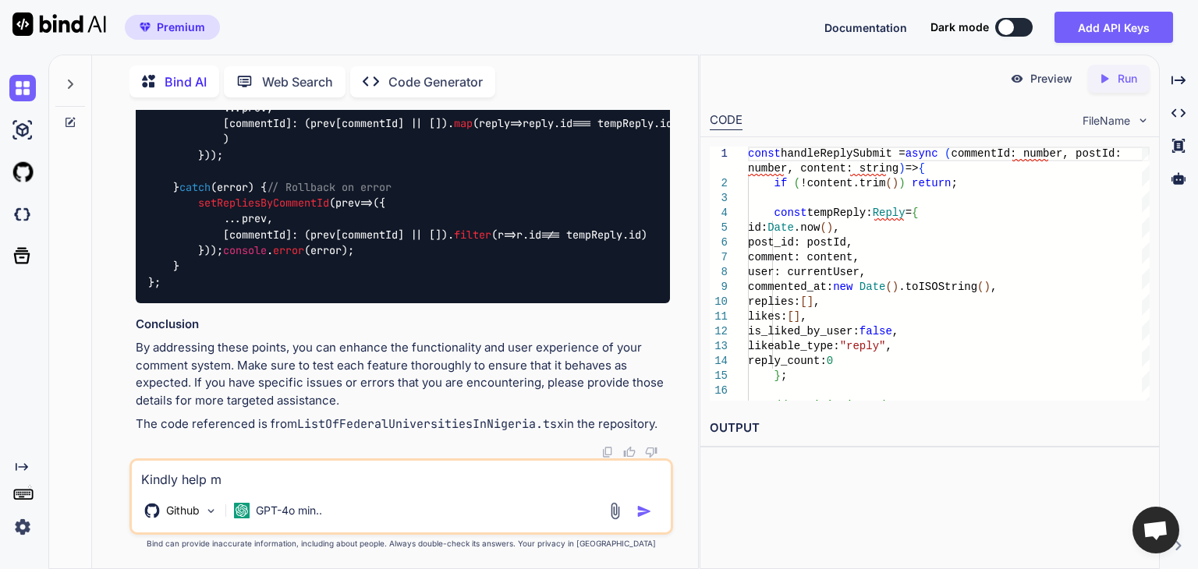
type textarea "x"
type textarea "Kindly help me"
type textarea "x"
type textarea "Kindly help me i"
type textarea "x"
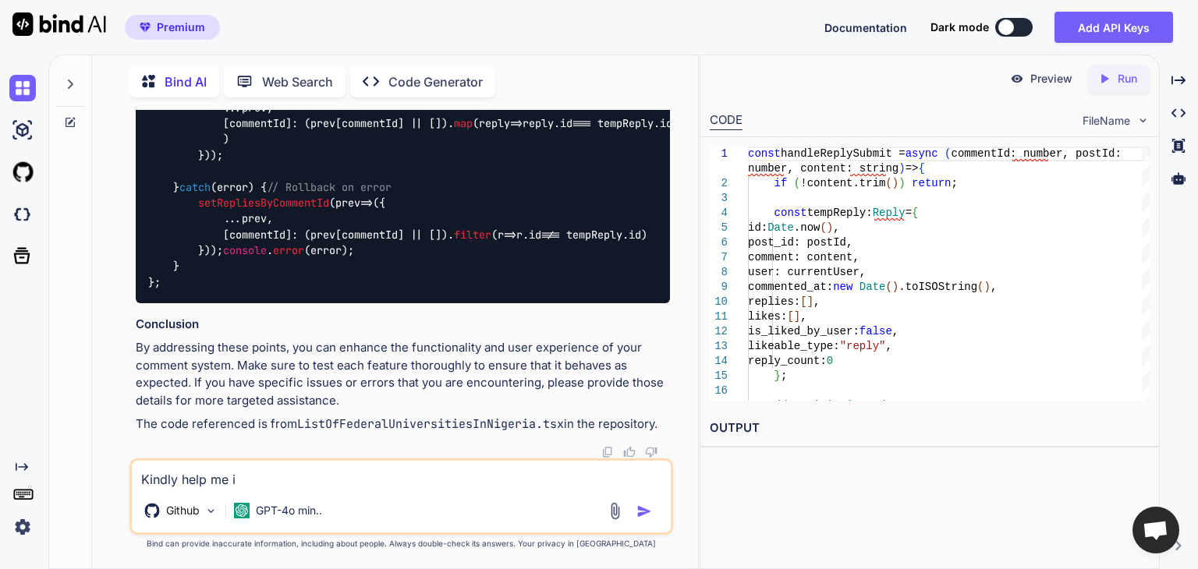
type textarea "Kindly help me im"
type textarea "x"
type textarea "Kindly help me imp"
type textarea "x"
type textarea "Kindly help me impl"
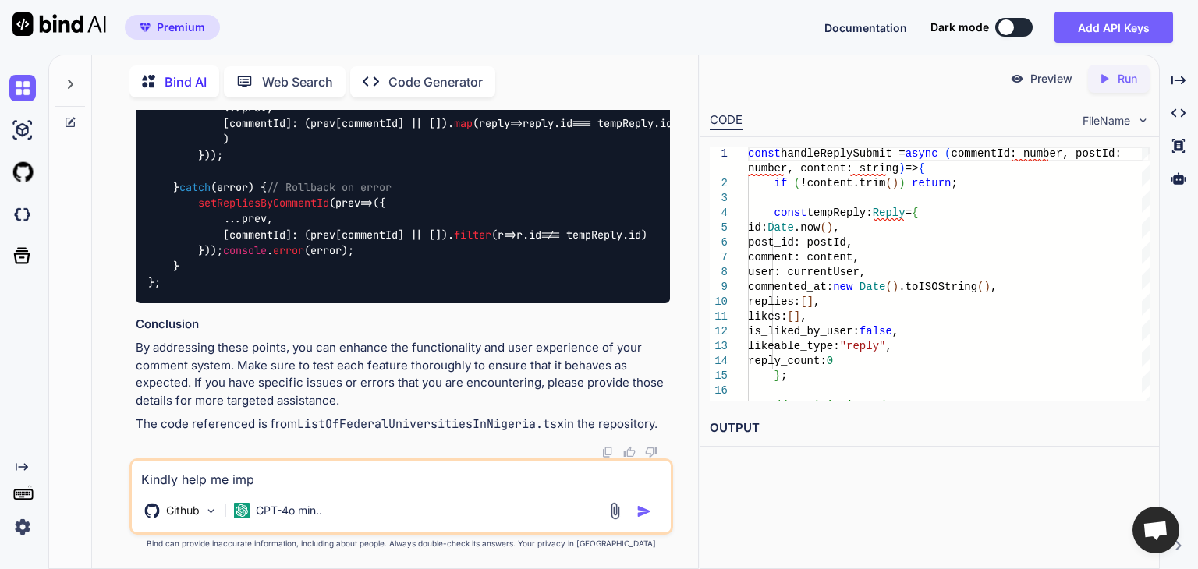
type textarea "x"
type textarea "Kindly help me imple"
type textarea "x"
type textarea "Kindly help me implem"
type textarea "x"
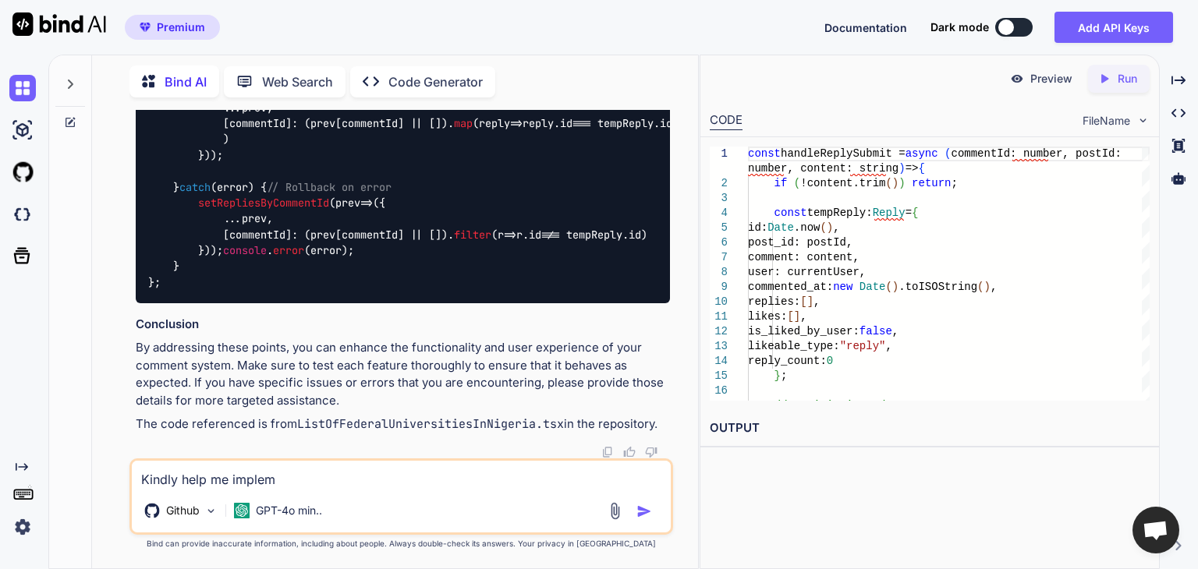
type textarea "Kindly help me impleme"
type textarea "x"
type textarea "Kindly help me implemen"
type textarea "x"
type textarea "Kindly help me implement"
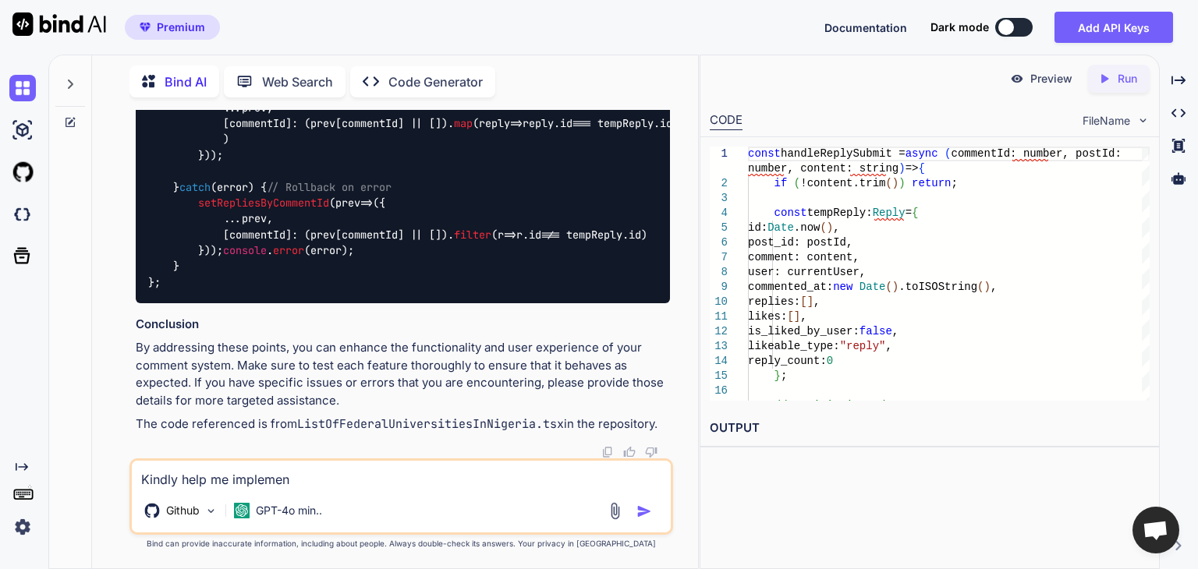
type textarea "x"
type textarea "Kindly help me implemente"
type textarea "x"
type textarea "Kindly help me implement"
type textarea "x"
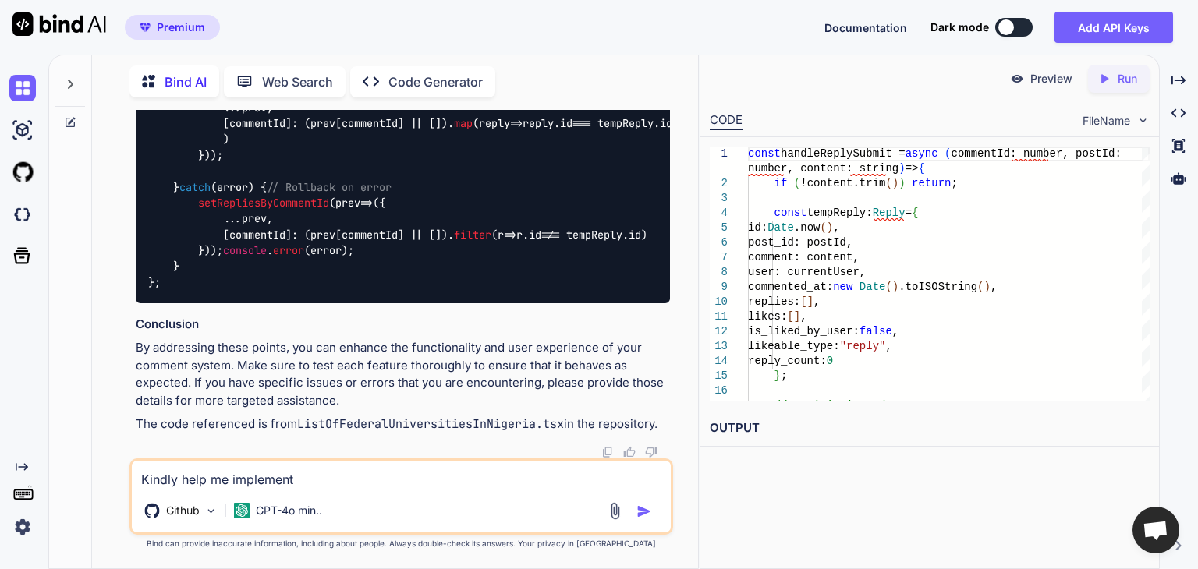
type textarea "Kindly help me implement"
type textarea "x"
type textarea "Kindly help me implement a"
type textarea "x"
type textarea "Kindly help me implement al"
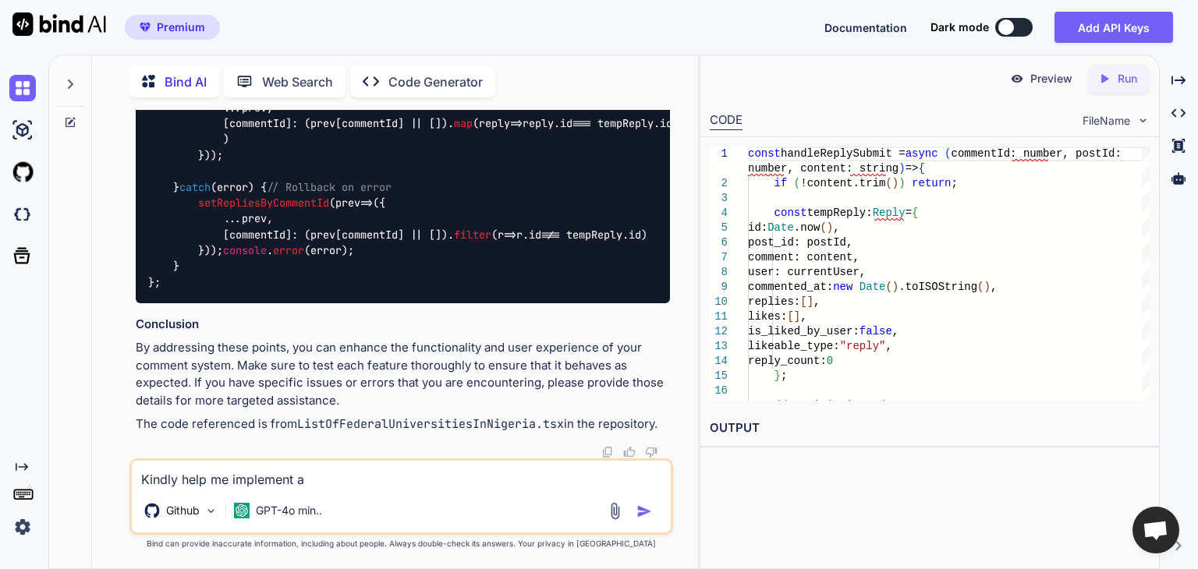
type textarea "x"
type textarea "Kindly help me implement all"
type textarea "x"
type textarea "Kindly help me implement all"
type textarea "x"
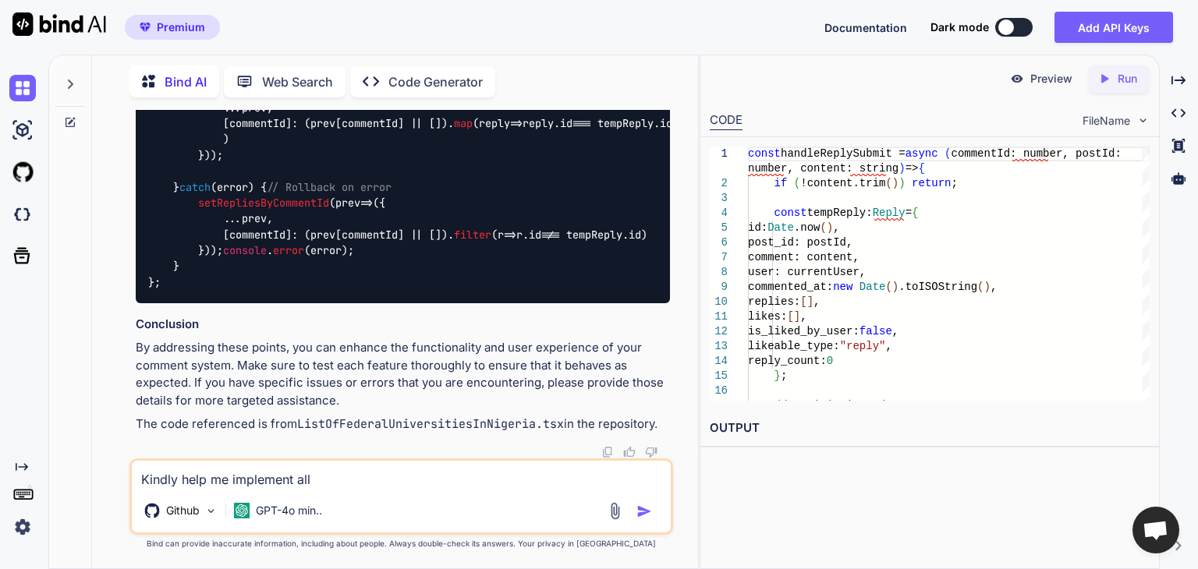
type textarea "Kindly help me implement all t"
type textarea "x"
type textarea "Kindly help me implement all th"
type textarea "x"
type textarea "Kindly help me implement all the"
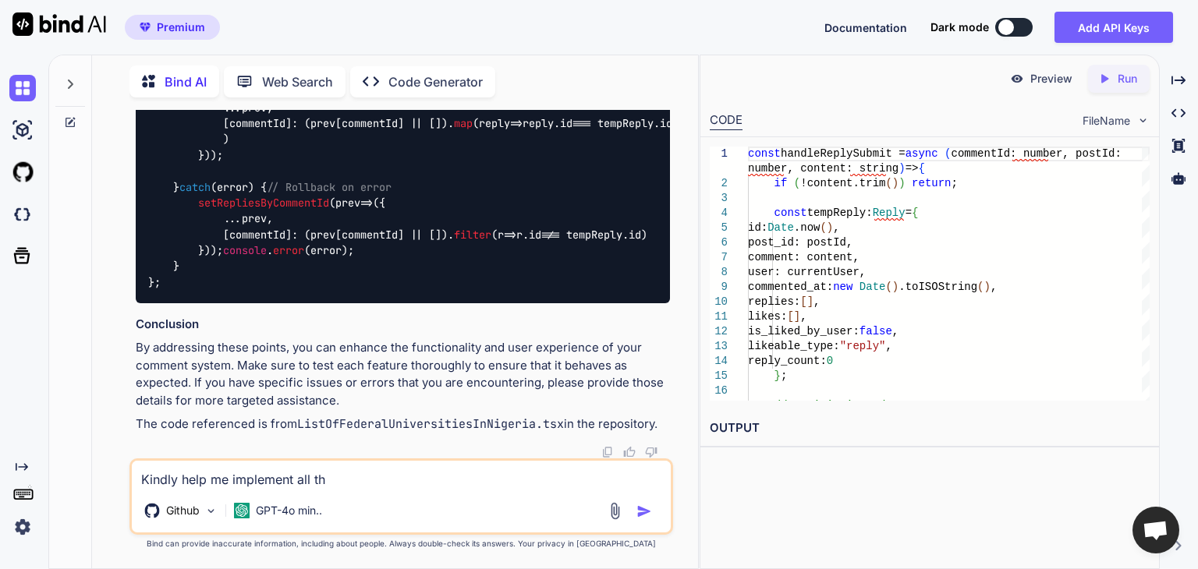
type textarea "x"
type textarea "Kindly help me implement all the"
type textarea "x"
type textarea "Kindly help me implement all the s"
type textarea "x"
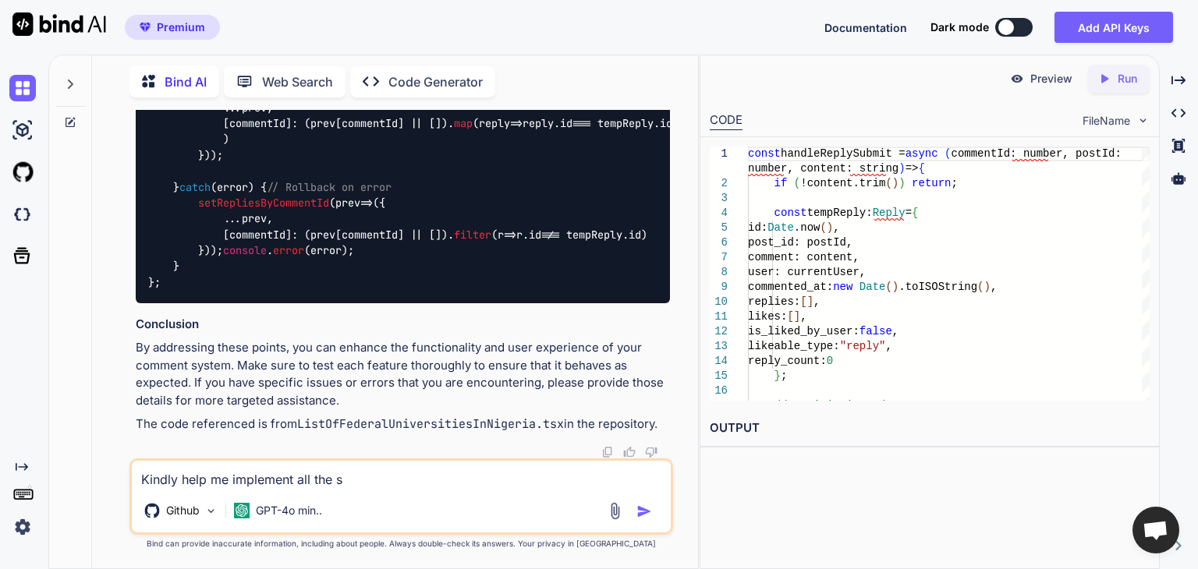
type textarea "Kindly help me implement all the su"
type textarea "x"
type textarea "Kindly help me implement all the sug"
type textarea "x"
type textarea "Kindly help me implement all the [PERSON_NAME]"
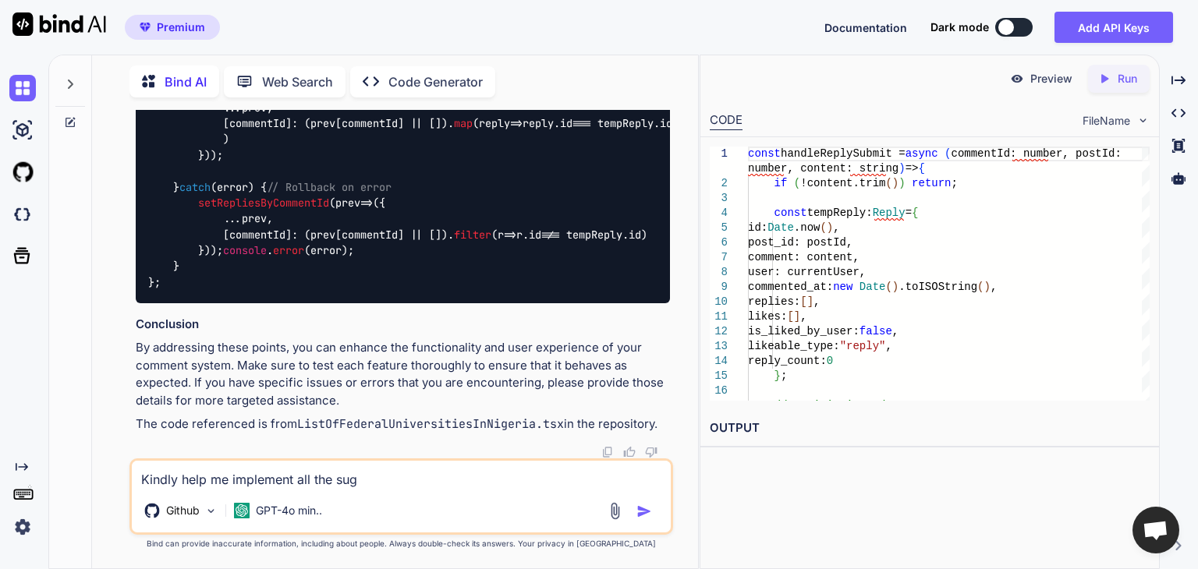
type textarea "x"
type textarea "Kindly help me implement all the sugge"
type textarea "x"
type textarea "Kindly help me implement all the sugges"
type textarea "x"
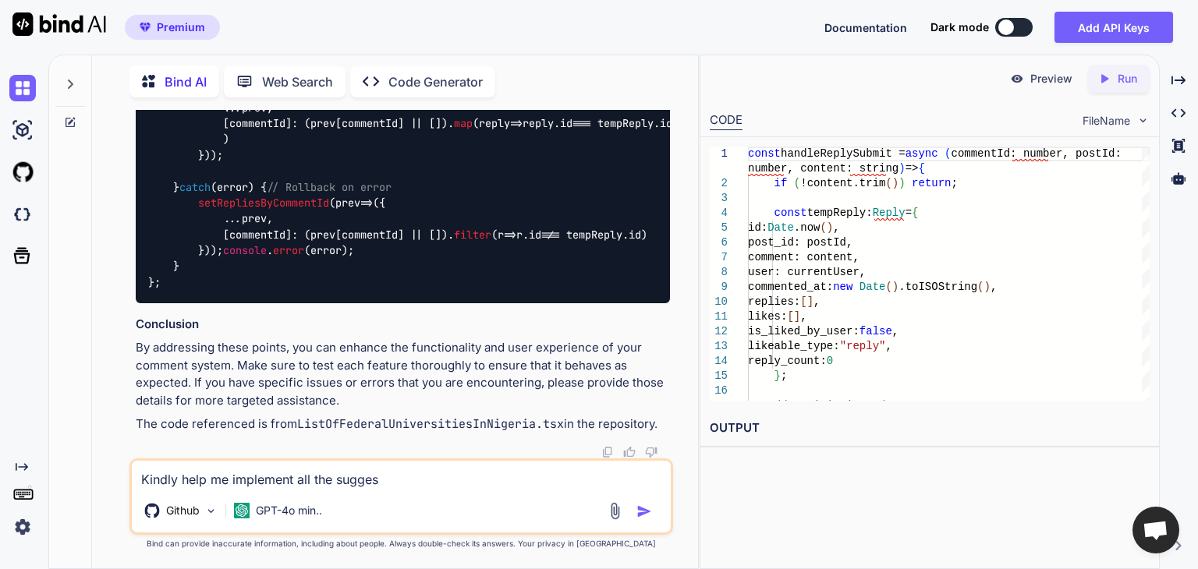
type textarea "Kindly help me implement all the suggest"
type textarea "x"
type textarea "Kindly help me implement all the suggesti"
type textarea "x"
type textarea "Kindly help me implement all the suggestio"
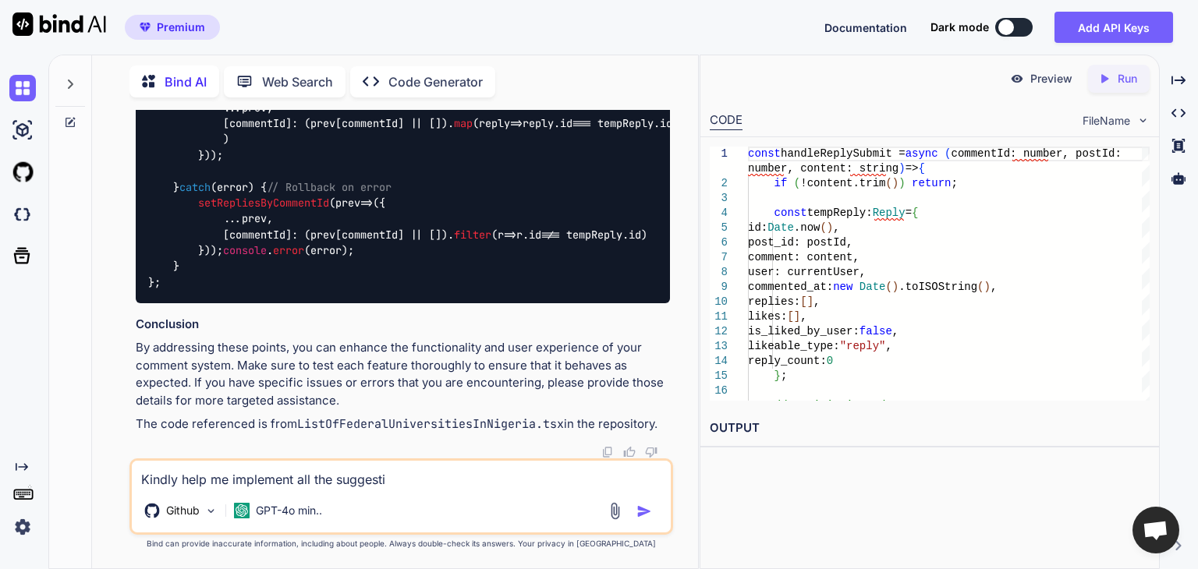
type textarea "x"
type textarea "Kindly help me implement all the suggestion"
type textarea "x"
type textarea "Kindly help me implement all the suggestions"
type textarea "x"
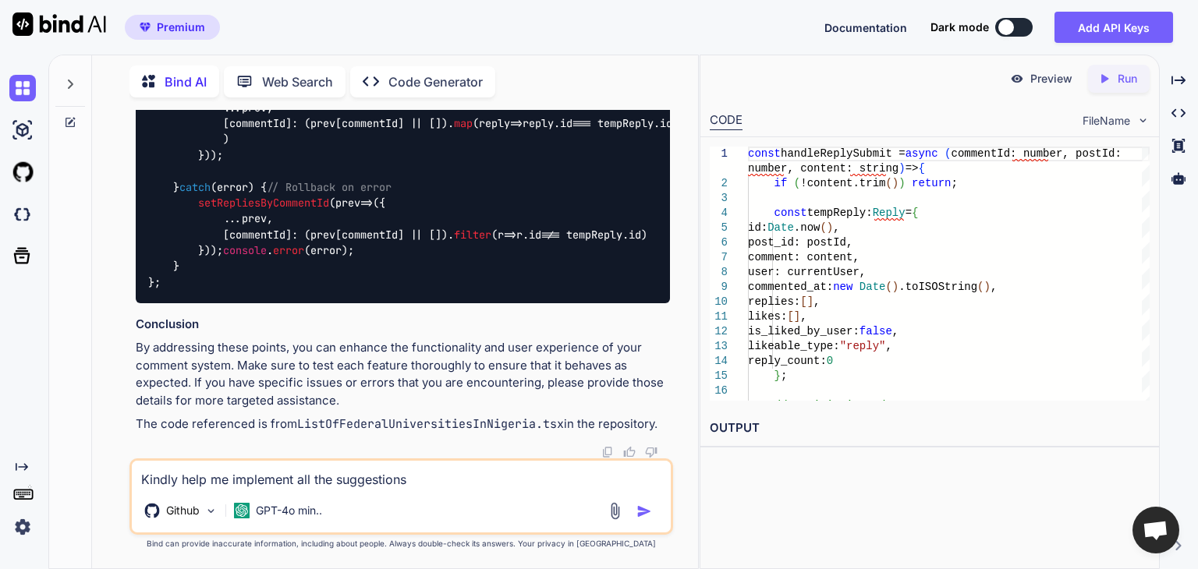
type textarea "Kindly help me implement all the suggestions"
type textarea "x"
type textarea "Kindly help me implement all the suggestions a"
type textarea "x"
type textarea "Kindly help me implement all the suggestions ab"
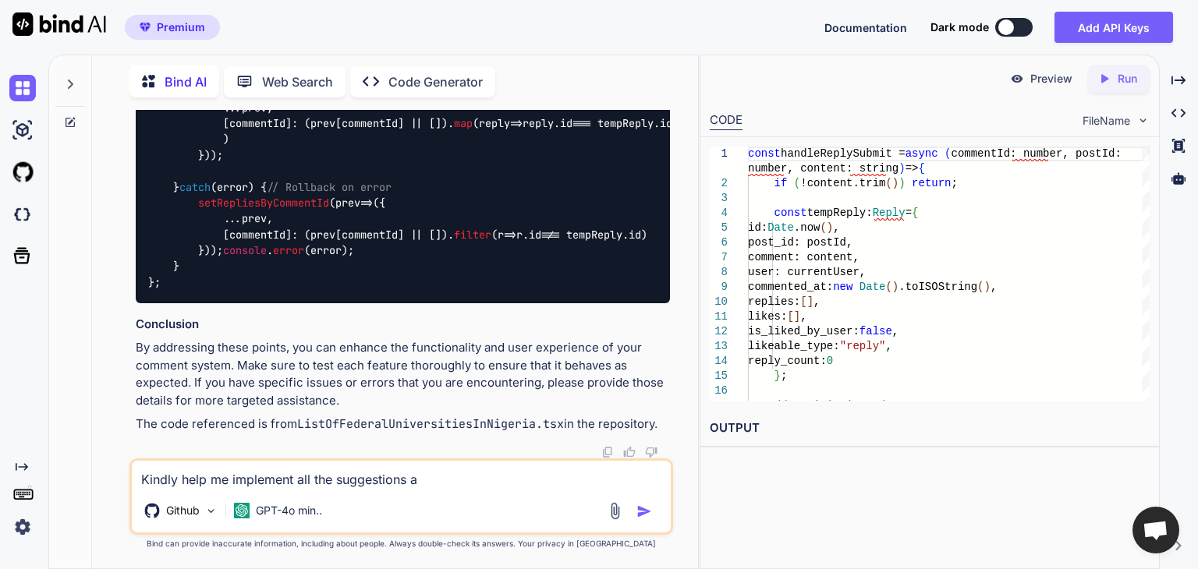
type textarea "x"
type textarea "Kindly help me implement all the suggestions abo"
type textarea "x"
type textarea "Kindly help me implement all the suggestions abov"
type textarea "x"
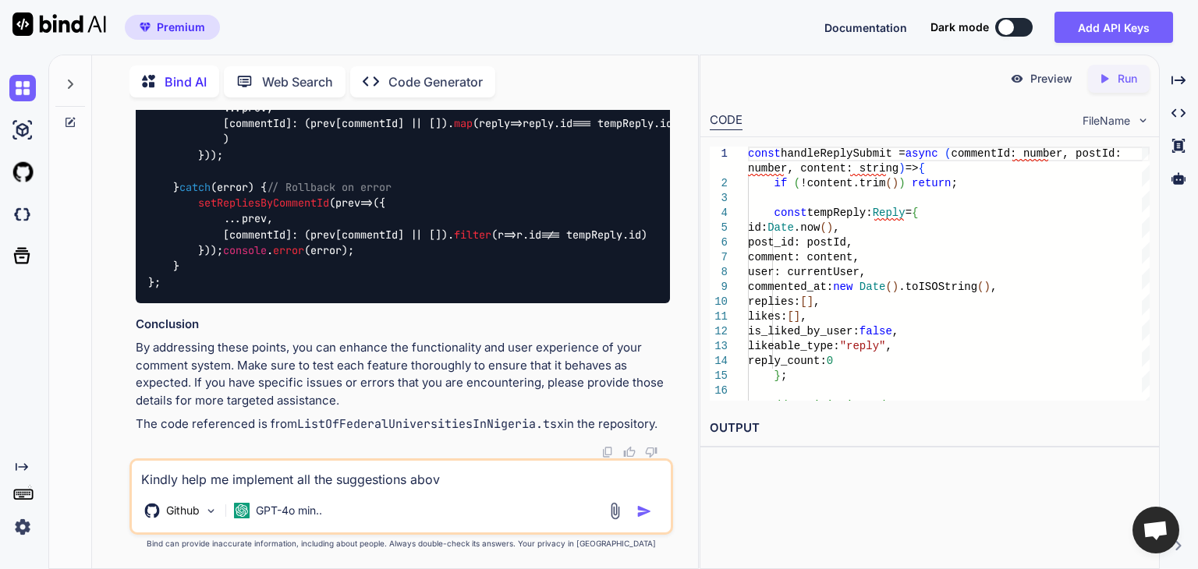
type textarea "Kindly help me implement all the suggestions above"
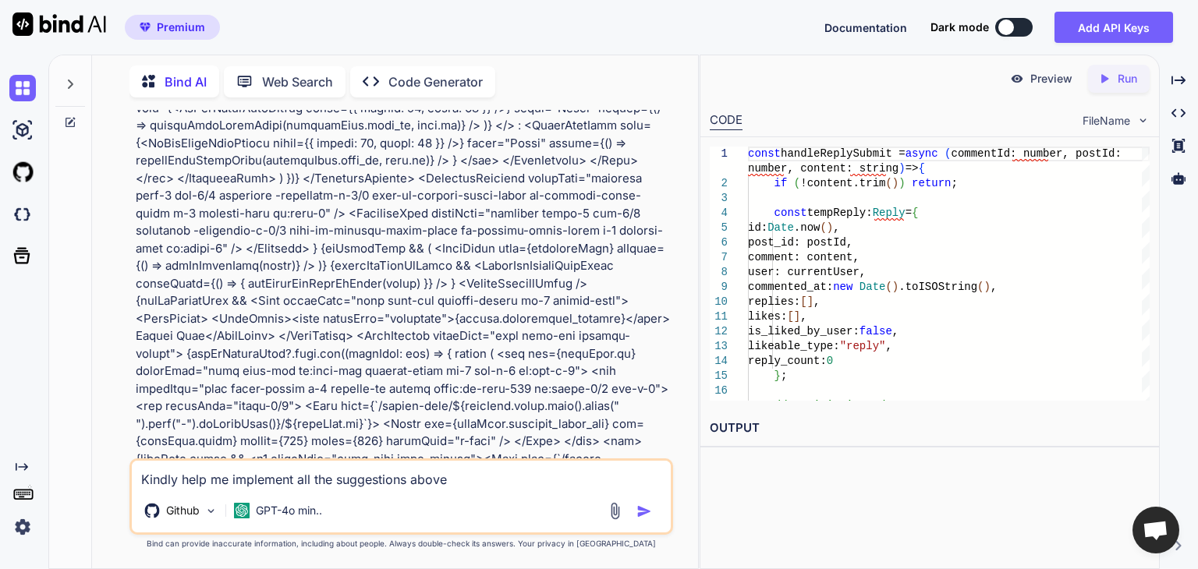
scroll to position [18174, 0]
type textarea "x"
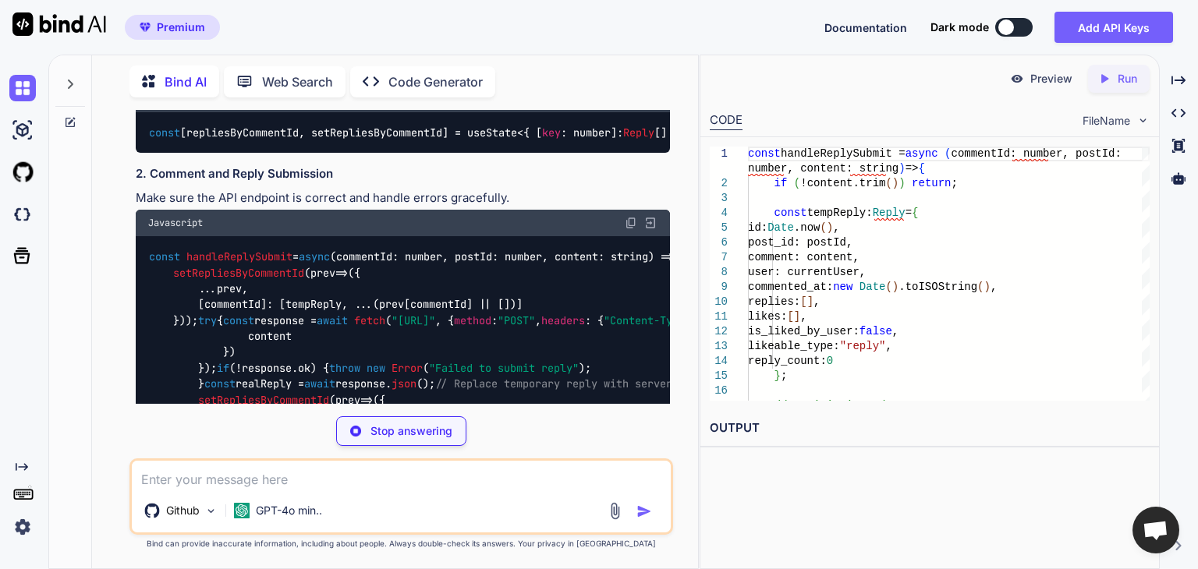
scroll to position [0, 84]
type textarea "x"
type textarea "const [repliesByCommentId, setRepliesByCommentId] = useState<{ [key: number]: R…"
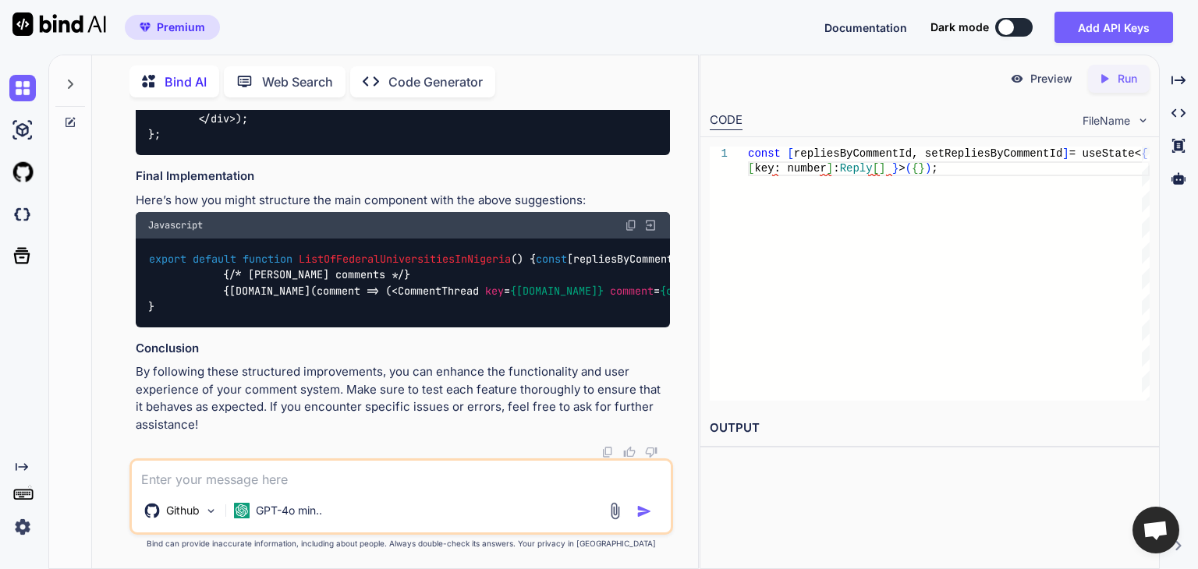
scroll to position [23287, 0]
click at [326, 510] on div "GPT-4o min.." at bounding box center [278, 510] width 101 height 31
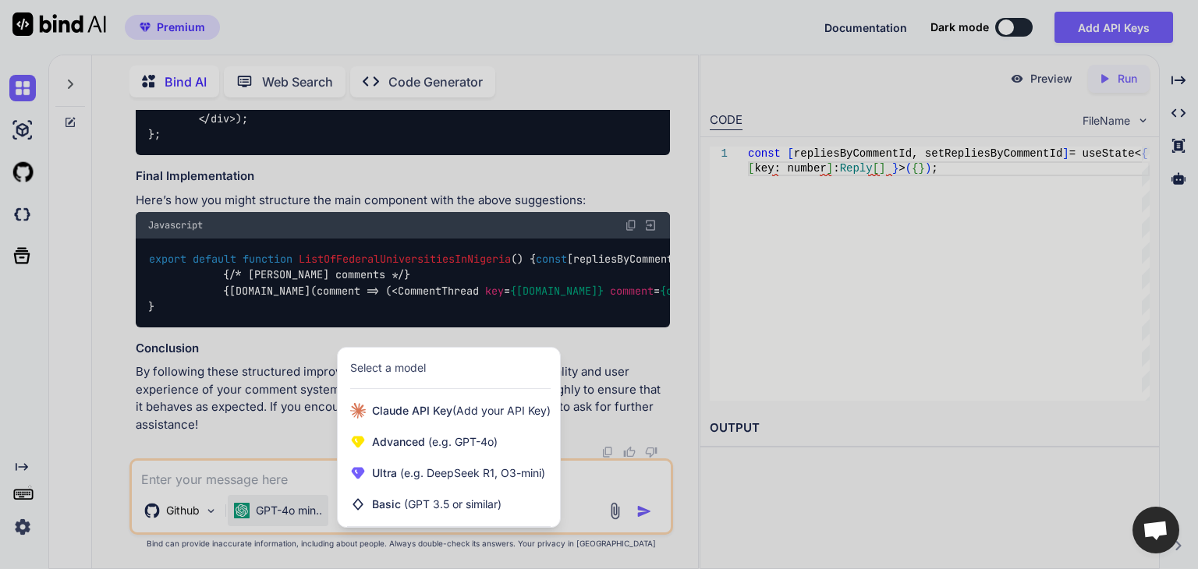
click at [303, 489] on div at bounding box center [599, 284] width 1198 height 569
type textarea "x"
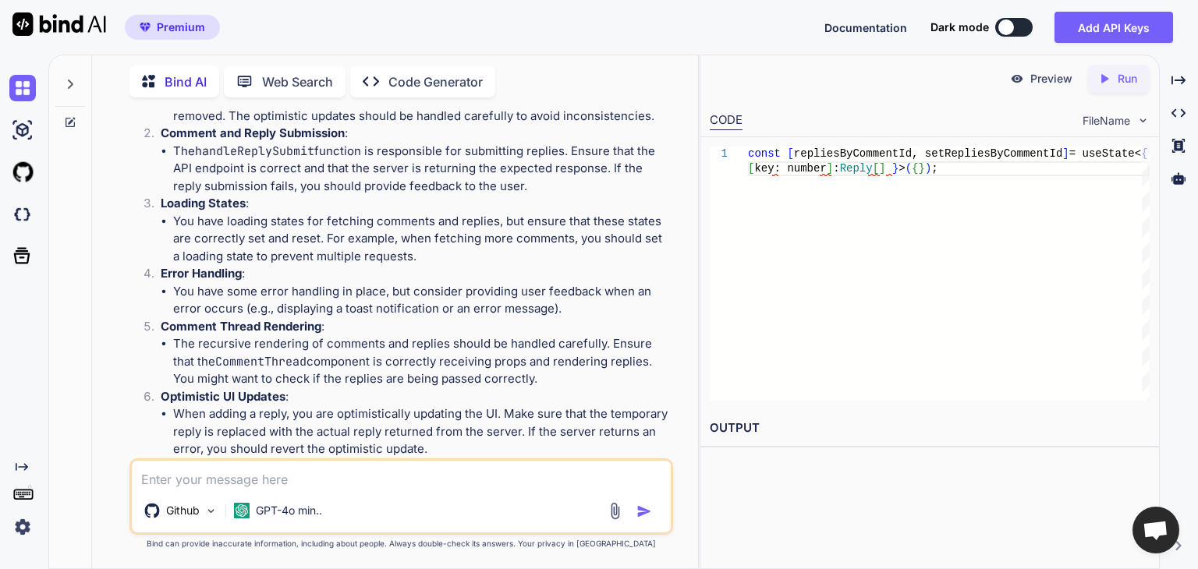
scroll to position [18799, 0]
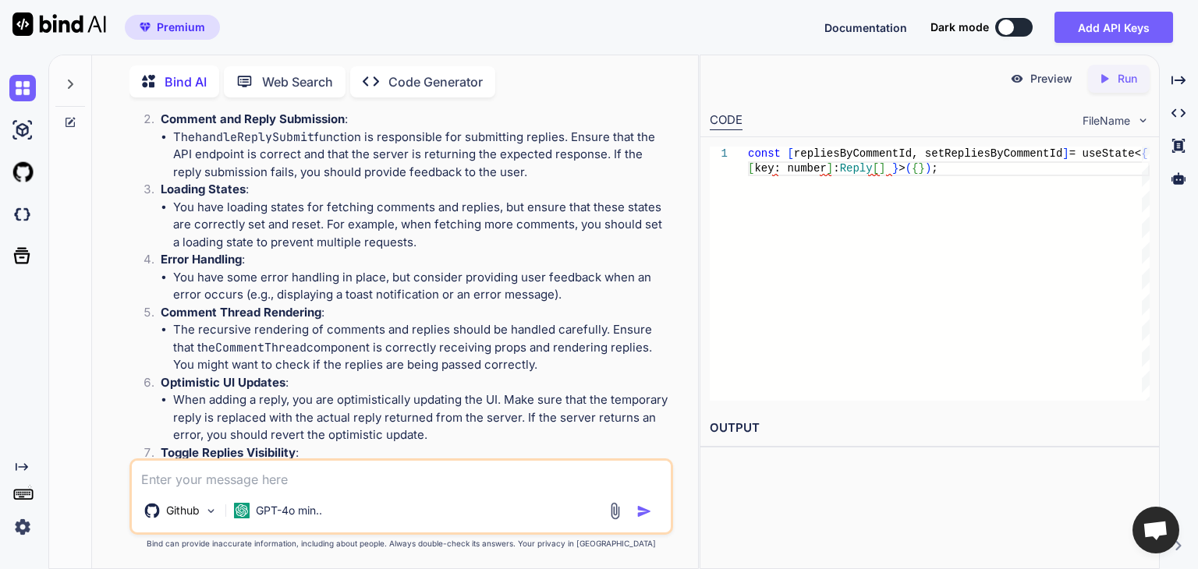
click at [267, 476] on textarea at bounding box center [401, 475] width 539 height 28
type textarea "I"
type textarea "x"
type textarea "In"
type textarea "x"
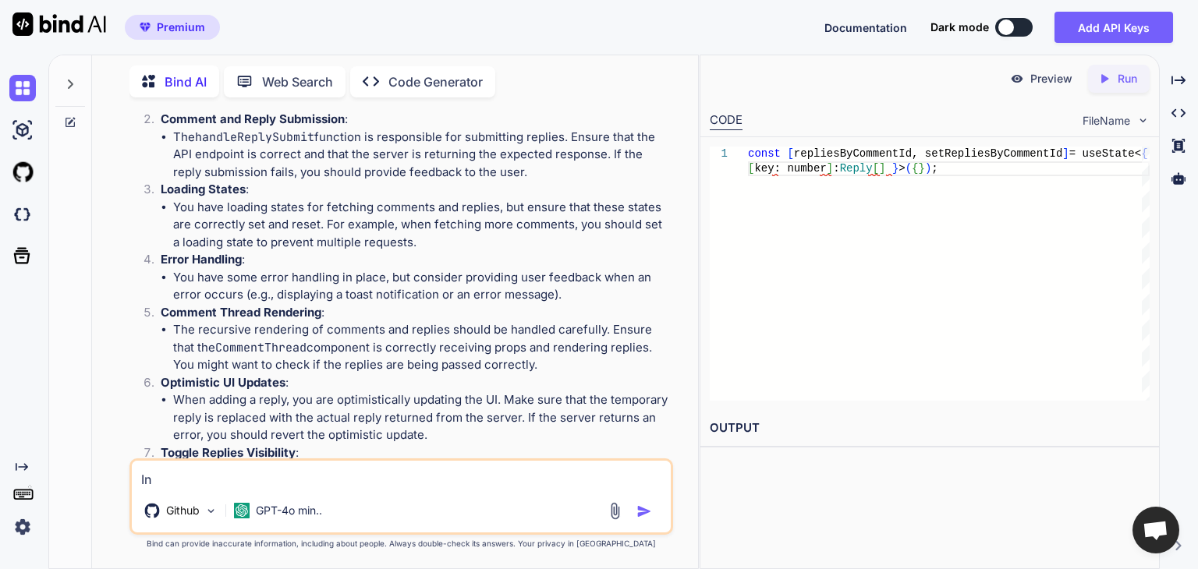
type textarea "In"
type textarea "x"
type textarea "In l"
type textarea "x"
type textarea "In li"
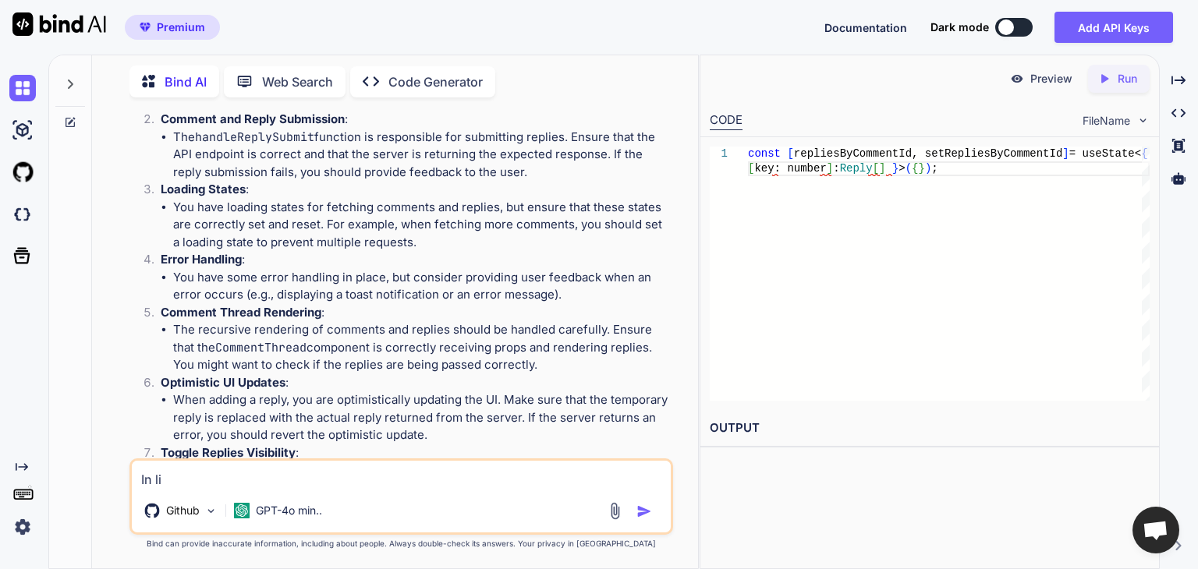
type textarea "x"
type textarea "In lin"
type textarea "x"
type textarea "In line"
type textarea "x"
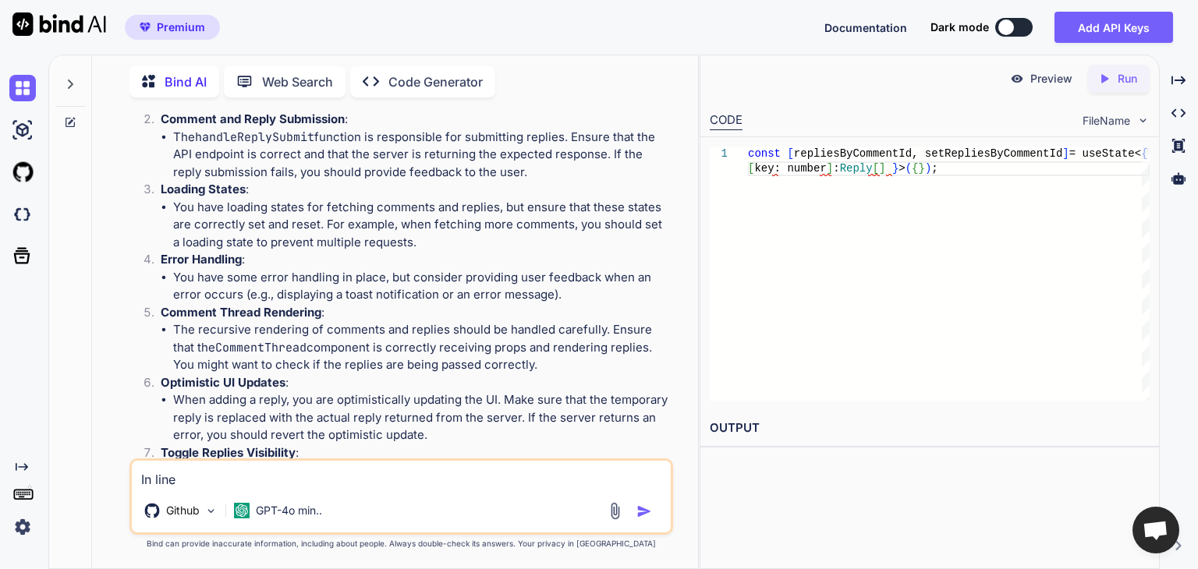
type textarea "In line"
type textarea "x"
type textarea "In line w"
type textarea "x"
type textarea "In line wi"
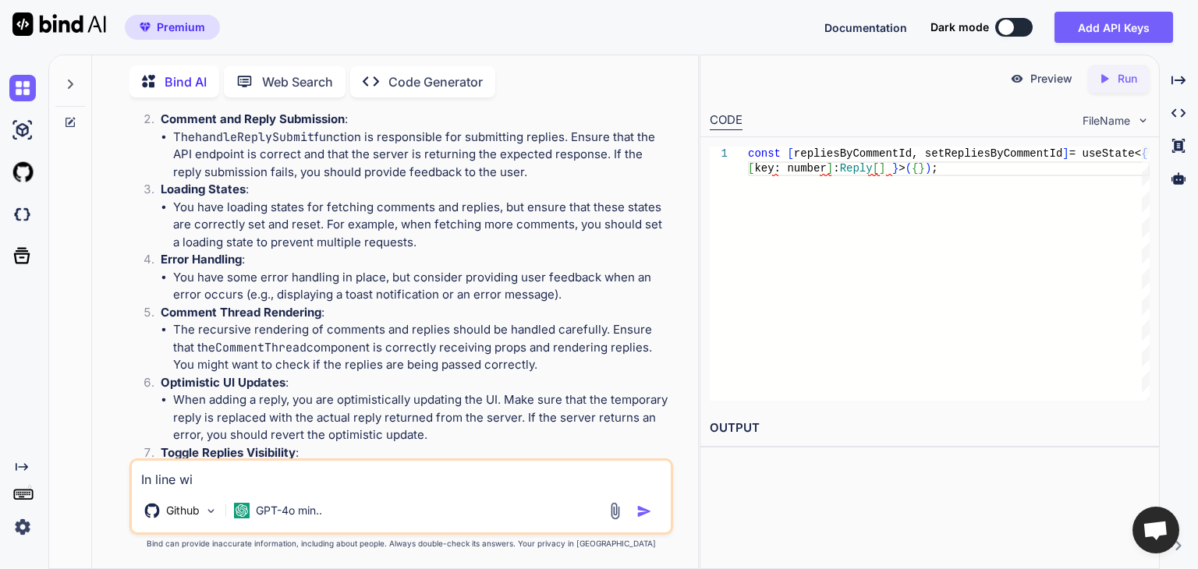
type textarea "x"
type textarea "In line wit"
type textarea "x"
type textarea "In line with"
type textarea "x"
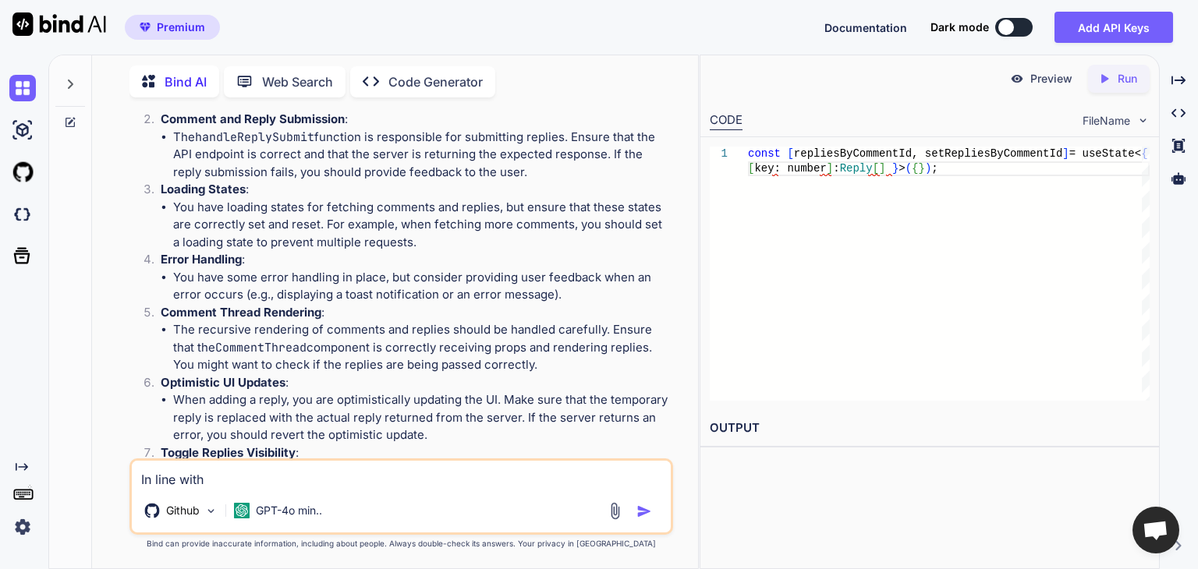
type textarea "In line with"
type textarea "x"
type textarea "In line with a"
type textarea "x"
type textarea "In line with al"
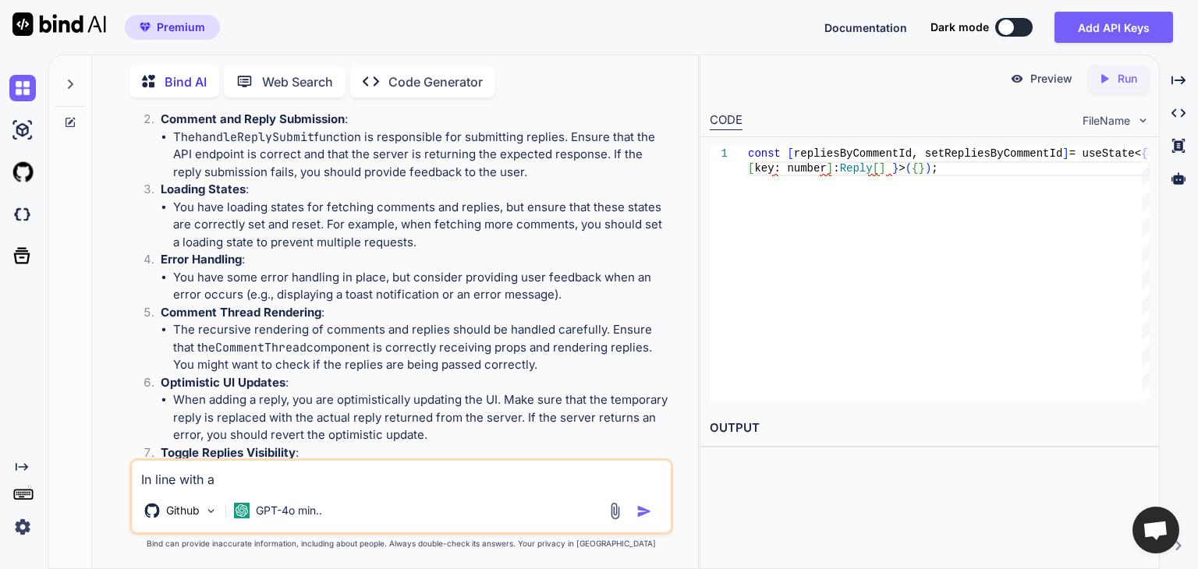
type textarea "x"
type textarea "In line with all"
type textarea "x"
type textarea "In line with all"
type textarea "x"
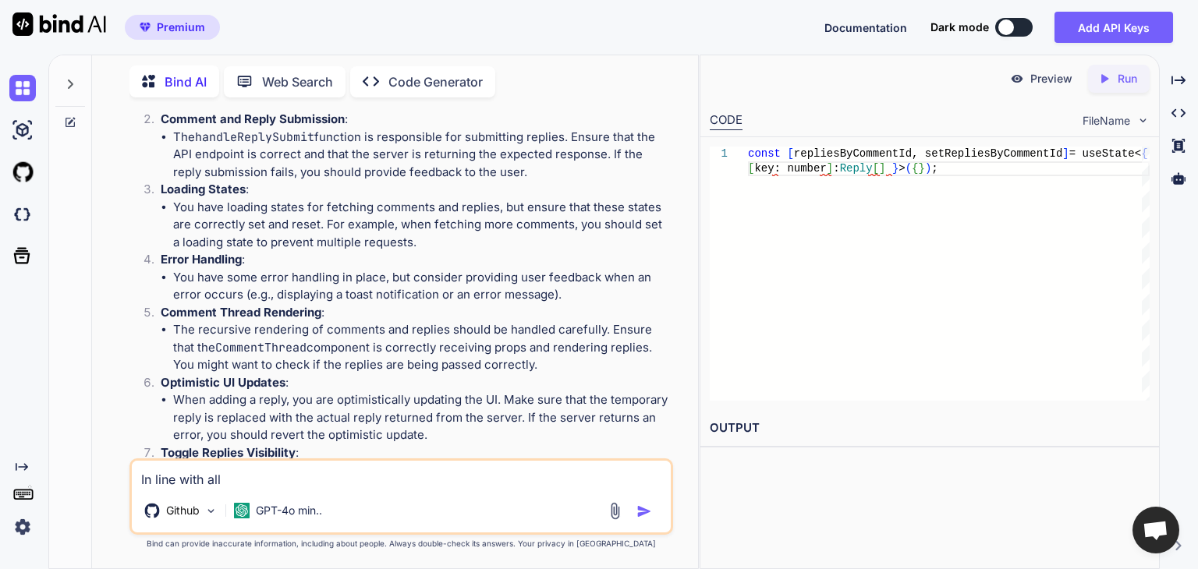
type textarea "In line with all t"
type textarea "x"
type textarea "In line with all th"
type textarea "x"
type textarea "In line with all ths"
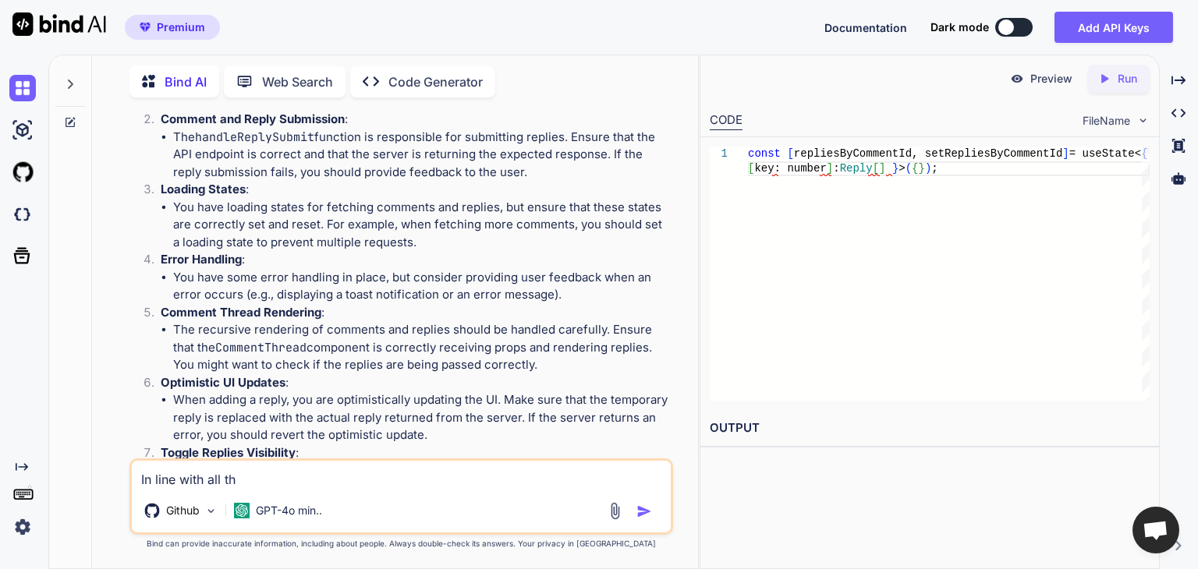
type textarea "x"
type textarea "In line with all thse"
type textarea "x"
type textarea "In line with all ths"
type textarea "x"
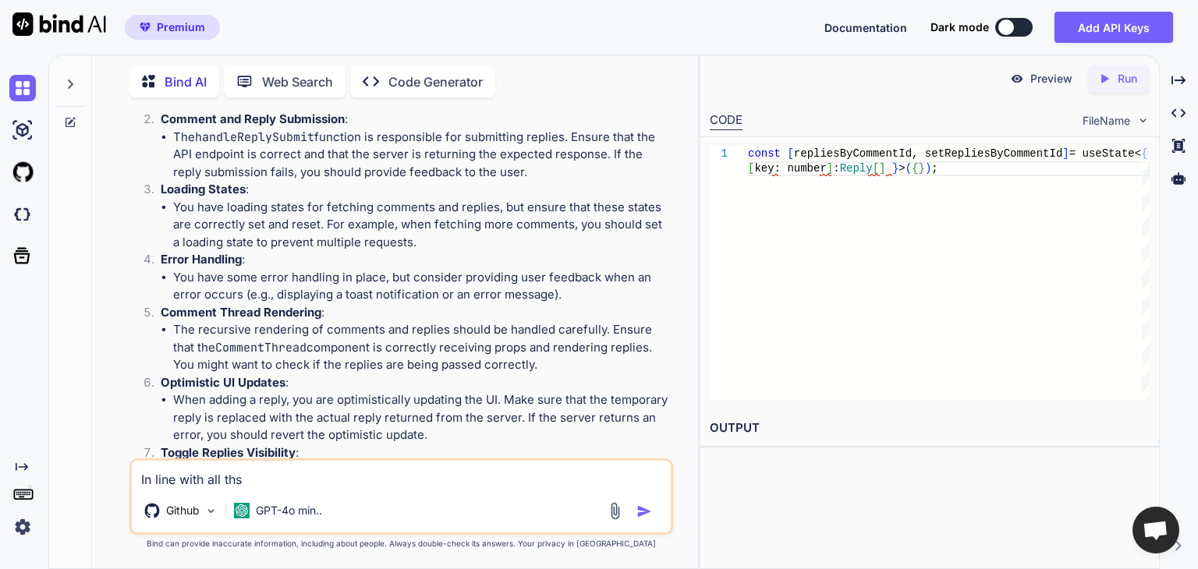
type textarea "In line with all th"
type textarea "x"
type textarea "In line with all the"
type textarea "x"
type textarea "In line with all thes"
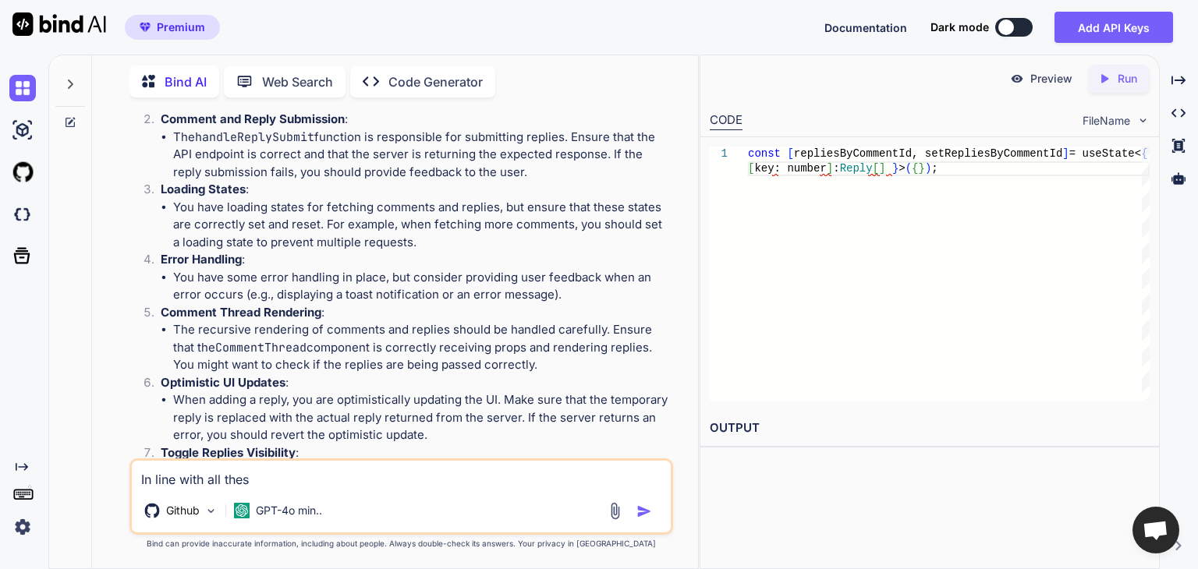
type textarea "x"
type textarea "In line with all these"
type textarea "x"
type textarea "In line with all these"
type textarea "x"
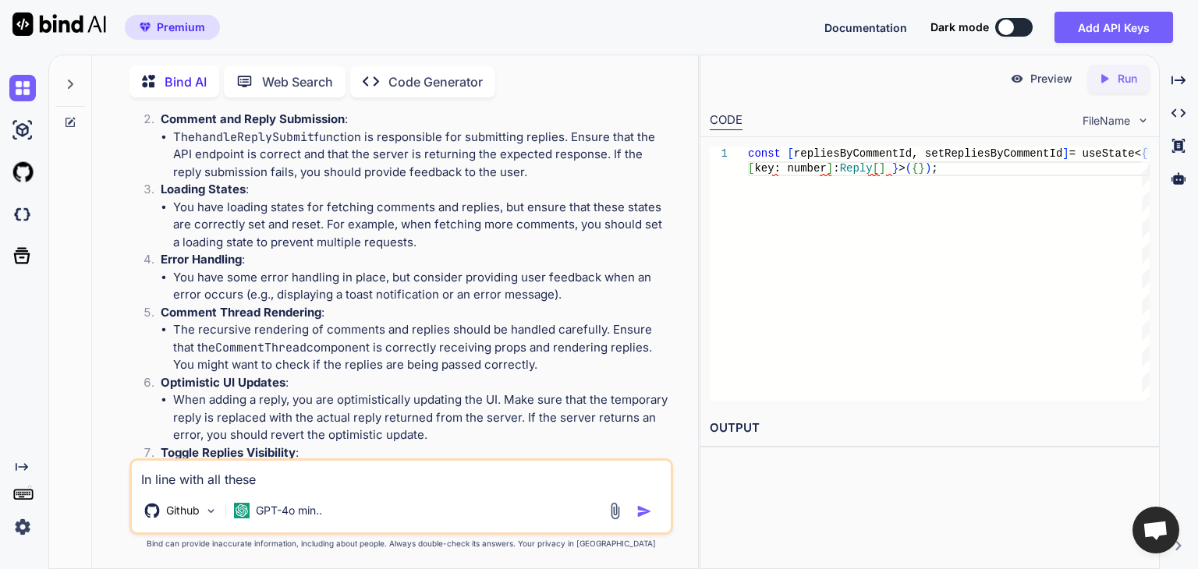
type textarea "In line with all these c"
type textarea "x"
type textarea "In line with all these co"
type textarea "x"
type textarea "In line with all these cor"
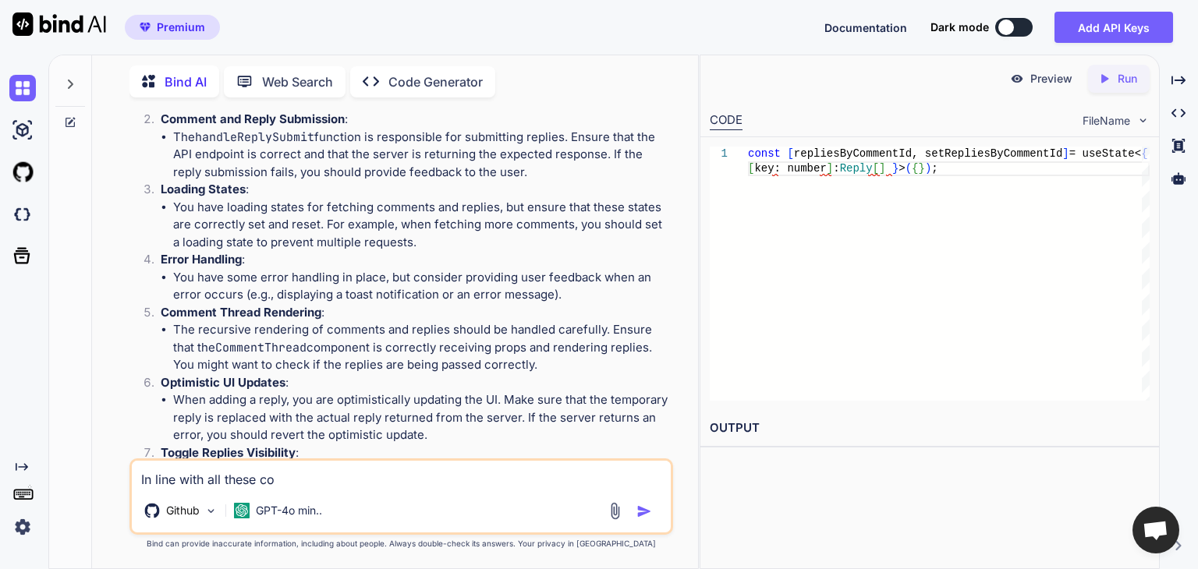
type textarea "x"
type textarea "In line with all these corr"
type textarea "x"
type textarea "In line with all these corre"
type textarea "x"
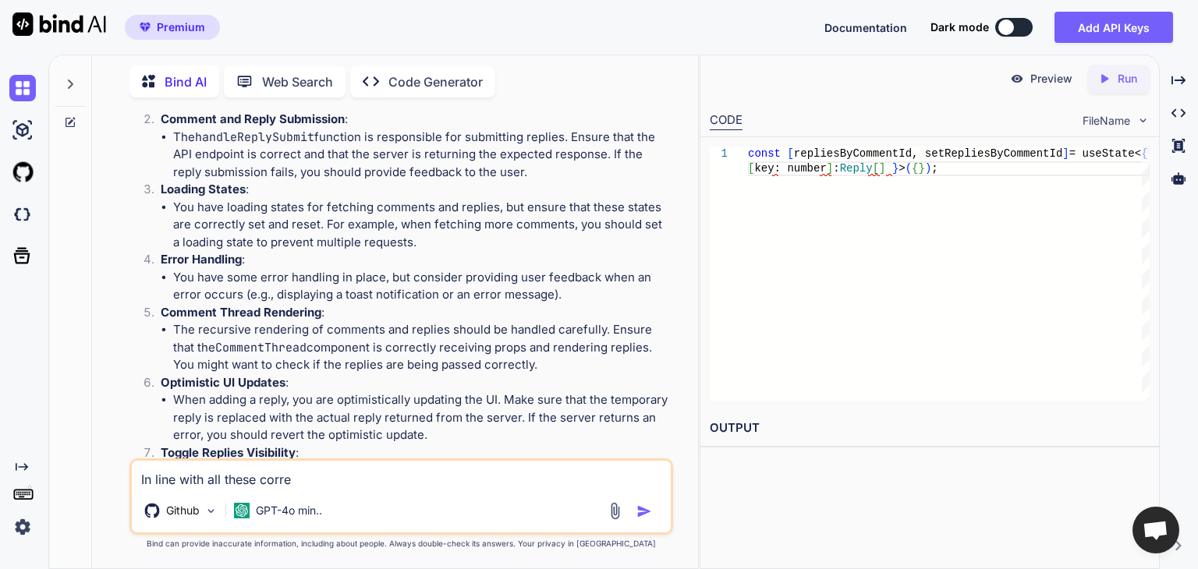
type textarea "In line with all these correc"
type textarea "x"
type textarea "In line with all these correct"
type textarea "x"
type textarea "In line with all these correcti"
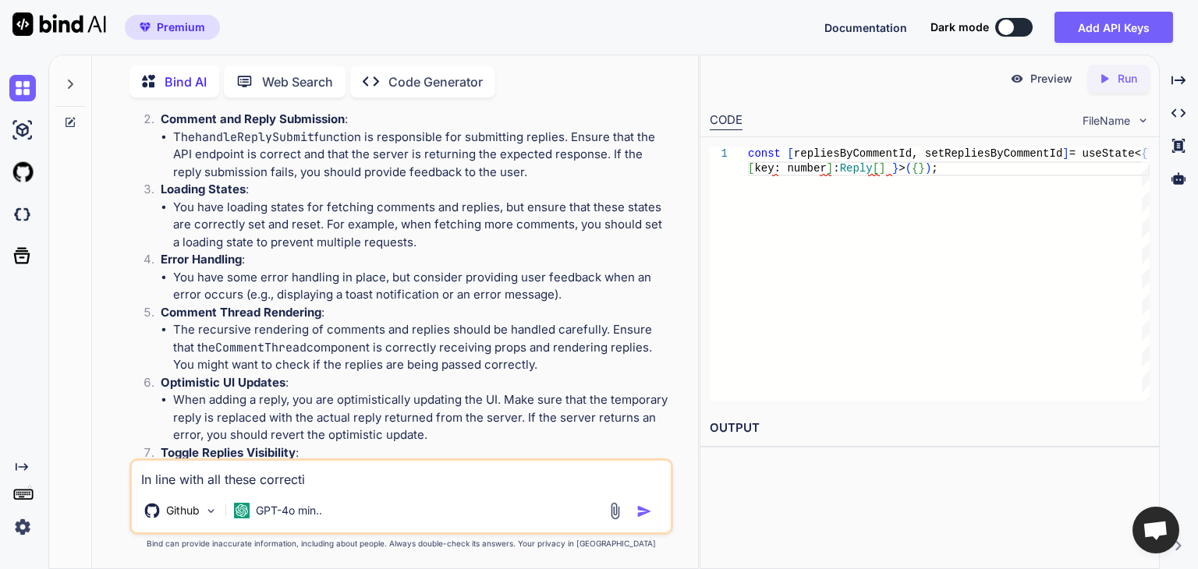
type textarea "x"
type textarea "In line with all these correctio"
type textarea "x"
type textarea "In line with all these correction"
type textarea "x"
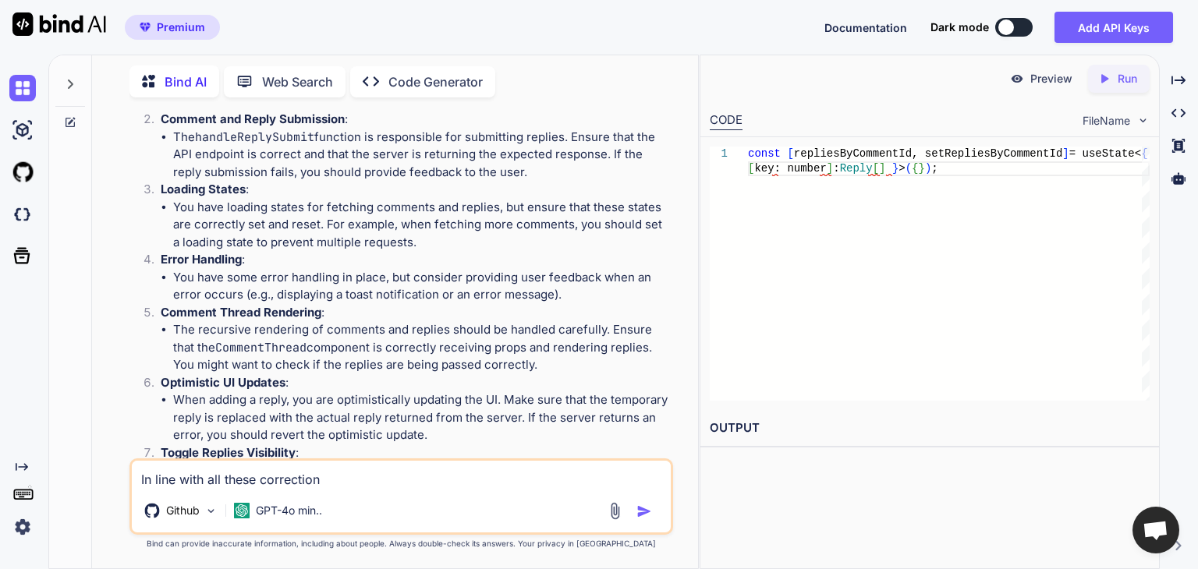
type textarea "In line with all these corrections"
type textarea "x"
type textarea "In line with all these corrections,"
type textarea "x"
type textarea "In line with all these corrections,"
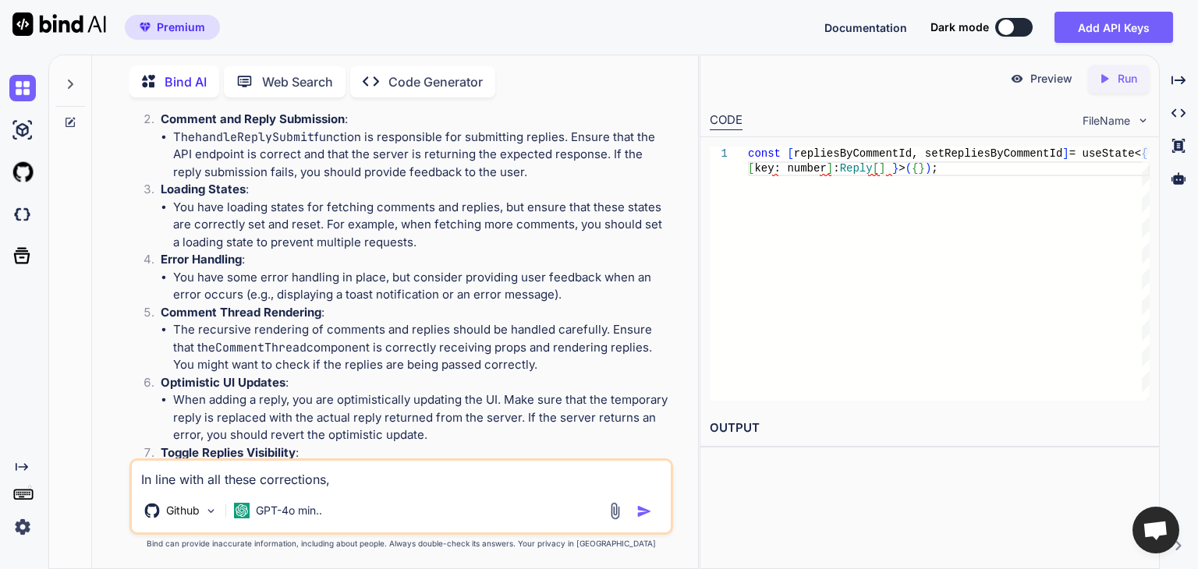
type textarea "x"
type textarea "In line with all these corrections, c"
type textarea "x"
type textarea "In line with all these corrections, ca"
type textarea "x"
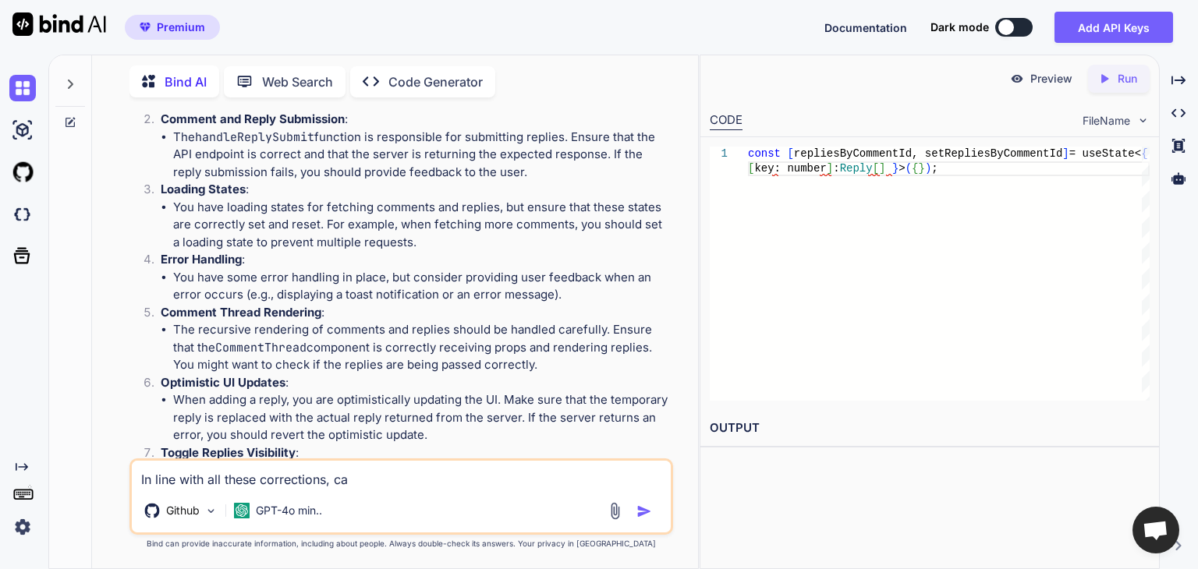
type textarea "In line with all these corrections, can"
type textarea "x"
type textarea "In line with all these corrections, can"
type textarea "x"
type textarea "In line with all these corrections, can y"
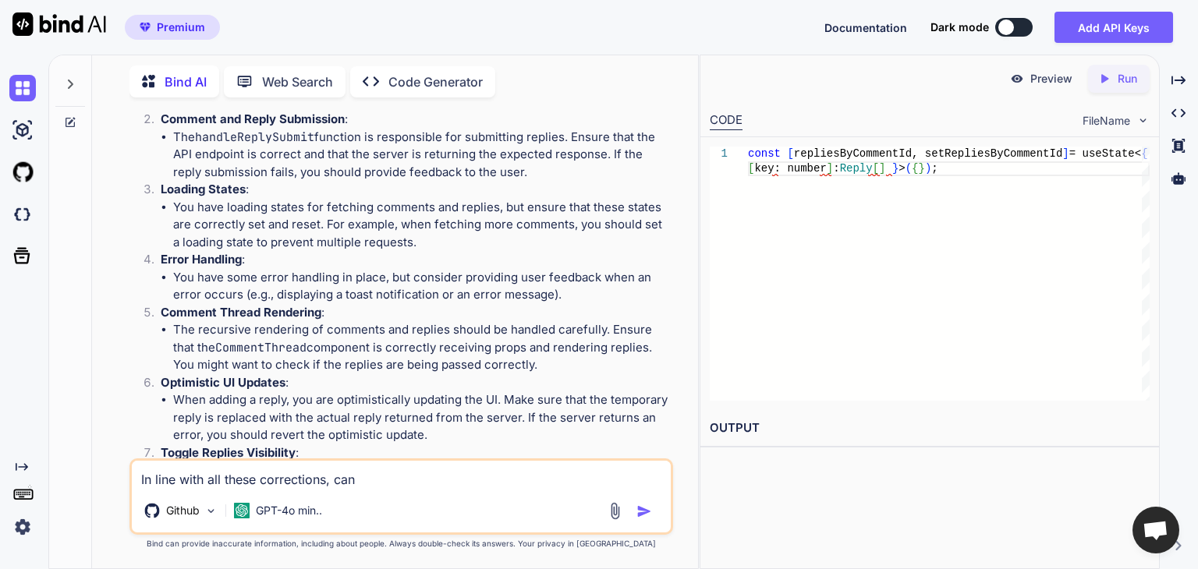
type textarea "x"
type textarea "In line with all these corrections, can yo"
type textarea "x"
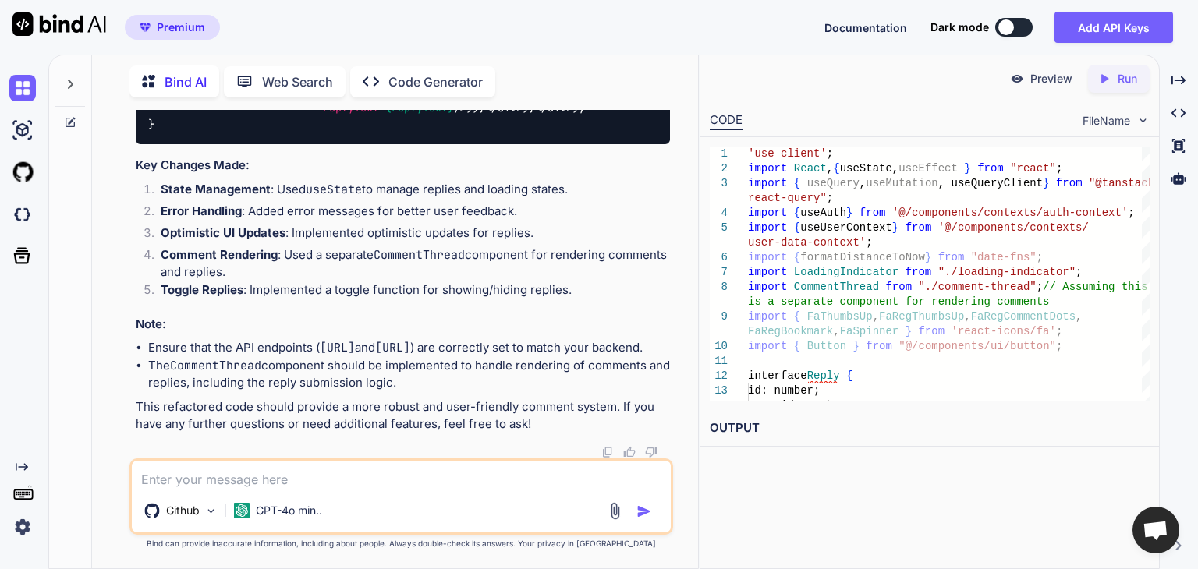
scroll to position [26752, 0]
click at [225, 477] on textarea at bounding box center [401, 475] width 539 height 28
click at [272, 485] on textarea at bounding box center [401, 475] width 539 height 28
click at [257, 472] on textarea at bounding box center [401, 475] width 539 height 28
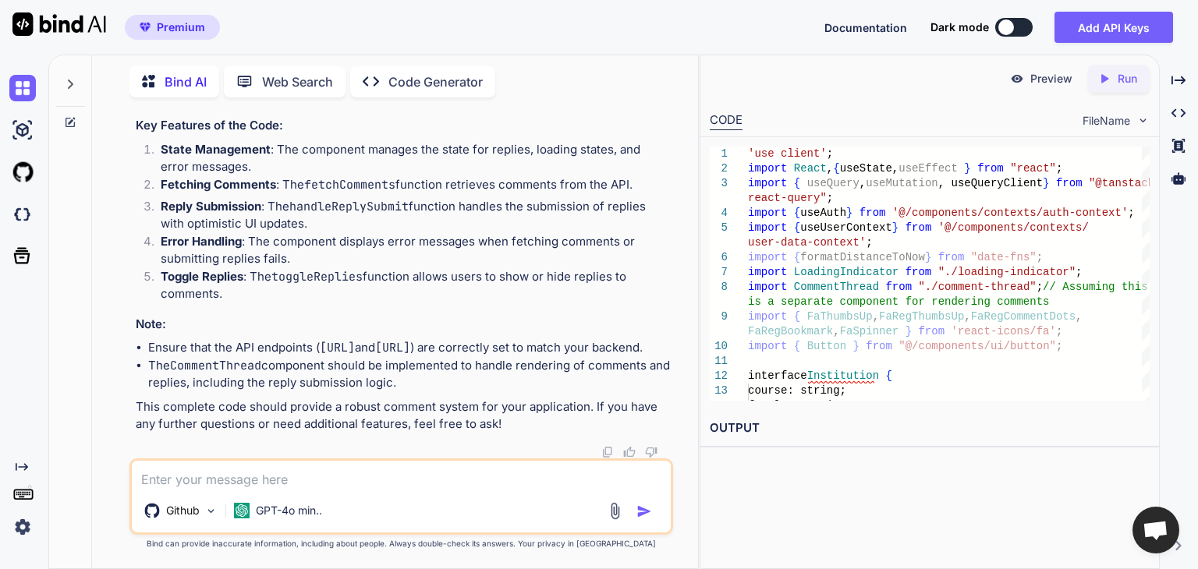
scroll to position [27705, 0]
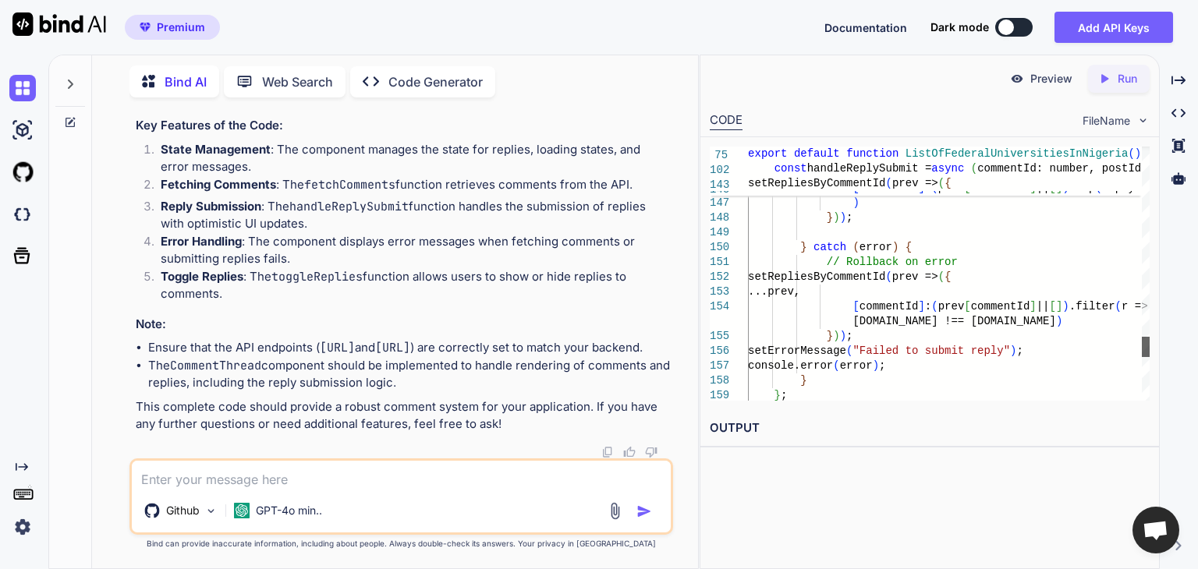
click at [1149, 352] on div at bounding box center [1146, 347] width 8 height 20
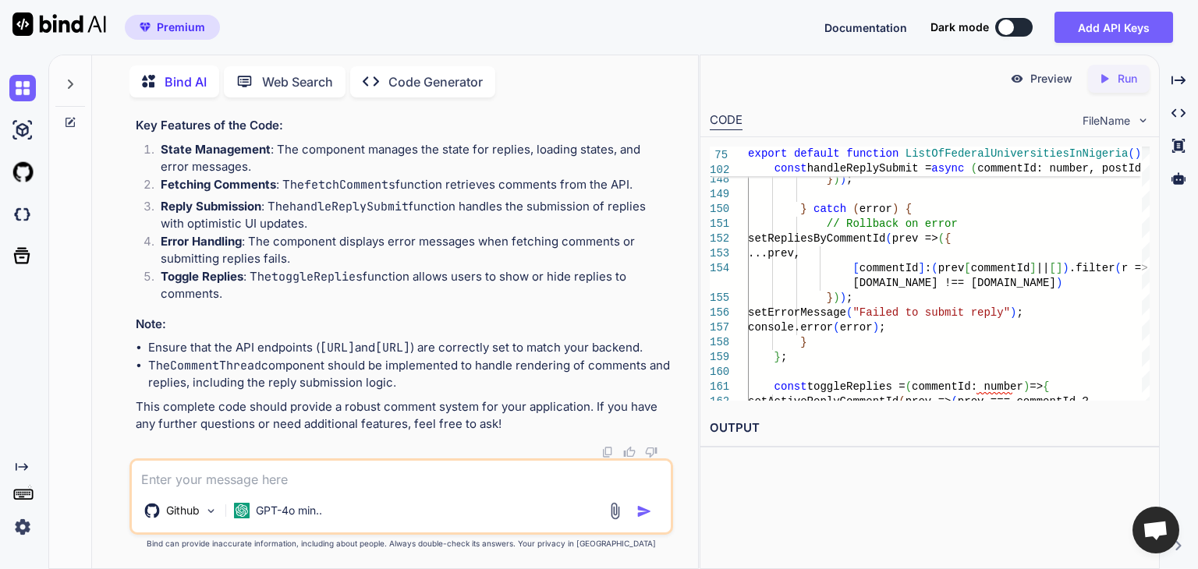
drag, startPoint x: 1149, startPoint y: 352, endPoint x: 1149, endPoint y: 366, distance: 13.3
click at [1149, 366] on div "147 148 149 150 151 152 153 154 155 156 157 158 159 160 161 162 user: currentUs…" at bounding box center [929, 273] width 459 height 273
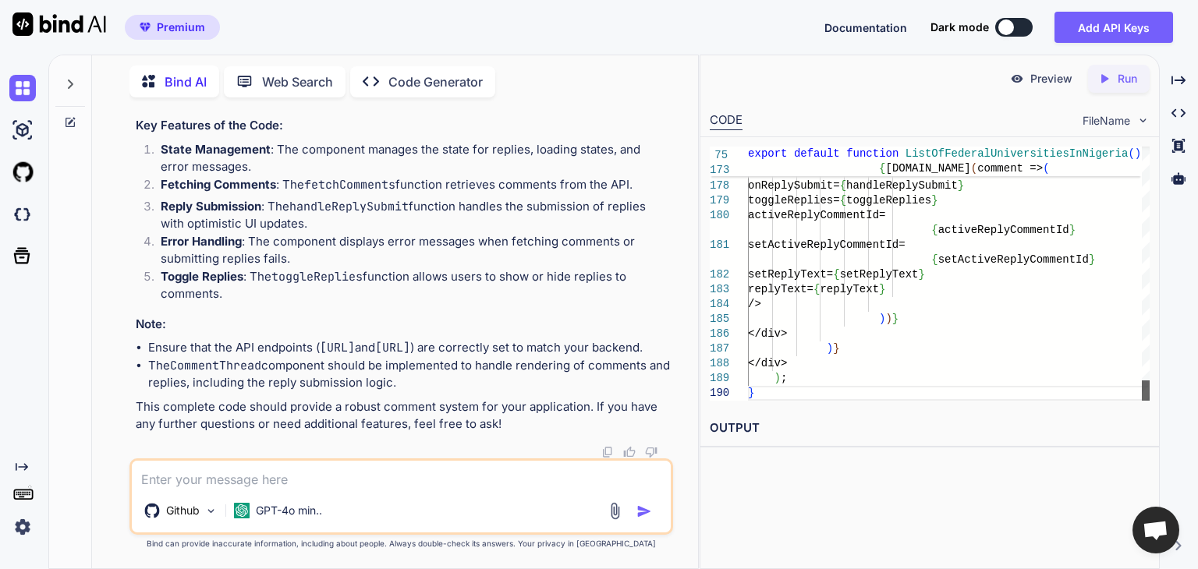
click at [1148, 401] on div at bounding box center [1146, 391] width 8 height 20
click at [1142, 401] on div at bounding box center [1146, 391] width 8 height 20
click at [215, 508] on img at bounding box center [210, 511] width 13 height 13
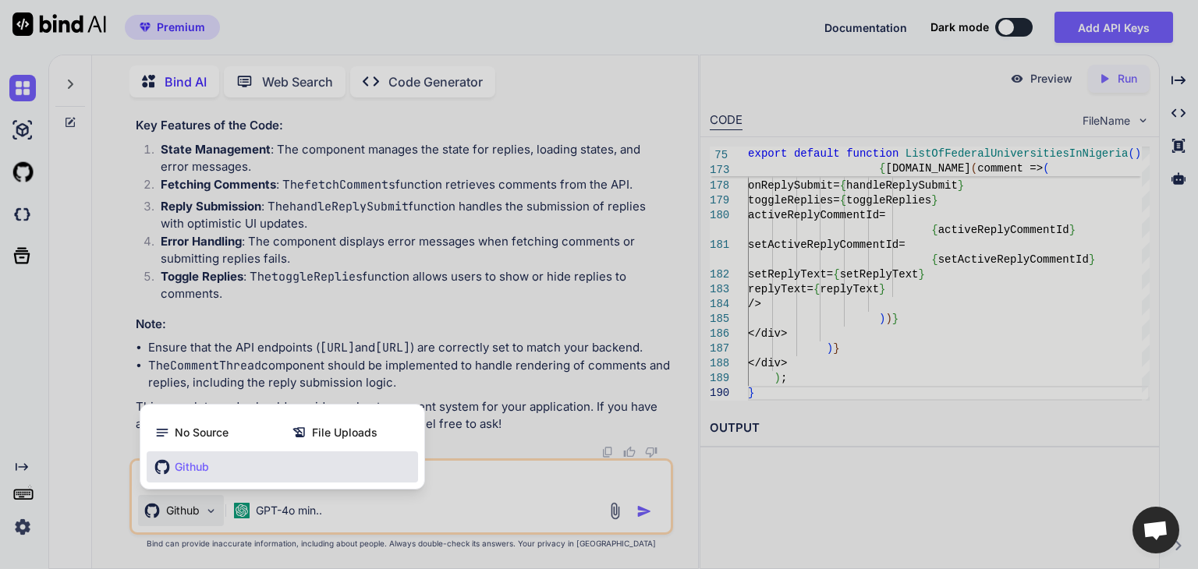
click at [292, 520] on div at bounding box center [599, 284] width 1198 height 569
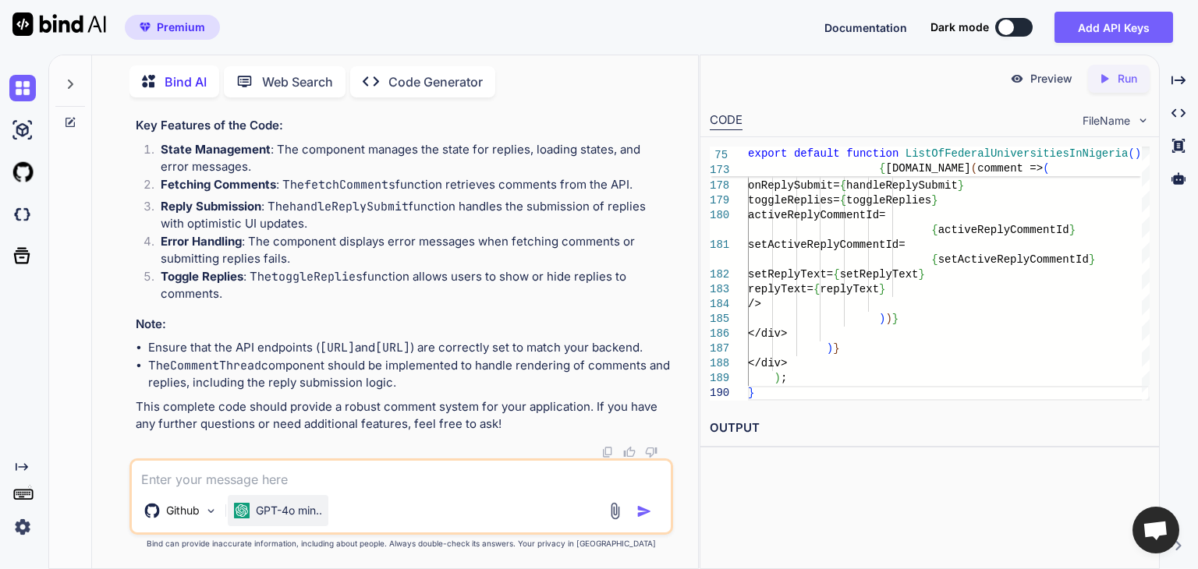
click at [310, 513] on p "GPT-4o min.." at bounding box center [289, 511] width 66 height 16
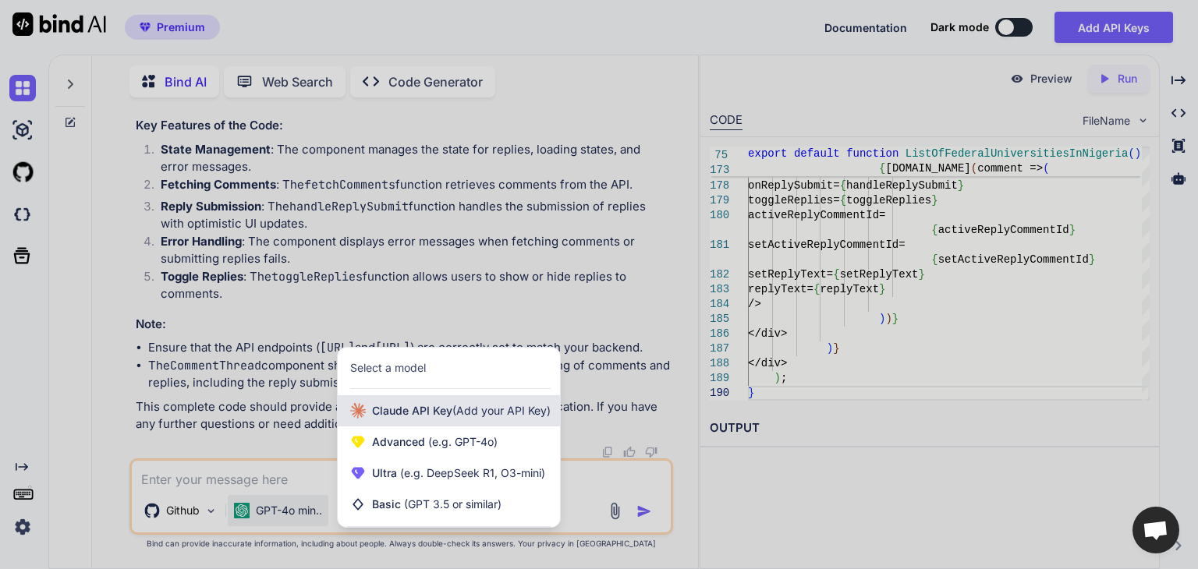
click at [411, 403] on div "Claude API Key (Add your API Key)" at bounding box center [449, 410] width 222 height 31
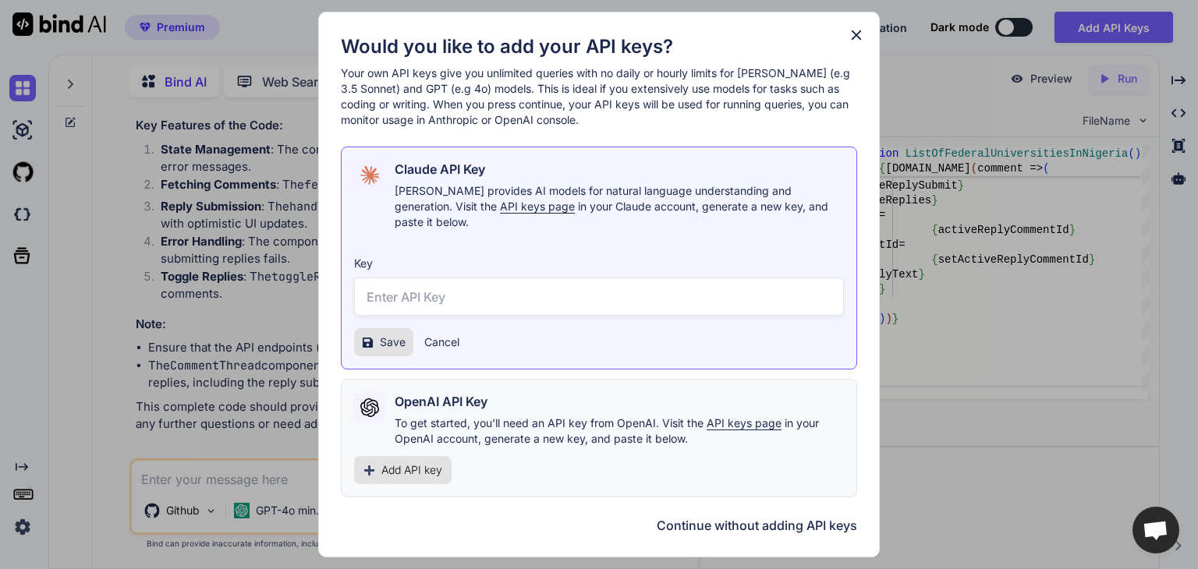
click at [858, 38] on icon at bounding box center [856, 35] width 17 height 17
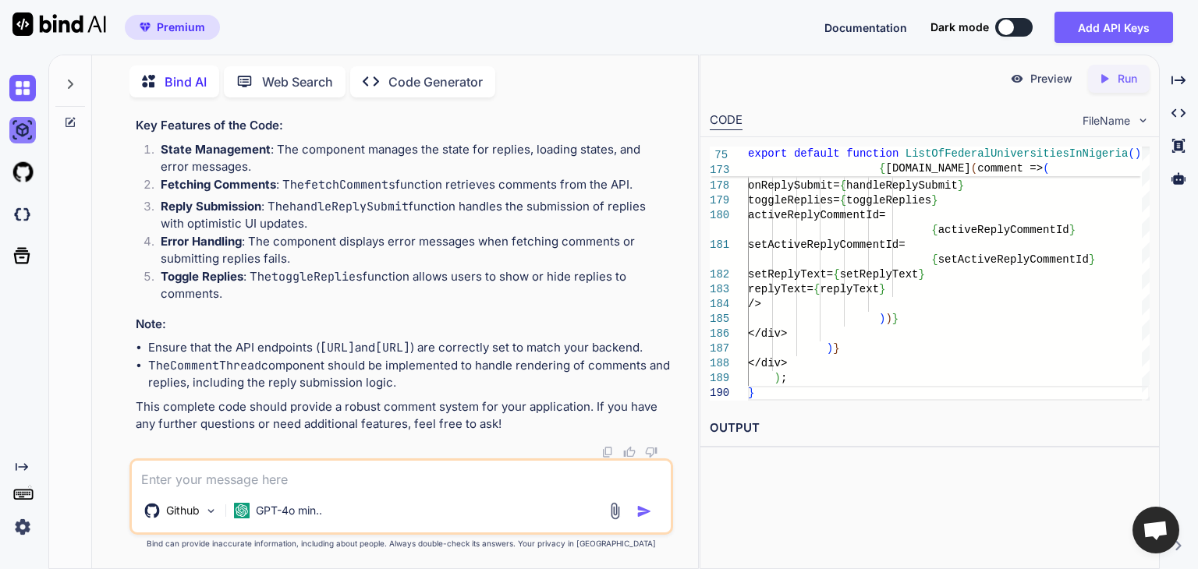
click at [27, 132] on img at bounding box center [22, 130] width 27 height 27
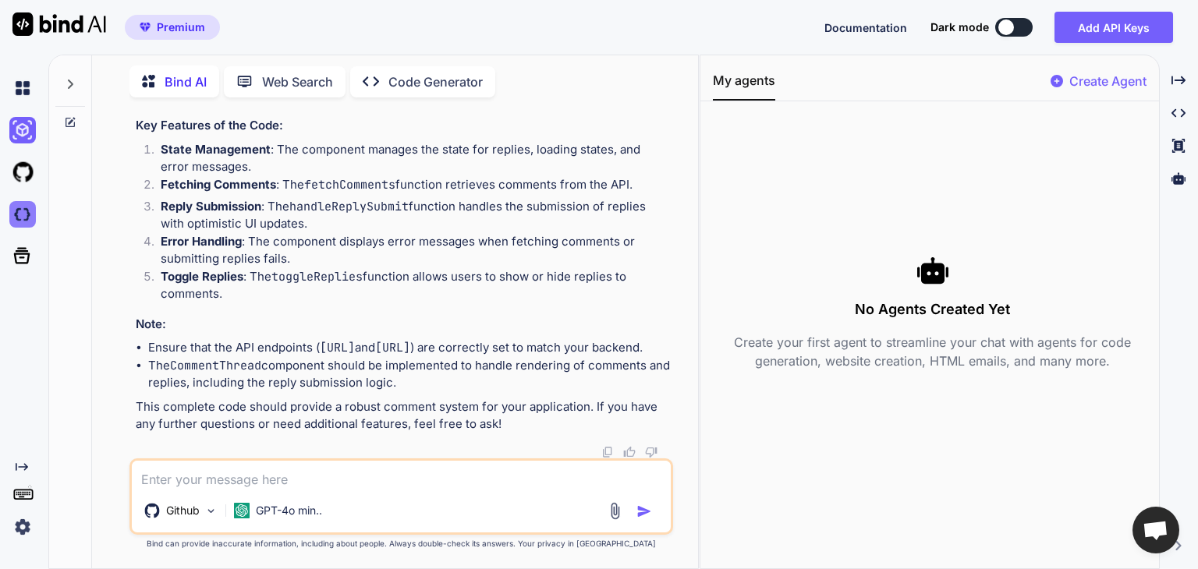
click at [20, 213] on img at bounding box center [22, 214] width 27 height 27
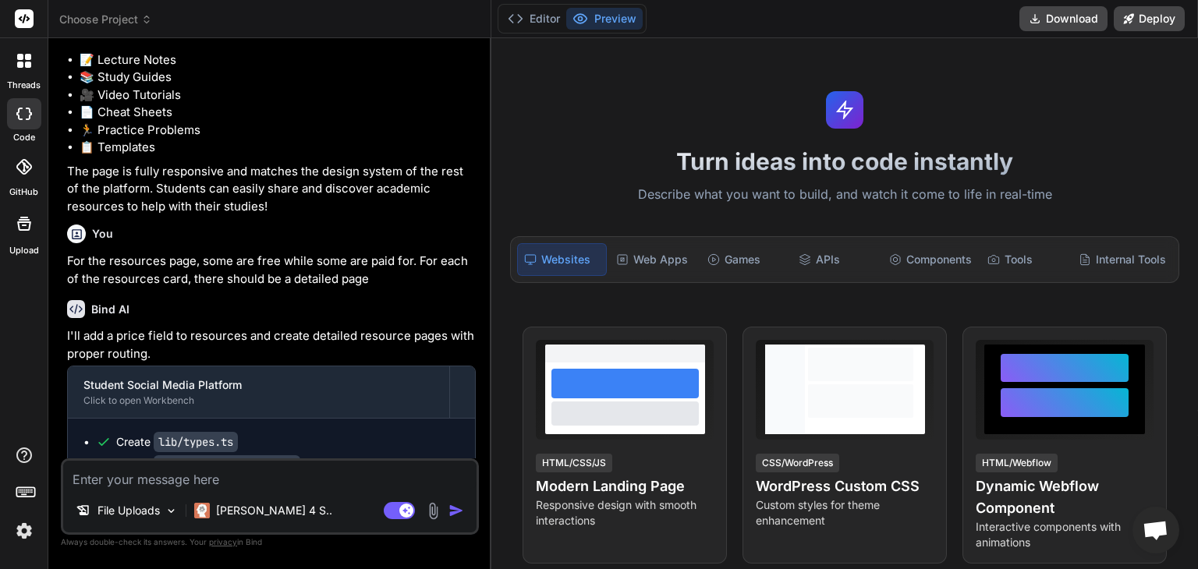
scroll to position [2302, 0]
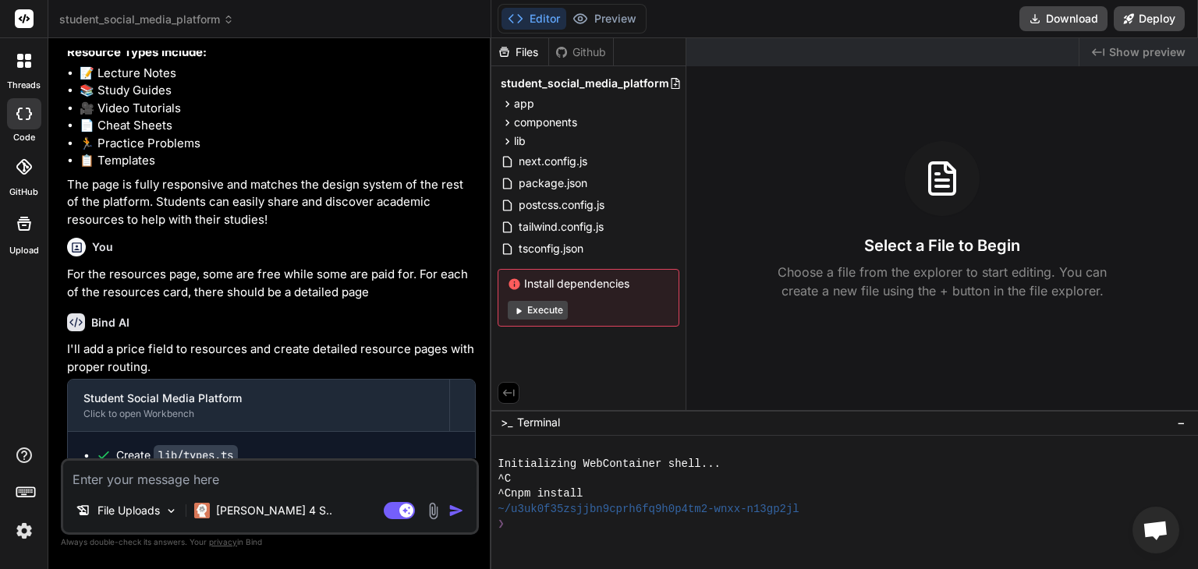
click at [31, 62] on div at bounding box center [24, 60] width 33 height 33
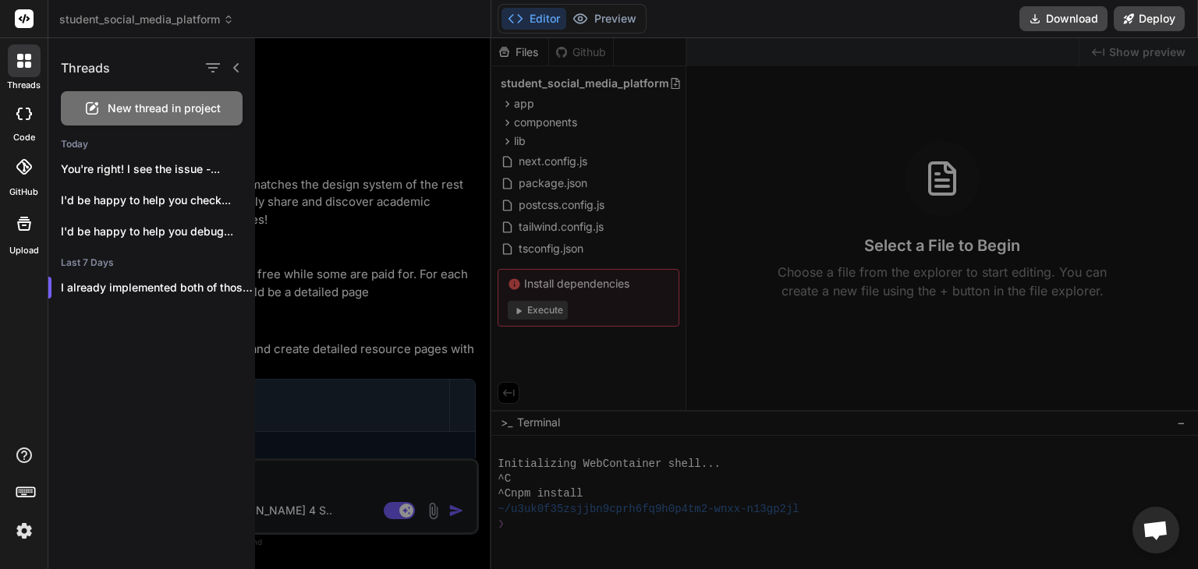
click at [127, 105] on span "New thread in project" at bounding box center [164, 109] width 113 height 16
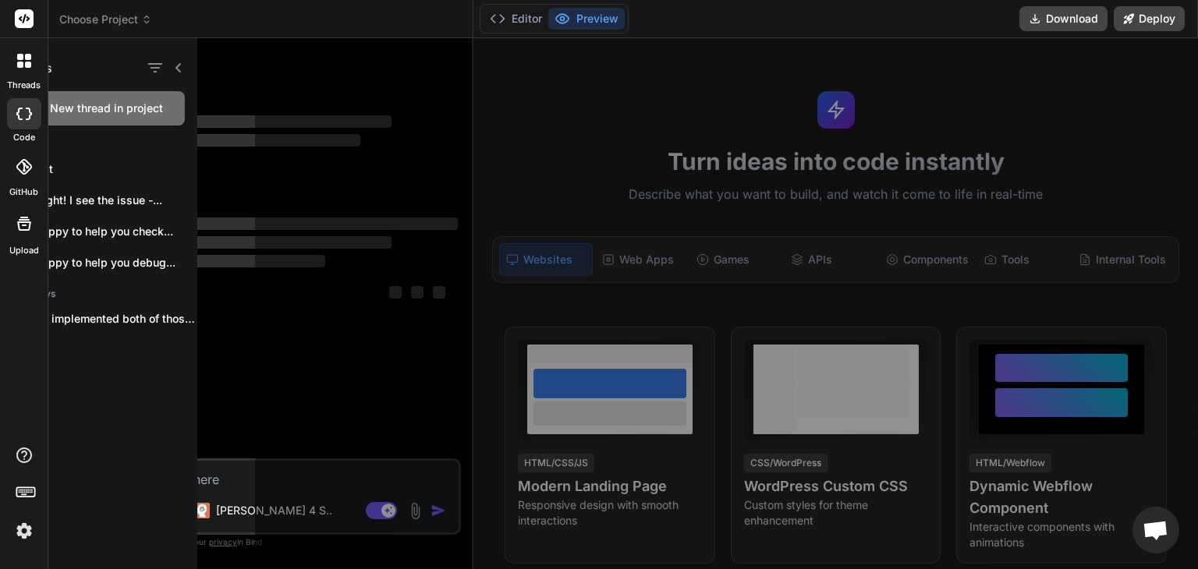
scroll to position [0, 0]
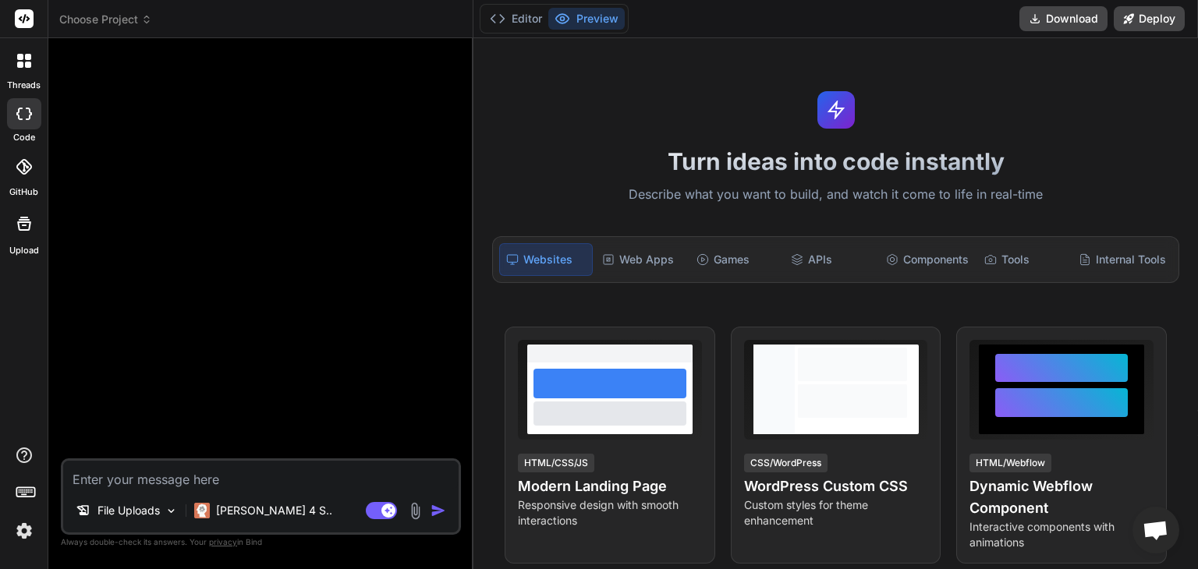
click at [243, 479] on textarea at bounding box center [260, 475] width 395 height 28
click at [165, 476] on textarea at bounding box center [260, 475] width 395 height 28
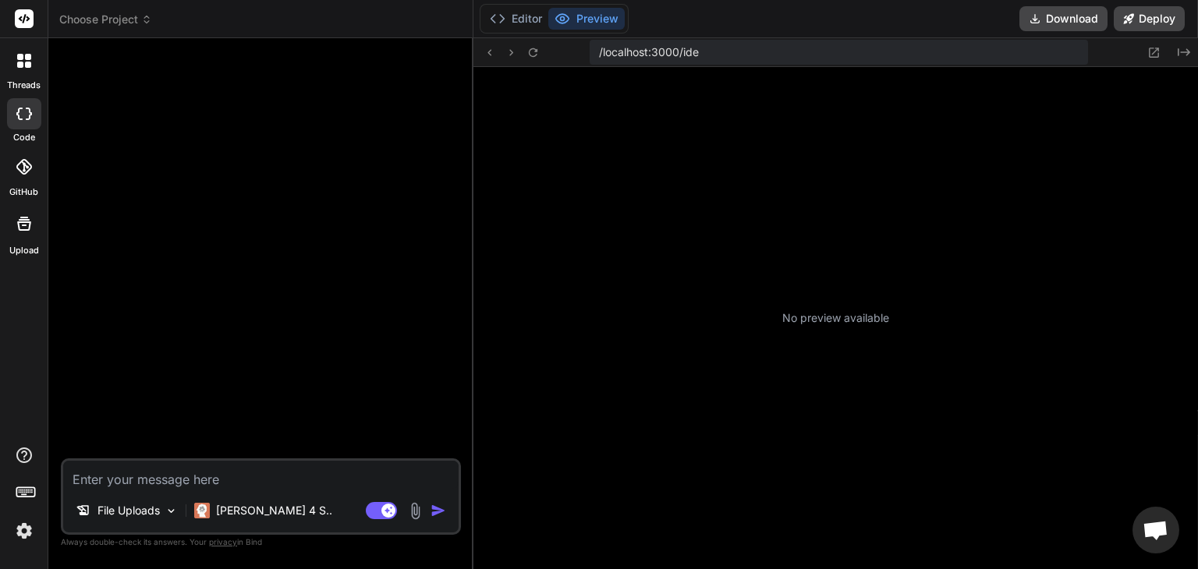
type textarea "x"
